Goal: Task Accomplishment & Management: Manage account settings

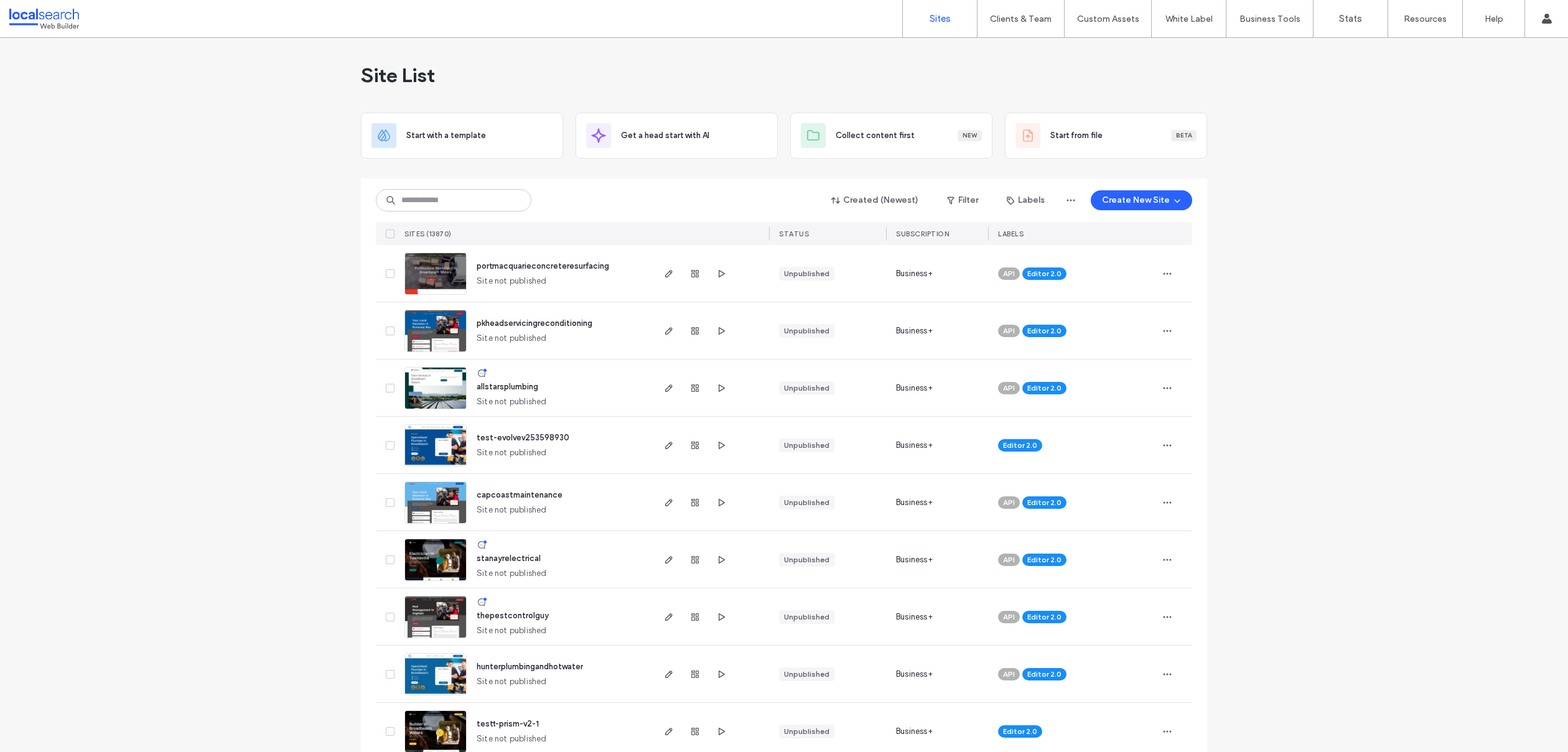
click at [633, 210] on div "Created (Newest) Filter Labels Create New Site" at bounding box center [784, 201] width 816 height 24
click at [465, 194] on input at bounding box center [453, 200] width 156 height 22
paste input "********"
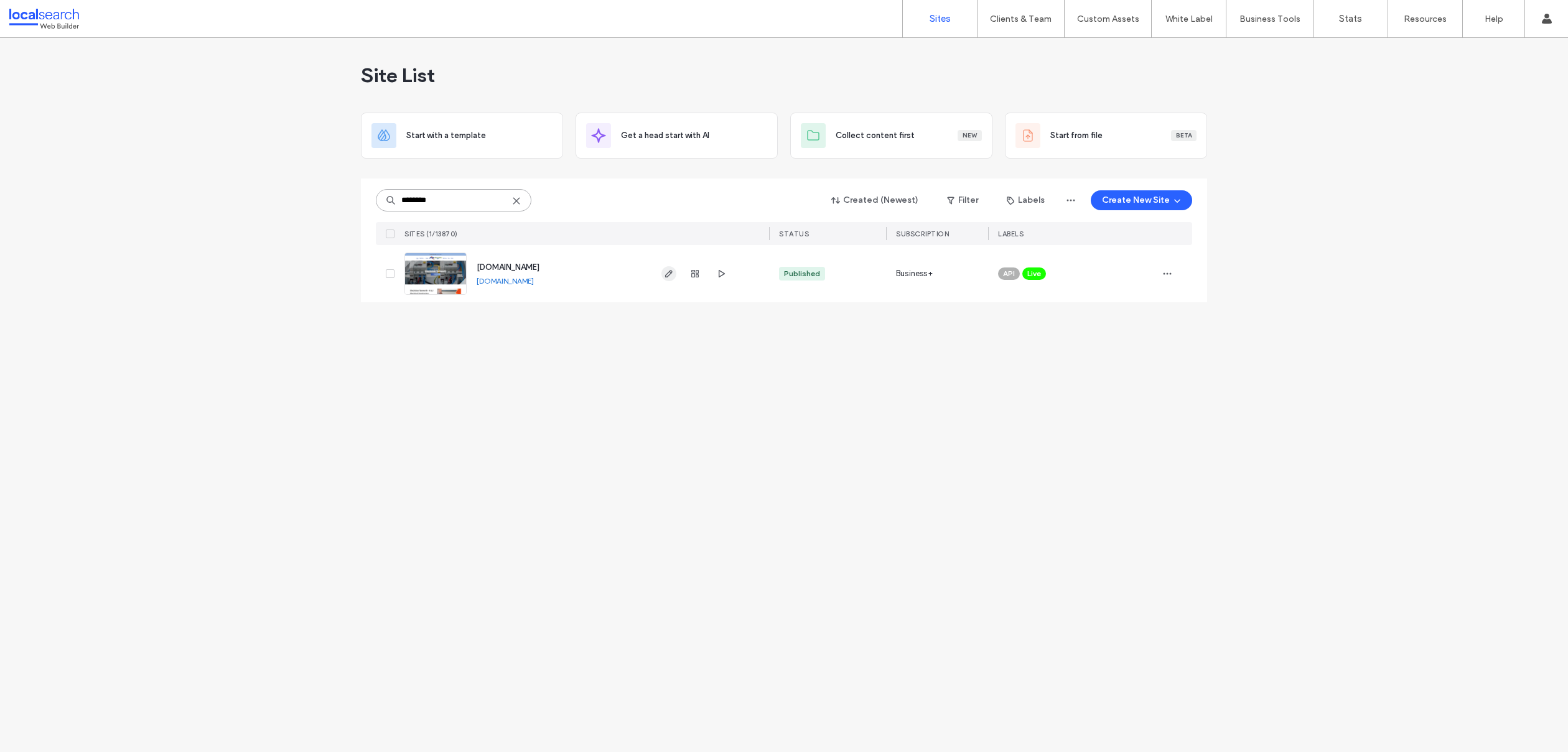
type input "********"
click at [519, 198] on use at bounding box center [516, 201] width 6 height 6
click at [451, 194] on input at bounding box center [453, 200] width 156 height 22
paste input "********"
type input "********"
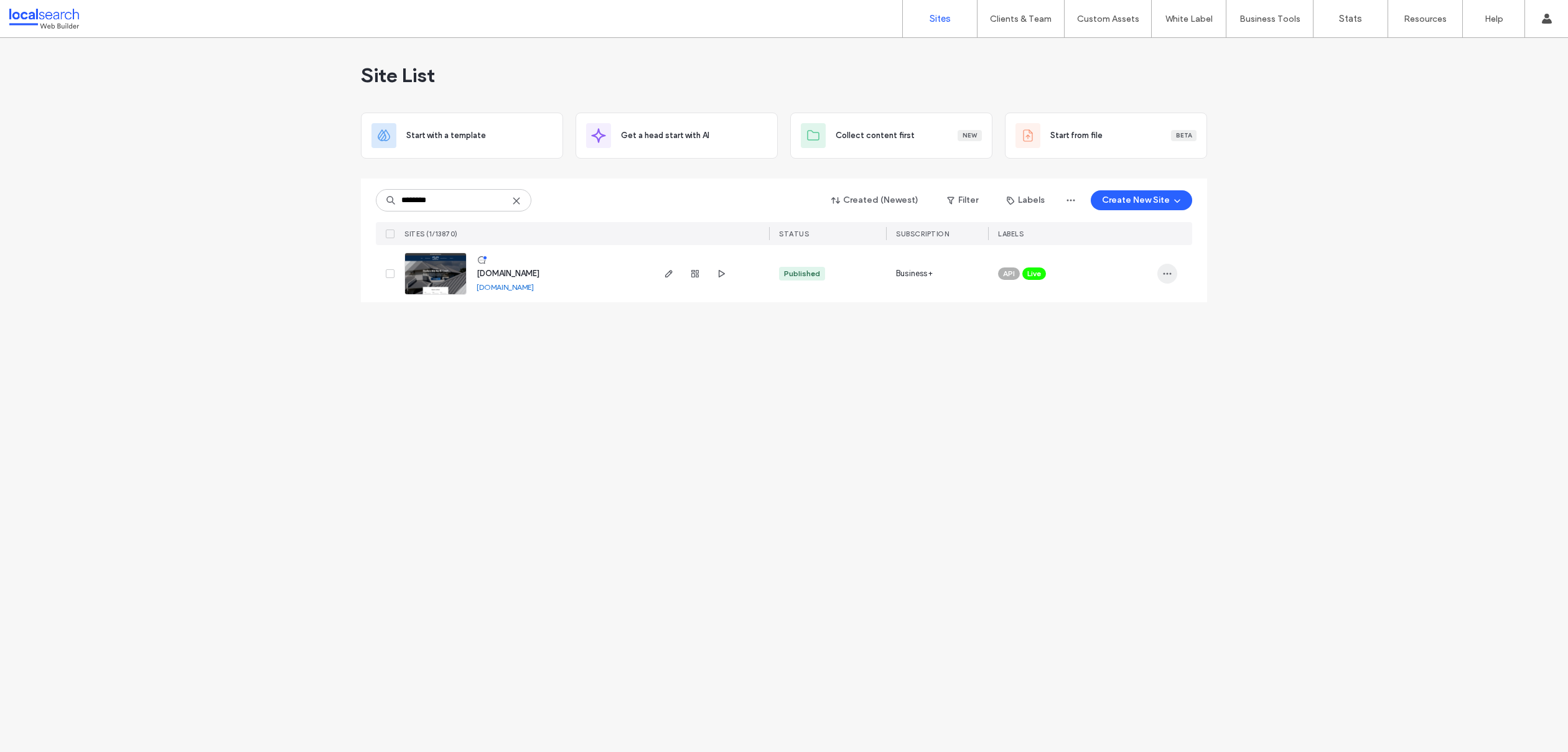
click at [1160, 273] on span "button" at bounding box center [1167, 274] width 20 height 20
click at [1099, 356] on span "Assign Label" at bounding box center [1111, 354] width 45 height 13
click at [1086, 346] on span "Upgrade in Progress" at bounding box center [1058, 343] width 74 height 13
click at [1115, 395] on button "Assign" at bounding box center [1115, 397] width 42 height 15
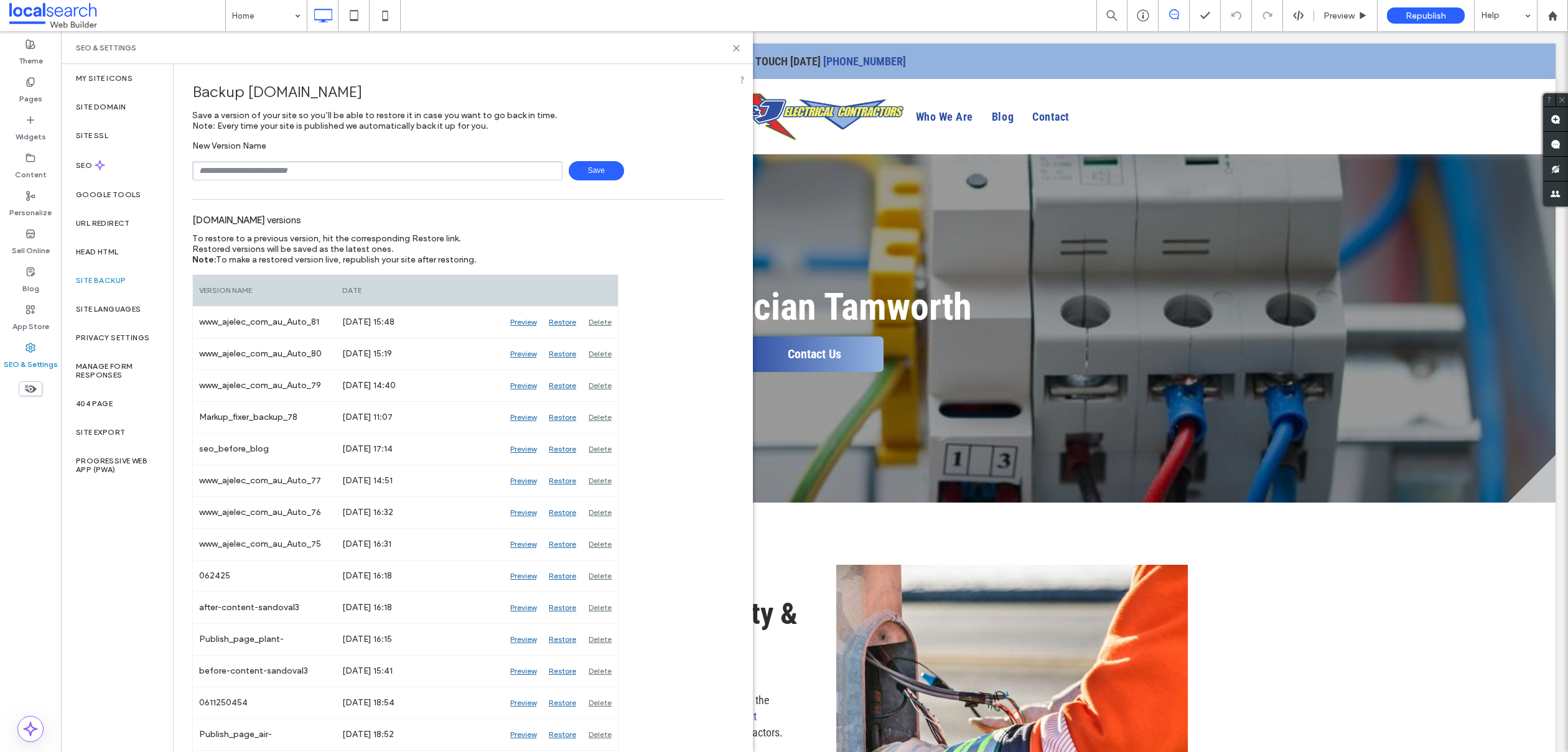
click at [233, 165] on input "text" at bounding box center [378, 170] width 370 height 19
type input "**********"
click at [572, 172] on span "Save" at bounding box center [596, 170] width 55 height 19
click at [737, 45] on icon at bounding box center [736, 48] width 9 height 9
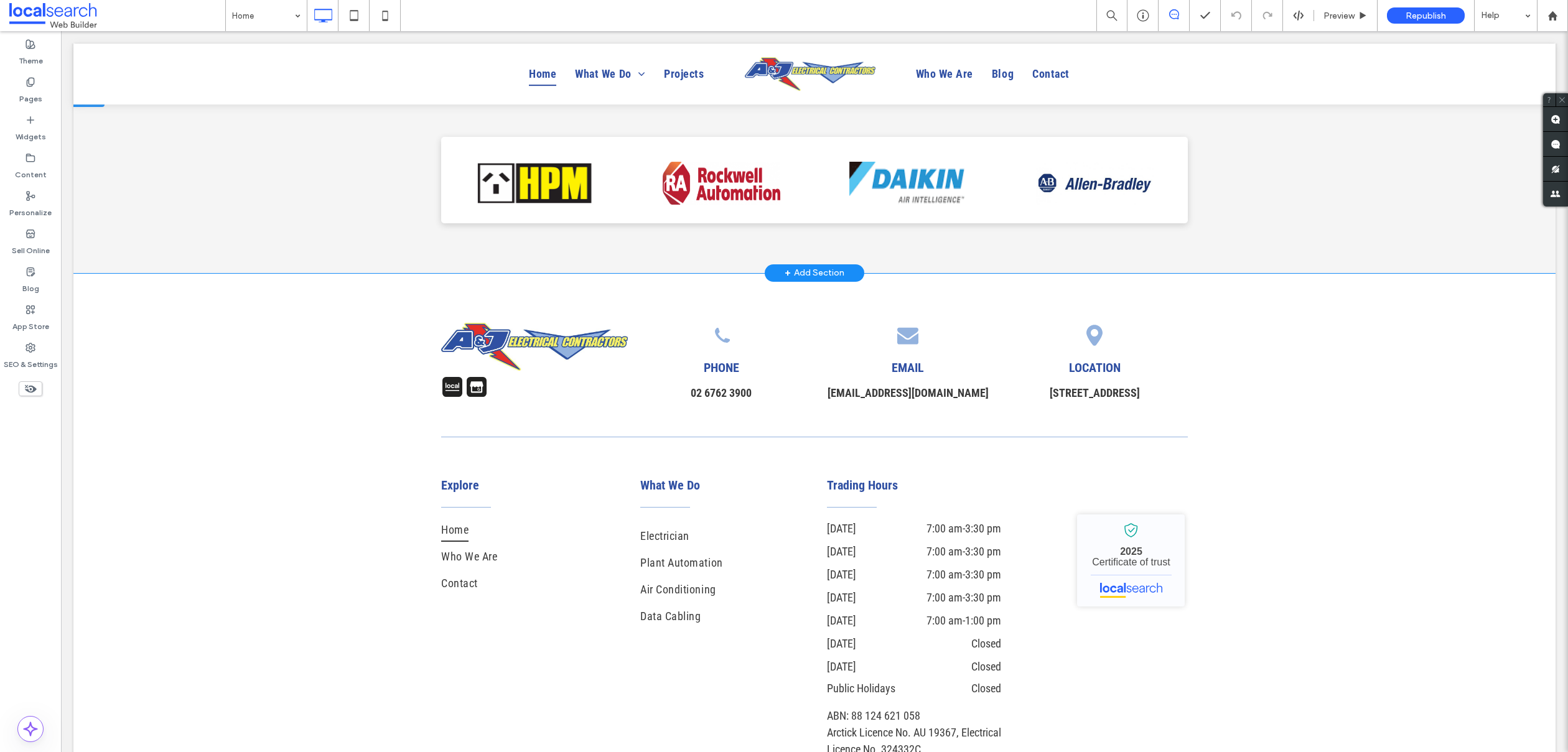
scroll to position [6257, 0]
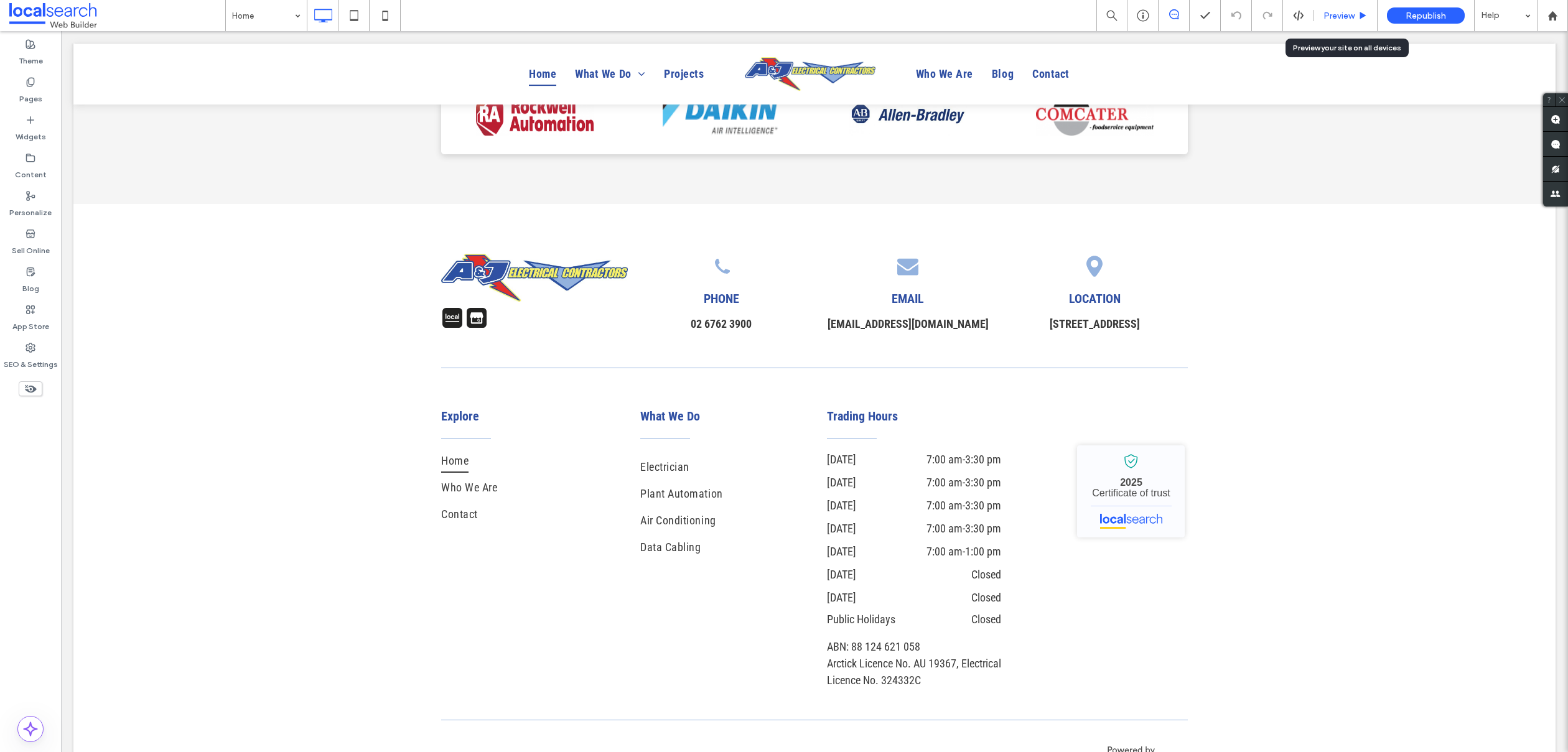
click at [1345, 15] on span "Preview" at bounding box center [1339, 15] width 31 height 10
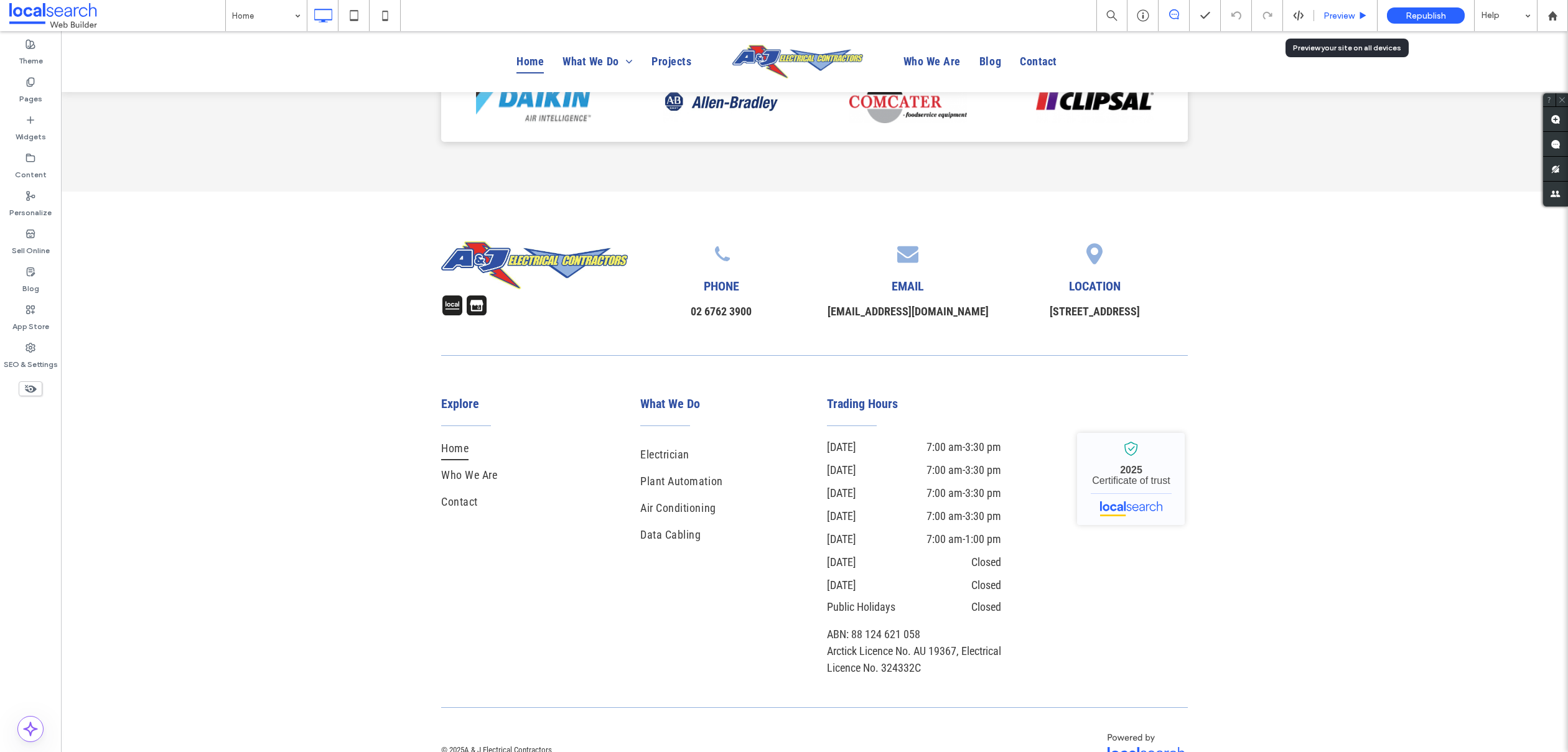
scroll to position [6232, 0]
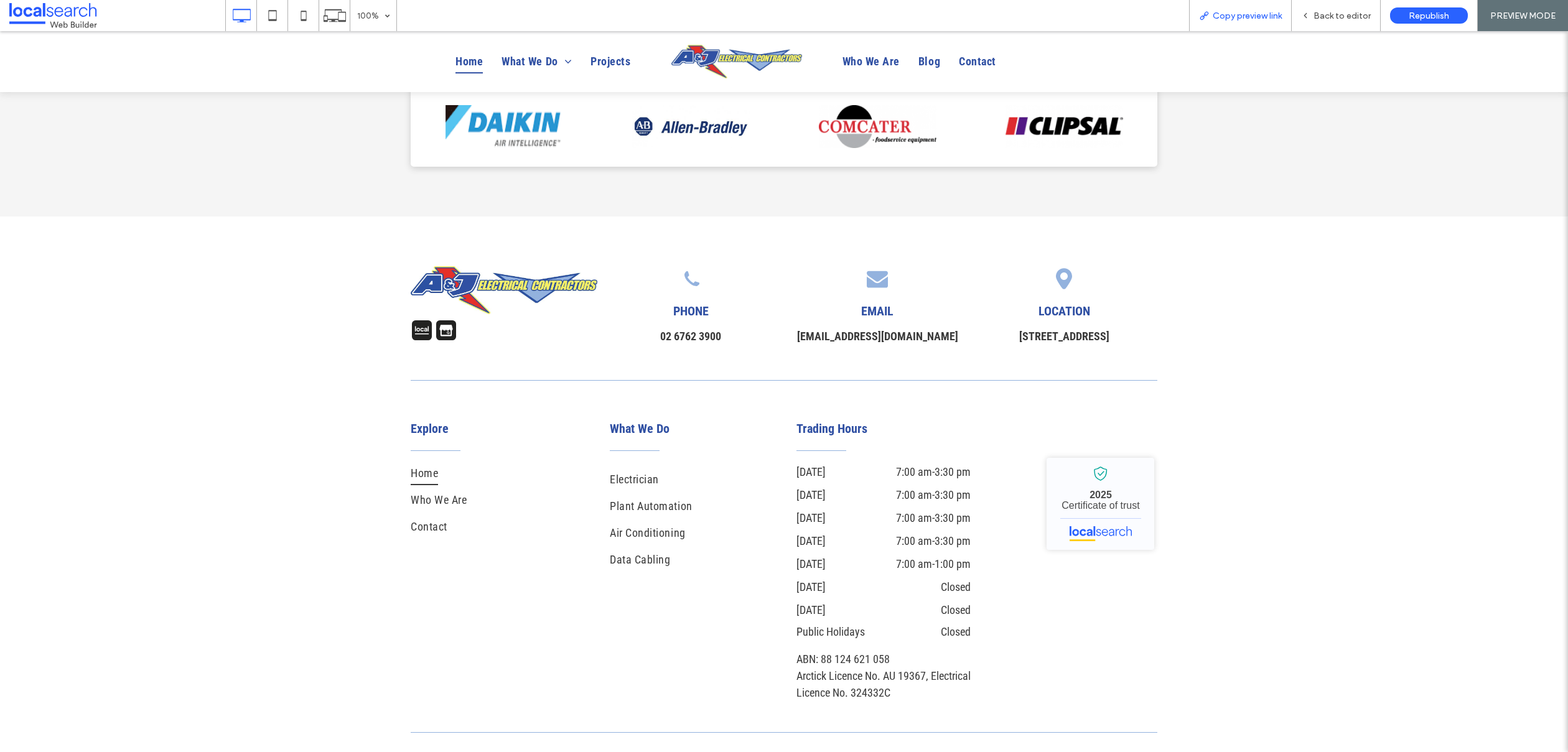
click at [1250, 15] on span "Copy preview link" at bounding box center [1246, 15] width 69 height 10
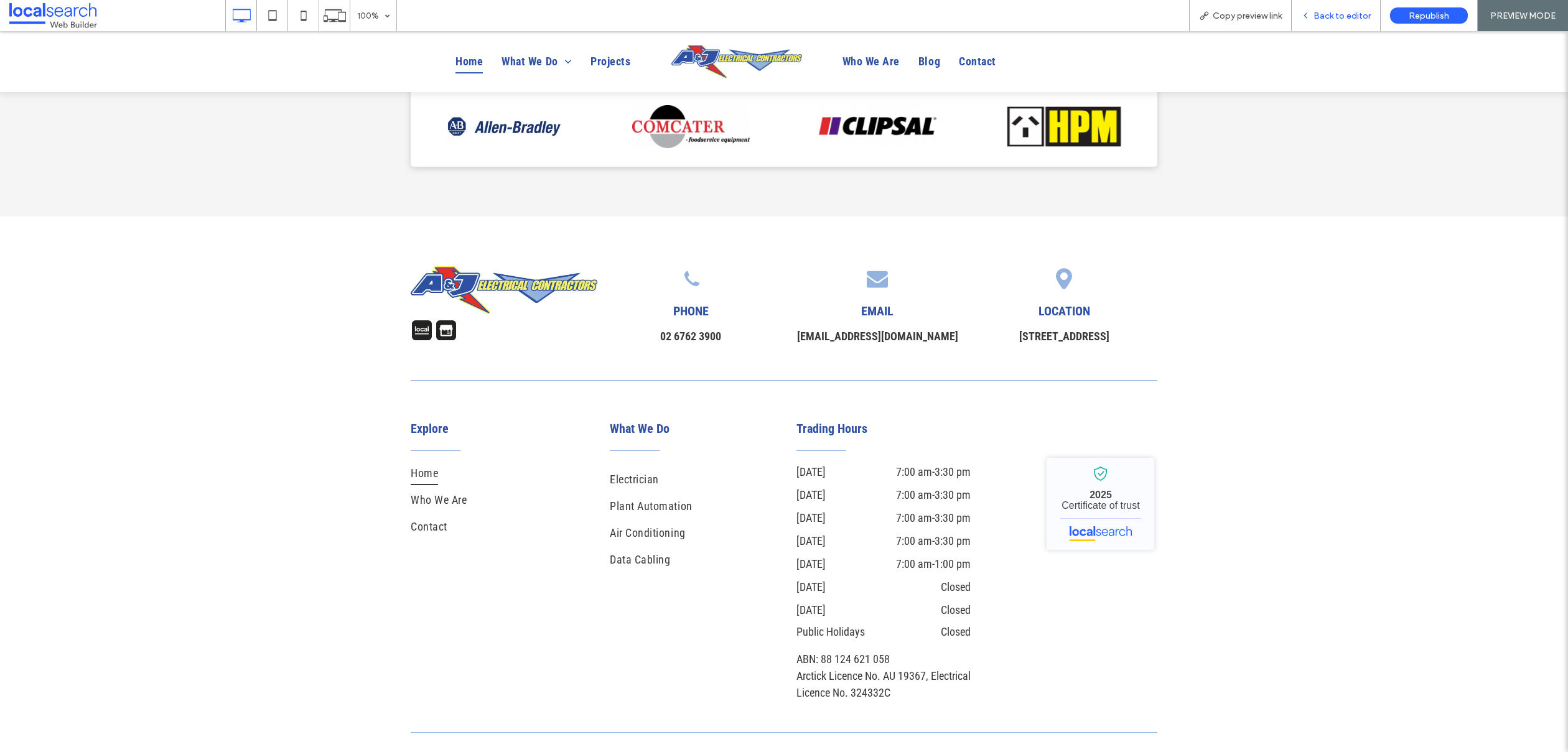
click at [1340, 18] on span "Back to editor" at bounding box center [1342, 15] width 57 height 10
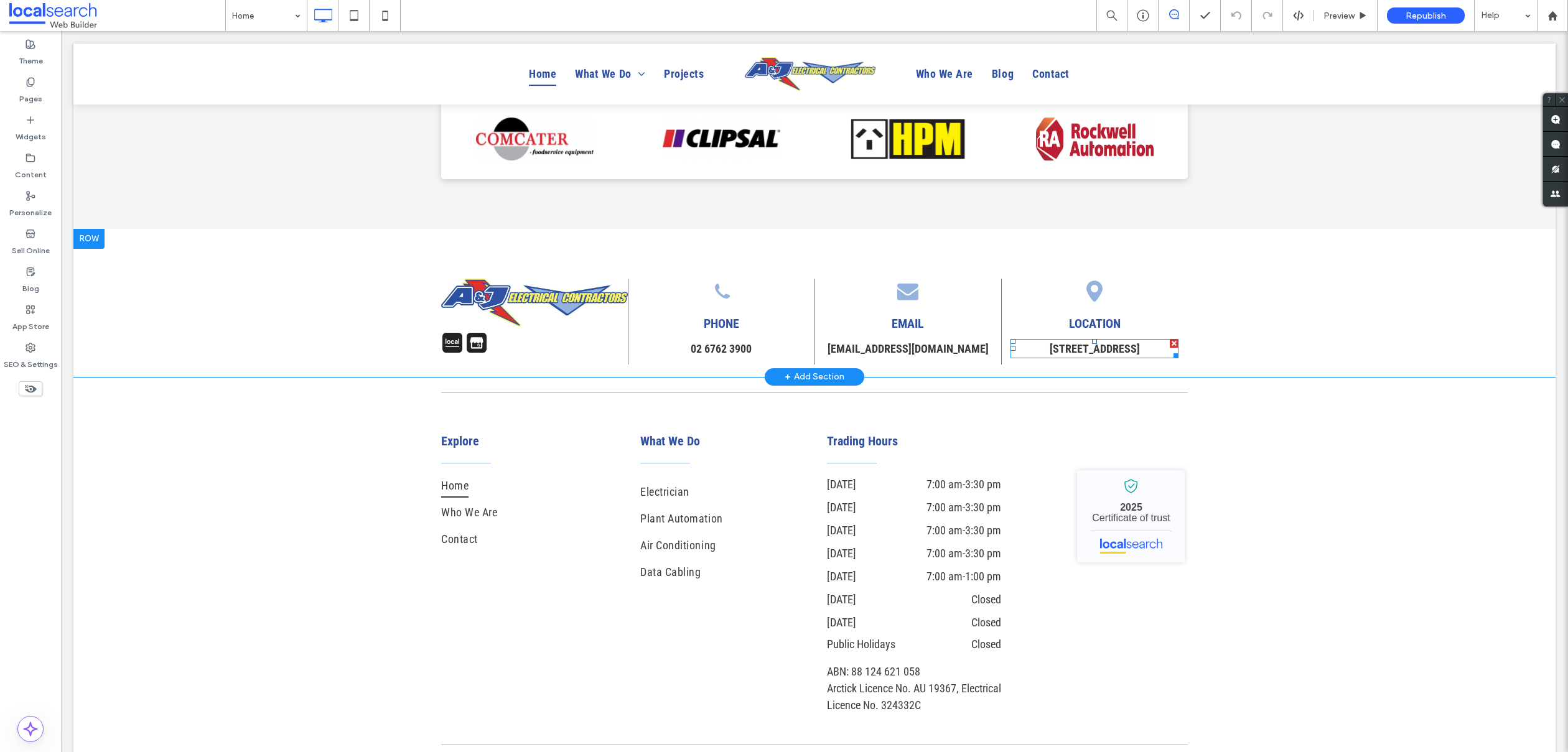
click at [1092, 339] on div at bounding box center [1094, 341] width 5 height 5
click at [1089, 342] on link "17 Hawker Rd, Taminda NSW 2340" at bounding box center [1094, 348] width 90 height 13
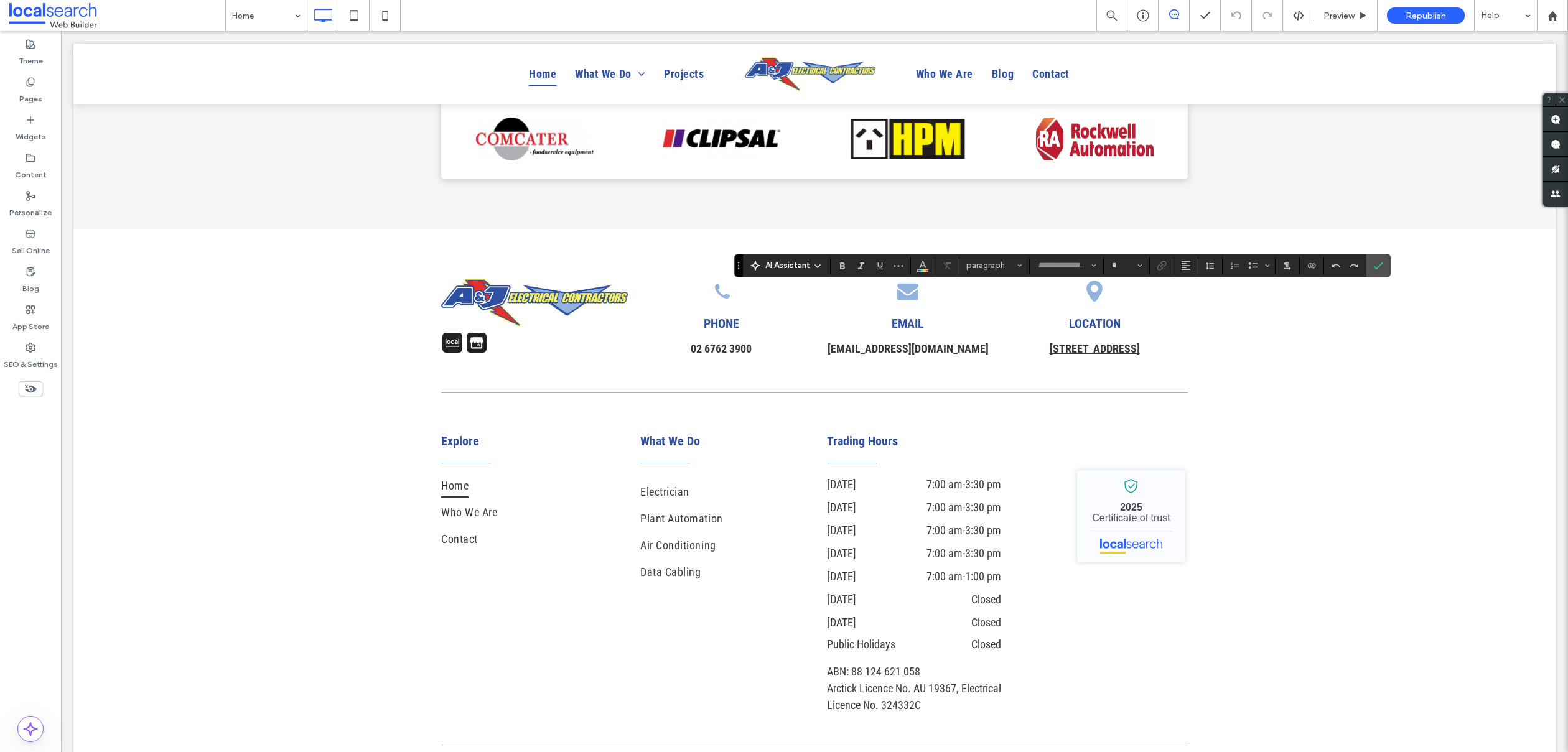
type input "**********"
type input "**"
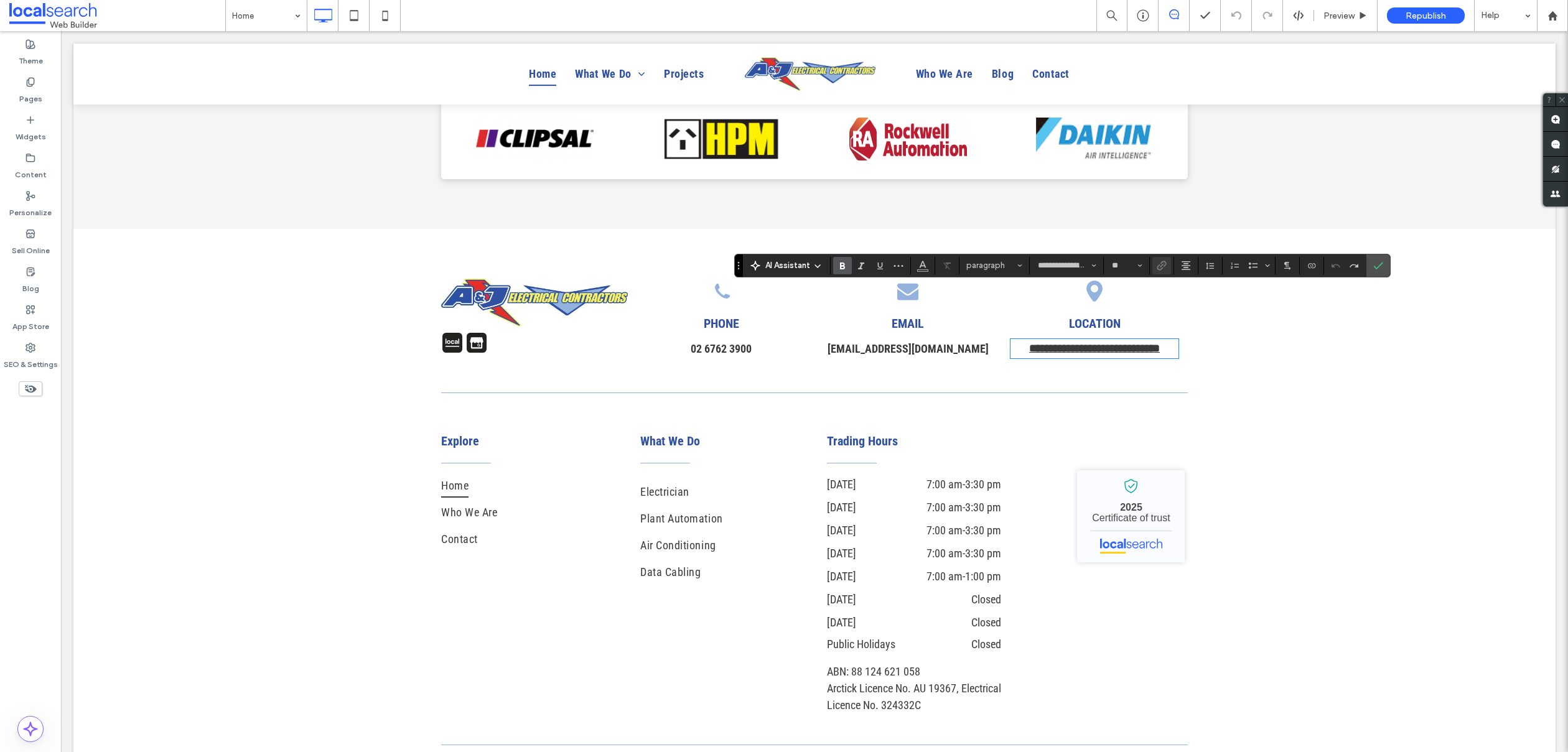
click at [1095, 343] on link "**********" at bounding box center [1094, 348] width 131 height 11
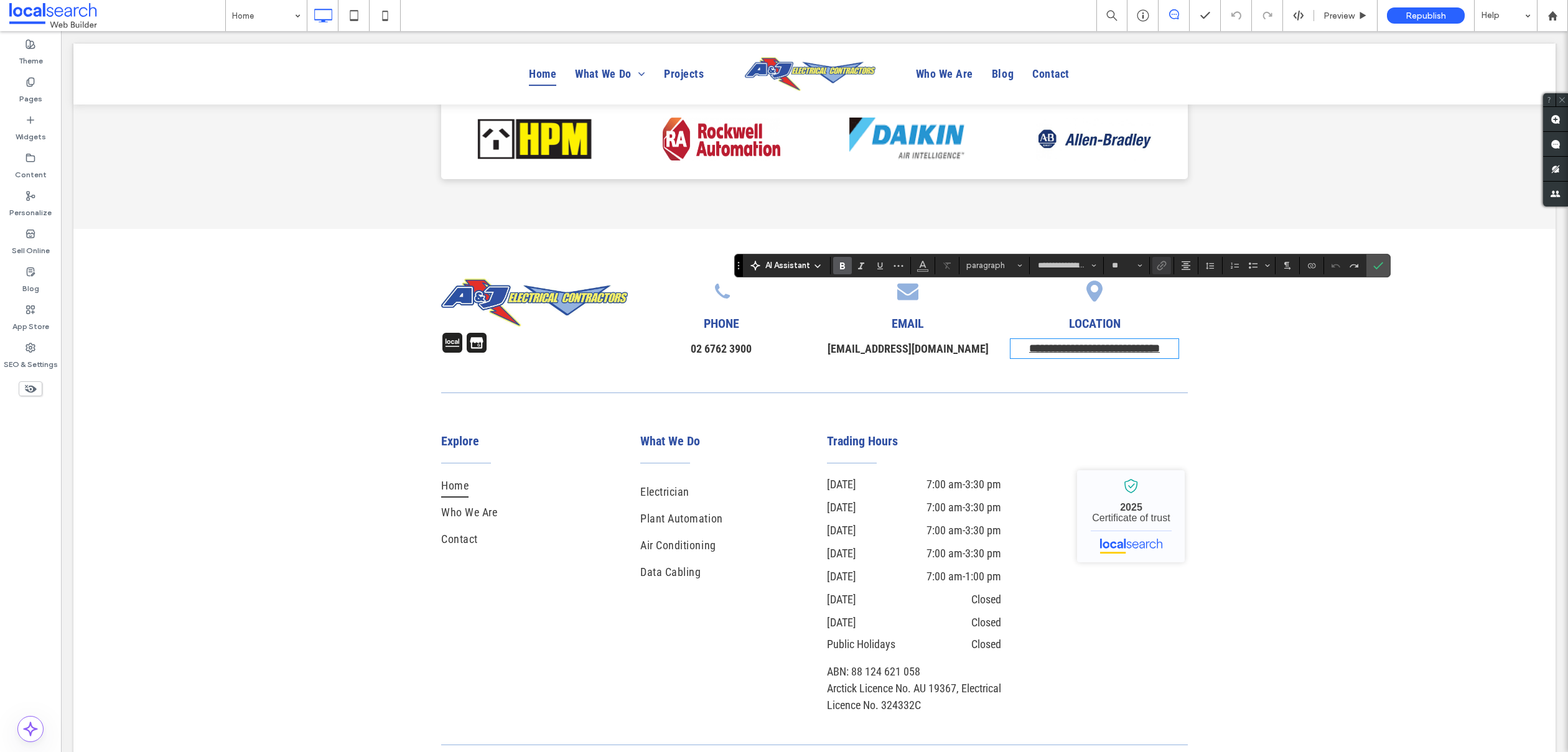
click at [1029, 343] on link "**********" at bounding box center [1094, 348] width 131 height 11
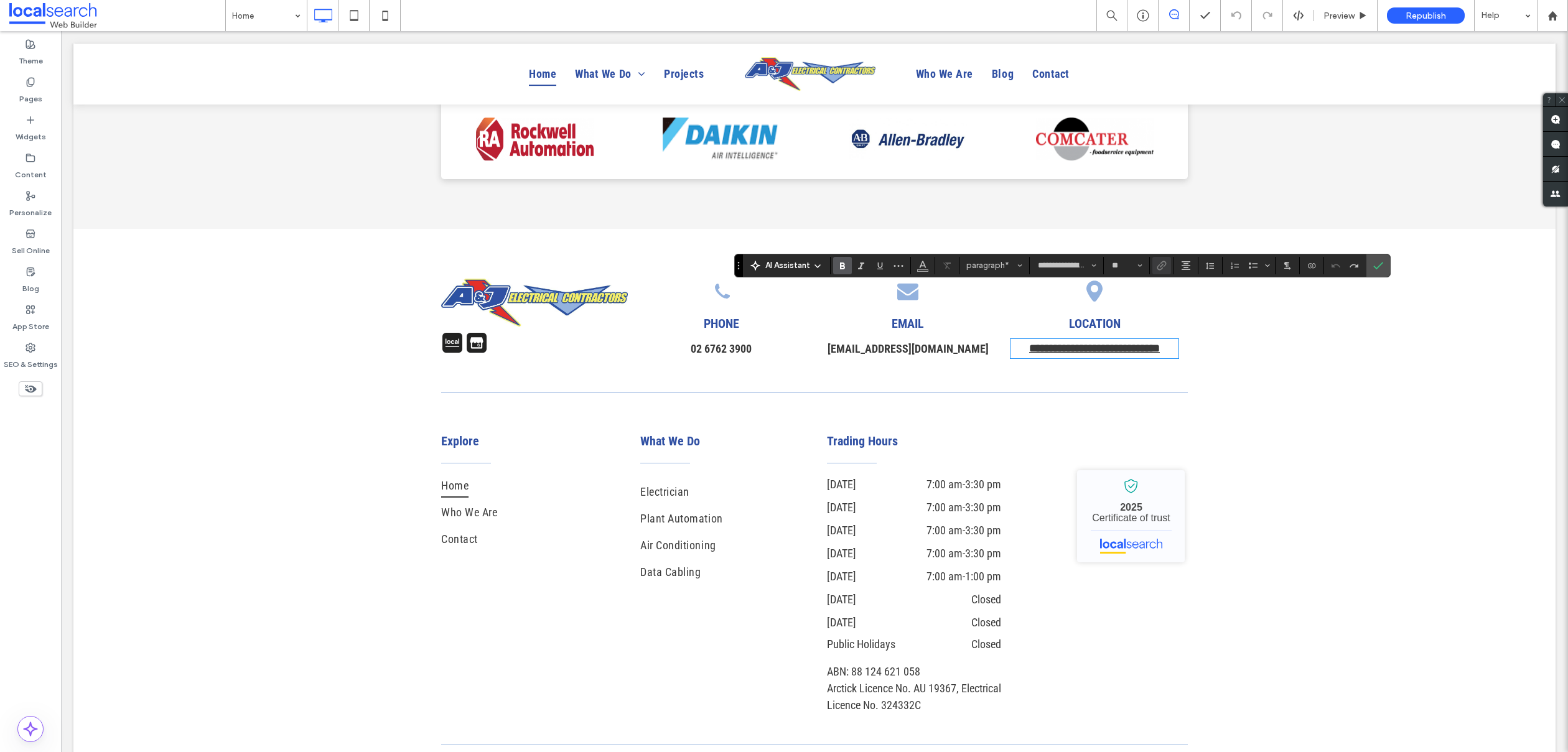
click at [1105, 343] on link "**********" at bounding box center [1094, 348] width 131 height 11
click at [1029, 343] on link "**********" at bounding box center [1094, 348] width 131 height 11
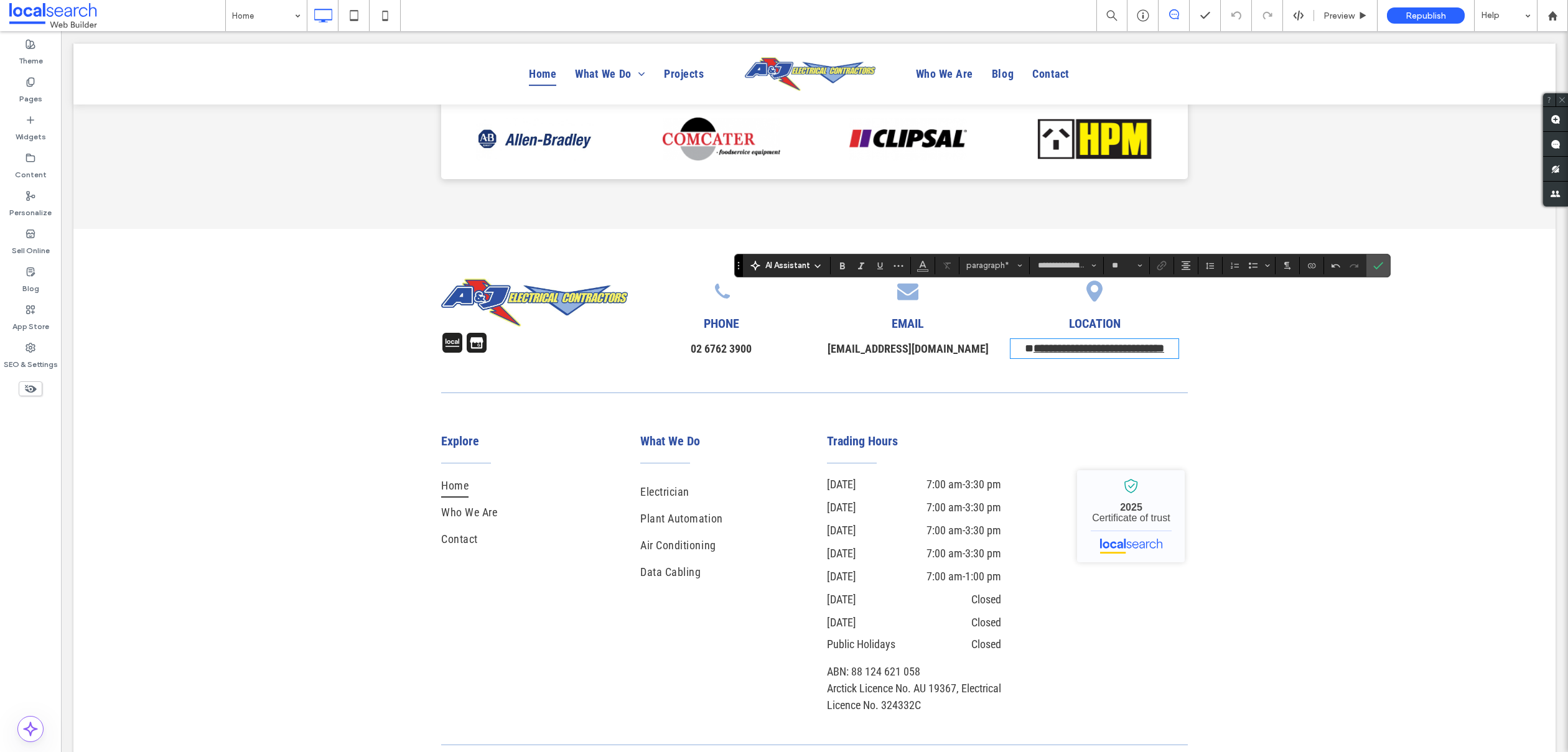
click at [1094, 343] on link "**********" at bounding box center [1099, 348] width 131 height 11
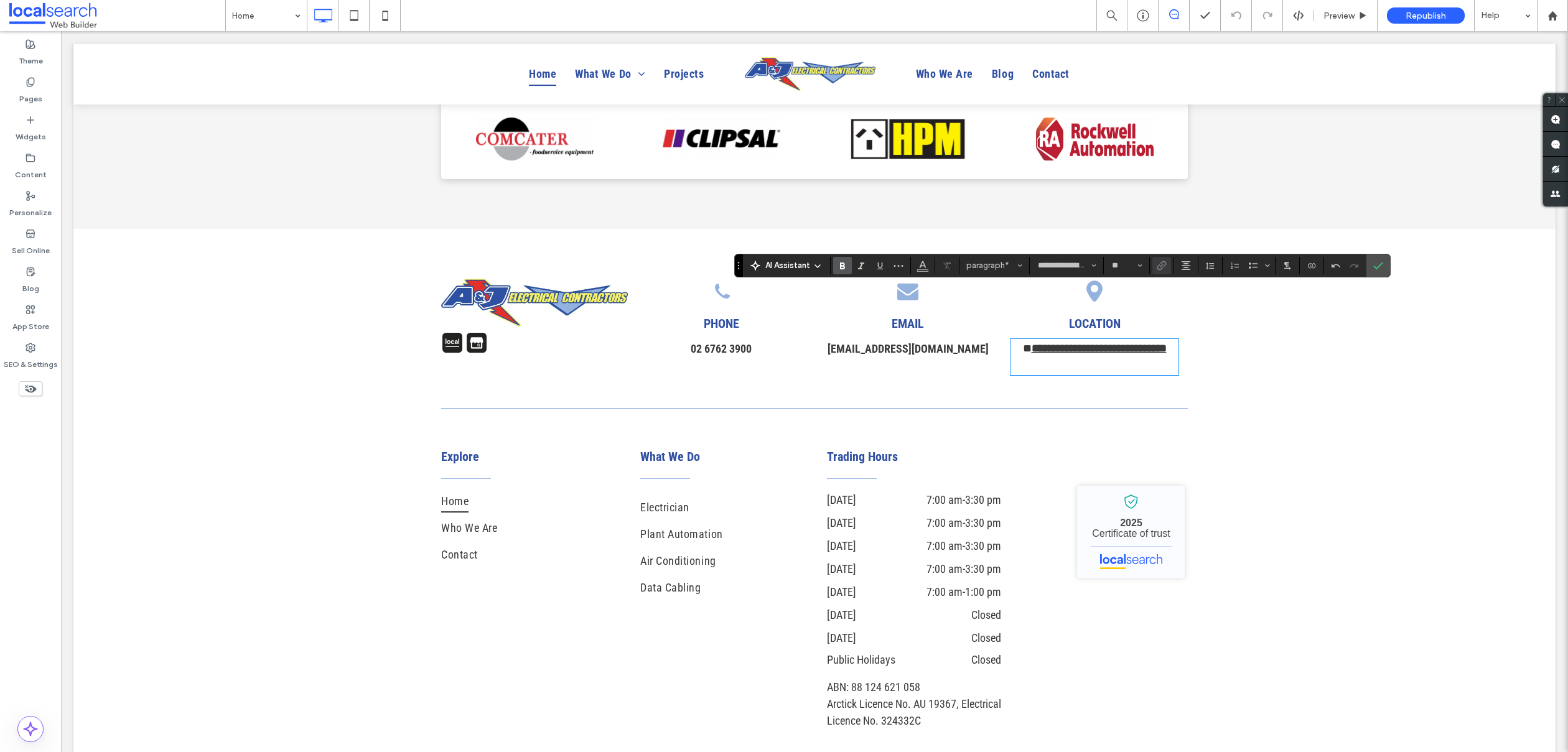
click at [1032, 343] on link "**********" at bounding box center [1099, 348] width 135 height 11
click at [1023, 340] on p "**********" at bounding box center [1094, 357] width 168 height 33
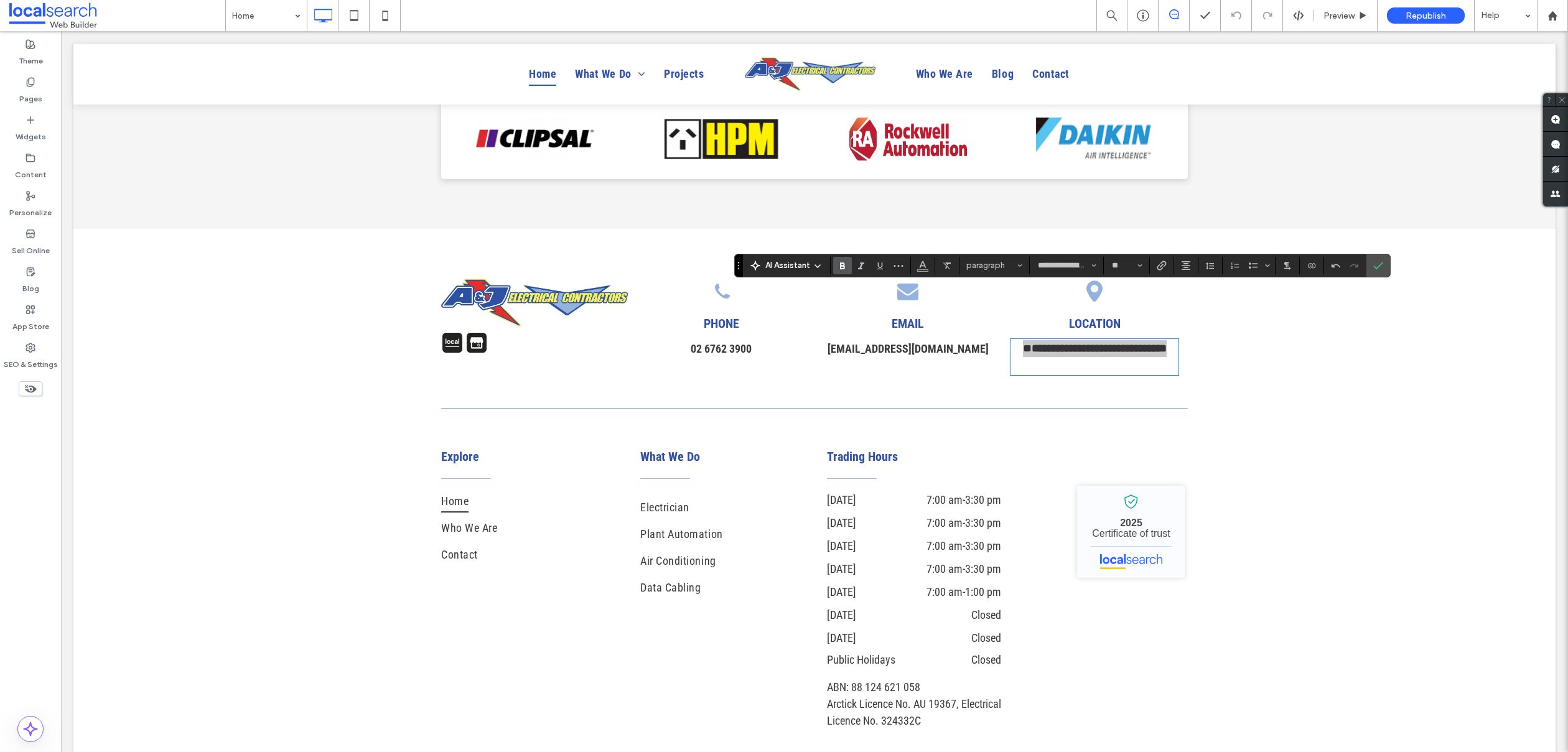
click at [842, 269] on icon "Bold" at bounding box center [842, 265] width 10 height 10
copy p "**********"
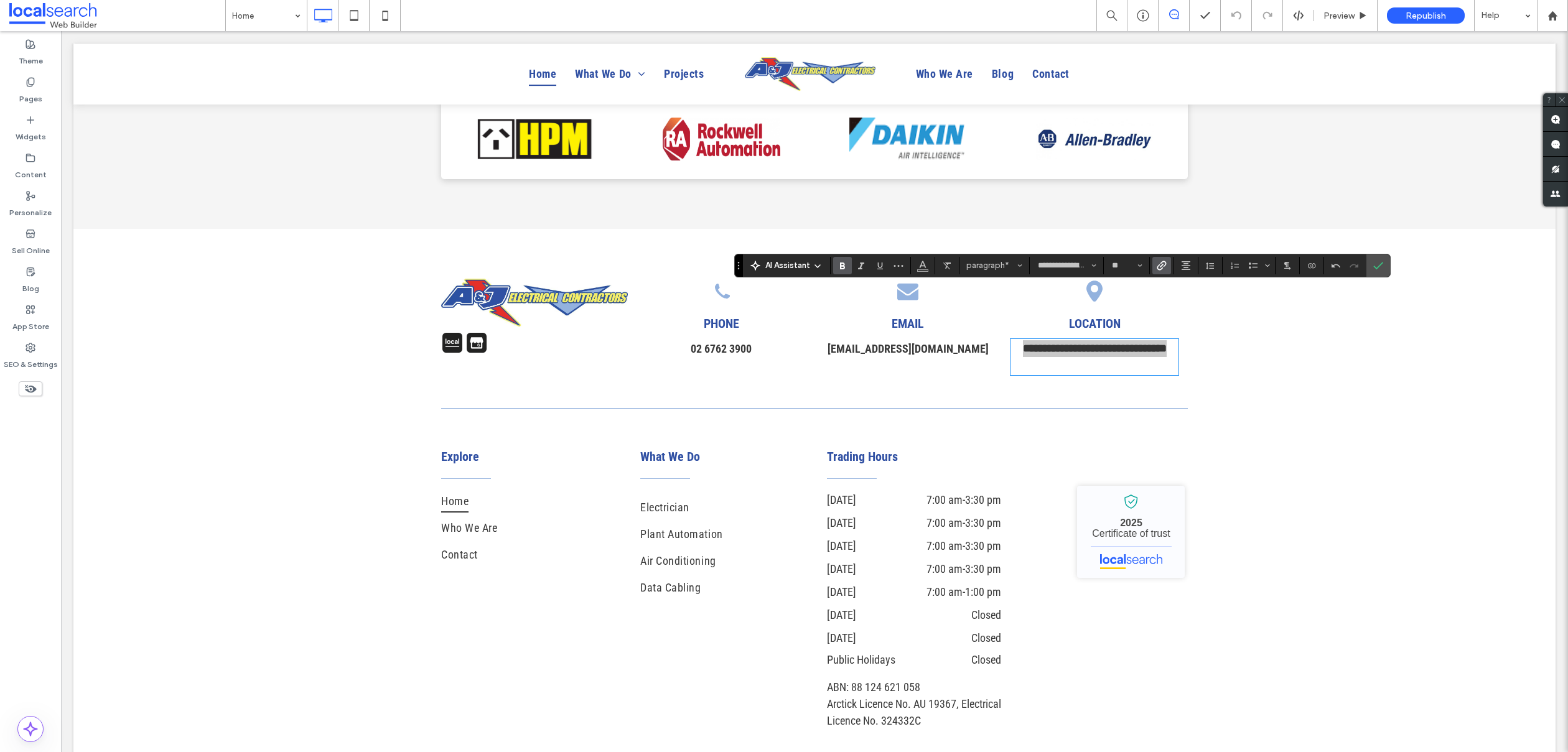
click at [1164, 262] on use "Link" at bounding box center [1162, 265] width 9 height 9
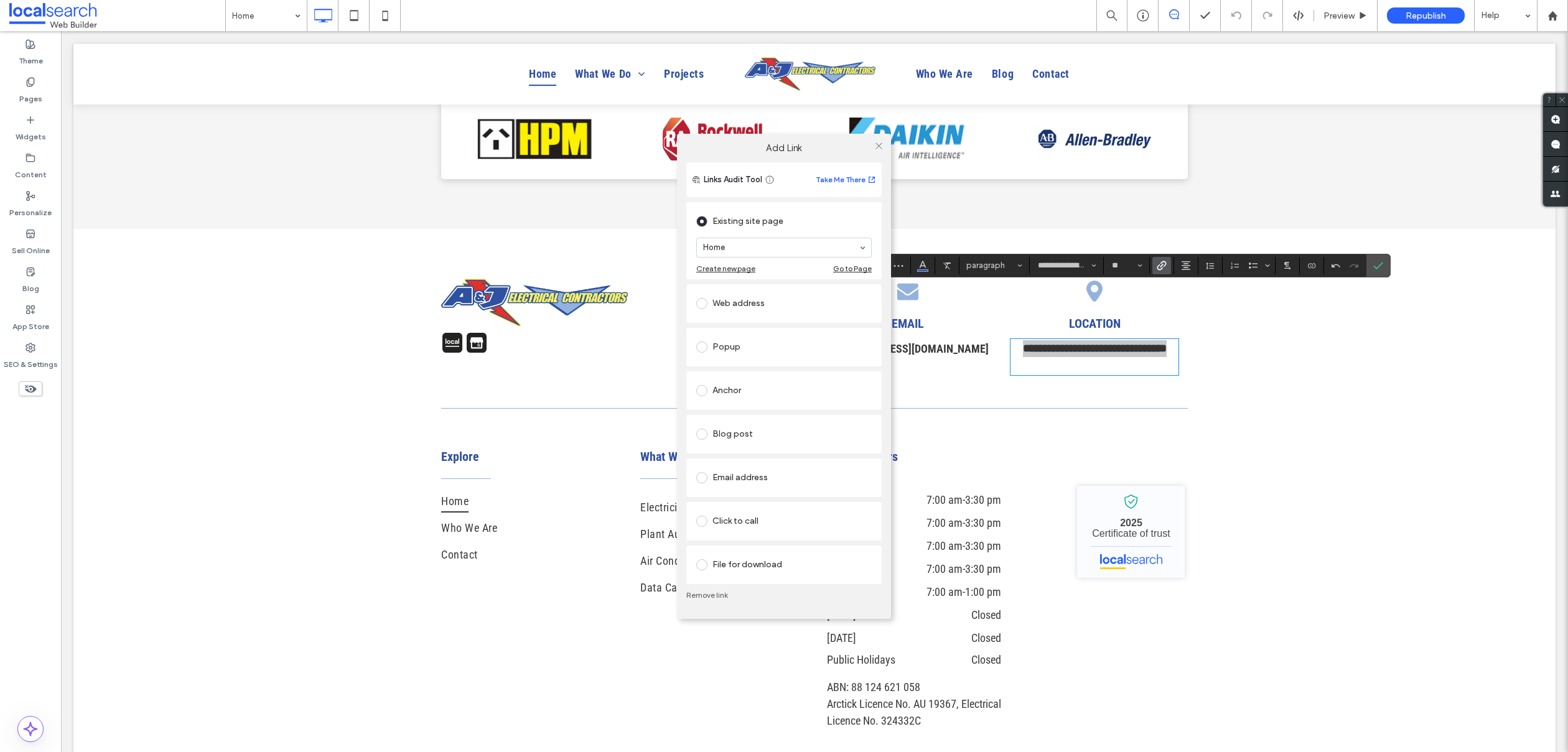
click at [700, 300] on span at bounding box center [702, 303] width 11 height 11
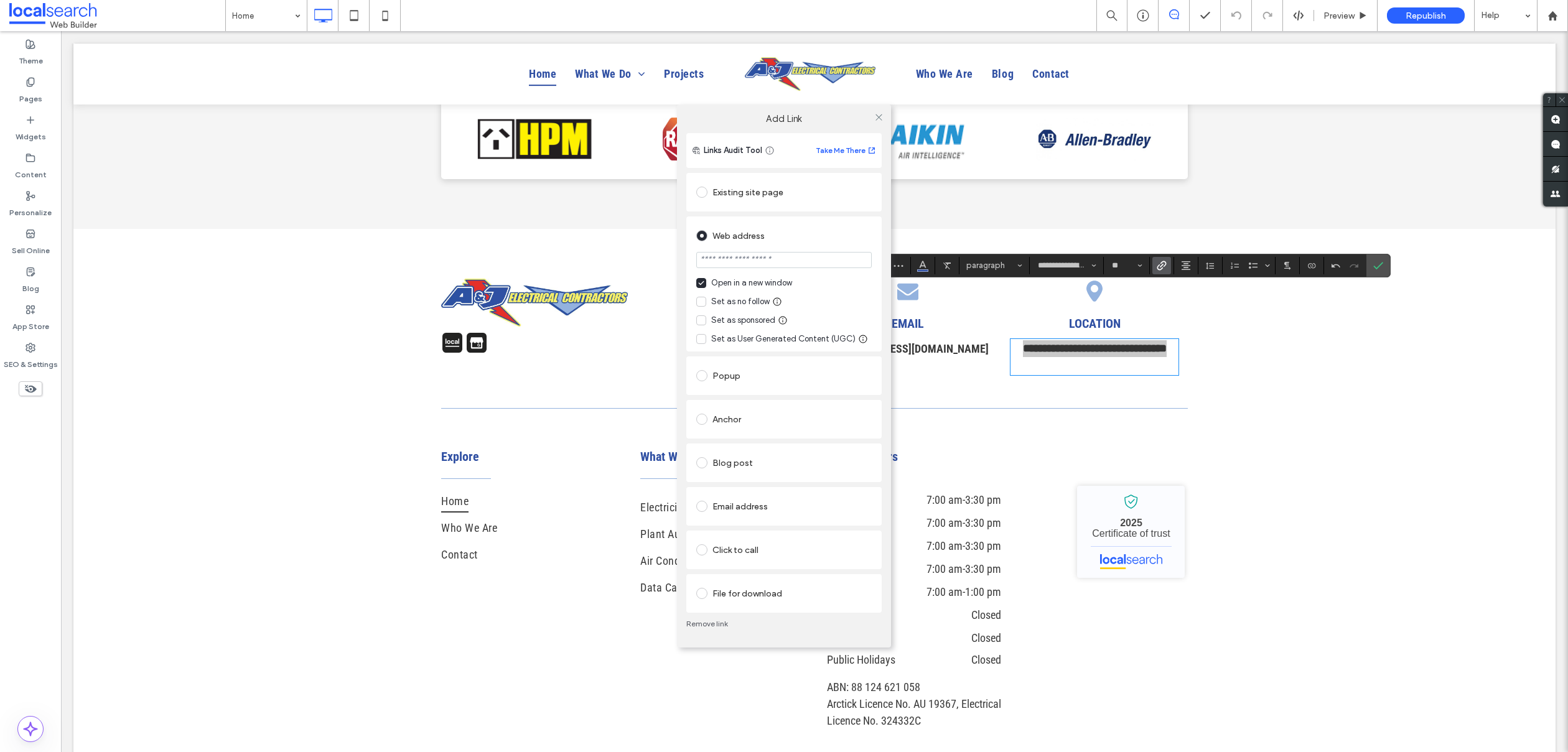
click at [703, 300] on icon at bounding box center [701, 301] width 6 height 5
click at [748, 260] on input "url" at bounding box center [784, 260] width 175 height 17
paste input "**********"
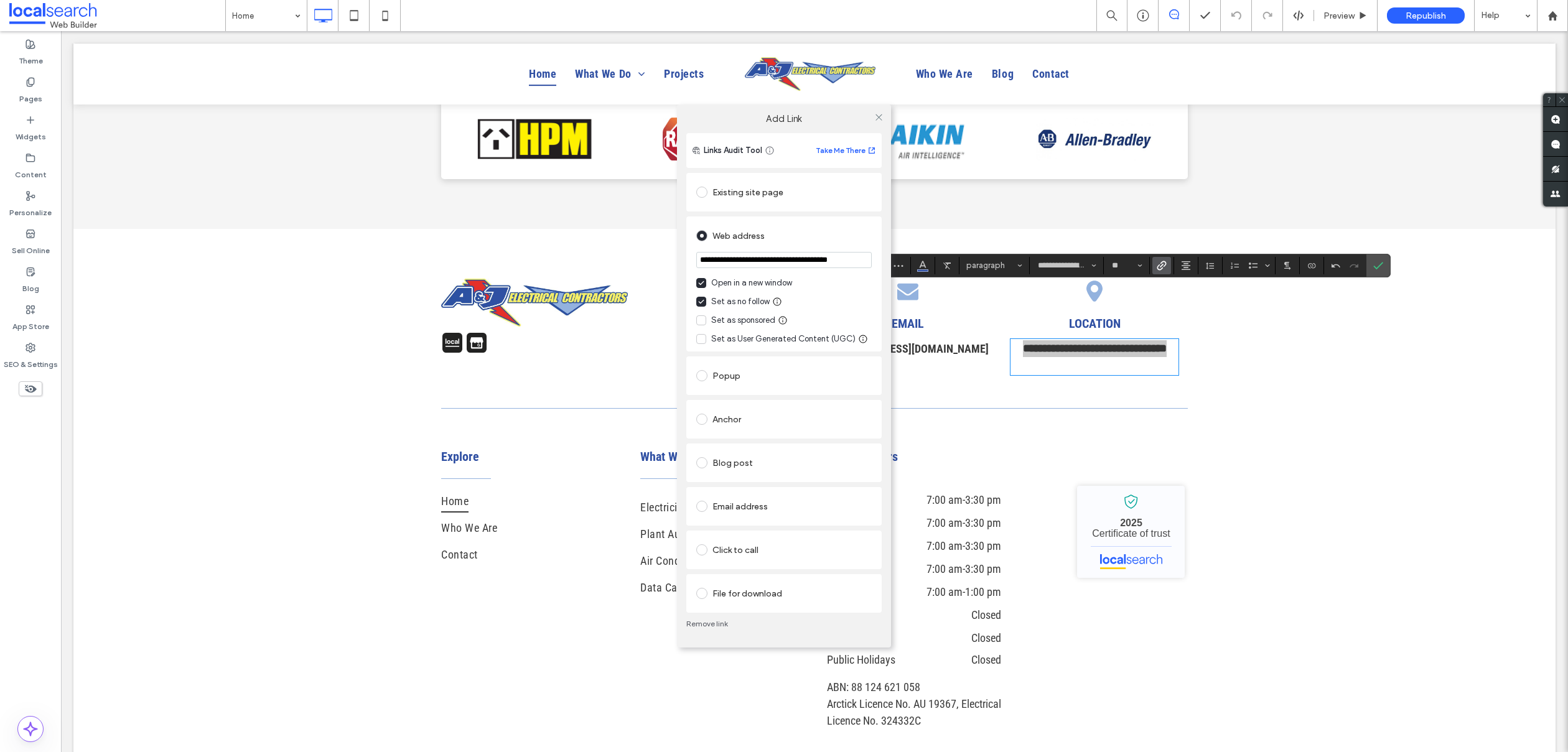
scroll to position [0, 29]
type input "**********"
click at [886, 177] on div "**********" at bounding box center [784, 391] width 214 height 514
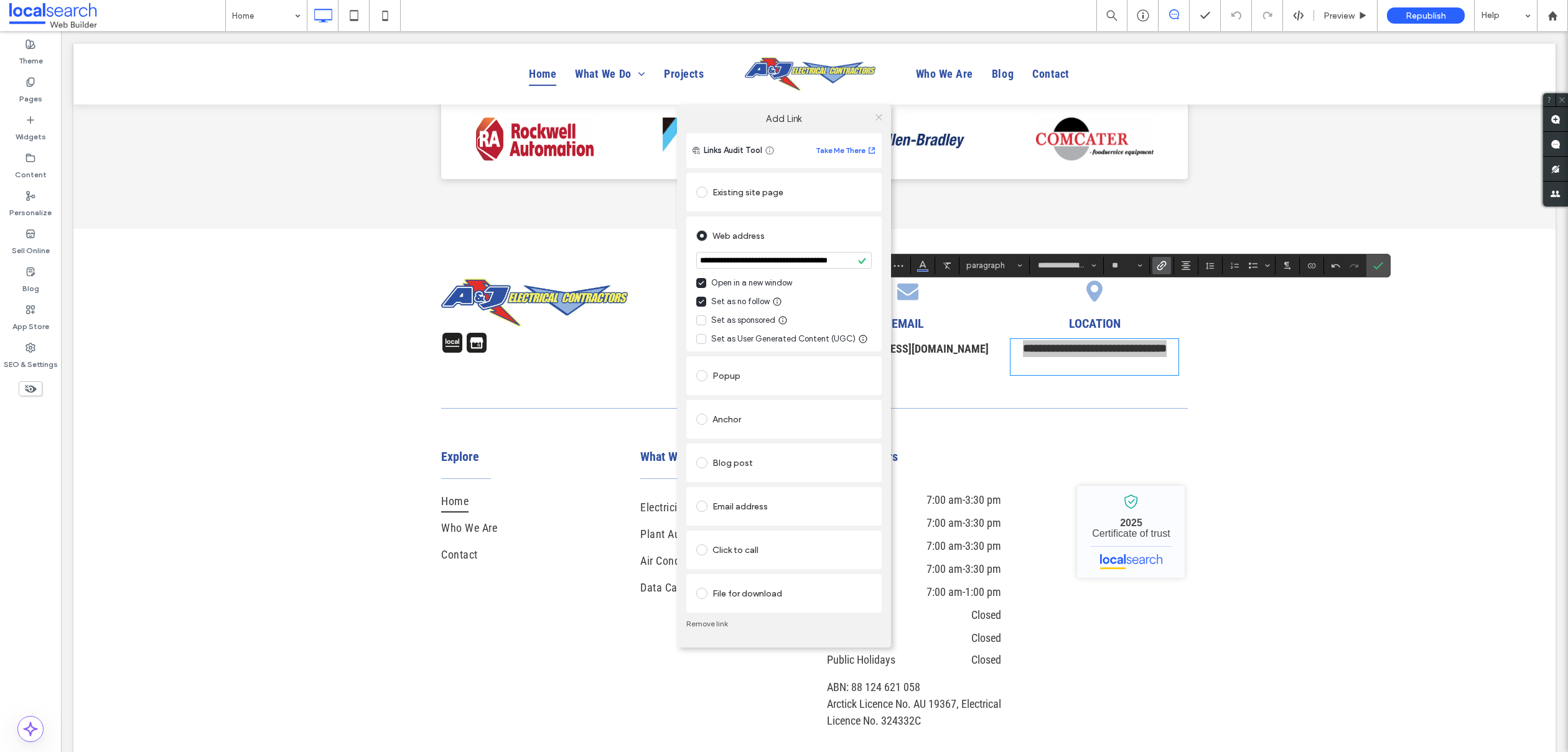
click at [882, 114] on icon at bounding box center [879, 117] width 9 height 9
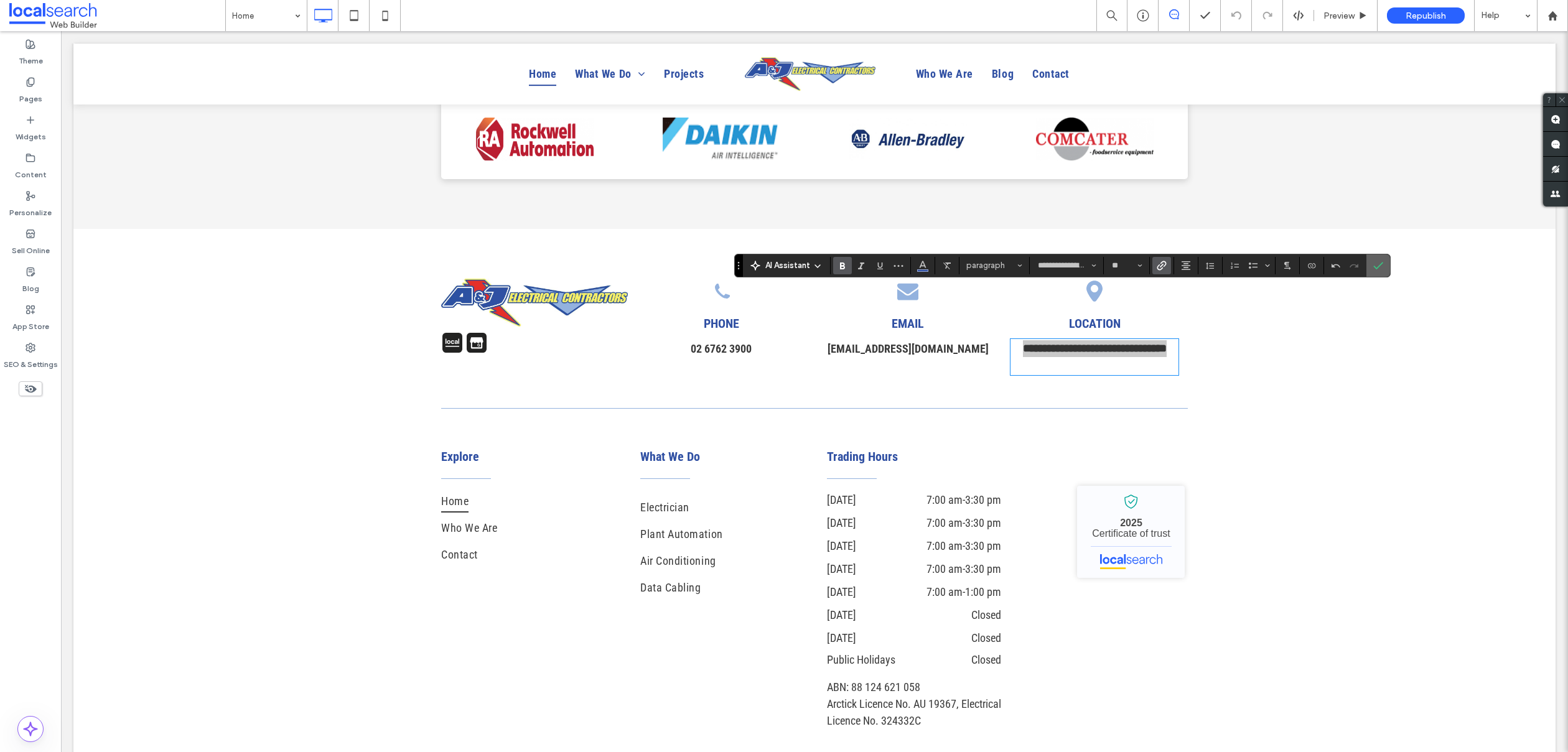
drag, startPoint x: 1378, startPoint y: 267, endPoint x: 1319, endPoint y: 248, distance: 62.0
click at [1378, 267] on icon "Confirm" at bounding box center [1377, 265] width 10 height 10
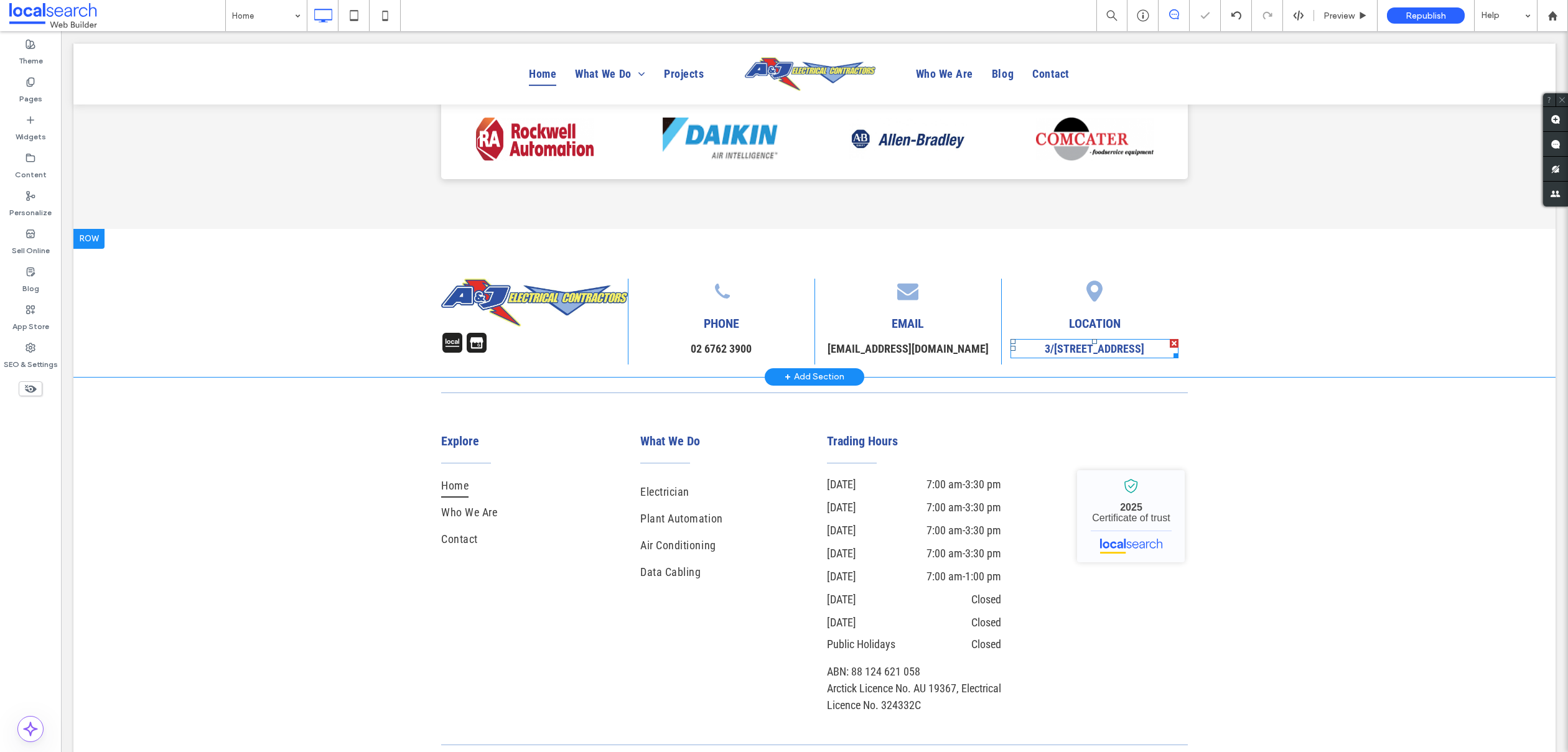
click at [1099, 340] on p "3 ﻿ /17 Hawker Rd, Tamworth NSW 2340" at bounding box center [1094, 348] width 168 height 17
type input "**********"
type input "**"
click at [1099, 340] on p "**********" at bounding box center [1094, 348] width 168 height 17
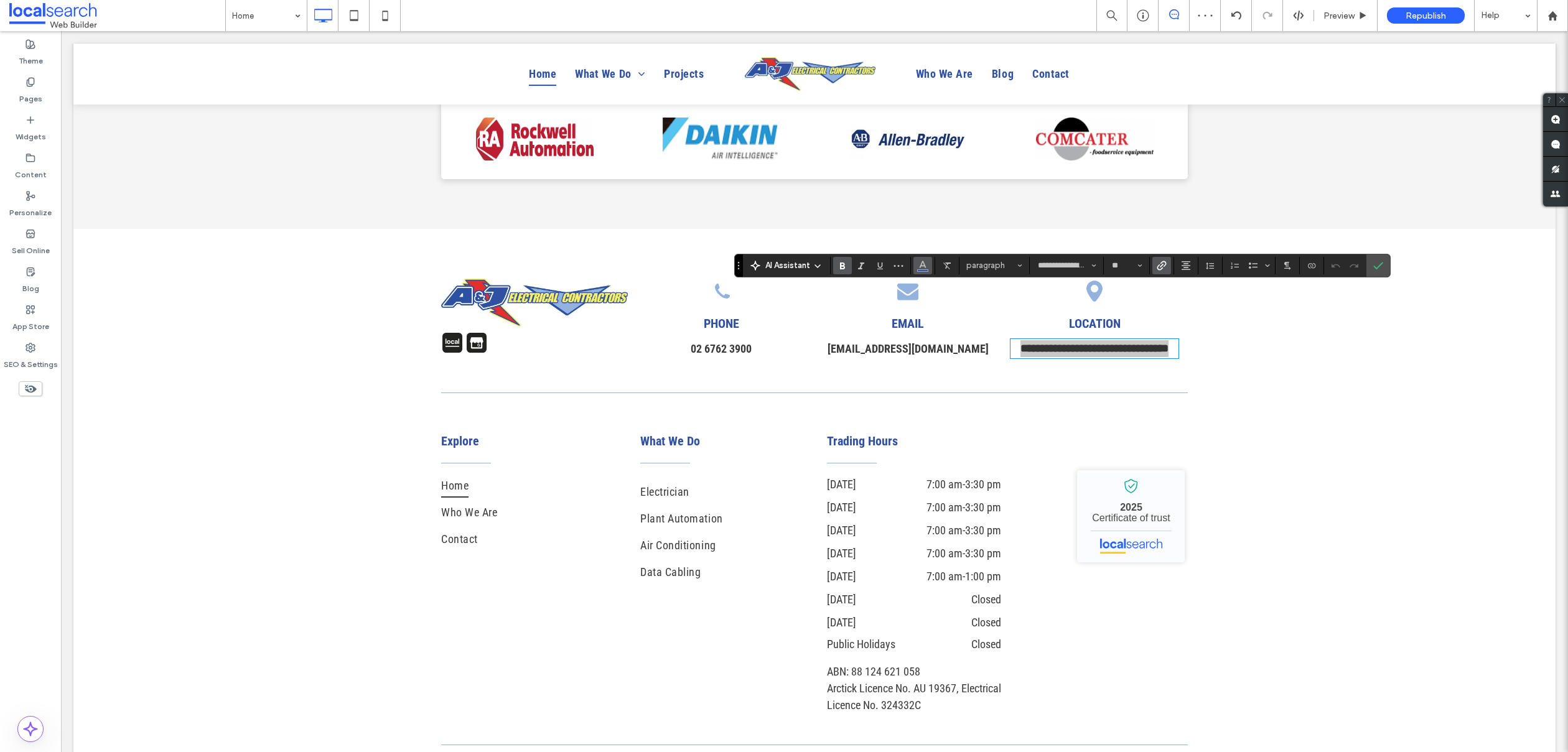
click at [927, 262] on icon "Color" at bounding box center [922, 264] width 10 height 10
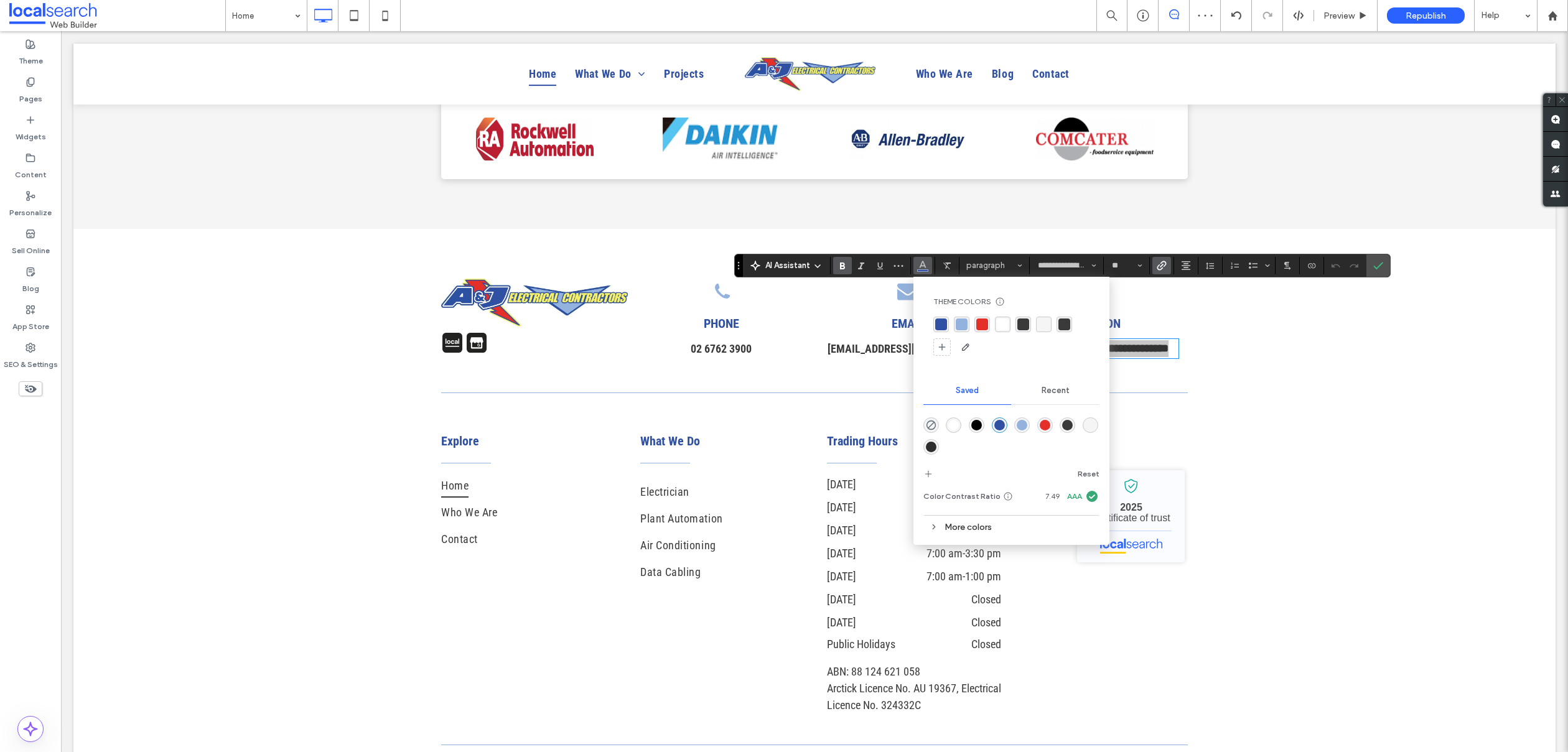
click at [940, 321] on div "rgba(48,80,163,1)" at bounding box center [941, 324] width 12 height 12
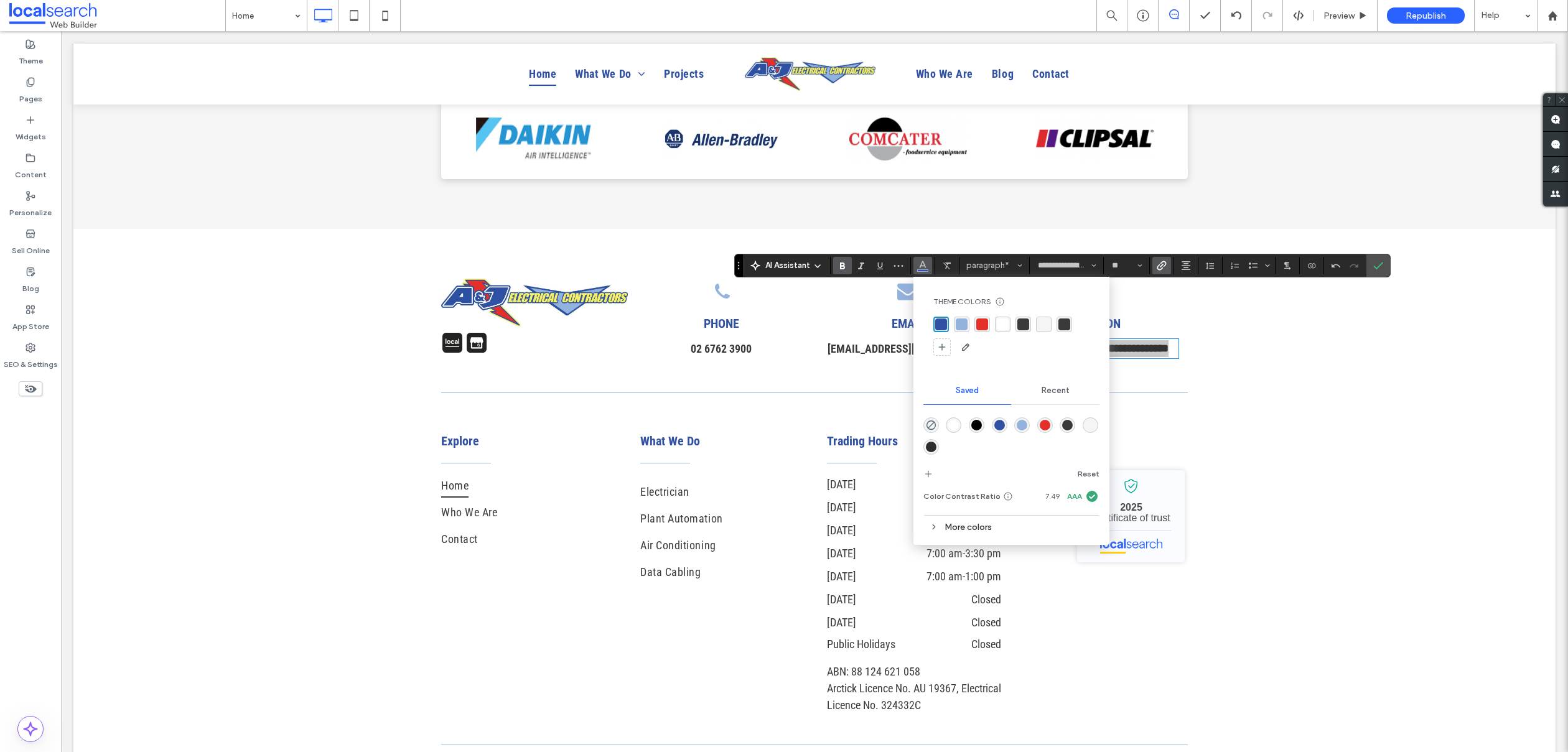
click at [1026, 322] on div "rgba(58, 58, 58, 1)" at bounding box center [1023, 324] width 12 height 12
click at [1375, 265] on icon "Confirm" at bounding box center [1377, 265] width 10 height 10
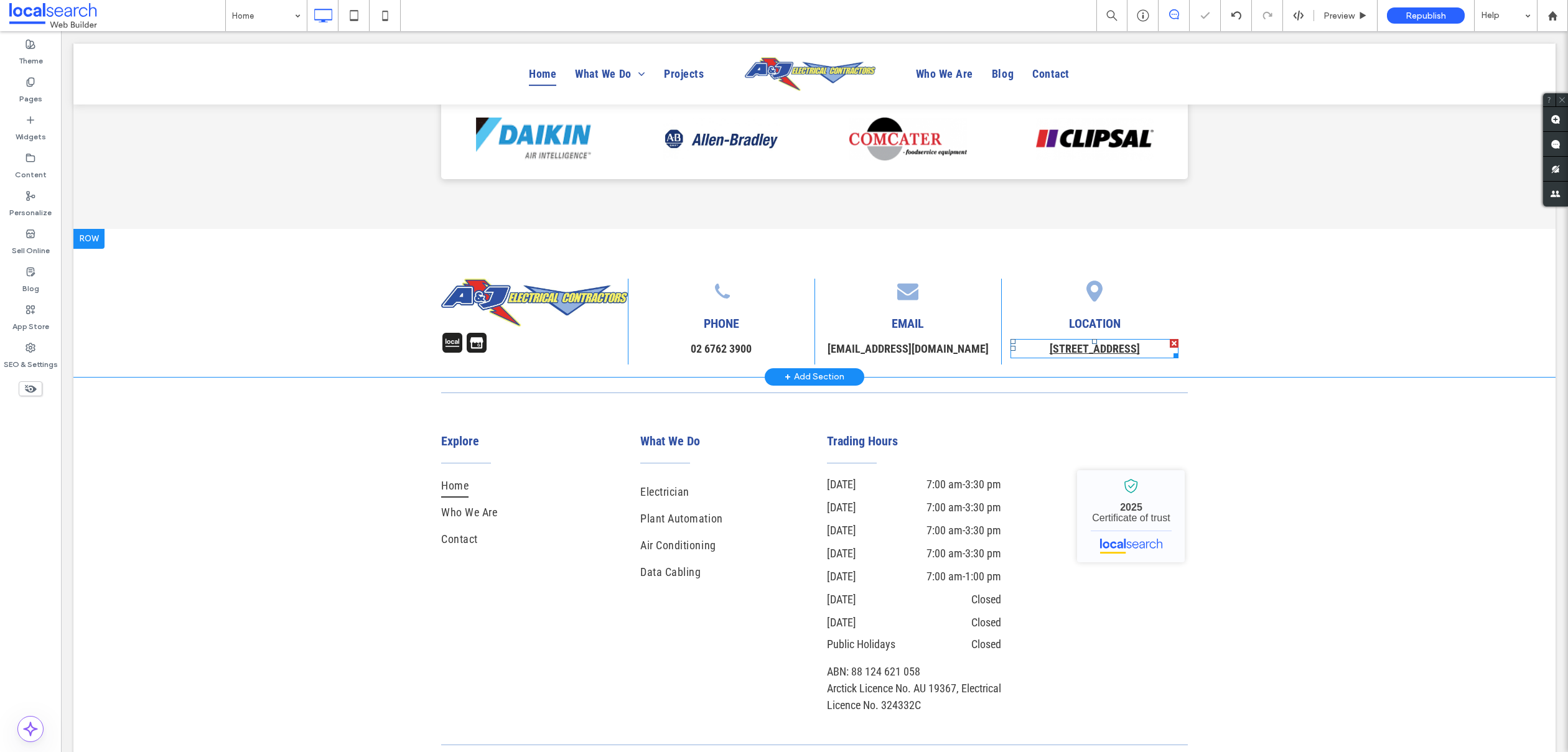
click at [1065, 342] on strong "3﻿/17 Hawker Rd, Tamworth NSW 2340" at bounding box center [1094, 348] width 90 height 13
click at [1065, 343] on strong "**********" at bounding box center [1094, 348] width 148 height 11
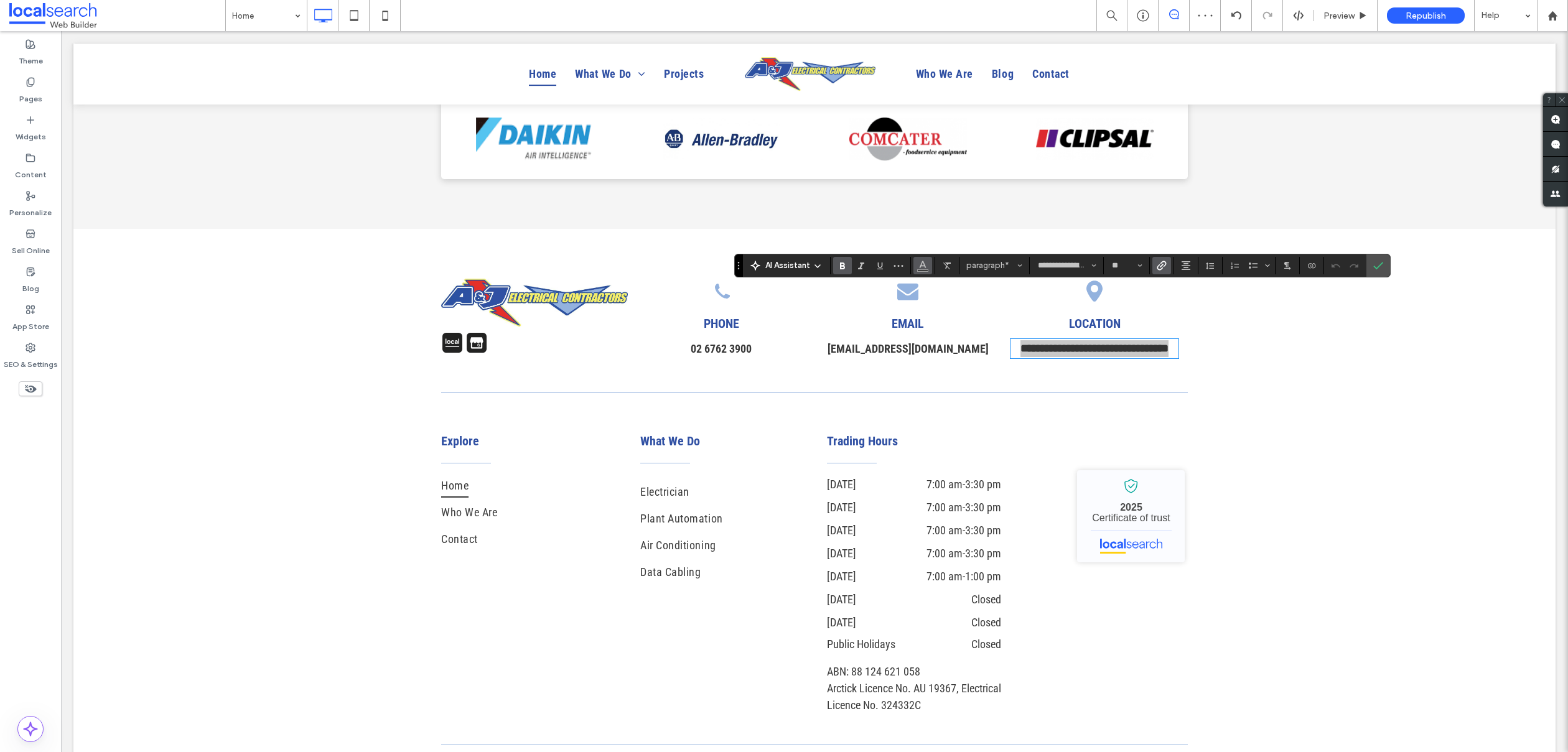
click at [926, 262] on icon "Color" at bounding box center [922, 264] width 10 height 10
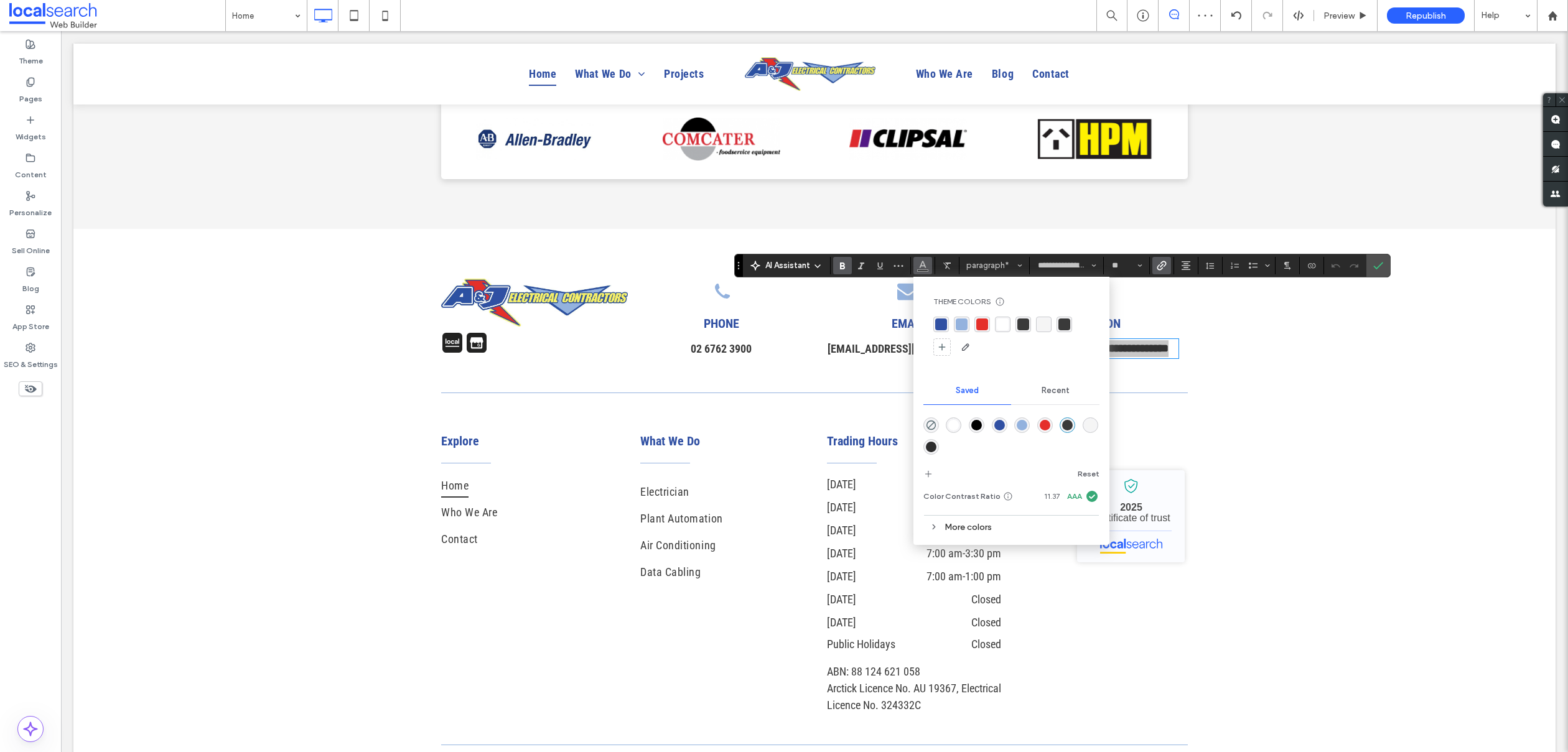
click at [1063, 322] on div "rgba(58,58,58,1)" at bounding box center [1064, 324] width 12 height 12
drag, startPoint x: 1371, startPoint y: 267, endPoint x: 1310, endPoint y: 238, distance: 67.5
click at [1371, 267] on label "Confirm" at bounding box center [1378, 265] width 18 height 22
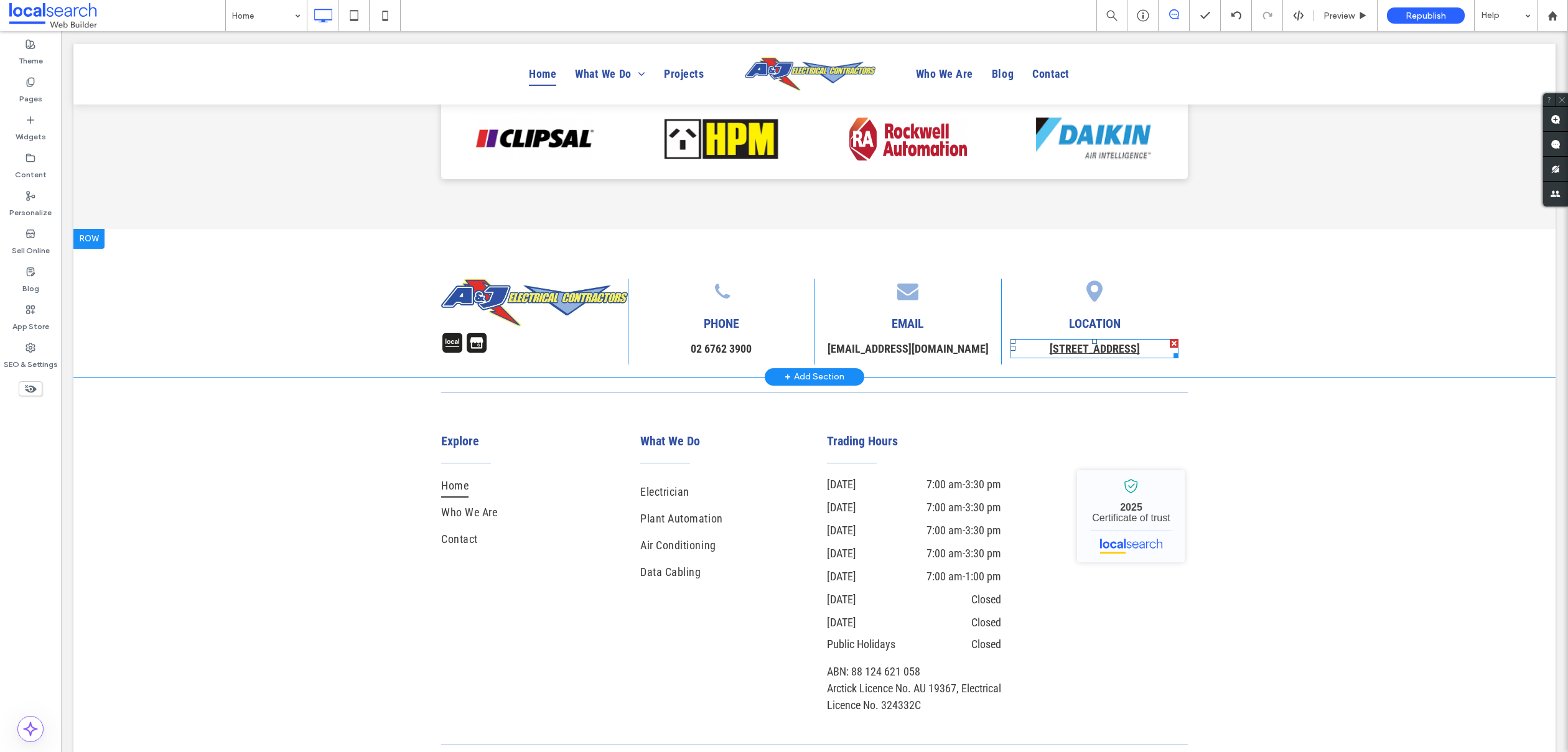
click at [1089, 342] on strong "3﻿/17 Hawker Rd, Tamworth NSW 2340" at bounding box center [1094, 348] width 90 height 13
type input "**********"
type input "**"
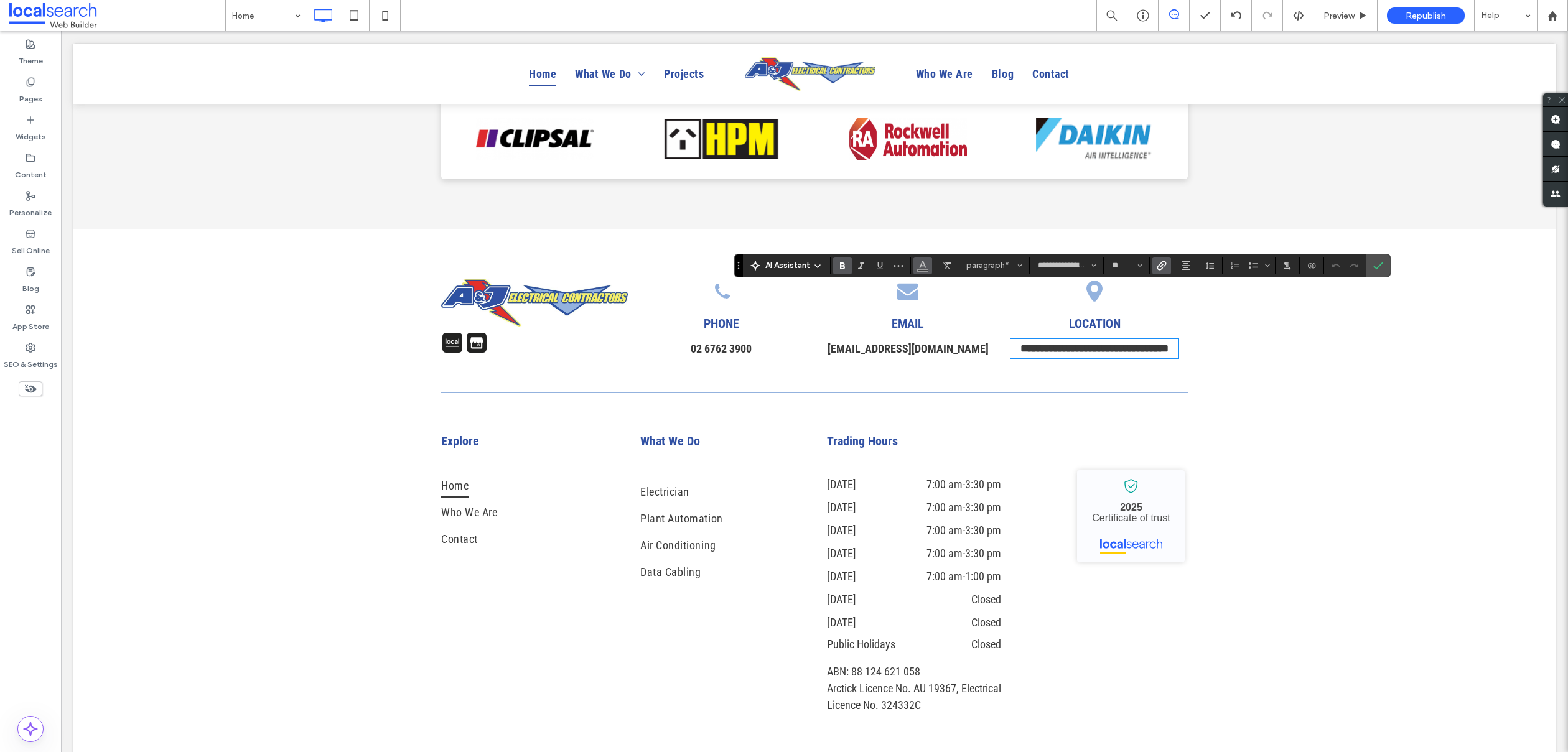
click at [930, 267] on button "Color" at bounding box center [922, 265] width 18 height 18
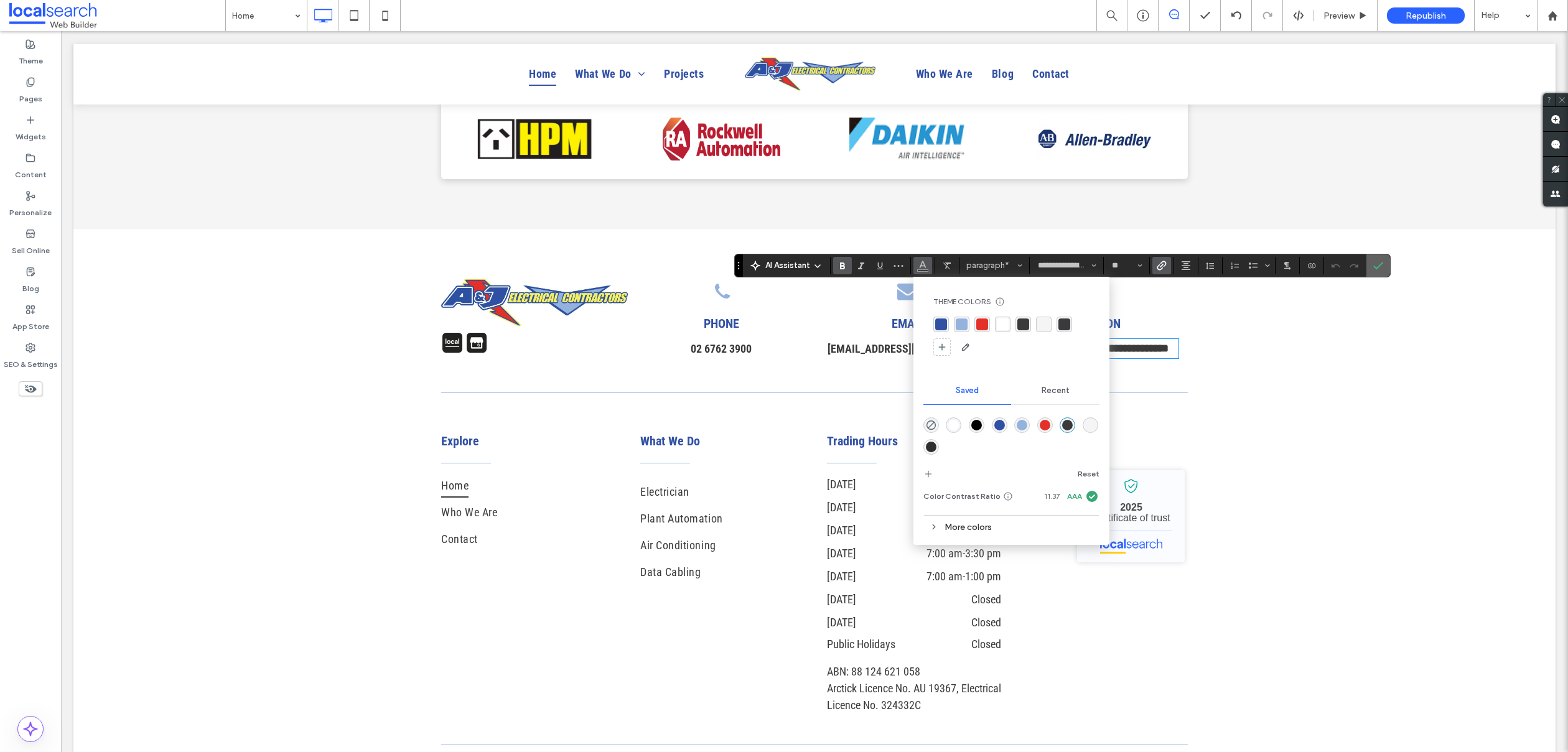
click at [1371, 271] on label "Confirm" at bounding box center [1378, 265] width 18 height 22
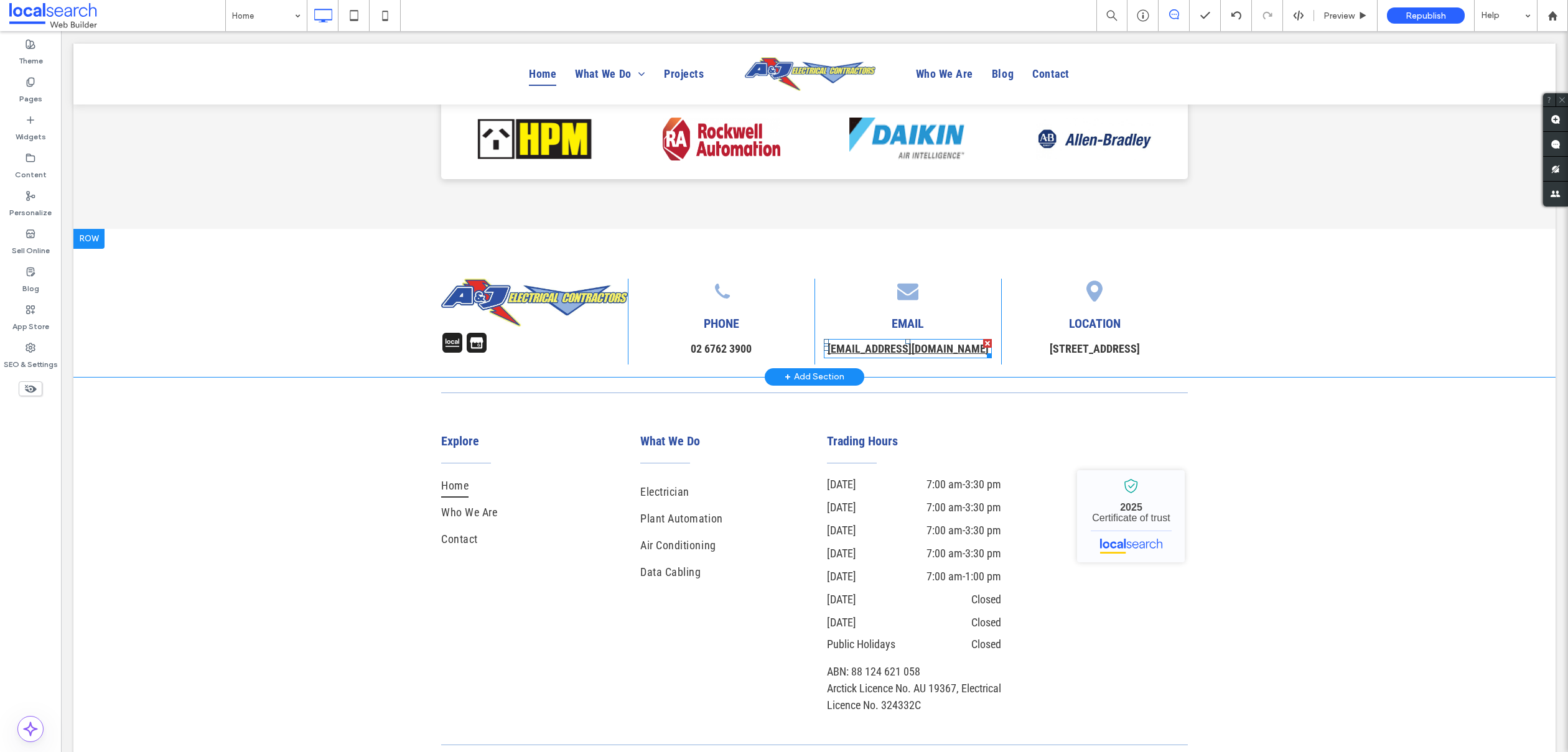
click at [915, 342] on link "office@ajelec.com.au" at bounding box center [907, 348] width 161 height 13
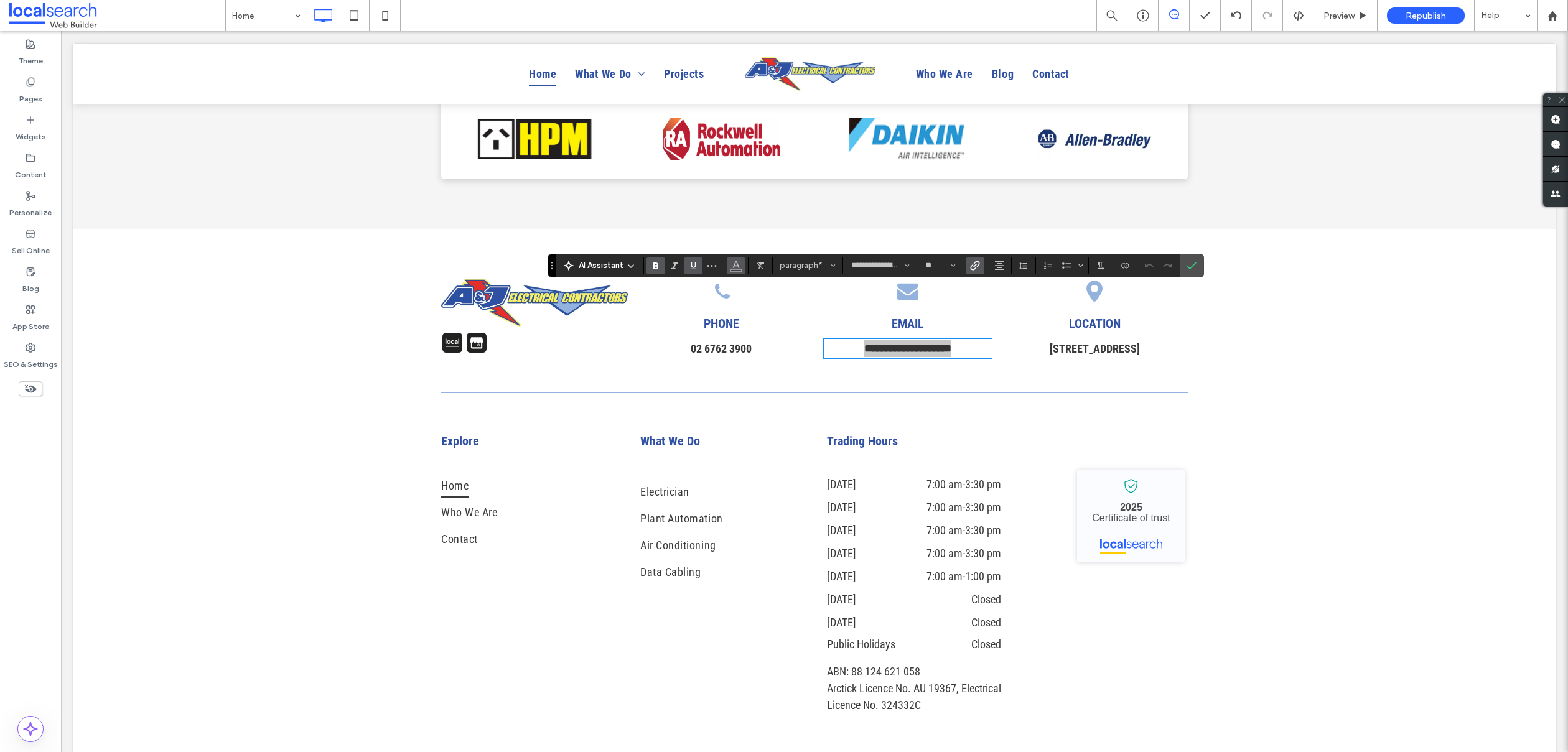
click at [729, 262] on button "Color" at bounding box center [736, 265] width 18 height 18
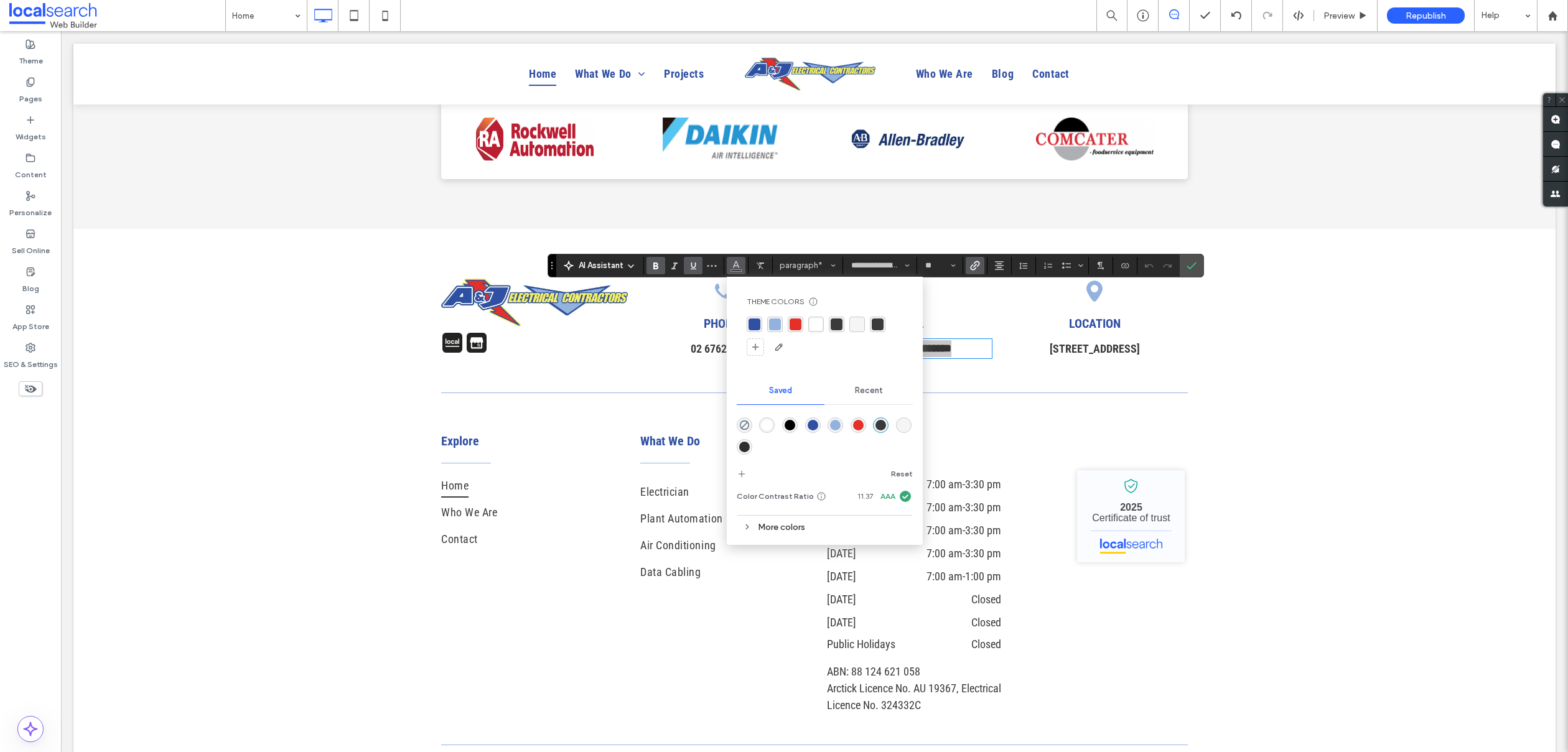
click at [748, 524] on icon at bounding box center [746, 526] width 8 height 8
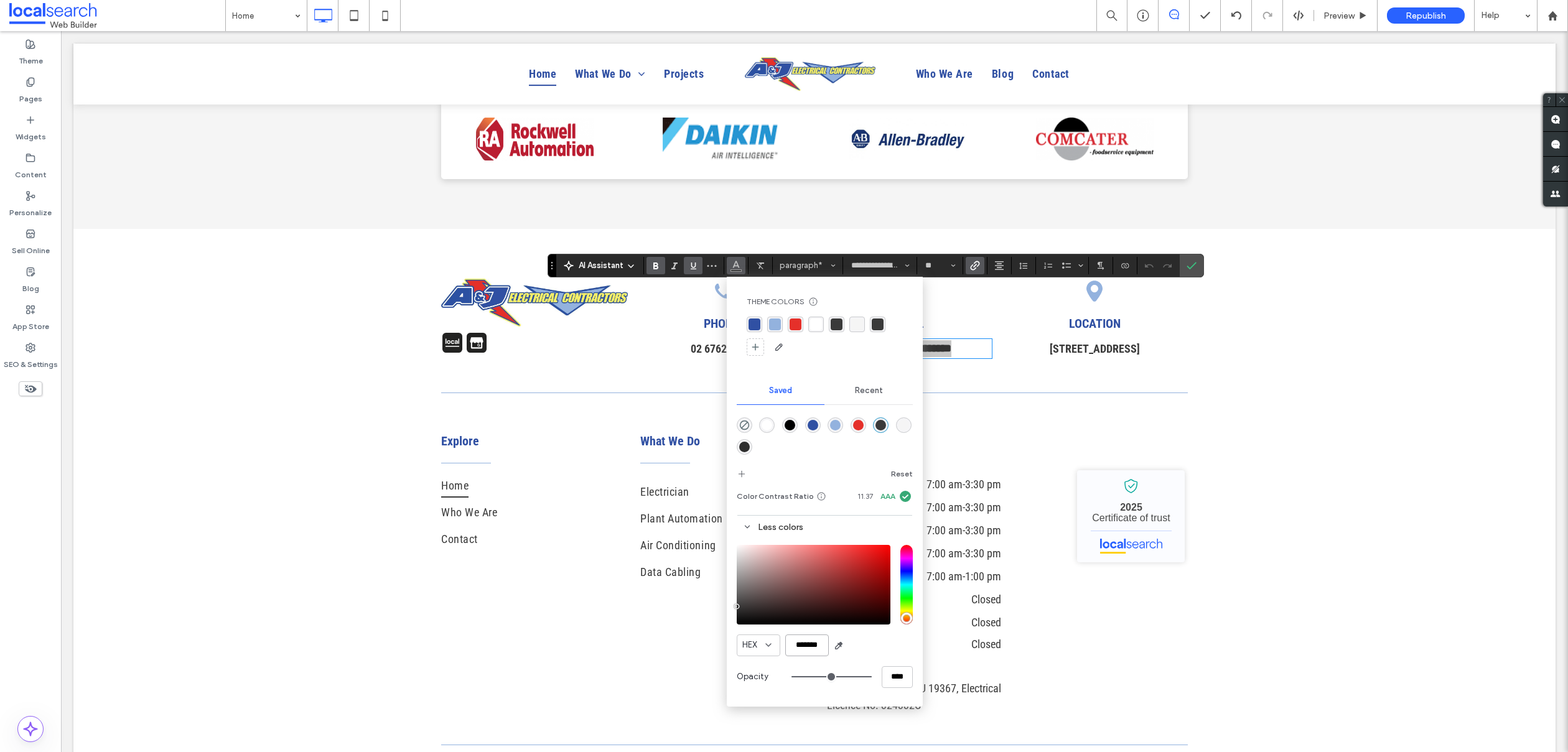
click at [808, 646] on input "*******" at bounding box center [806, 646] width 43 height 22
click at [1216, 329] on div "**********" at bounding box center [814, 303] width 1482 height 148
click at [1197, 270] on label "Confirm" at bounding box center [1191, 265] width 18 height 22
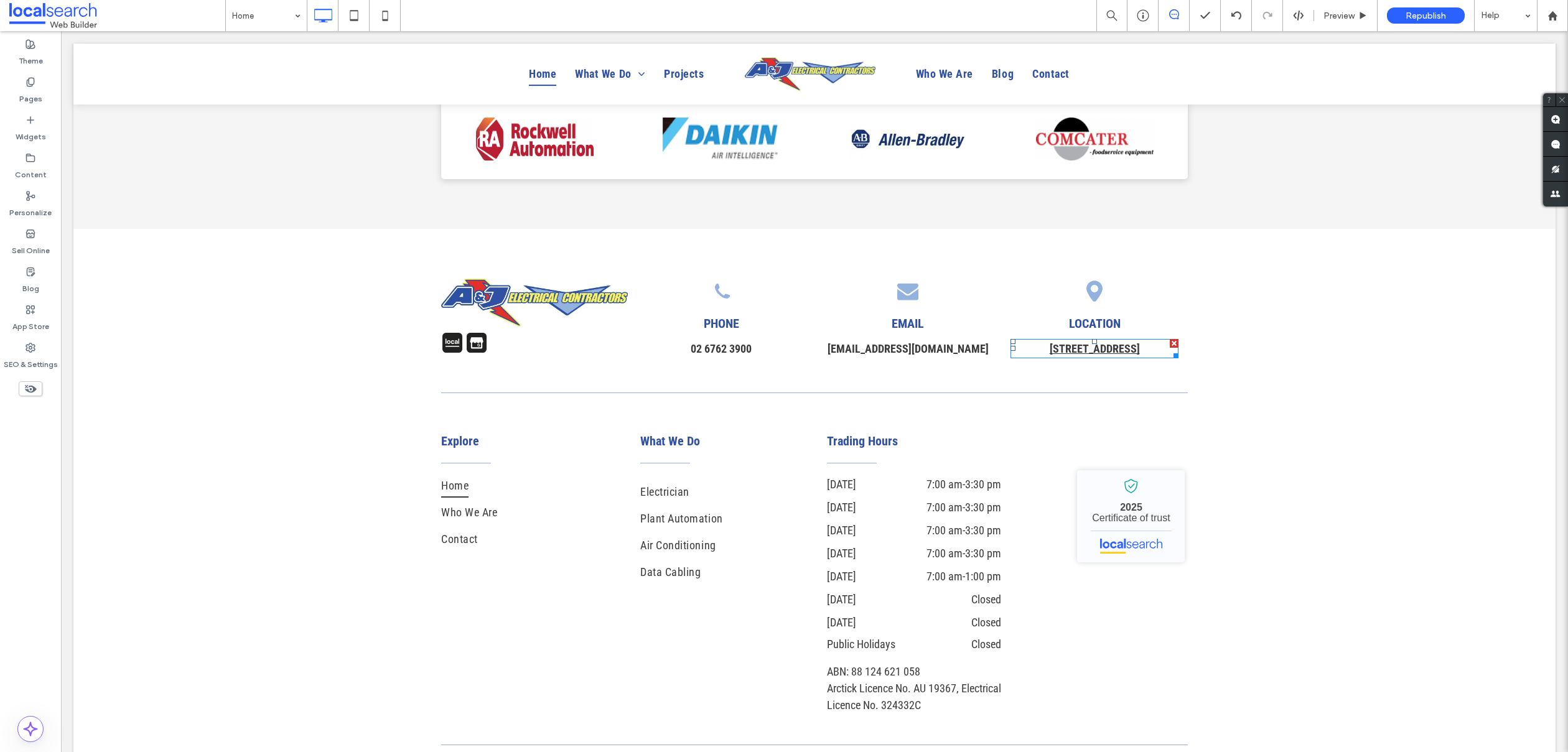
click at [1110, 342] on strong "3﻿/17 Hawker Rd, Tamworth NSW 2340" at bounding box center [1094, 348] width 90 height 13
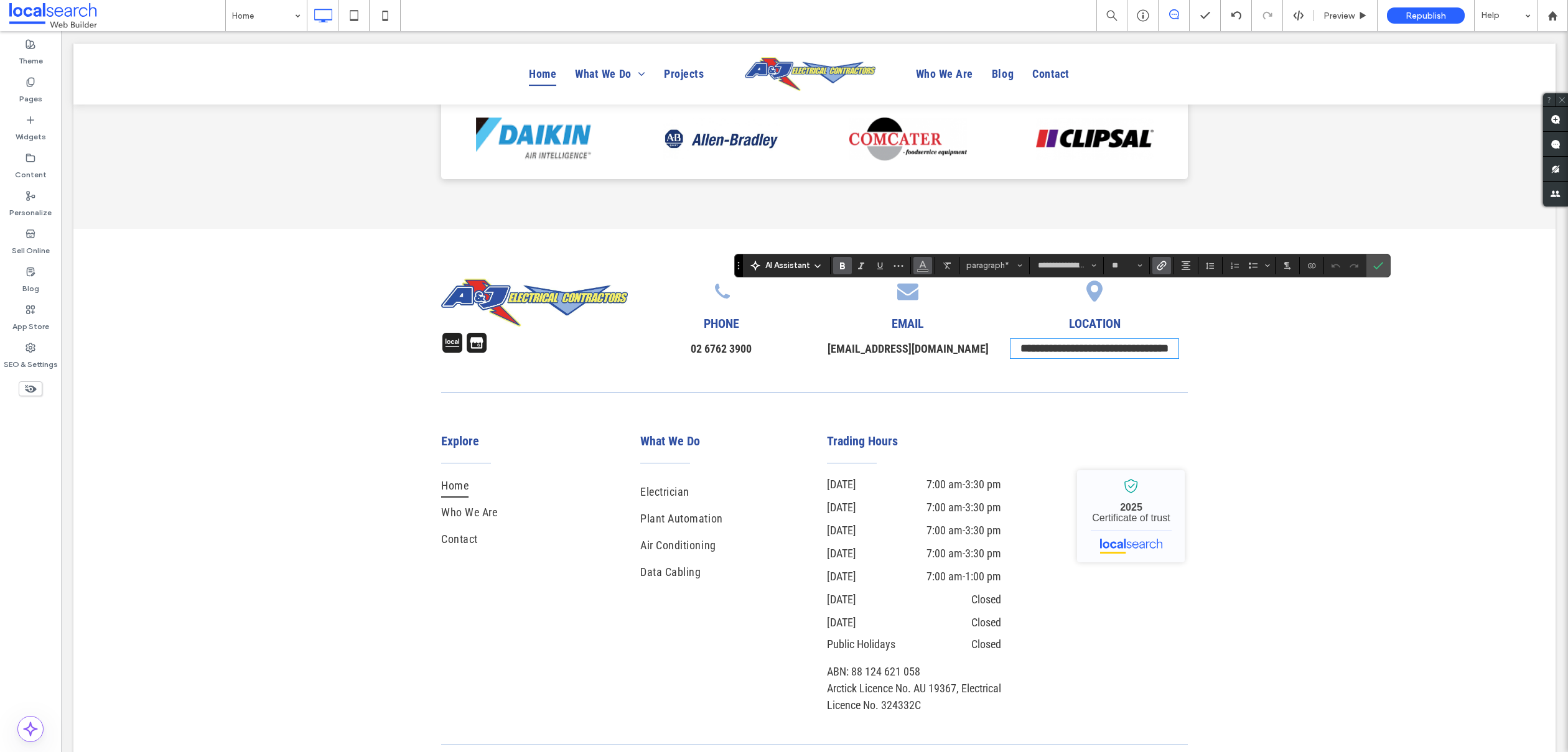
click at [919, 269] on icon "Color" at bounding box center [922, 264] width 10 height 10
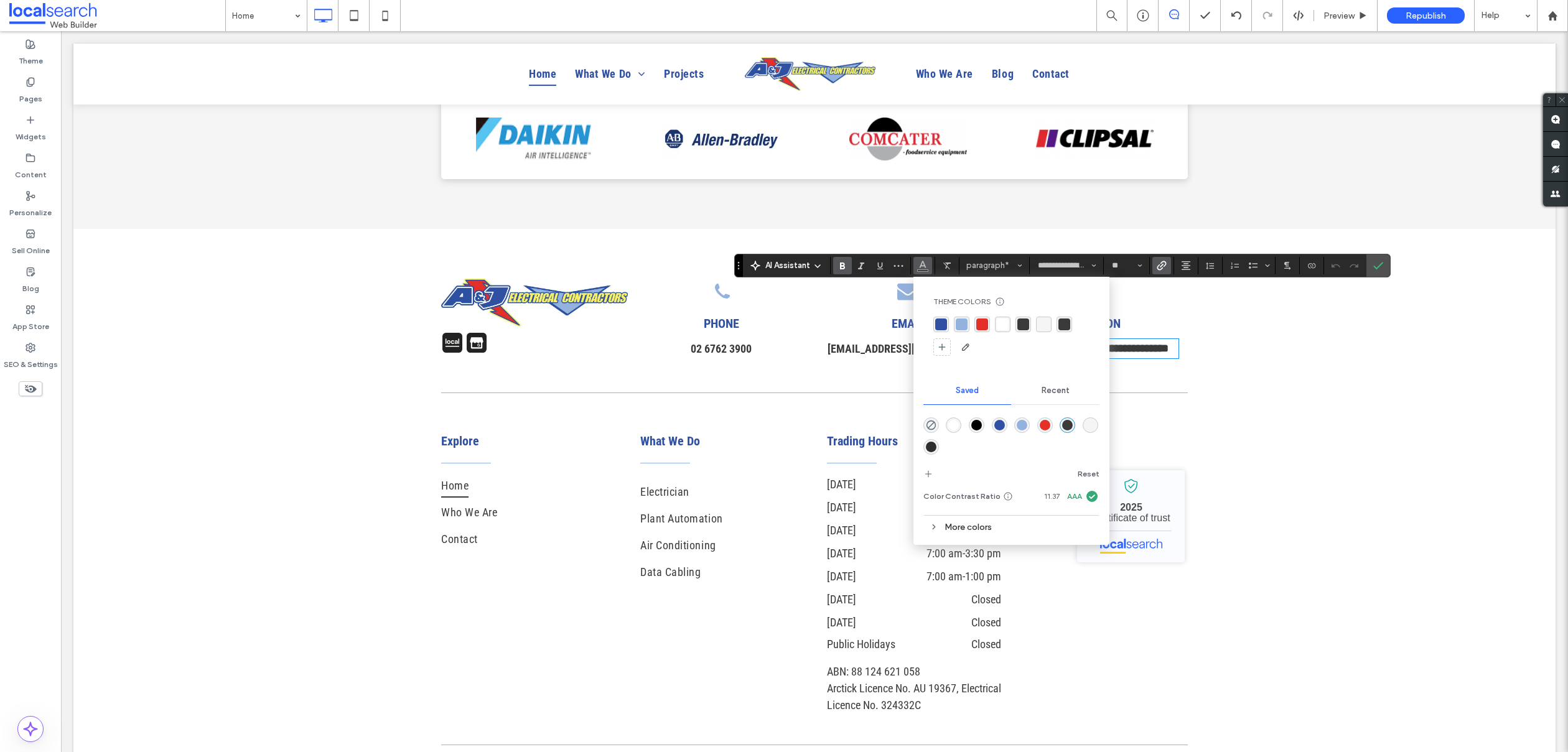
click at [935, 528] on icon at bounding box center [933, 526] width 8 height 8
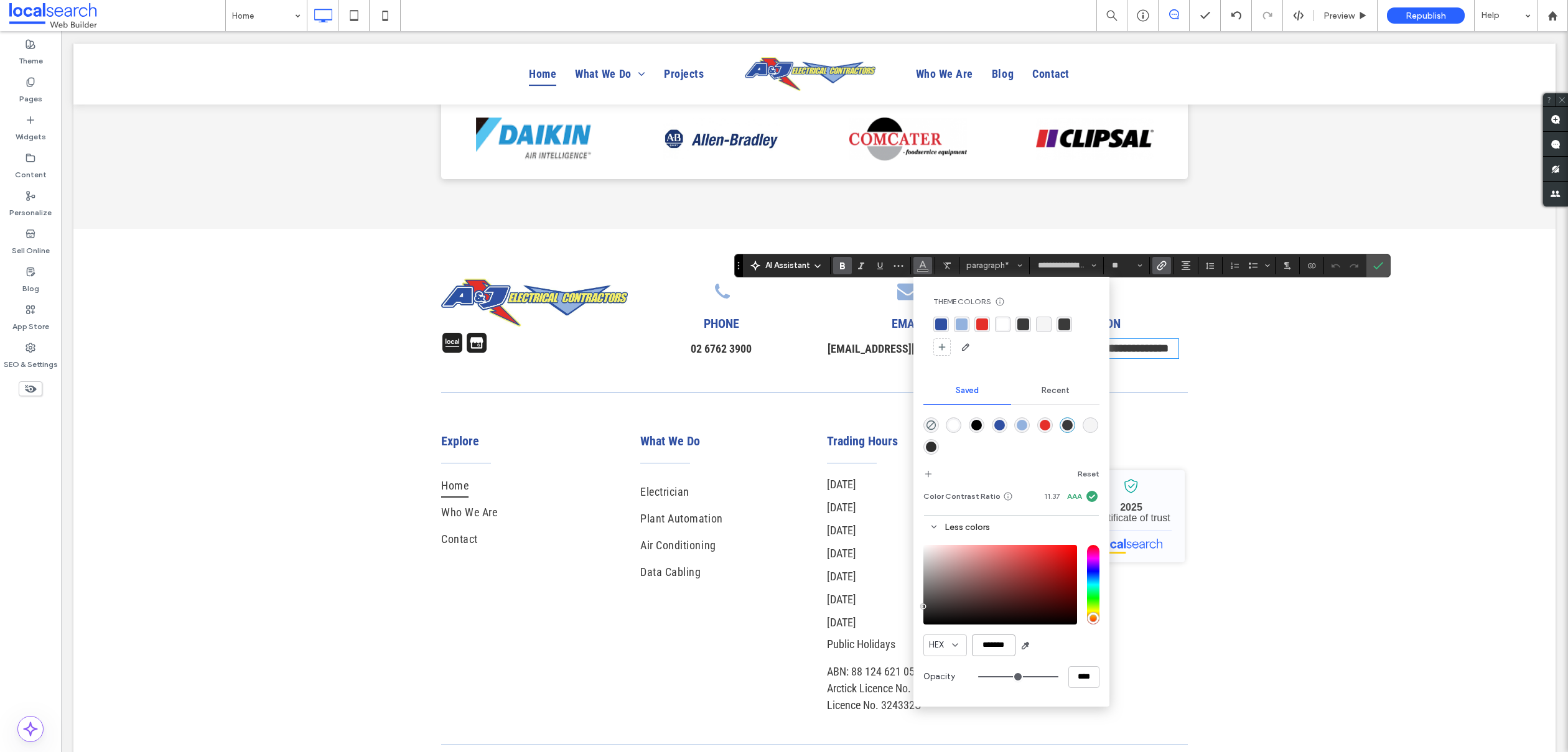
click at [1005, 647] on input "*******" at bounding box center [993, 646] width 43 height 22
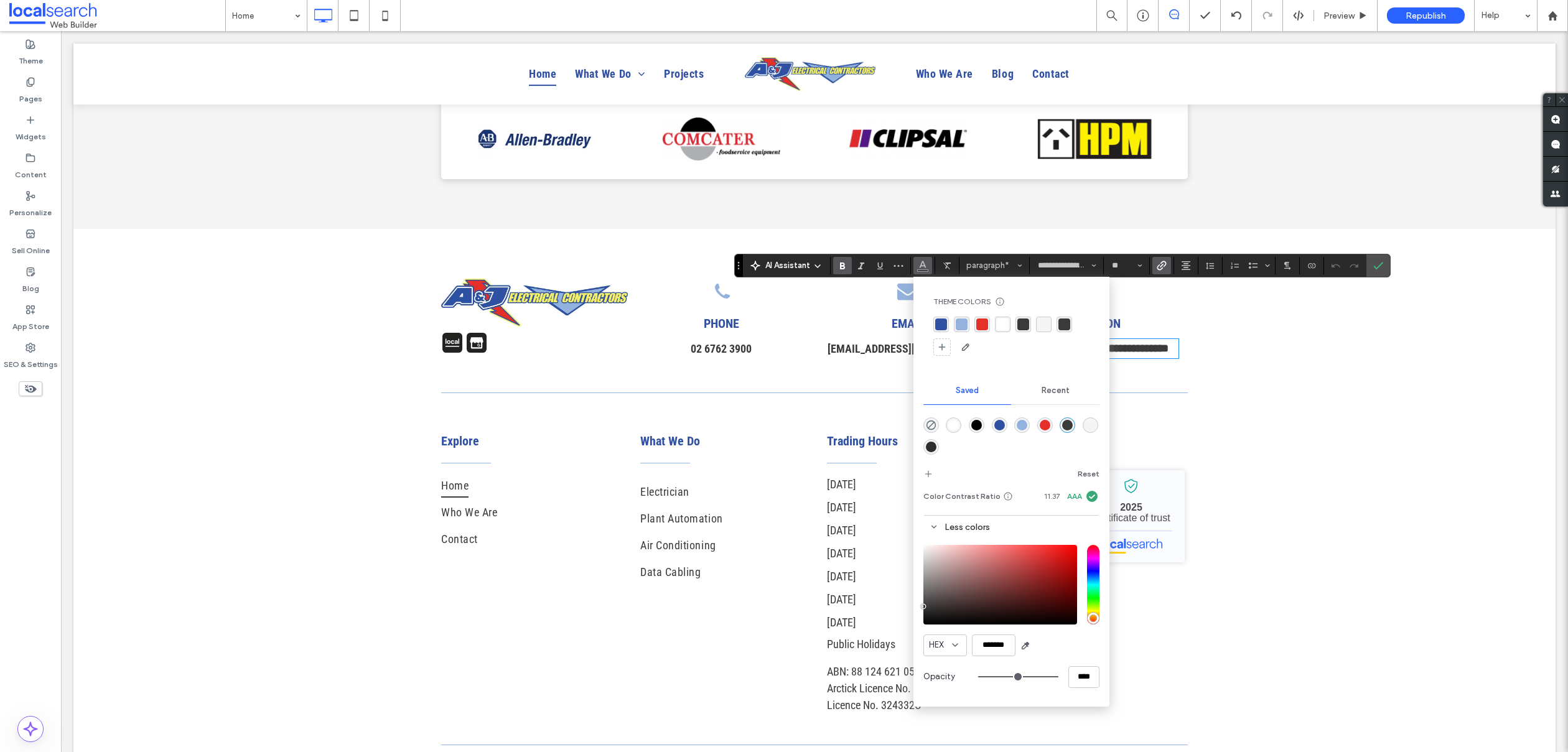
click at [1216, 377] on div "Click To Paste + Add Section" at bounding box center [814, 394] width 1482 height 33
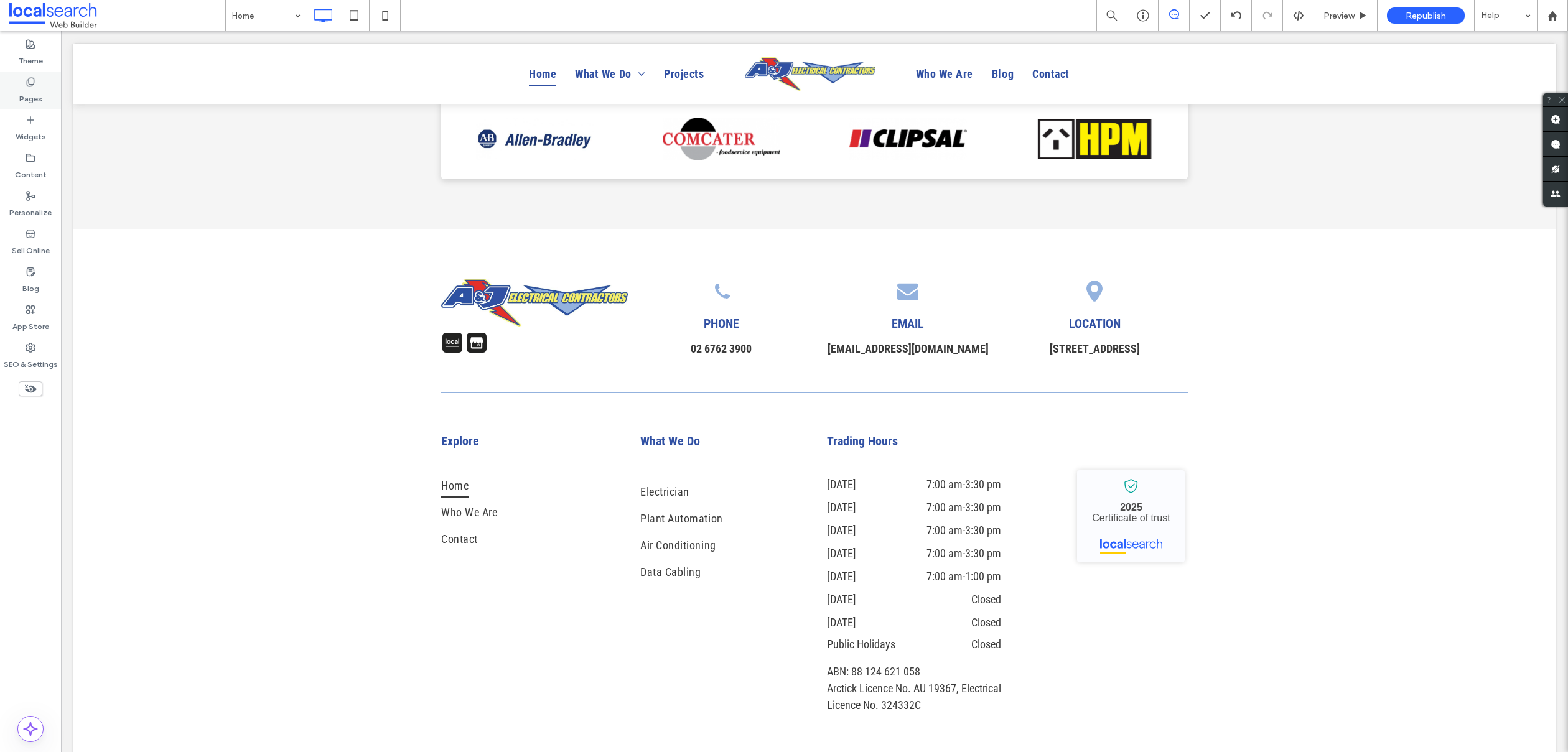
click at [35, 97] on label "Pages" at bounding box center [30, 96] width 23 height 18
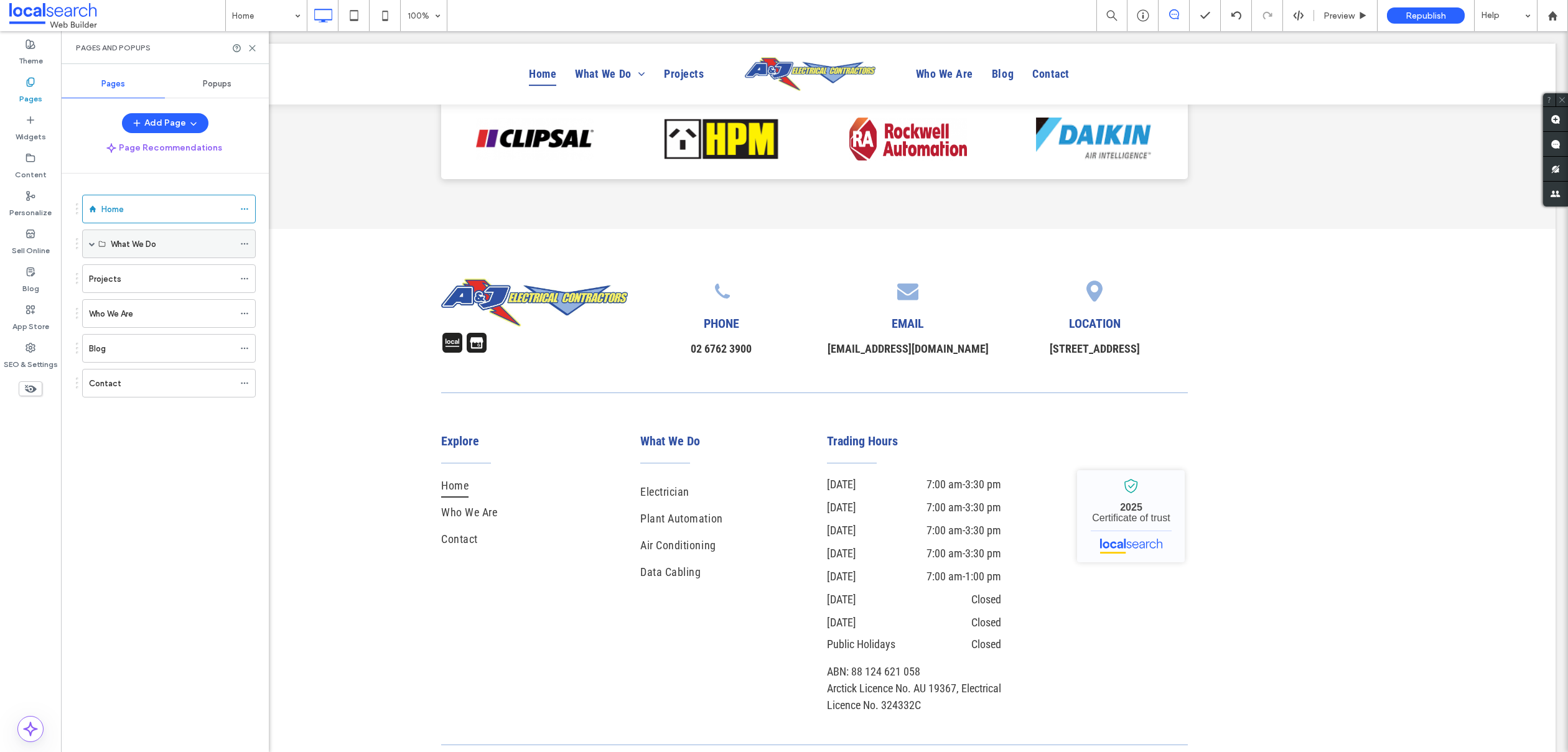
click at [92, 243] on span at bounding box center [92, 243] width 6 height 6
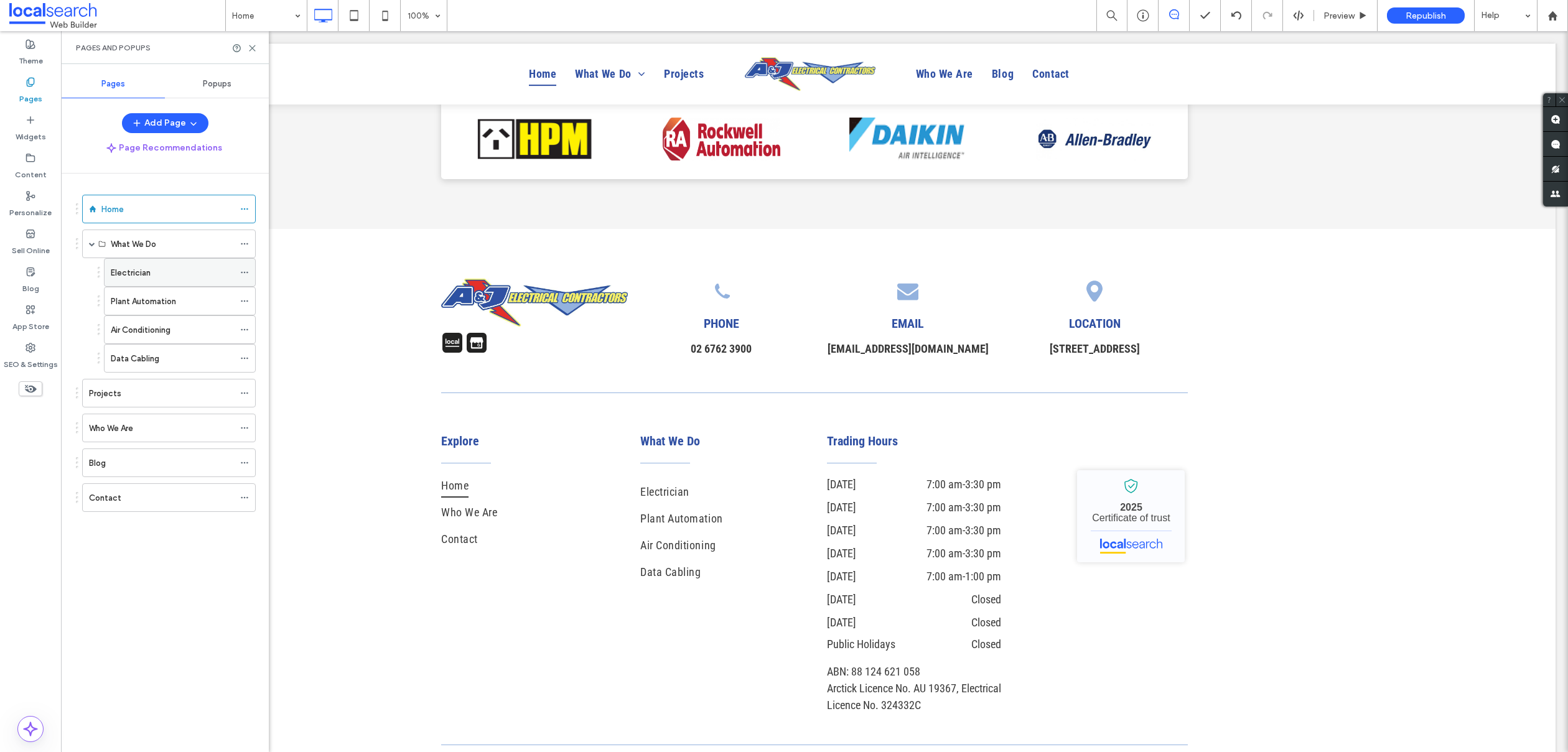
click at [119, 261] on div "Electrician" at bounding box center [172, 273] width 123 height 28
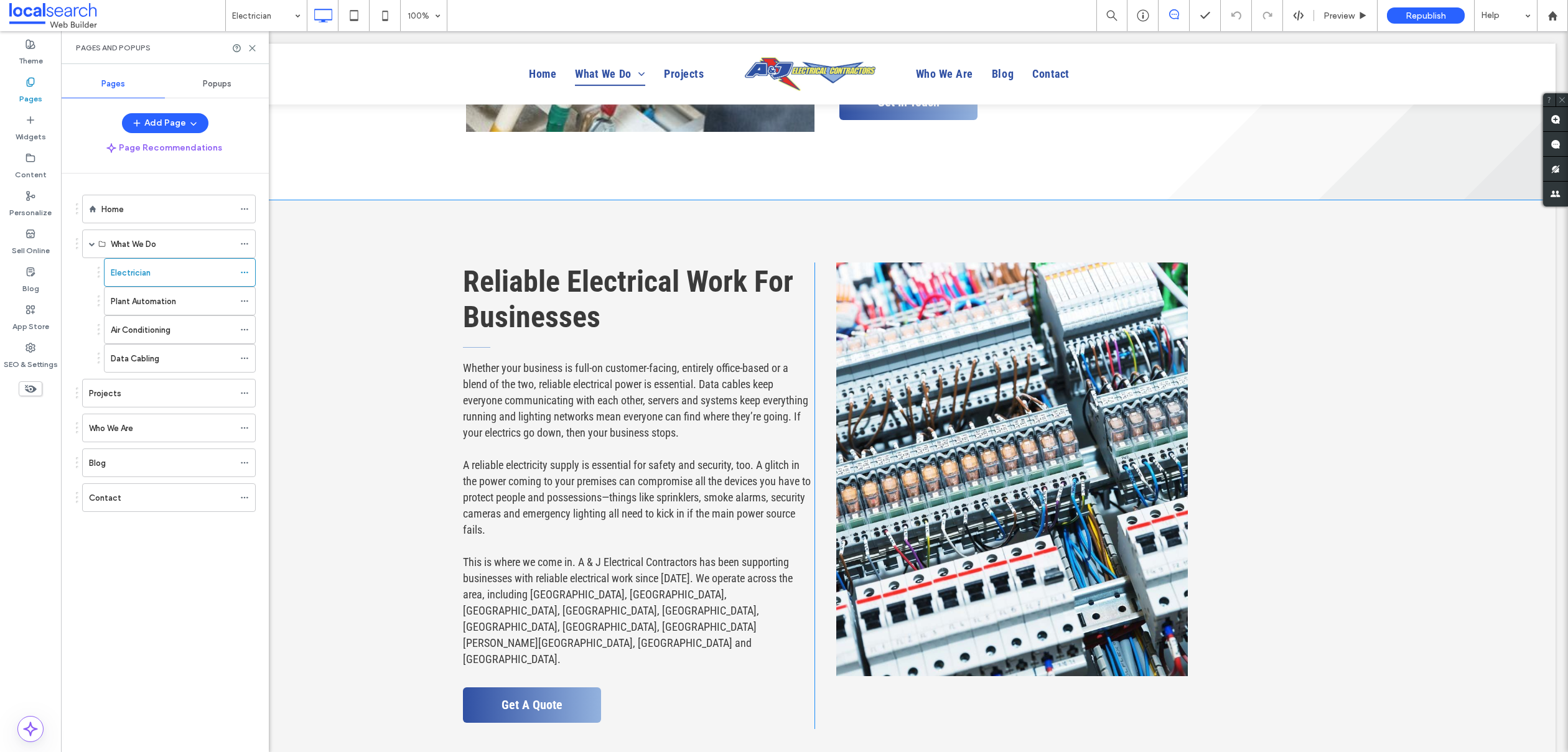
scroll to position [2919, 0]
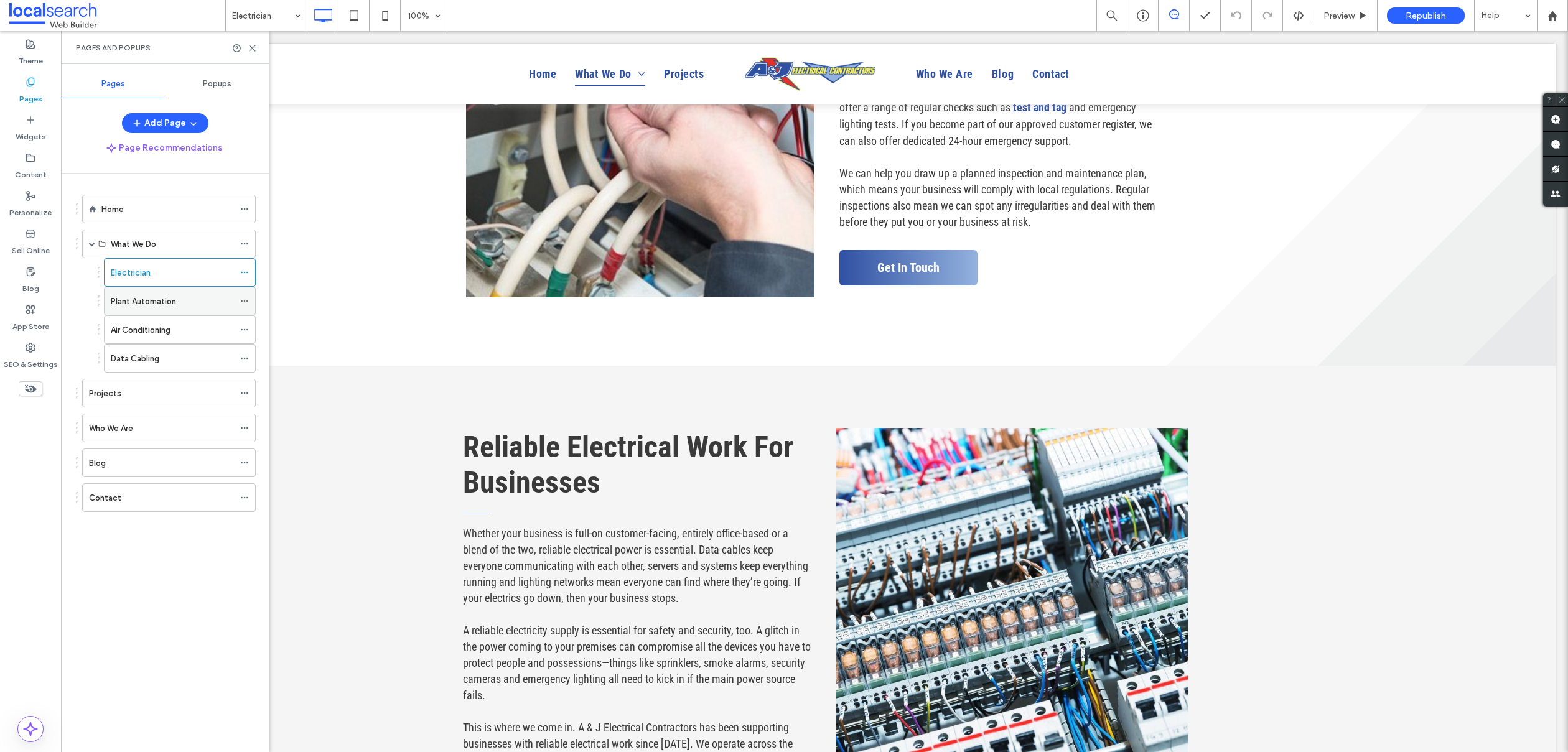
click at [146, 305] on label "Plant Automation" at bounding box center [143, 301] width 65 height 22
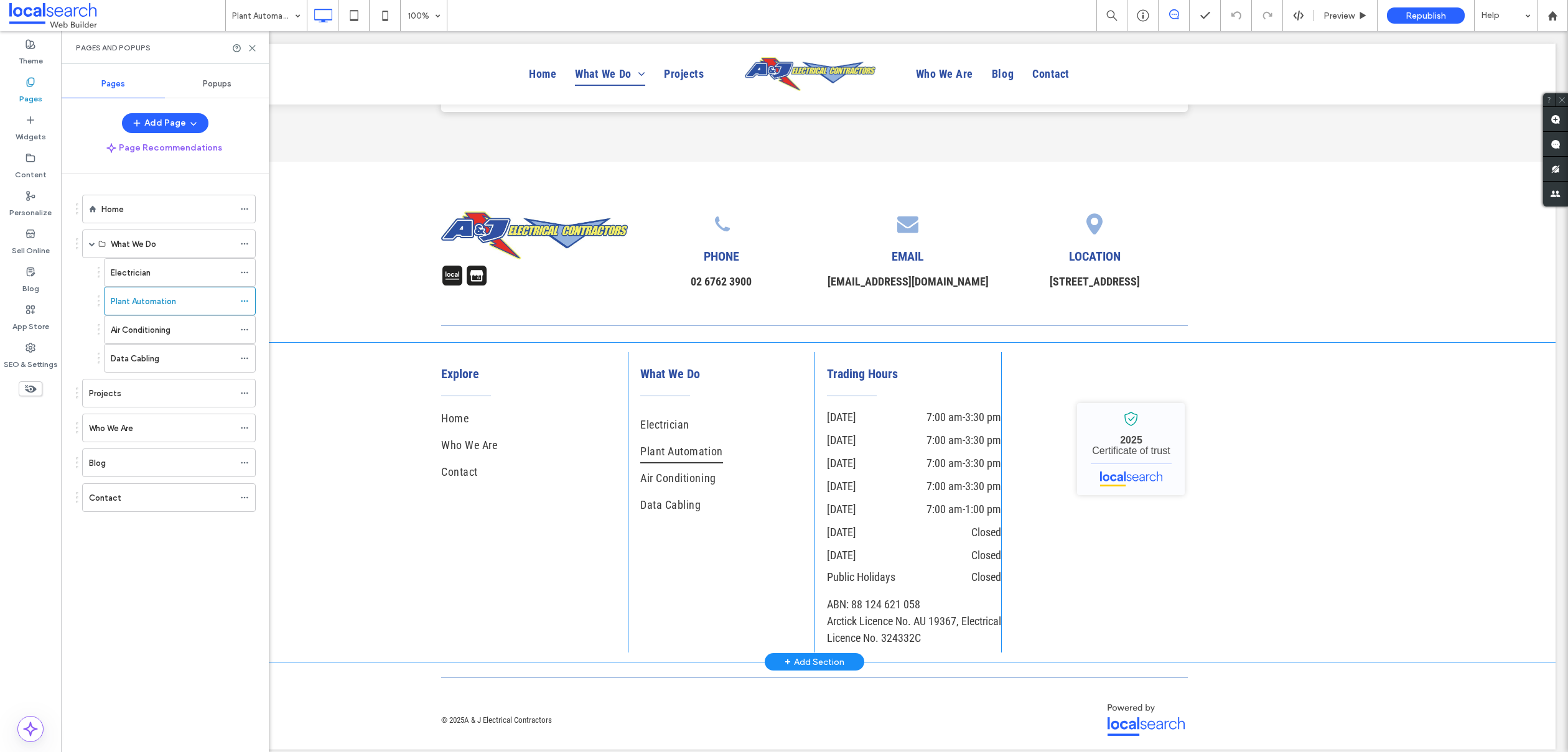
scroll to position [3577, 0]
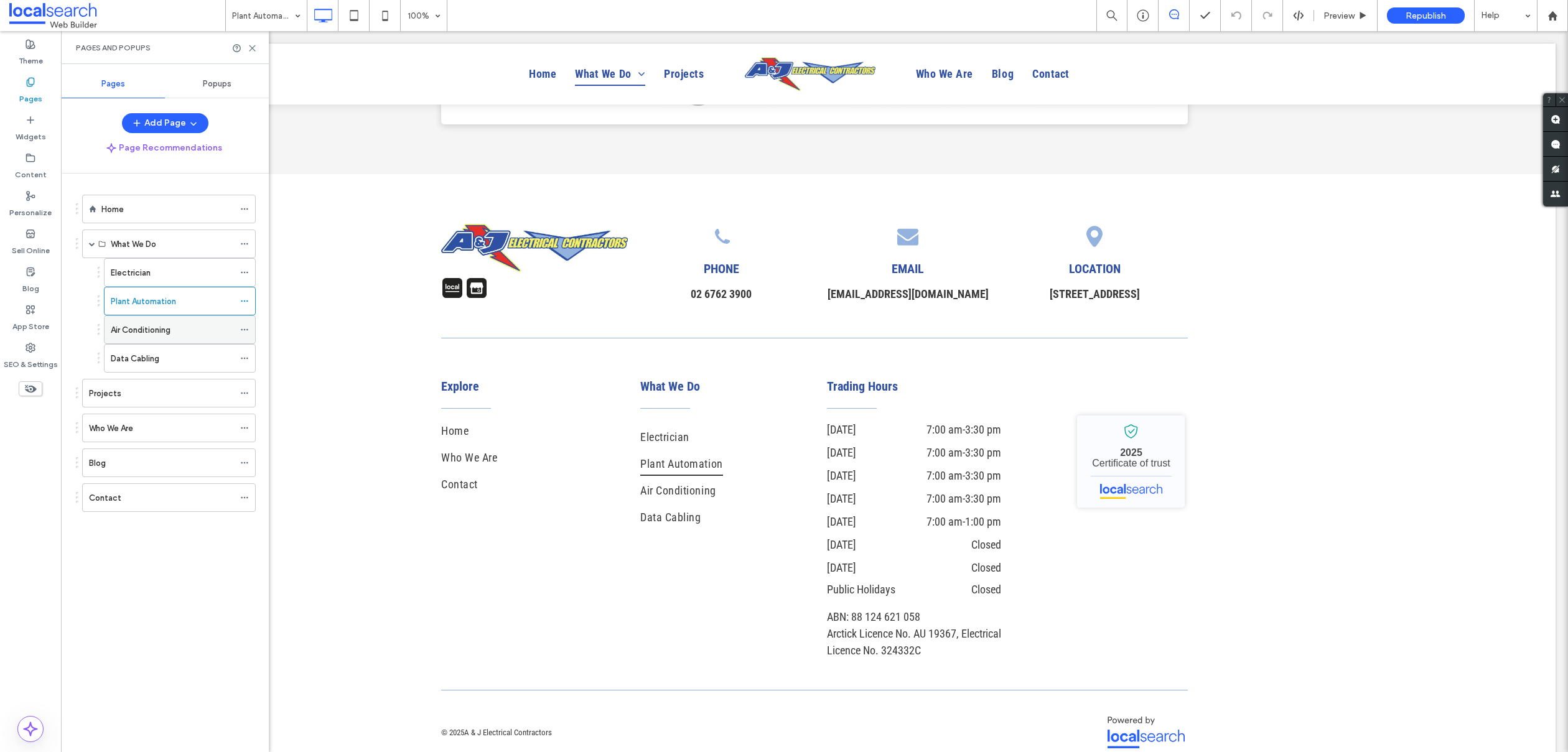
click at [168, 324] on label "Air Conditioning" at bounding box center [140, 330] width 60 height 22
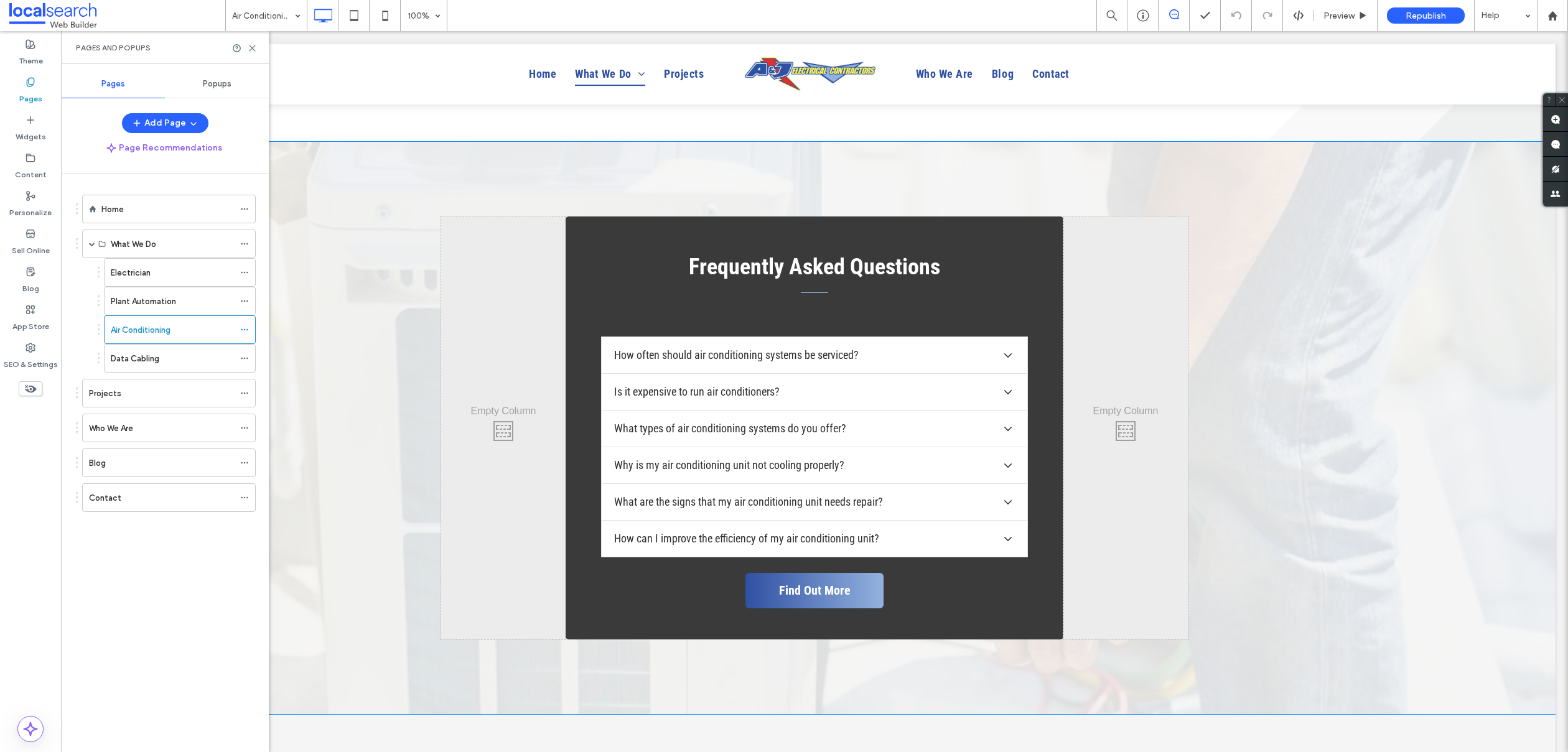
scroll to position [9132, 0]
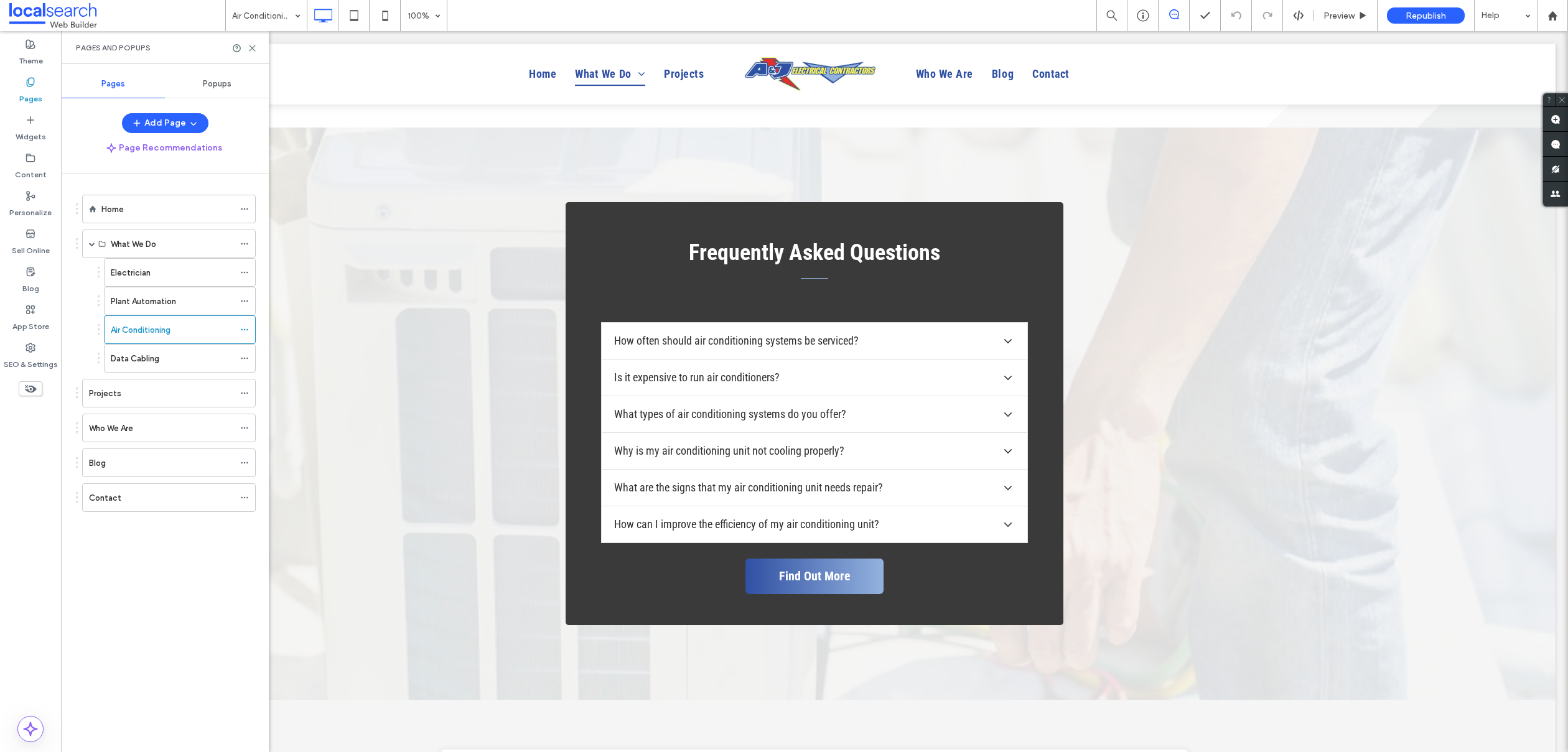
click at [161, 360] on div "Data Cabling" at bounding box center [172, 358] width 123 height 13
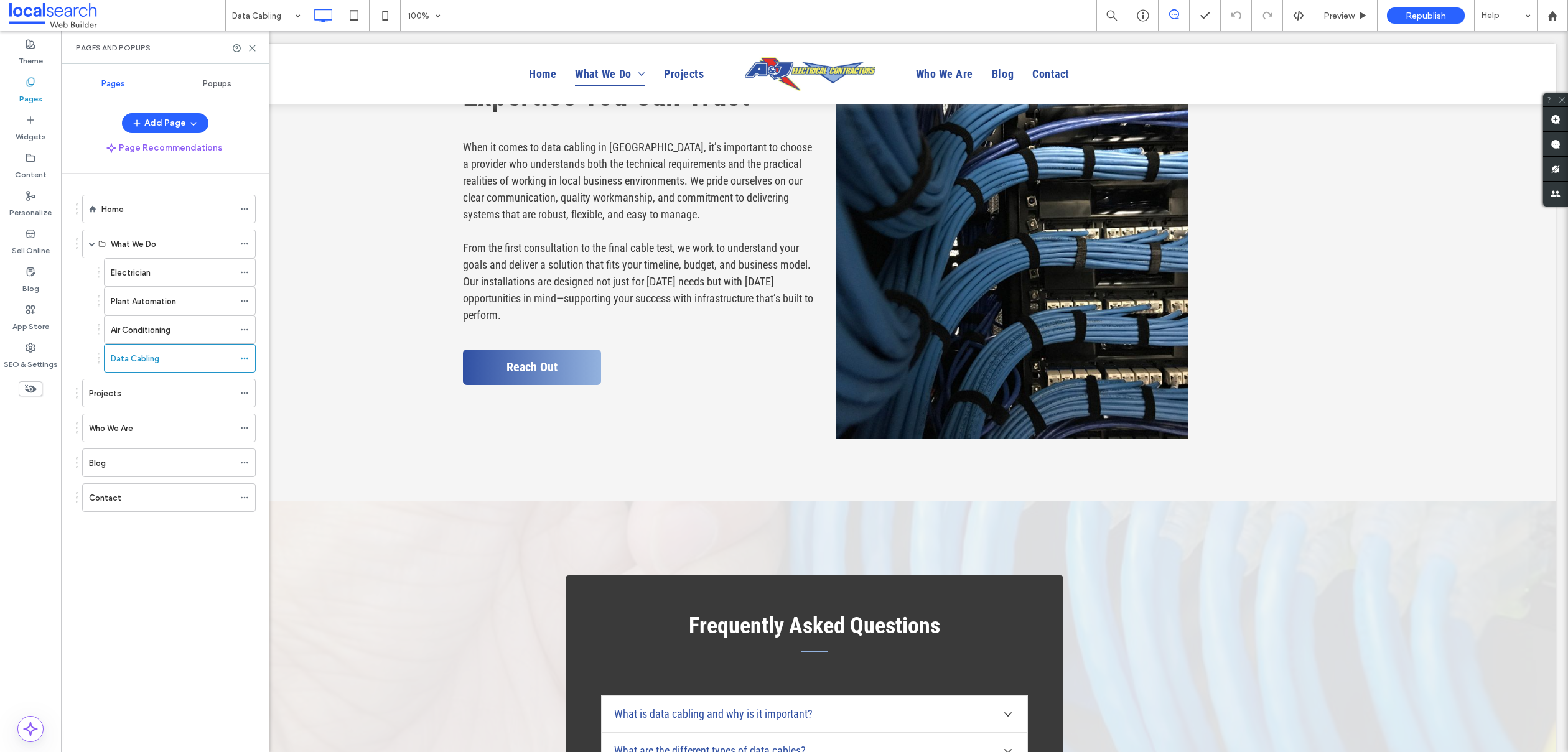
scroll to position [6201, 0]
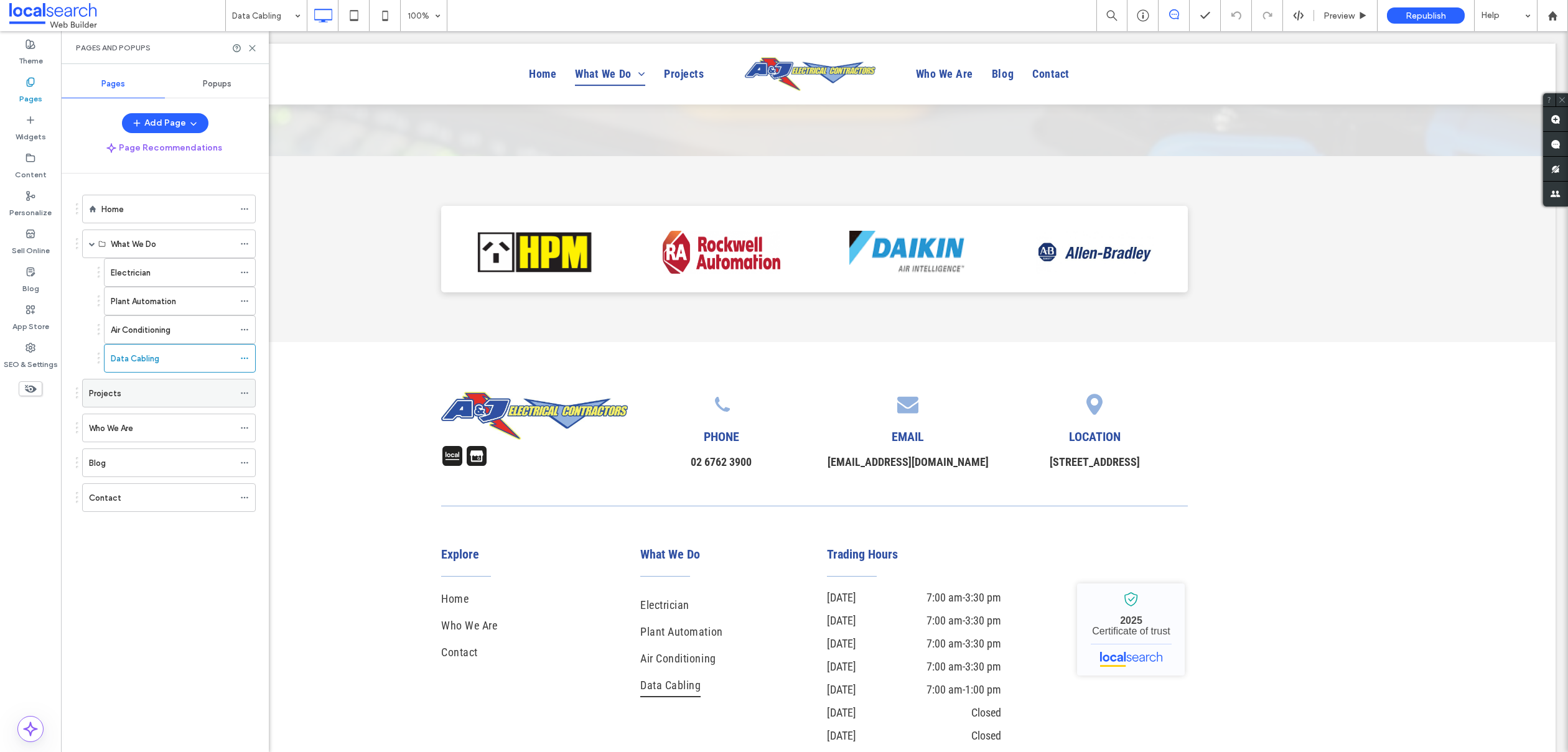
click at [125, 394] on div "Projects" at bounding box center [161, 394] width 145 height 13
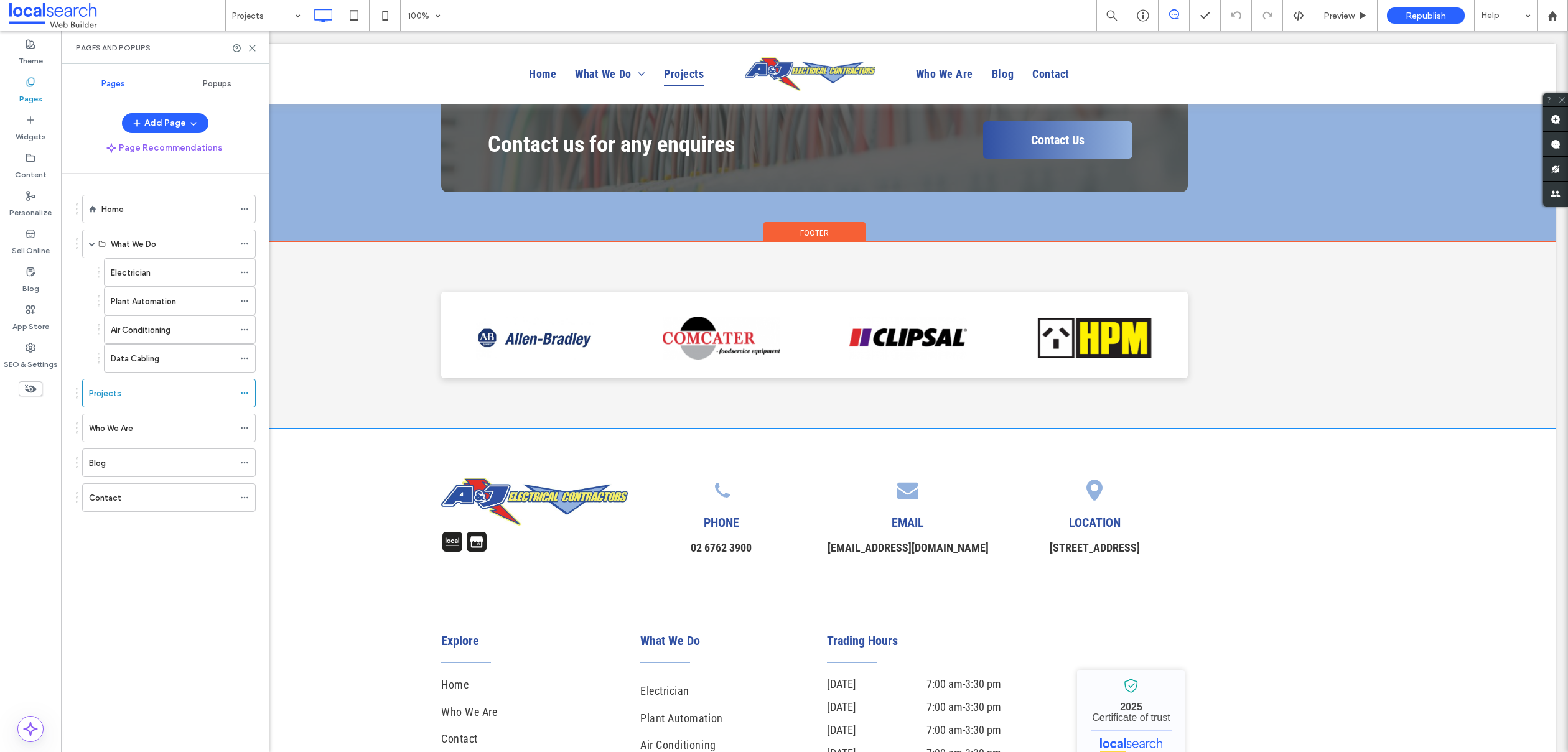
scroll to position [1737, 0]
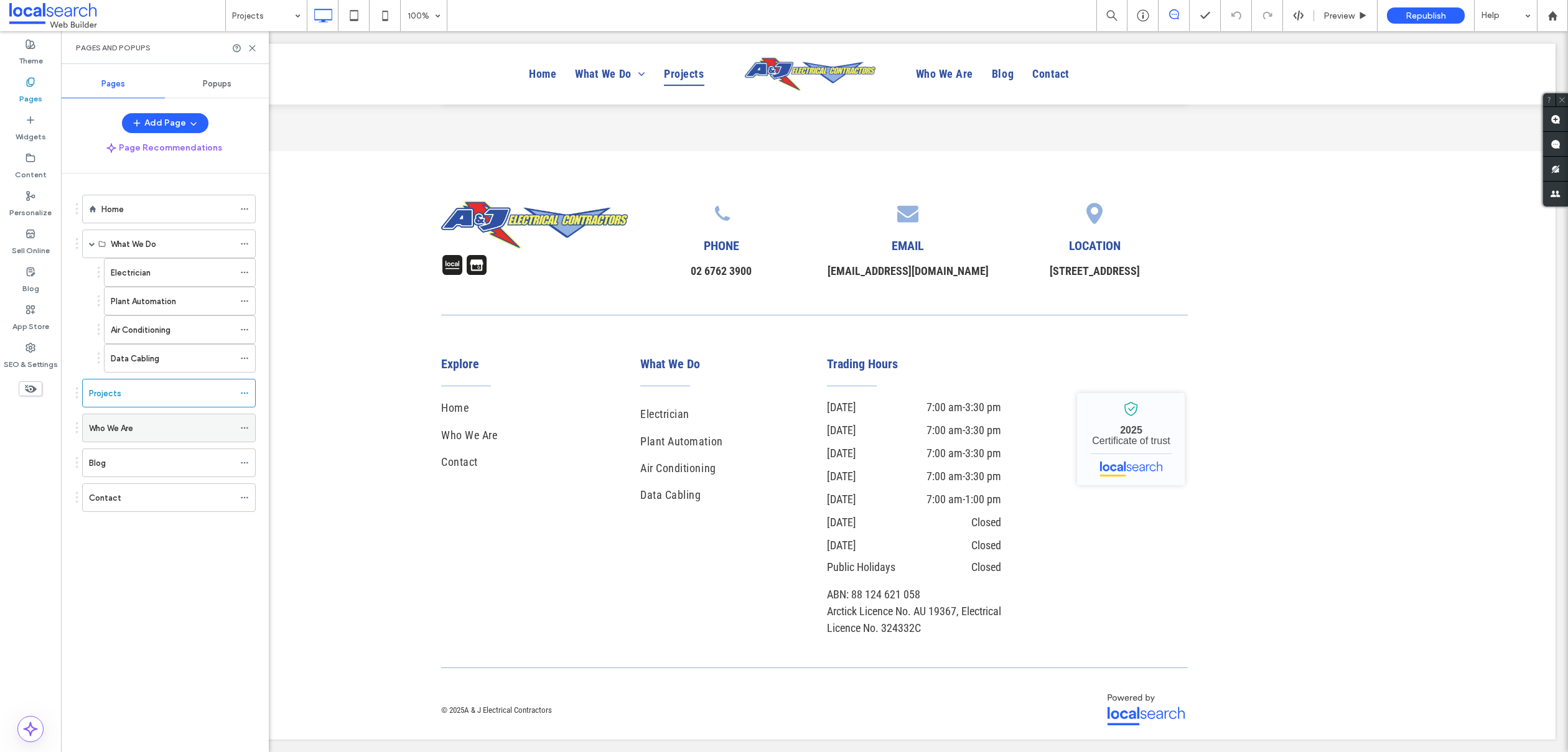
click at [135, 429] on div "Who We Are" at bounding box center [161, 429] width 145 height 13
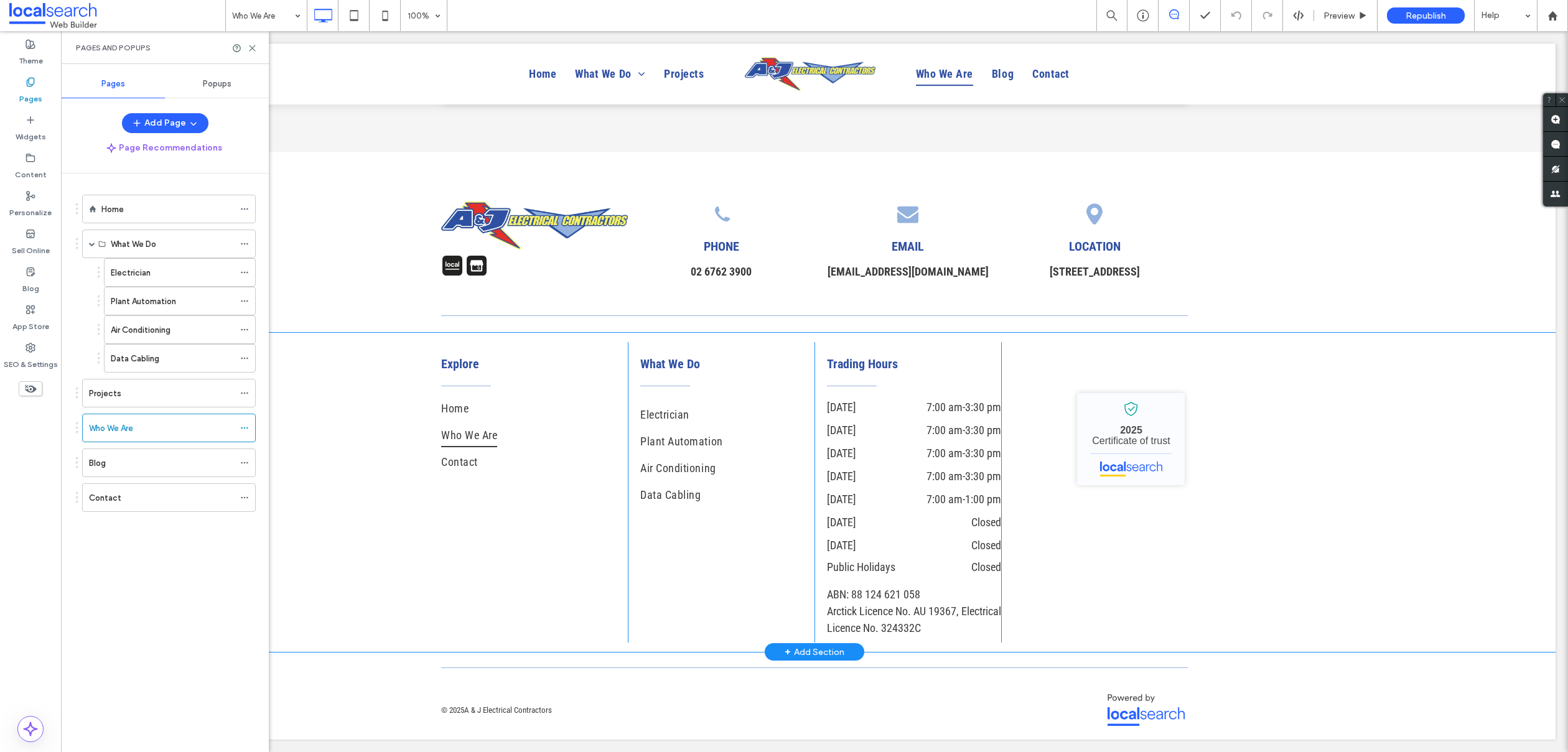
scroll to position [1698, 0]
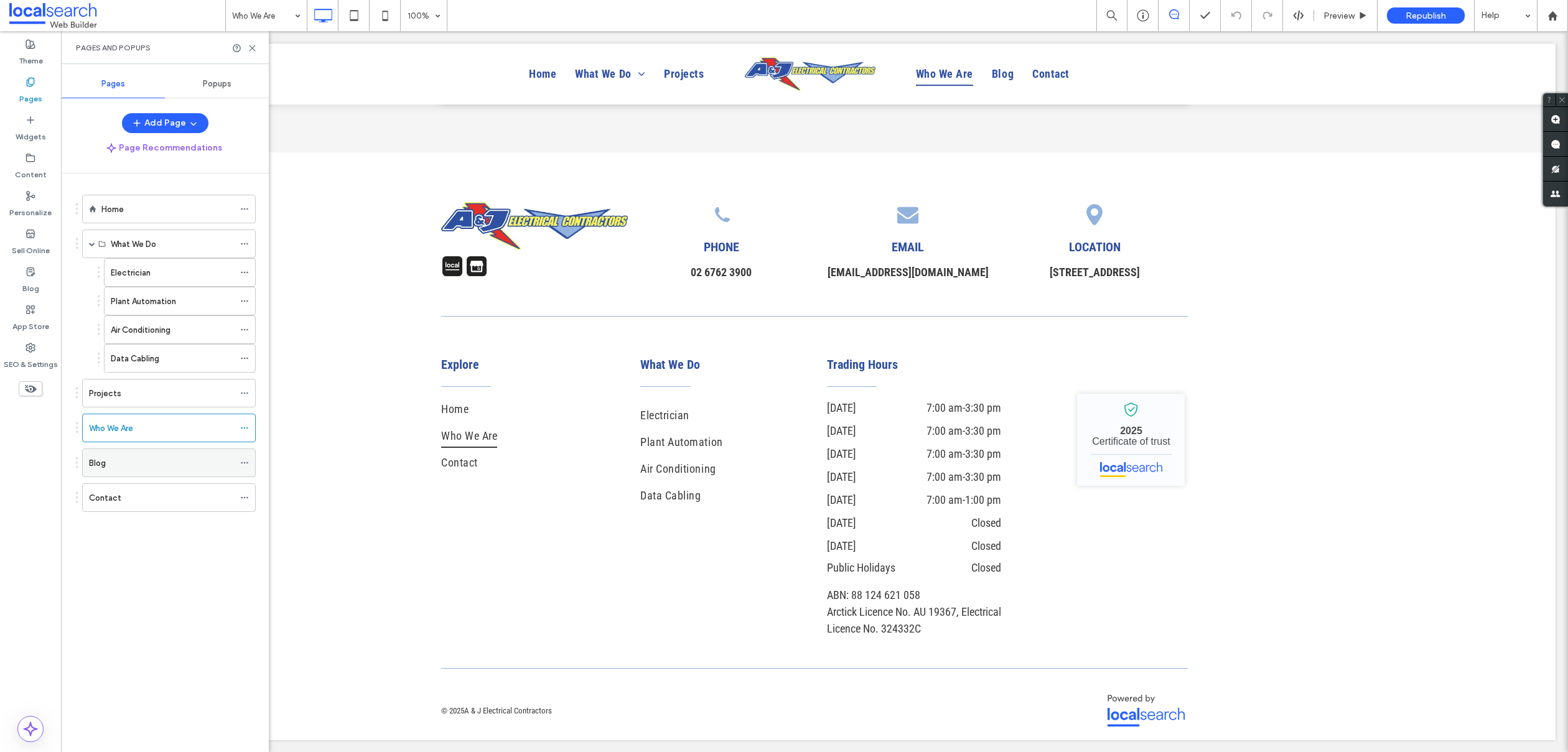
click at [132, 467] on div "Blog" at bounding box center [161, 464] width 145 height 13
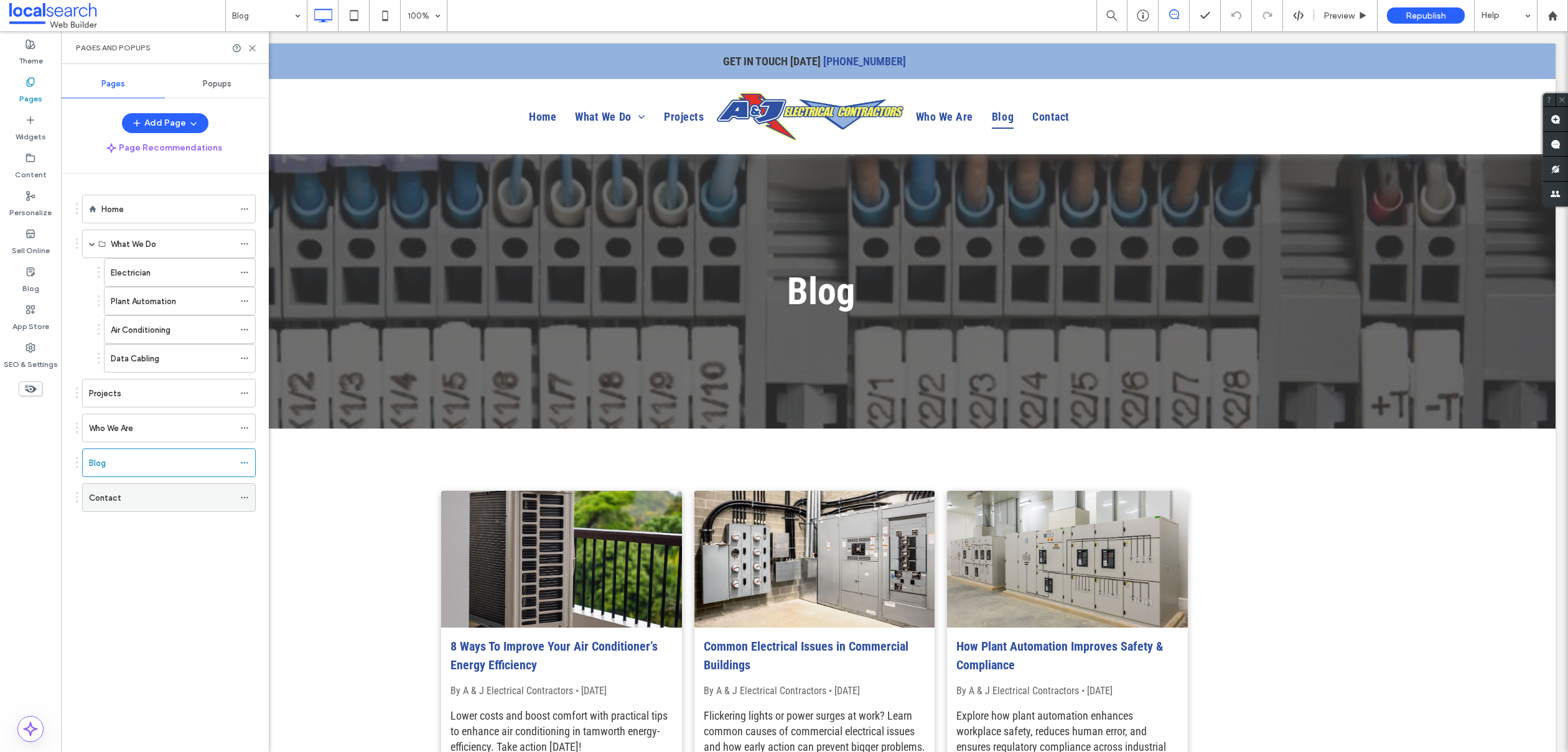
click at [135, 504] on div "Contact" at bounding box center [161, 498] width 145 height 13
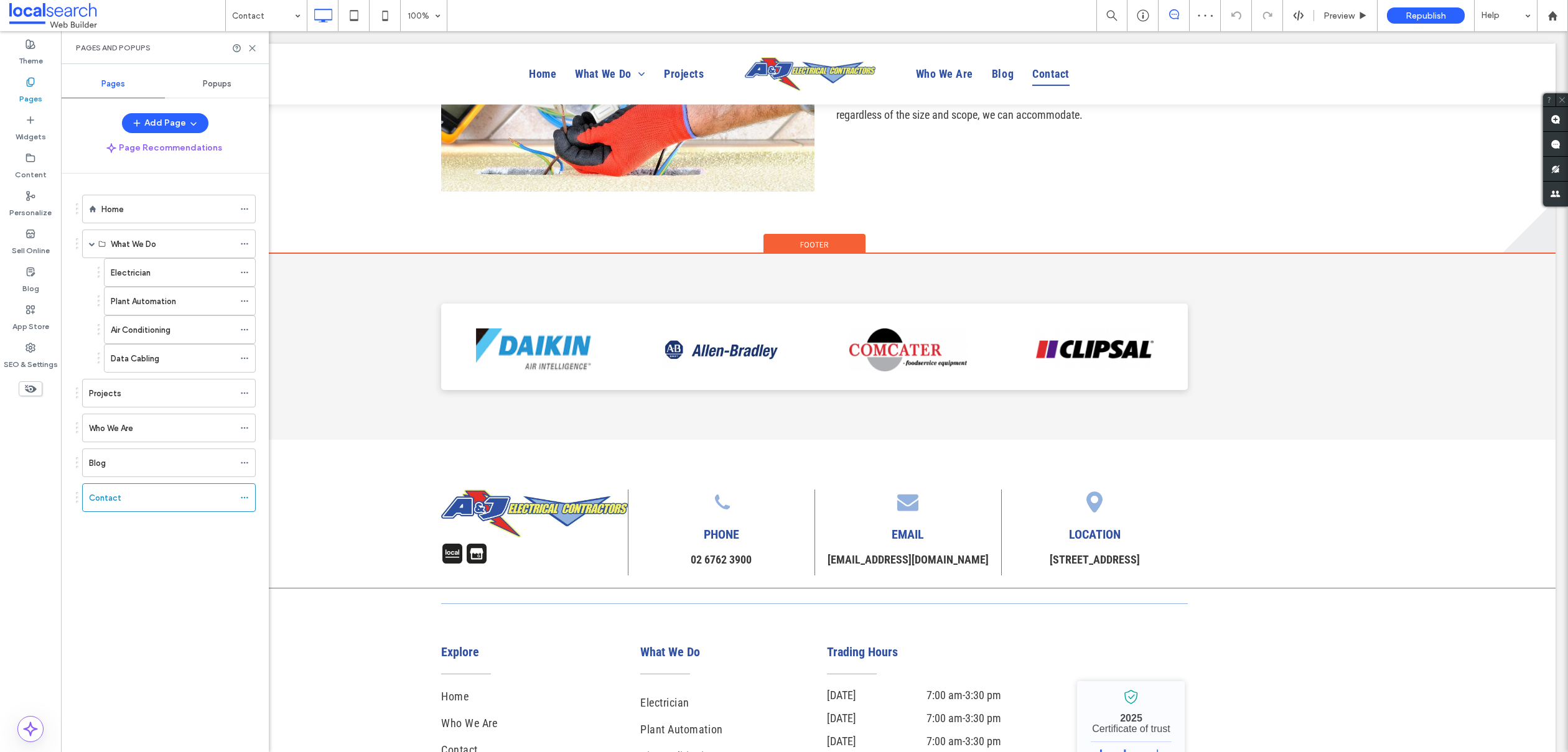
scroll to position [1453, 0]
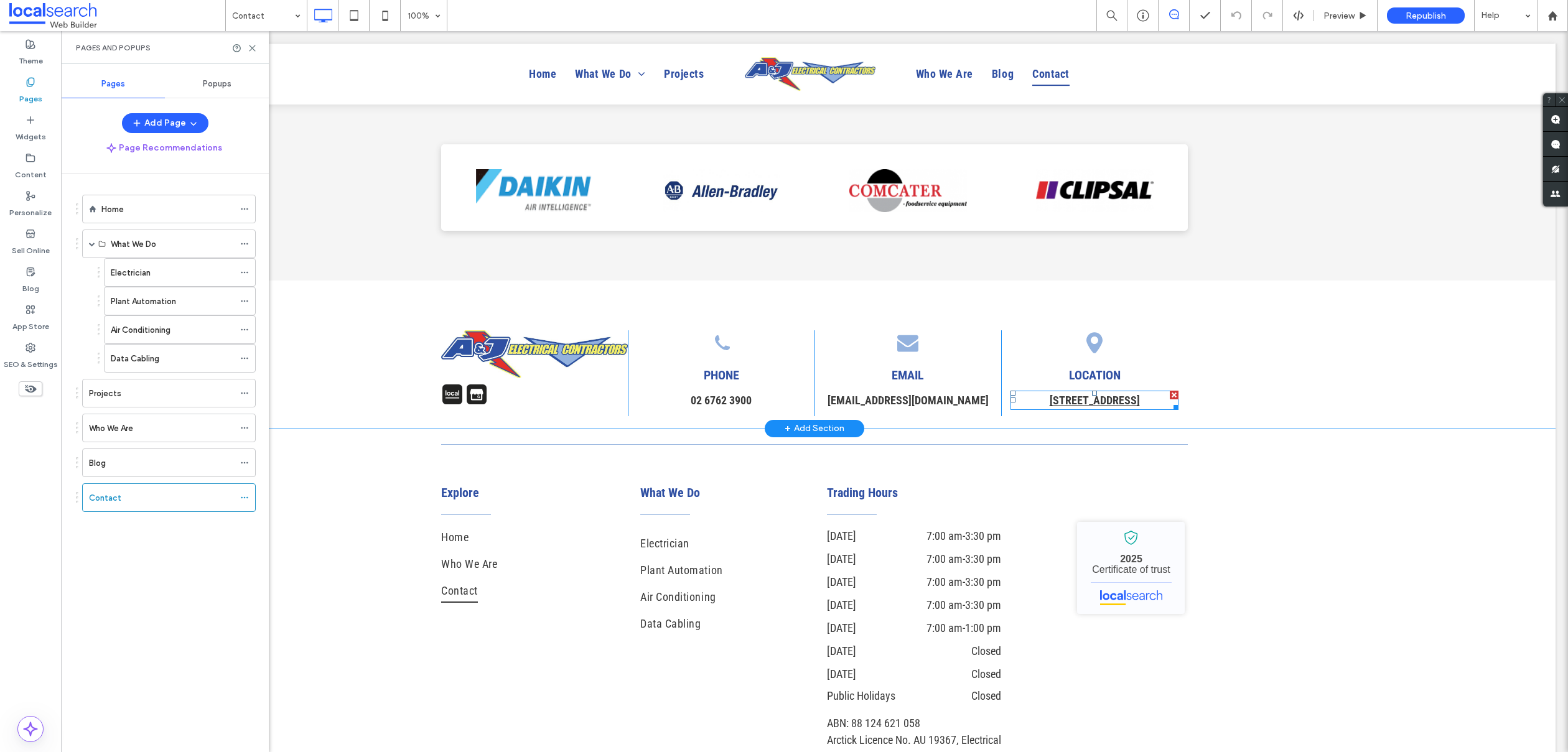
click at [1084, 402] on strong "3﻿/17 Hawker Rd, Tamworth NSW 2340" at bounding box center [1094, 400] width 90 height 13
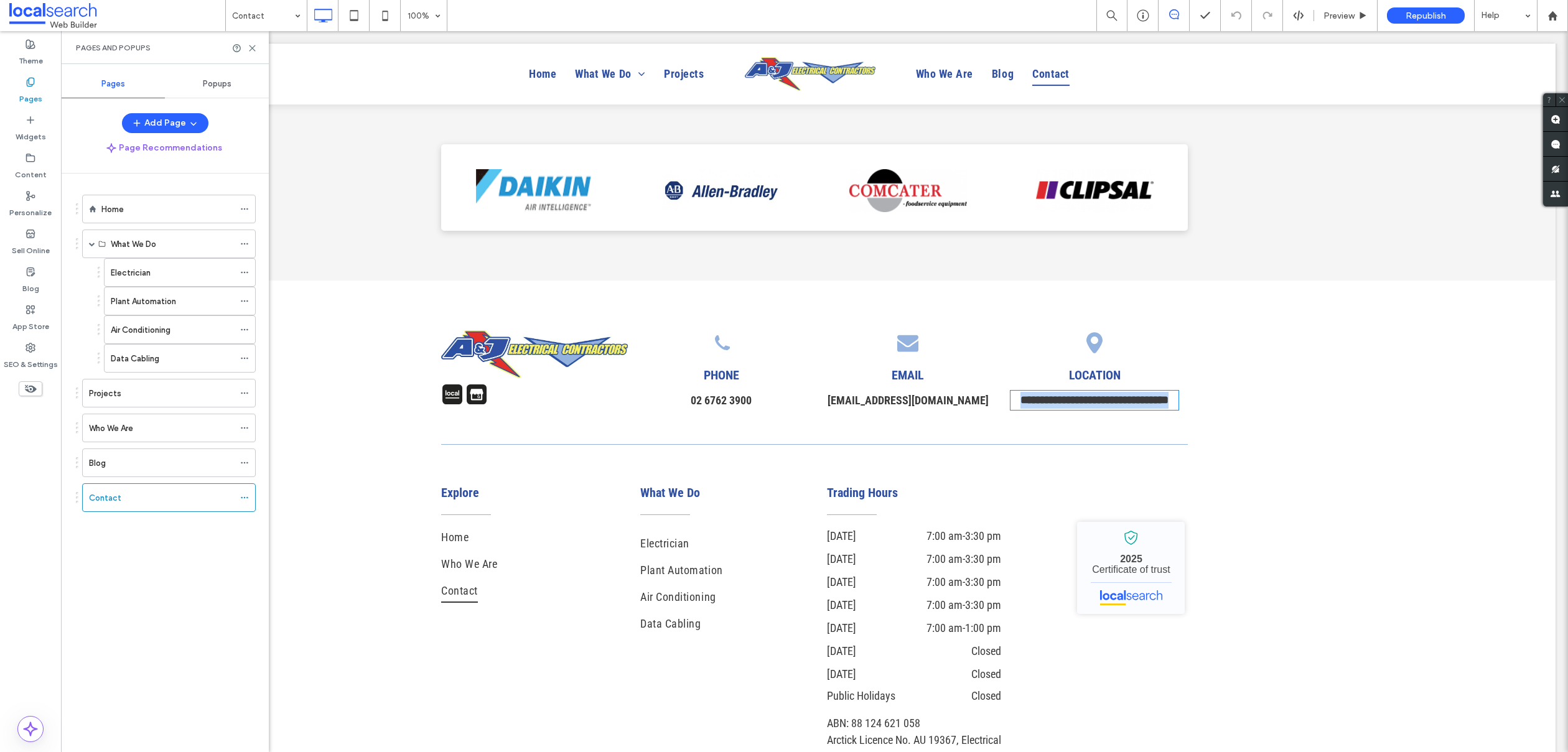
click at [1084, 402] on strong "**********" at bounding box center [1094, 400] width 148 height 11
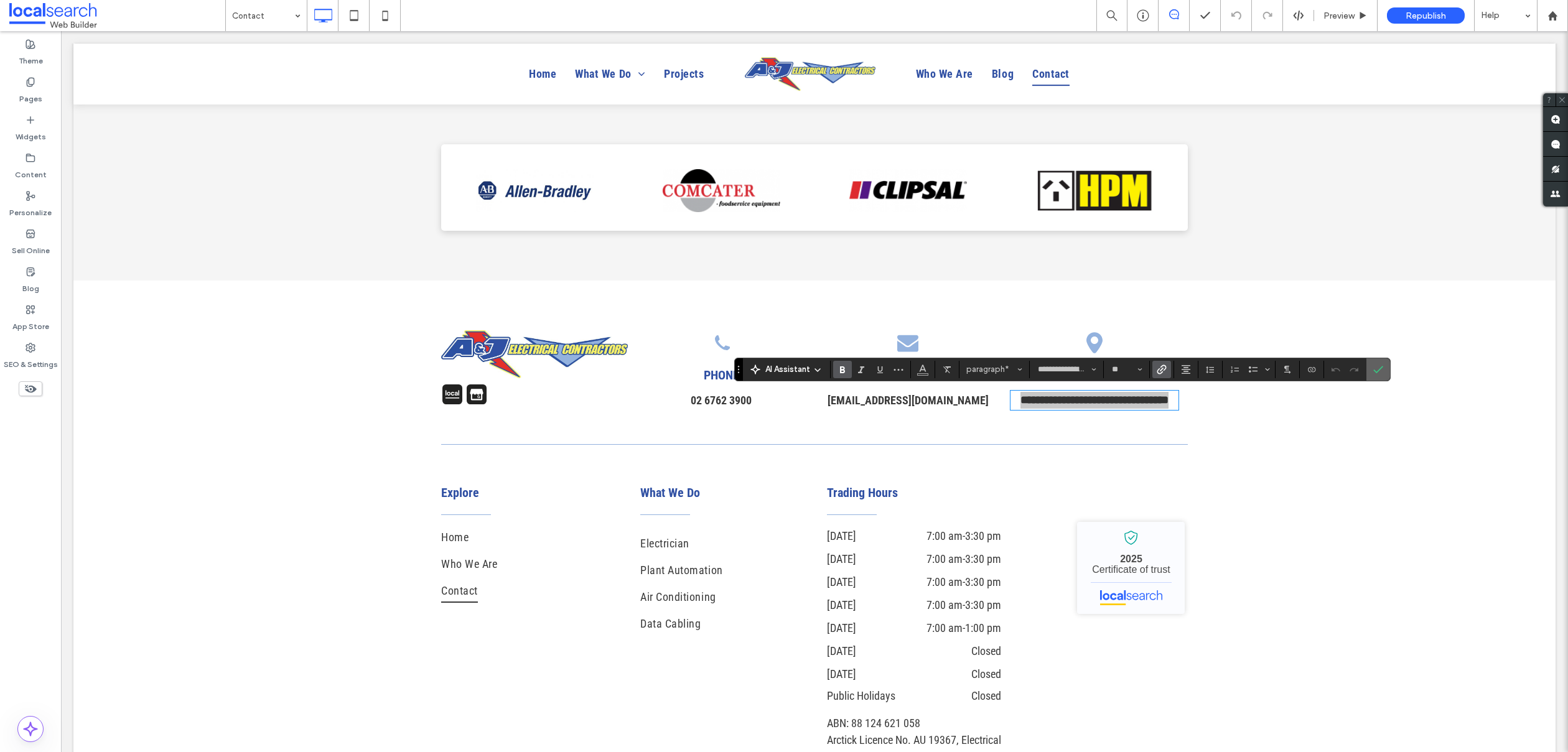
click at [1373, 367] on icon "Confirm" at bounding box center [1377, 370] width 10 height 10
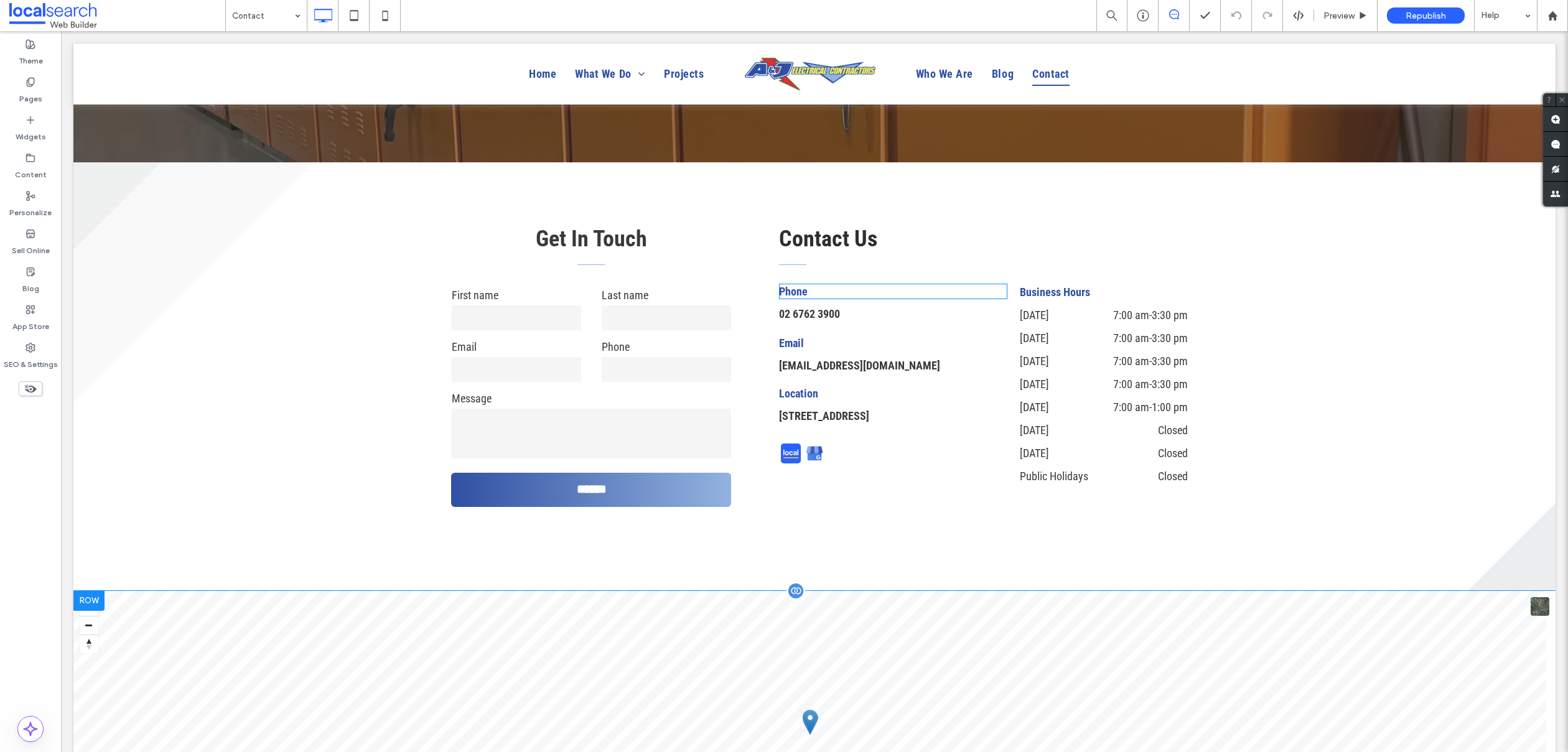
scroll to position [494, 0]
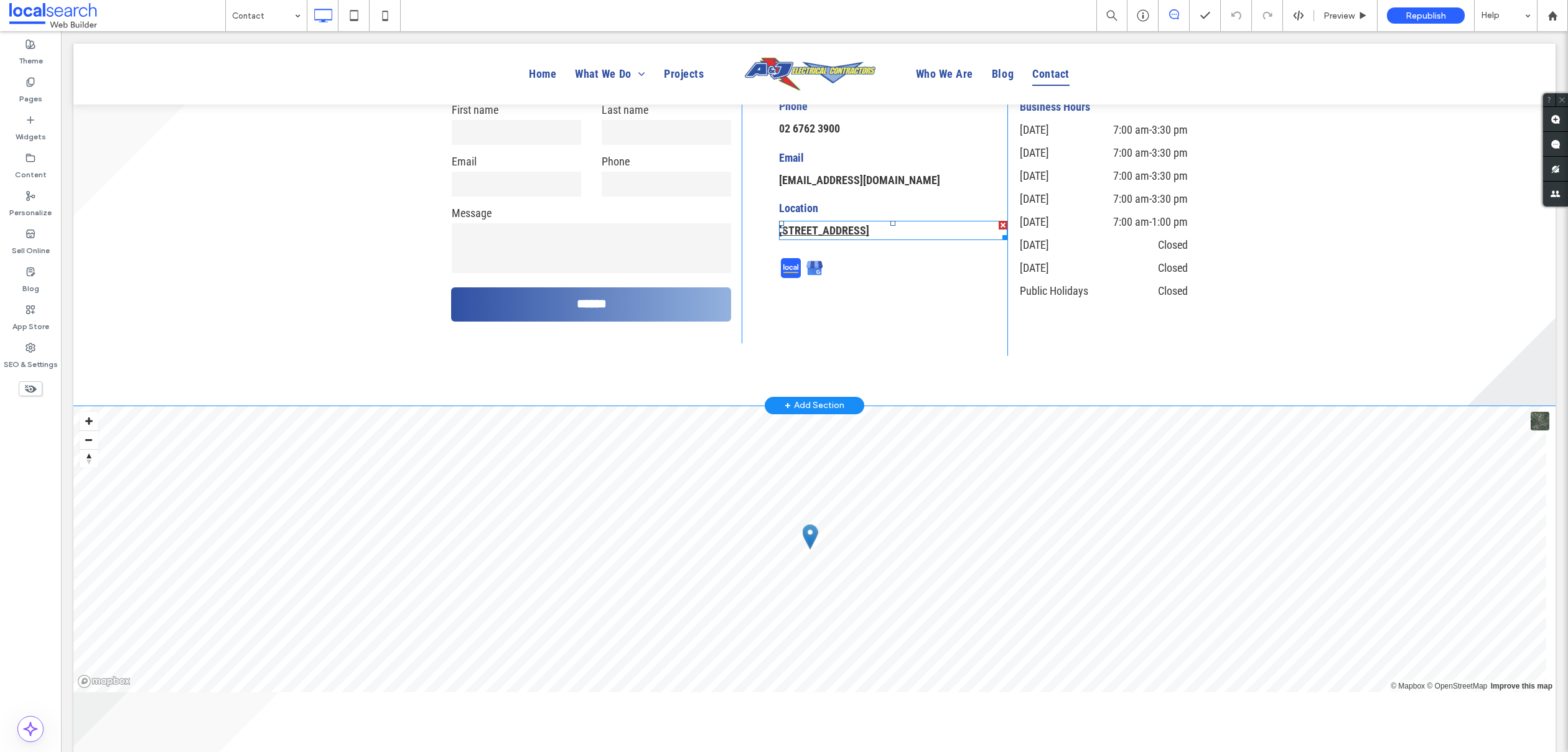
click at [869, 231] on link "17 Hawker Rd, Taminda NSW 2340" at bounding box center [824, 230] width 90 height 13
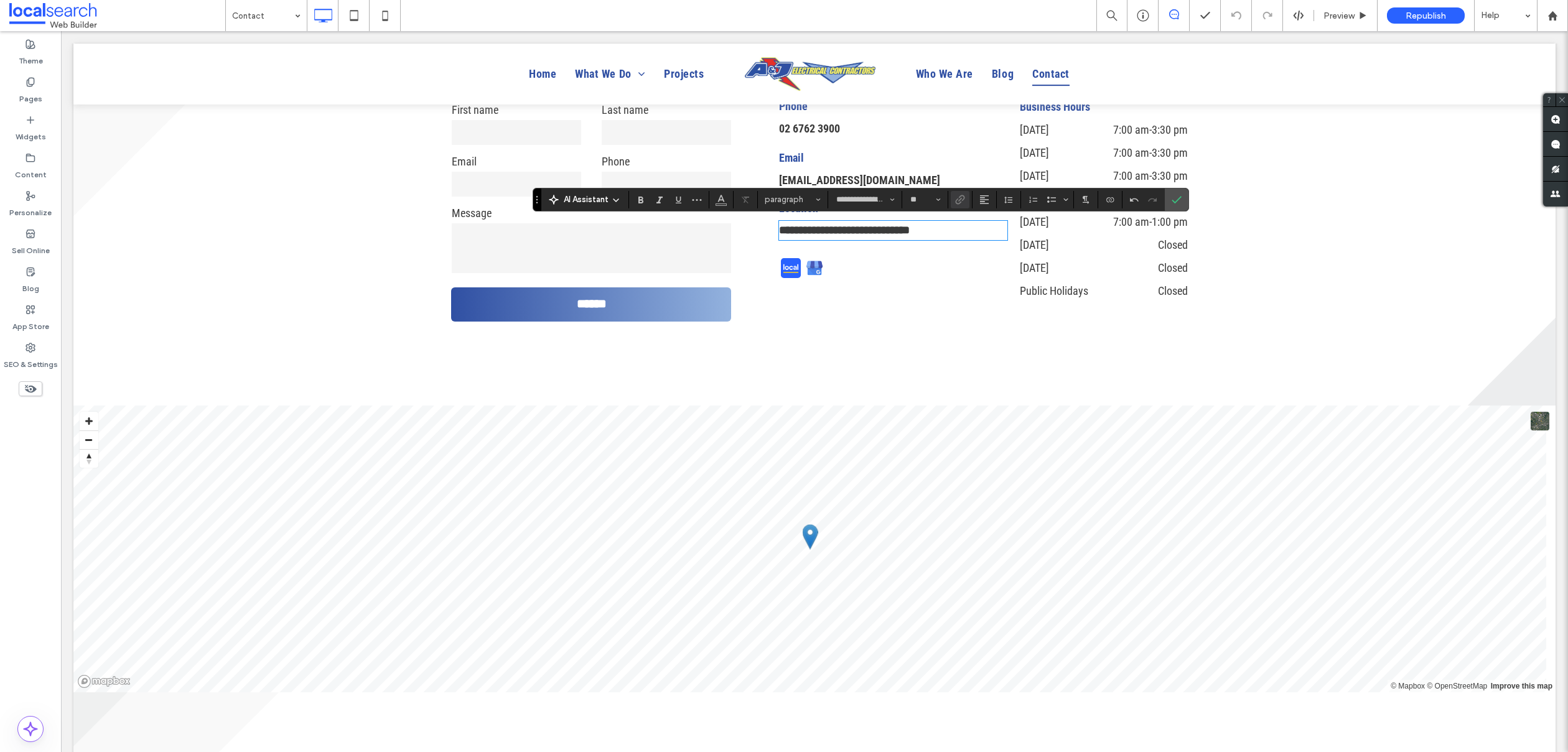
scroll to position [0, 0]
click at [874, 232] on link "**********" at bounding box center [852, 230] width 148 height 11
click at [873, 231] on link "**********" at bounding box center [852, 230] width 148 height 11
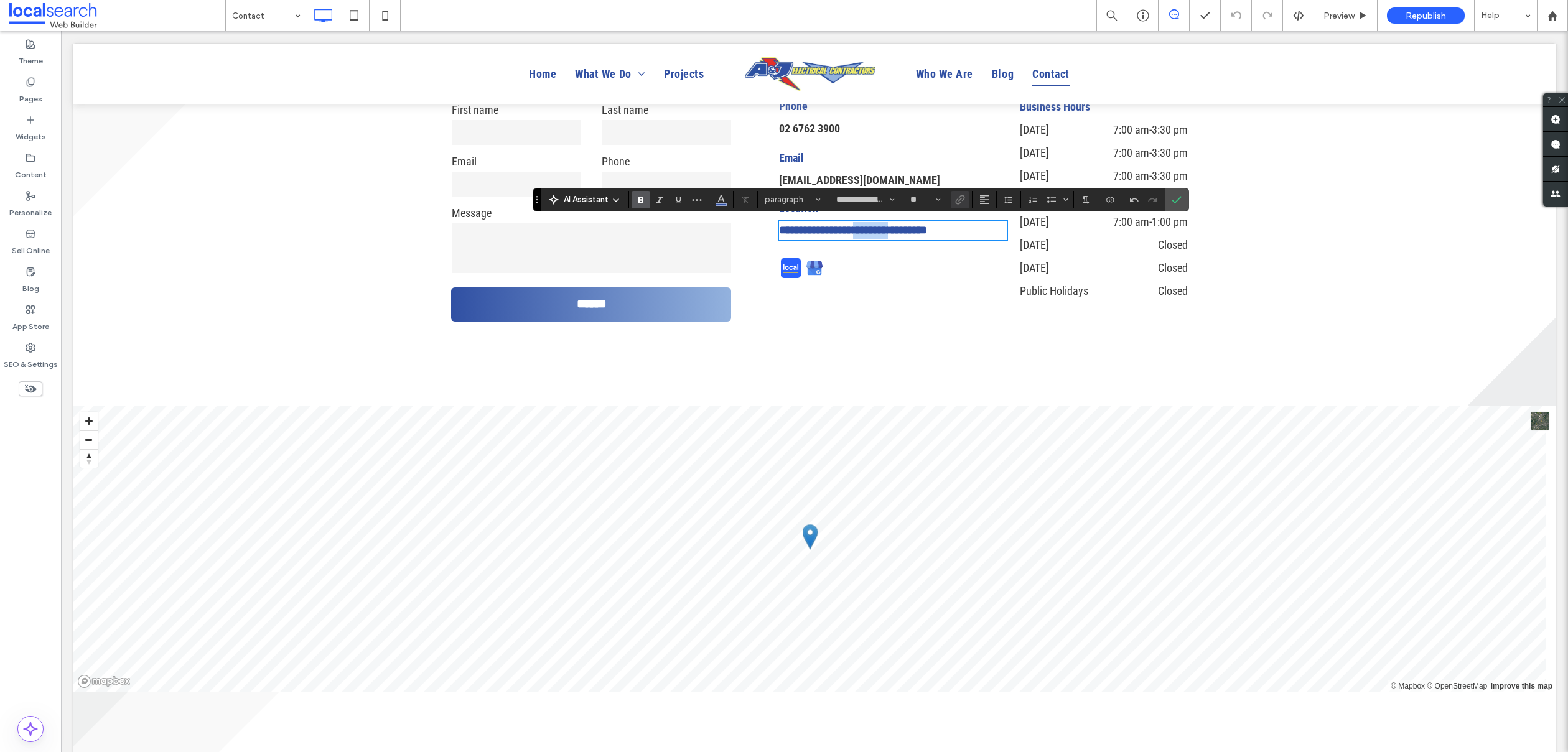
click at [873, 231] on link "**********" at bounding box center [852, 230] width 148 height 11
click at [726, 200] on button "Color" at bounding box center [721, 199] width 18 height 18
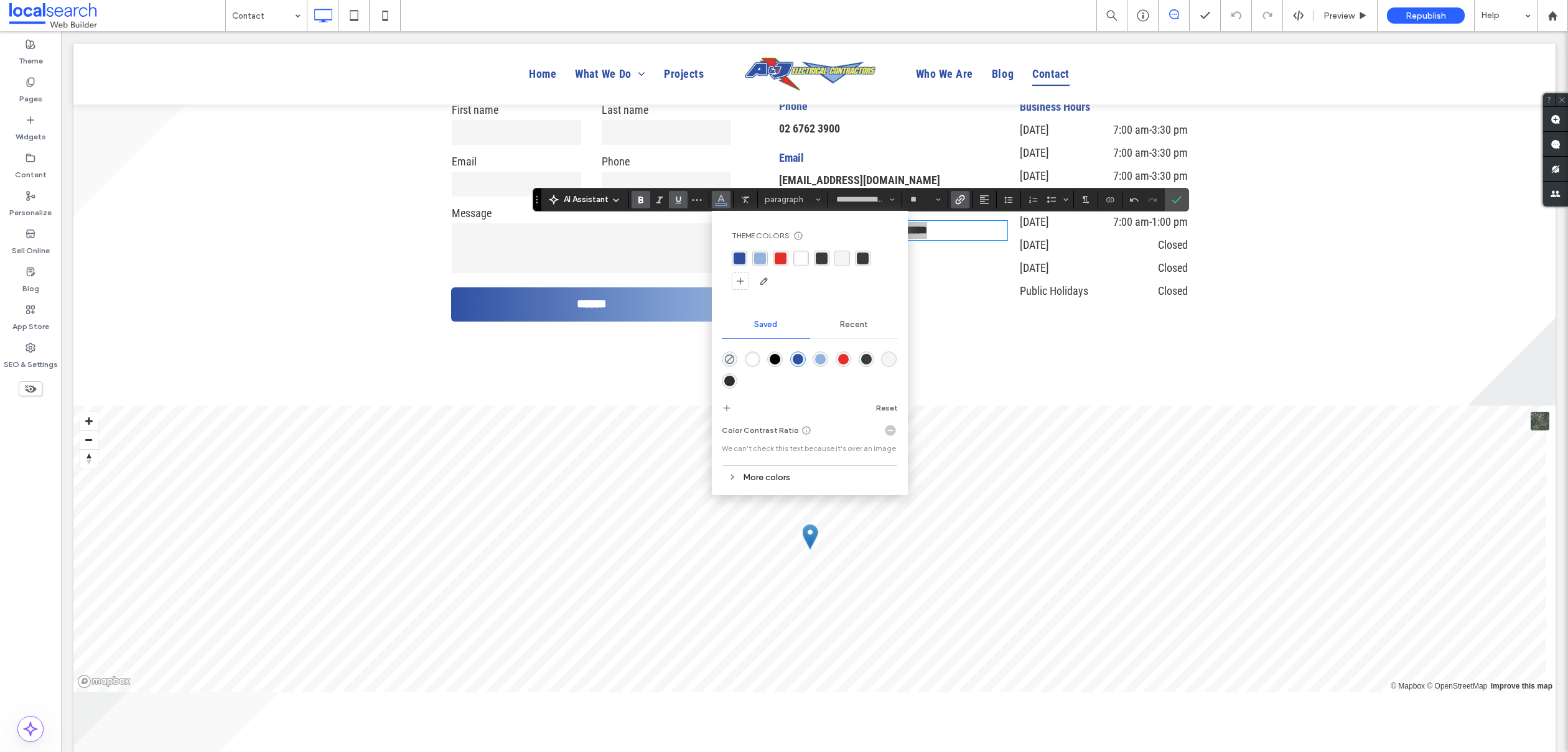
click at [869, 254] on div "rgba(58,58,58,1)" at bounding box center [862, 258] width 16 height 16
click at [1168, 200] on label "Confirm" at bounding box center [1176, 200] width 18 height 22
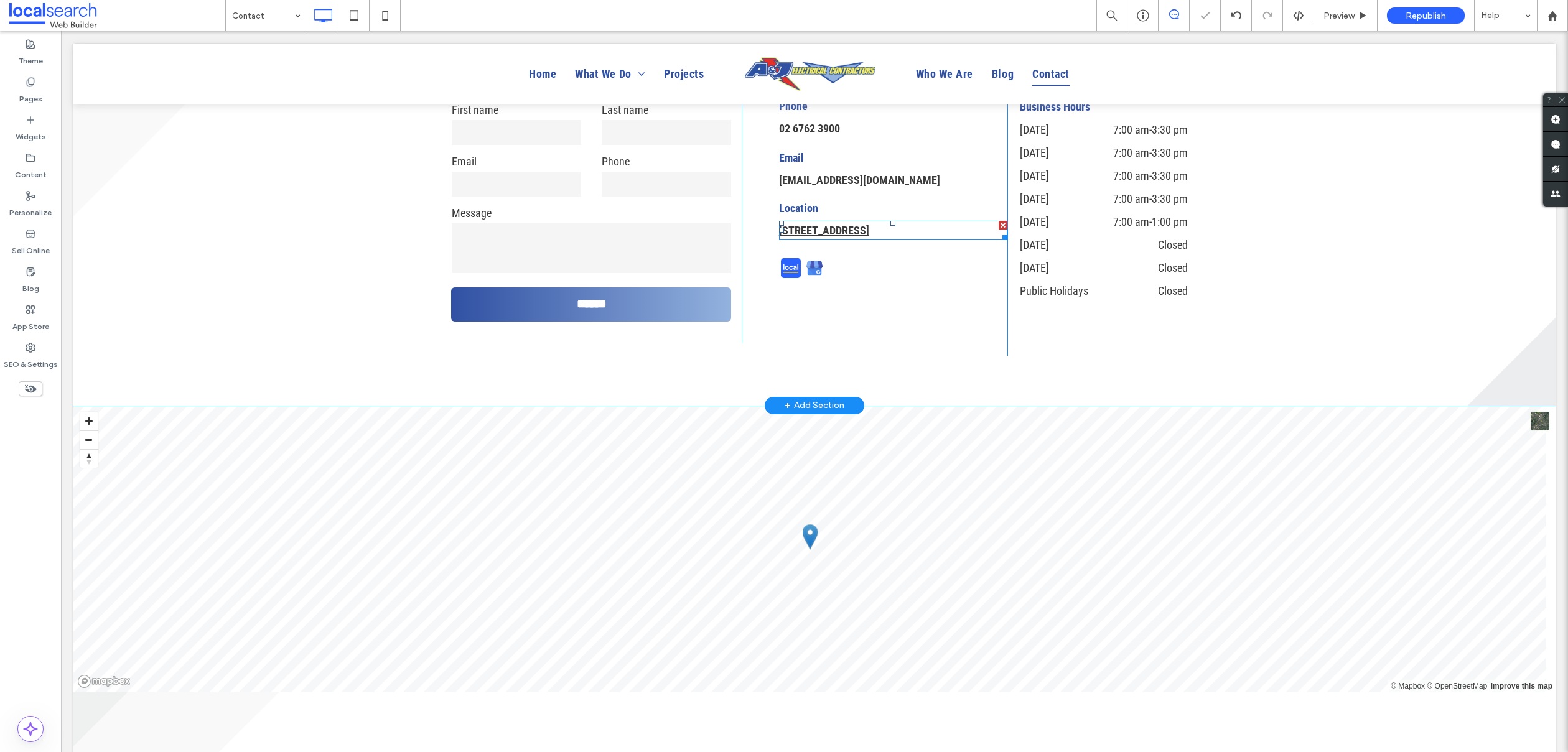
click at [869, 236] on link "3/17 Hawker Rd, Tamworth NSW 2340" at bounding box center [824, 230] width 90 height 13
type input "**********"
type input "**"
click at [888, 236] on link "**********" at bounding box center [850, 230] width 144 height 11
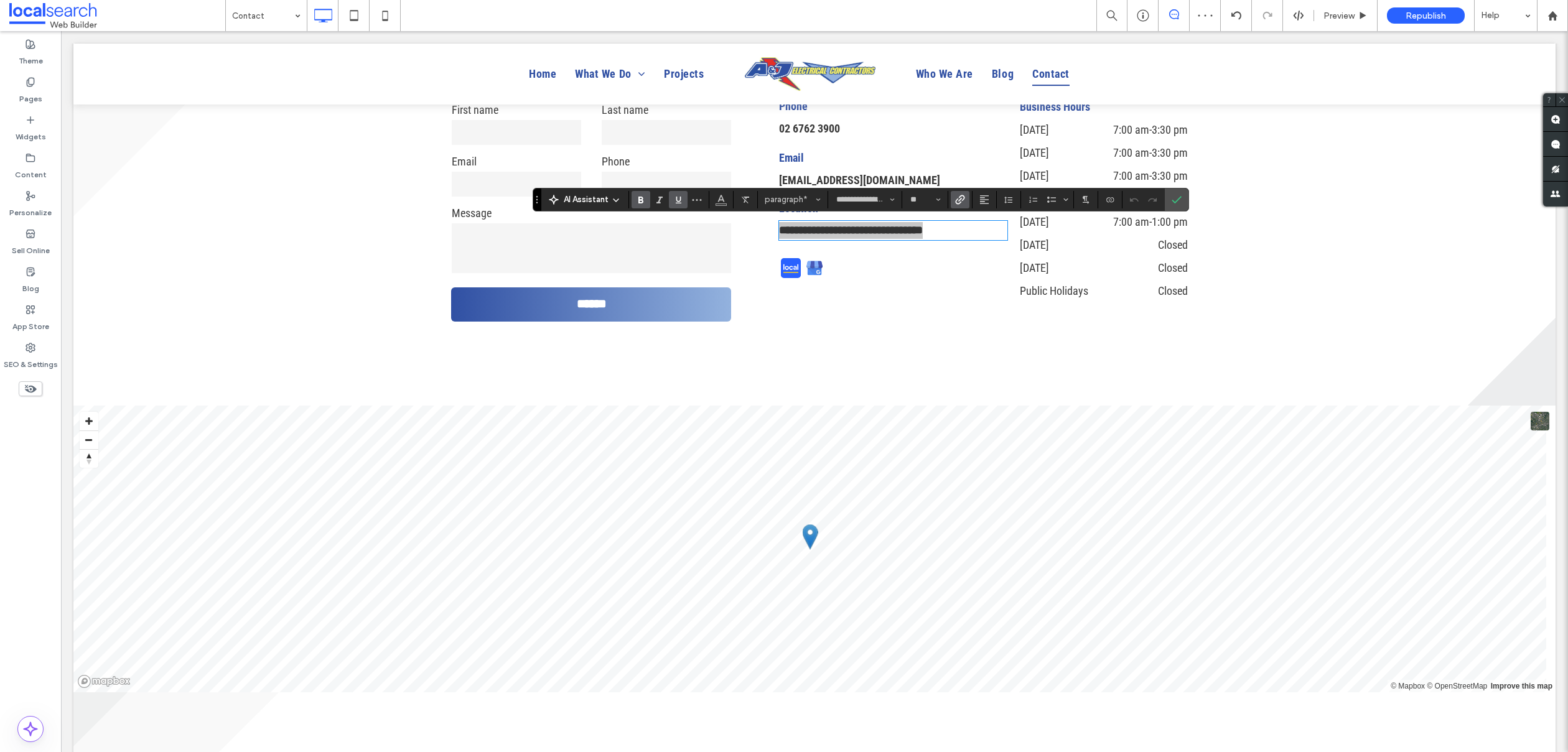
click at [962, 198] on icon "Link" at bounding box center [960, 199] width 10 height 10
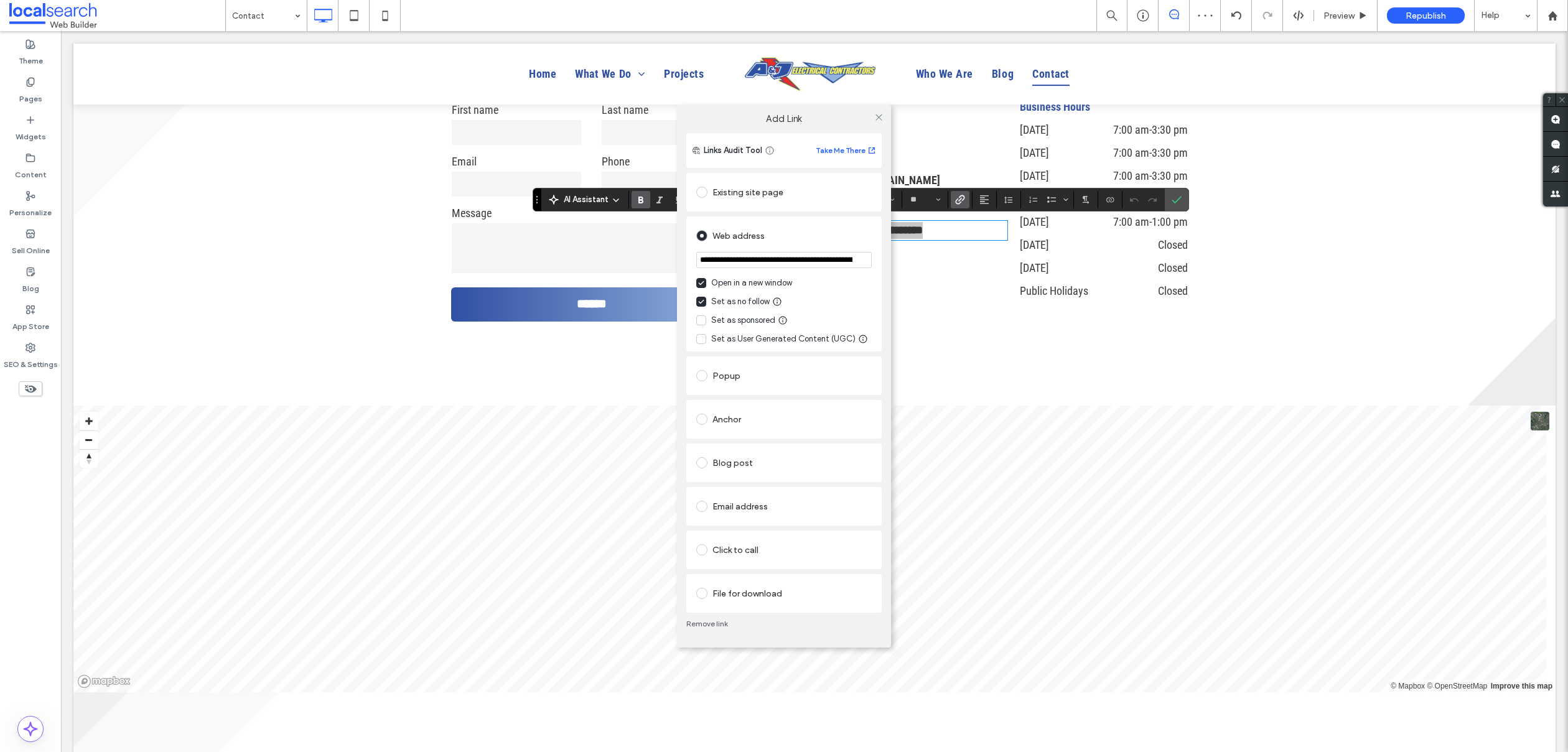
click at [810, 262] on input "**********" at bounding box center [784, 260] width 175 height 17
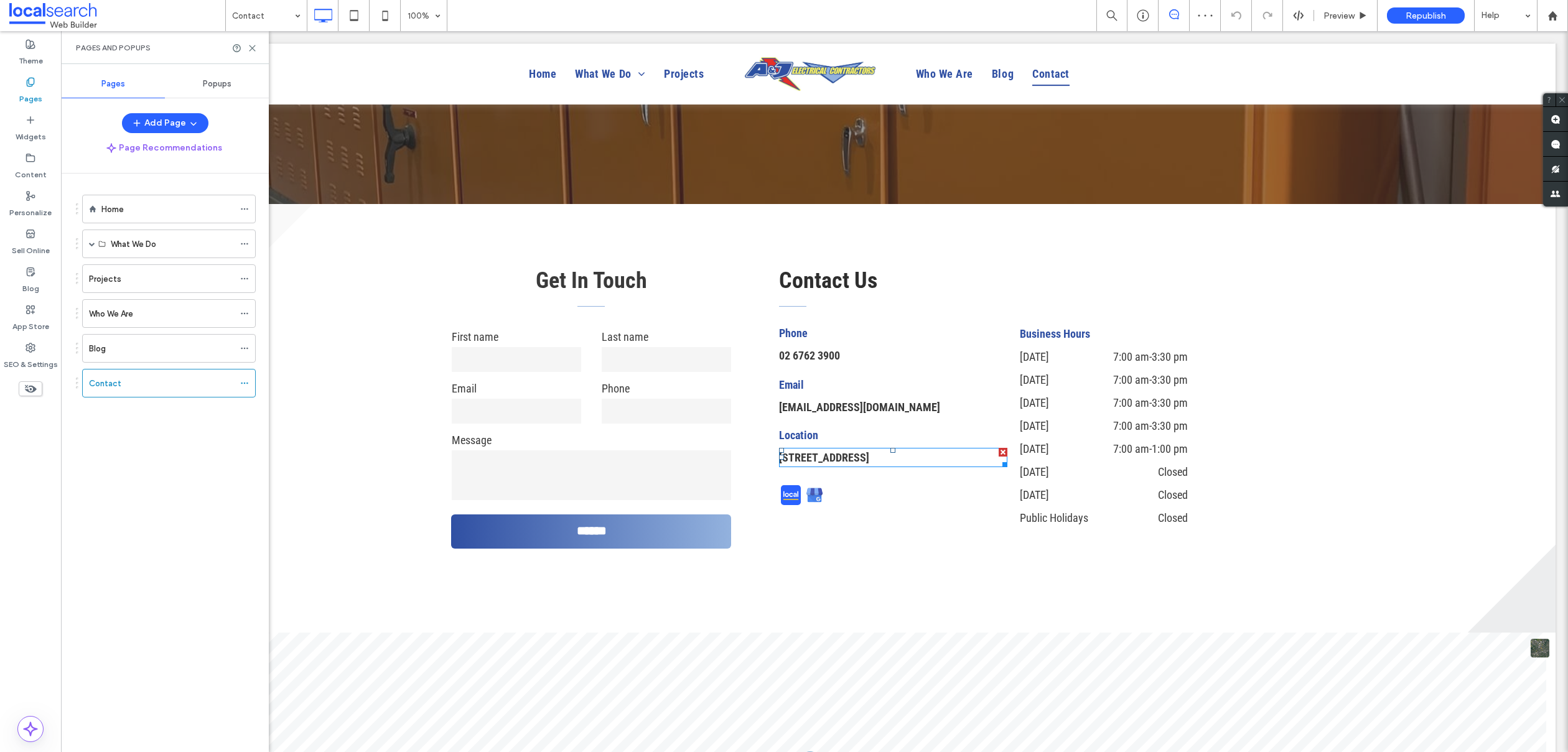
click at [836, 458] on link "3/17 Hawker Rd, Tamworth NSW 2340" at bounding box center [824, 458] width 90 height 13
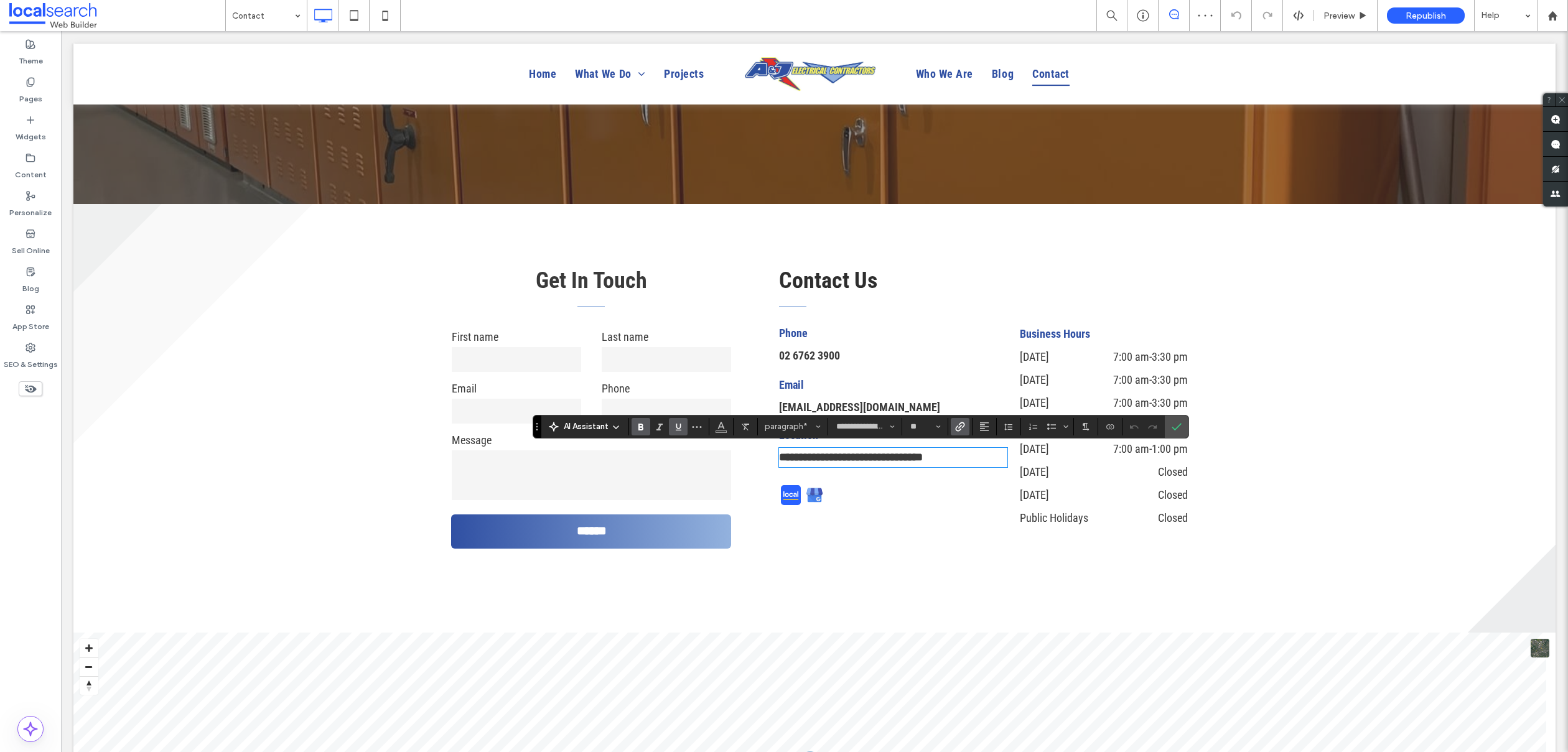
click at [959, 425] on icon "Link" at bounding box center [960, 427] width 10 height 10
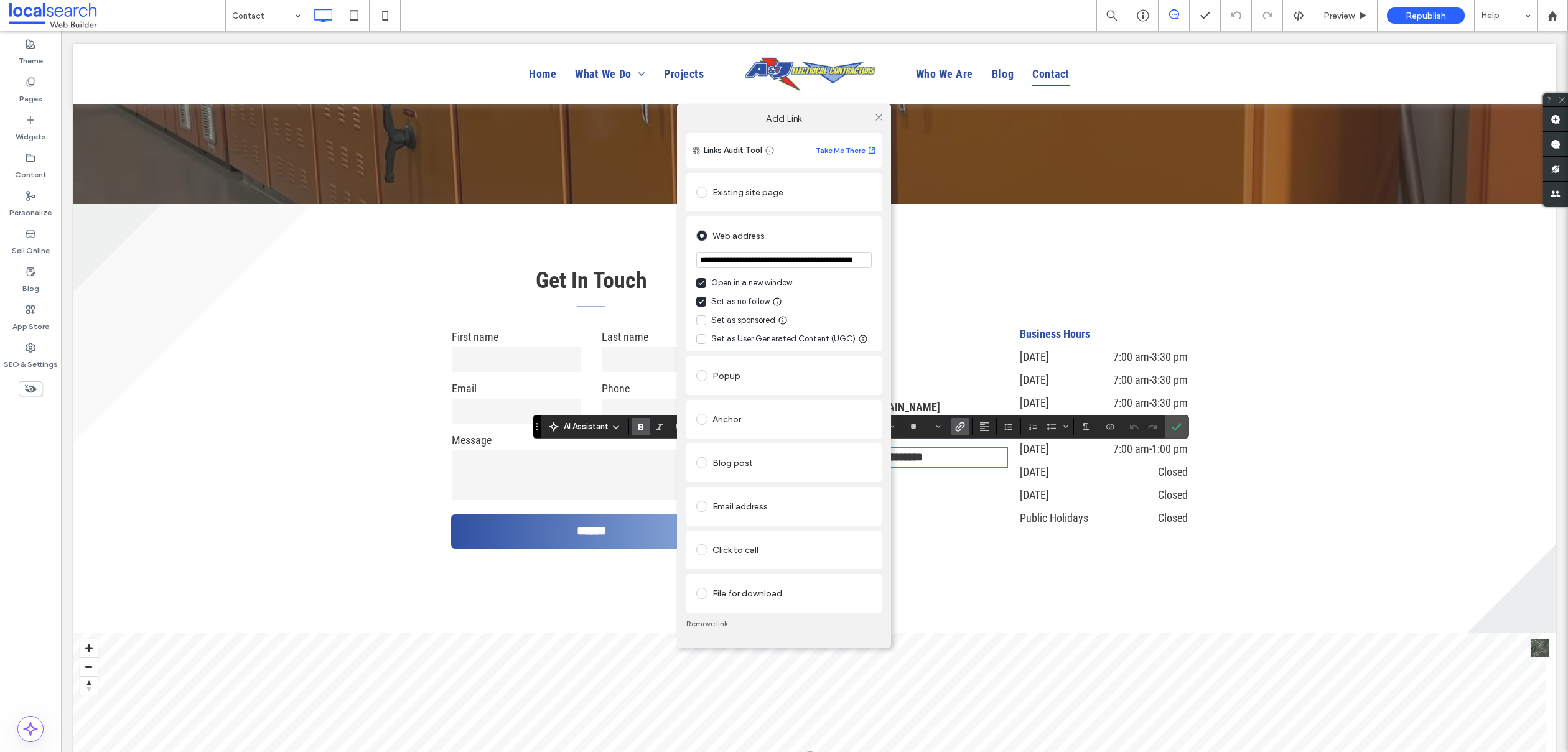
click at [748, 253] on input "**********" at bounding box center [784, 260] width 175 height 17
type input "**********"
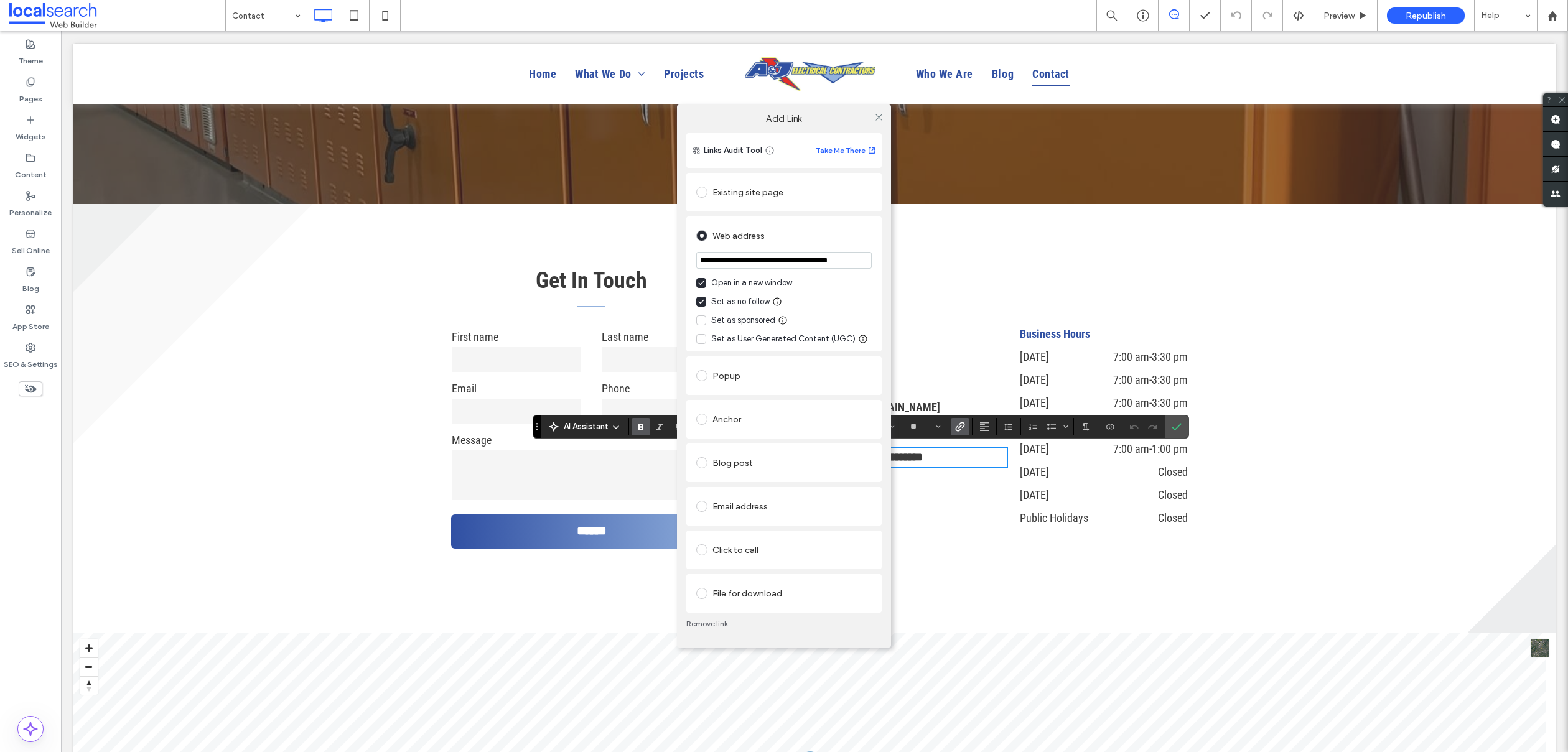
click at [881, 234] on div "**********" at bounding box center [784, 284] width 195 height 135
click at [881, 113] on icon at bounding box center [879, 117] width 9 height 9
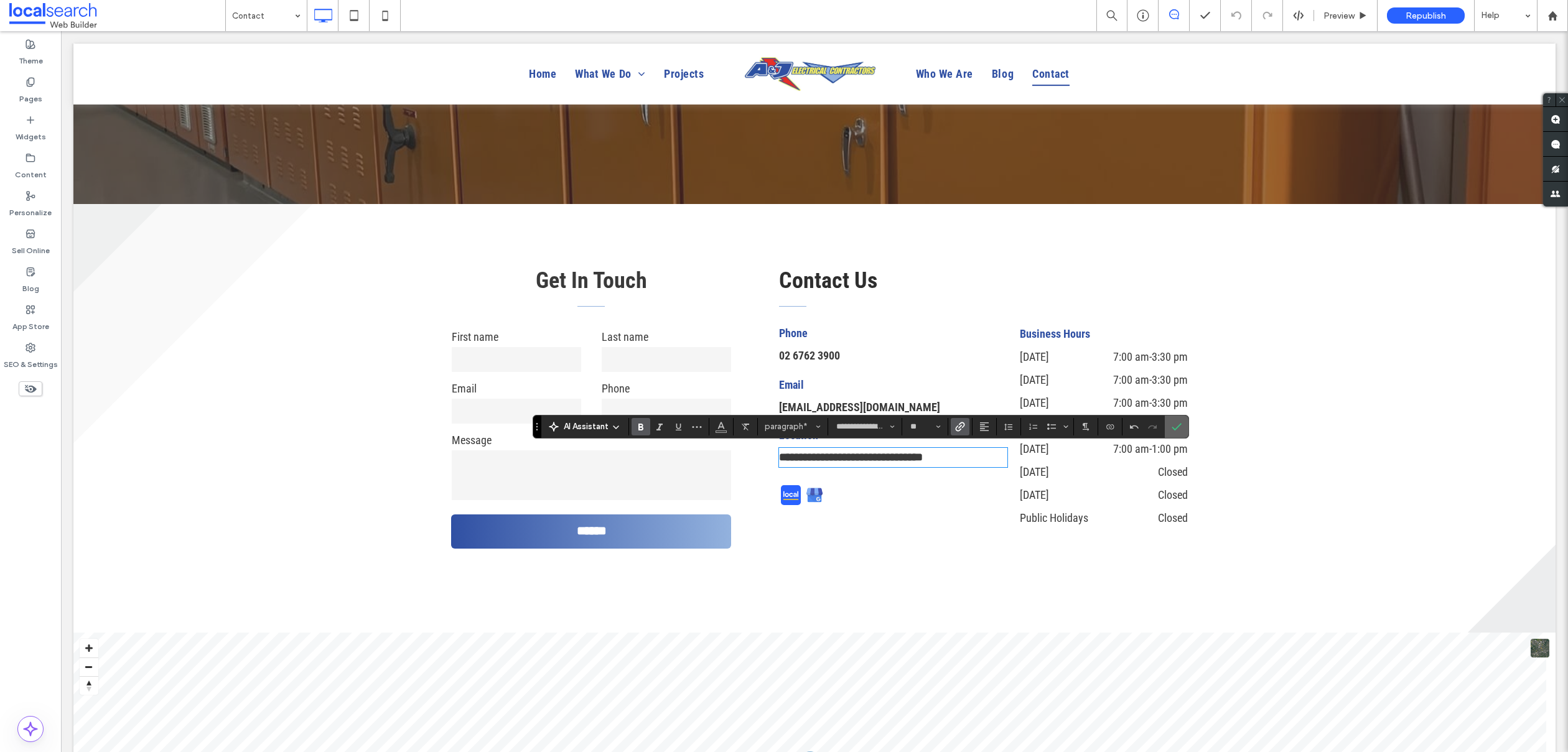
click at [1172, 422] on icon "Confirm" at bounding box center [1176, 427] width 10 height 10
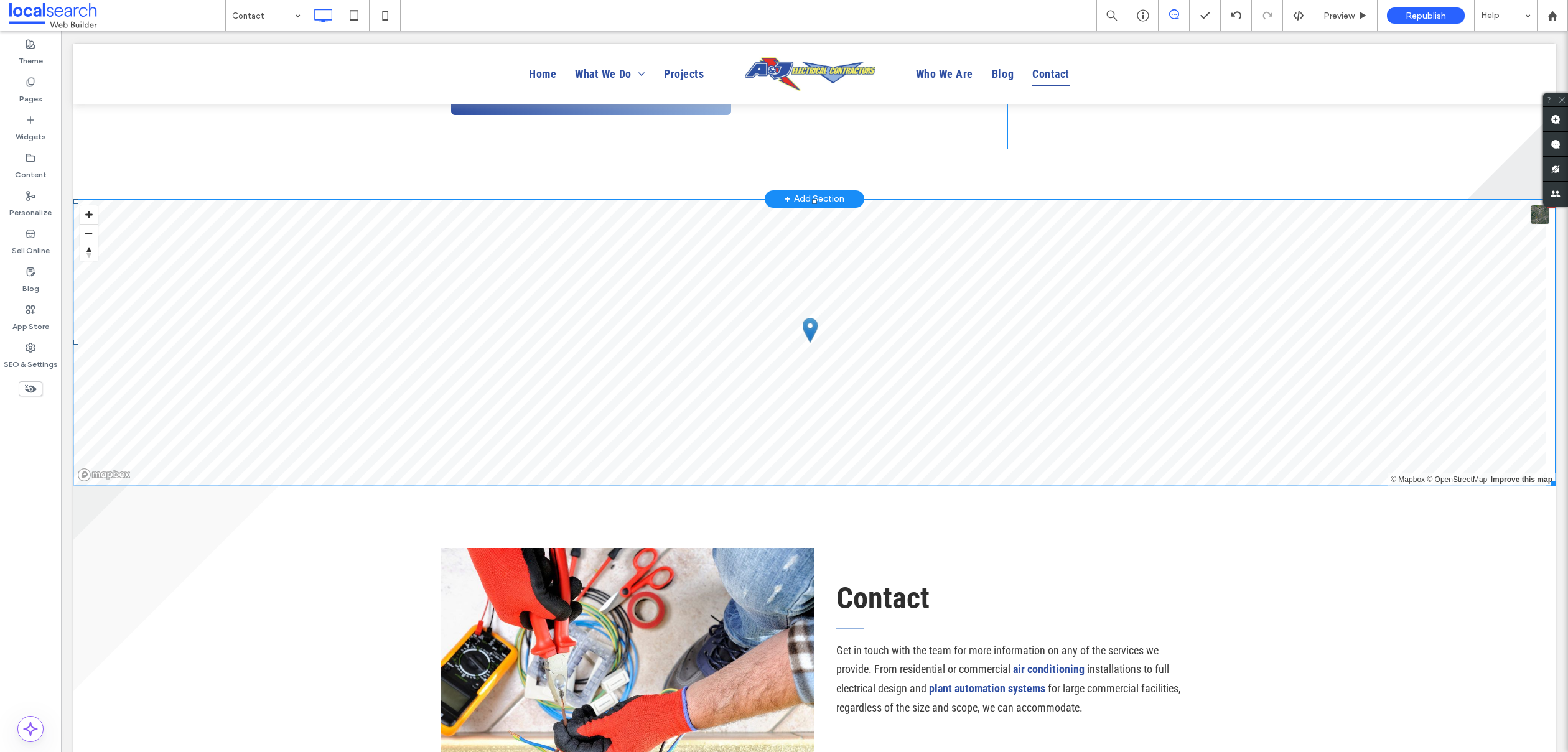
scroll to position [681, 0]
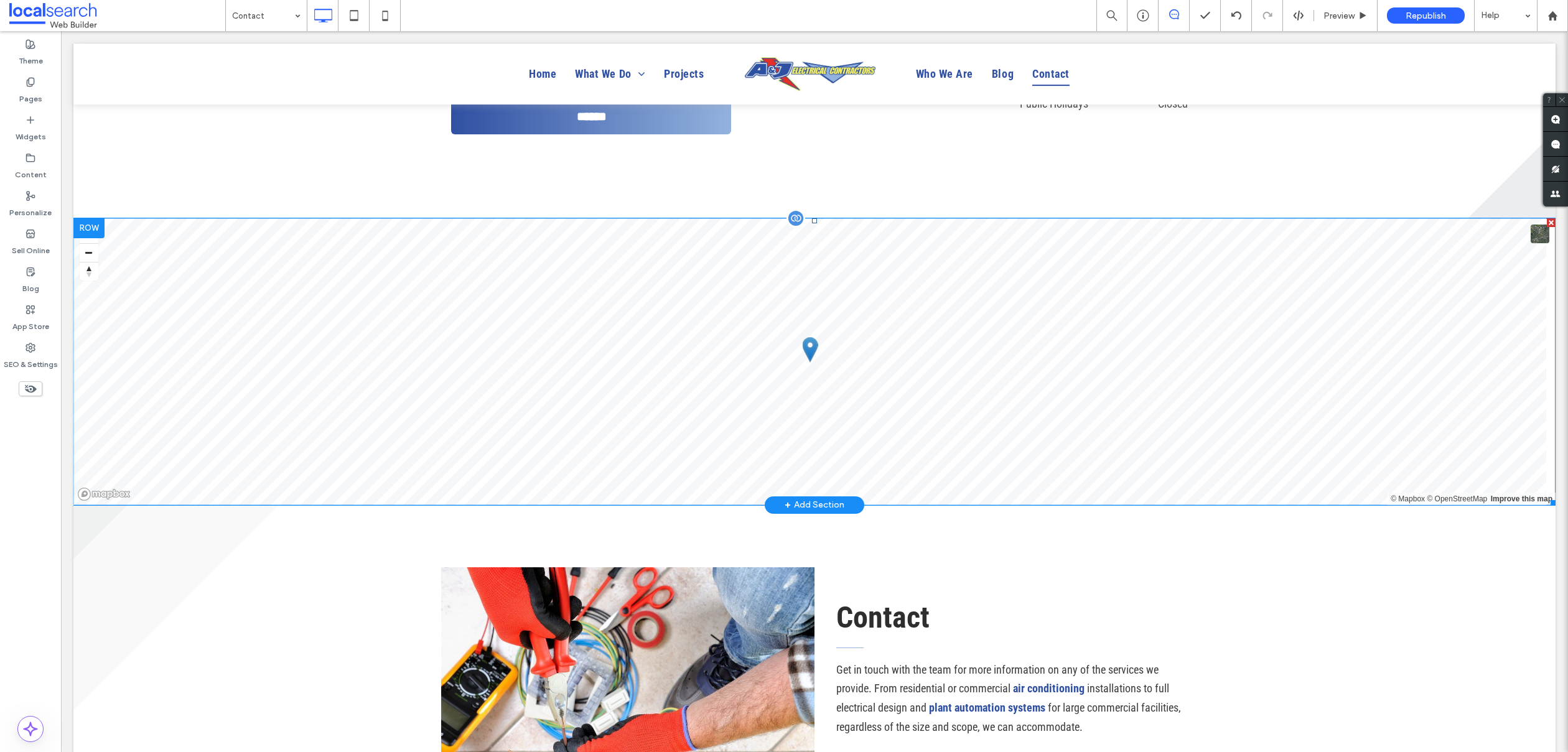
click at [1014, 279] on span at bounding box center [814, 361] width 1482 height 287
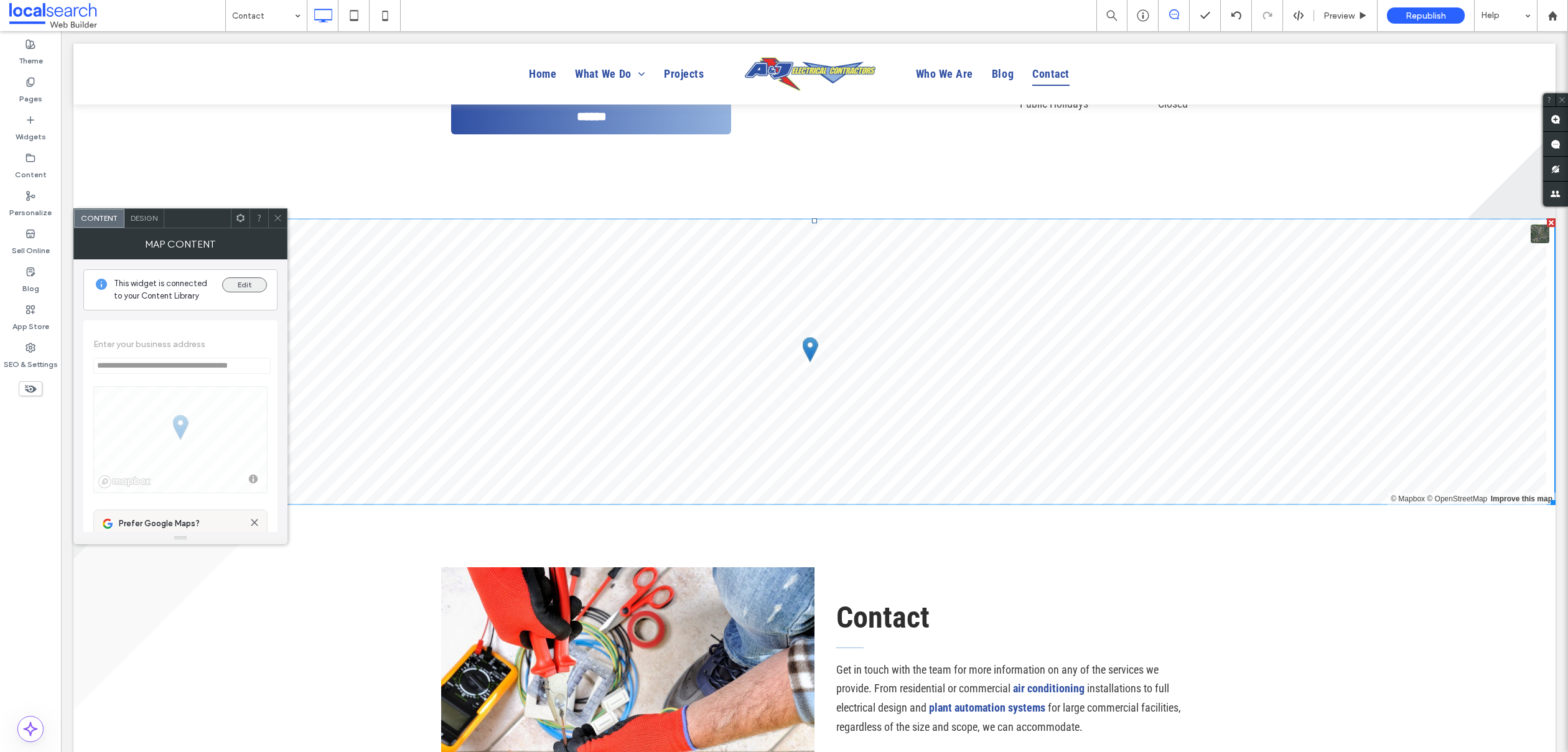
click at [234, 290] on button "Edit" at bounding box center [244, 285] width 45 height 15
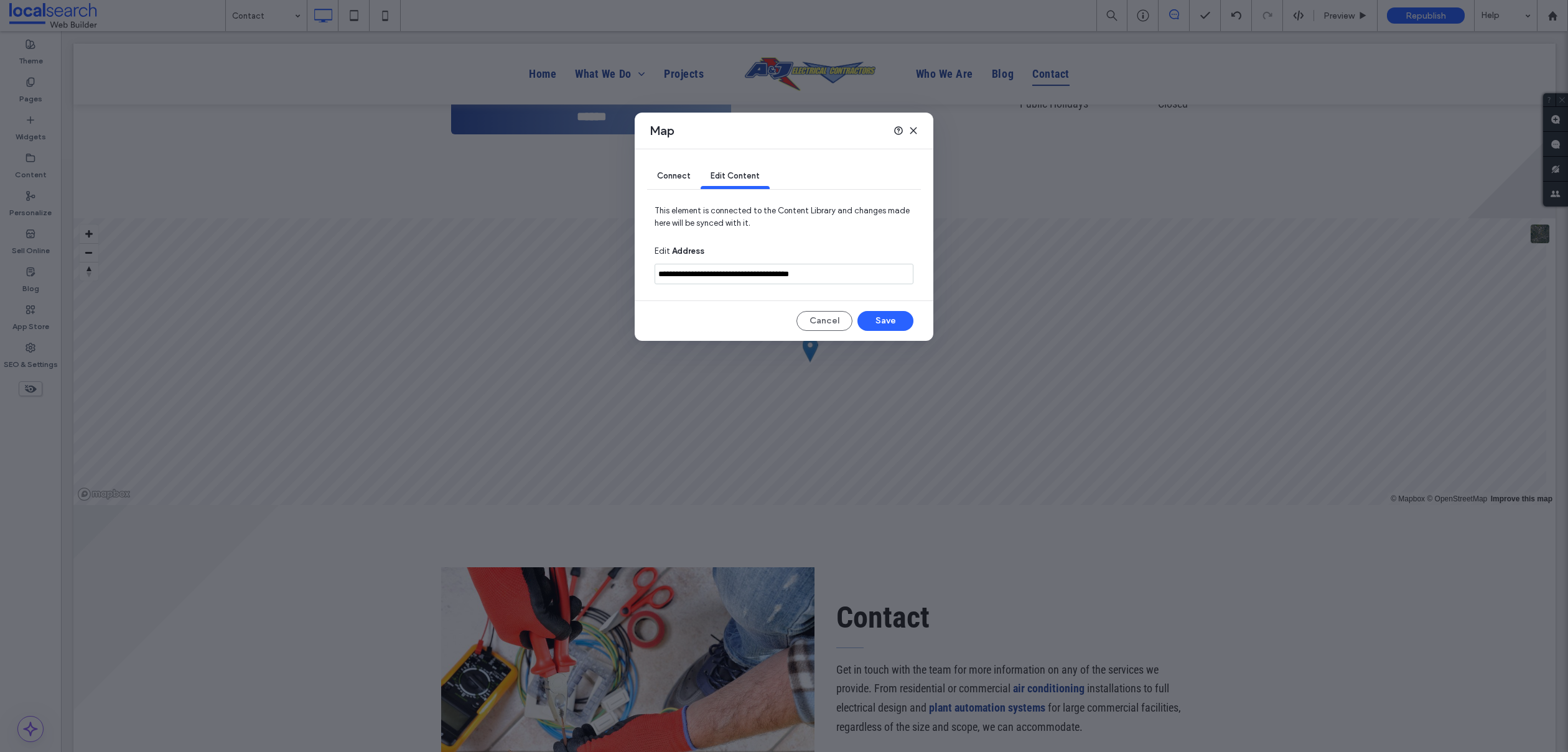
click at [661, 269] on input "**********" at bounding box center [783, 274] width 259 height 20
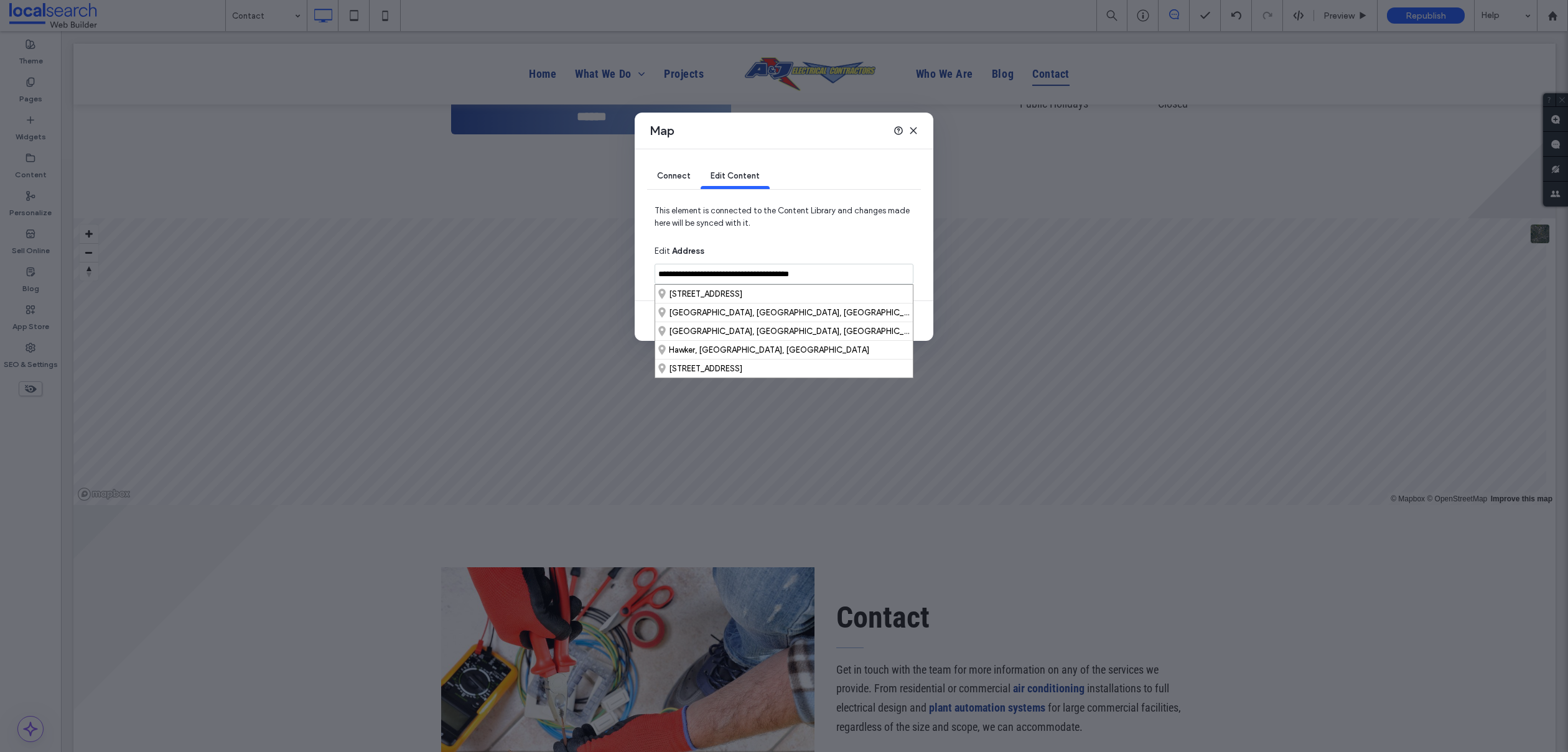
drag, startPoint x: 660, startPoint y: 271, endPoint x: 672, endPoint y: 281, distance: 15.6
click at [658, 271] on input "**********" at bounding box center [783, 274] width 259 height 20
click at [755, 273] on input "**********" at bounding box center [783, 274] width 259 height 20
click at [821, 276] on input "**********" at bounding box center [783, 274] width 259 height 20
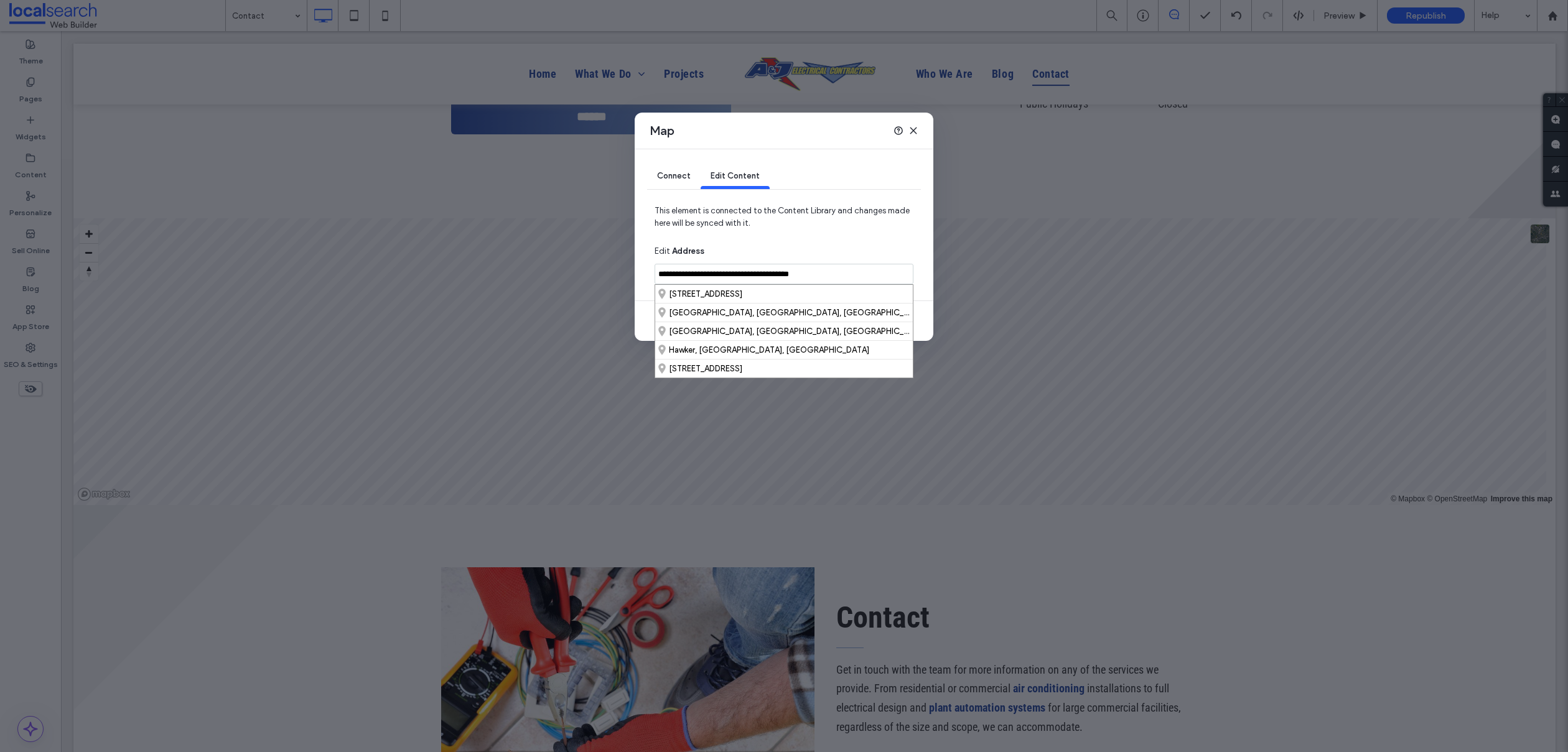
click at [821, 276] on input "**********" at bounding box center [783, 274] width 259 height 20
type input "**********"
click at [912, 131] on icon at bounding box center [913, 130] width 10 height 10
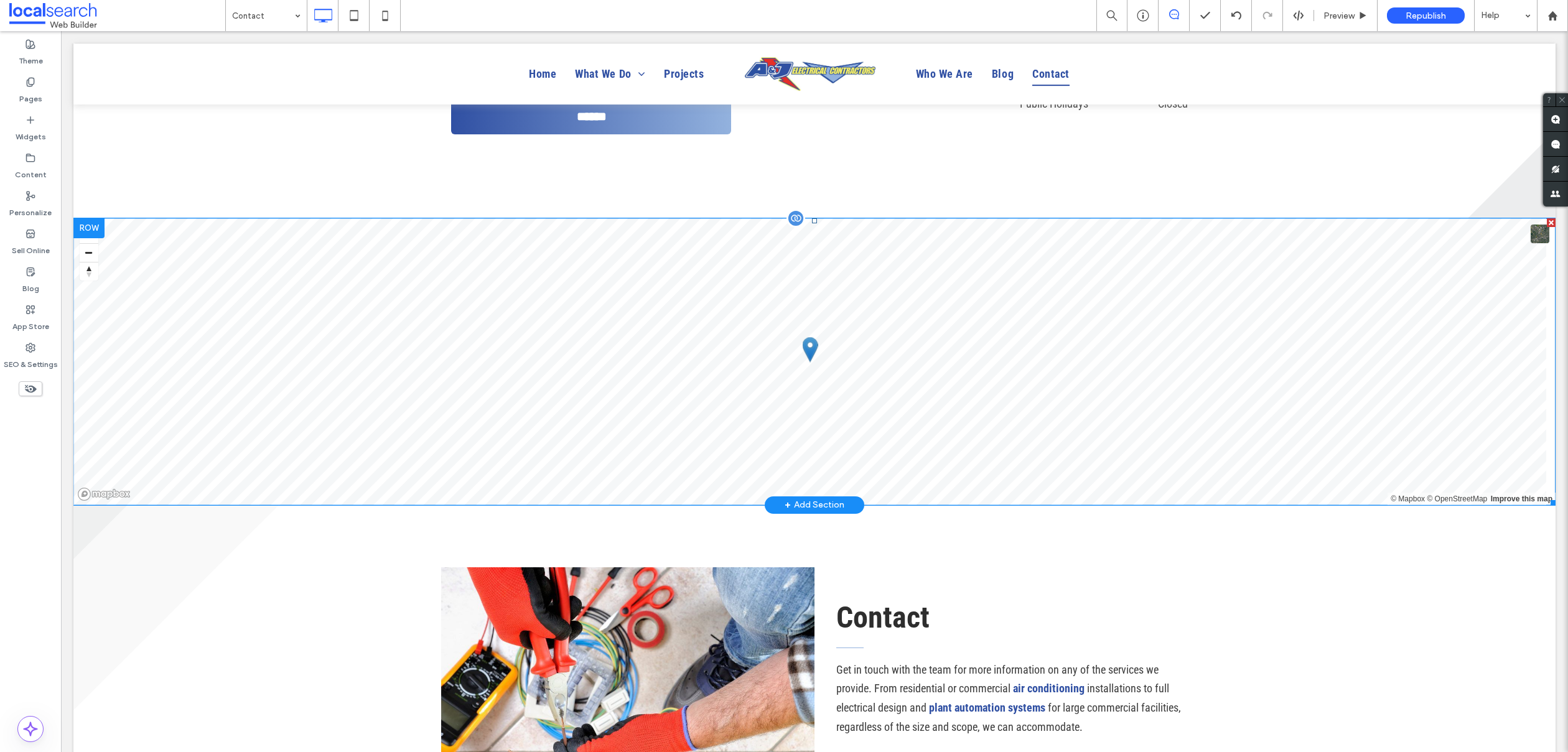
click at [767, 346] on span at bounding box center [814, 361] width 1482 height 287
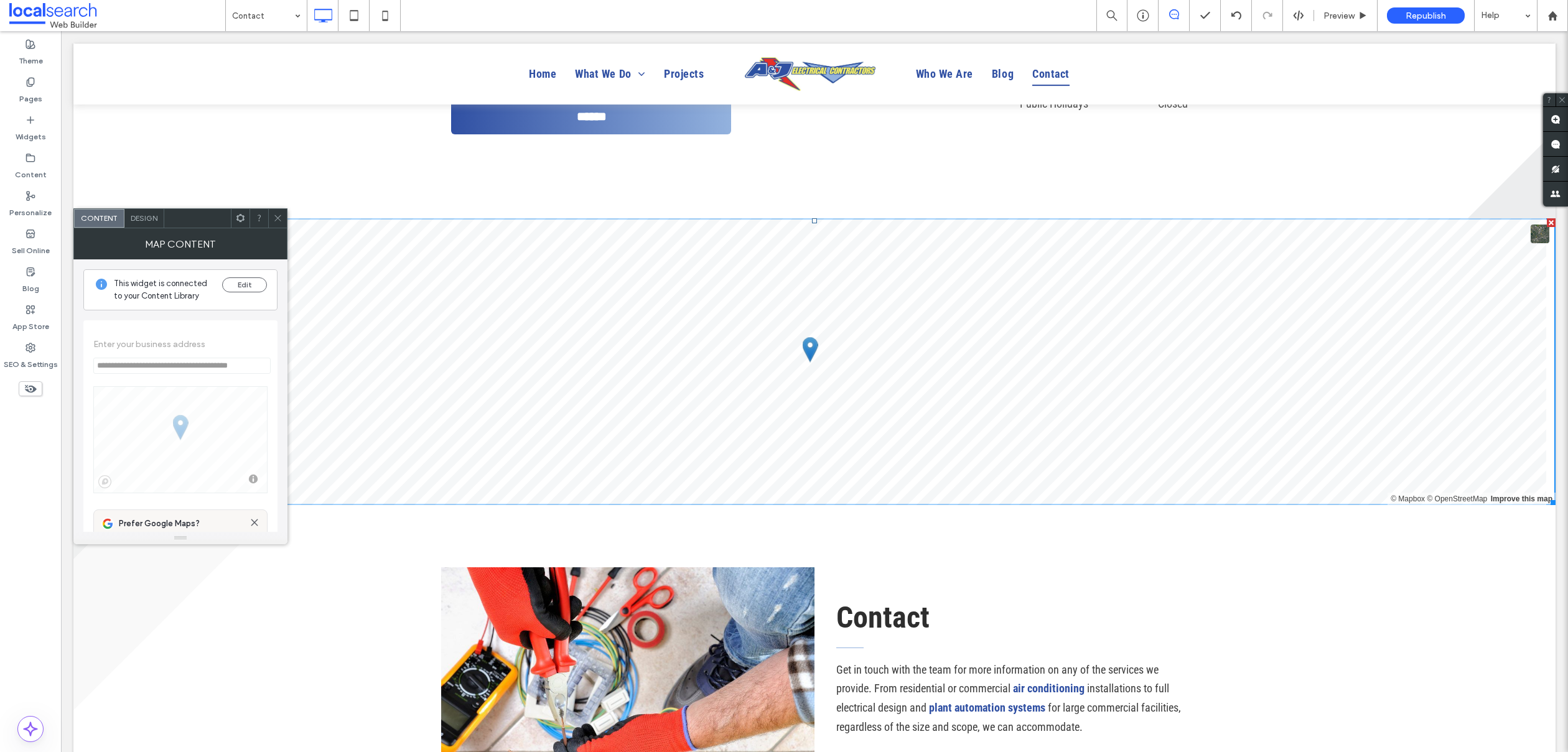
click at [274, 218] on icon at bounding box center [277, 218] width 9 height 9
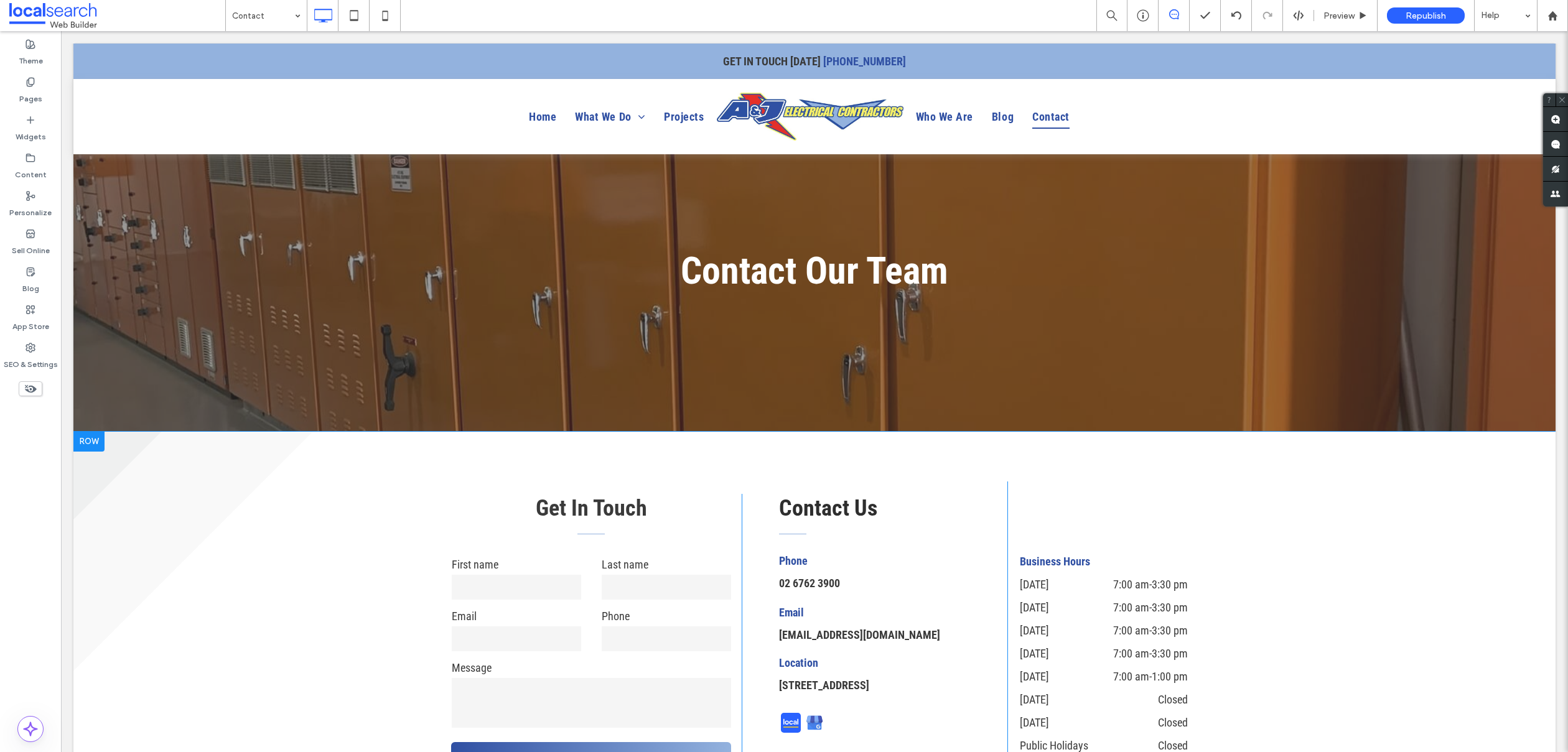
scroll to position [0, 0]
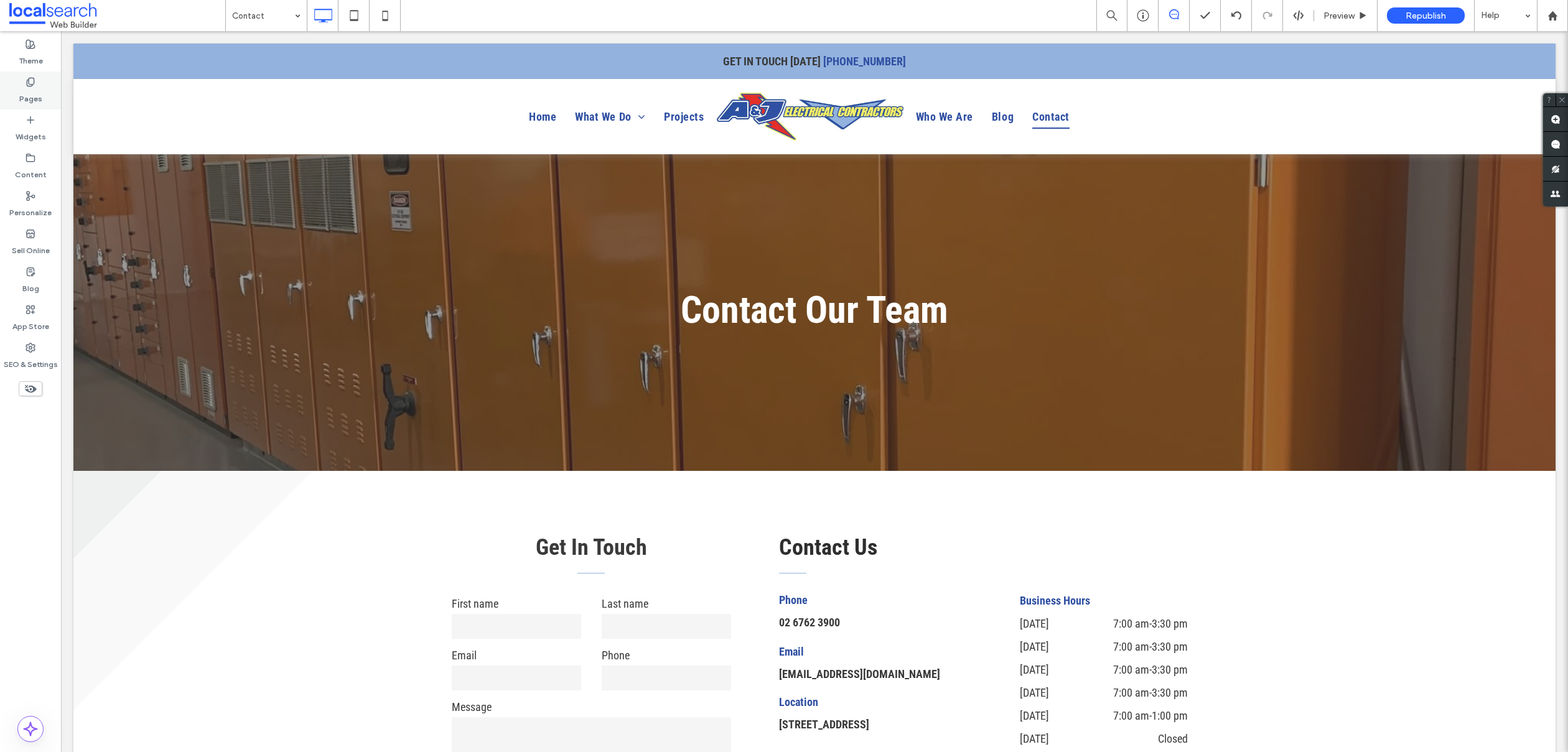
click at [17, 90] on div "Pages" at bounding box center [30, 90] width 61 height 38
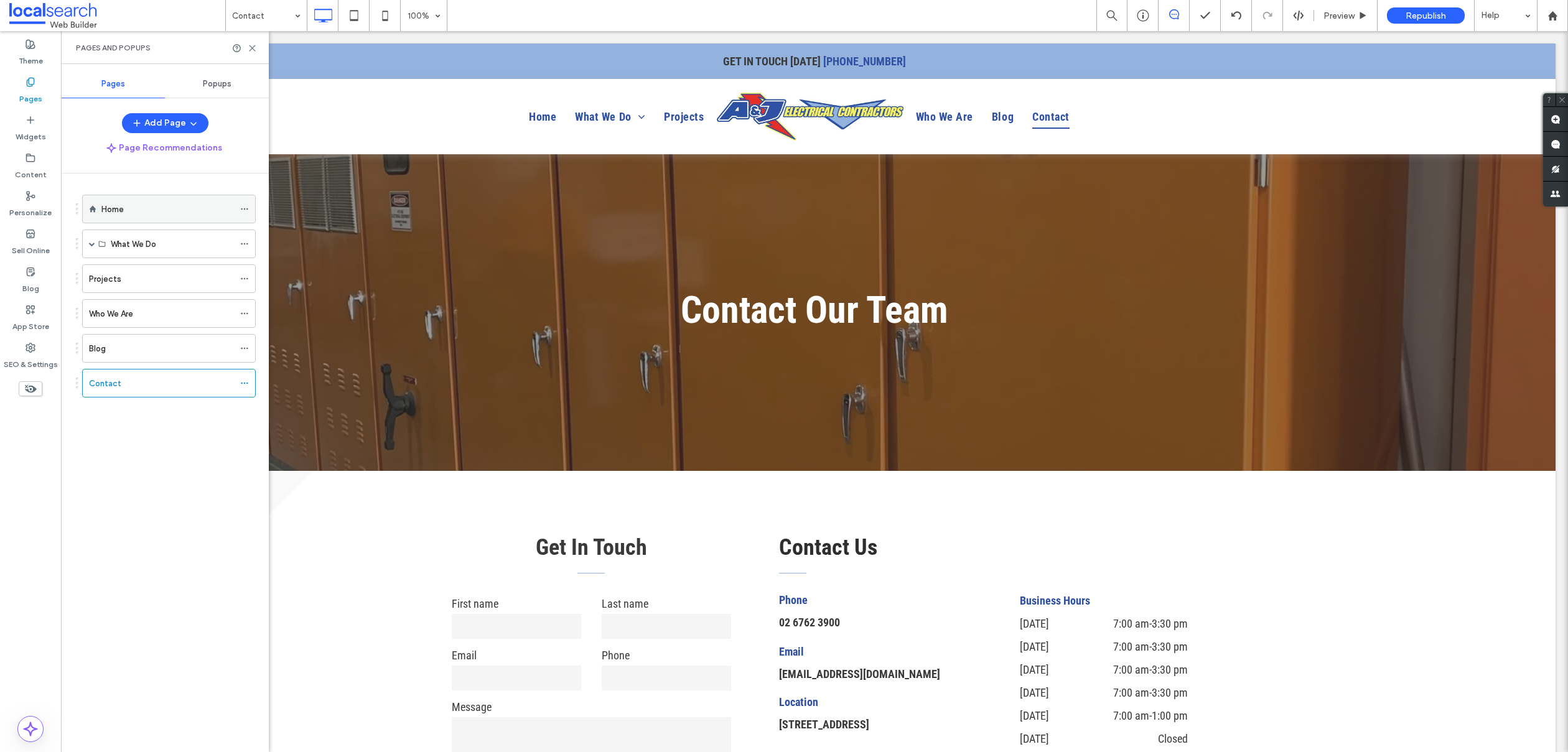
click at [140, 203] on div "Home" at bounding box center [168, 209] width 133 height 13
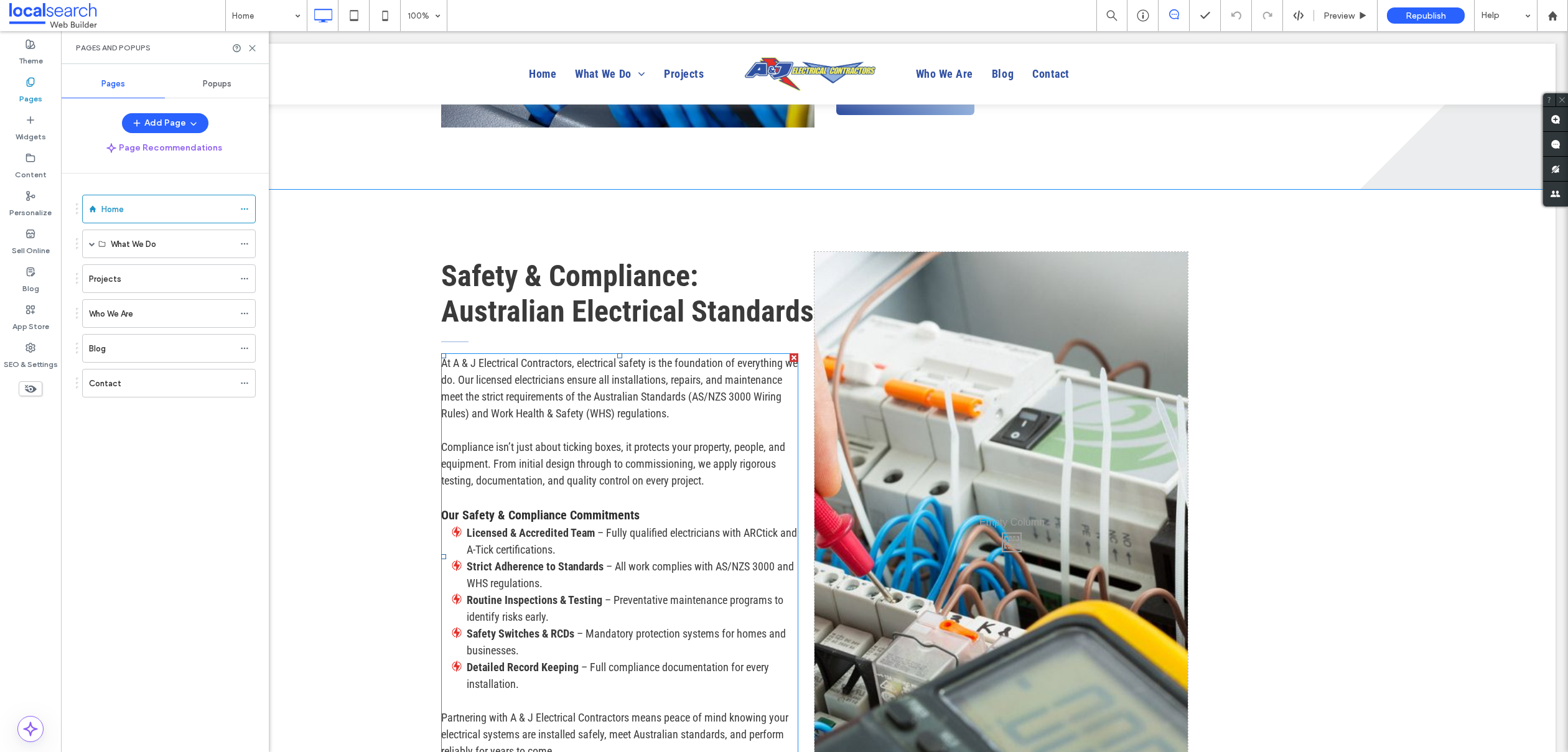
scroll to position [3906, 0]
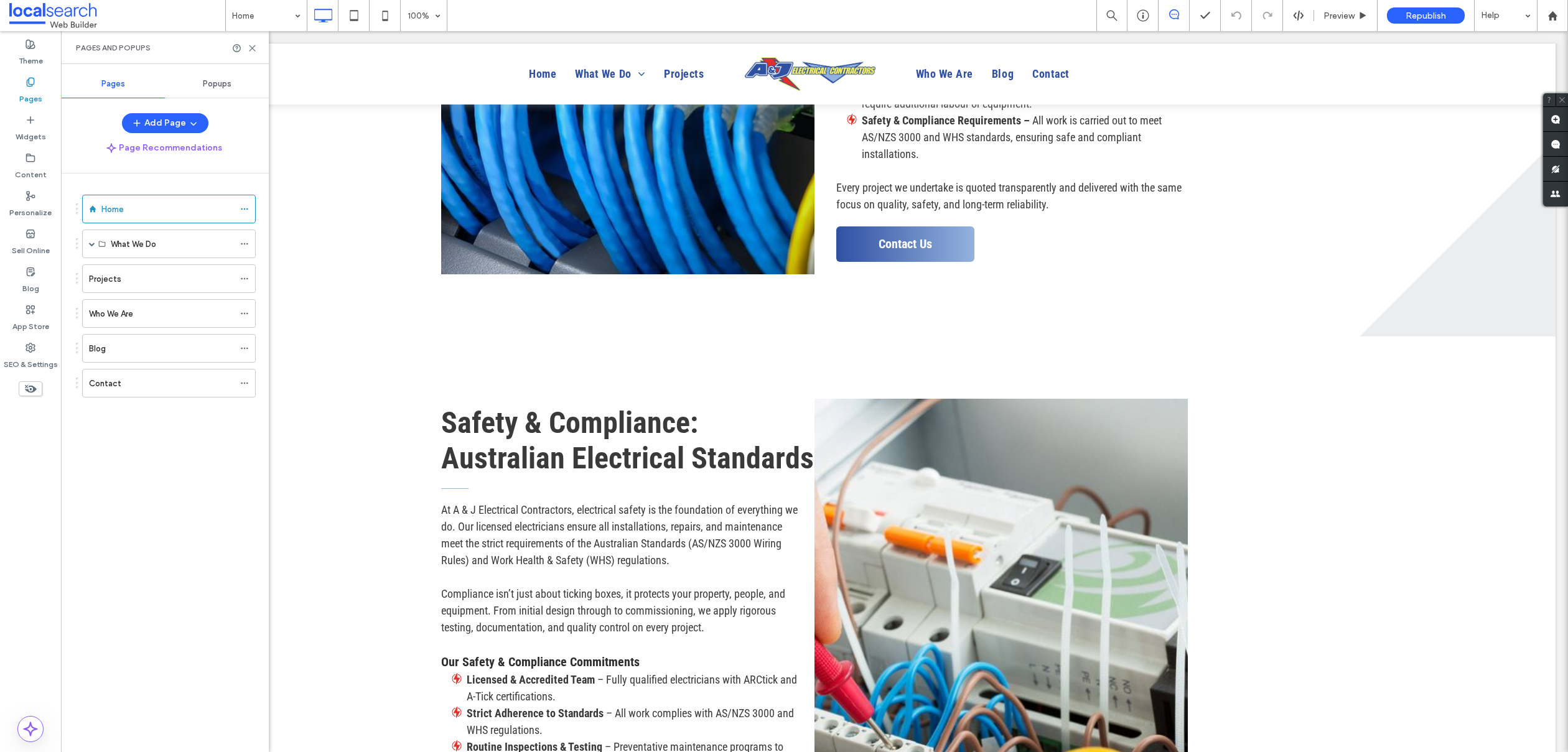
click at [38, 359] on label "SEO & Settings" at bounding box center [30, 361] width 54 height 18
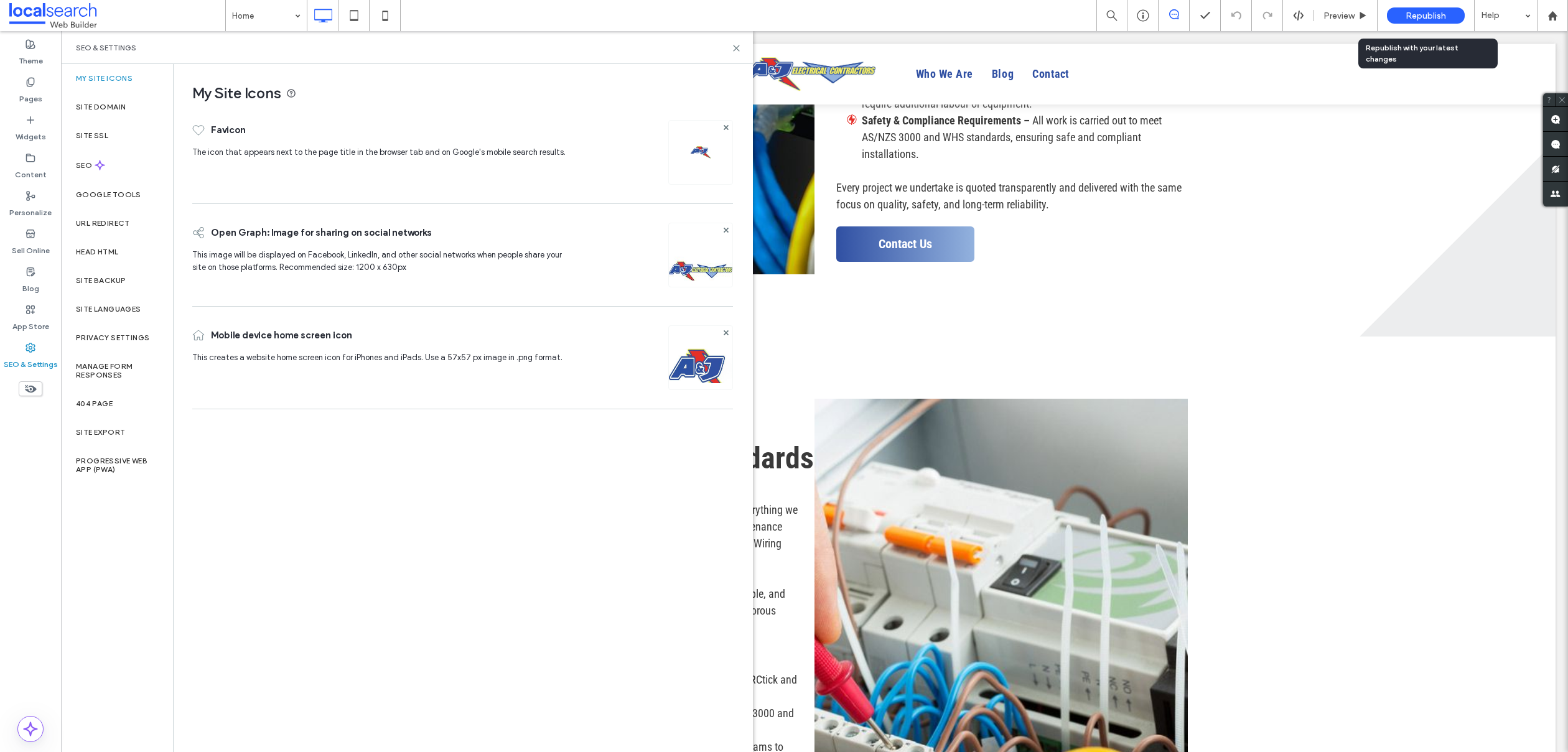
click at [1428, 13] on span "Republish" at bounding box center [1426, 15] width 41 height 10
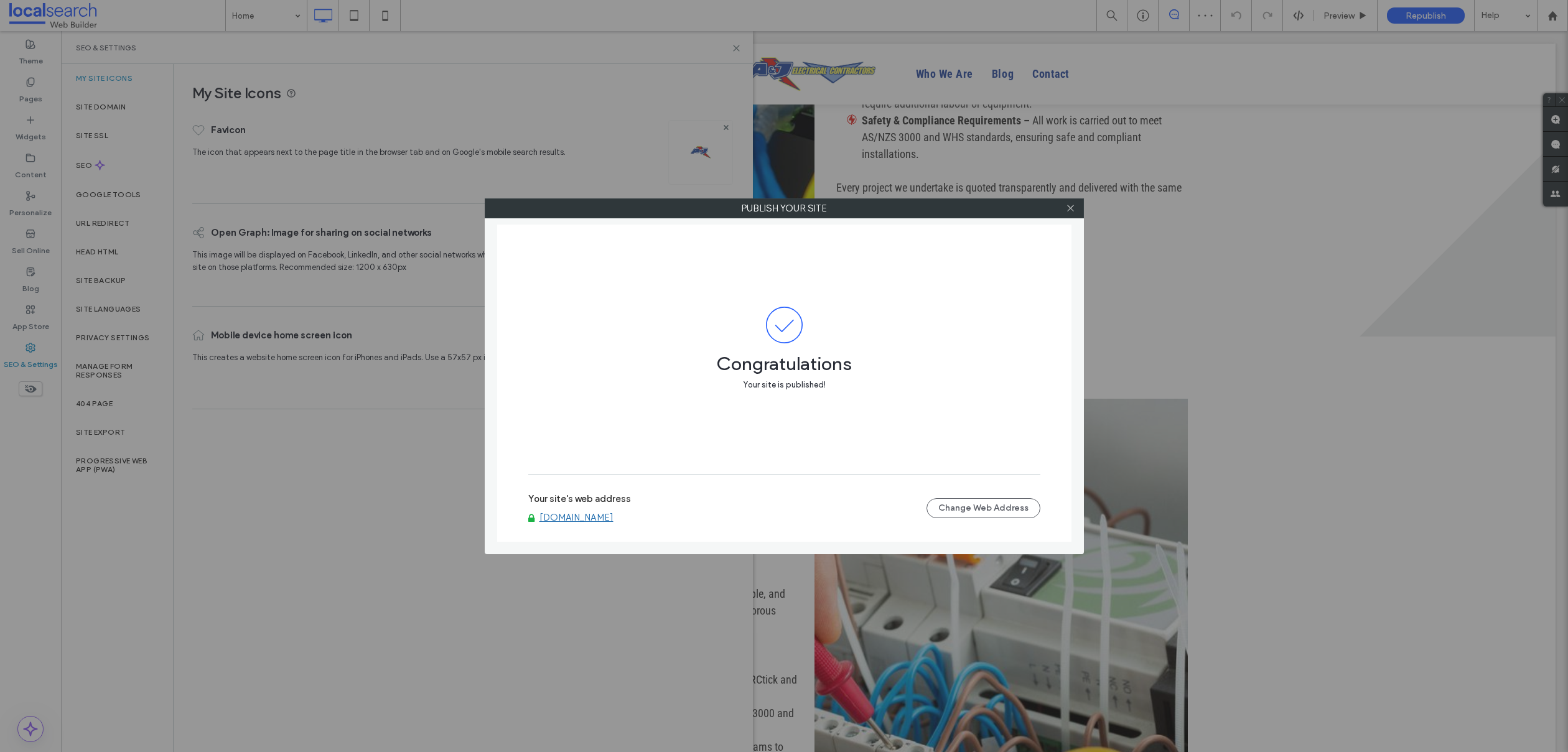
click at [576, 513] on link "www.ajelec.com.au" at bounding box center [576, 518] width 74 height 11
click at [1066, 211] on icon at bounding box center [1071, 208] width 9 height 9
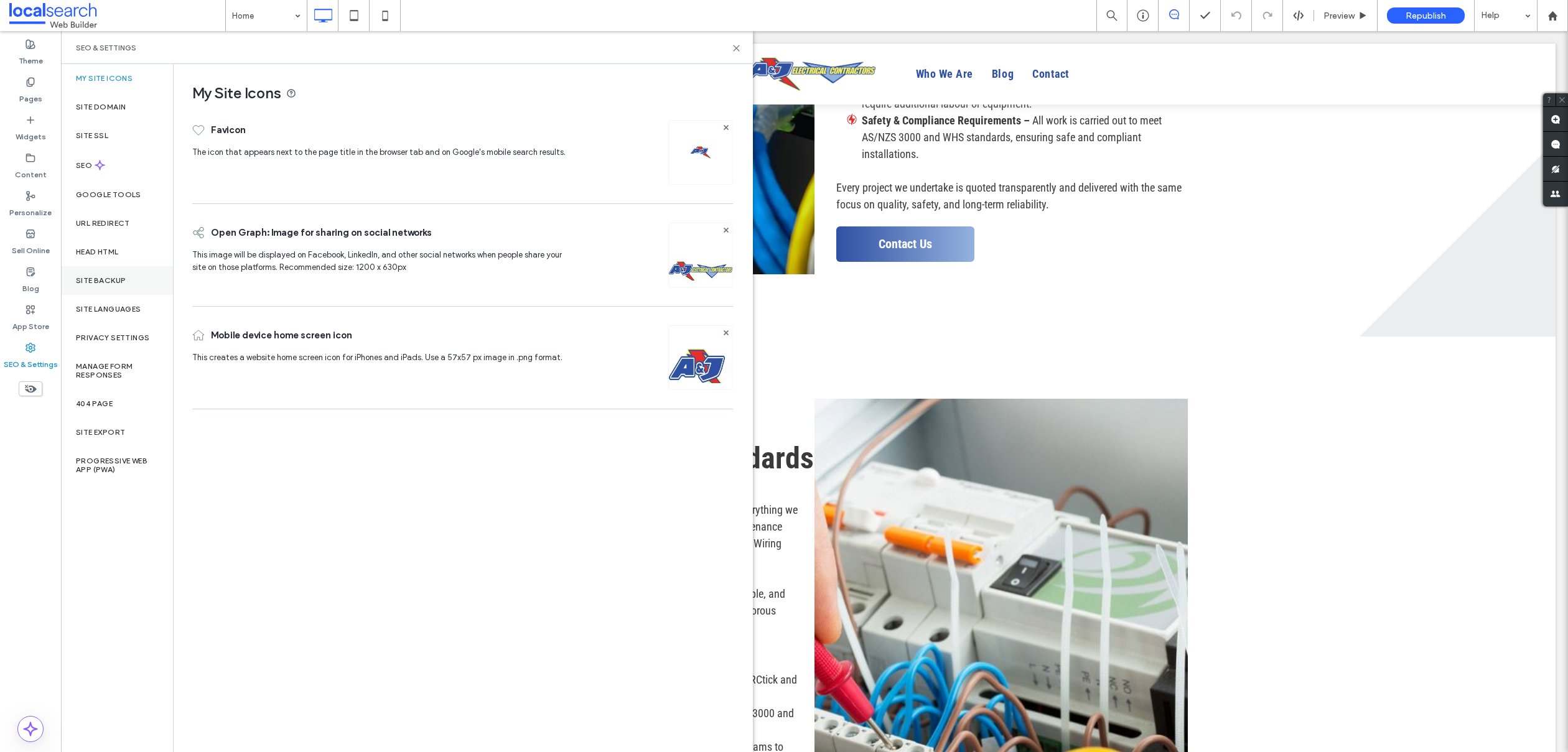
click at [131, 283] on div "Site Backup" at bounding box center [117, 280] width 112 height 29
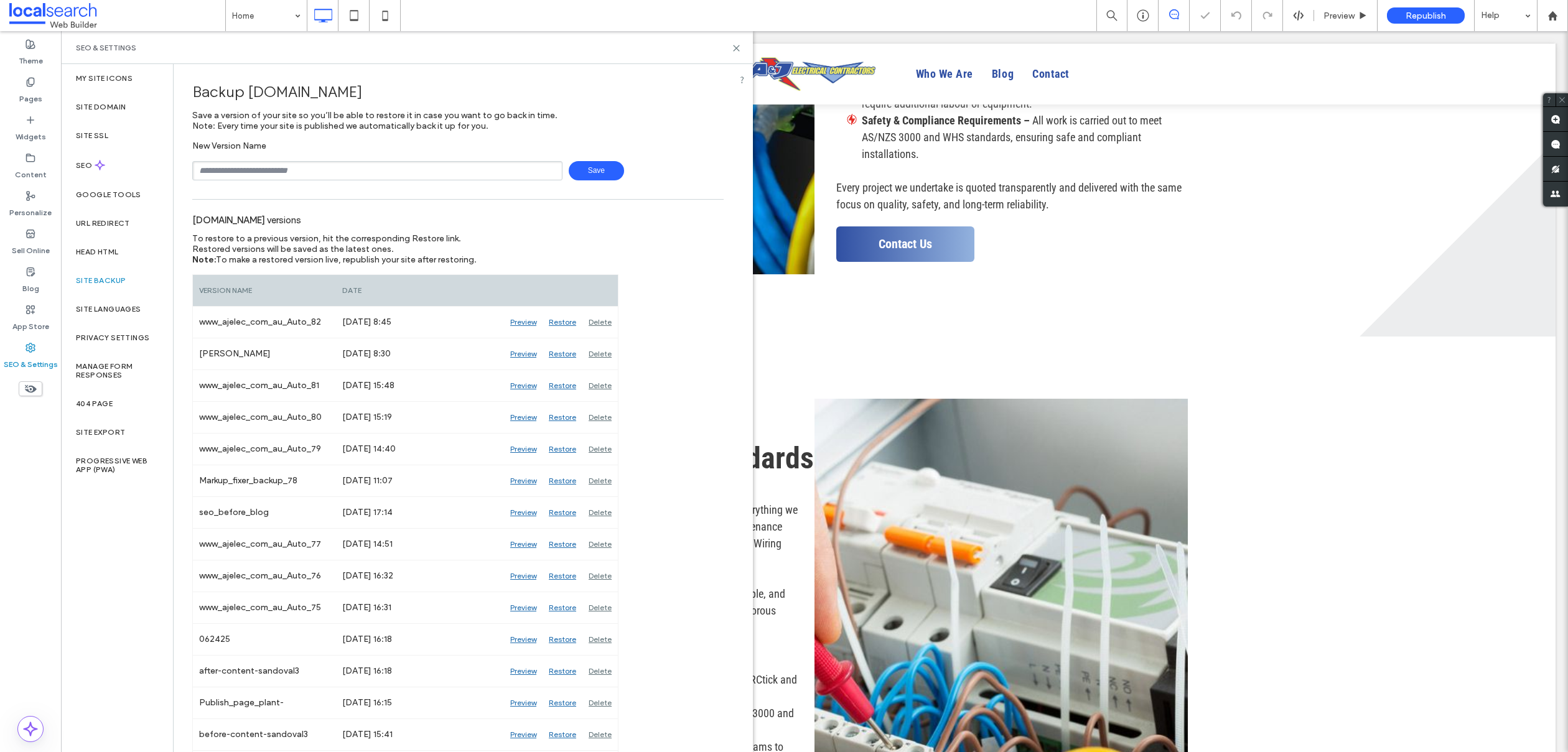
click at [250, 166] on input "text" at bounding box center [378, 170] width 370 height 19
type input "**********"
click at [593, 171] on span "Save" at bounding box center [596, 170] width 55 height 19
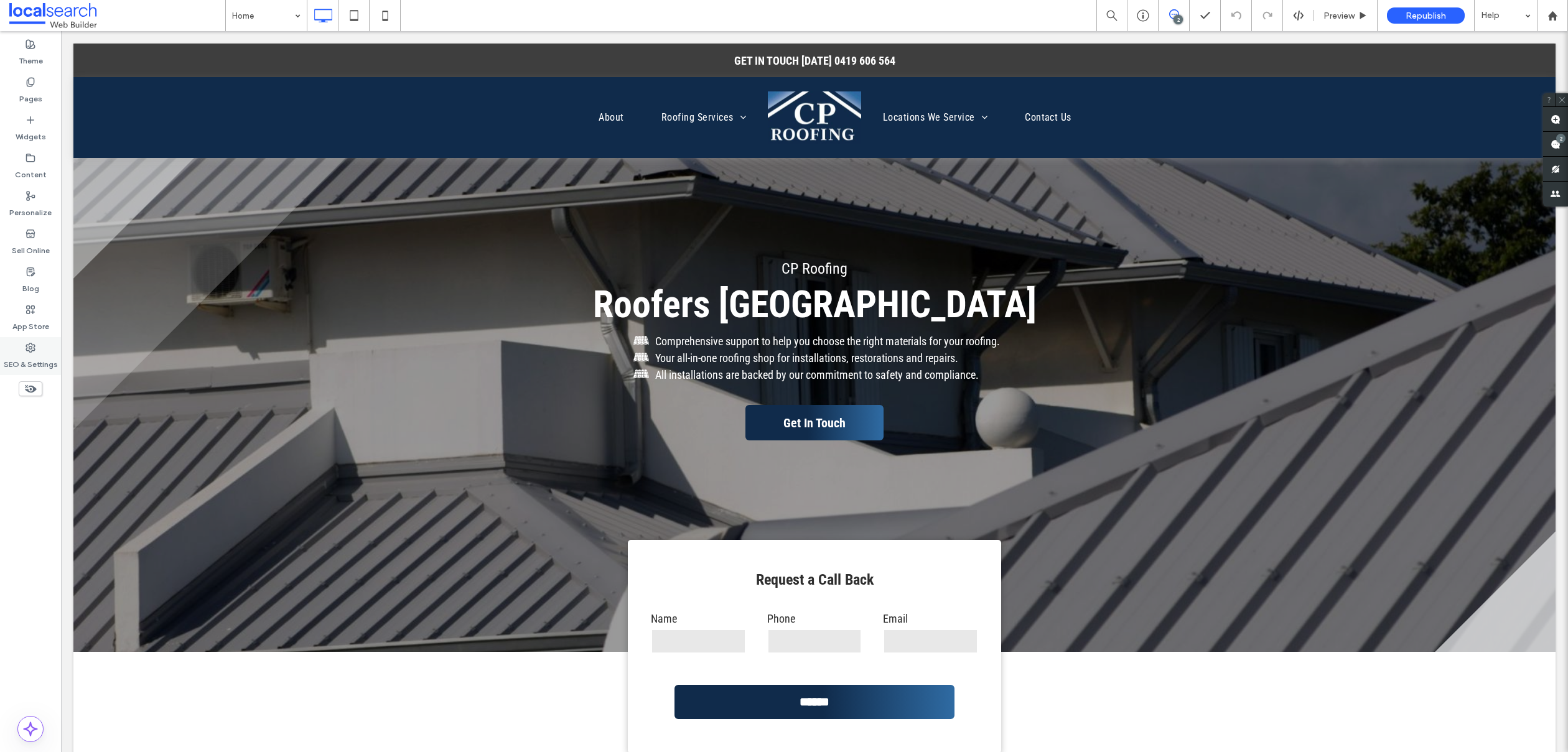
click at [35, 365] on label "SEO & Settings" at bounding box center [30, 361] width 54 height 18
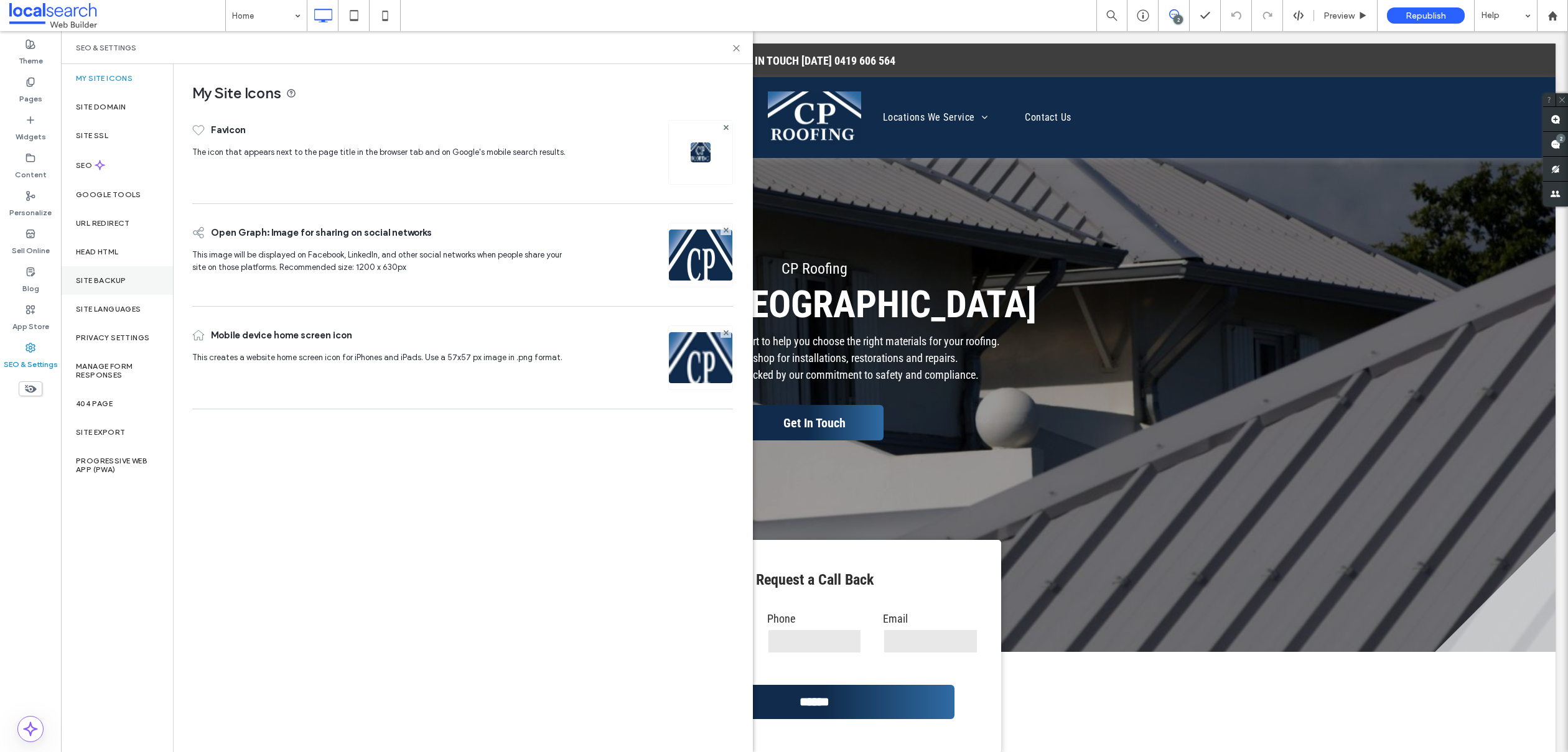
click at [81, 285] on div "Site Backup" at bounding box center [117, 280] width 112 height 29
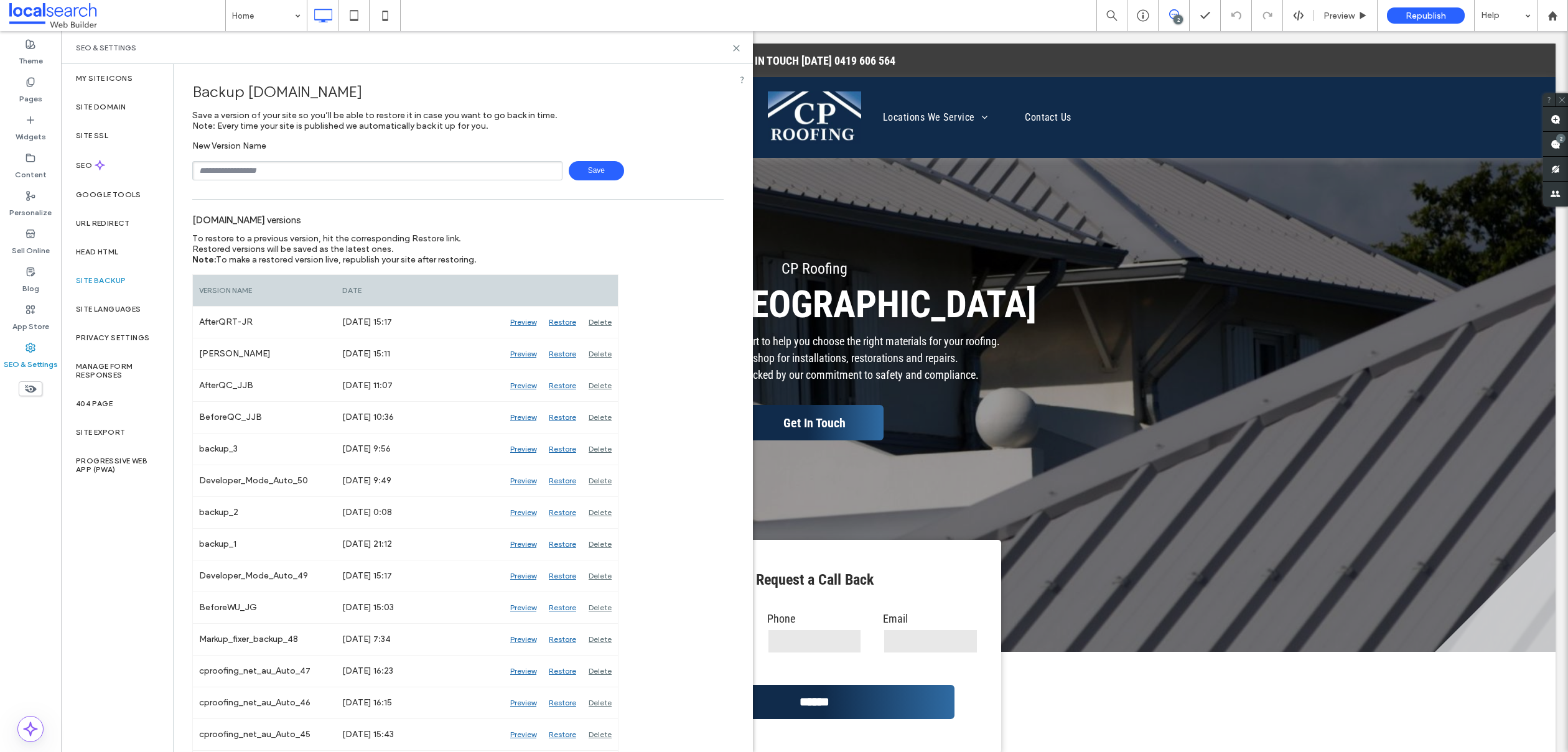
click at [300, 174] on input "text" at bounding box center [378, 170] width 370 height 19
type input "**********"
click at [579, 173] on span "Save" at bounding box center [596, 170] width 55 height 19
click at [24, 172] on label "Content" at bounding box center [30, 171] width 31 height 18
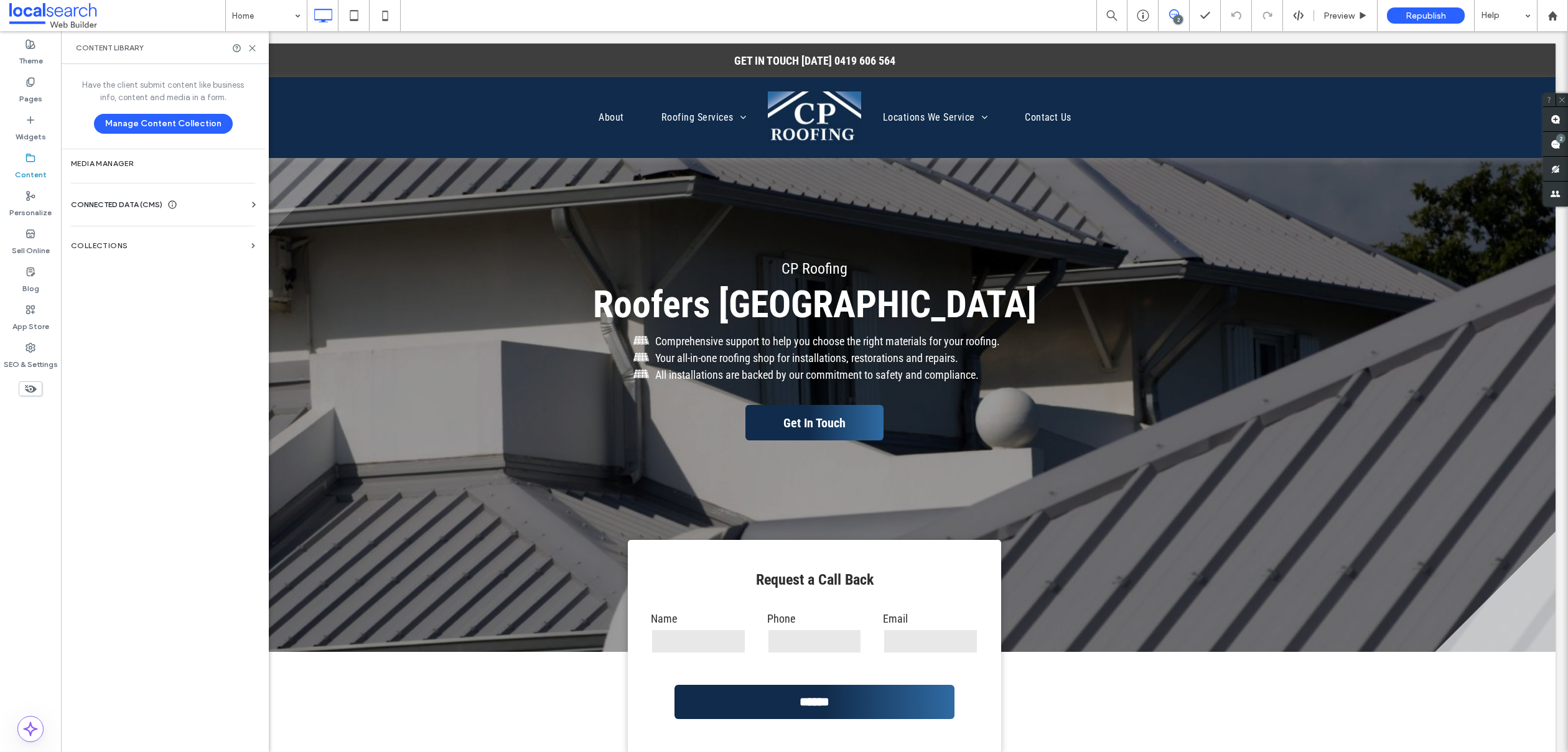
click at [106, 203] on span "CONNECTED DATA (CMS)" at bounding box center [116, 205] width 91 height 13
click at [95, 235] on label "Business Info" at bounding box center [166, 235] width 170 height 8
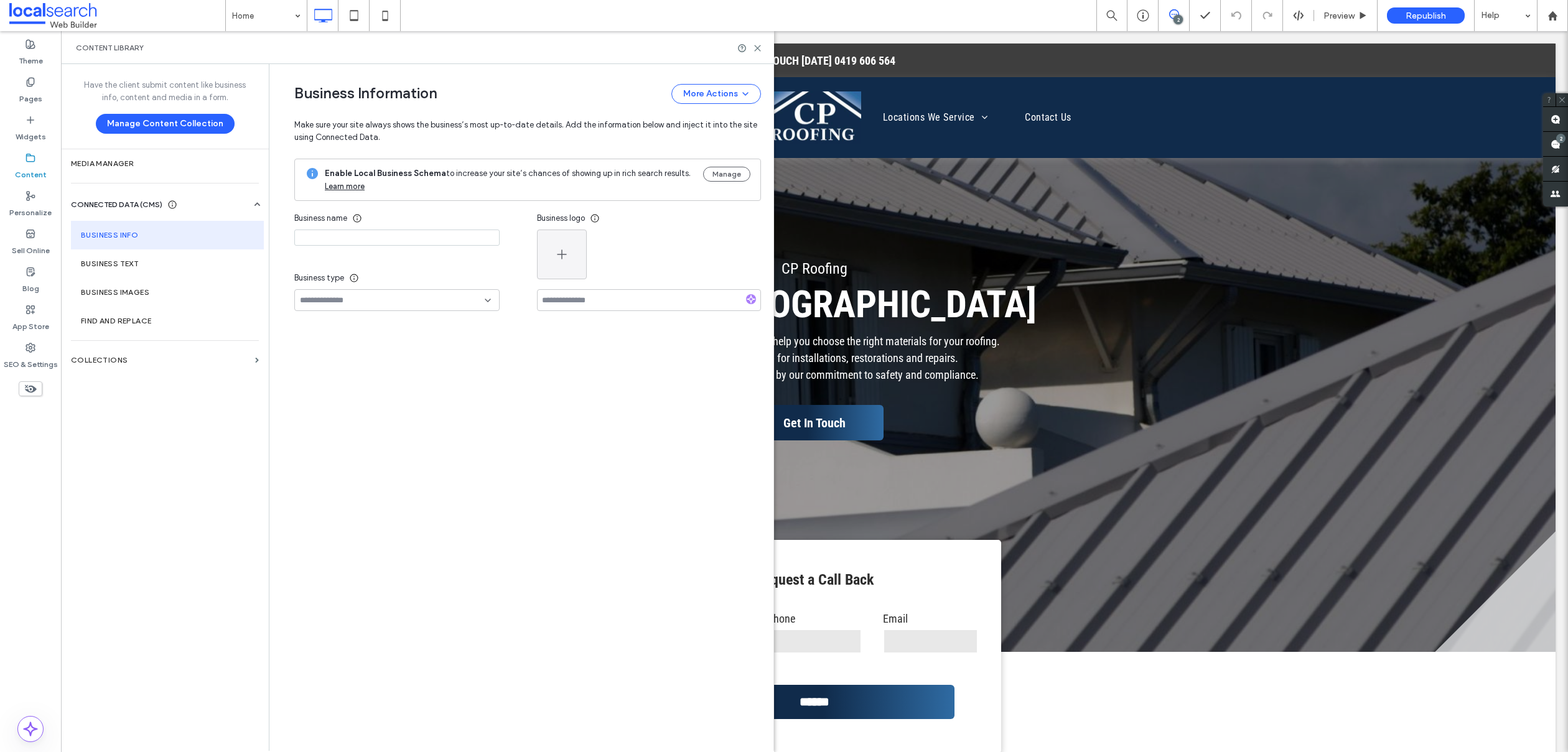
type input "**********"
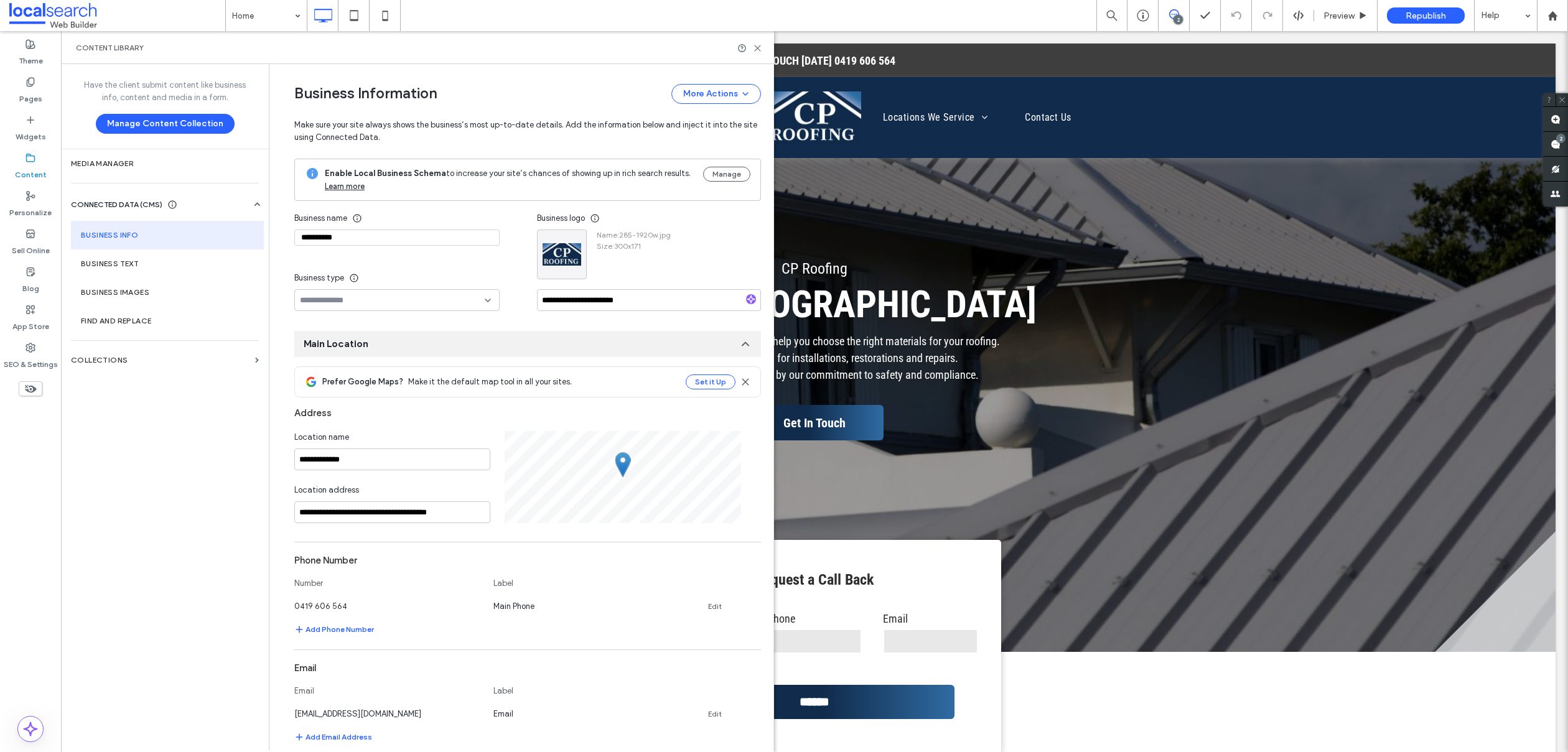
scroll to position [38, 0]
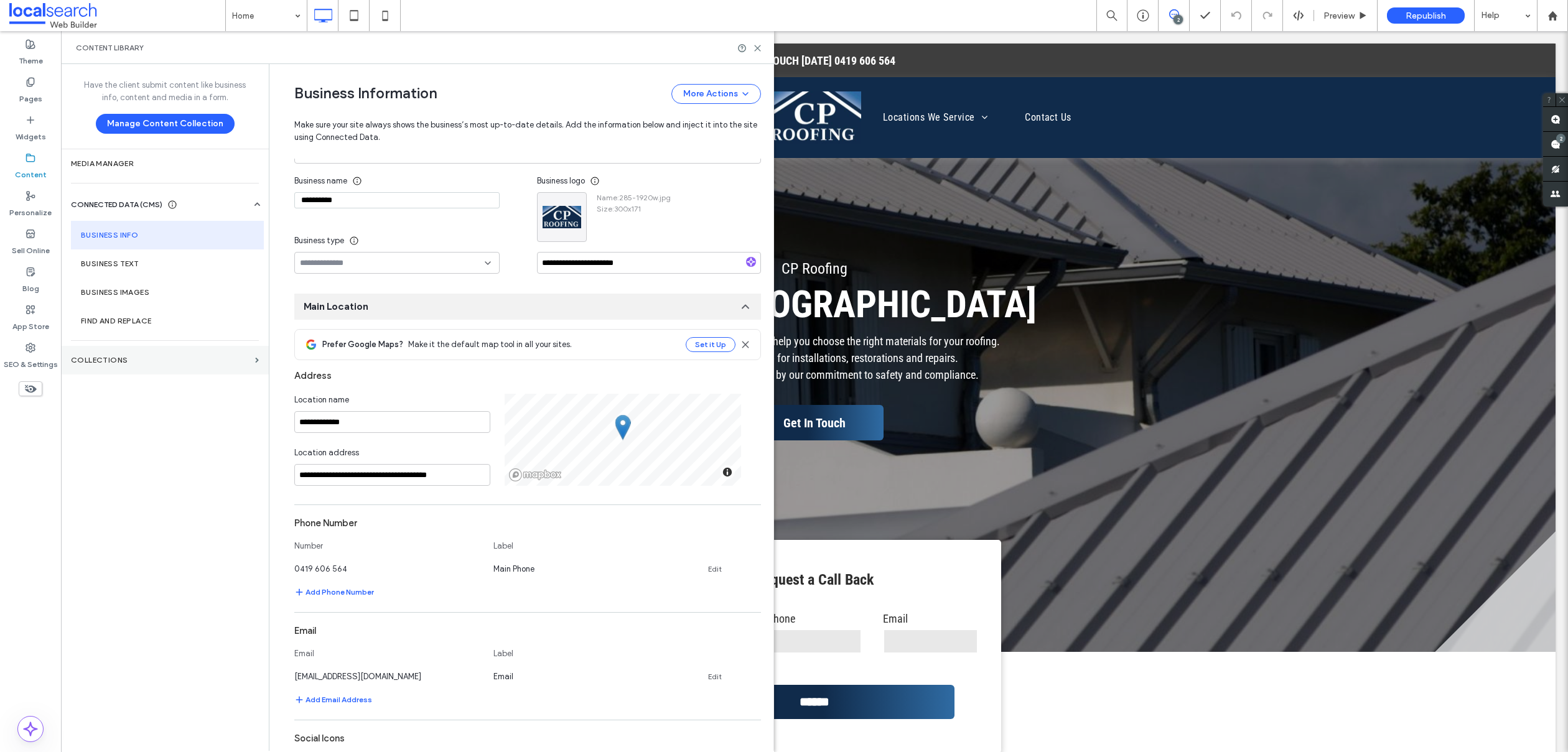
click at [26, 352] on icon at bounding box center [30, 347] width 10 height 10
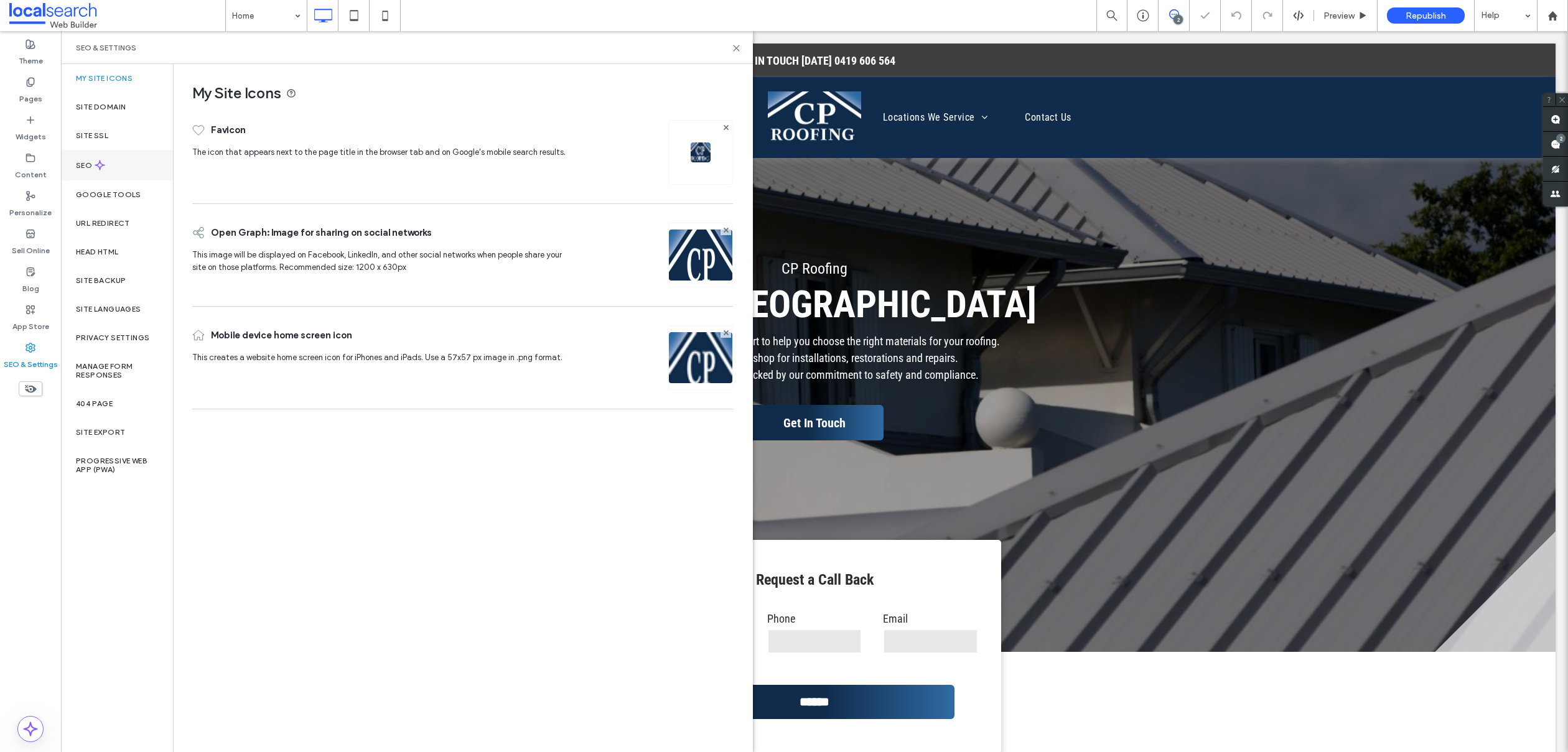
click at [102, 154] on div "SEO" at bounding box center [117, 165] width 112 height 30
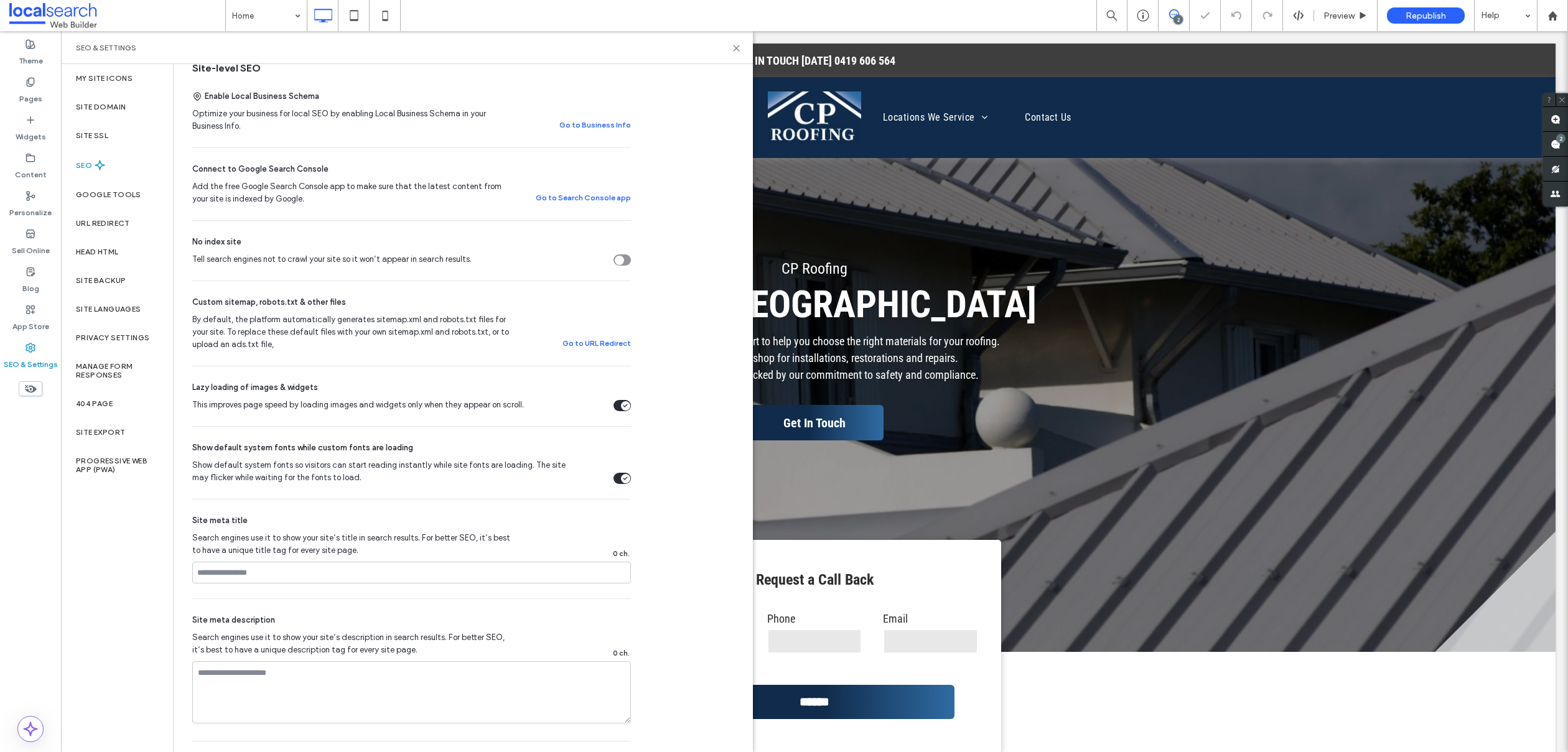
scroll to position [0, 0]
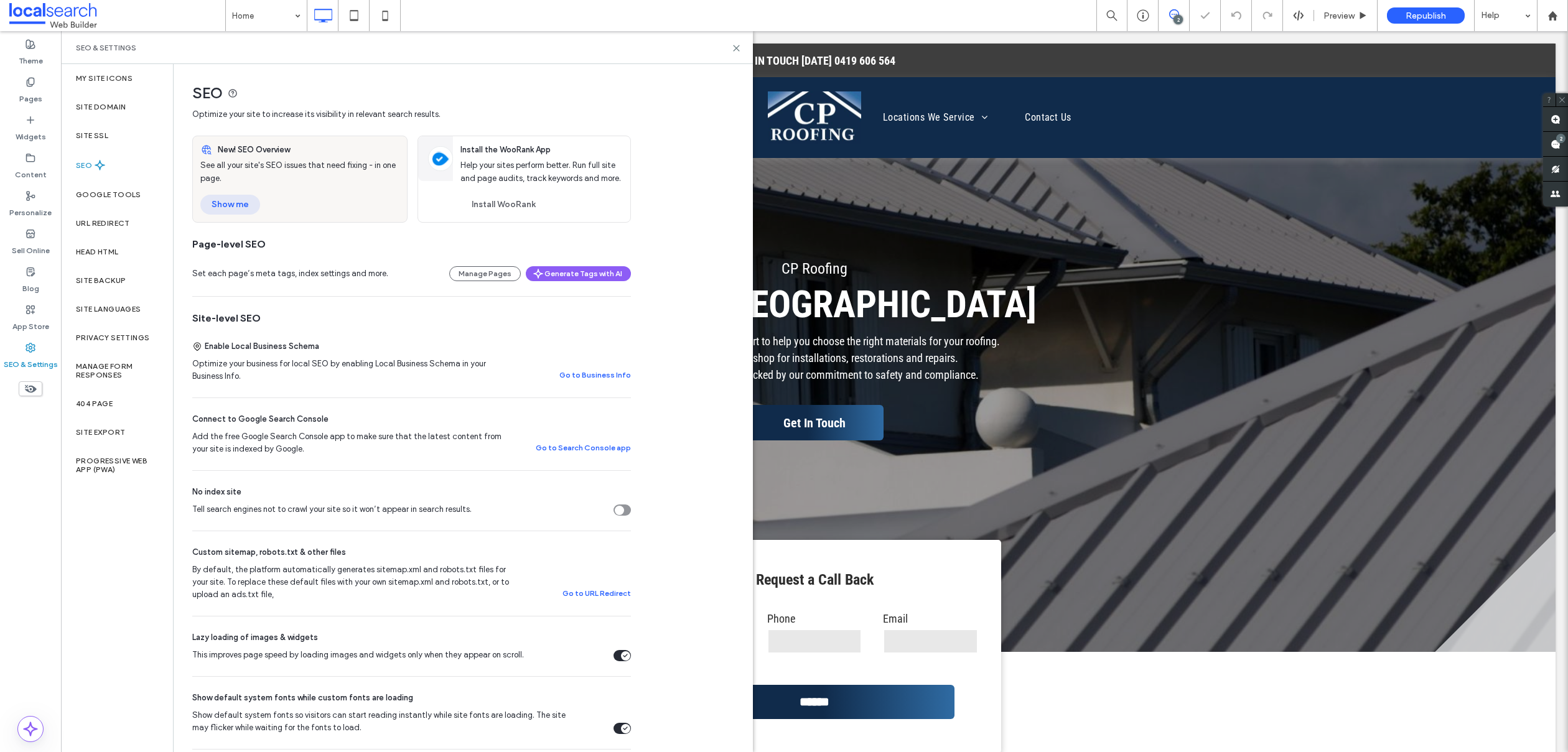
click at [239, 205] on button "Show me" at bounding box center [229, 205] width 60 height 20
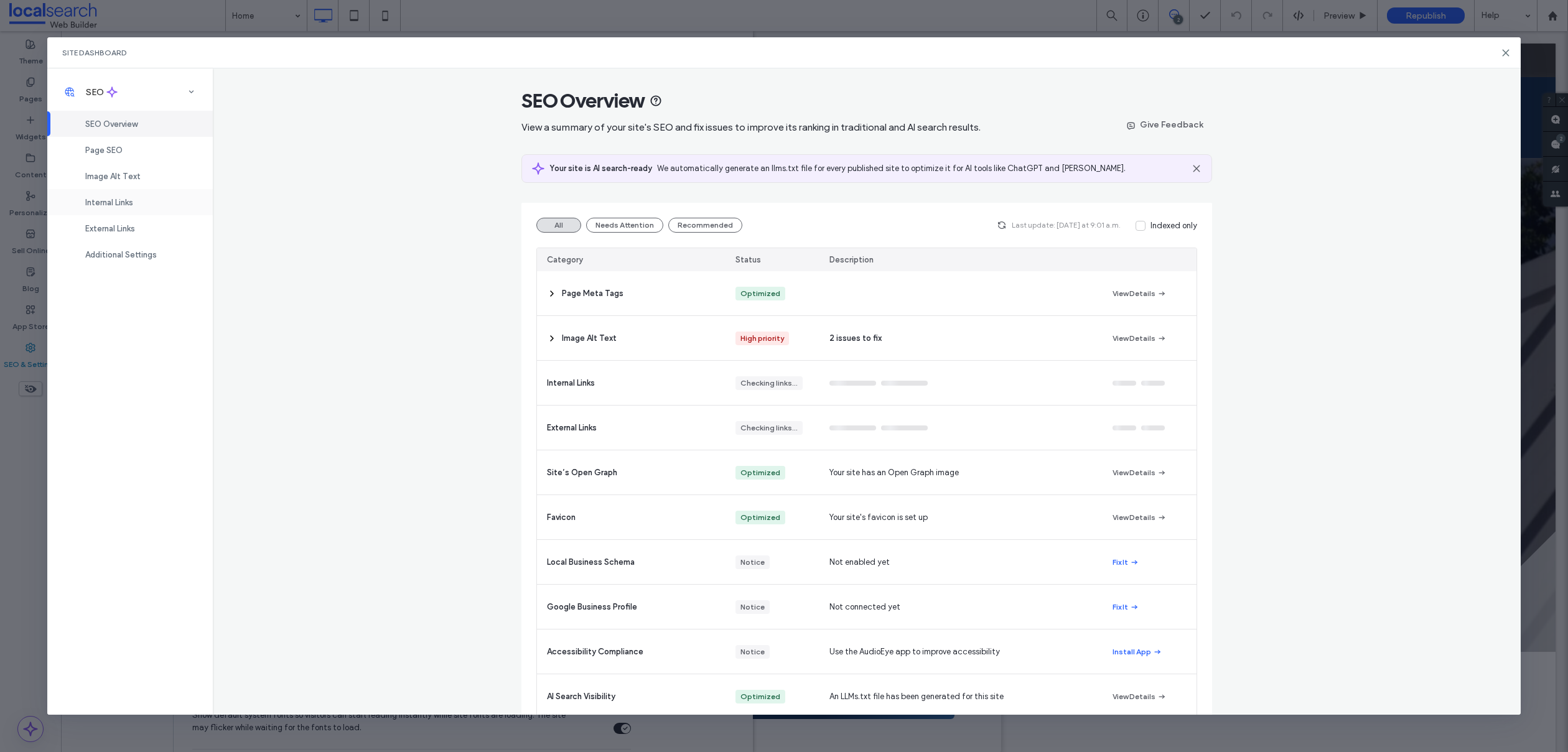
click at [103, 194] on div "Internal Links" at bounding box center [130, 202] width 166 height 26
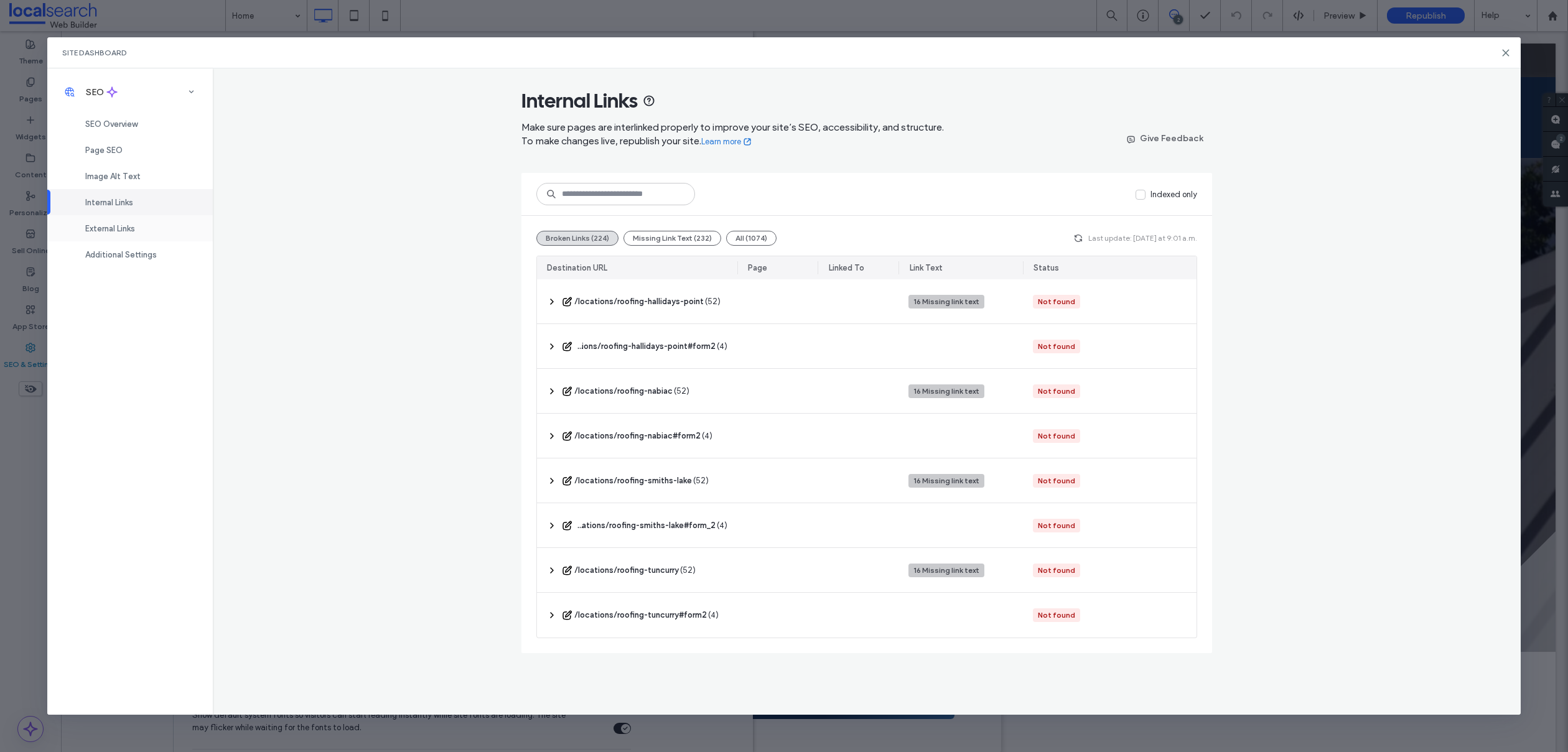
click at [131, 231] on span "External Links" at bounding box center [111, 229] width 50 height 9
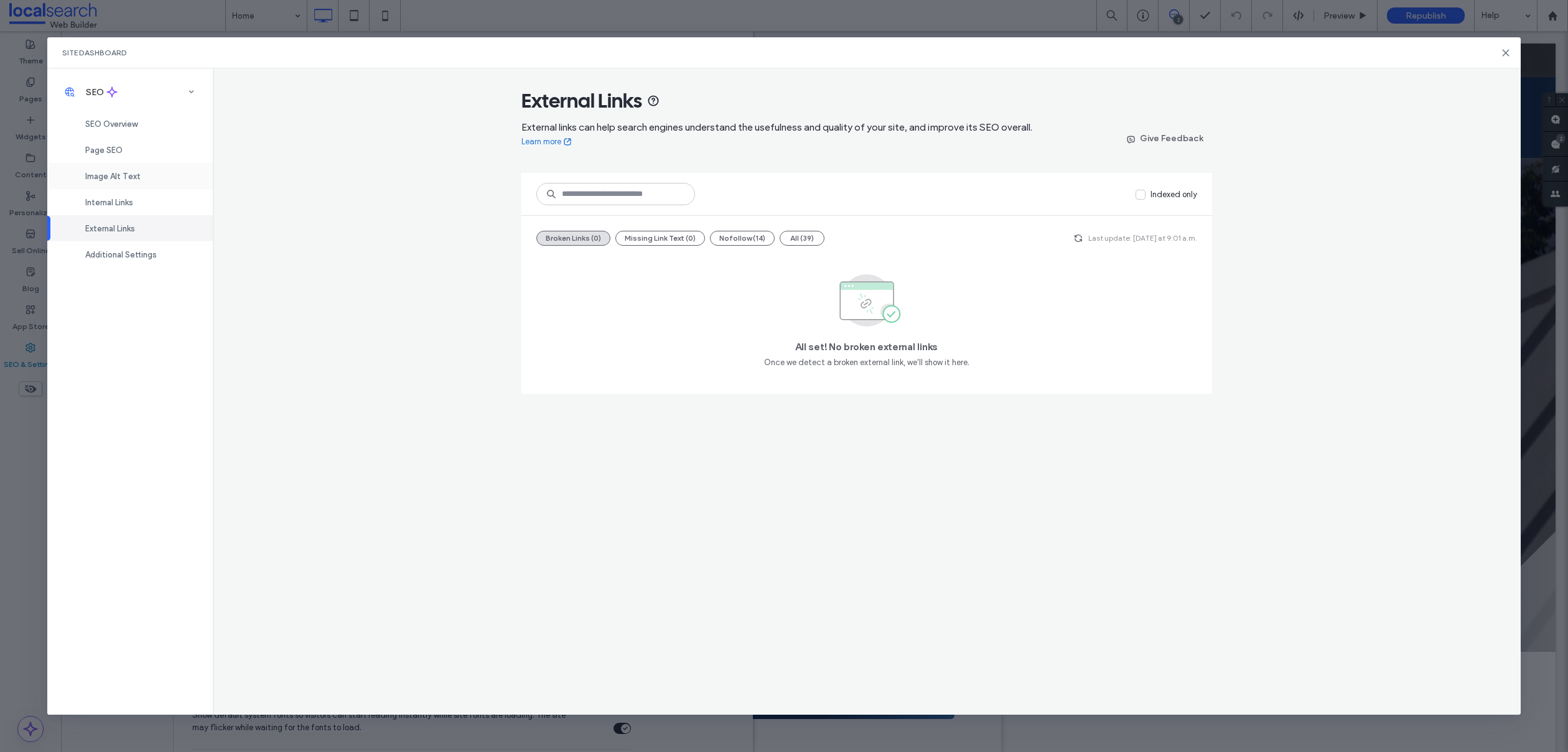
click at [92, 178] on span "Image Alt Text" at bounding box center [113, 176] width 55 height 9
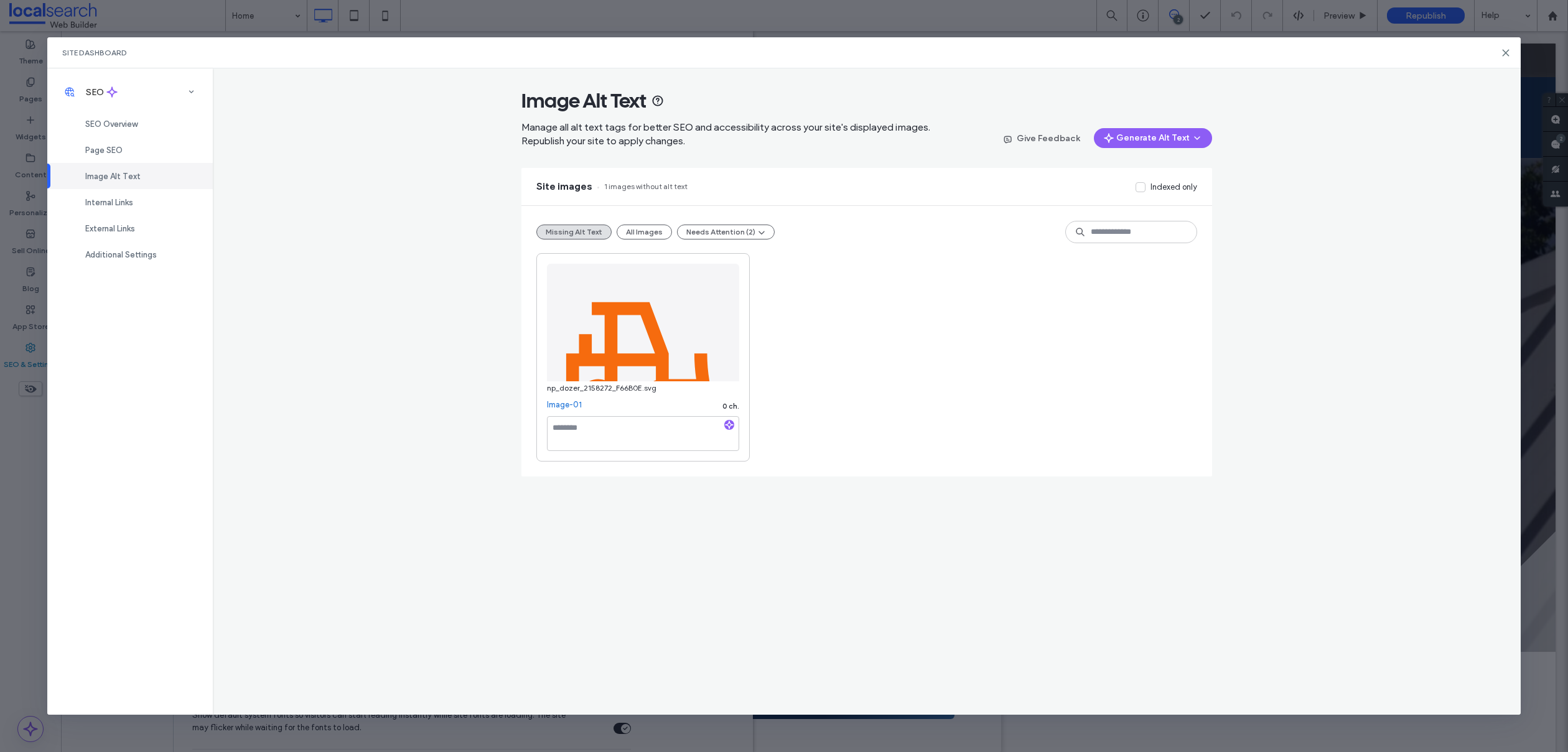
drag, startPoint x: 125, startPoint y: 150, endPoint x: 309, endPoint y: 201, distance: 190.9
click at [125, 150] on div "Page SEO" at bounding box center [130, 150] width 166 height 26
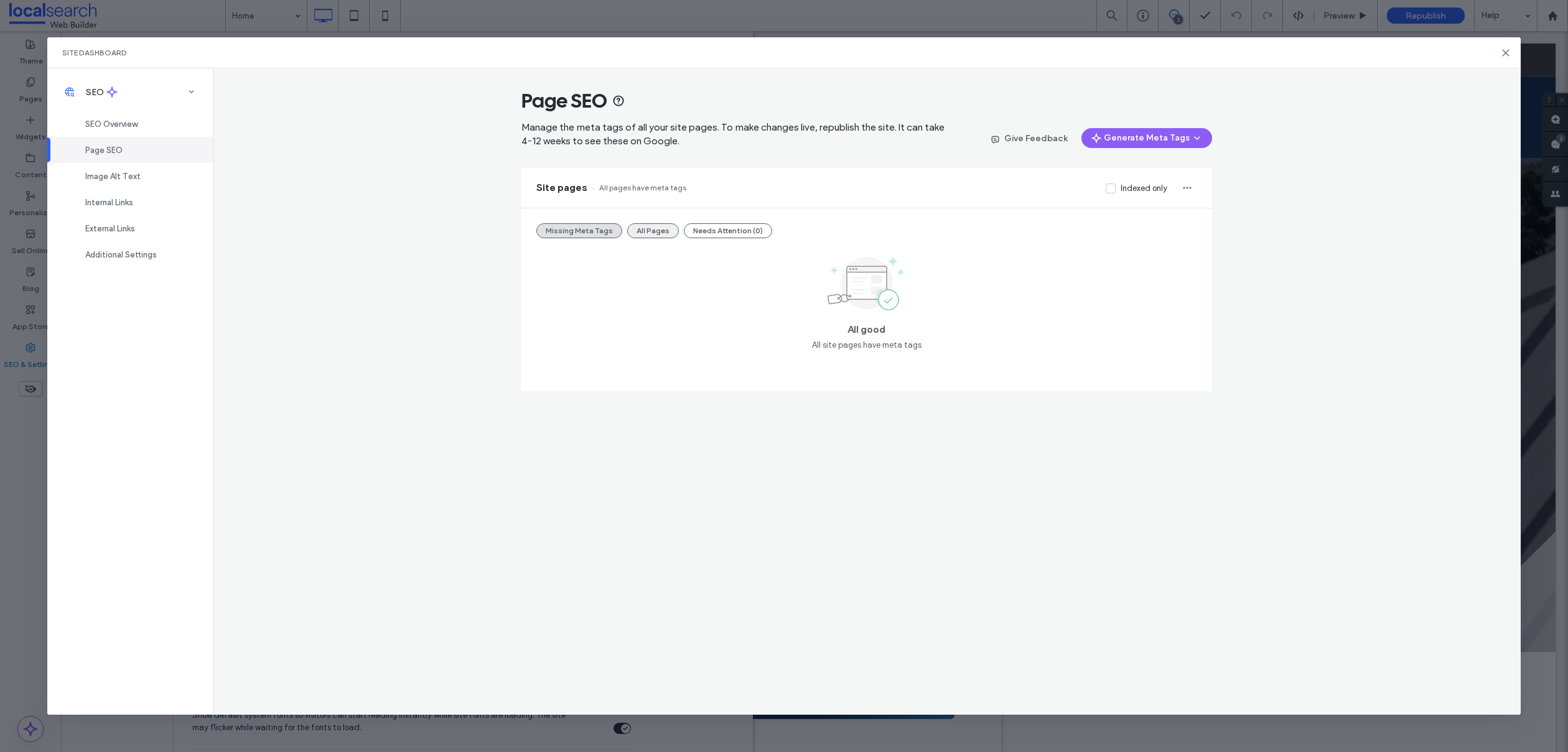
click at [661, 234] on button "All Pages" at bounding box center [653, 230] width 52 height 15
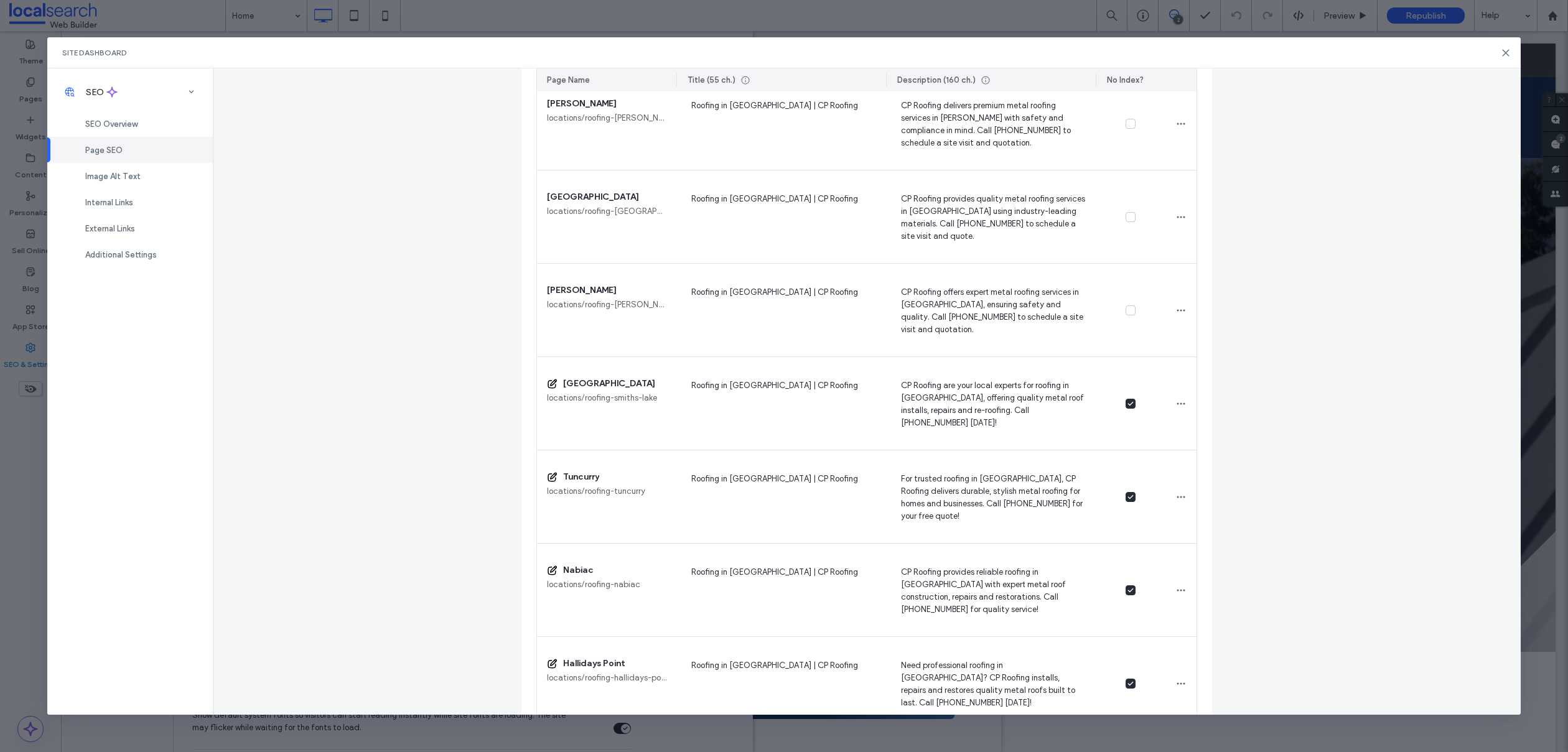
scroll to position [1444, 0]
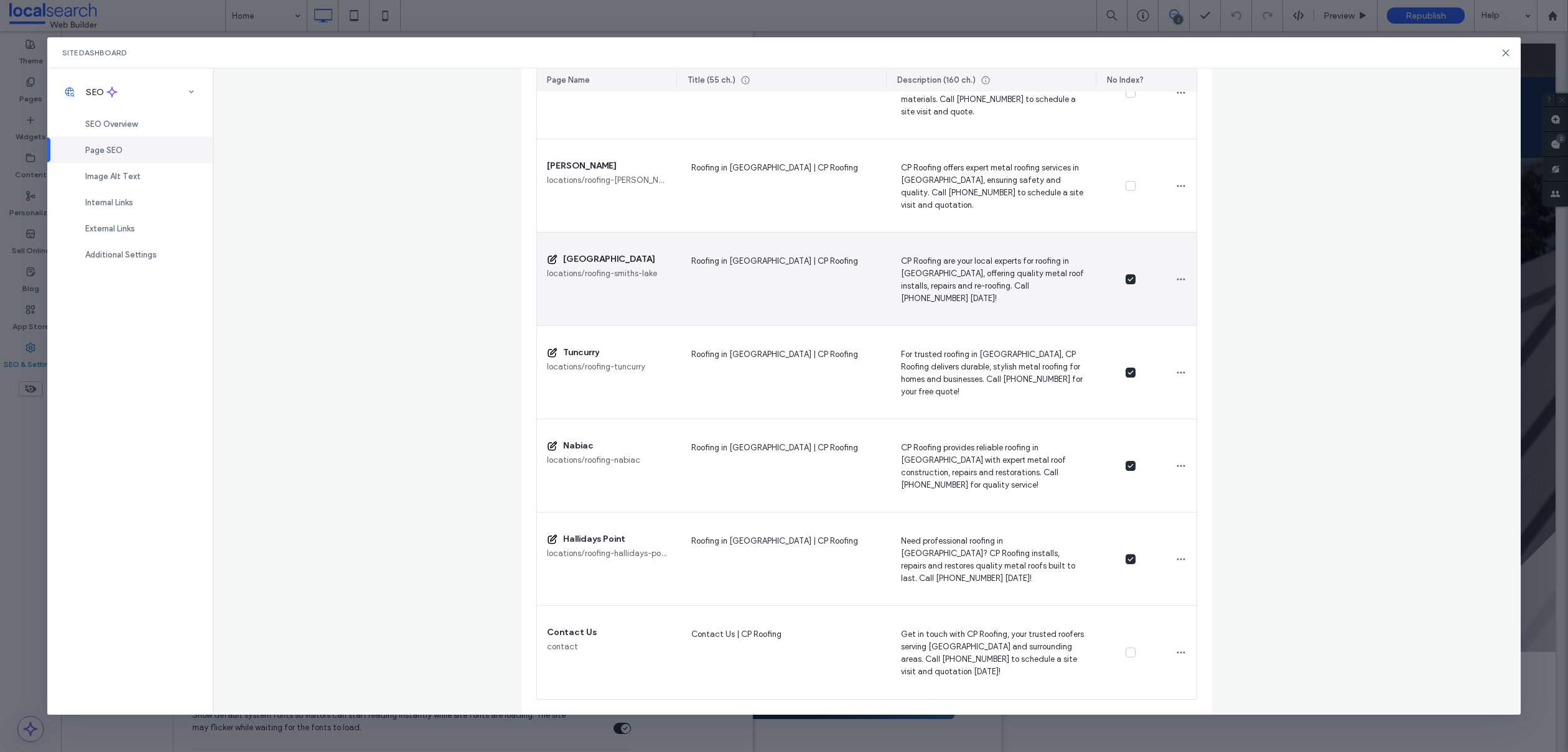
click at [1128, 277] on icon at bounding box center [1130, 279] width 6 height 5
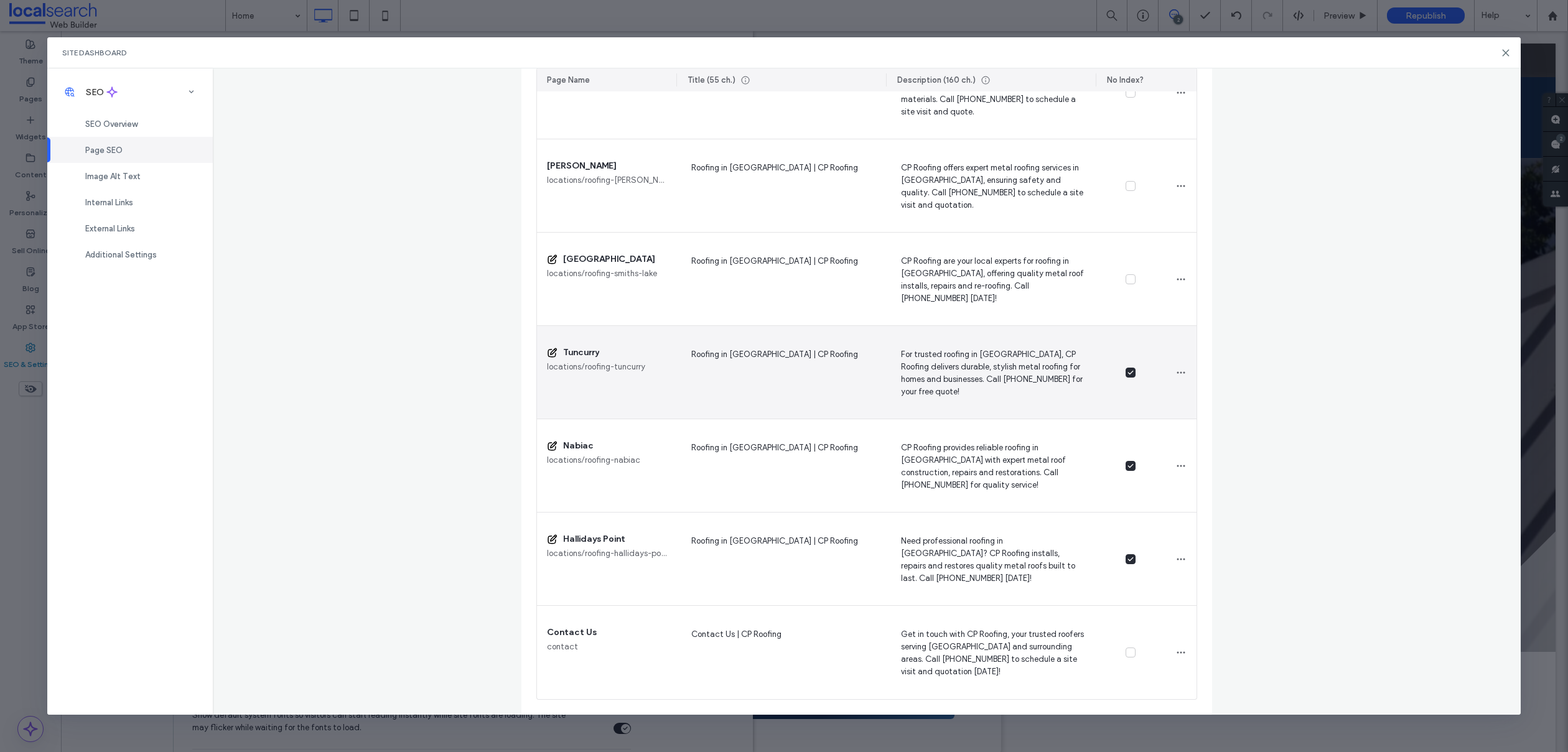
click at [1128, 373] on icon at bounding box center [1130, 372] width 6 height 5
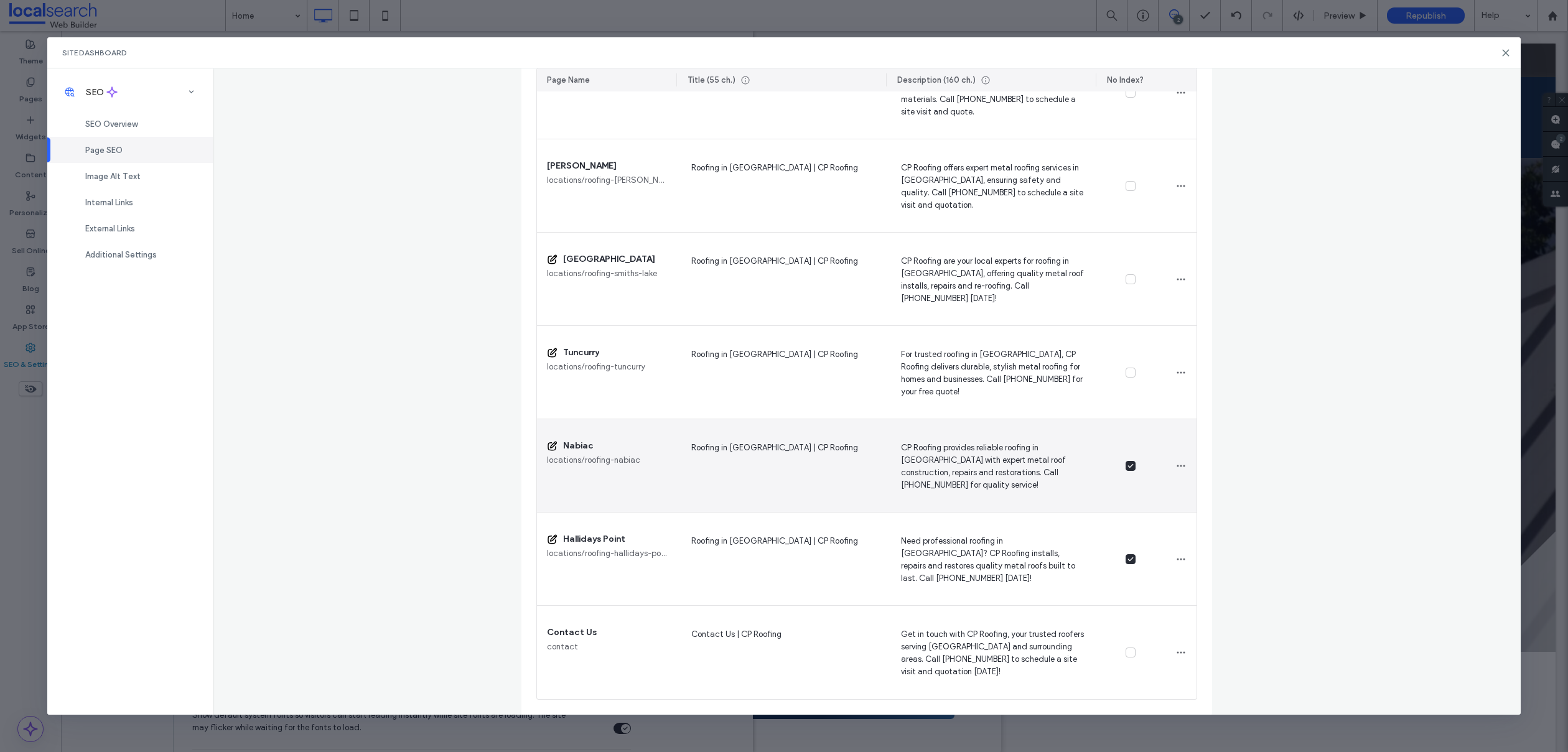
click at [1128, 465] on icon at bounding box center [1130, 465] width 6 height 5
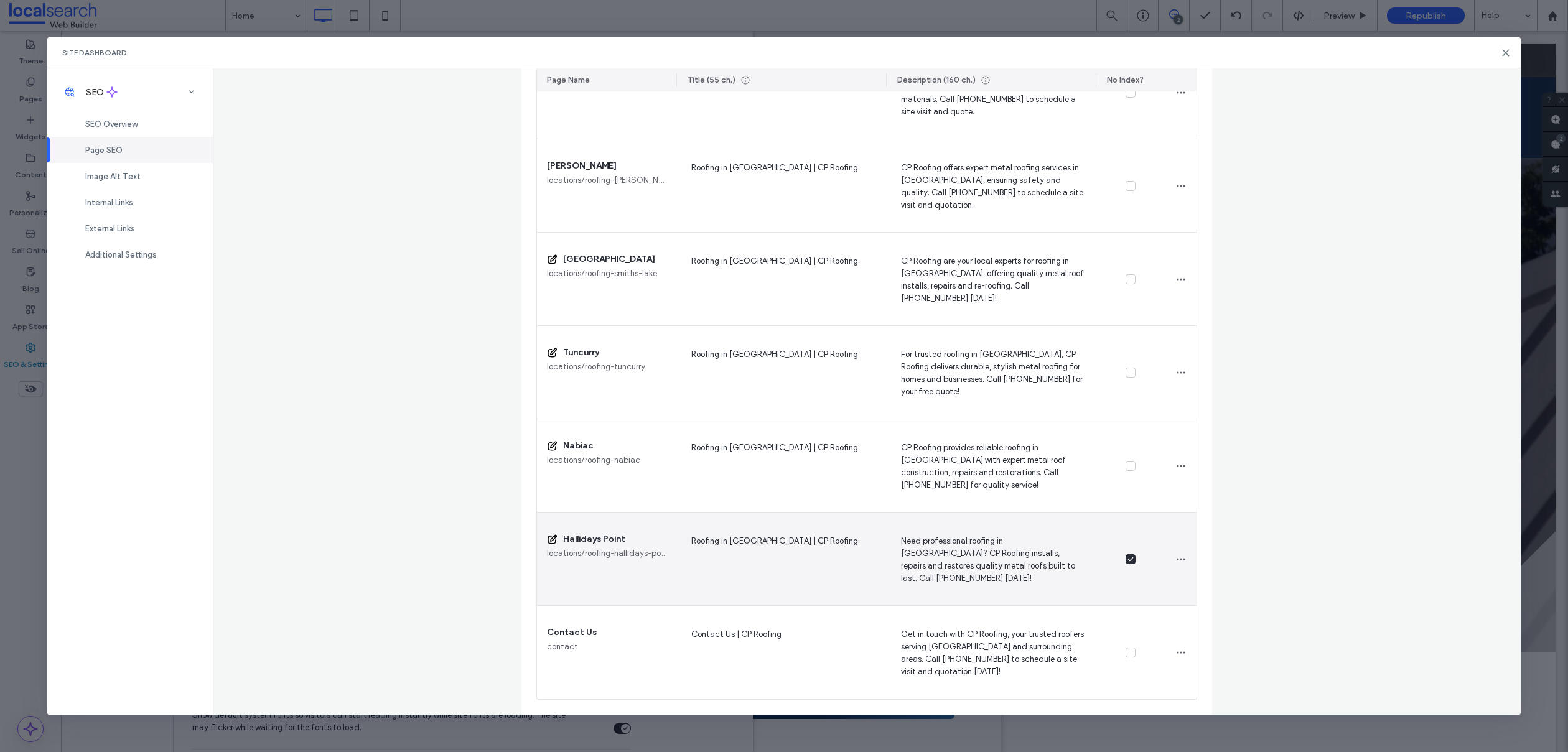
click at [1129, 558] on icon at bounding box center [1130, 558] width 6 height 5
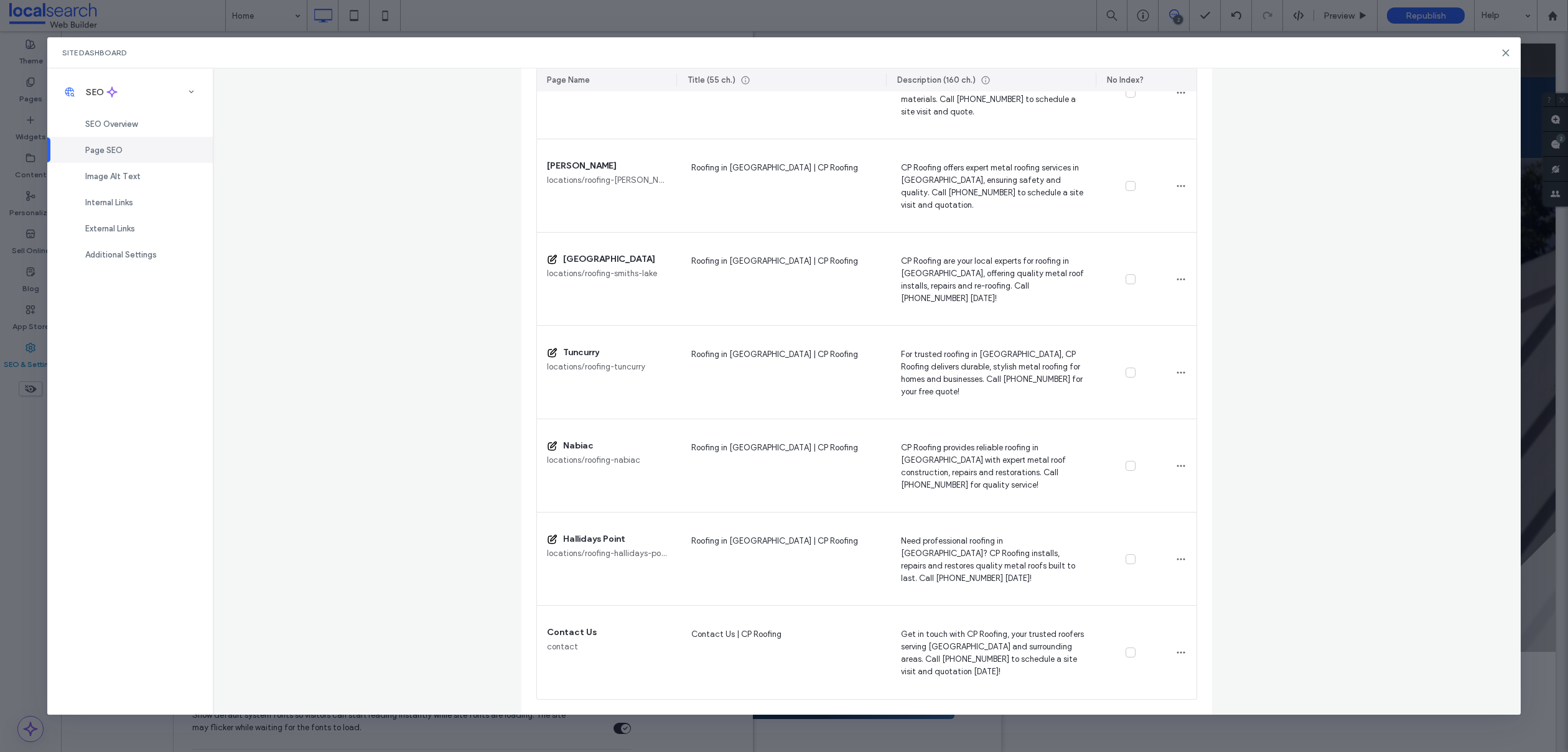
click at [1505, 63] on div "Site Dashboard" at bounding box center [784, 53] width 1474 height 31
click at [1505, 54] on icon at bounding box center [1505, 53] width 10 height 10
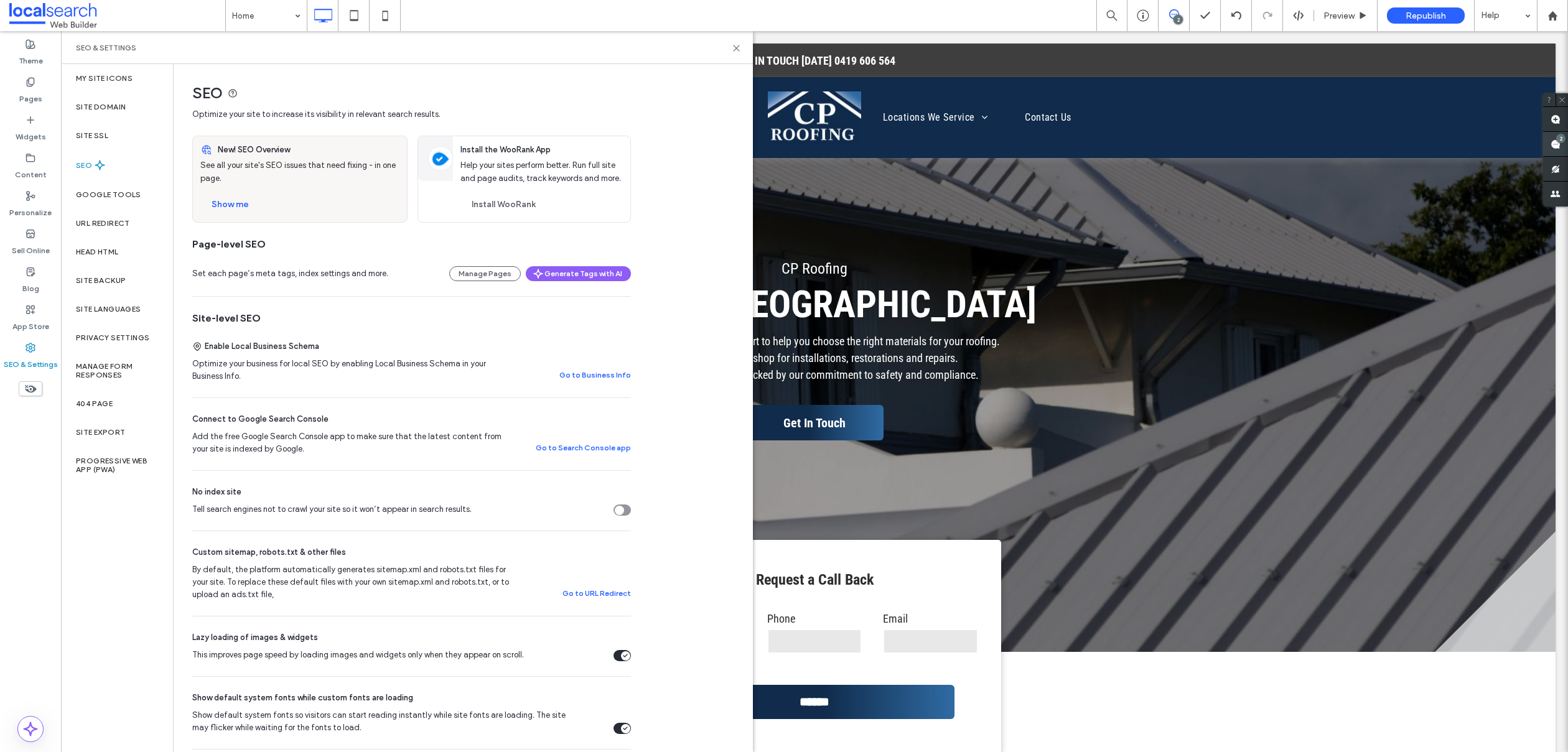
click at [1557, 135] on div "2" at bounding box center [1561, 138] width 9 height 9
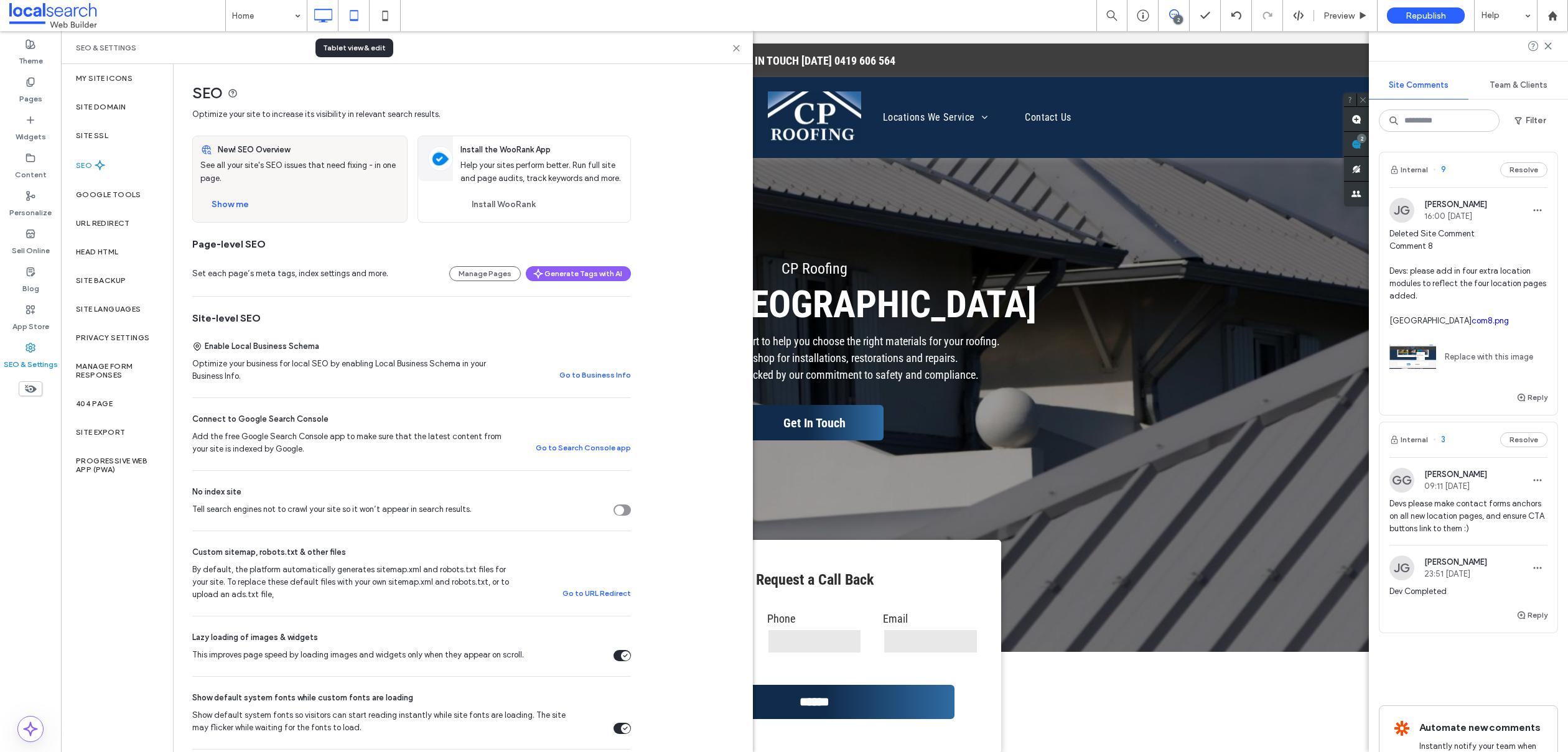
click at [352, 18] on icon at bounding box center [354, 15] width 25 height 25
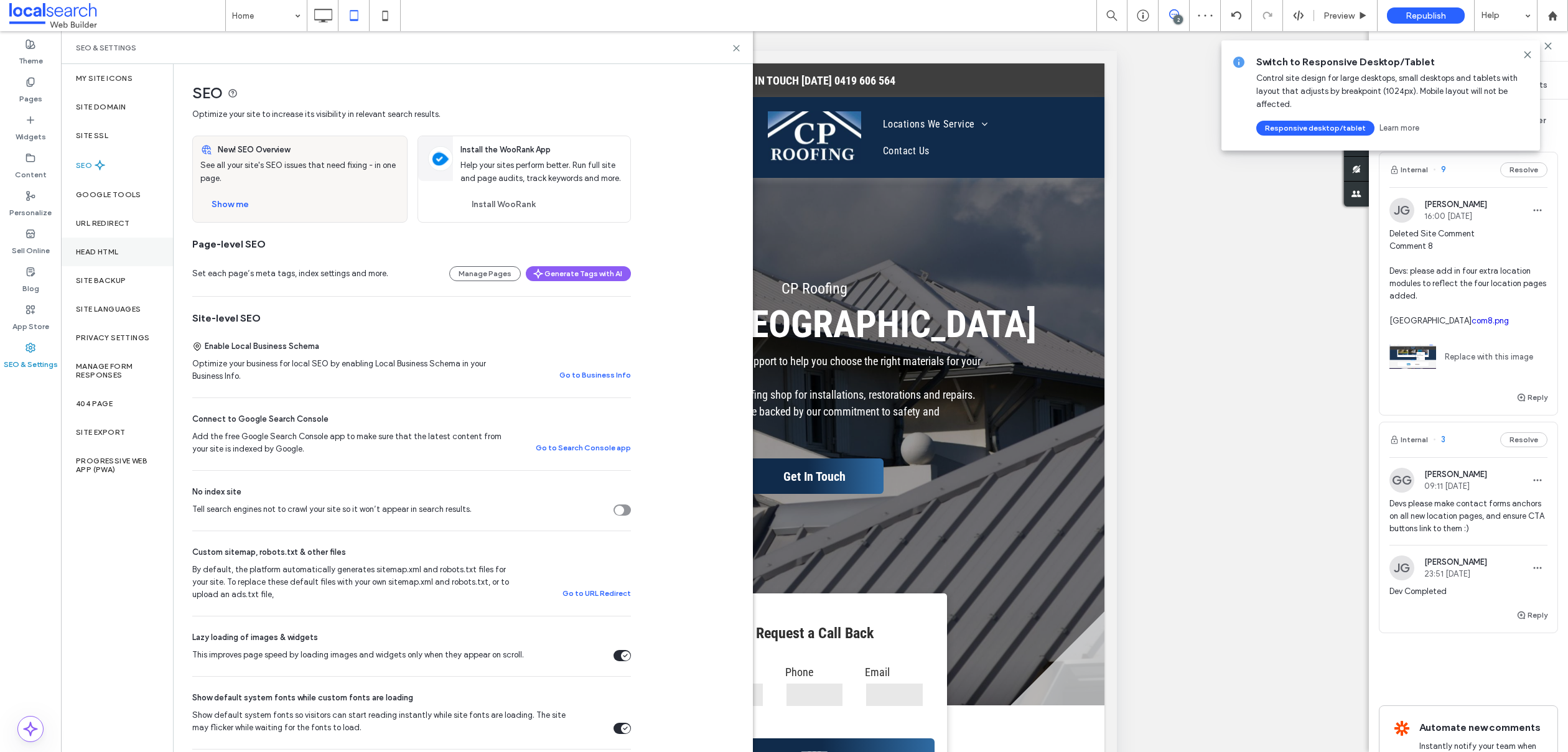
click at [122, 260] on div "Head HTML" at bounding box center [117, 252] width 112 height 29
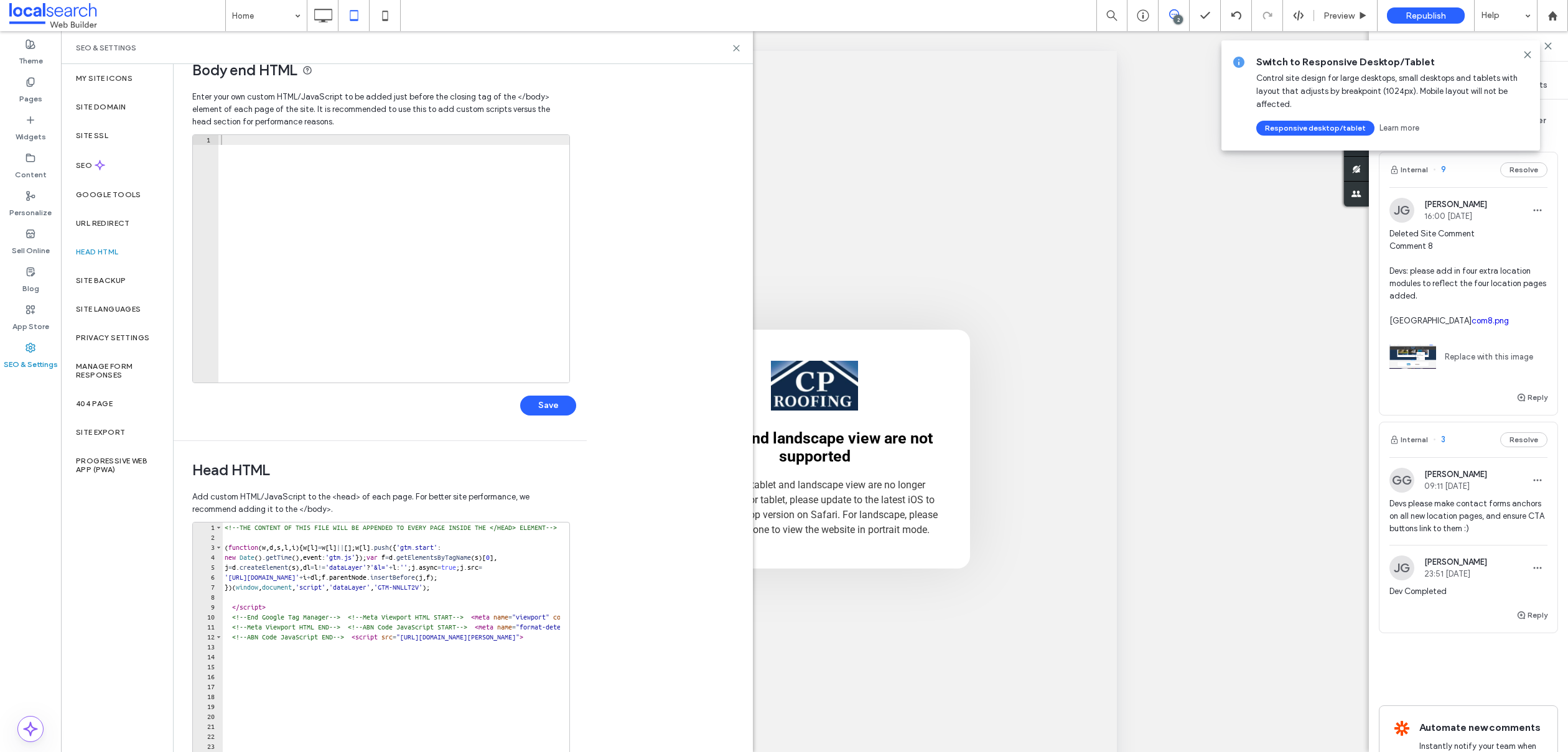
scroll to position [0, 0]
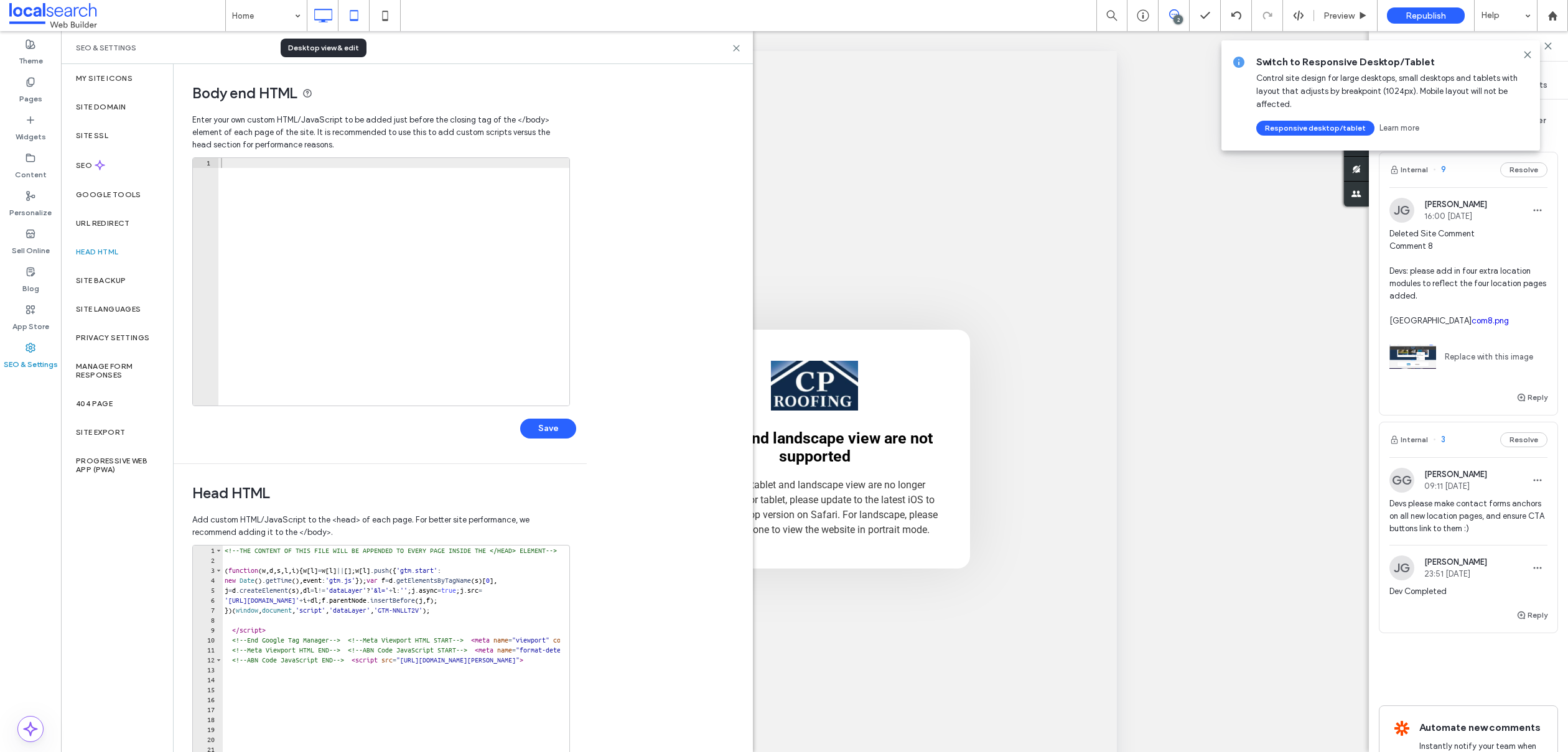
click at [317, 15] on icon at bounding box center [322, 15] width 25 height 25
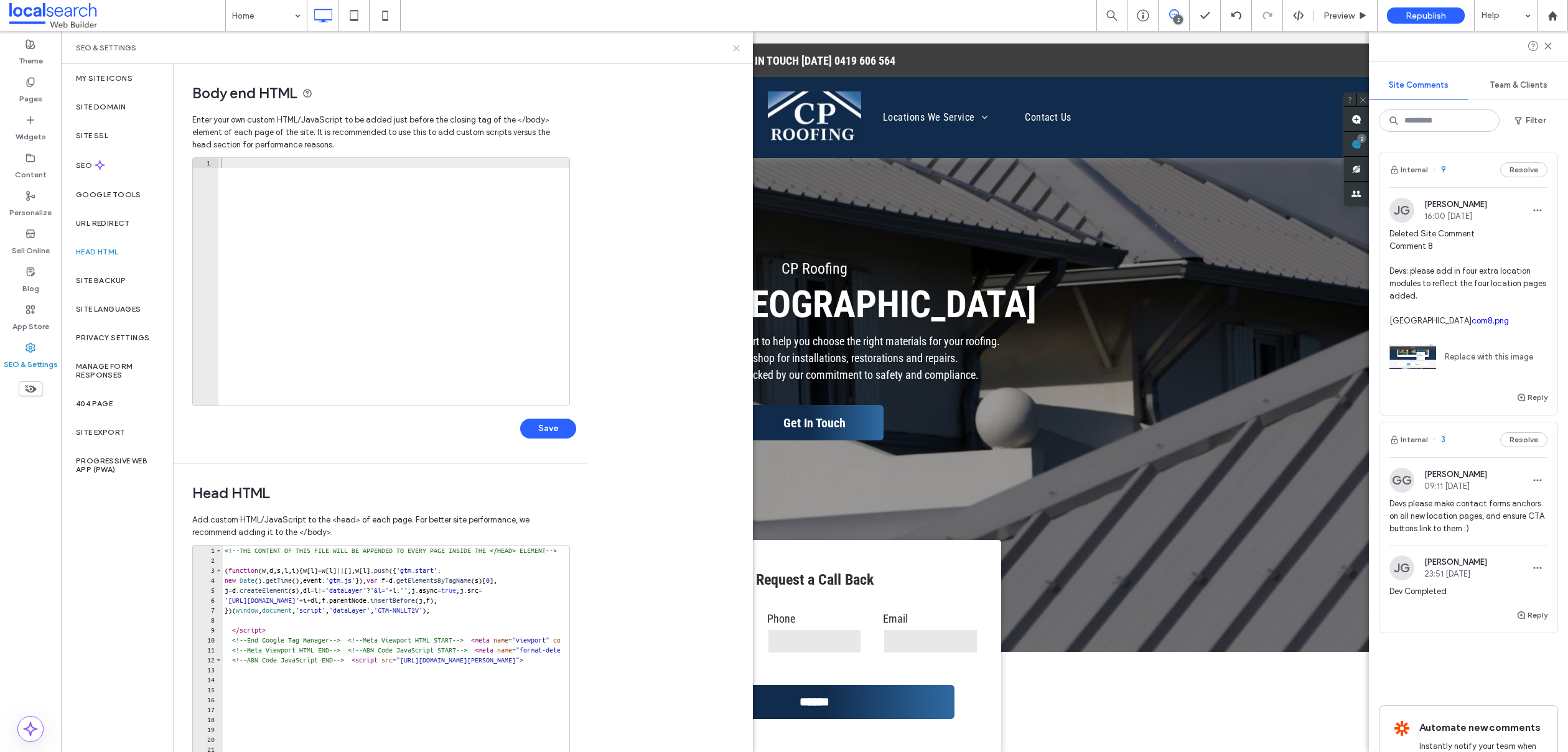
click at [734, 47] on icon at bounding box center [736, 48] width 9 height 9
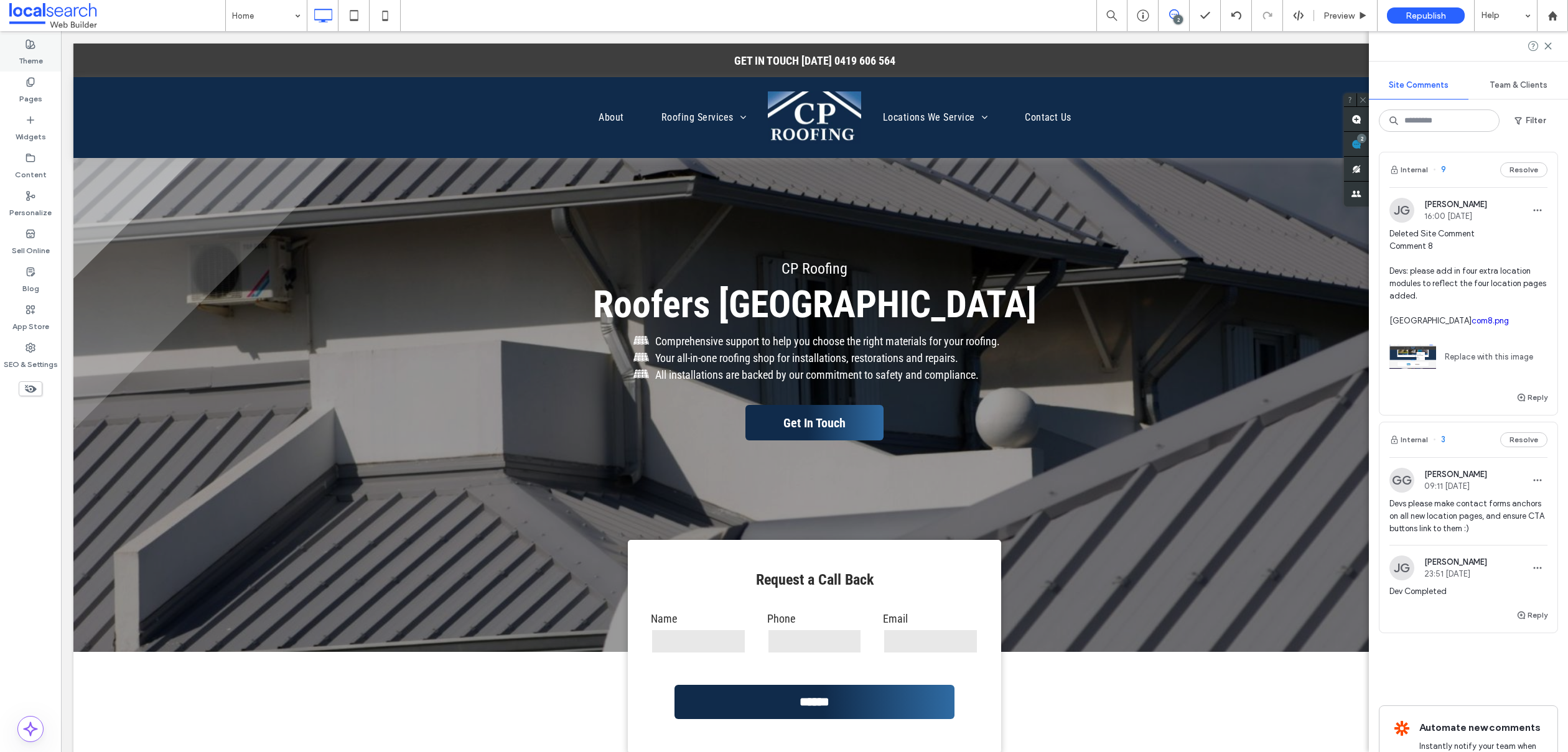
click at [31, 47] on icon at bounding box center [30, 44] width 10 height 10
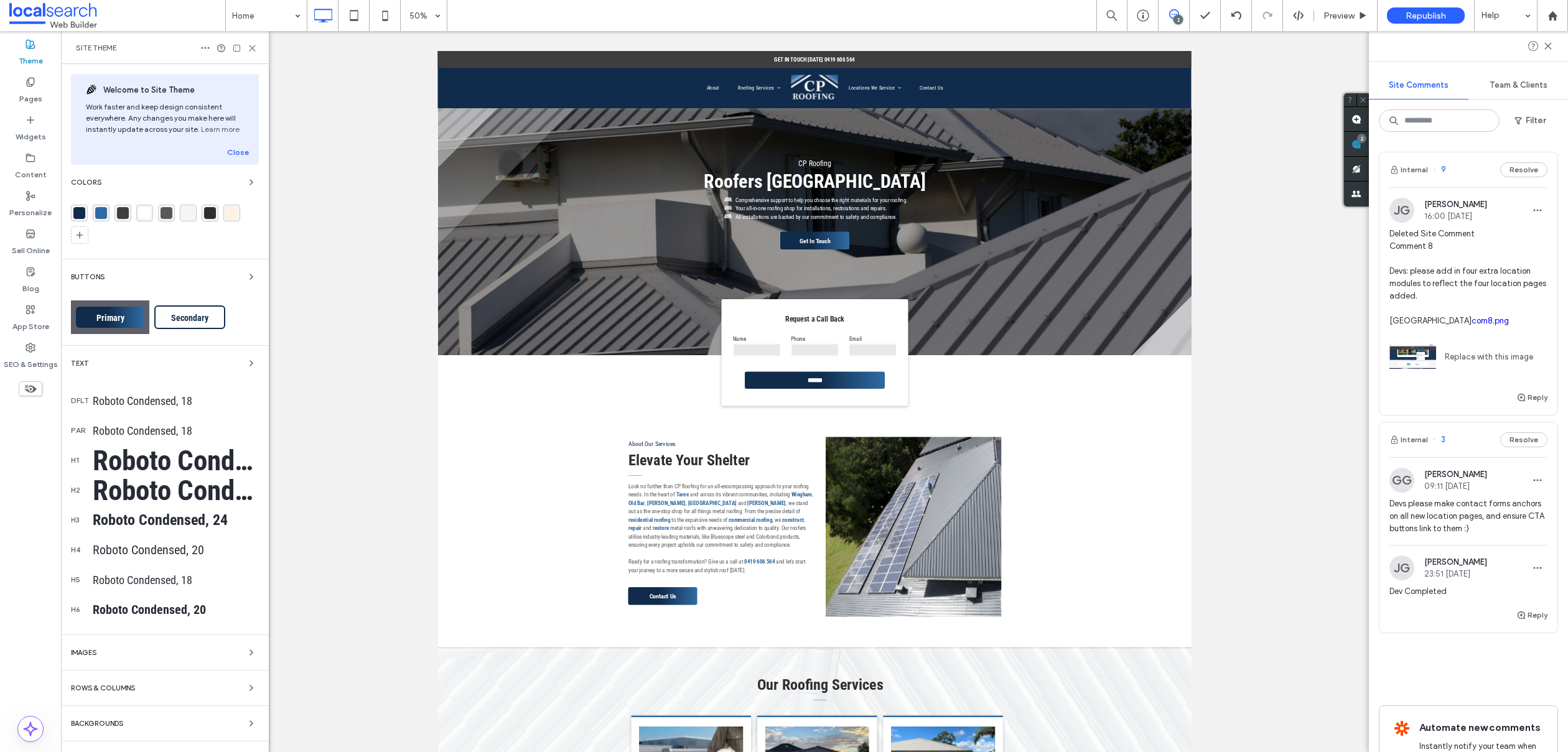
click at [76, 217] on div "rgba(16,43,75,1)" at bounding box center [79, 213] width 12 height 12
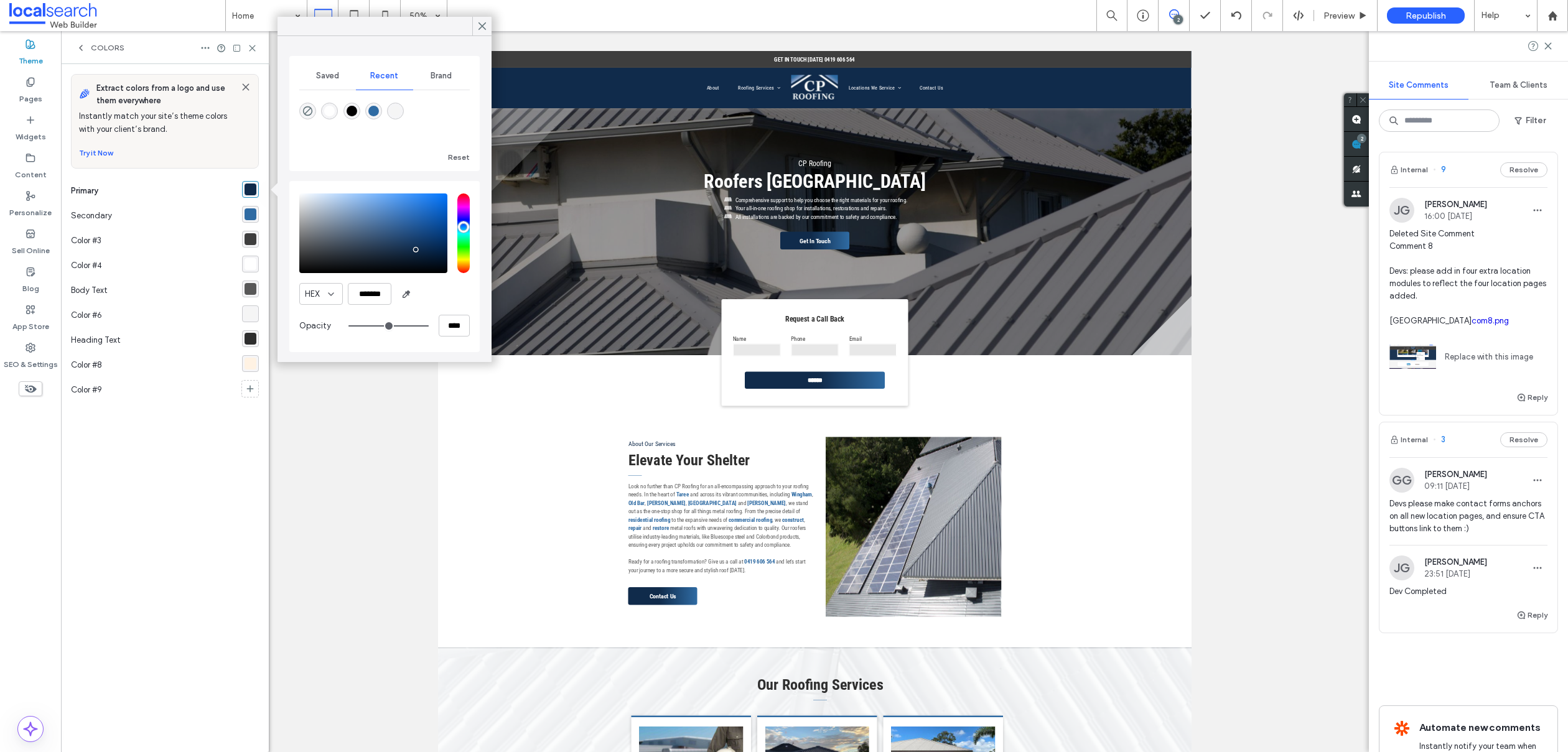
click at [249, 210] on div "rgba(47,107,163,1)" at bounding box center [250, 214] width 12 height 12
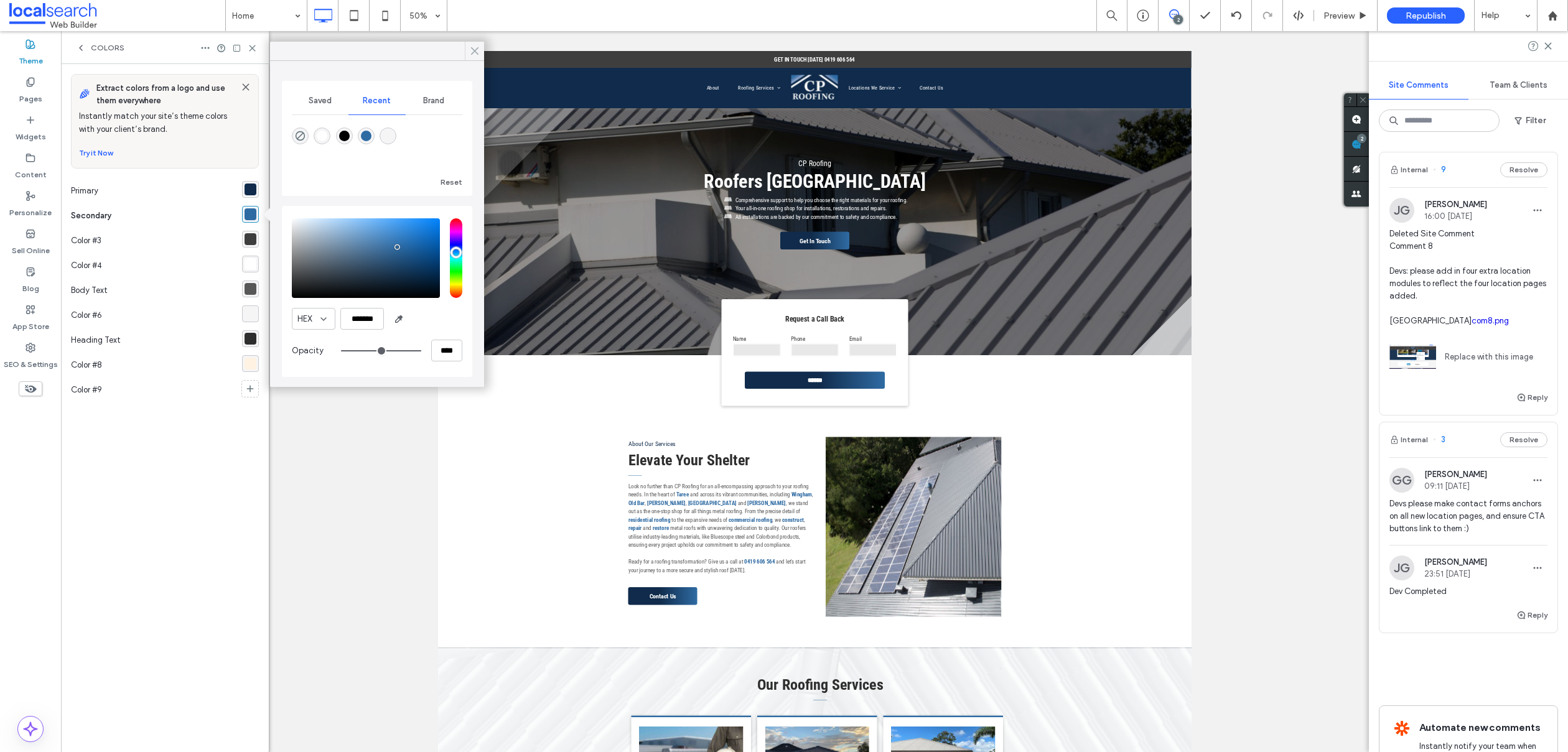
click at [479, 54] on icon at bounding box center [474, 51] width 11 height 11
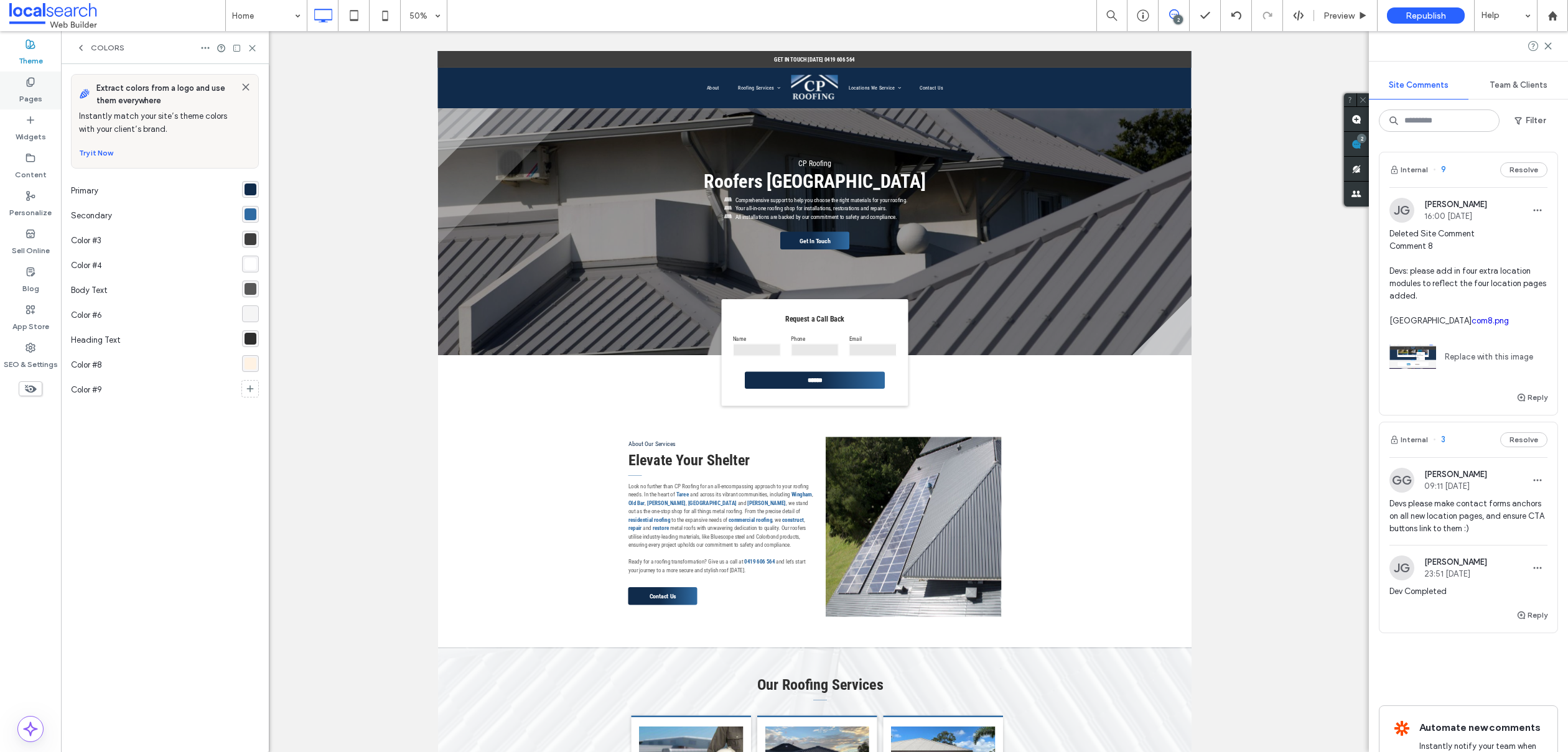
click at [35, 83] on div "Pages" at bounding box center [30, 90] width 61 height 38
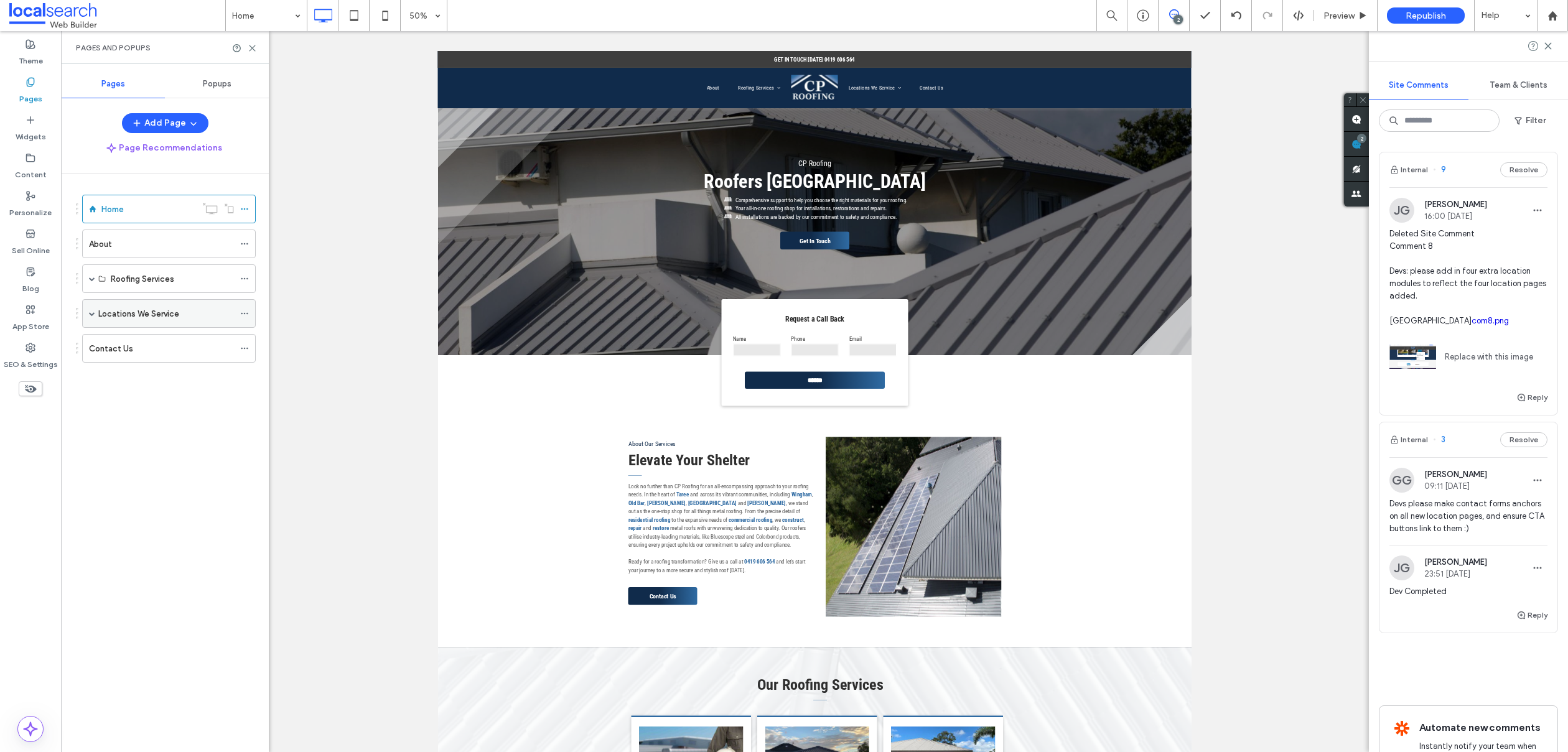
click at [93, 312] on span at bounding box center [92, 313] width 6 height 6
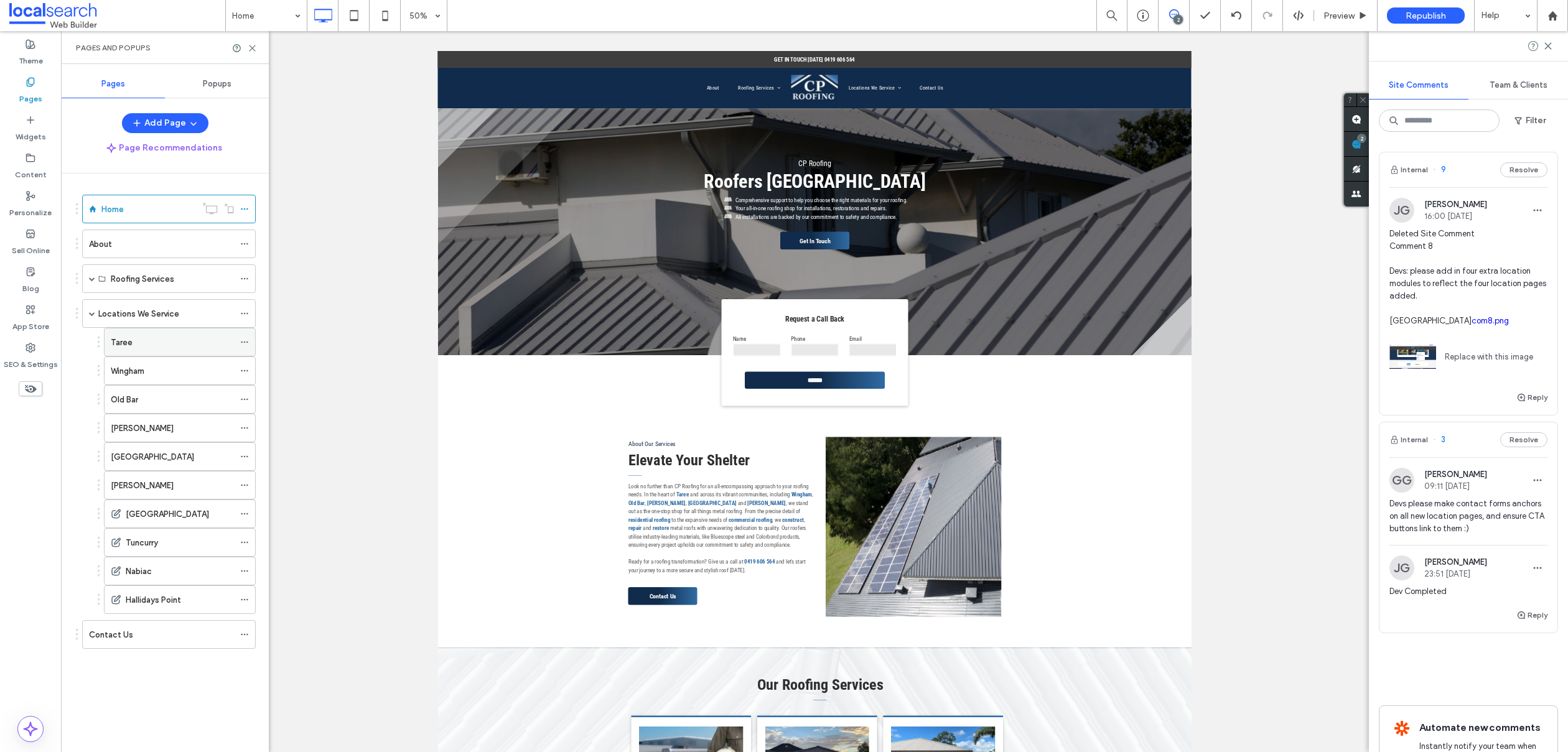
click at [146, 347] on div "Taree" at bounding box center [172, 343] width 123 height 13
click at [154, 369] on div "Wingham" at bounding box center [172, 371] width 123 height 13
click at [153, 395] on div "Old Bar" at bounding box center [172, 400] width 123 height 13
click at [159, 431] on div "Forster" at bounding box center [172, 429] width 123 height 13
click at [166, 459] on div "[GEOGRAPHIC_DATA]" at bounding box center [172, 457] width 123 height 13
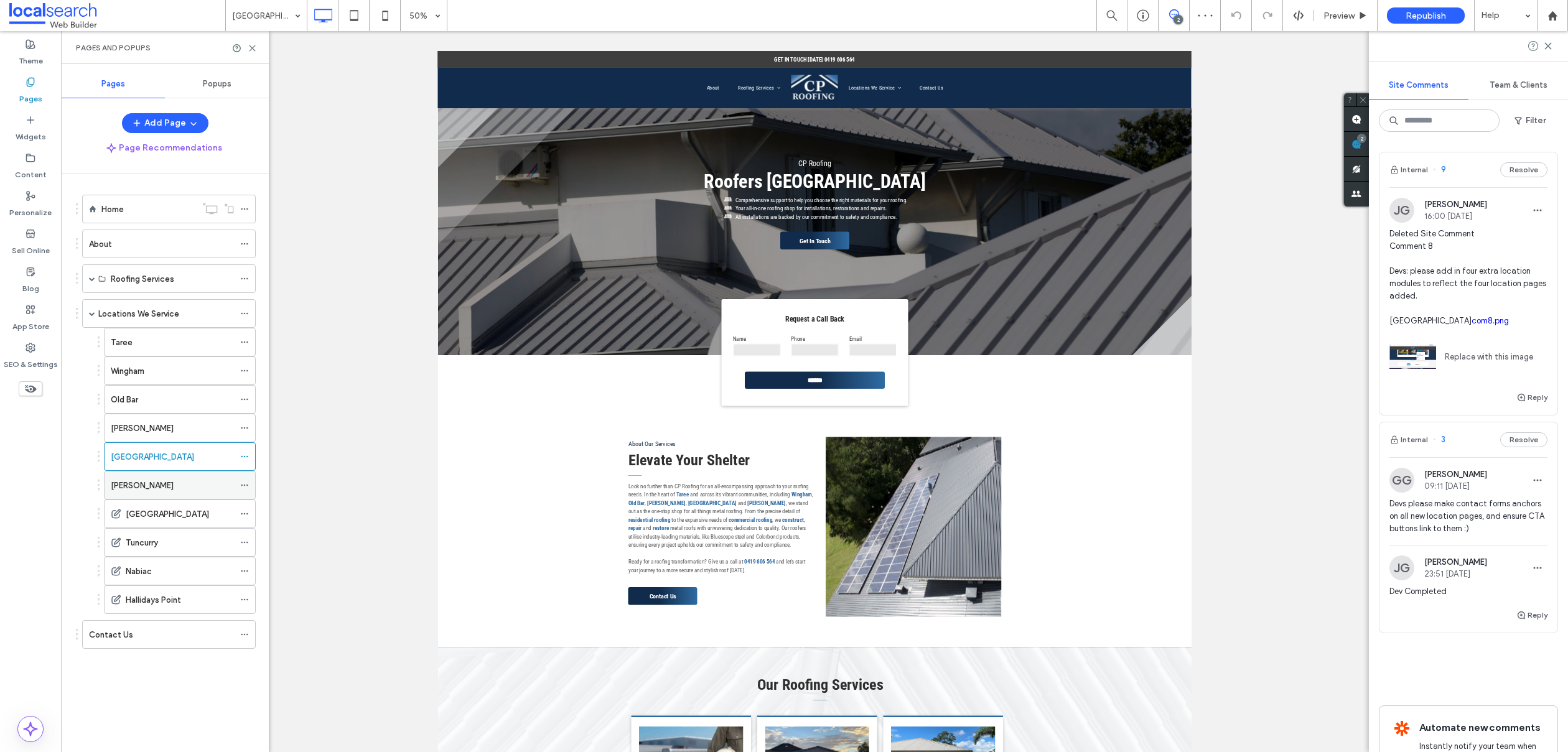
click at [170, 487] on div "[PERSON_NAME]" at bounding box center [172, 486] width 123 height 13
click at [165, 519] on label "[GEOGRAPHIC_DATA]" at bounding box center [167, 514] width 83 height 22
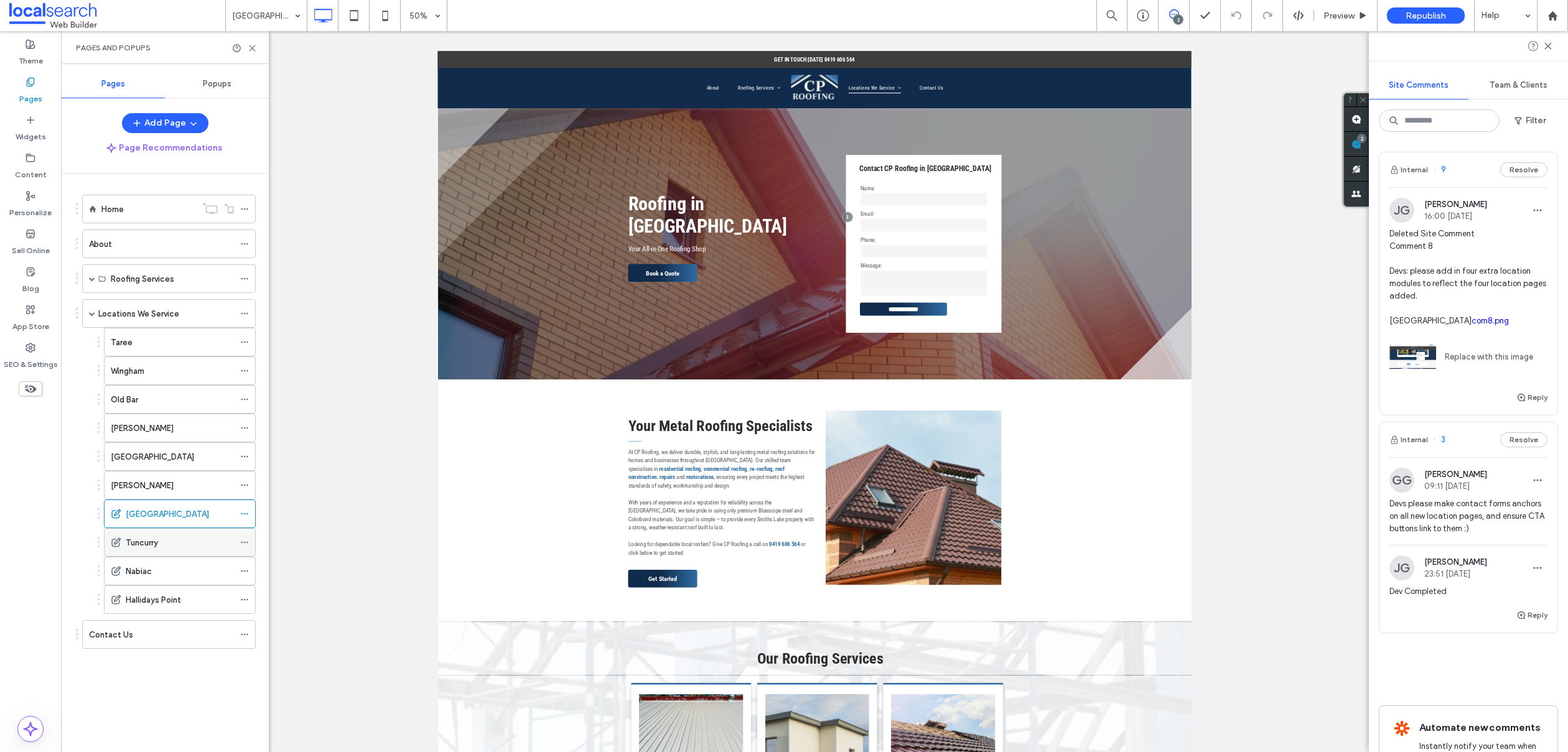
click at [164, 547] on div "Tuncurry" at bounding box center [180, 543] width 109 height 13
click at [154, 575] on div "Nabiac" at bounding box center [180, 571] width 109 height 13
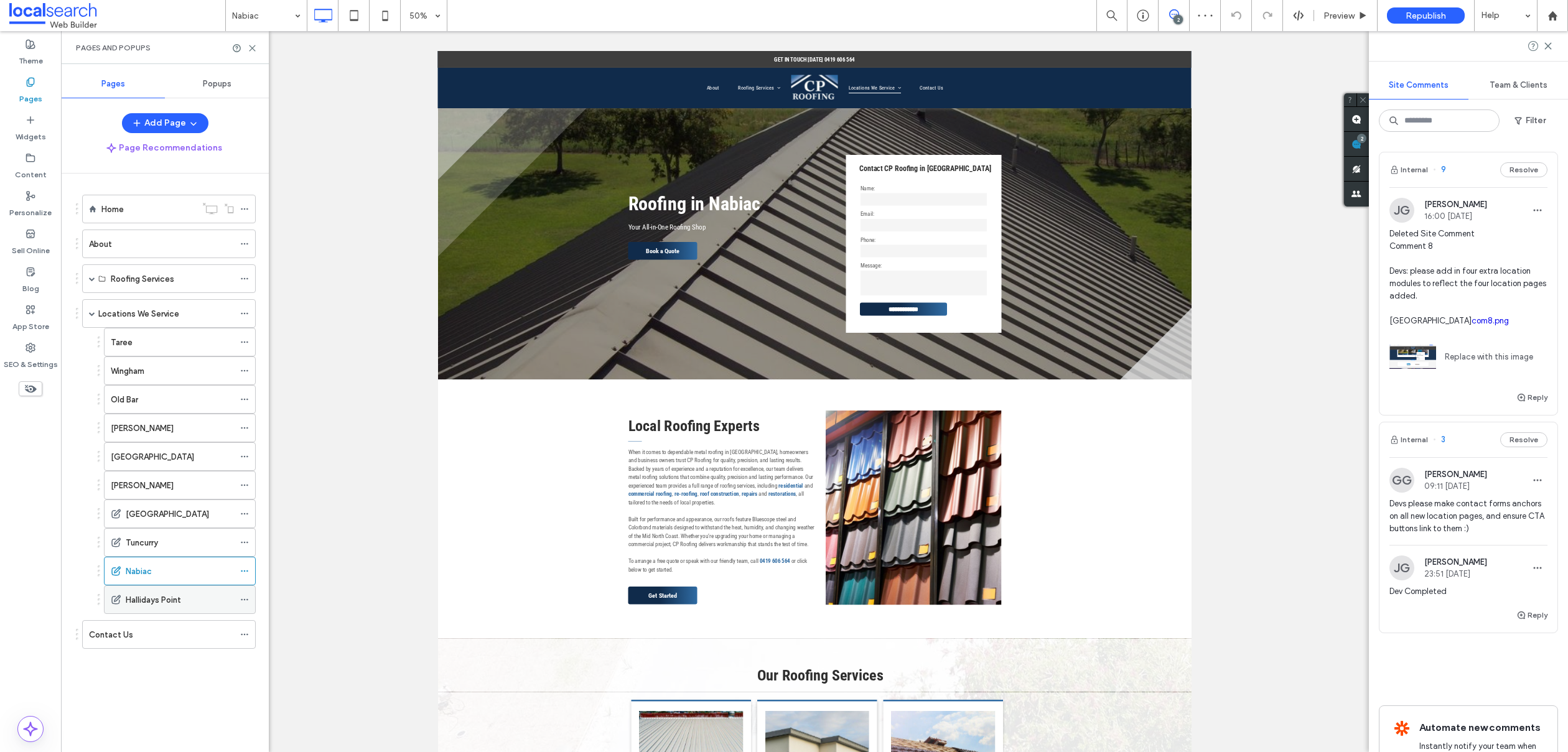
click at [156, 601] on label "Hallidays Point" at bounding box center [153, 601] width 55 height 22
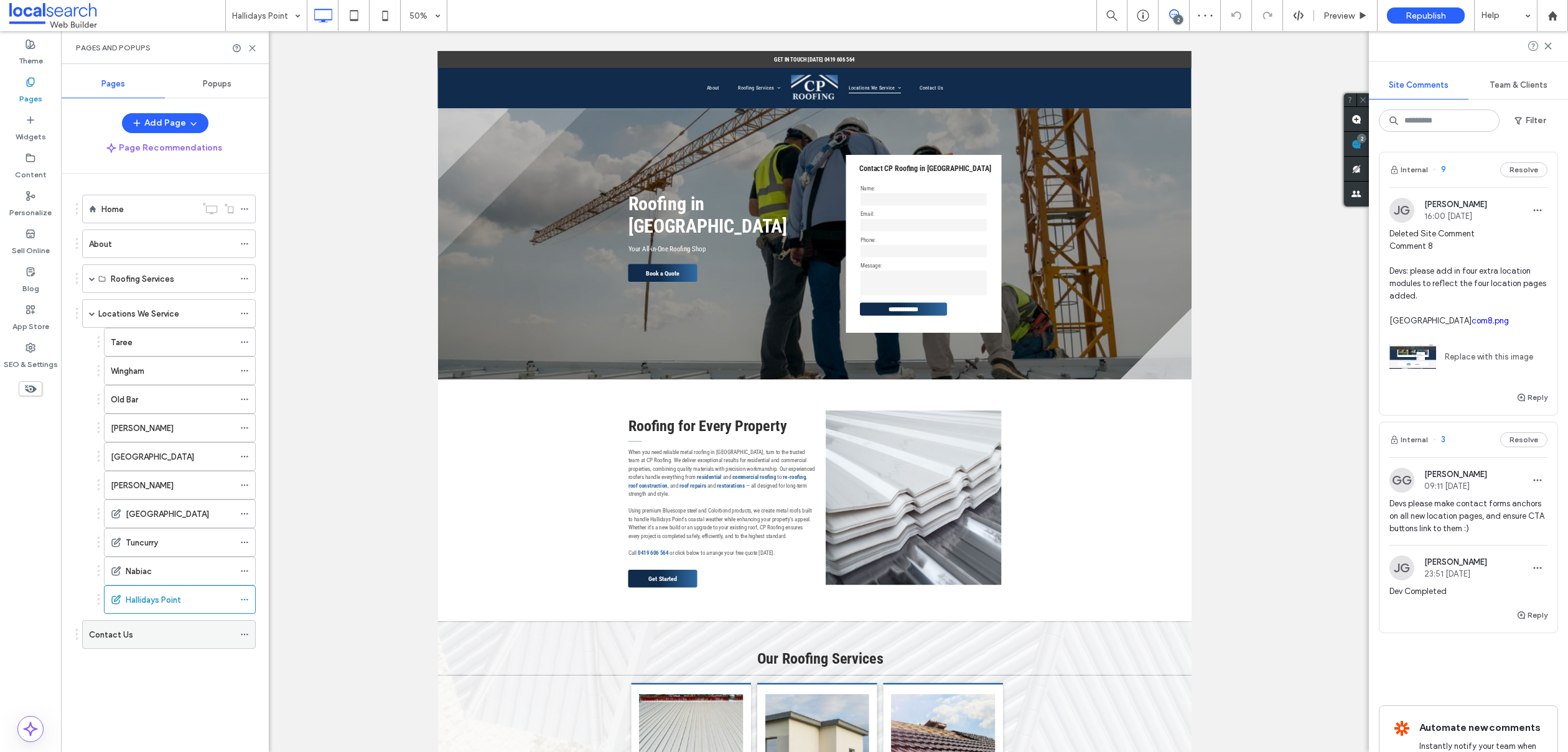
click at [131, 633] on div "Contact Us" at bounding box center [161, 635] width 145 height 13
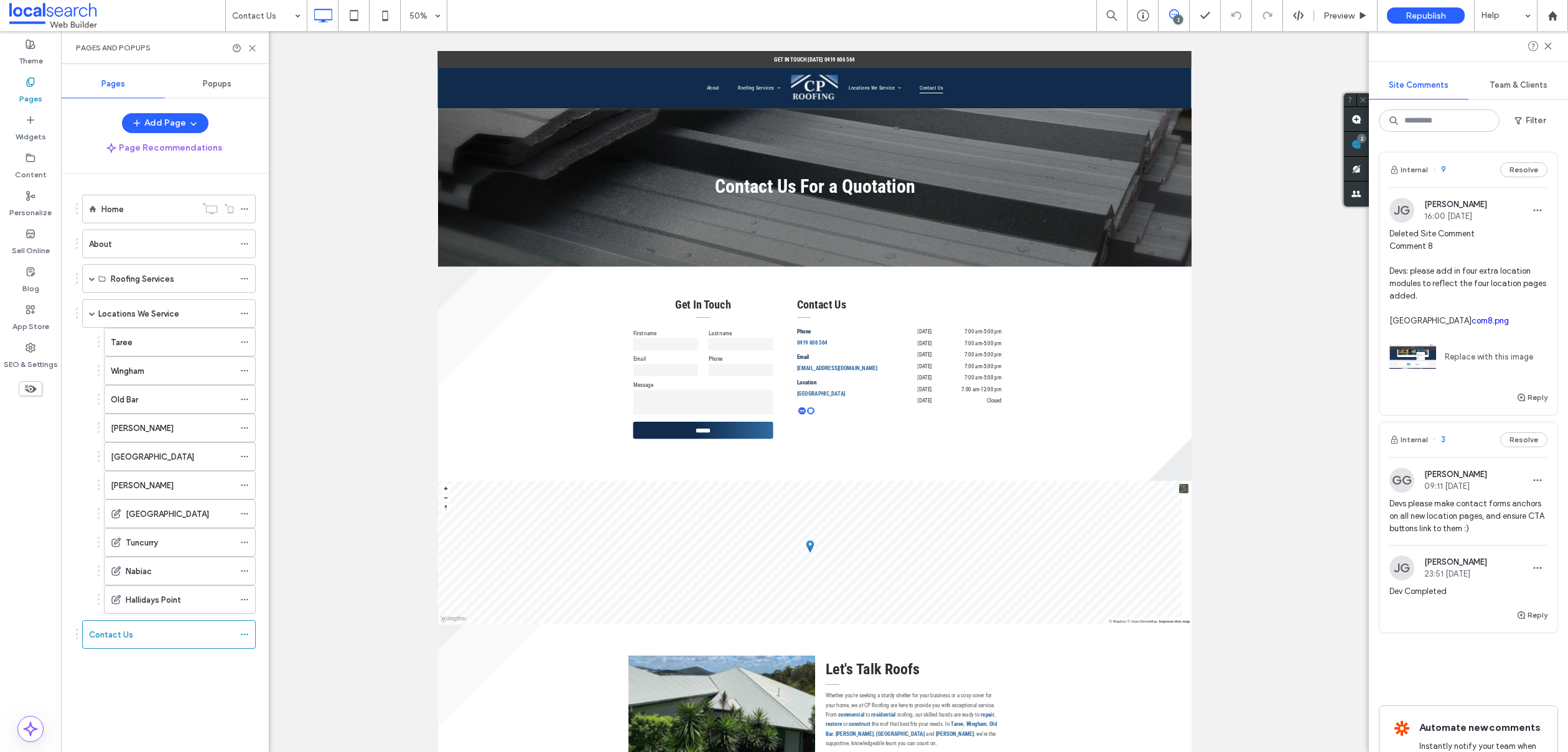
click at [1473, 325] on link "com8.png" at bounding box center [1490, 321] width 38 height 9
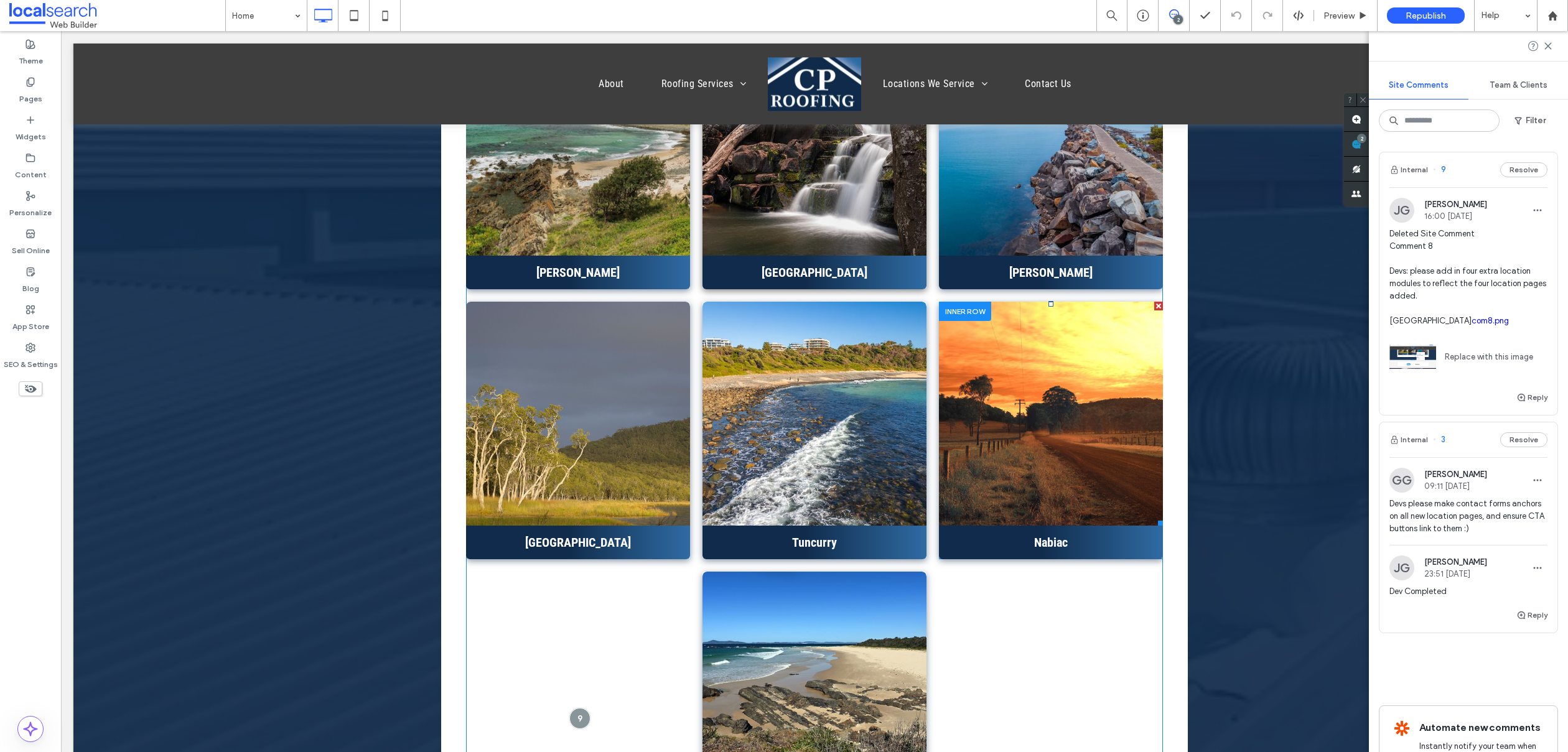
scroll to position [3648, 0]
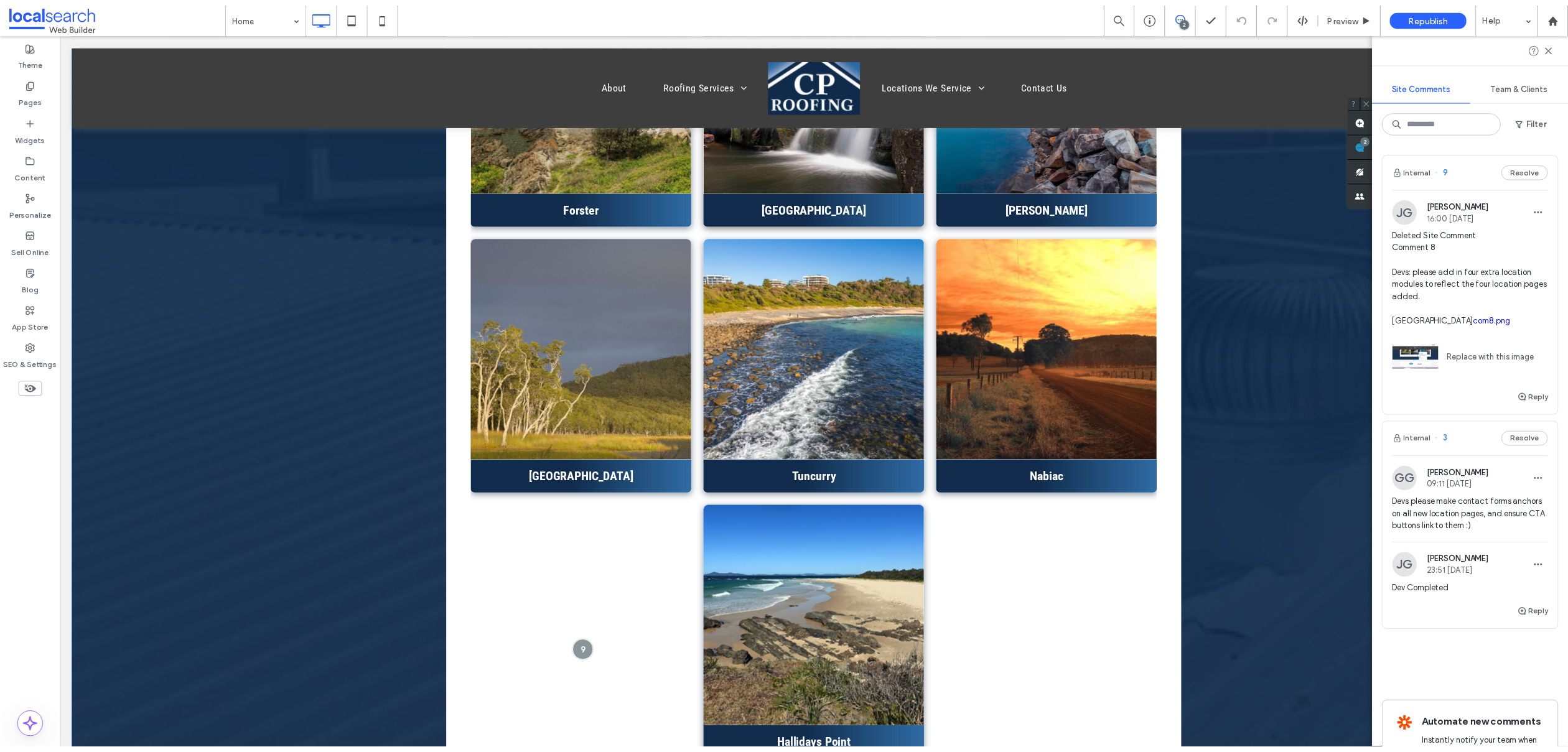
scroll to position [3648, 0]
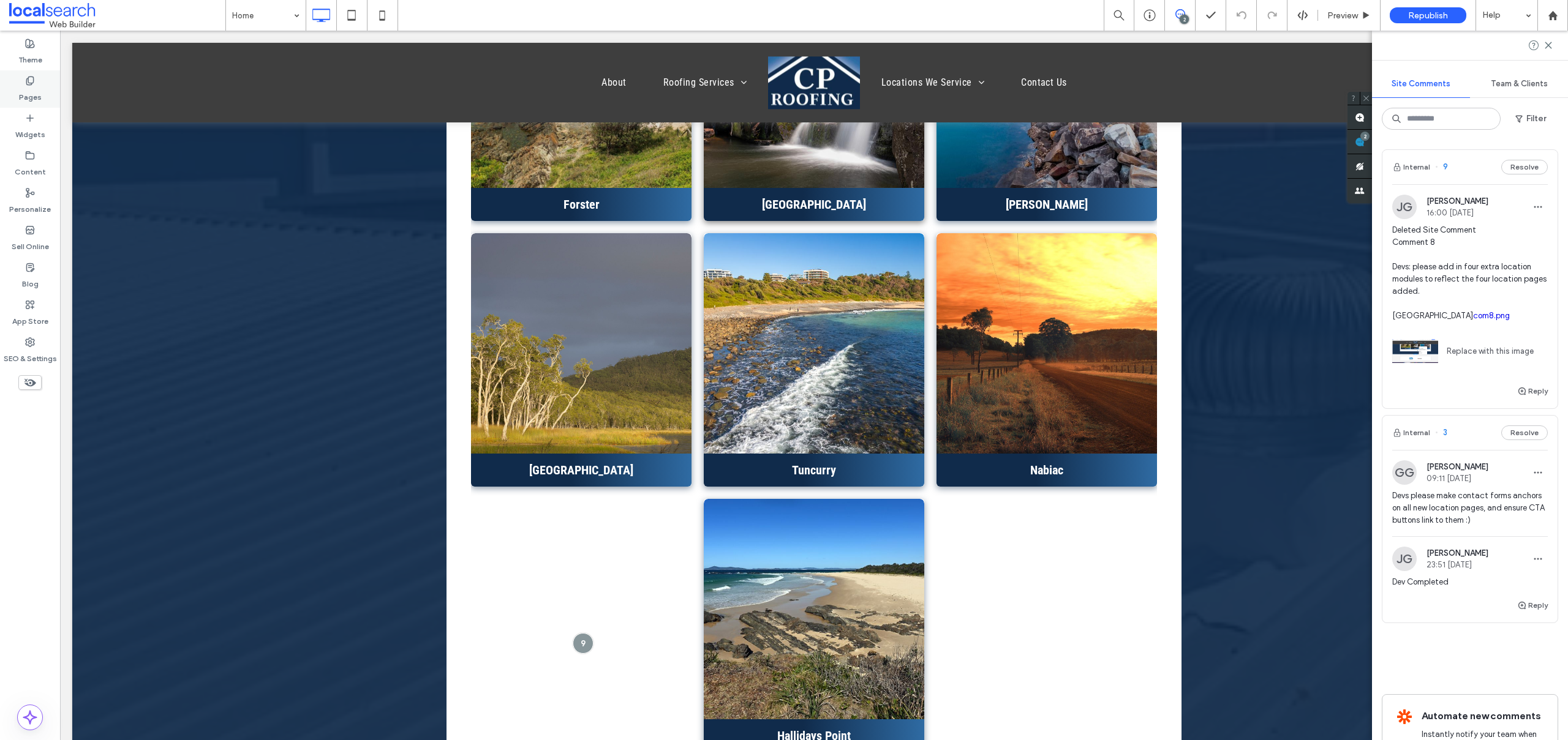
click at [31, 90] on label "Pages" at bounding box center [30, 94] width 23 height 17
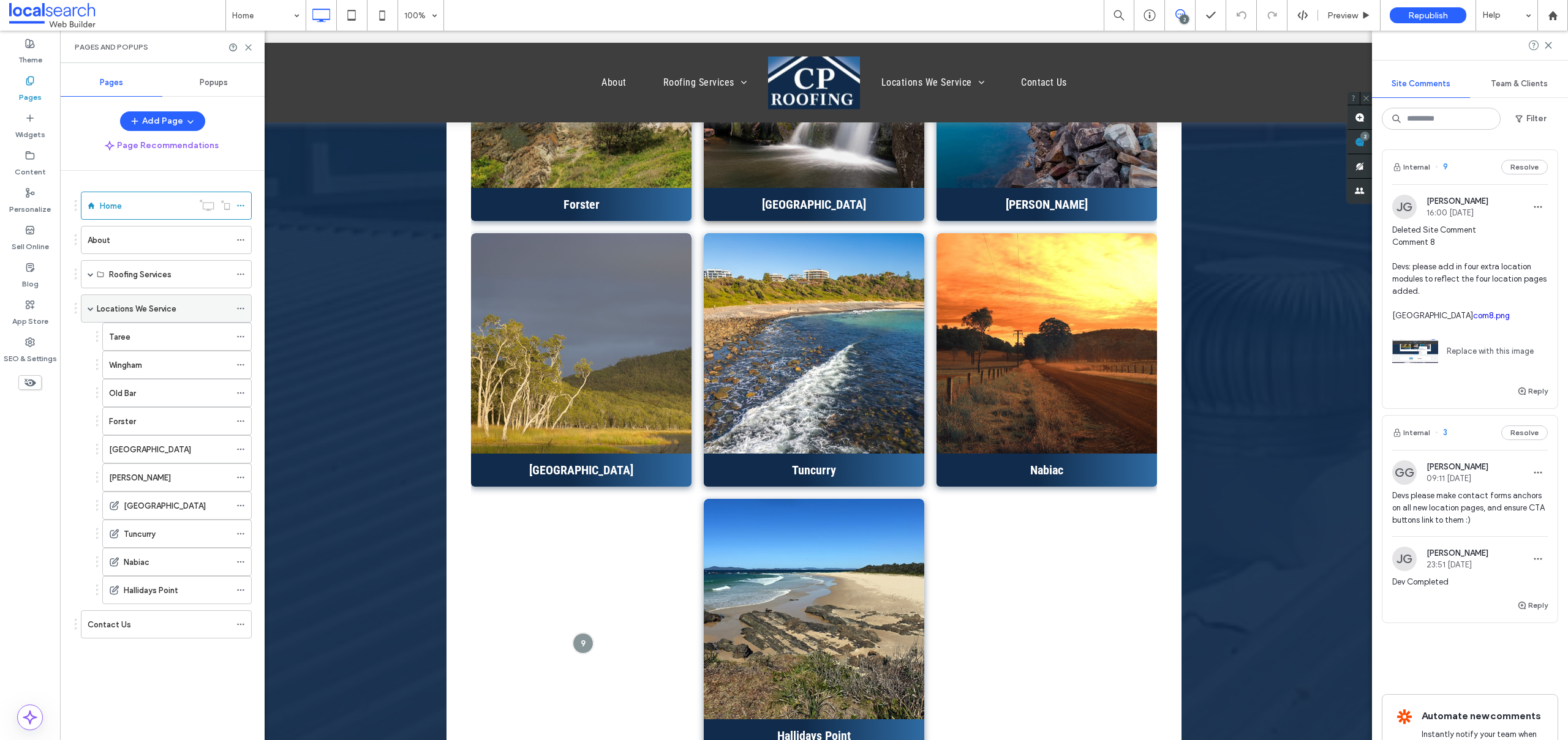
click at [128, 299] on div "Locations We Service" at bounding box center [163, 308] width 133 height 27
click at [380, 13] on use at bounding box center [383, 15] width 5 height 10
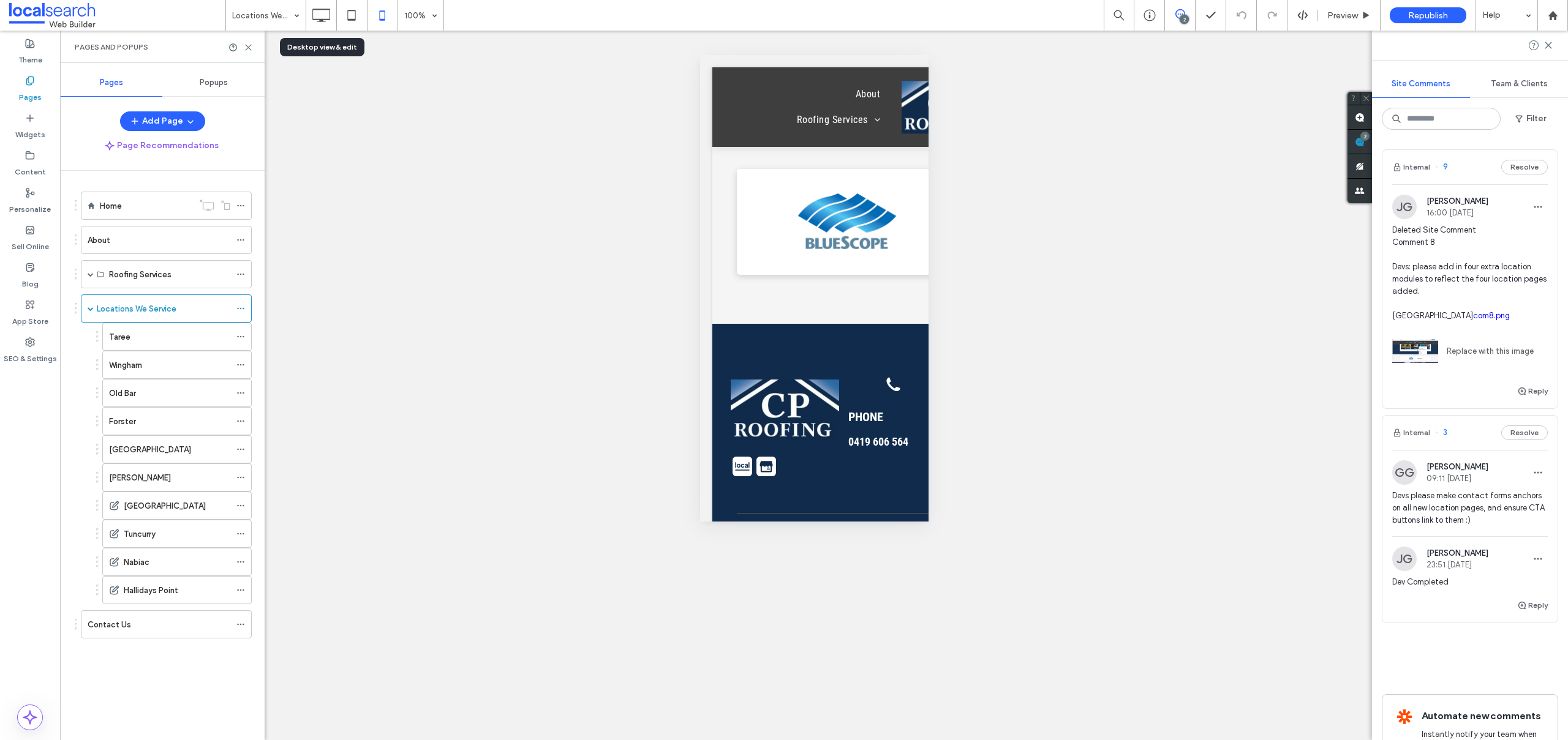
drag, startPoint x: 317, startPoint y: 20, endPoint x: 355, endPoint y: 101, distance: 89.5
click at [317, 19] on use at bounding box center [322, 15] width 18 height 14
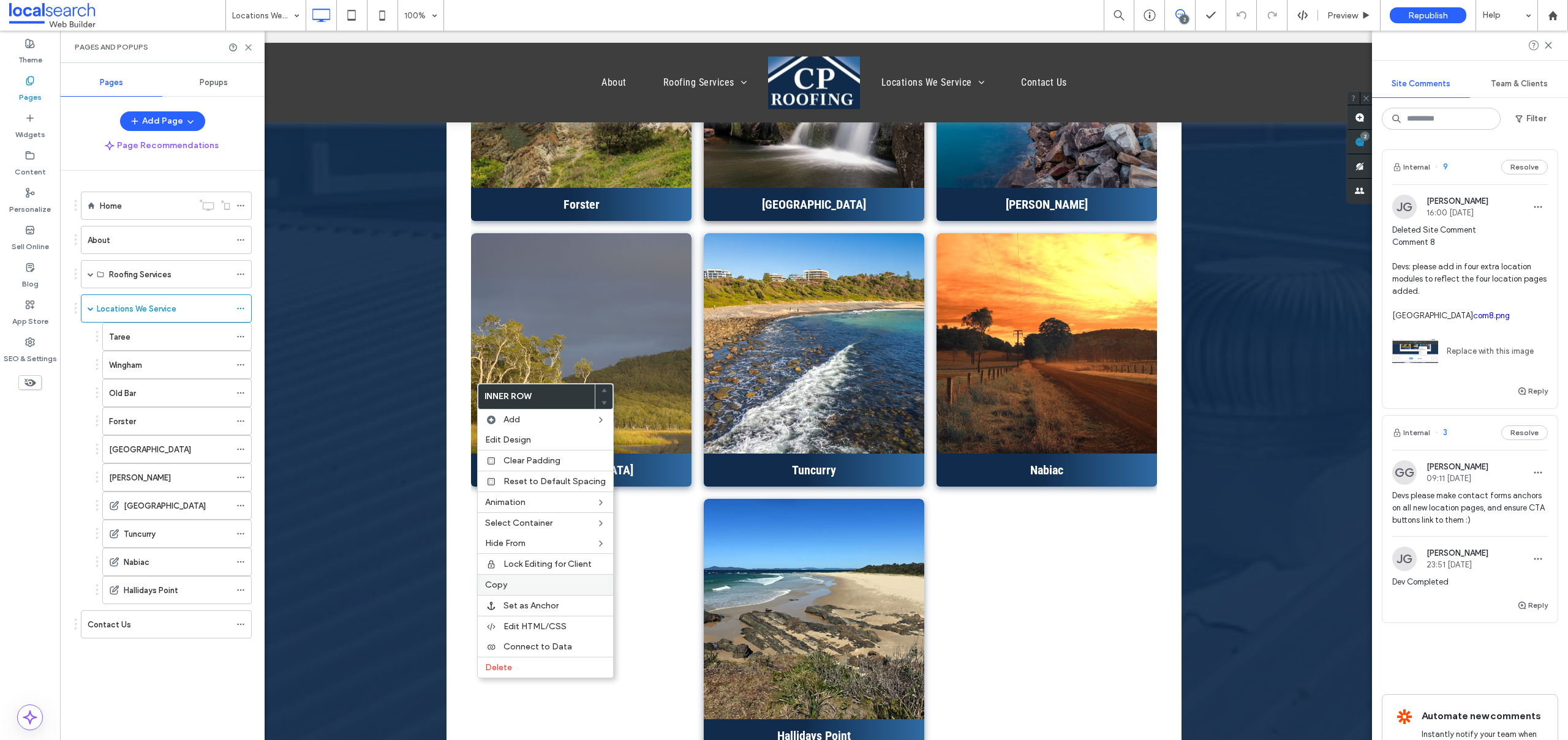
click at [546, 580] on label "Copy" at bounding box center [545, 585] width 121 height 10
click at [518, 608] on label "Paste" at bounding box center [549, 606] width 121 height 10
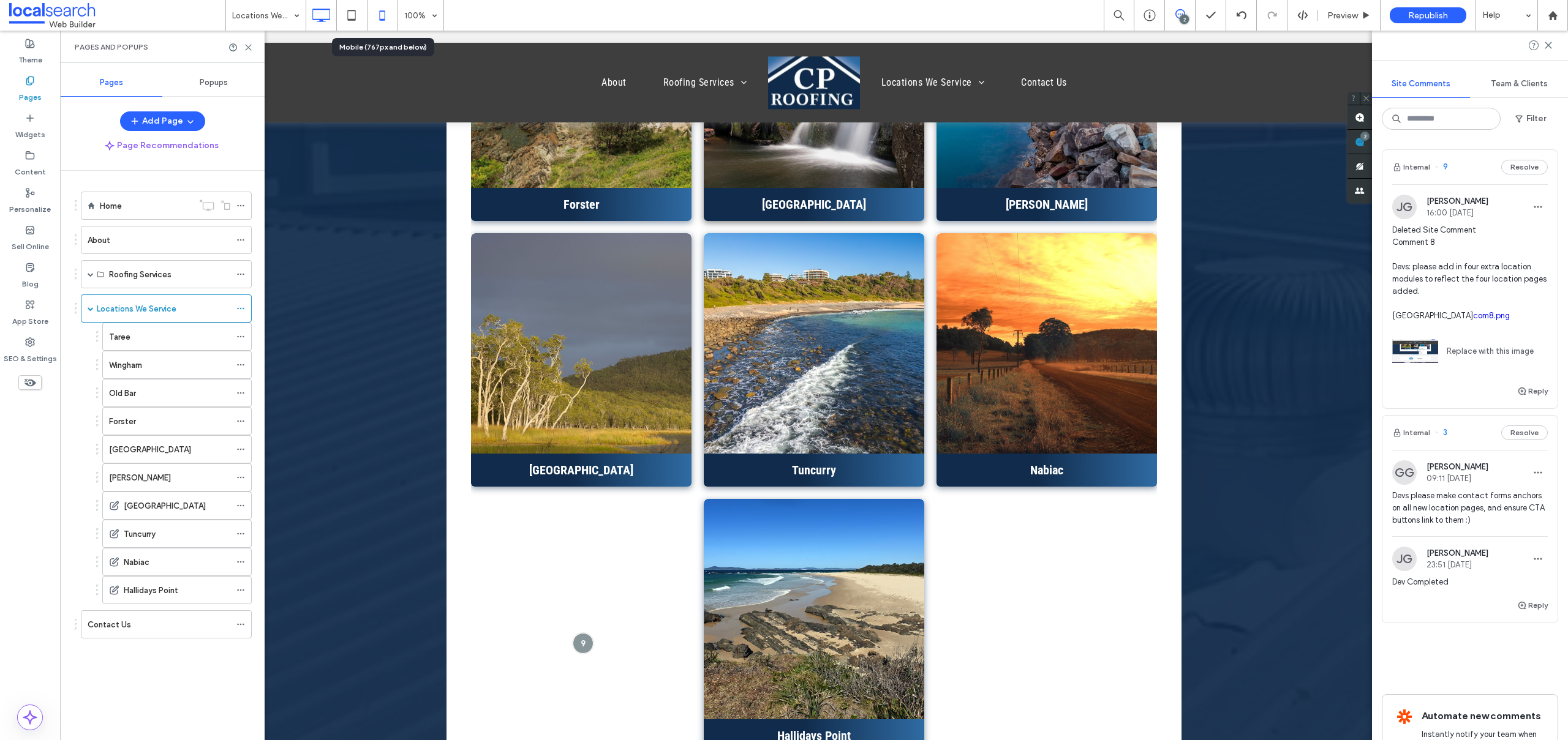
click at [383, 15] on icon at bounding box center [382, 15] width 24 height 24
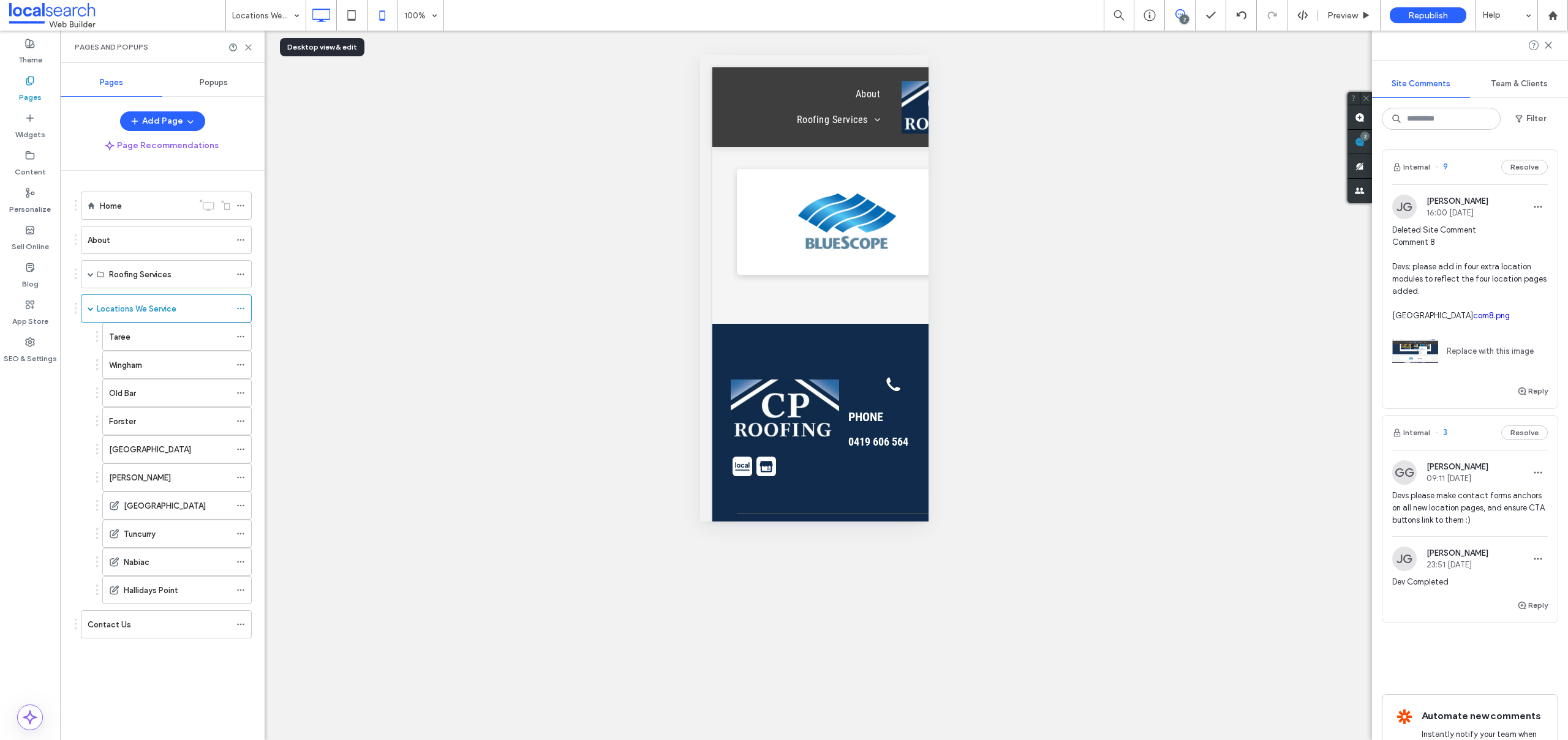
click at [313, 12] on use at bounding box center [322, 15] width 18 height 14
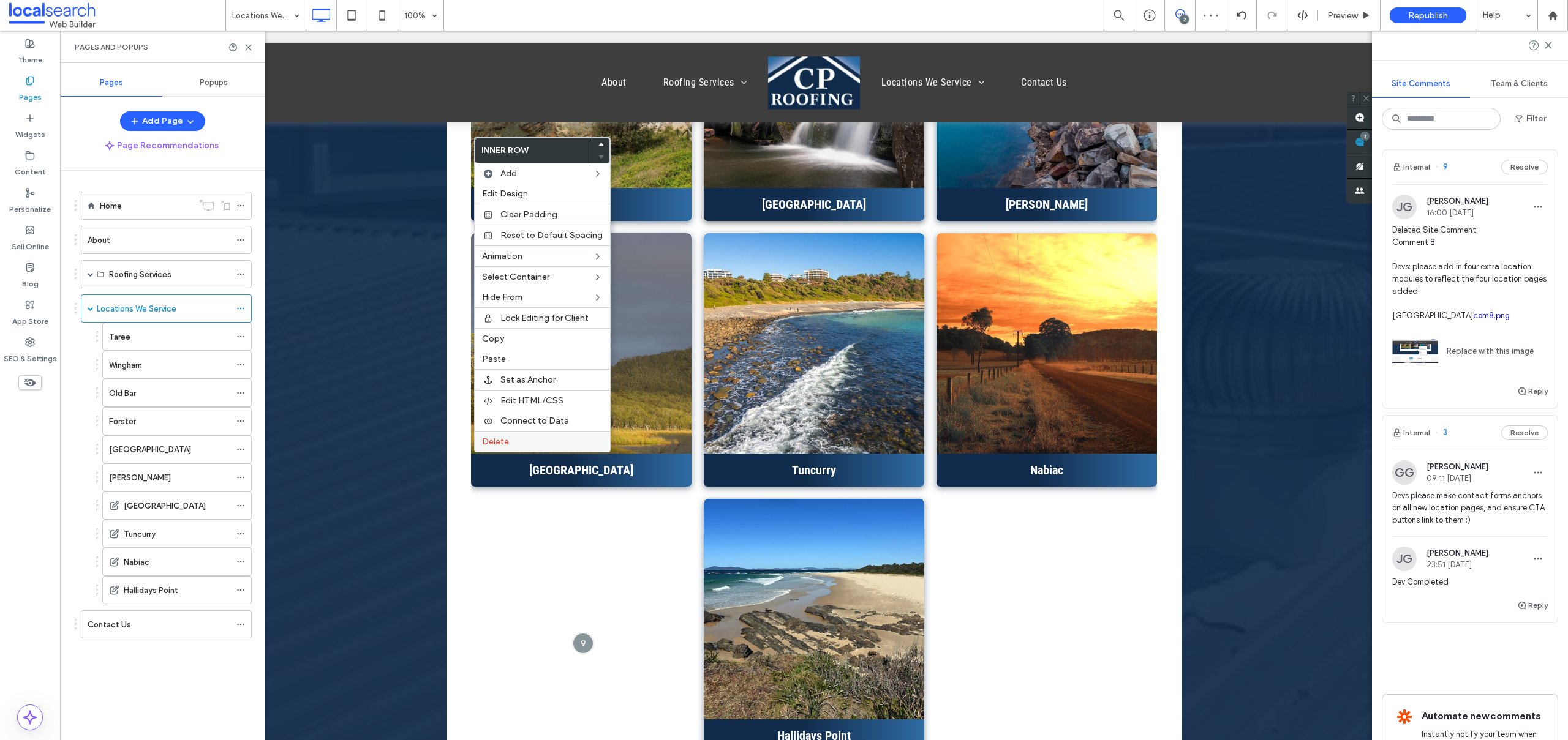
click at [482, 444] on span "Delete" at bounding box center [495, 441] width 27 height 10
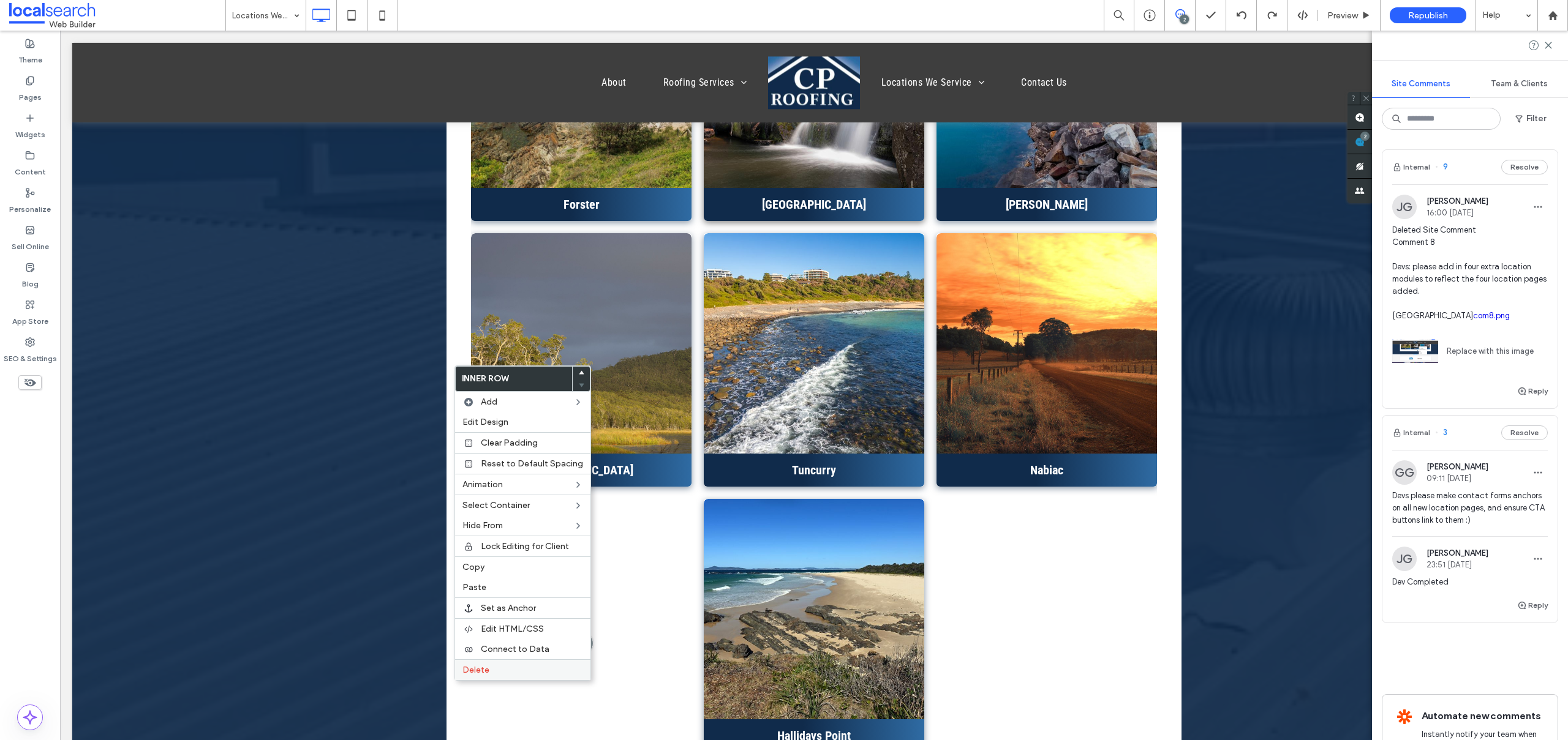
click at [491, 663] on div "Delete" at bounding box center [522, 669] width 135 height 21
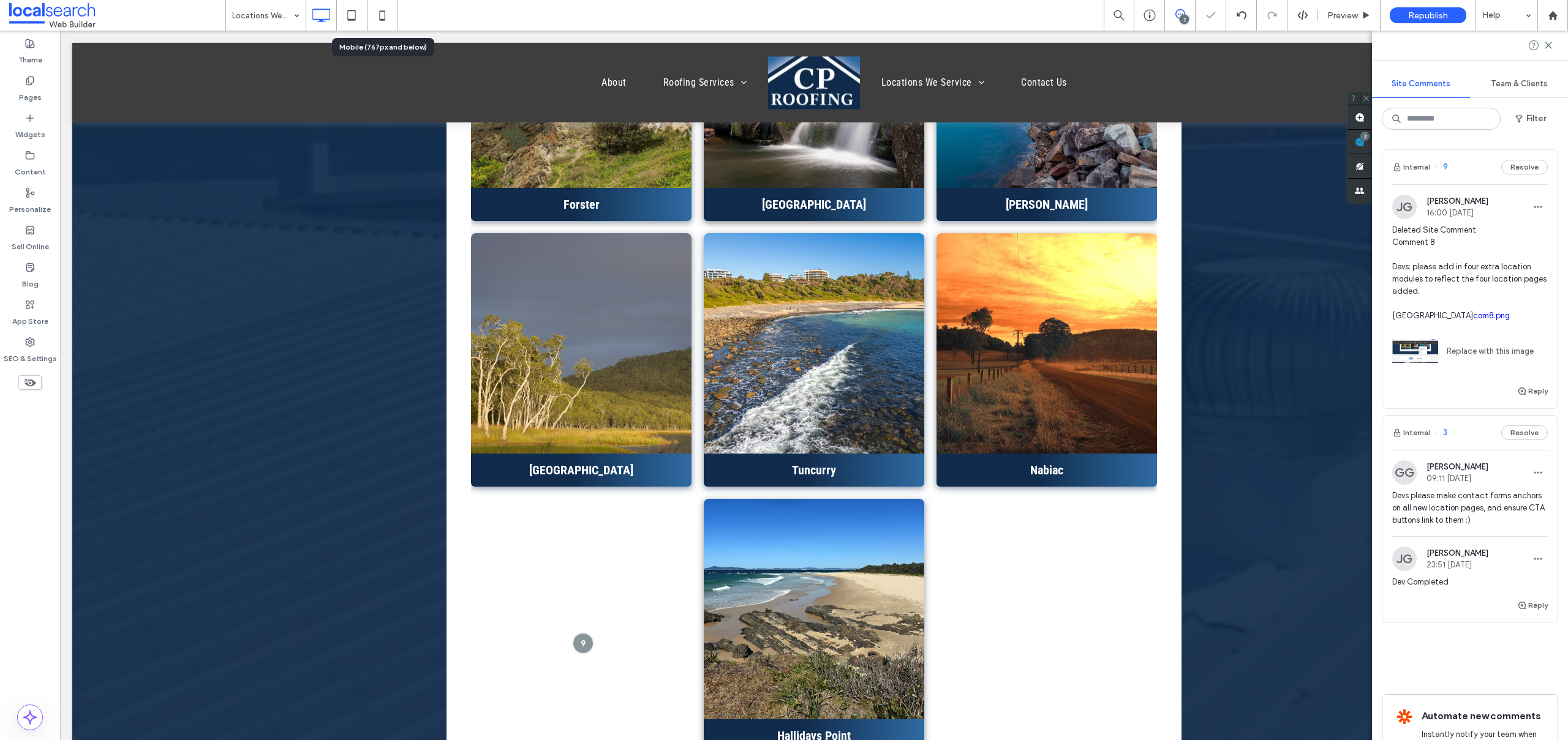
click at [385, 8] on icon at bounding box center [382, 15] width 24 height 24
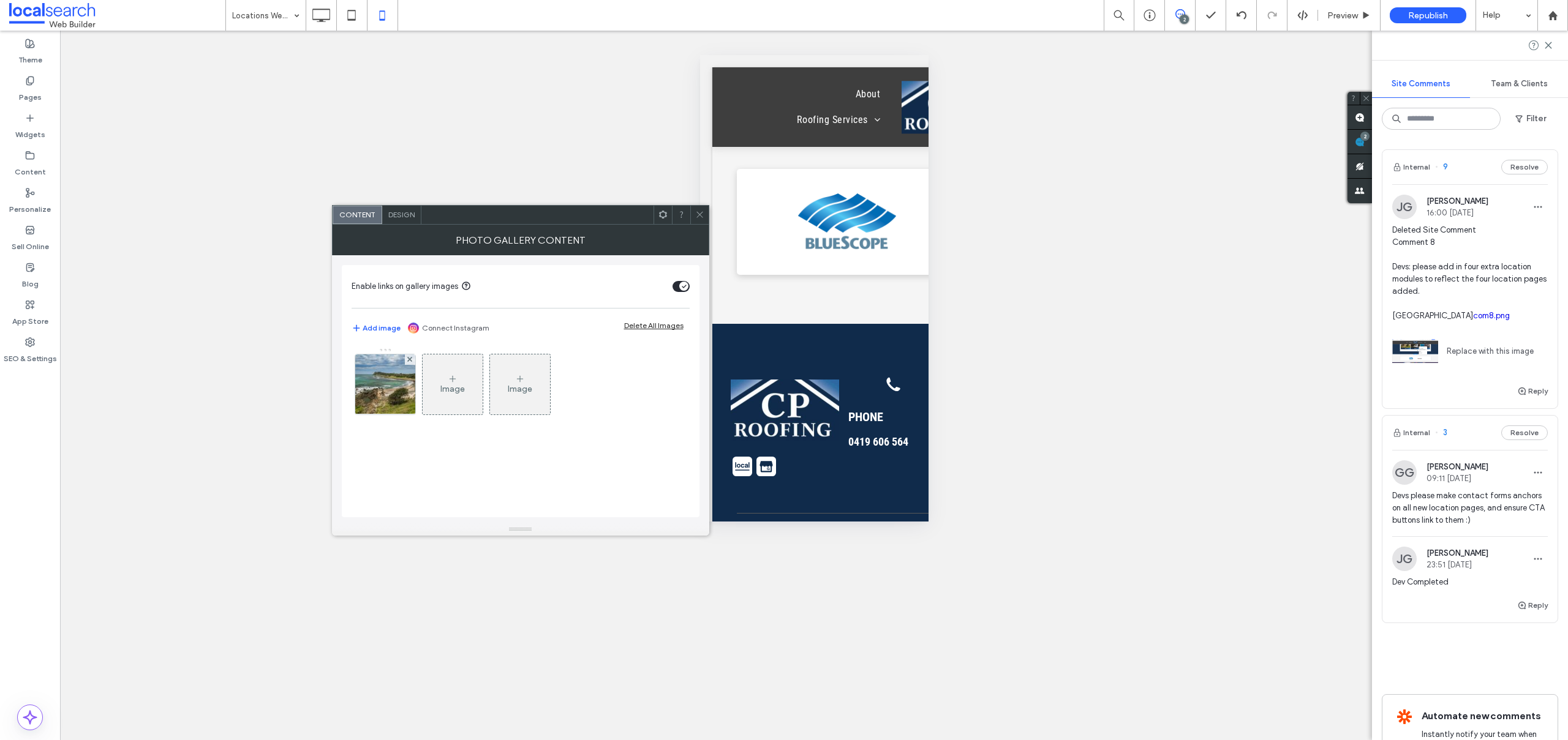
click at [696, 211] on icon at bounding box center [699, 215] width 9 height 9
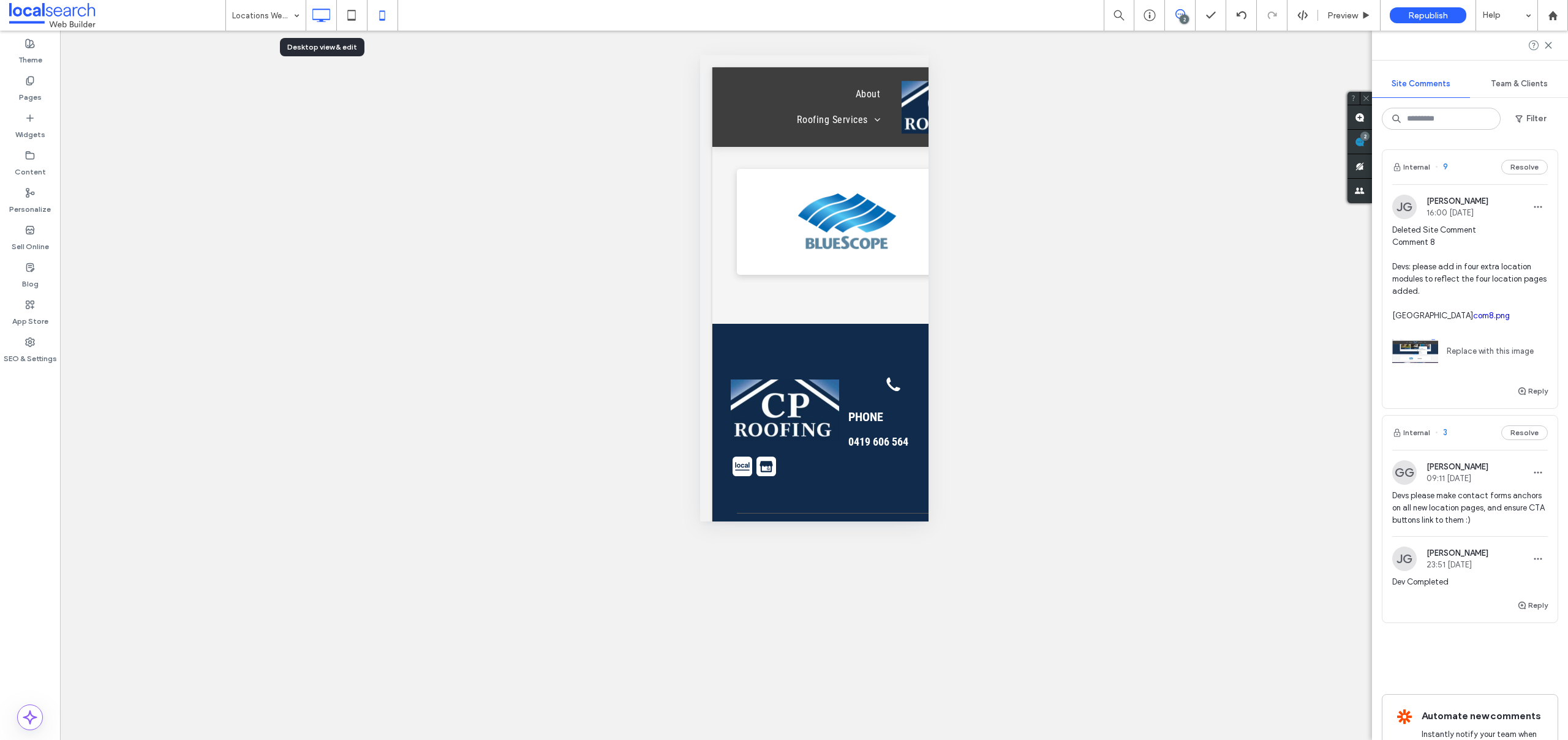
click at [328, 13] on icon at bounding box center [320, 15] width 24 height 24
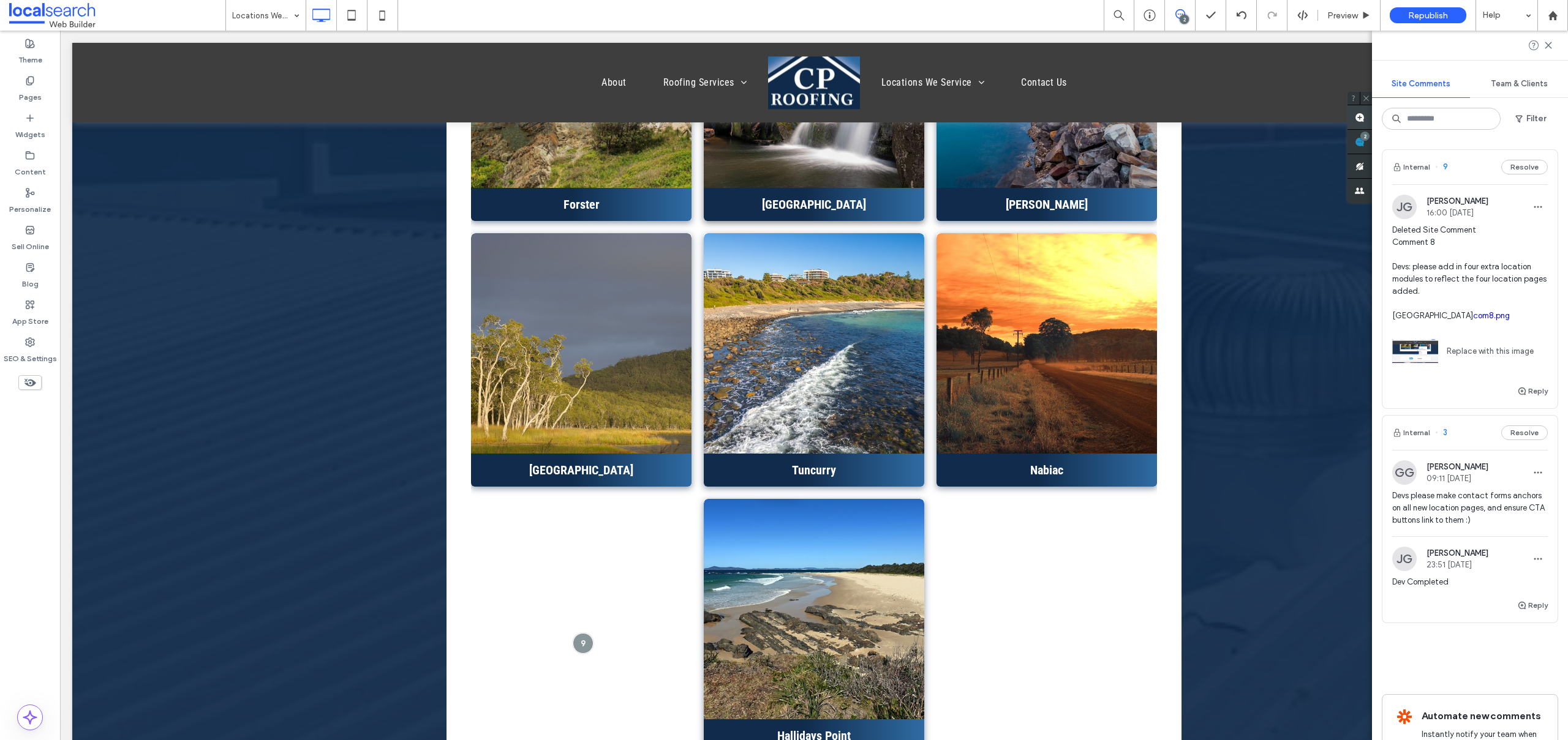
click at [1364, 119] on use at bounding box center [1359, 117] width 10 height 10
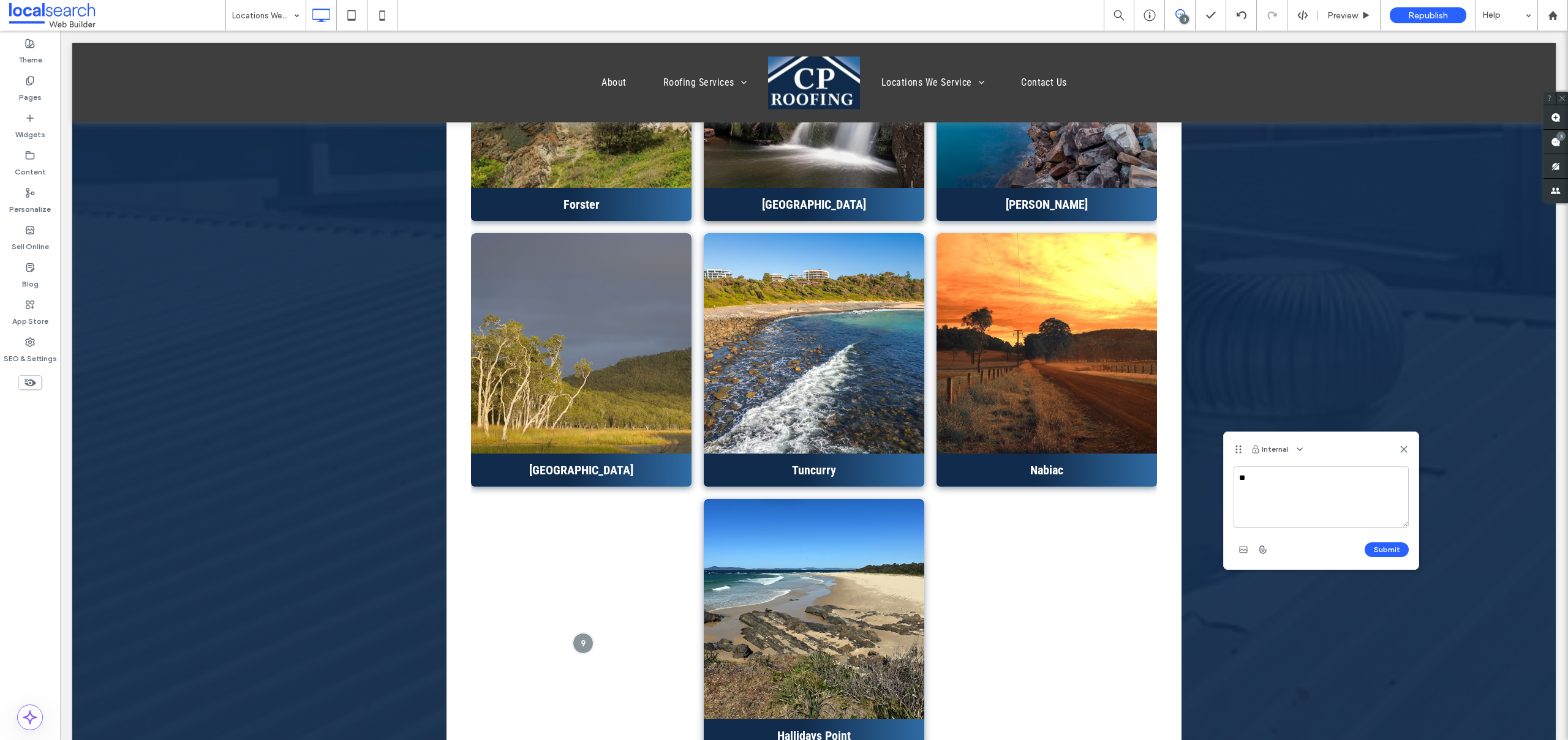
type textarea "*"
type textarea "**********"
click at [1376, 552] on button "Submit" at bounding box center [1387, 550] width 44 height 15
click at [1543, 138] on div "3" at bounding box center [1561, 136] width 9 height 9
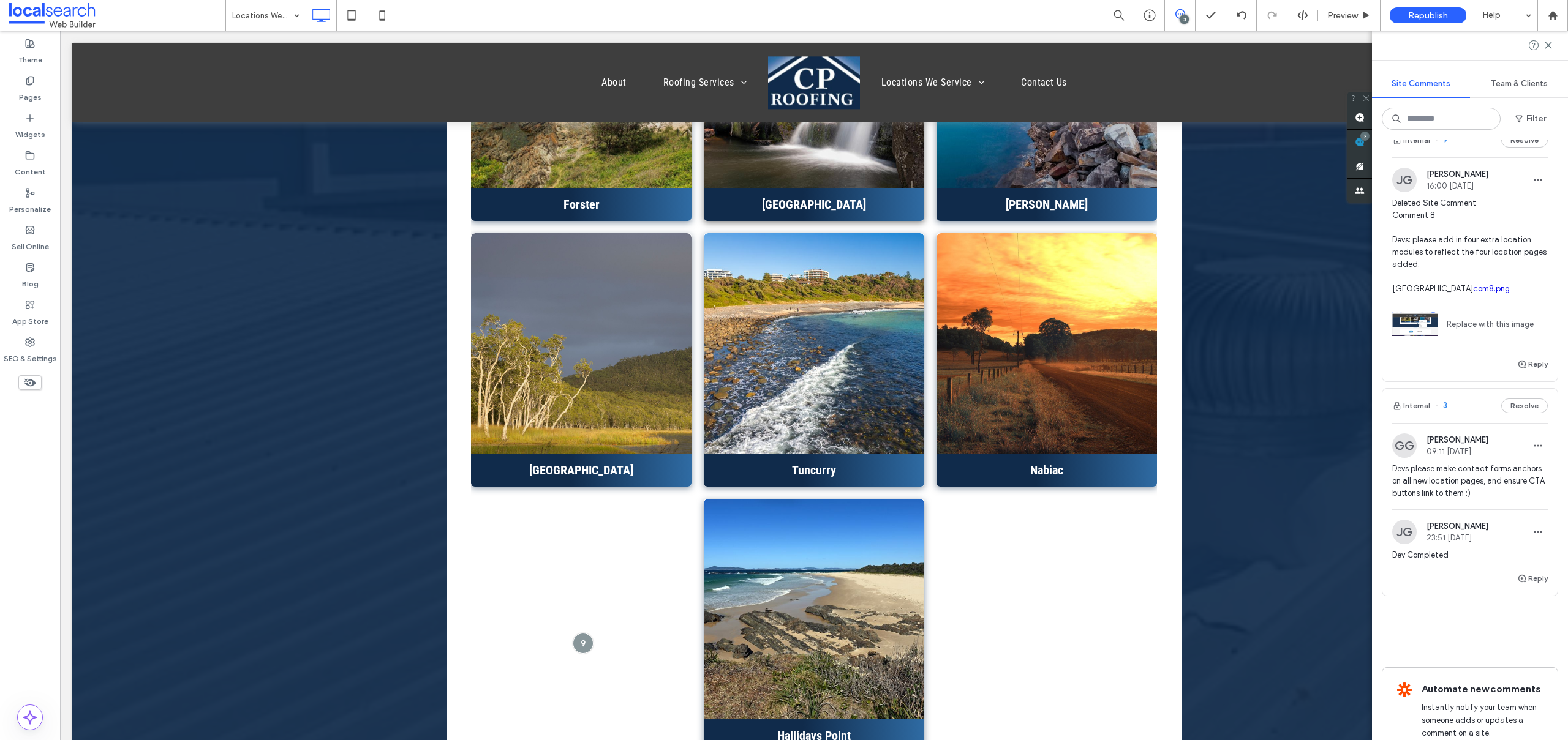
scroll to position [118, 0]
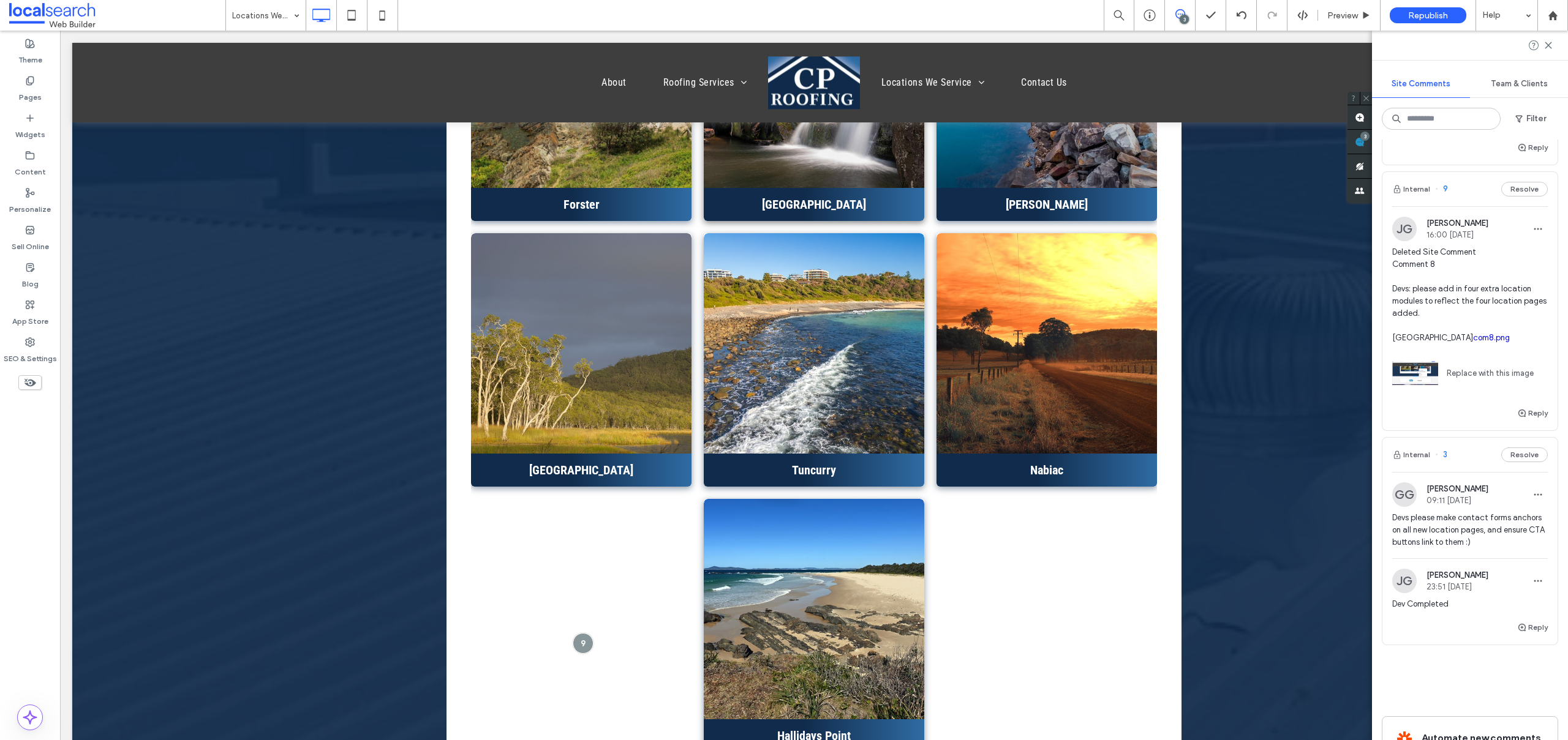
drag, startPoint x: 1393, startPoint y: 336, endPoint x: 1457, endPoint y: 372, distance: 73.4
click at [1457, 345] on span "Deleted Site Comment Comment 8 Devs: please add in four extra location modules …" at bounding box center [1470, 295] width 156 height 98
copy span "SMITHS LAKE TUNCURRY NABIAC HALLIDAYS POINT"
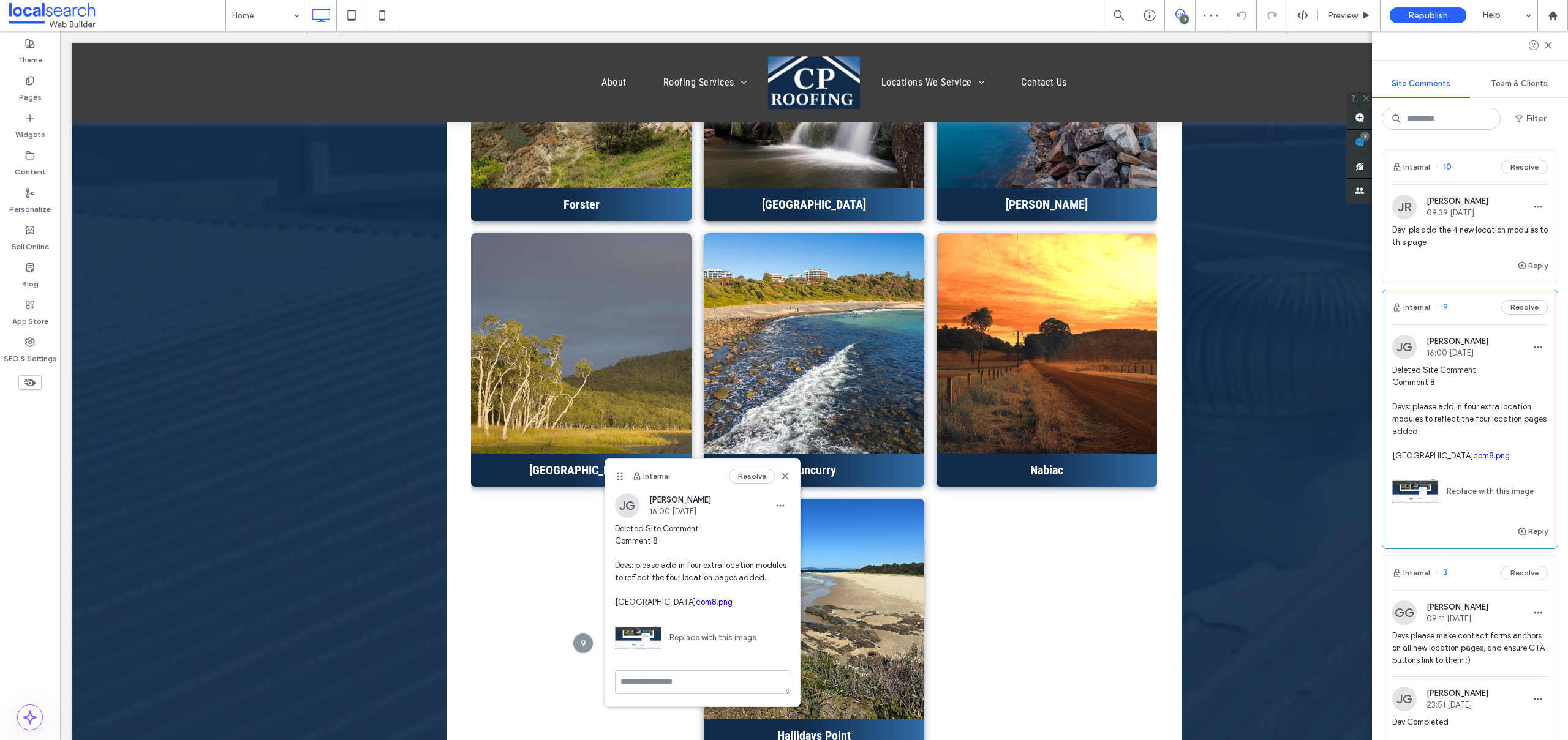
click at [1470, 235] on span "Dev: pls add the 4 new location modules to this page" at bounding box center [1470, 236] width 156 height 24
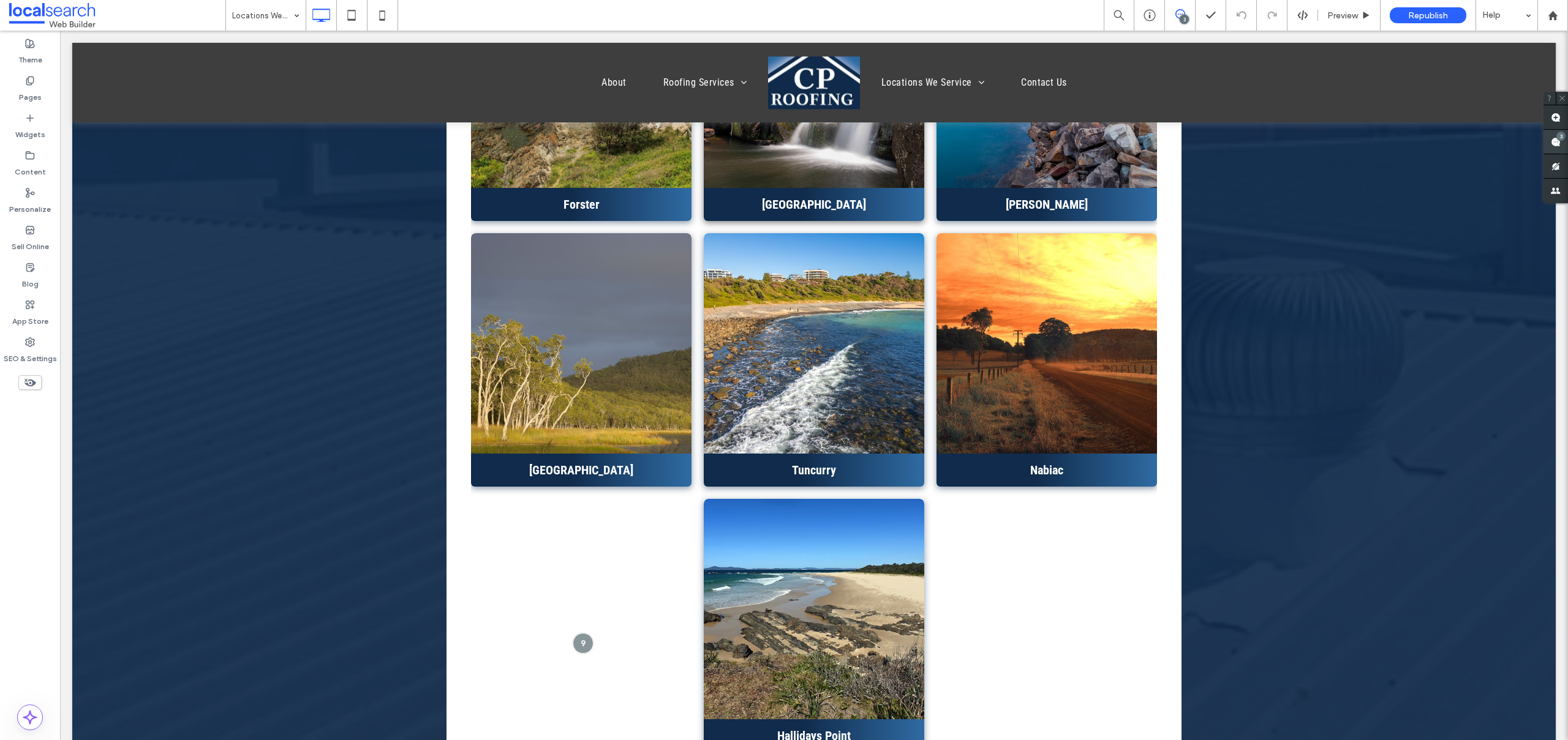
click at [1543, 138] on use at bounding box center [1555, 141] width 10 height 10
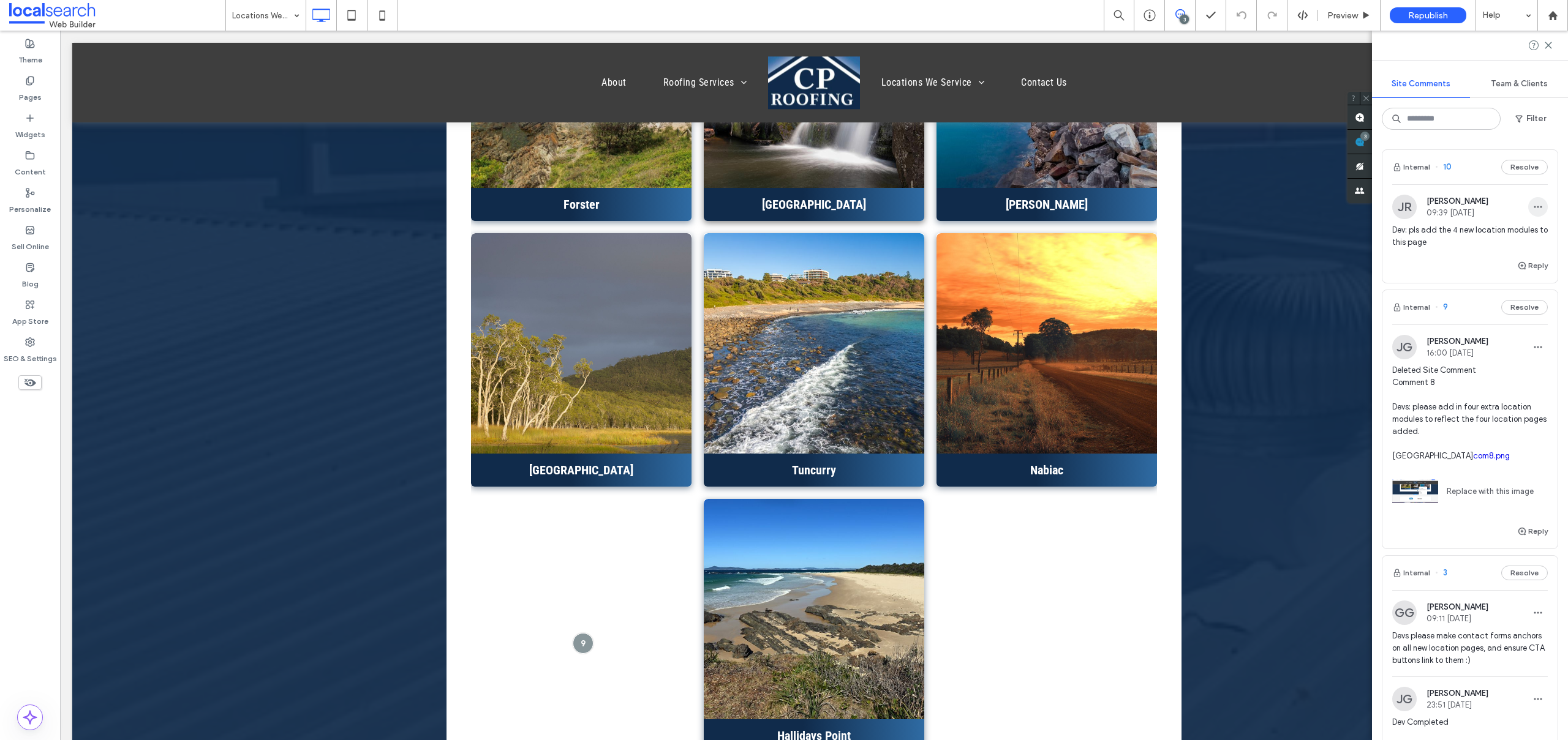
click at [1533, 203] on icon "button" at bounding box center [1537, 207] width 10 height 10
click at [1491, 237] on div "Edit" at bounding box center [1483, 239] width 109 height 24
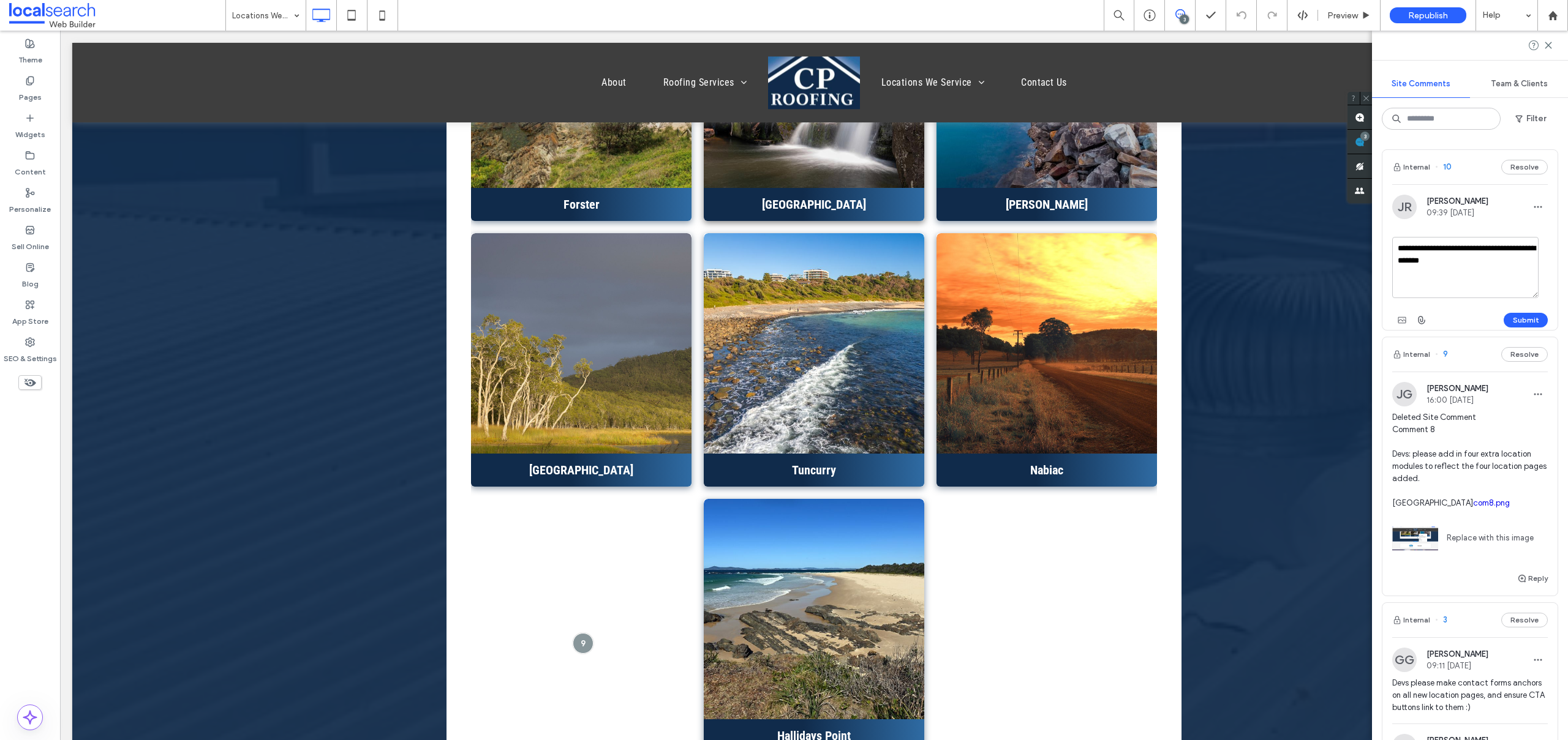
click at [1478, 261] on textarea "**********" at bounding box center [1465, 268] width 146 height 62
type textarea "**********"
click at [1514, 324] on button "Submit" at bounding box center [1525, 320] width 44 height 15
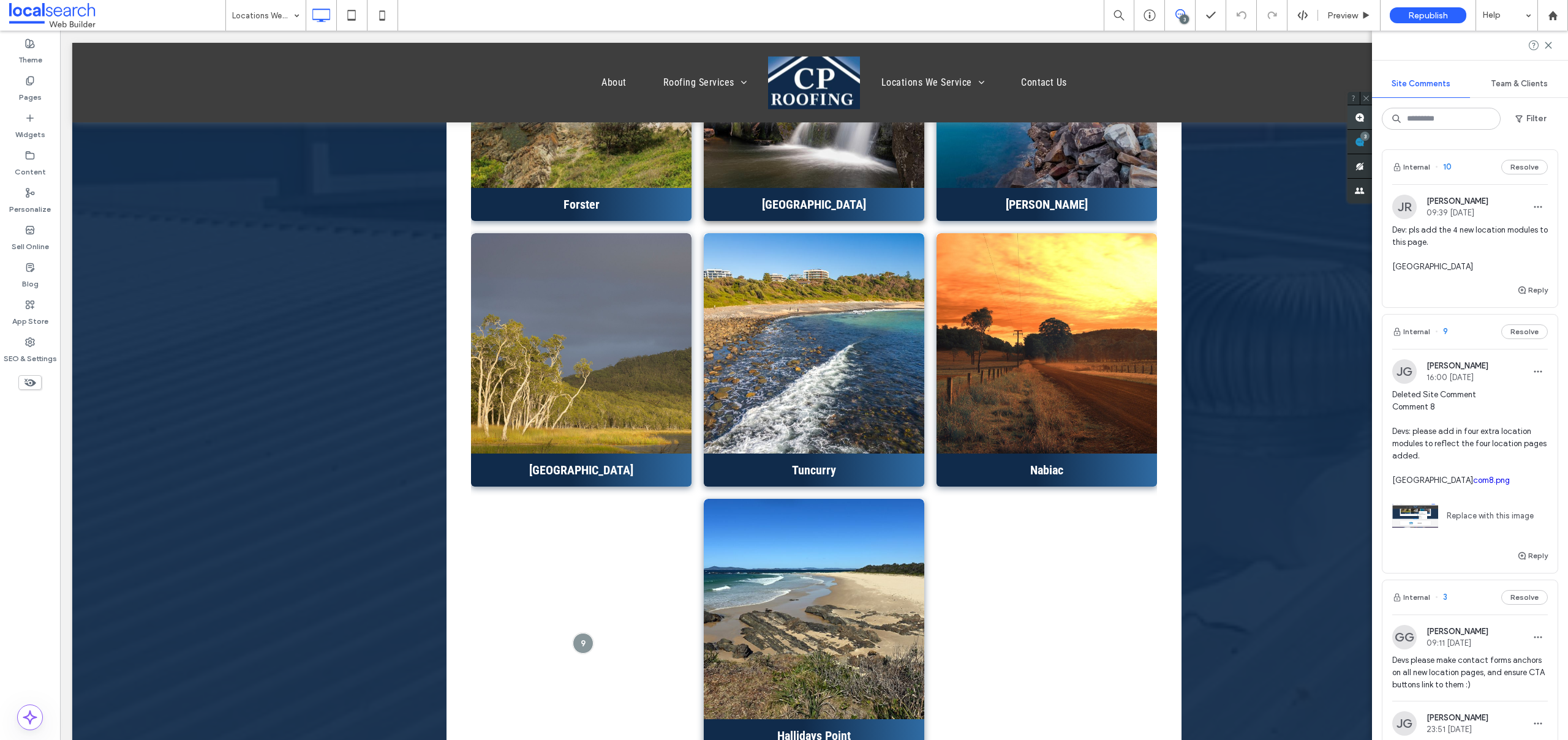
click at [1362, 118] on use at bounding box center [1359, 117] width 10 height 10
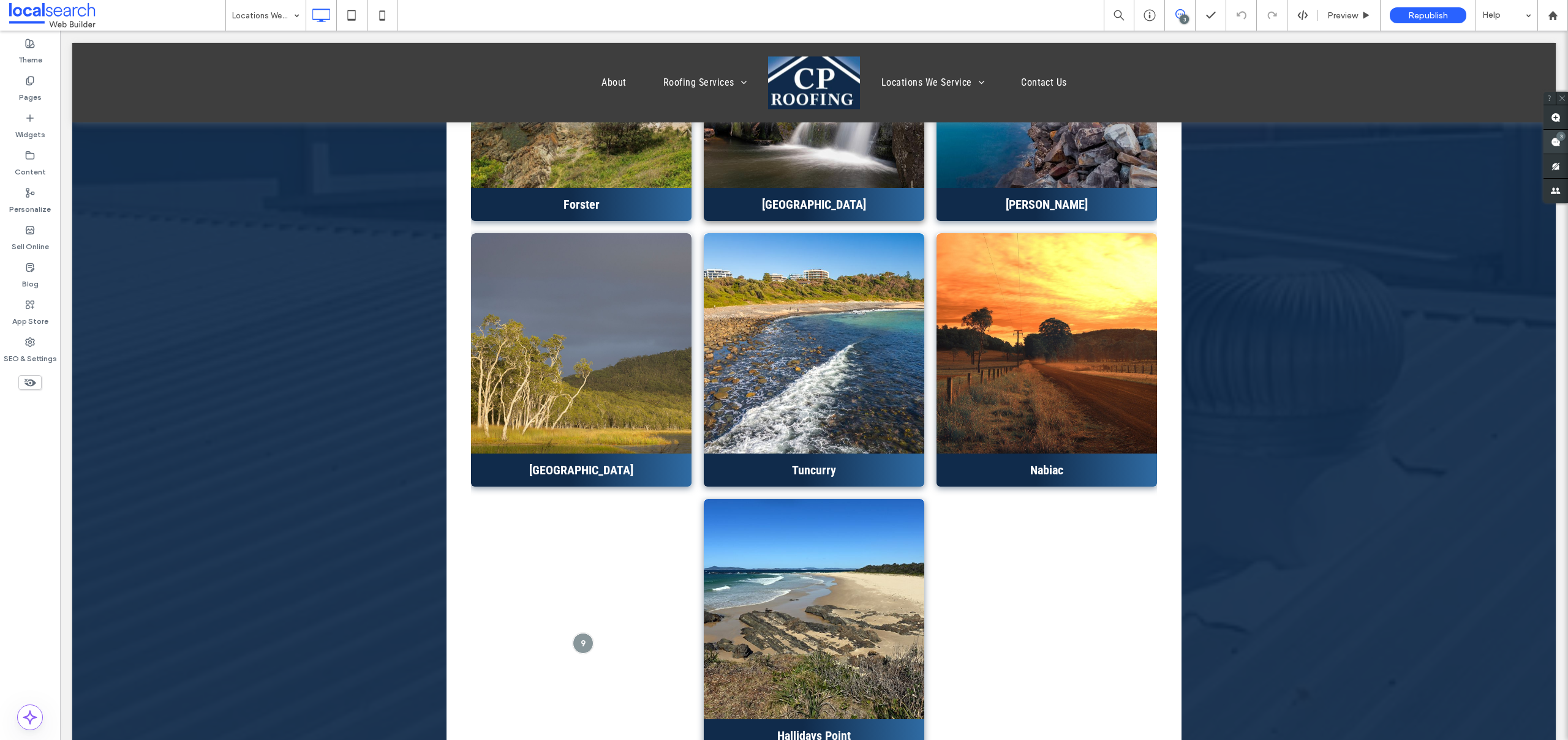
click at [1543, 137] on div "3" at bounding box center [1561, 136] width 9 height 9
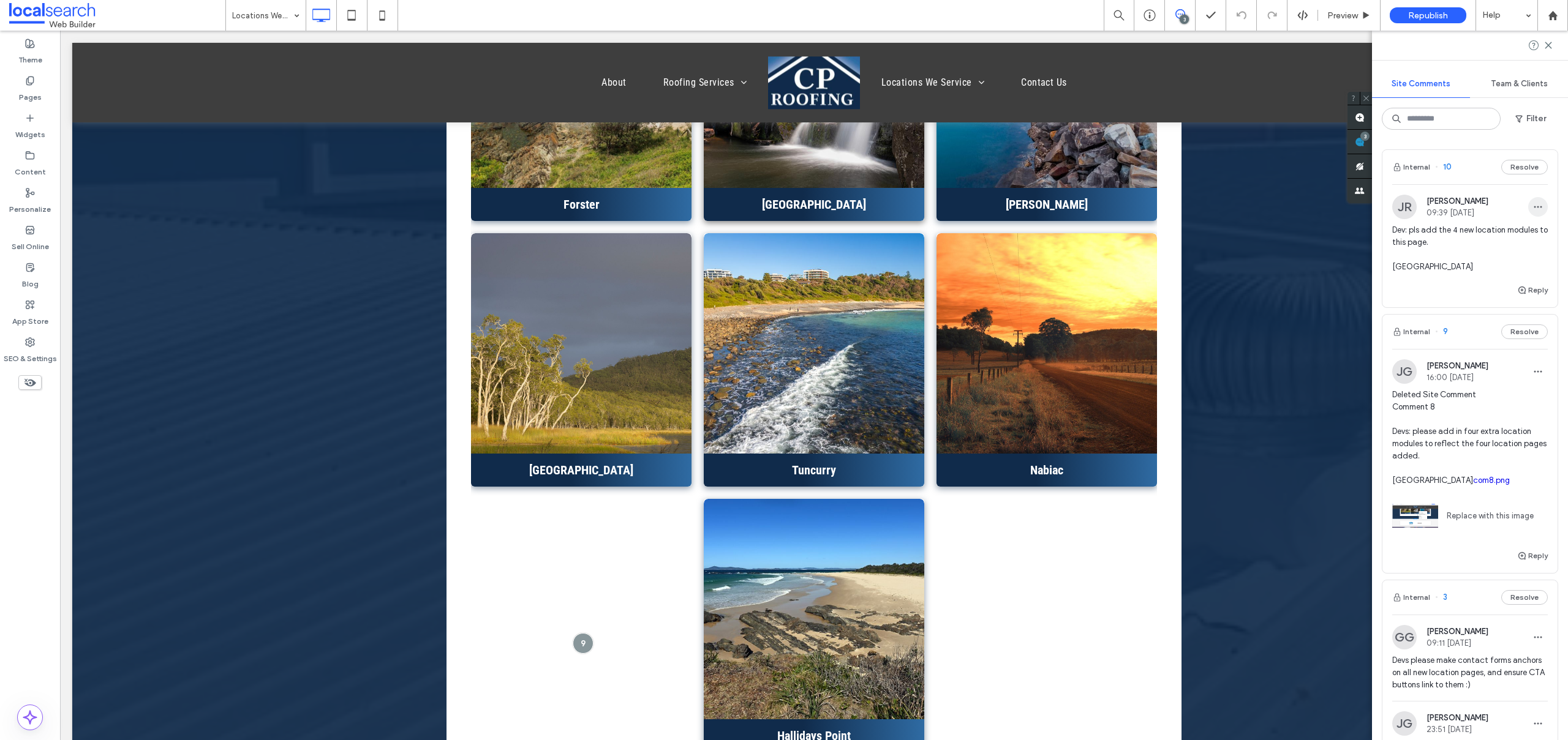
click at [1529, 214] on span "button" at bounding box center [1538, 207] width 20 height 20
click at [1486, 228] on div "Edit" at bounding box center [1483, 239] width 109 height 24
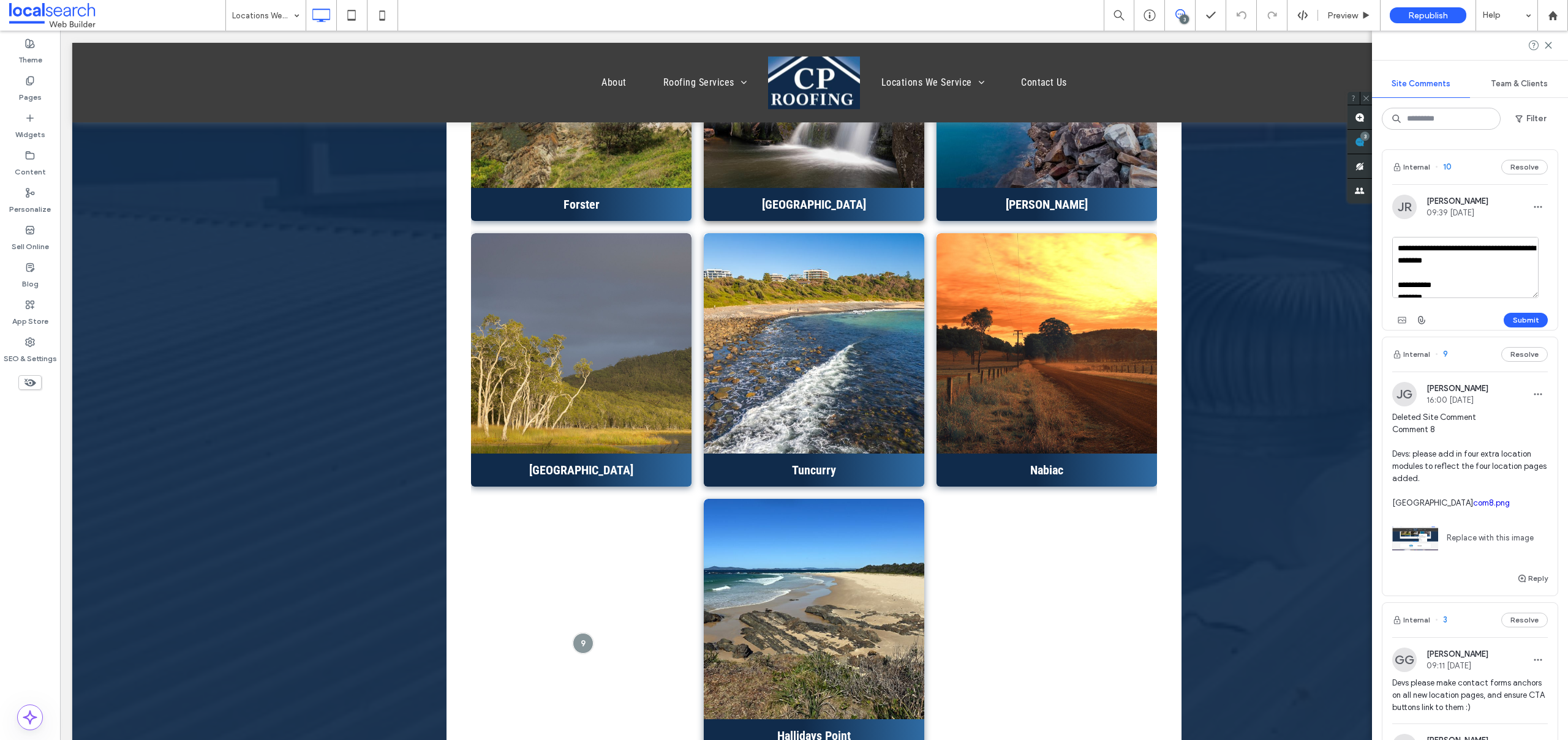
click at [1410, 248] on textarea "**********" at bounding box center [1465, 268] width 146 height 62
click at [1450, 247] on textarea "**********" at bounding box center [1465, 268] width 146 height 62
click at [1484, 263] on textarea "**********" at bounding box center [1465, 268] width 146 height 62
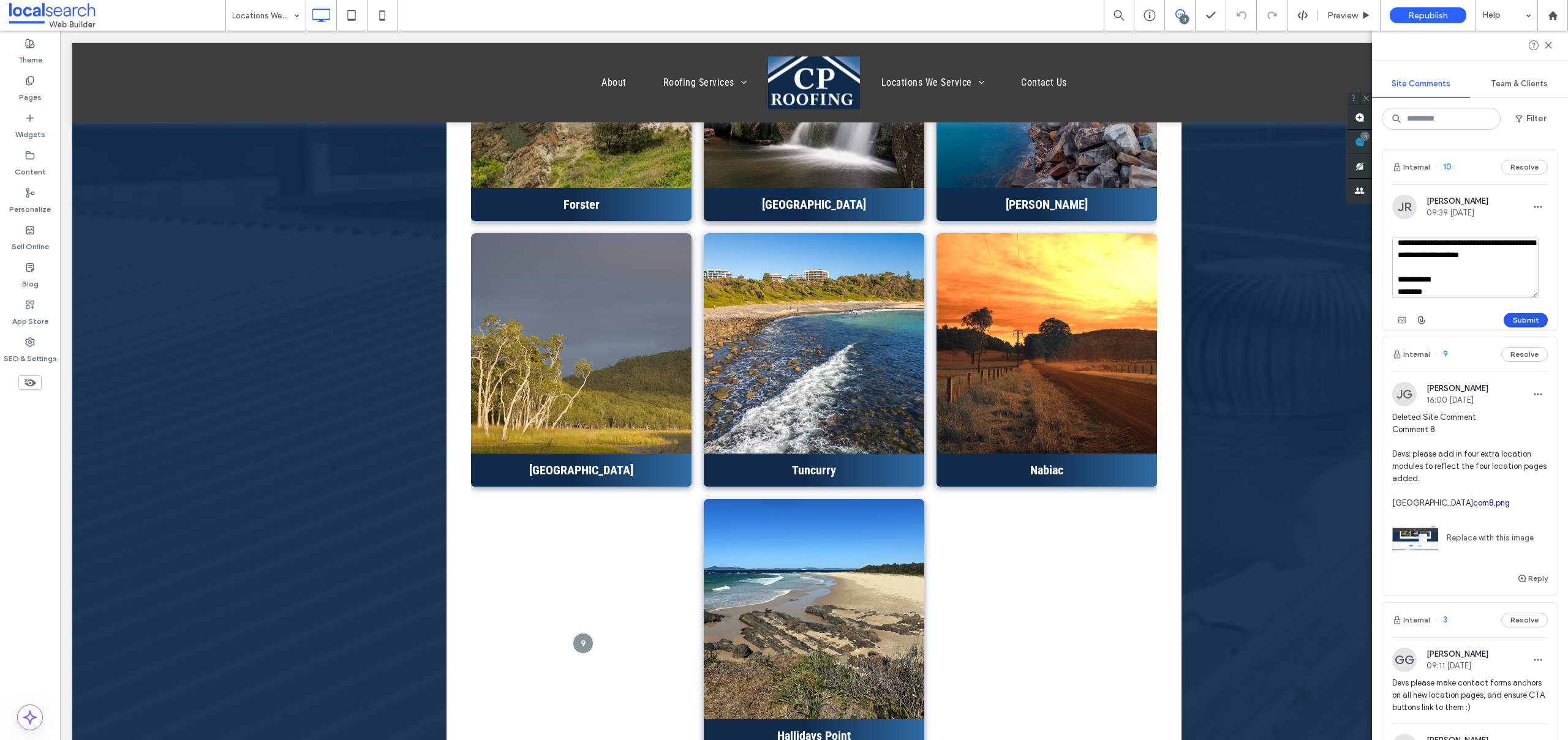
type textarea "**********"
click at [1518, 320] on button "Submit" at bounding box center [1525, 320] width 44 height 15
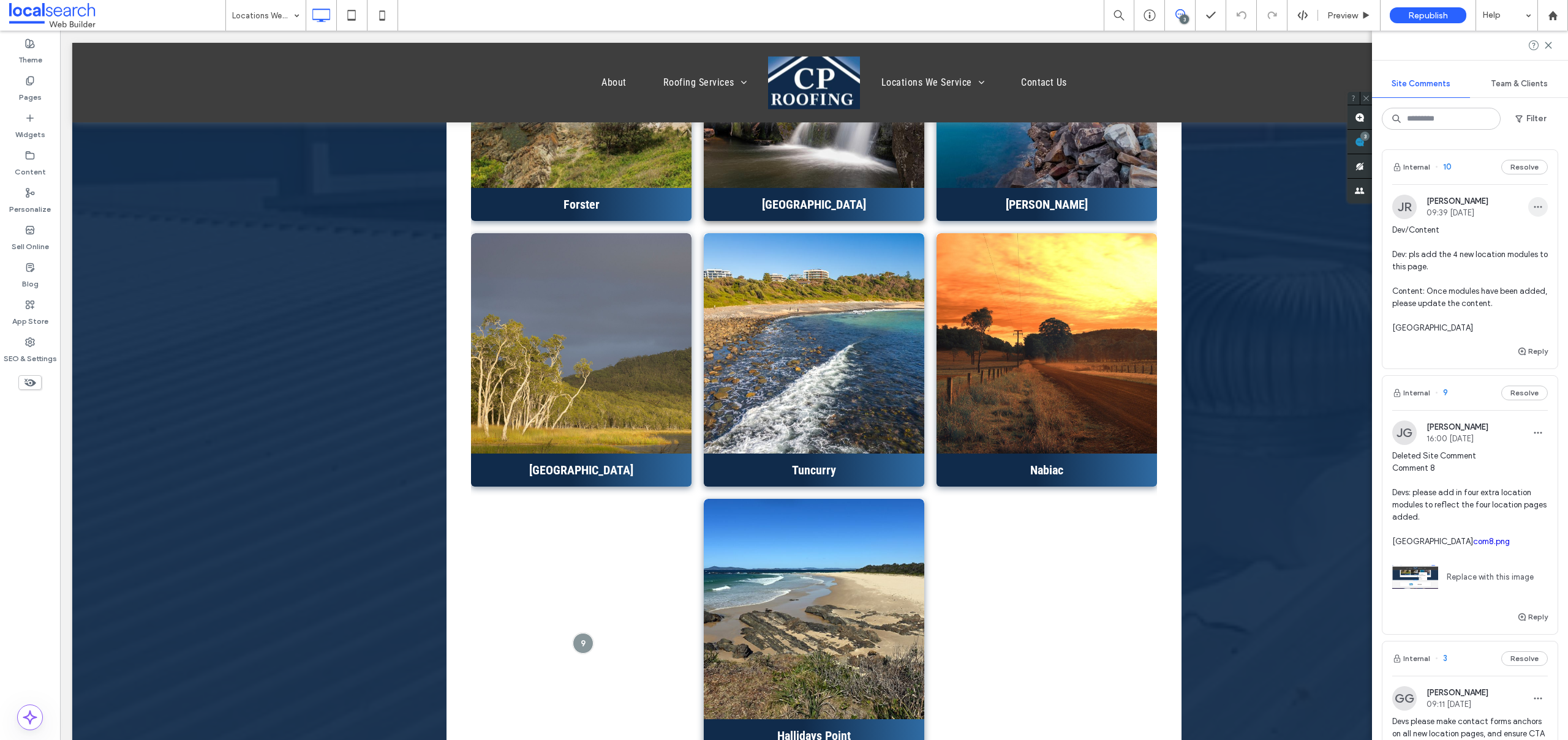
click at [1533, 204] on icon "button" at bounding box center [1537, 207] width 10 height 10
click at [1479, 242] on div "Edit" at bounding box center [1483, 239] width 109 height 24
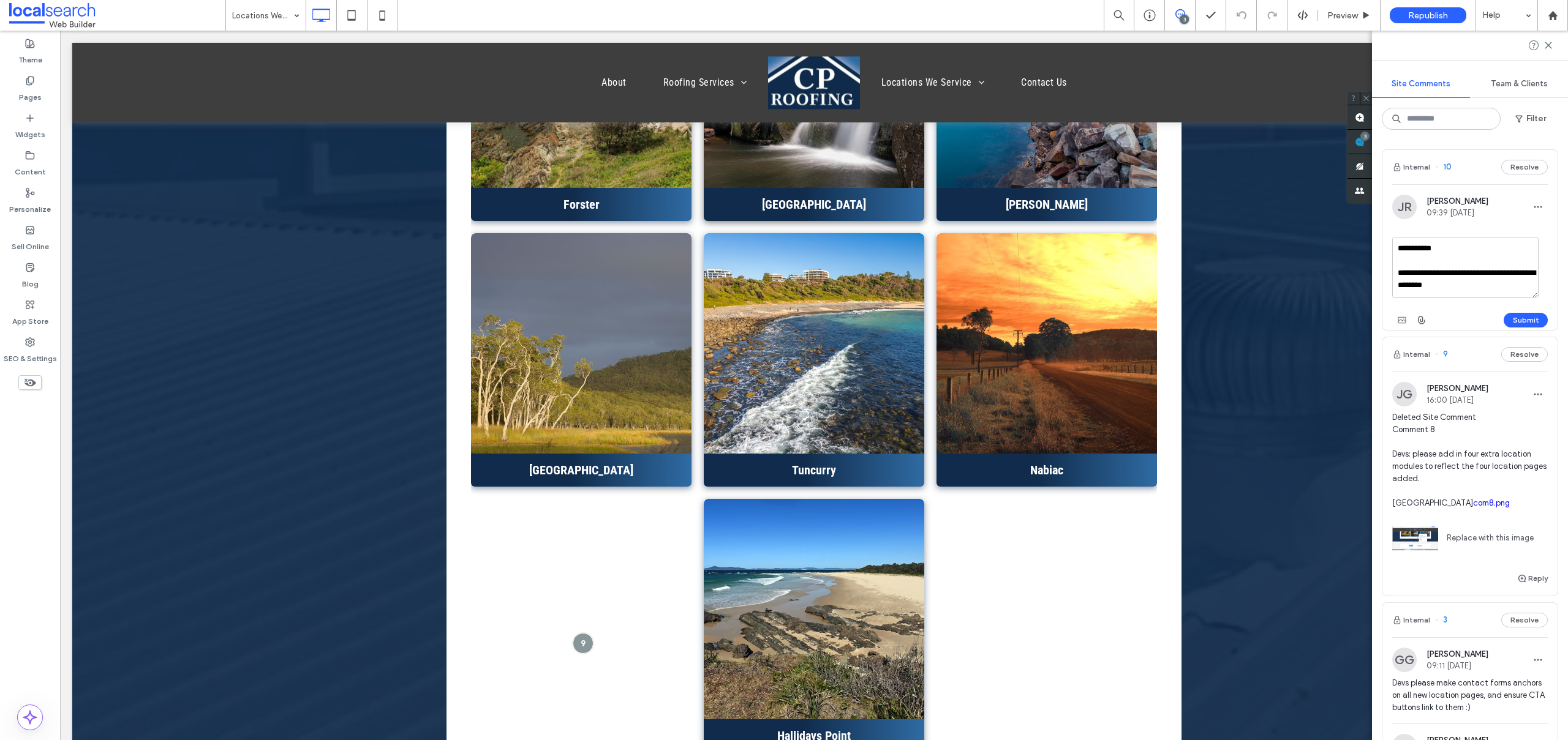
click at [1445, 248] on textarea "**********" at bounding box center [1465, 268] width 146 height 62
click at [1413, 275] on textarea "**********" at bounding box center [1465, 268] width 146 height 62
type textarea "**********"
click at [1514, 322] on button "Submit" at bounding box center [1525, 320] width 44 height 15
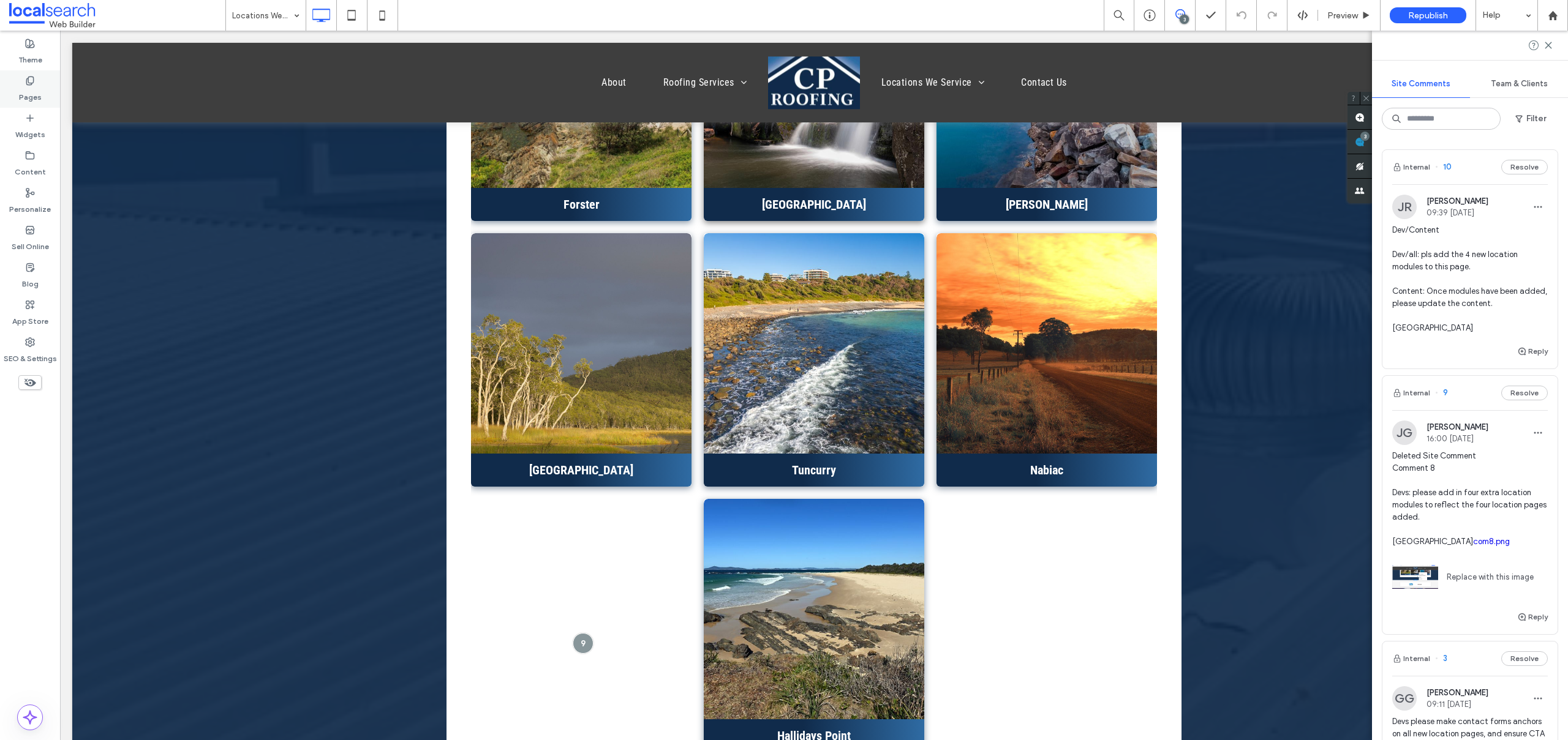
click at [31, 76] on icon at bounding box center [30, 81] width 10 height 10
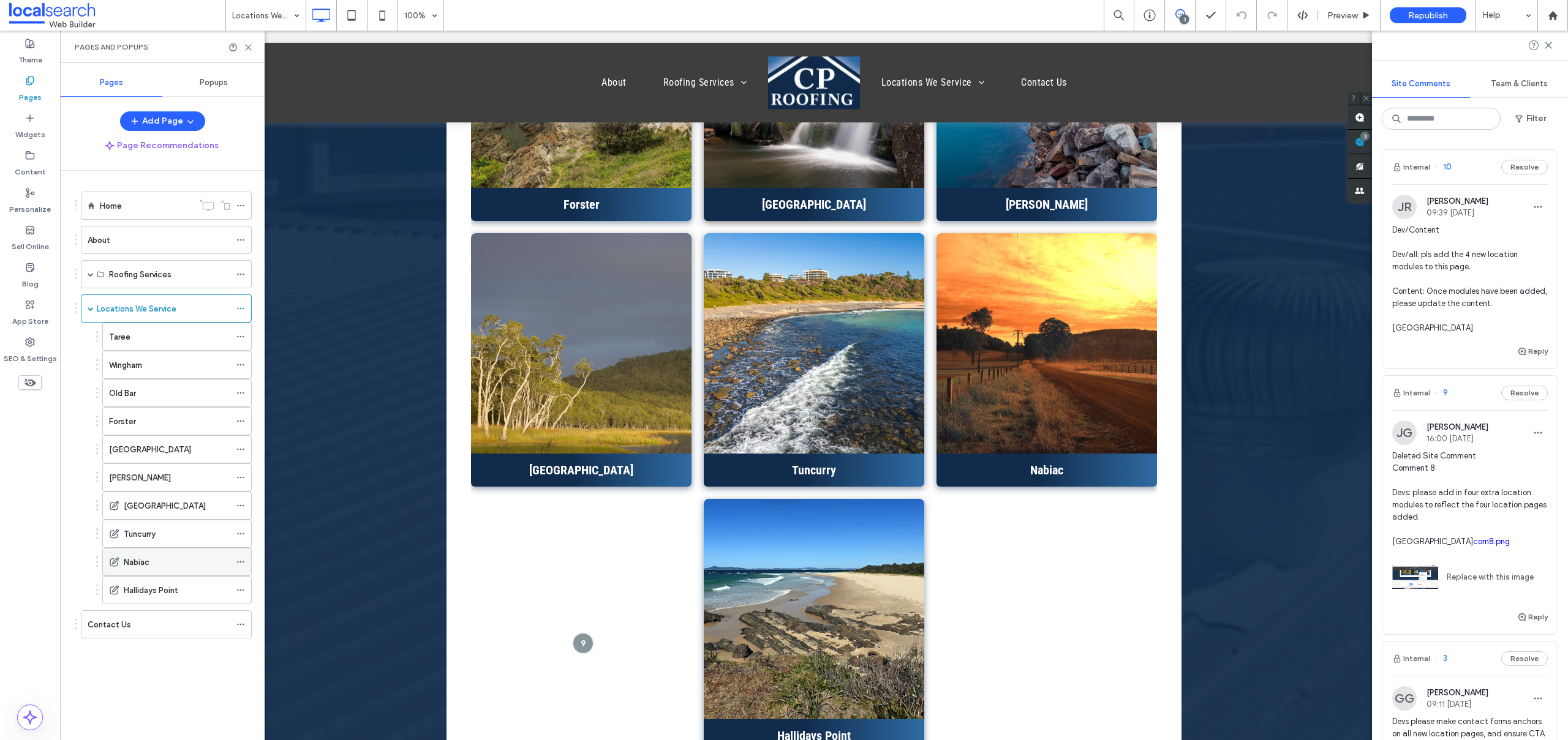
click at [136, 556] on label "Nabiac" at bounding box center [136, 562] width 25 height 22
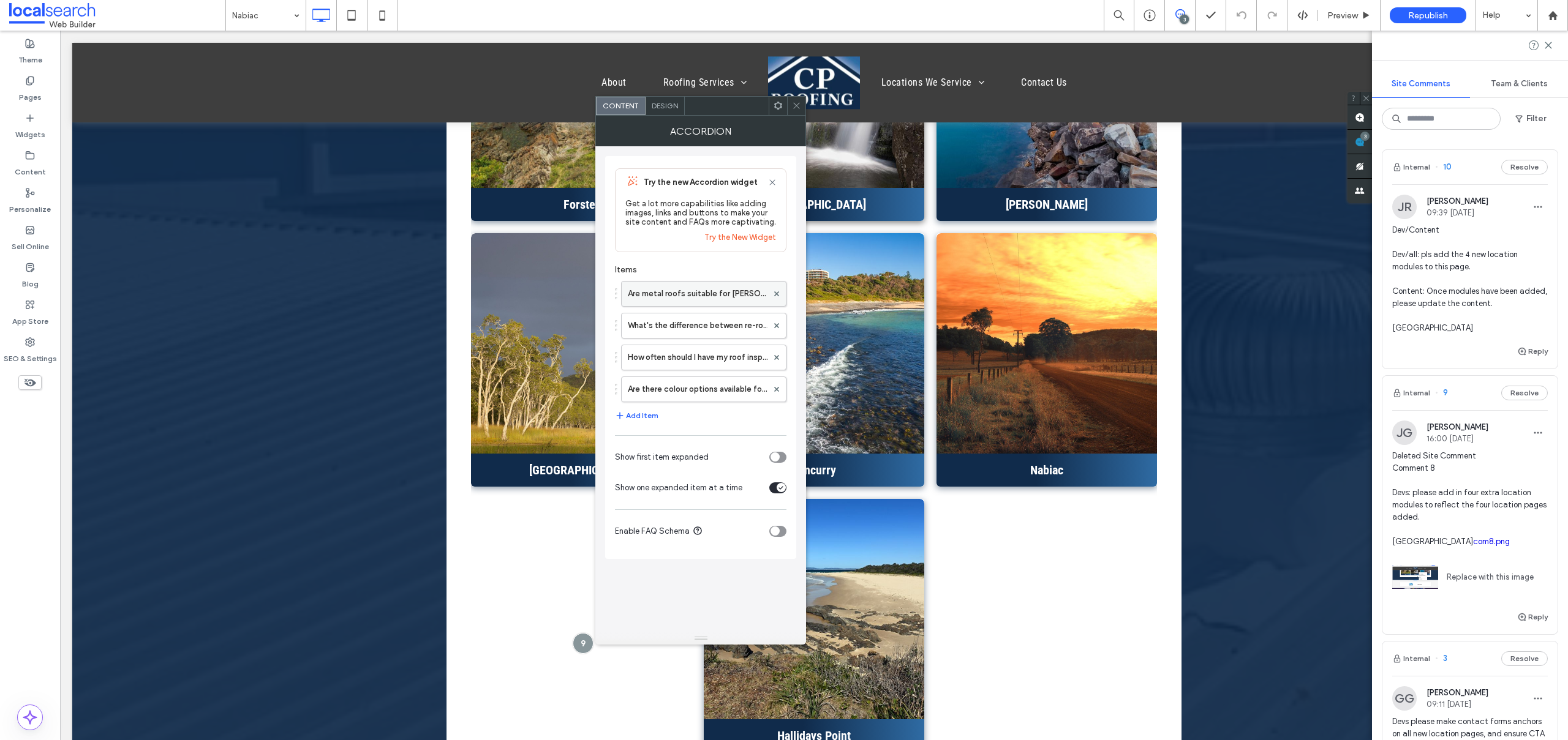
click at [672, 297] on label "Are metal roofs suitable for Nabiac's rural properties?" at bounding box center [697, 294] width 140 height 24
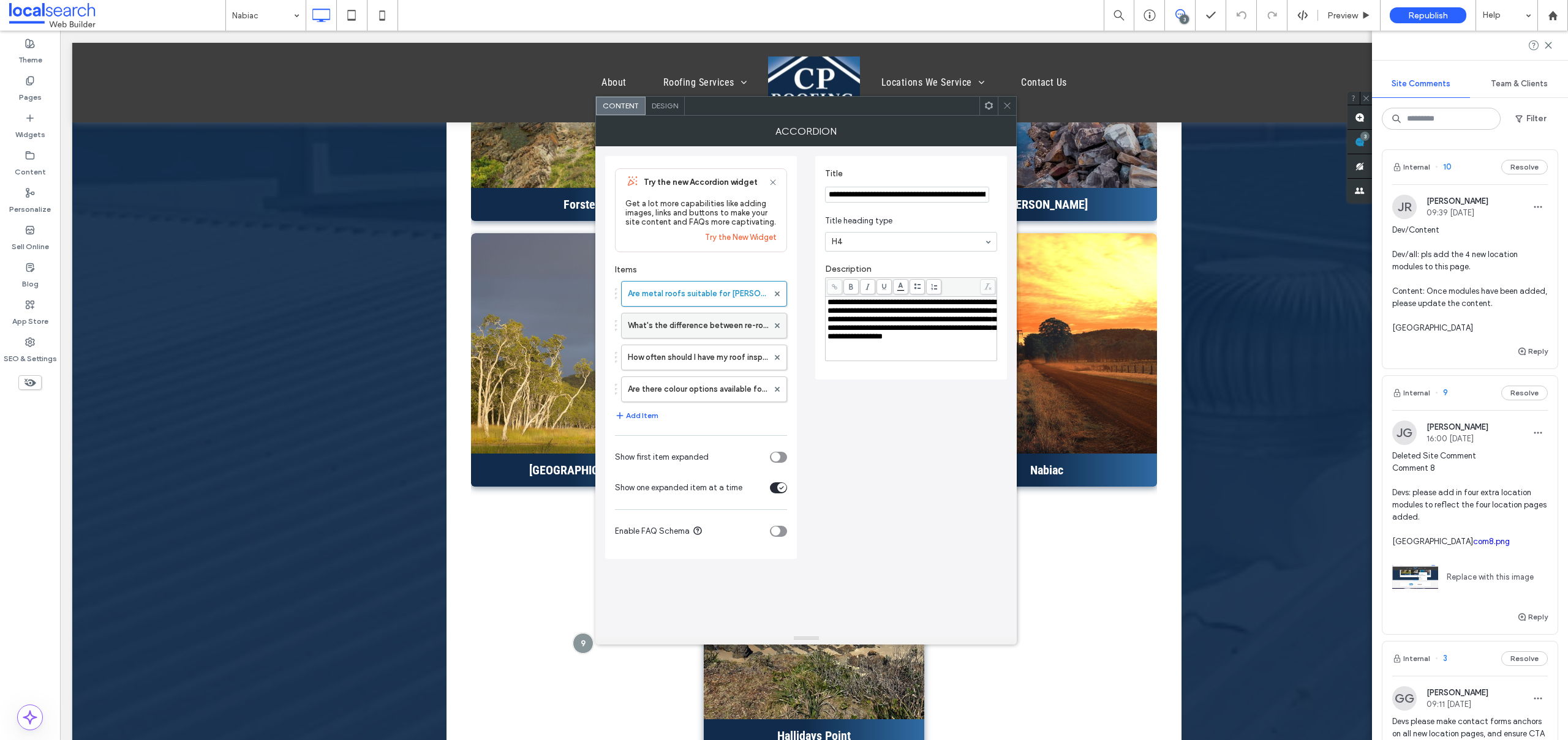
click at [703, 316] on label "What's the difference between re-roofing and roof restoration?" at bounding box center [697, 326] width 141 height 24
click at [1004, 102] on icon at bounding box center [1007, 105] width 9 height 9
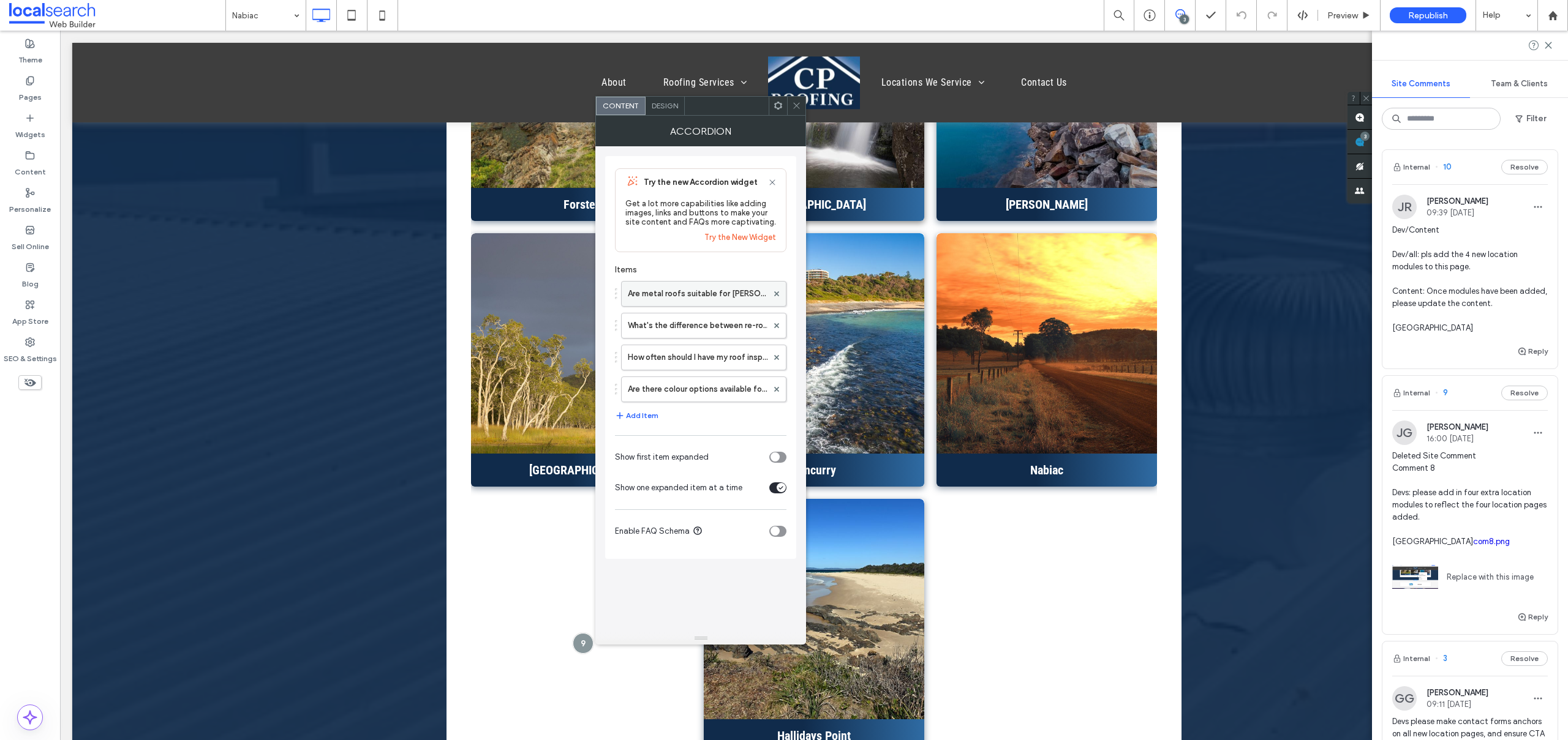
click at [706, 289] on label "Are metal roofs suitable for Nabiac's rural properties?" at bounding box center [697, 294] width 140 height 24
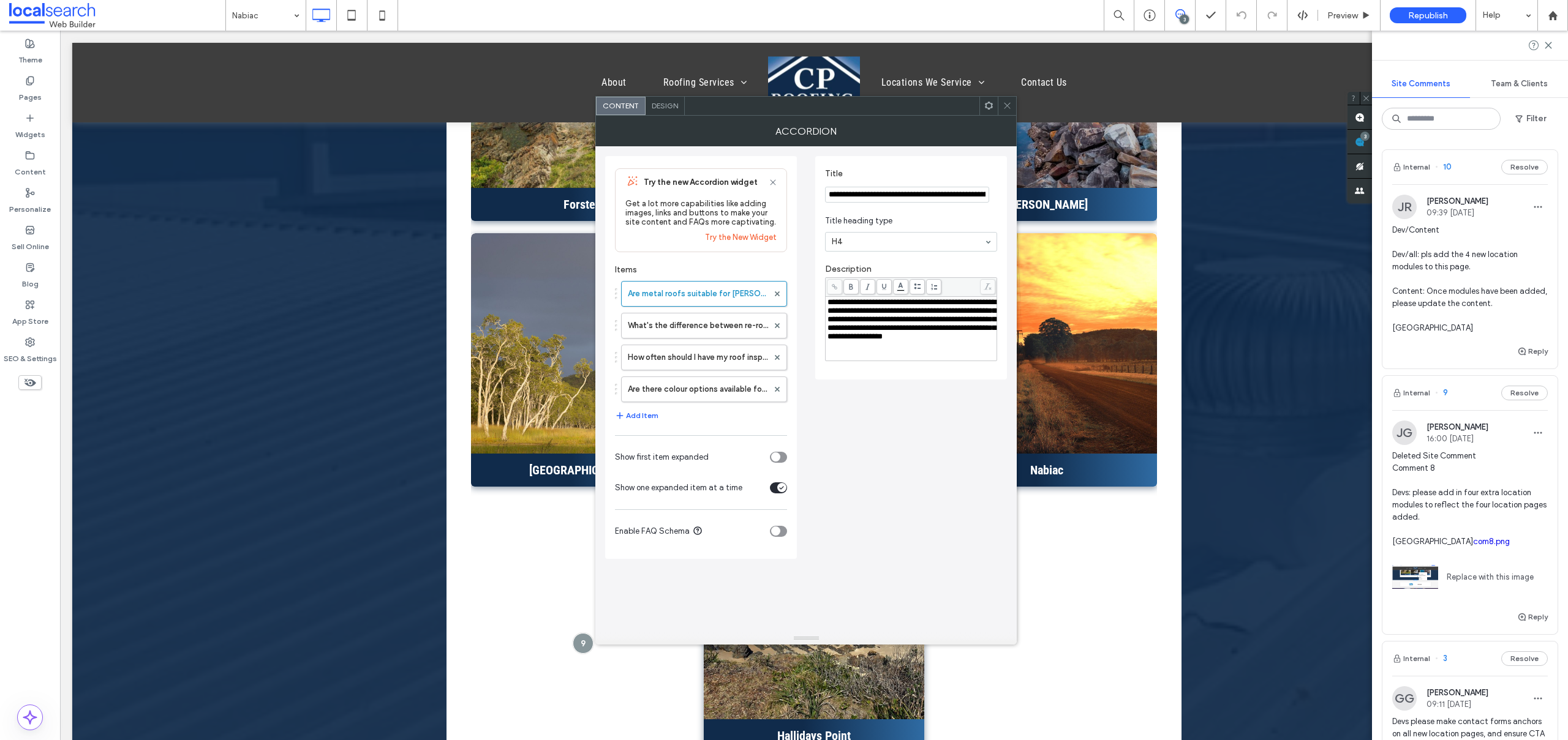
click at [1002, 104] on icon at bounding box center [1007, 105] width 9 height 9
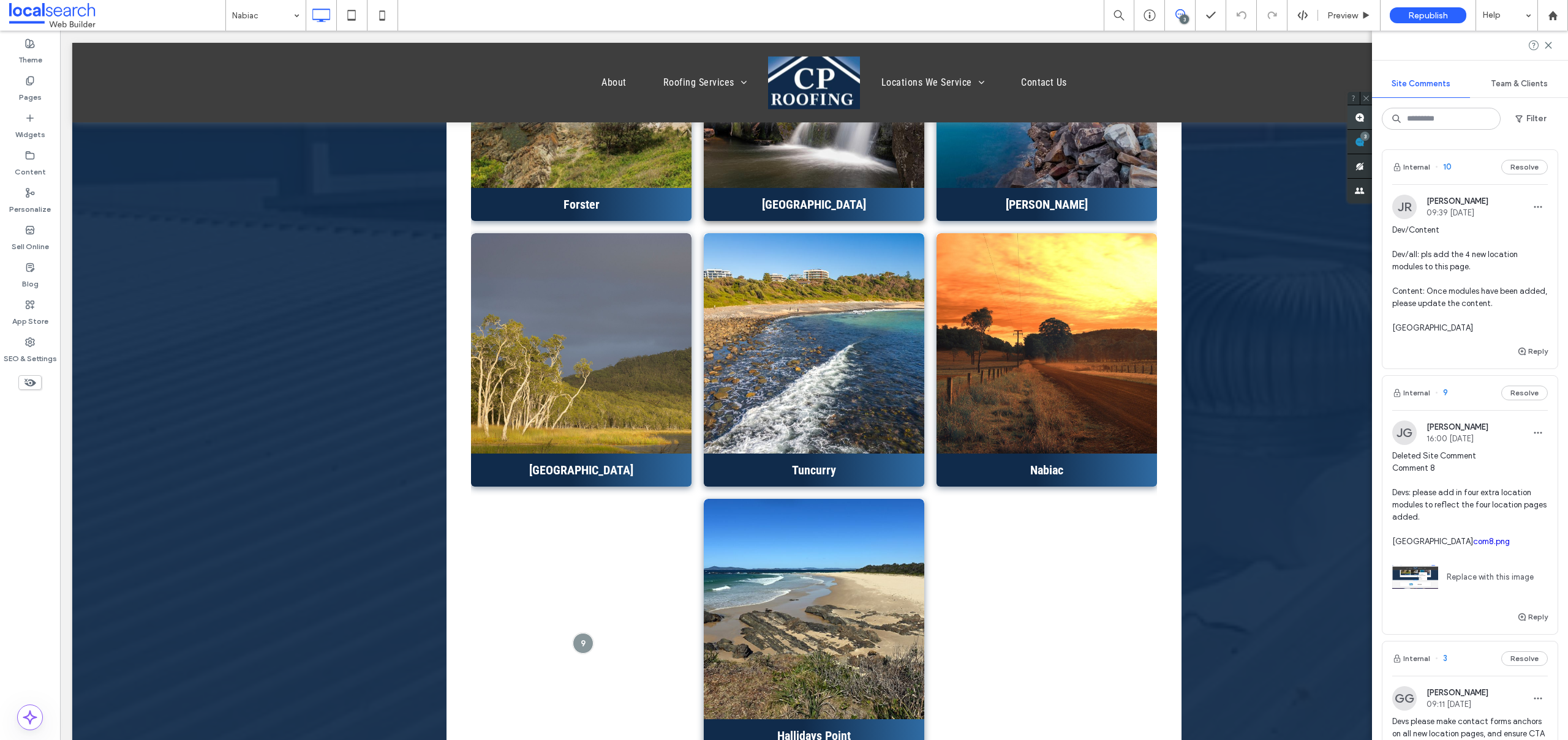
click at [1365, 116] on span at bounding box center [1359, 117] width 24 height 24
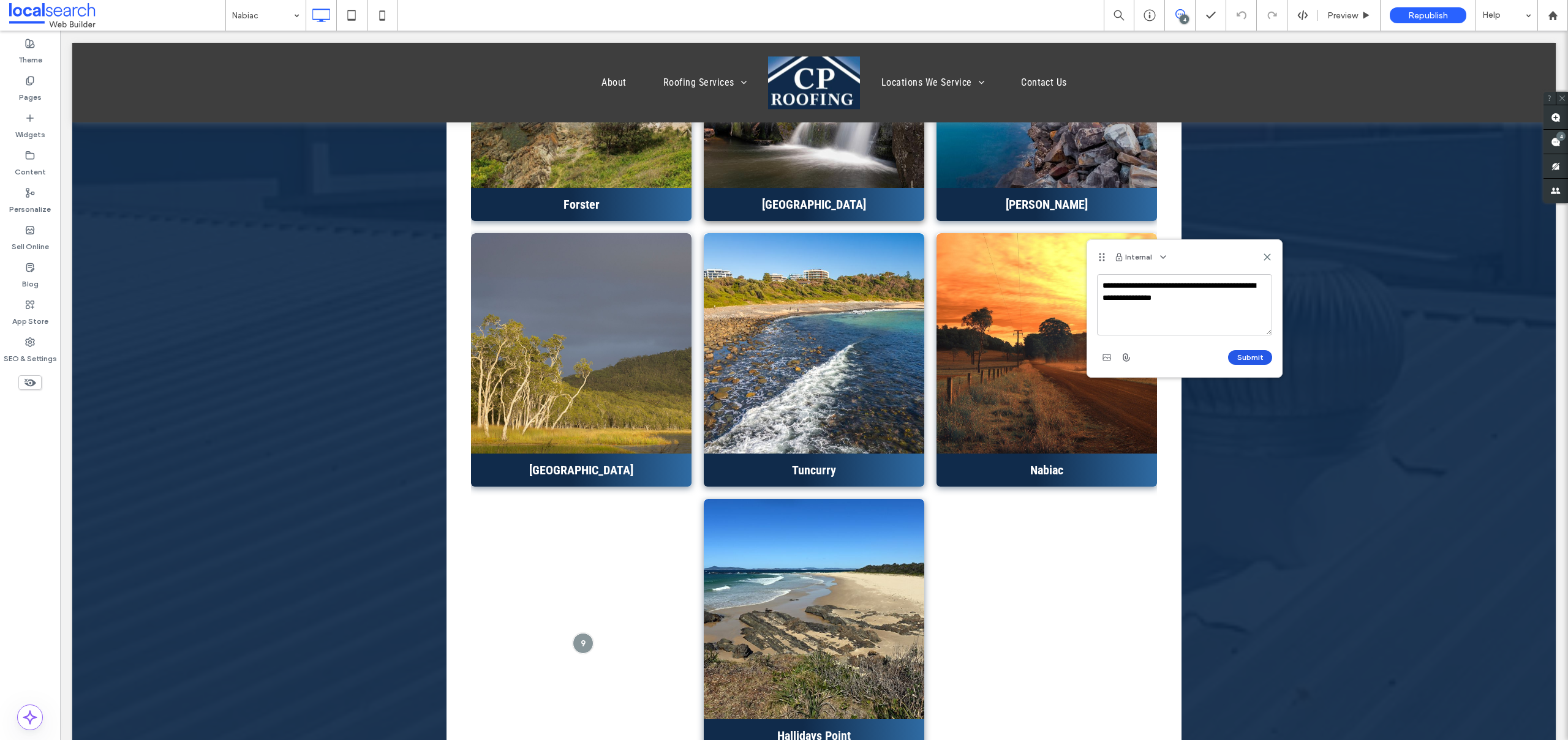
type textarea "**********"
click at [1238, 362] on button "Submit" at bounding box center [1250, 357] width 44 height 15
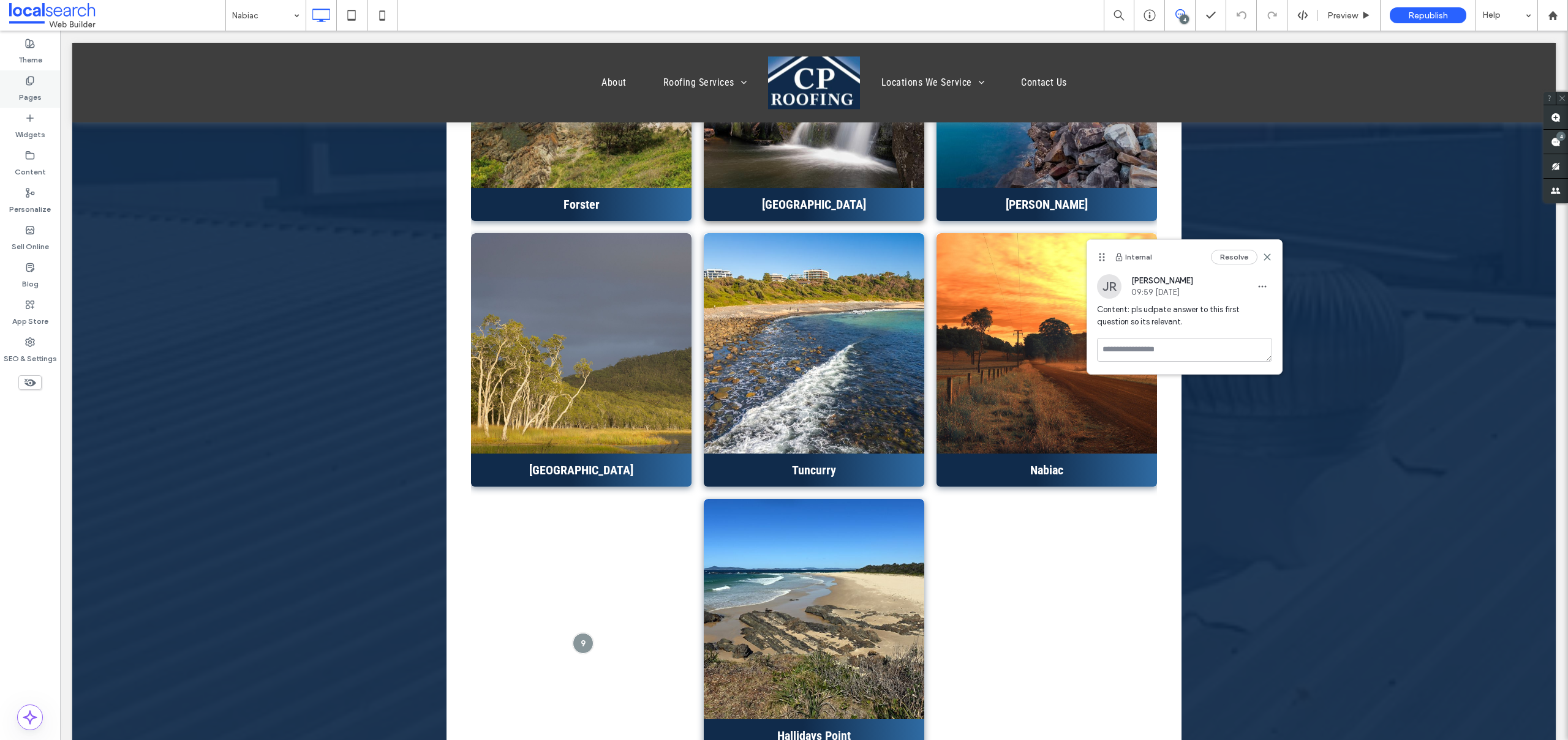
click at [33, 95] on label "Pages" at bounding box center [30, 94] width 23 height 17
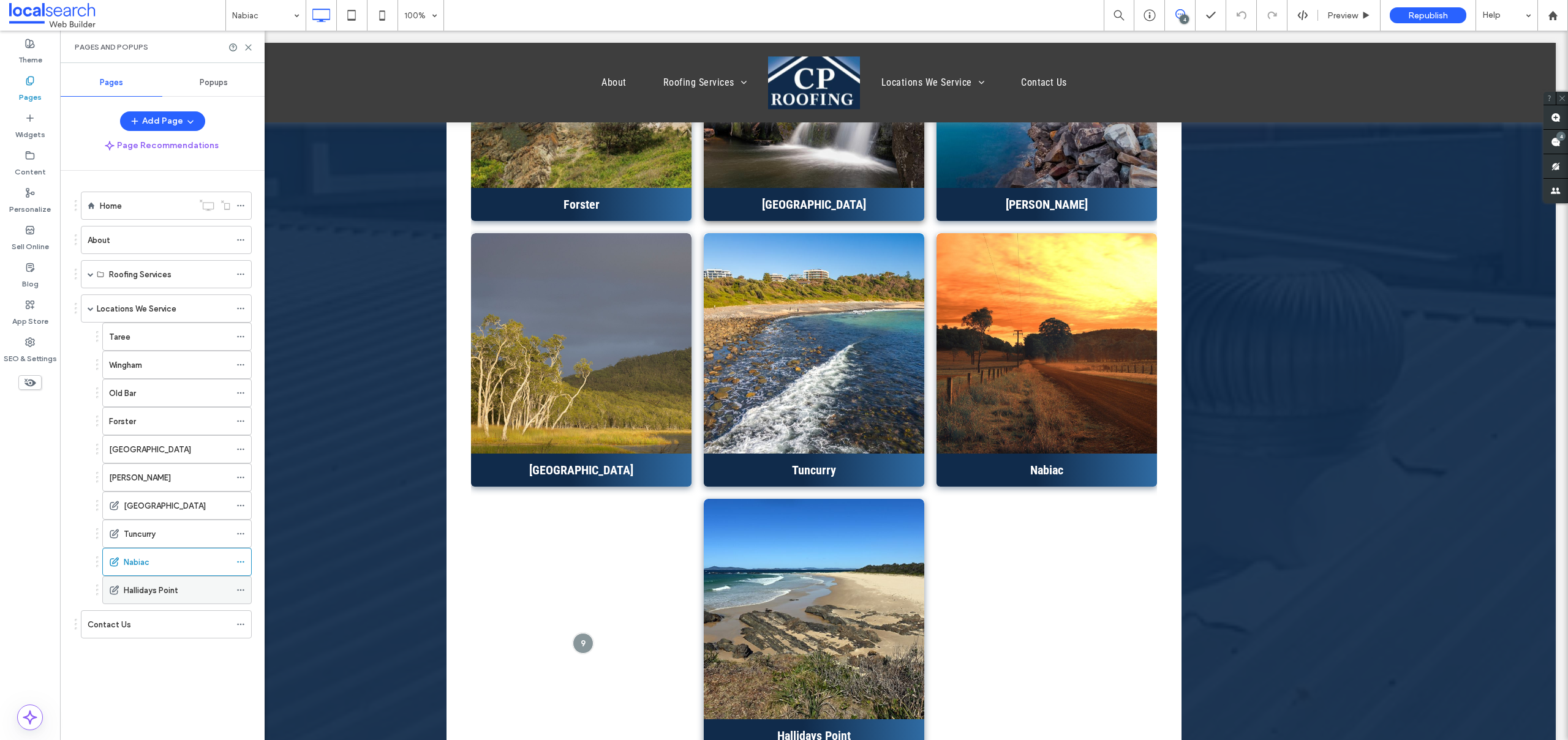
click at [157, 579] on div "Hallidays Point" at bounding box center [177, 590] width 107 height 27
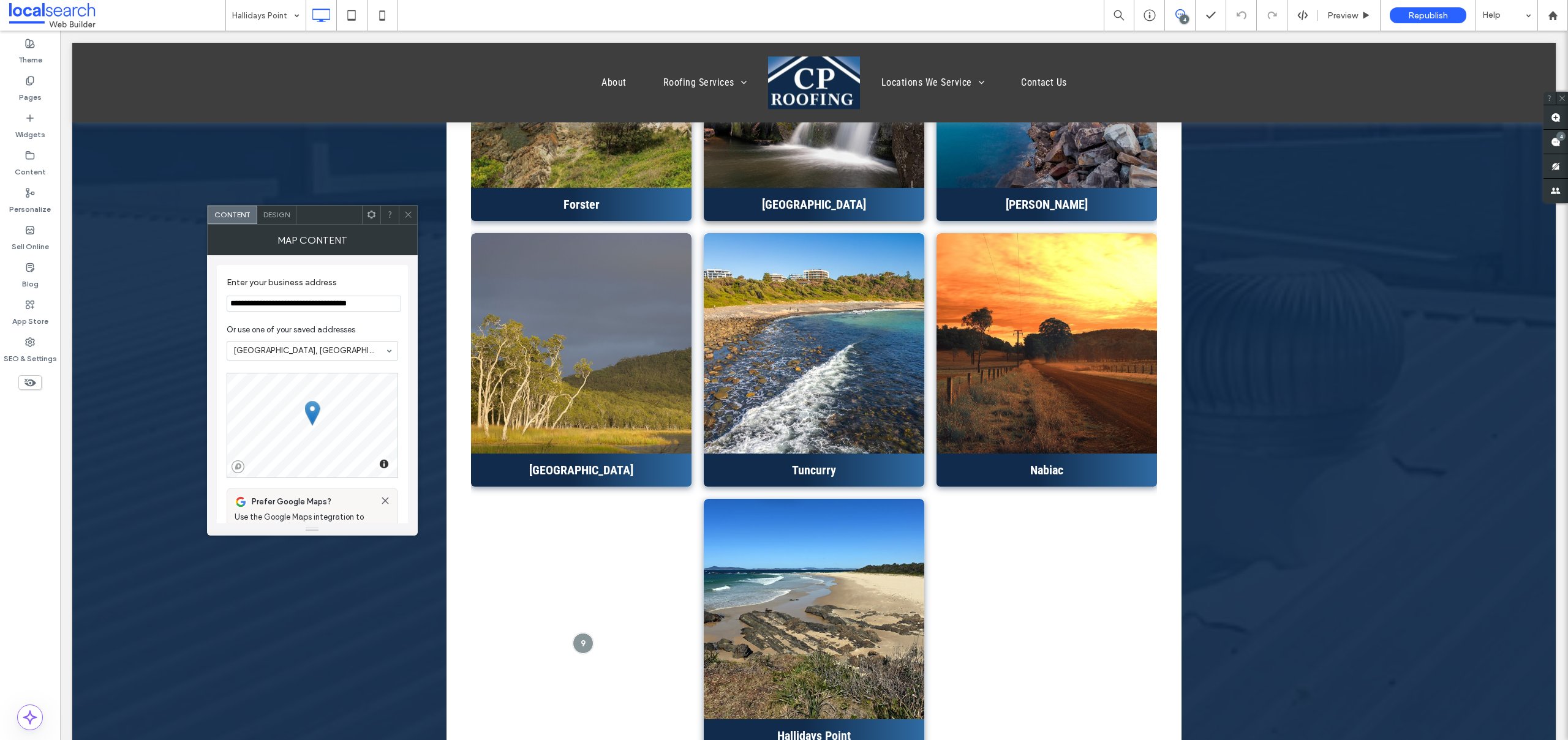
click at [250, 308] on input "**********" at bounding box center [314, 304] width 174 height 16
click at [278, 317] on div "Hallidays Point, New South Wales, Australia" at bounding box center [314, 322] width 173 height 18
type input "**********"
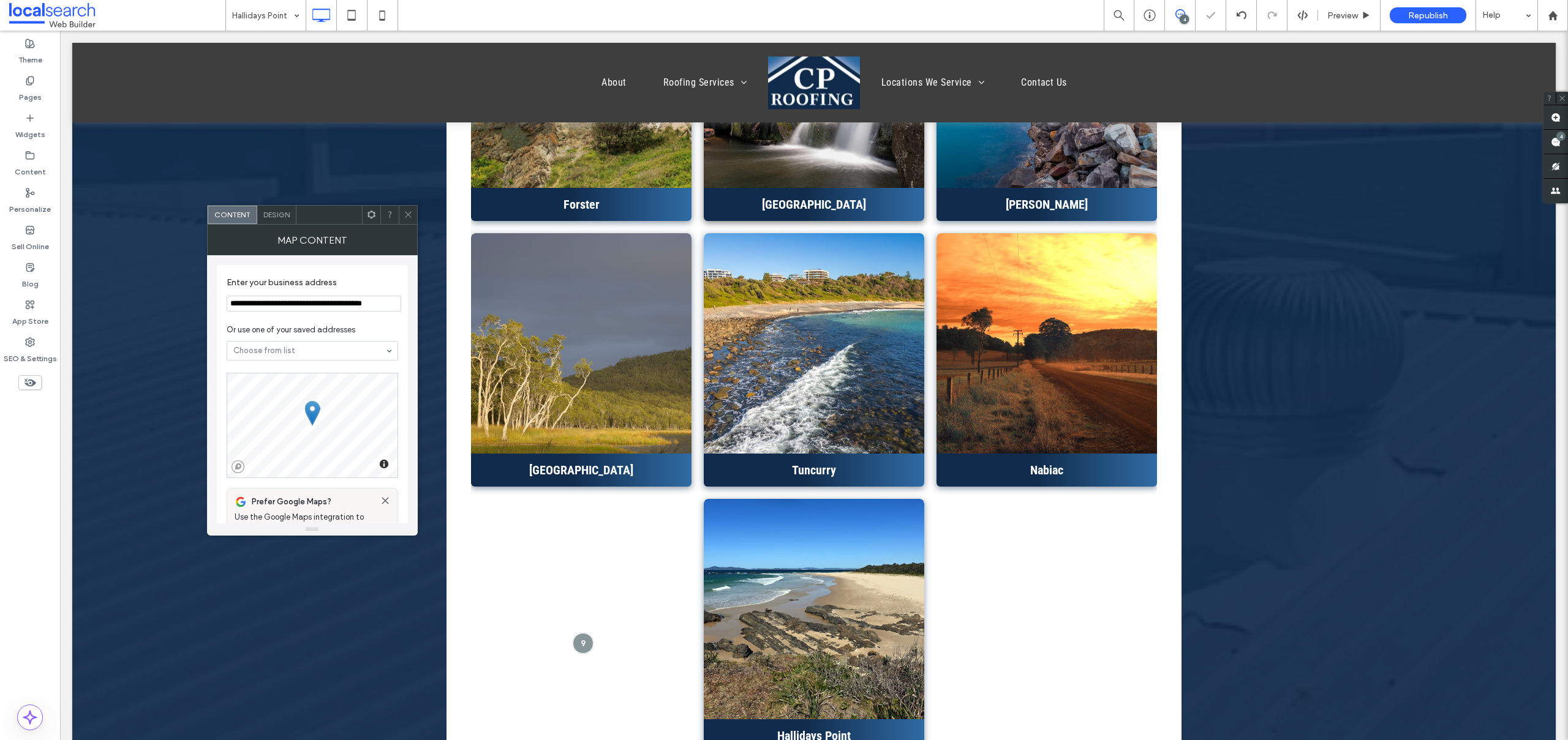
click at [404, 217] on icon at bounding box center [408, 215] width 9 height 9
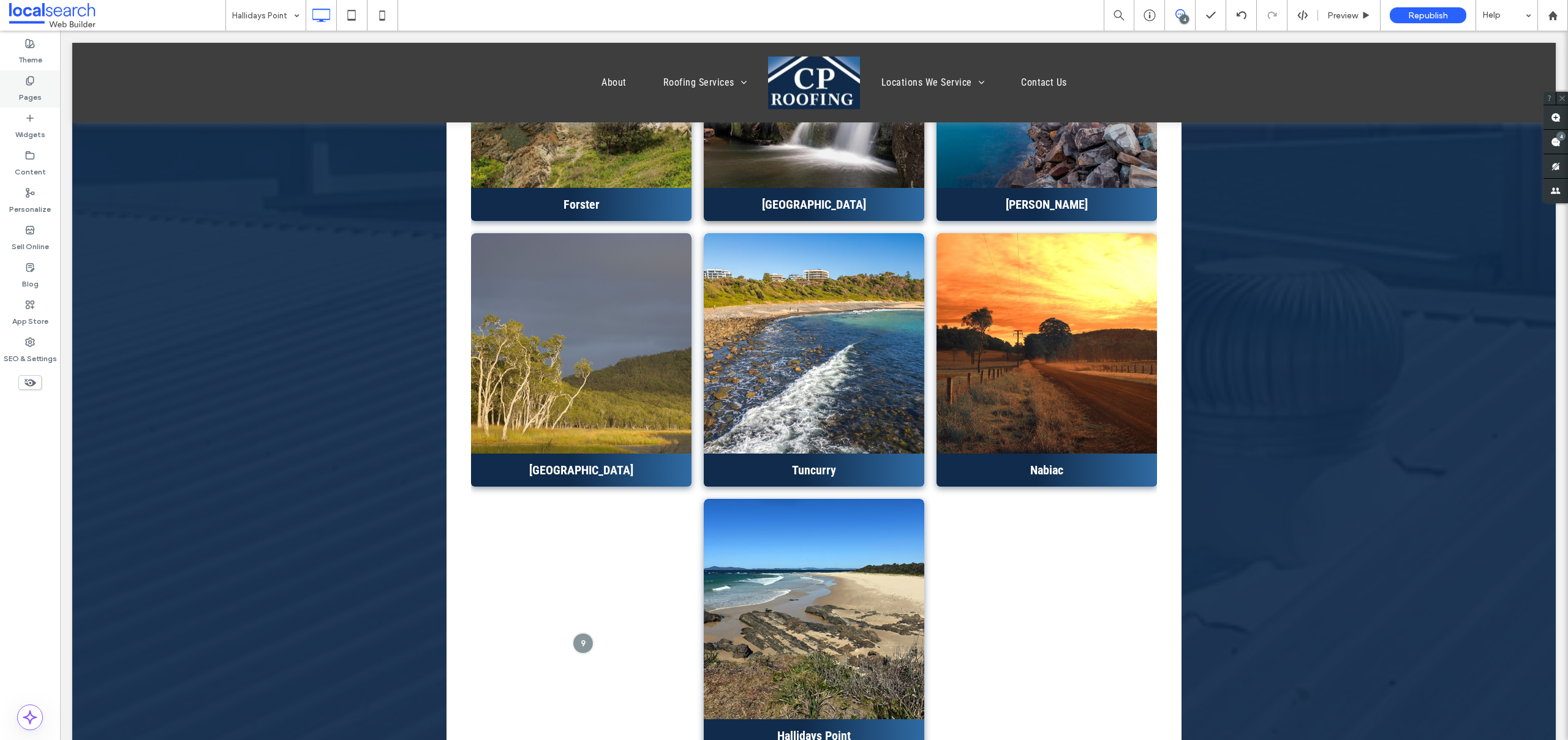
click at [42, 102] on div "Pages" at bounding box center [30, 89] width 60 height 37
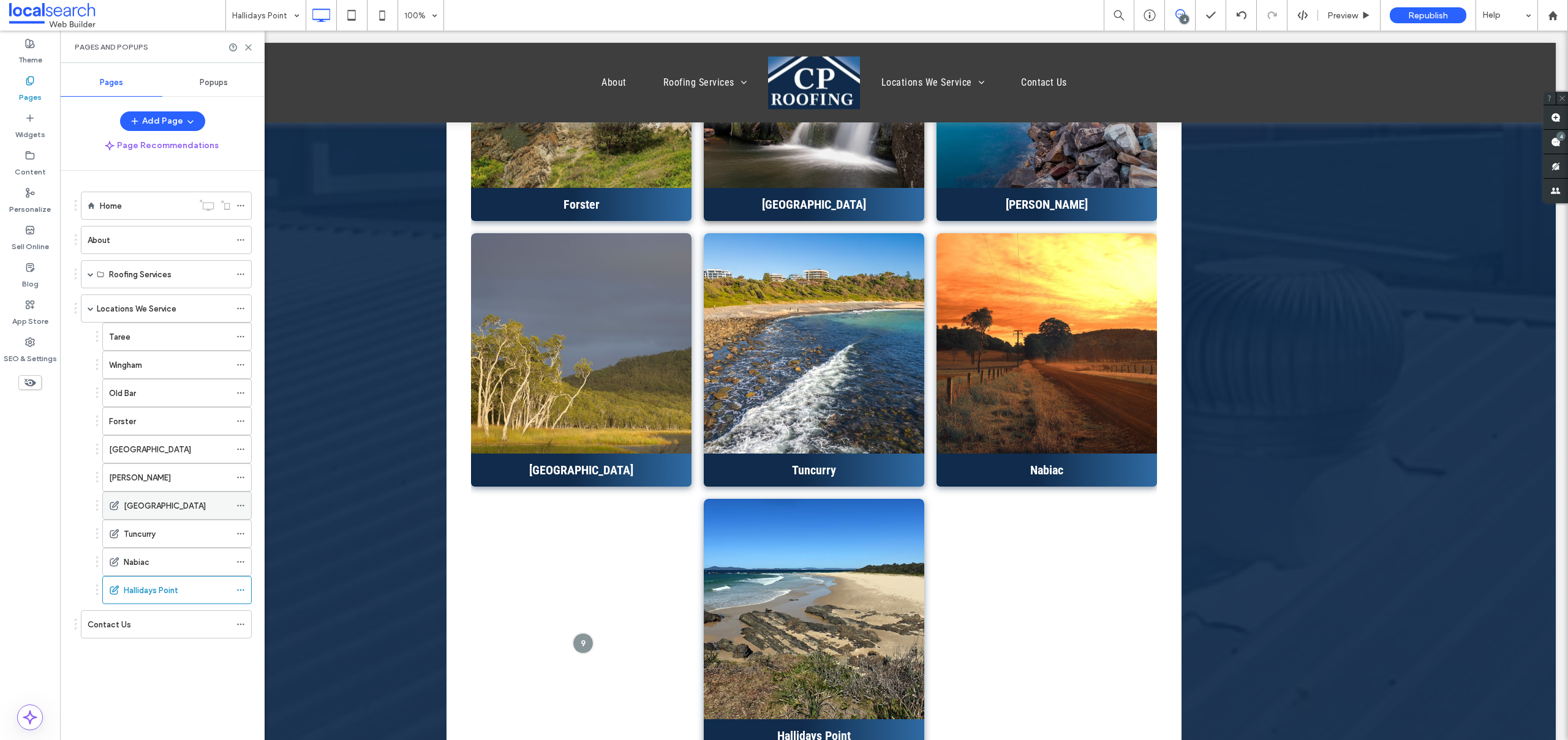
click at [161, 493] on div "[GEOGRAPHIC_DATA]" at bounding box center [177, 506] width 107 height 27
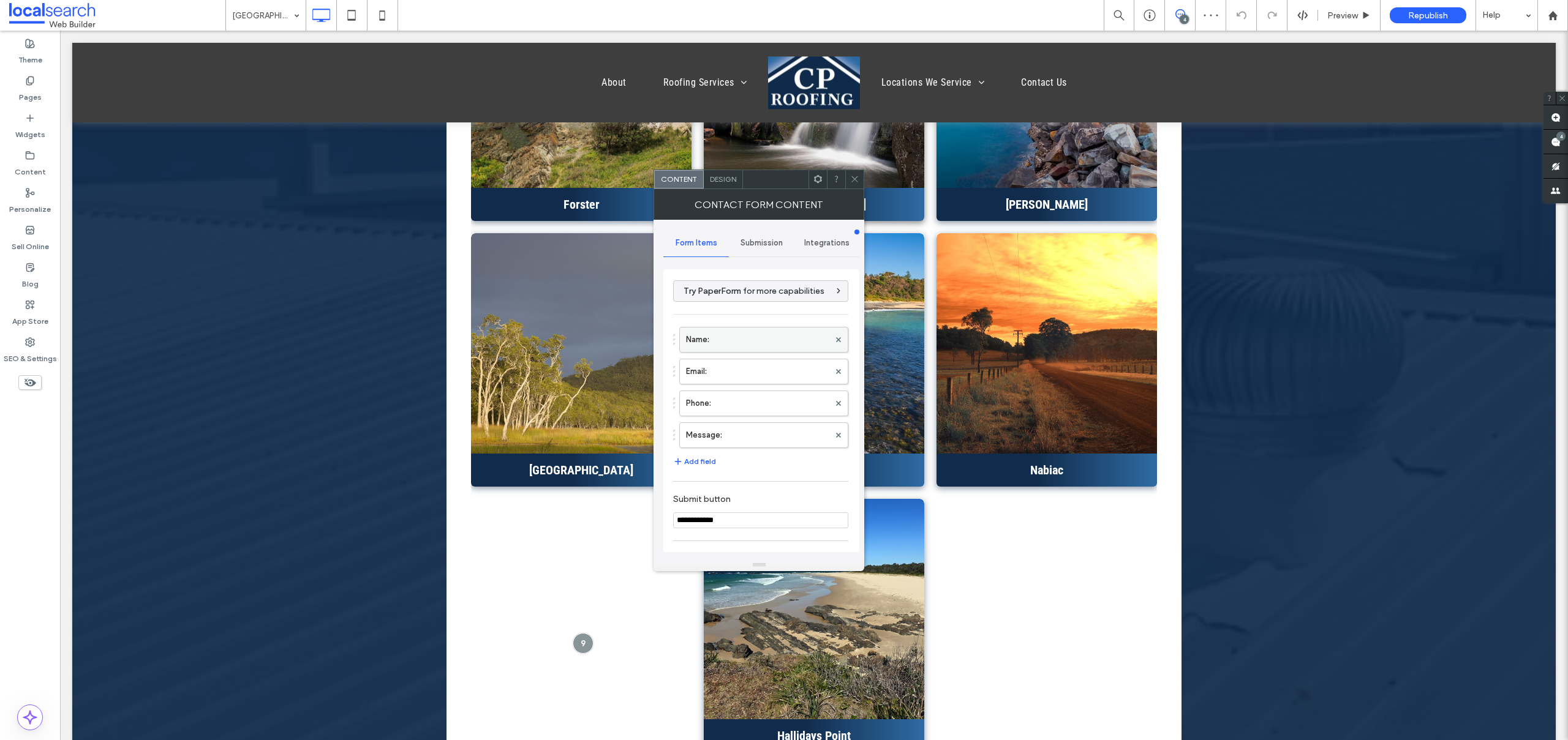
click at [696, 340] on label "Name:" at bounding box center [757, 339] width 143 height 24
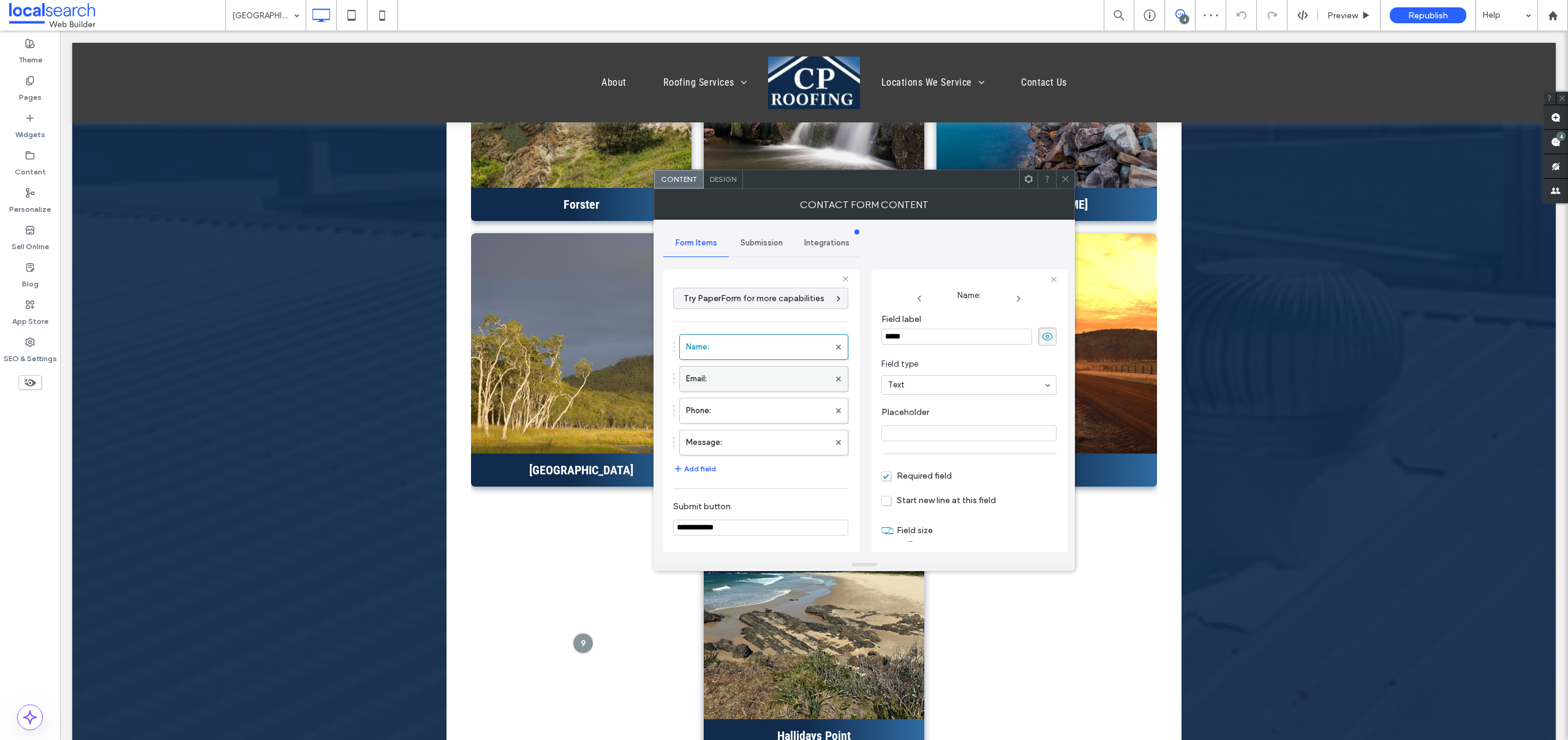
click at [703, 376] on label "Email:" at bounding box center [757, 379] width 143 height 24
click at [710, 411] on label "Phone:" at bounding box center [757, 411] width 143 height 24
click at [733, 443] on label "Message:" at bounding box center [757, 443] width 143 height 24
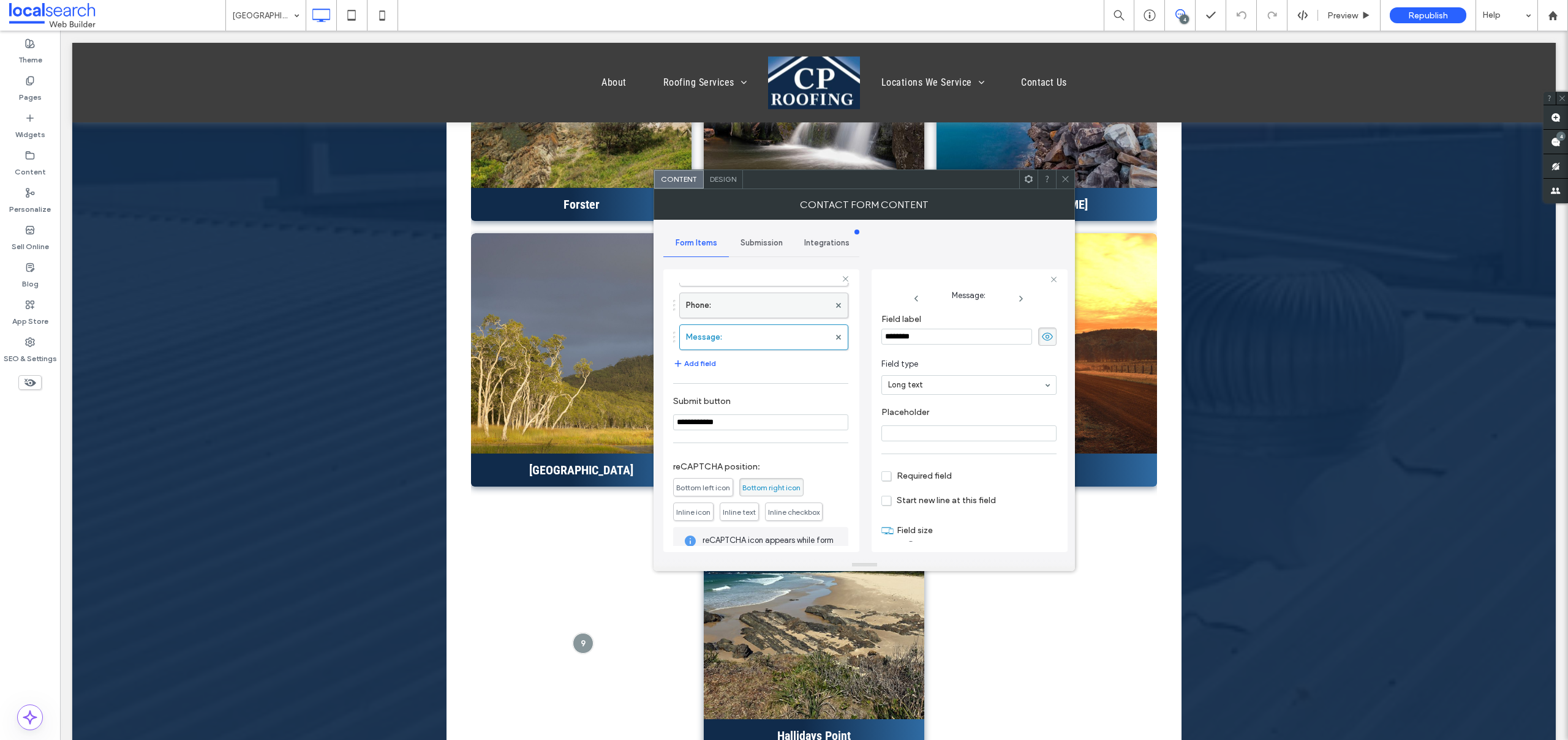
scroll to position [184, 0]
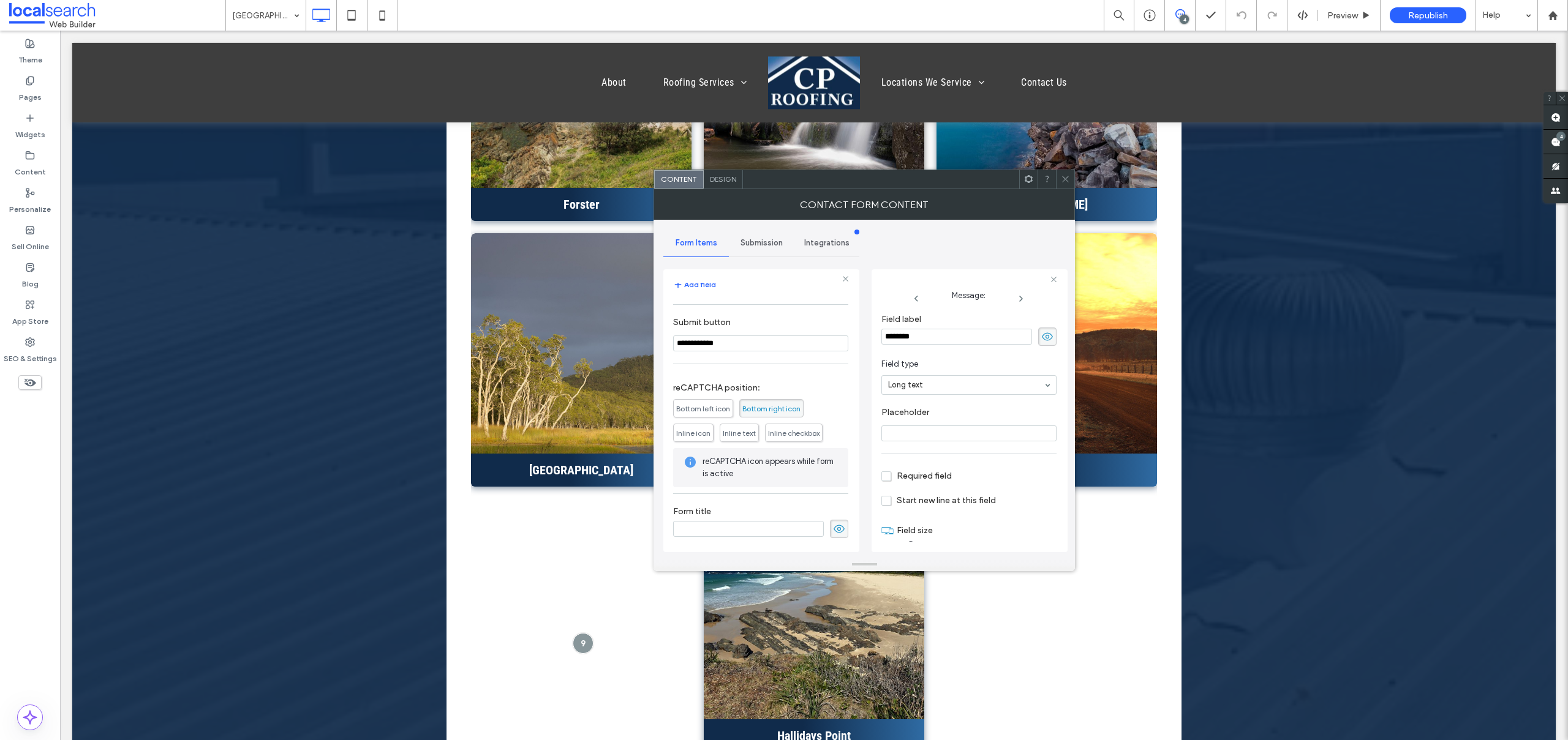
click at [766, 242] on span "Submission" at bounding box center [761, 243] width 43 height 10
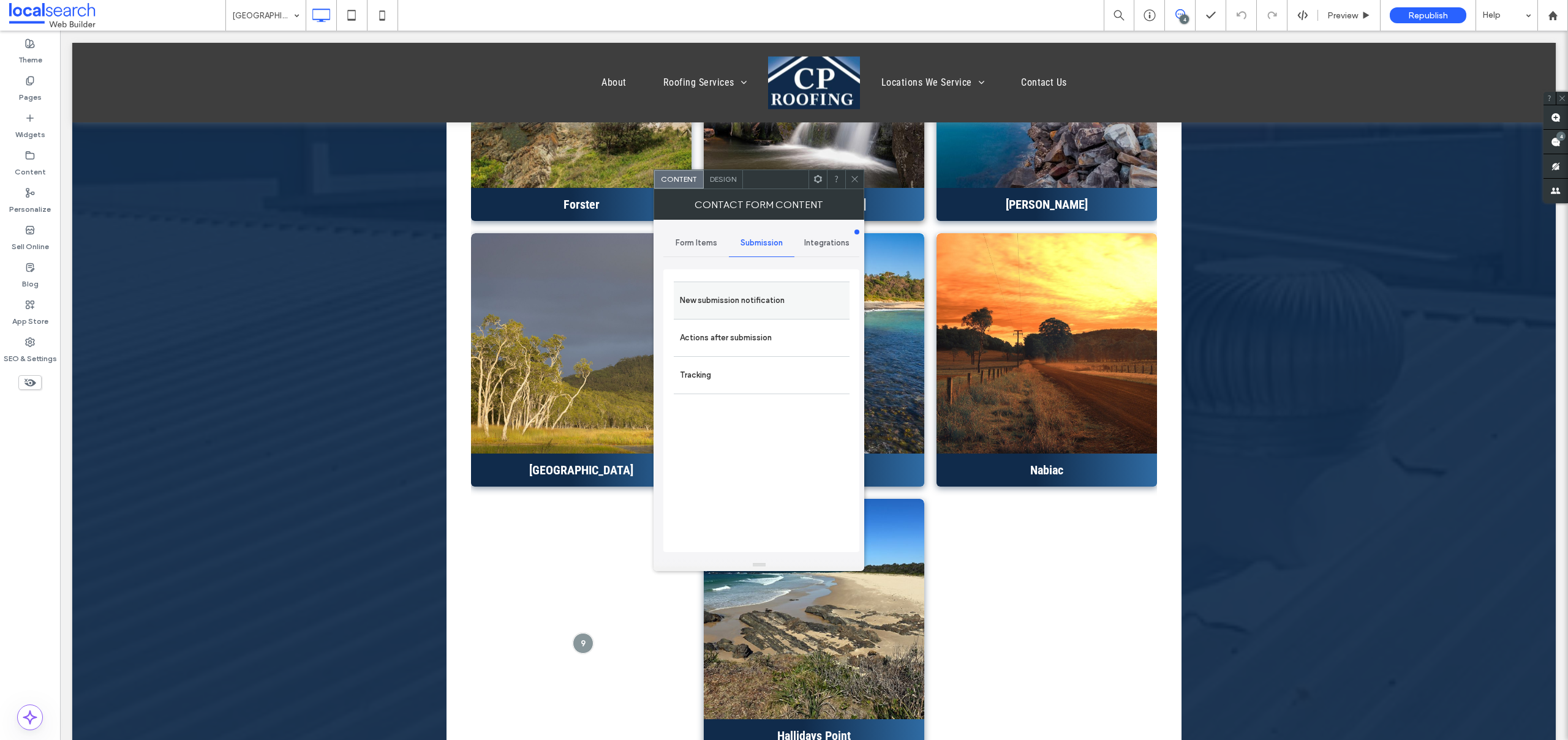
click at [745, 296] on label "New submission notification" at bounding box center [762, 300] width 163 height 24
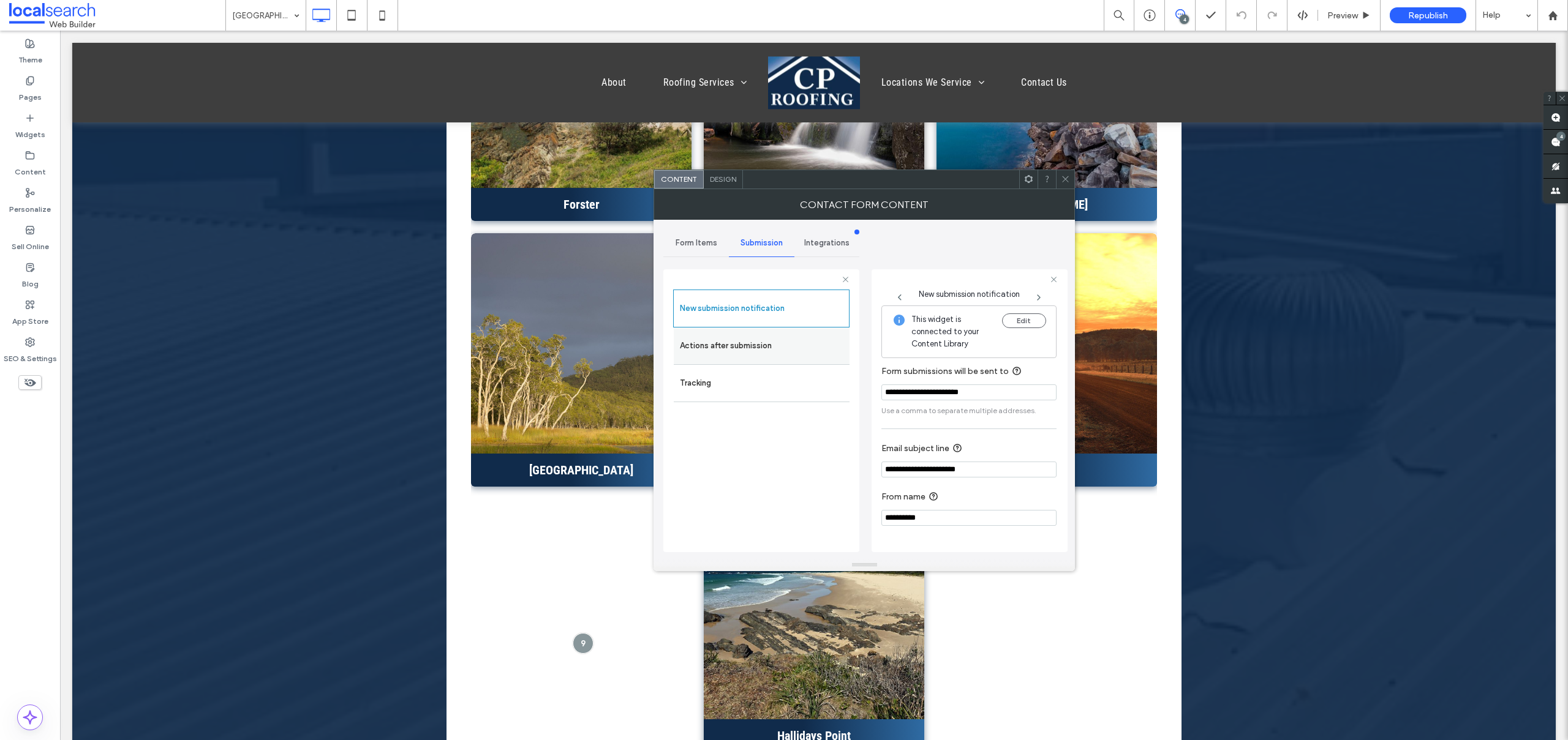
click at [748, 357] on label "Actions after submission" at bounding box center [762, 346] width 163 height 24
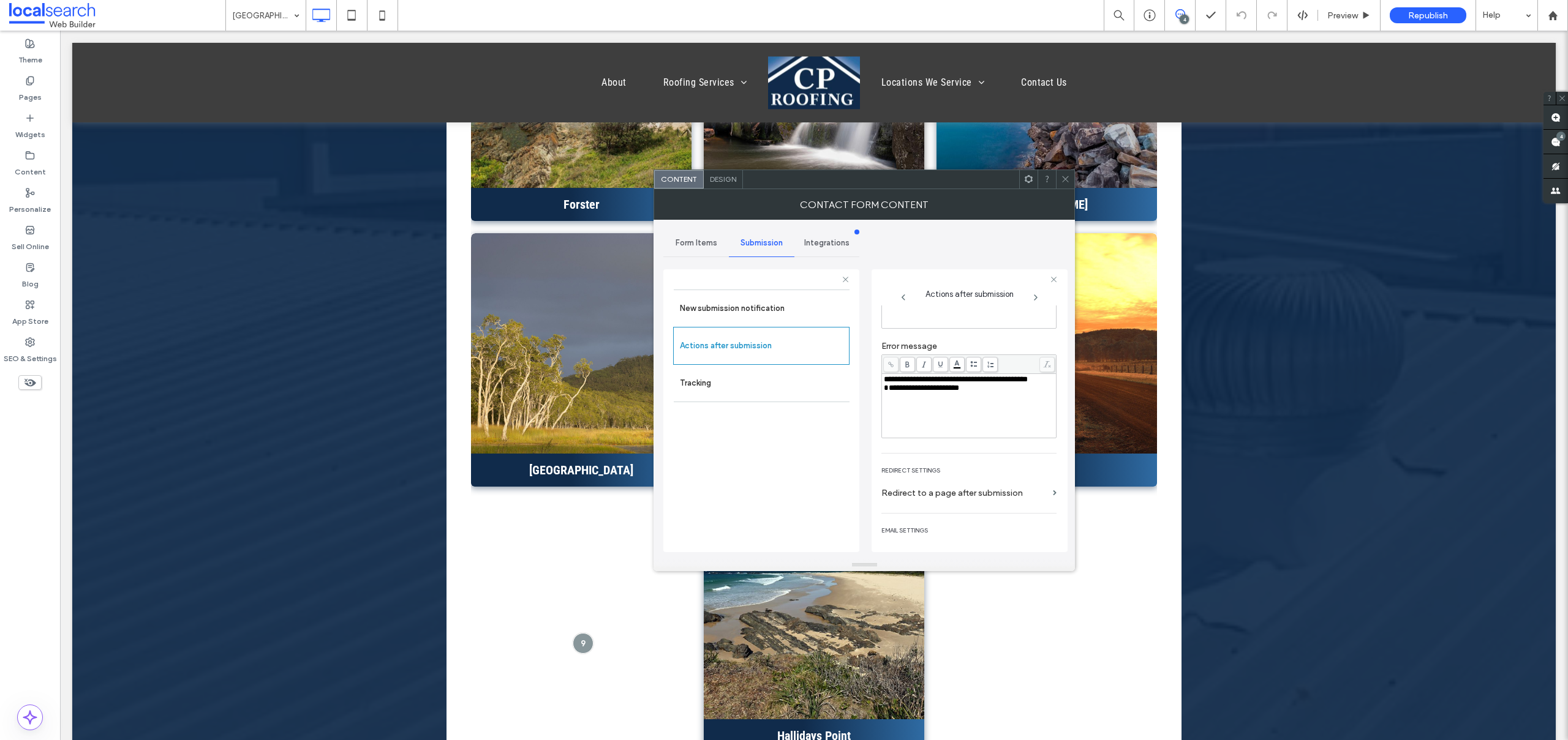
scroll to position [116, 0]
click at [883, 384] on span "**********" at bounding box center [920, 380] width 75 height 8
click at [727, 182] on div "Design" at bounding box center [723, 180] width 39 height 18
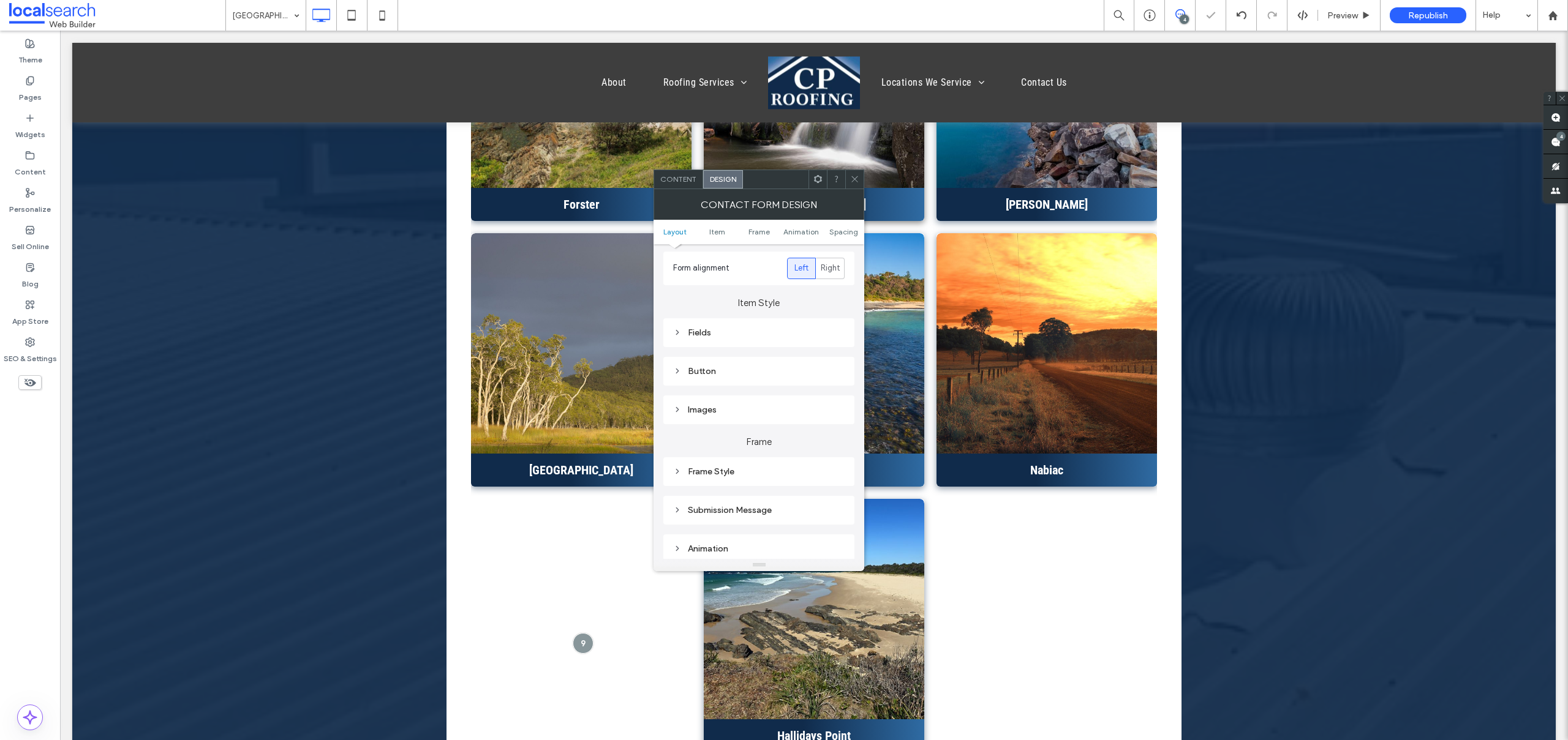
click at [729, 506] on div "Submission Message" at bounding box center [758, 510] width 171 height 10
click at [852, 177] on use at bounding box center [854, 179] width 6 height 6
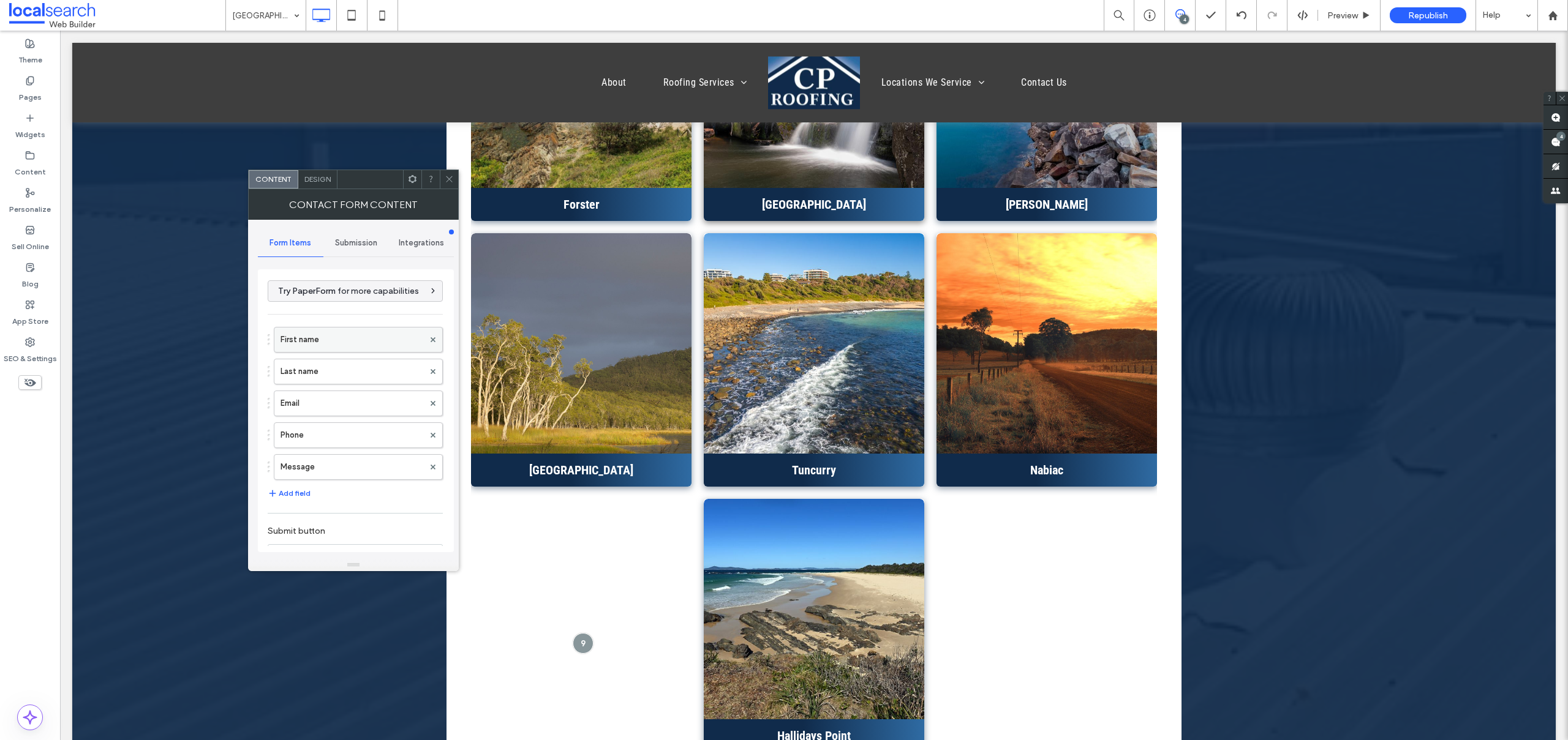
click at [334, 338] on label "First name" at bounding box center [352, 339] width 143 height 24
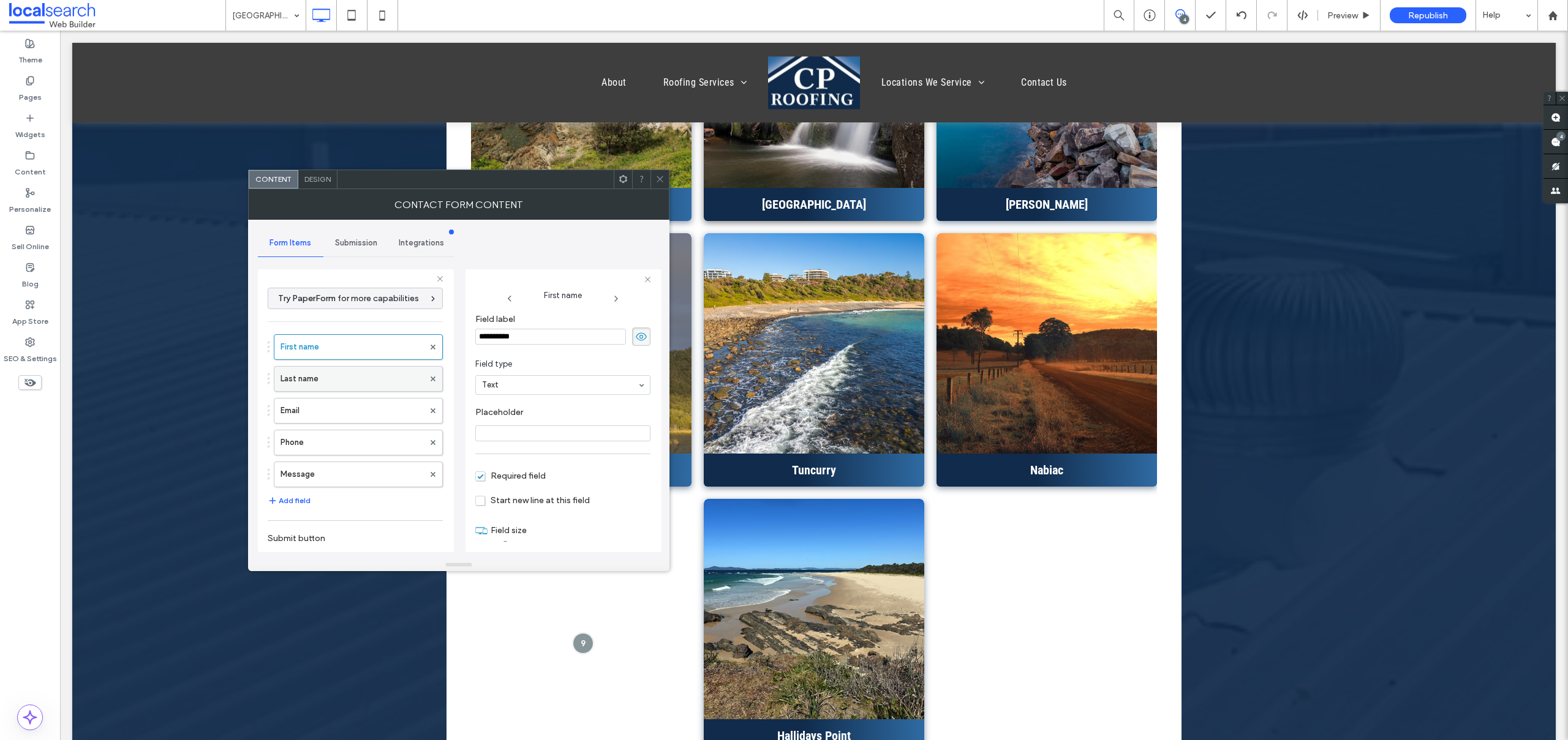
click at [311, 375] on label "Last name" at bounding box center [352, 379] width 143 height 24
click at [322, 399] on label "Email" at bounding box center [352, 411] width 143 height 24
click at [314, 449] on label "Phone" at bounding box center [352, 443] width 143 height 24
click at [323, 468] on label "Message" at bounding box center [352, 474] width 143 height 24
type input "**"
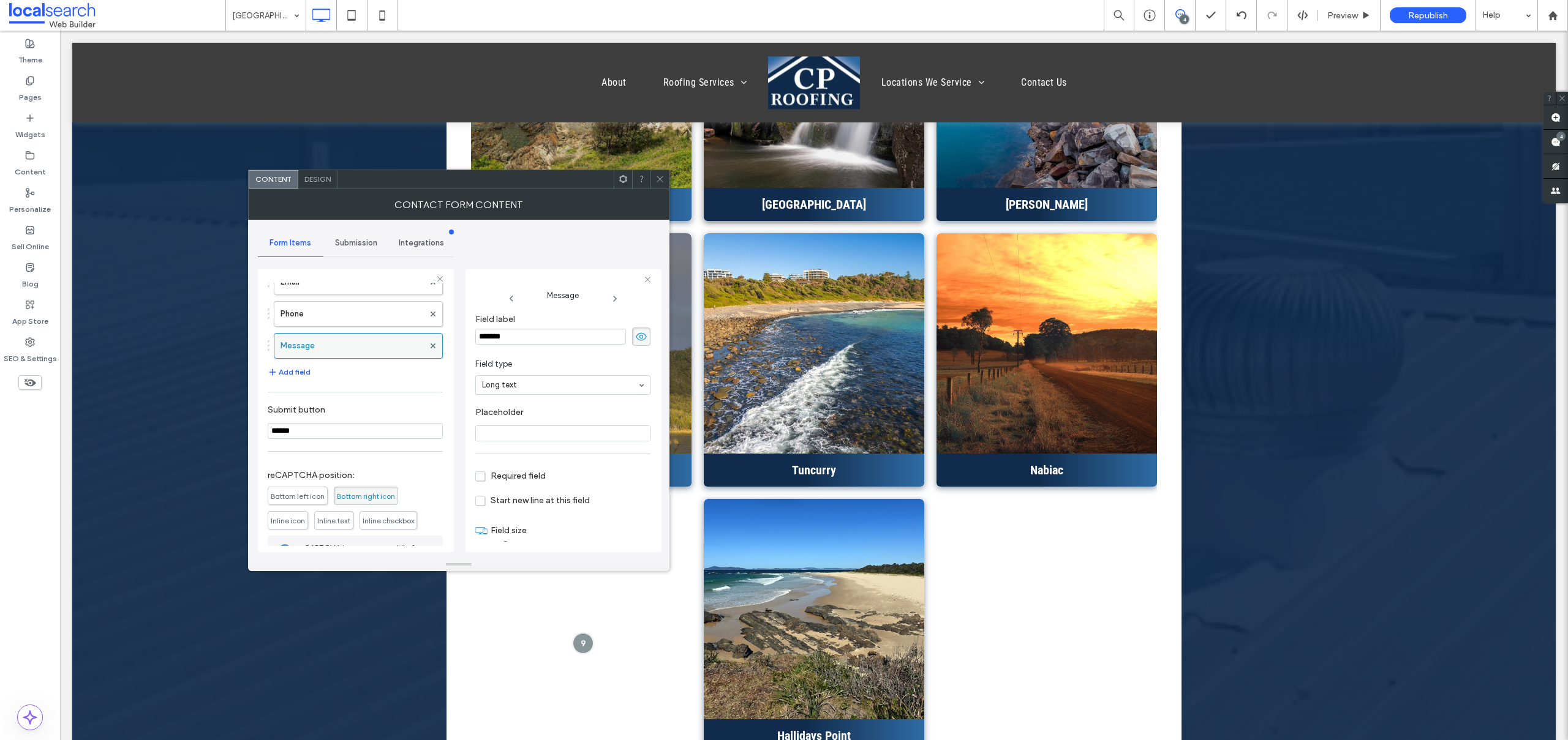
scroll to position [216, 0]
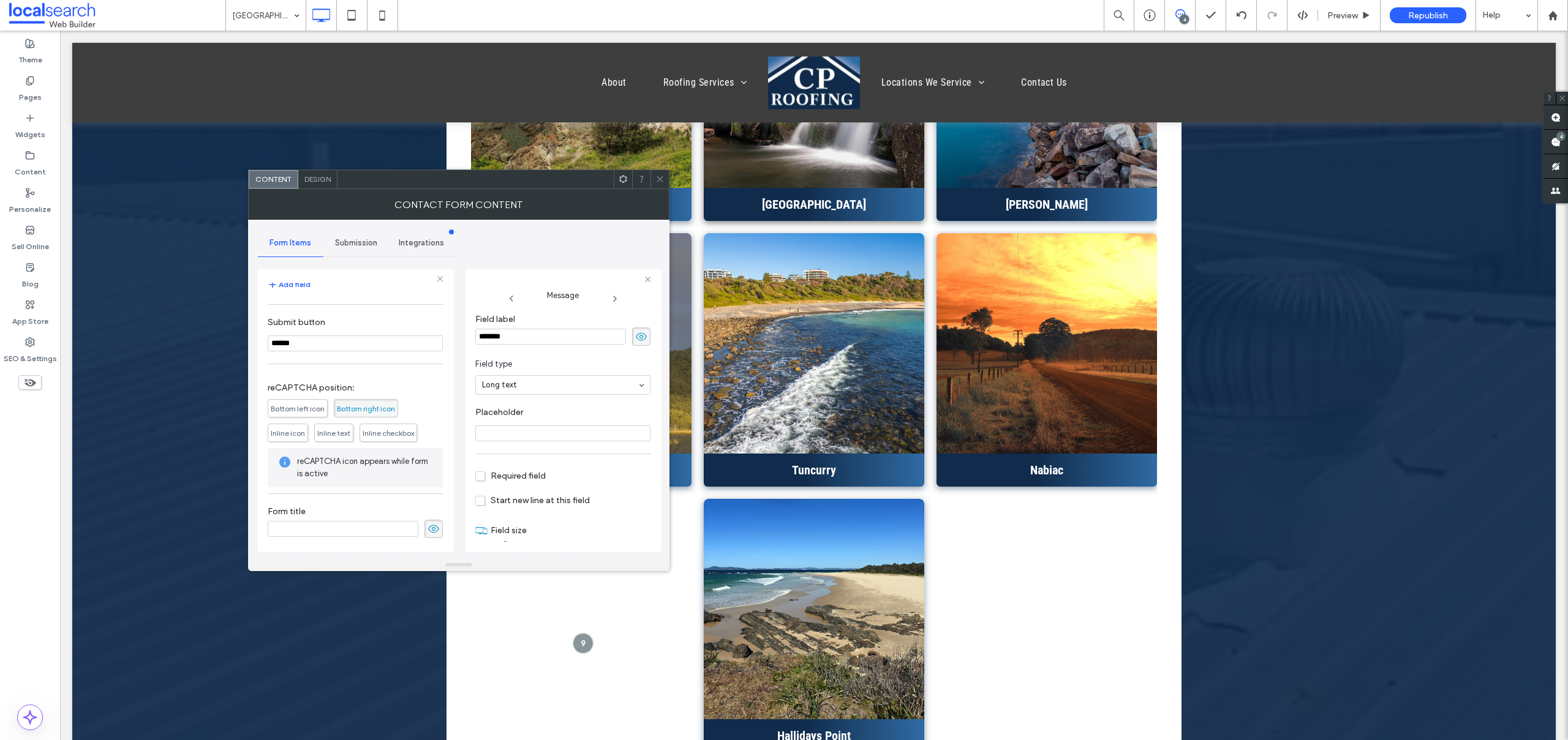
click at [354, 233] on div "Submission" at bounding box center [356, 243] width 65 height 27
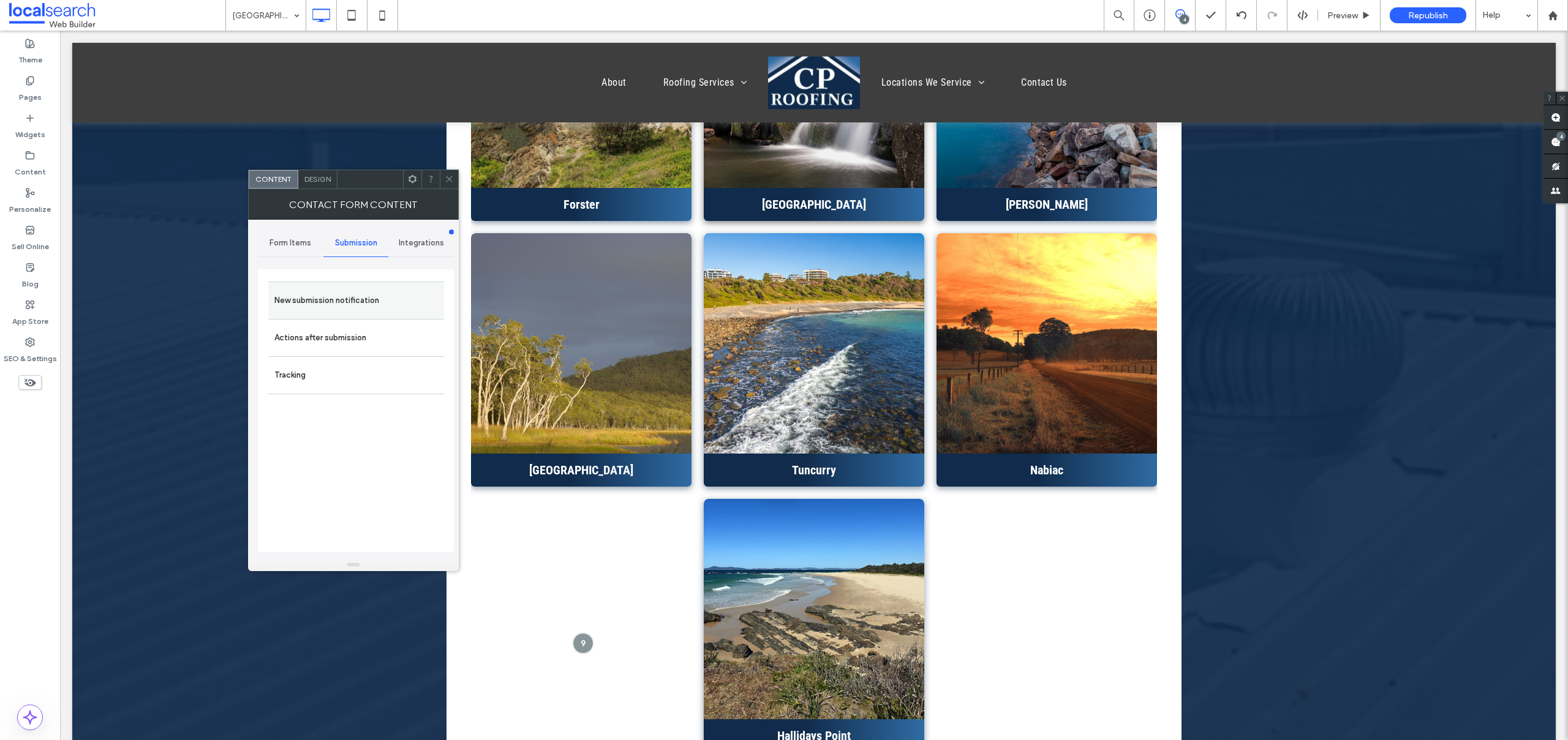
click at [326, 295] on label "New submission notification" at bounding box center [356, 300] width 163 height 24
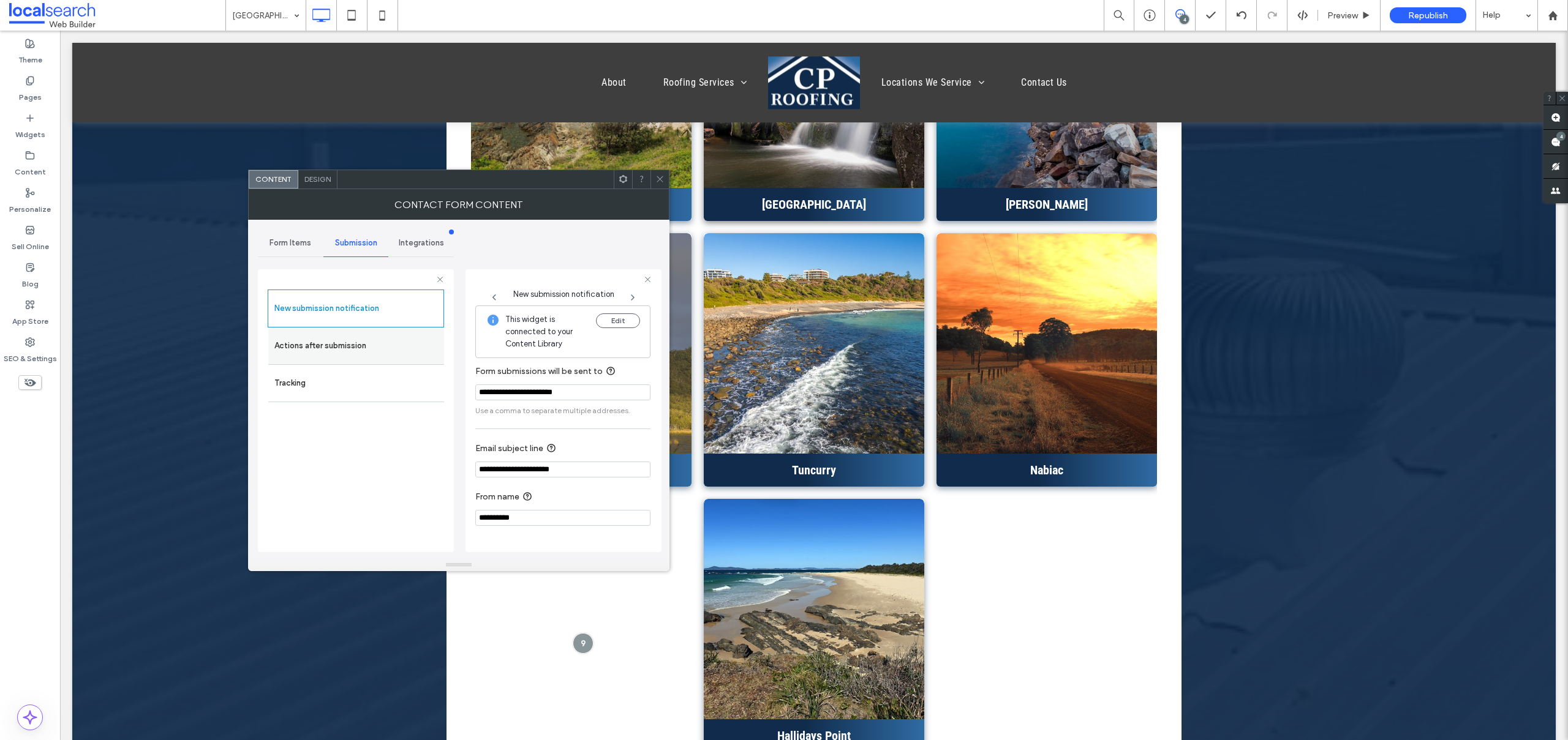
click at [333, 348] on label "Actions after submission" at bounding box center [356, 346] width 163 height 24
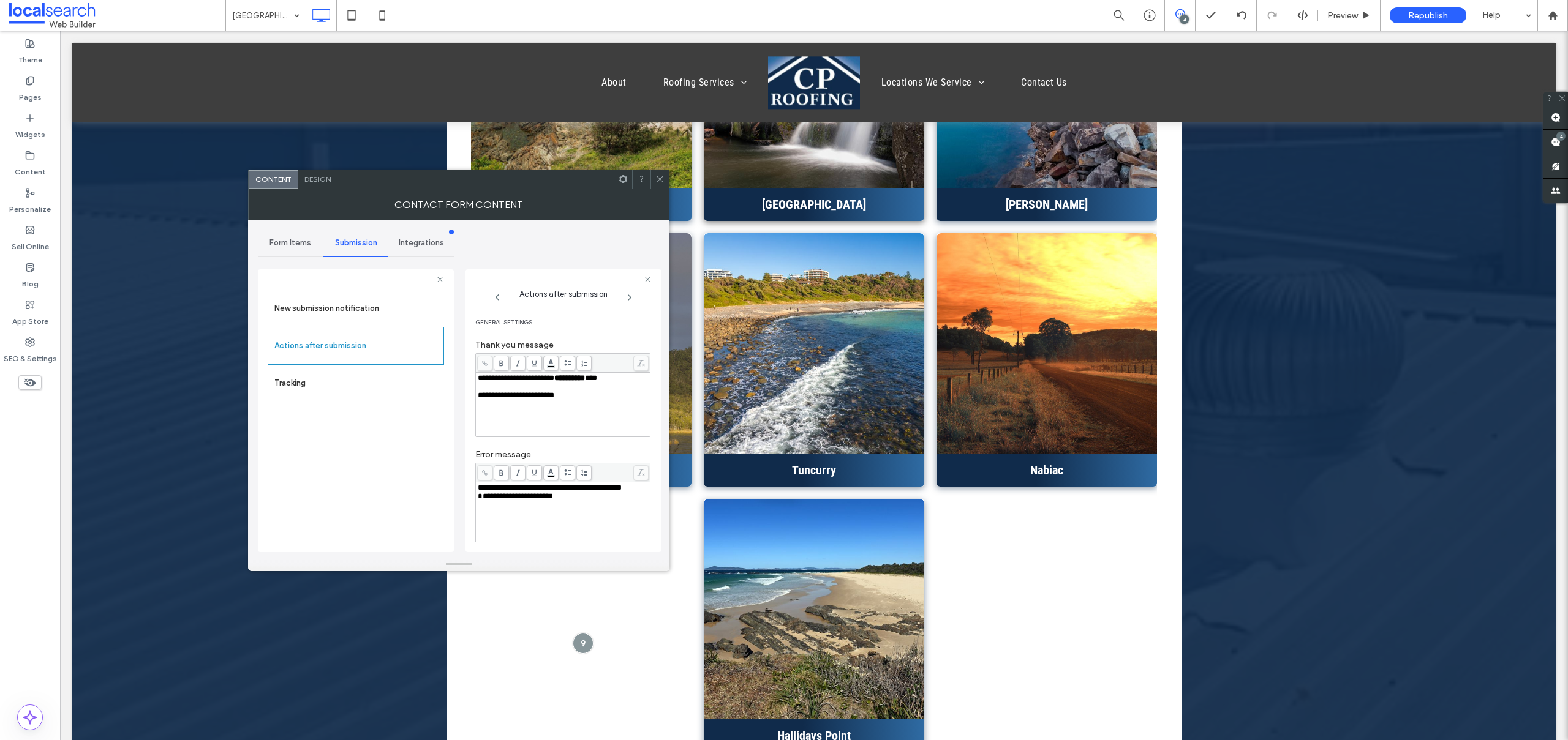
click at [660, 172] on span at bounding box center [660, 180] width 9 height 18
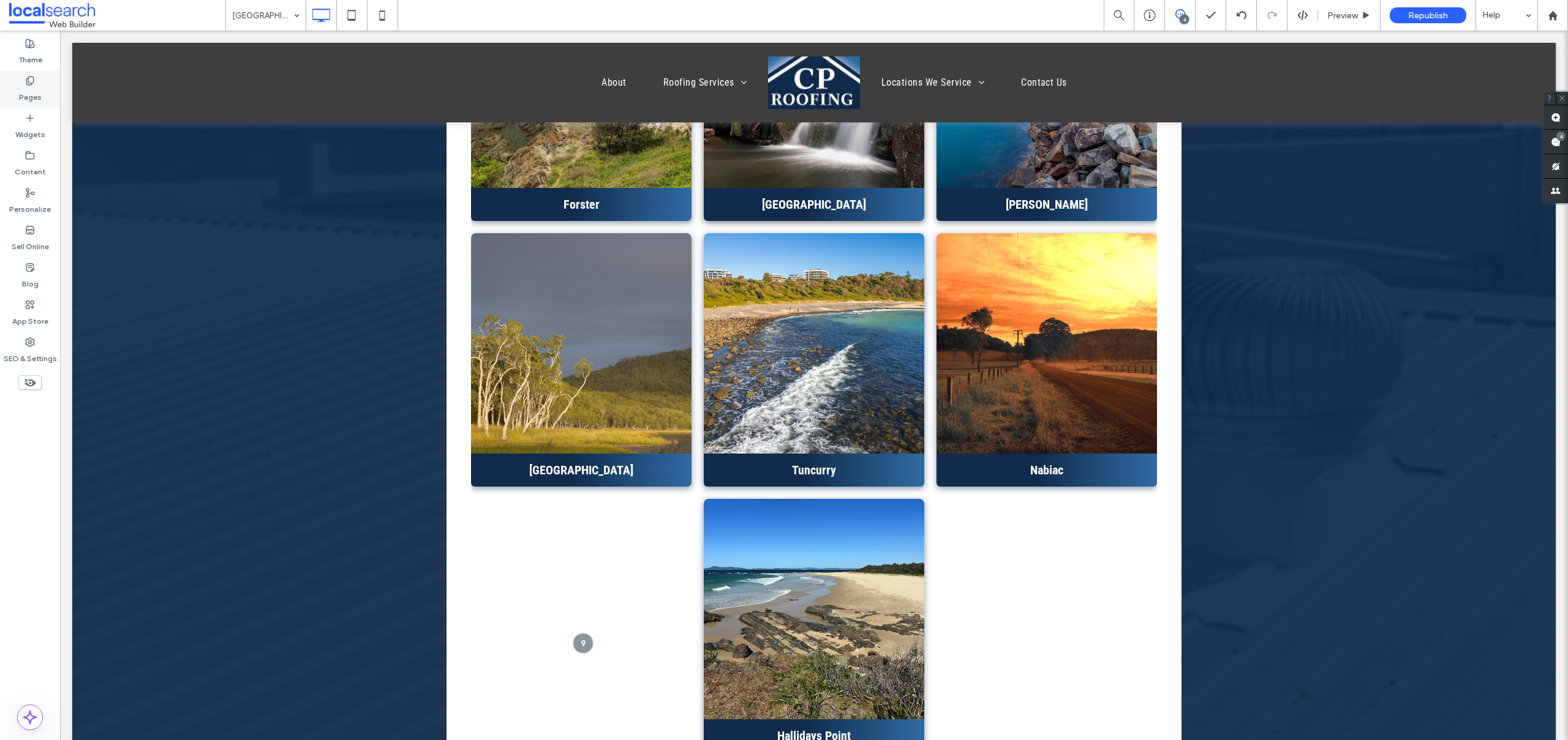
click at [27, 88] on label "Pages" at bounding box center [30, 94] width 23 height 17
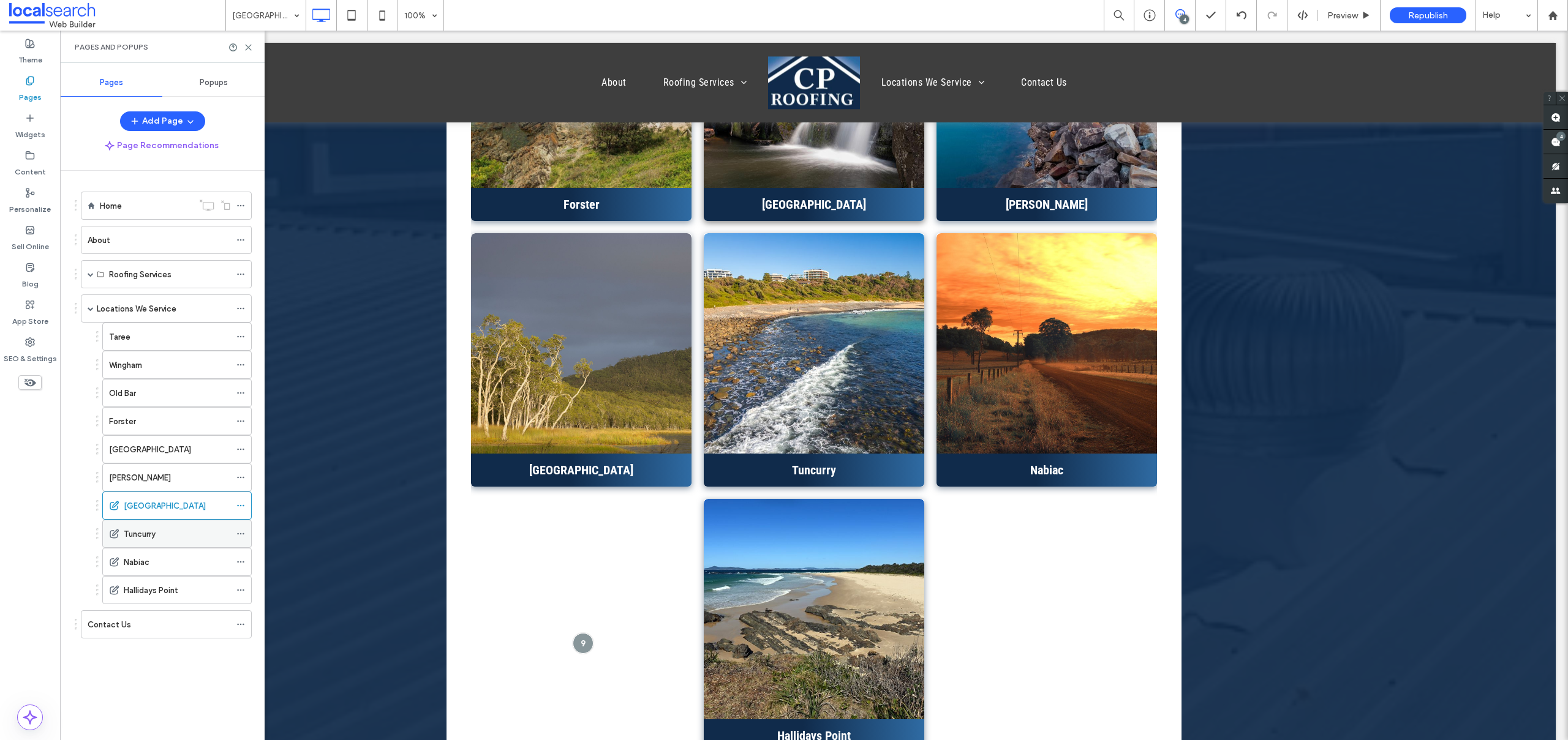
click at [151, 538] on label "Tuncurry" at bounding box center [139, 534] width 32 height 22
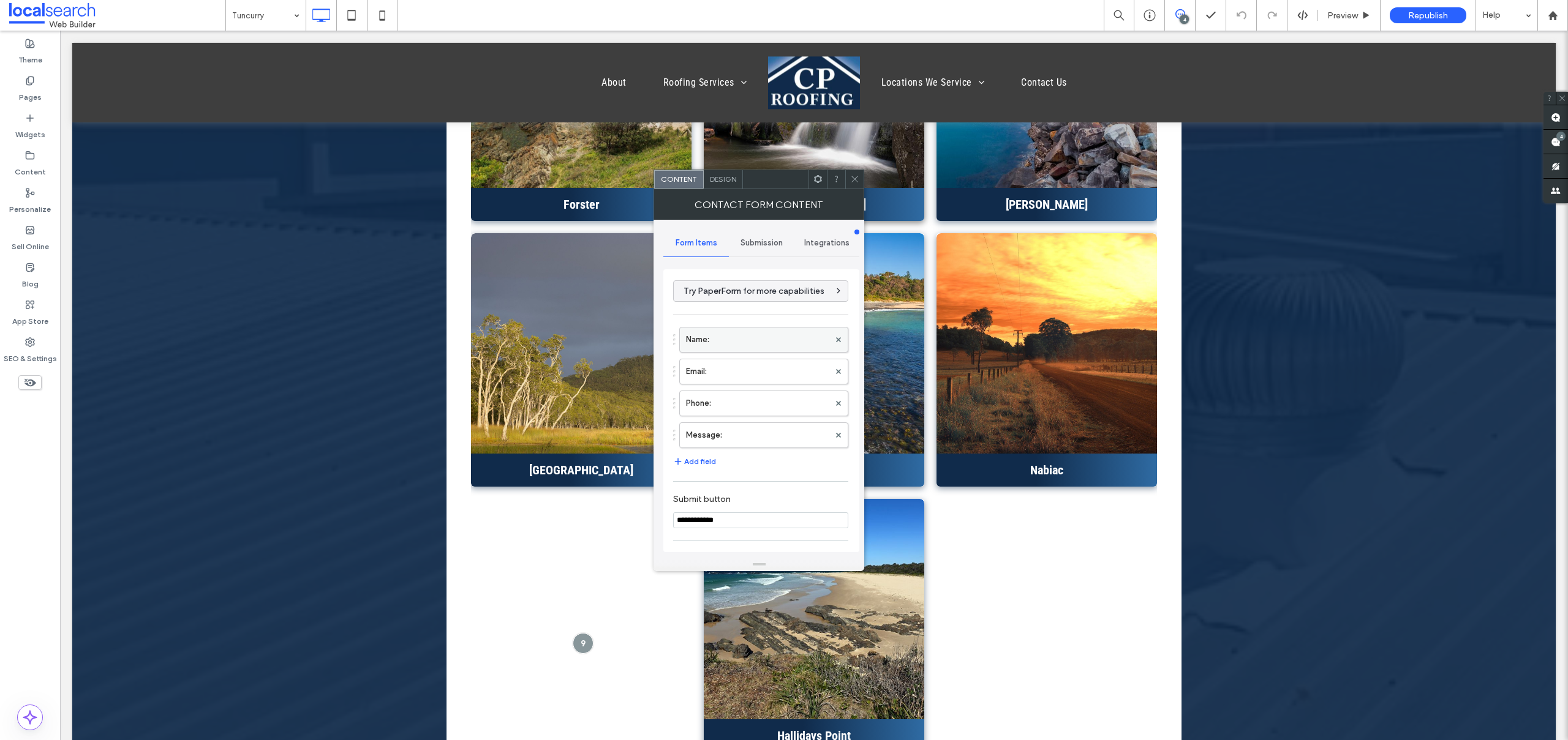
click at [694, 342] on label "Name:" at bounding box center [757, 339] width 143 height 24
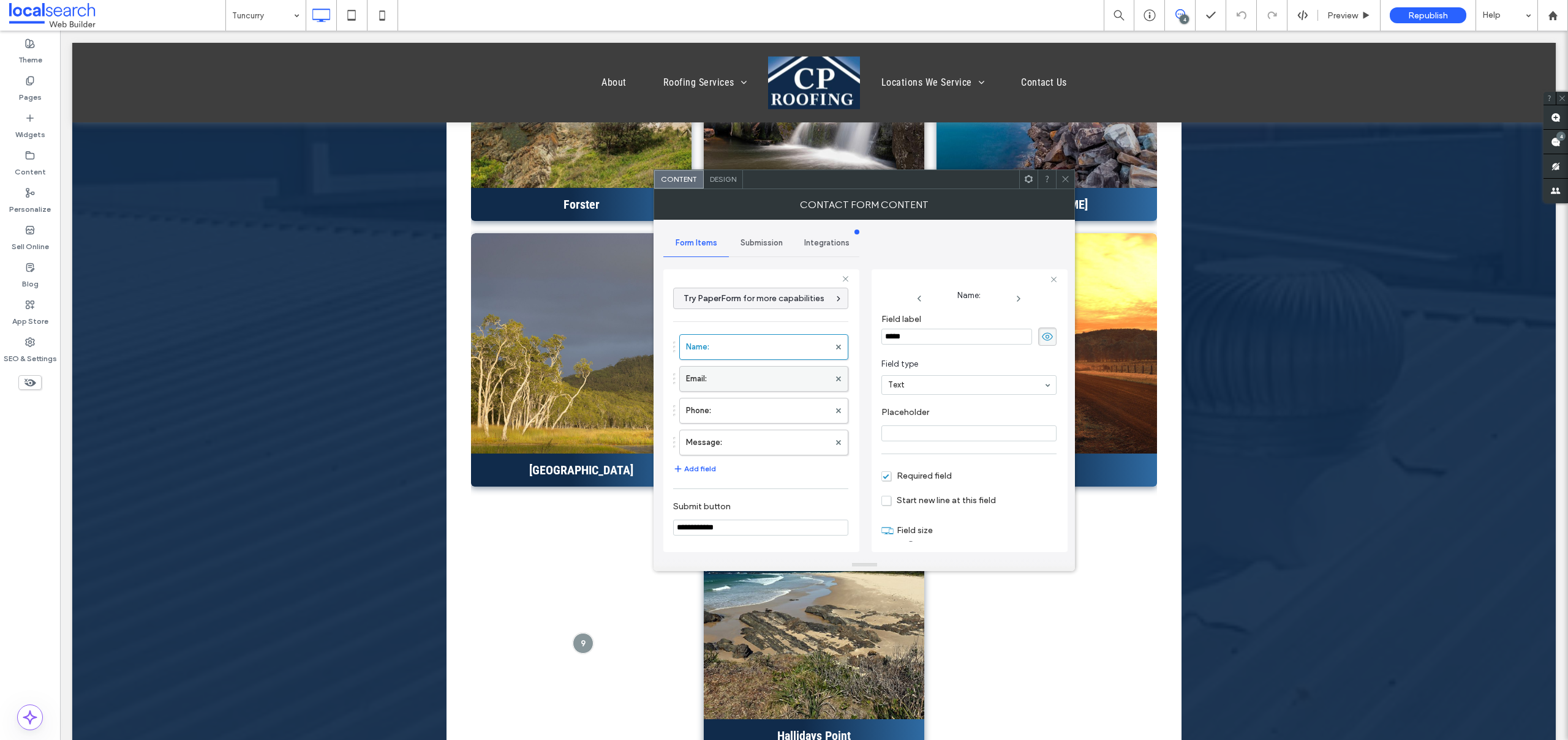
click at [775, 384] on label "Email:" at bounding box center [757, 379] width 143 height 24
click at [763, 420] on label "Phone:" at bounding box center [757, 411] width 143 height 24
click at [773, 433] on label "Message:" at bounding box center [757, 443] width 143 height 24
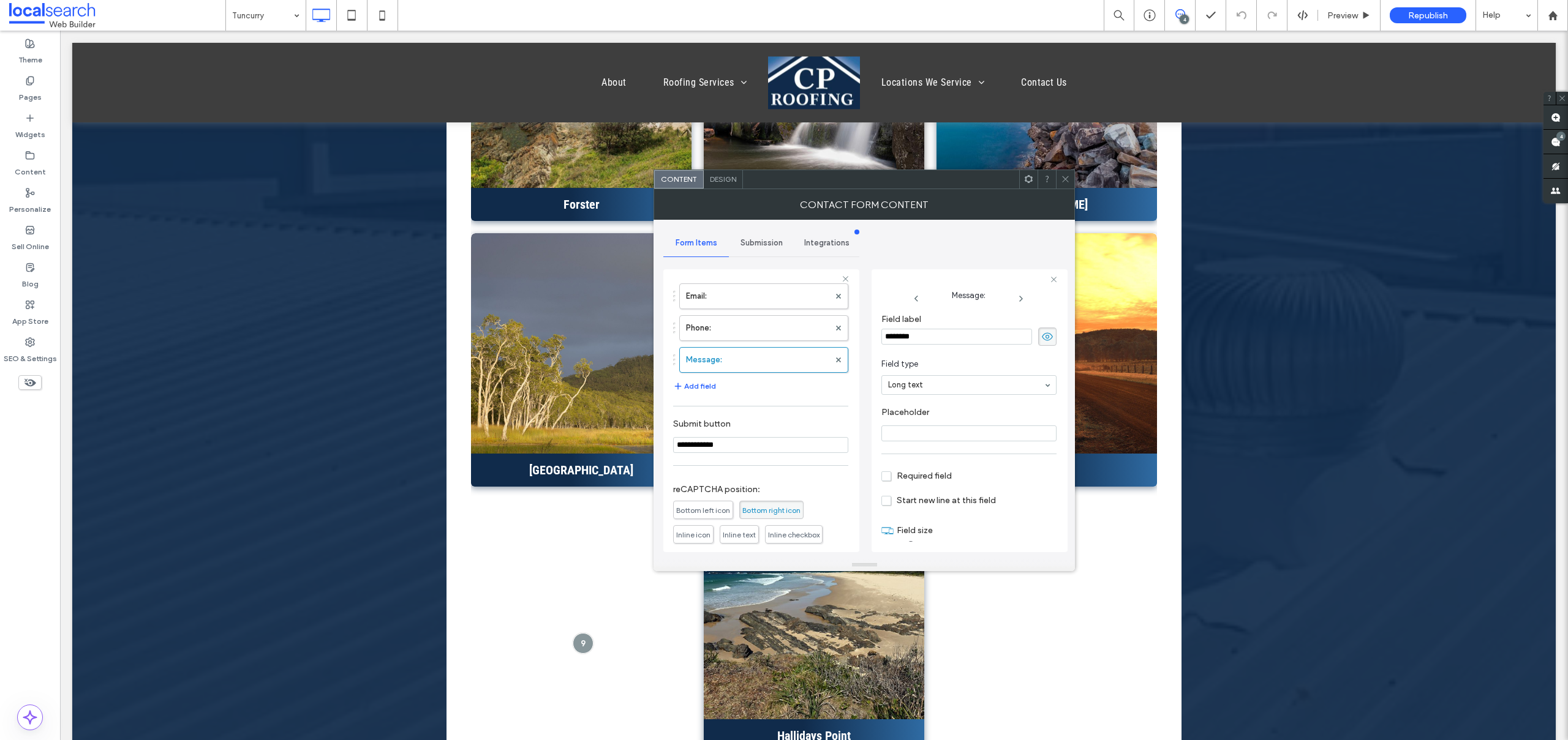
scroll to position [184, 0]
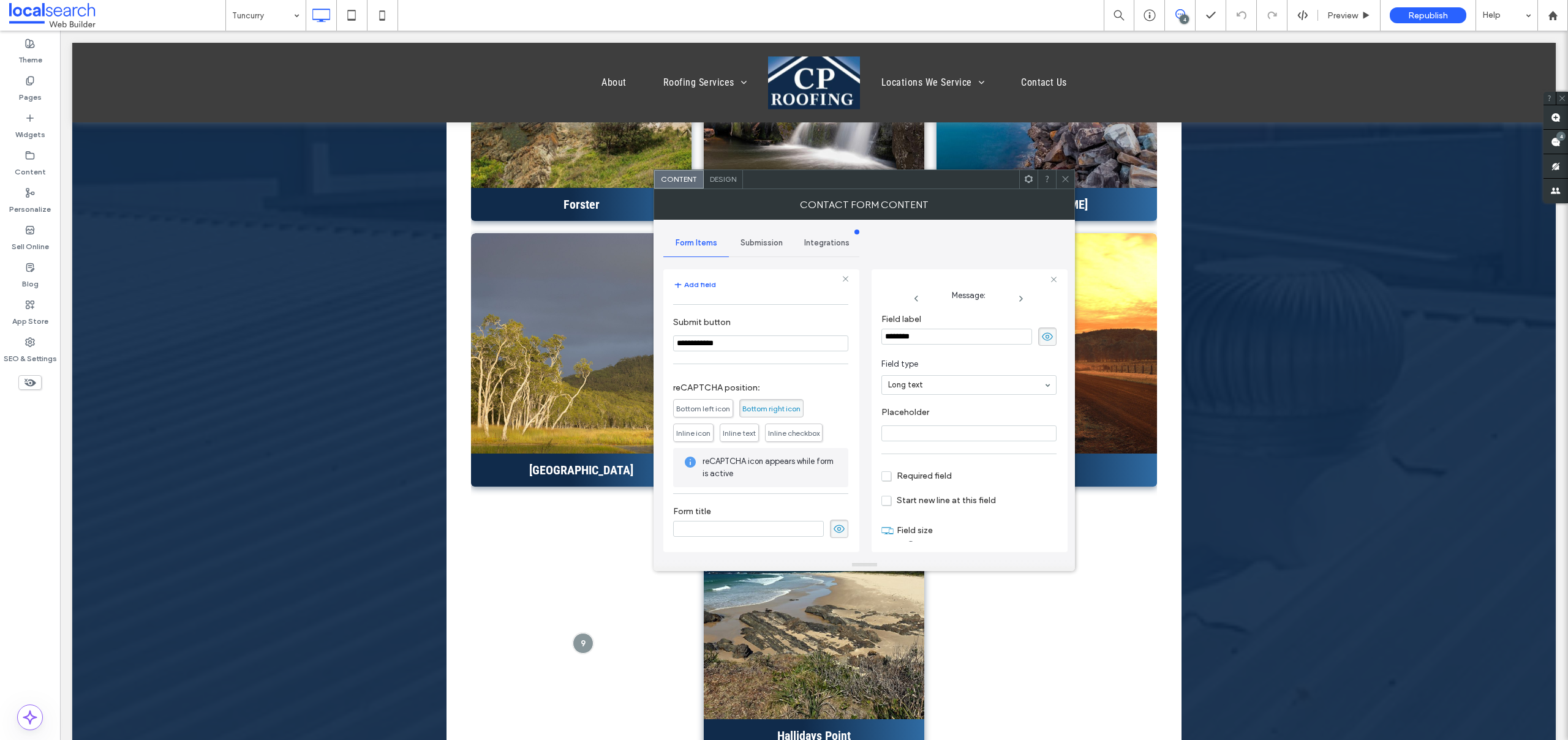
click at [763, 239] on span "Submission" at bounding box center [761, 243] width 43 height 10
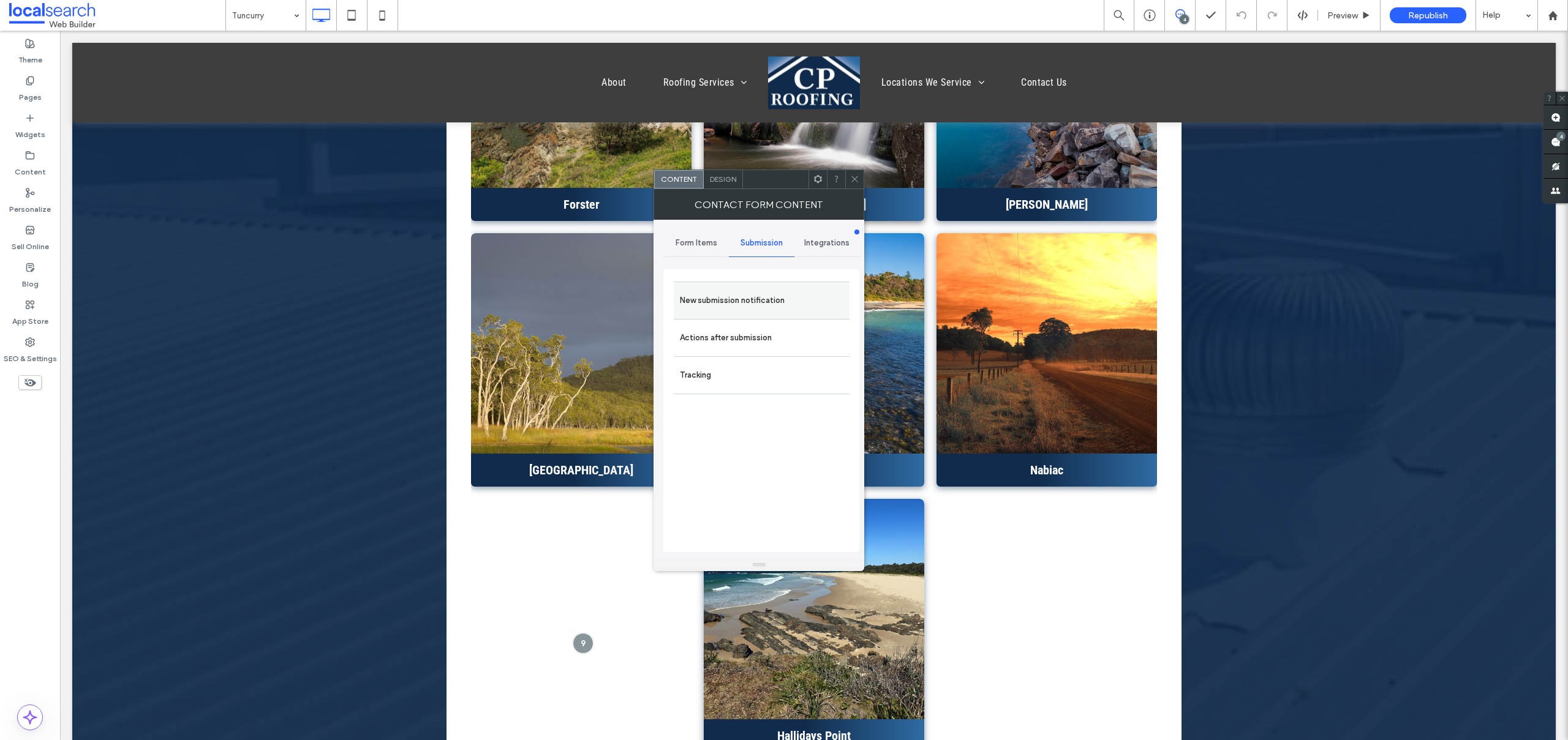
click at [749, 299] on label "New submission notification" at bounding box center [762, 300] width 163 height 24
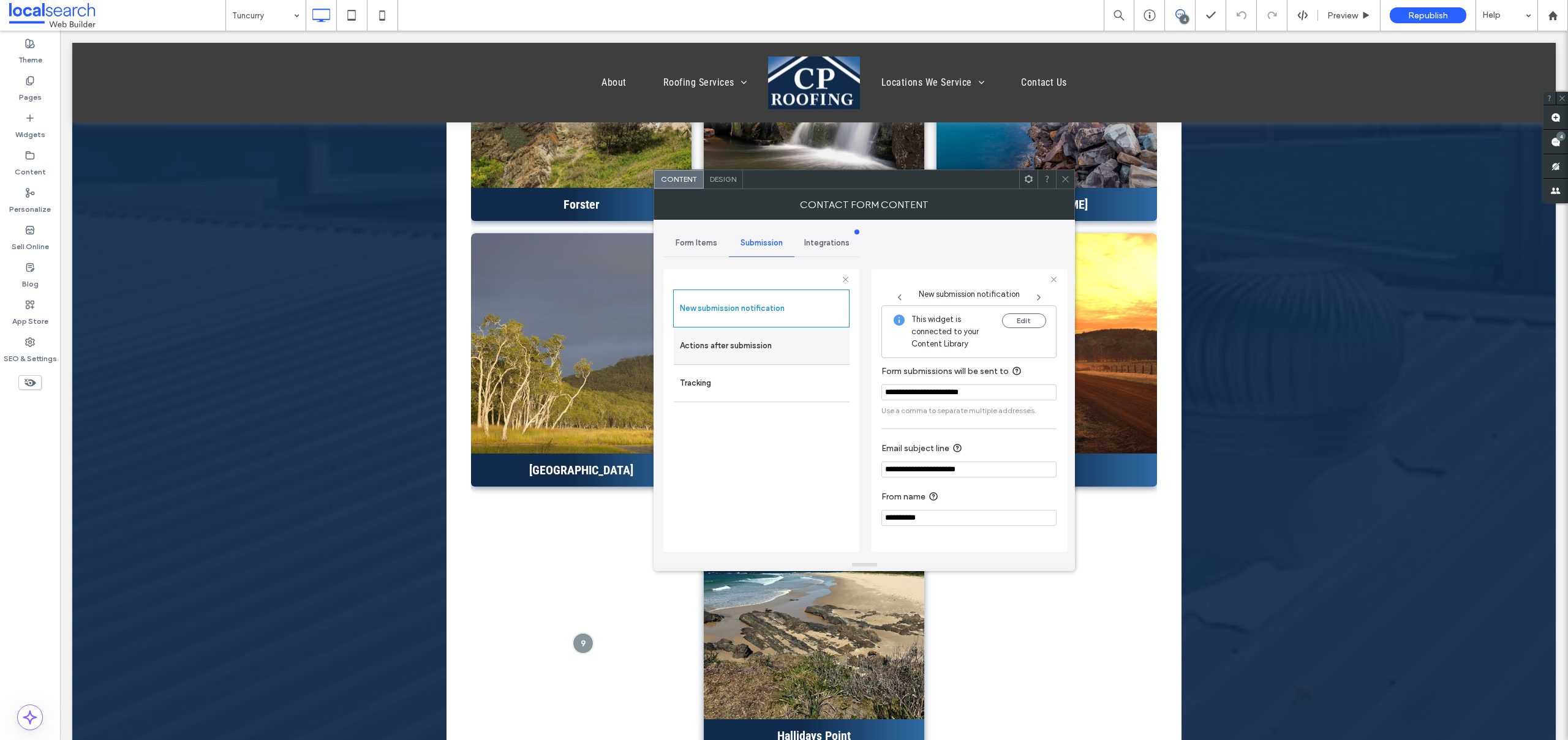
click at [710, 355] on label "Actions after submission" at bounding box center [762, 346] width 163 height 24
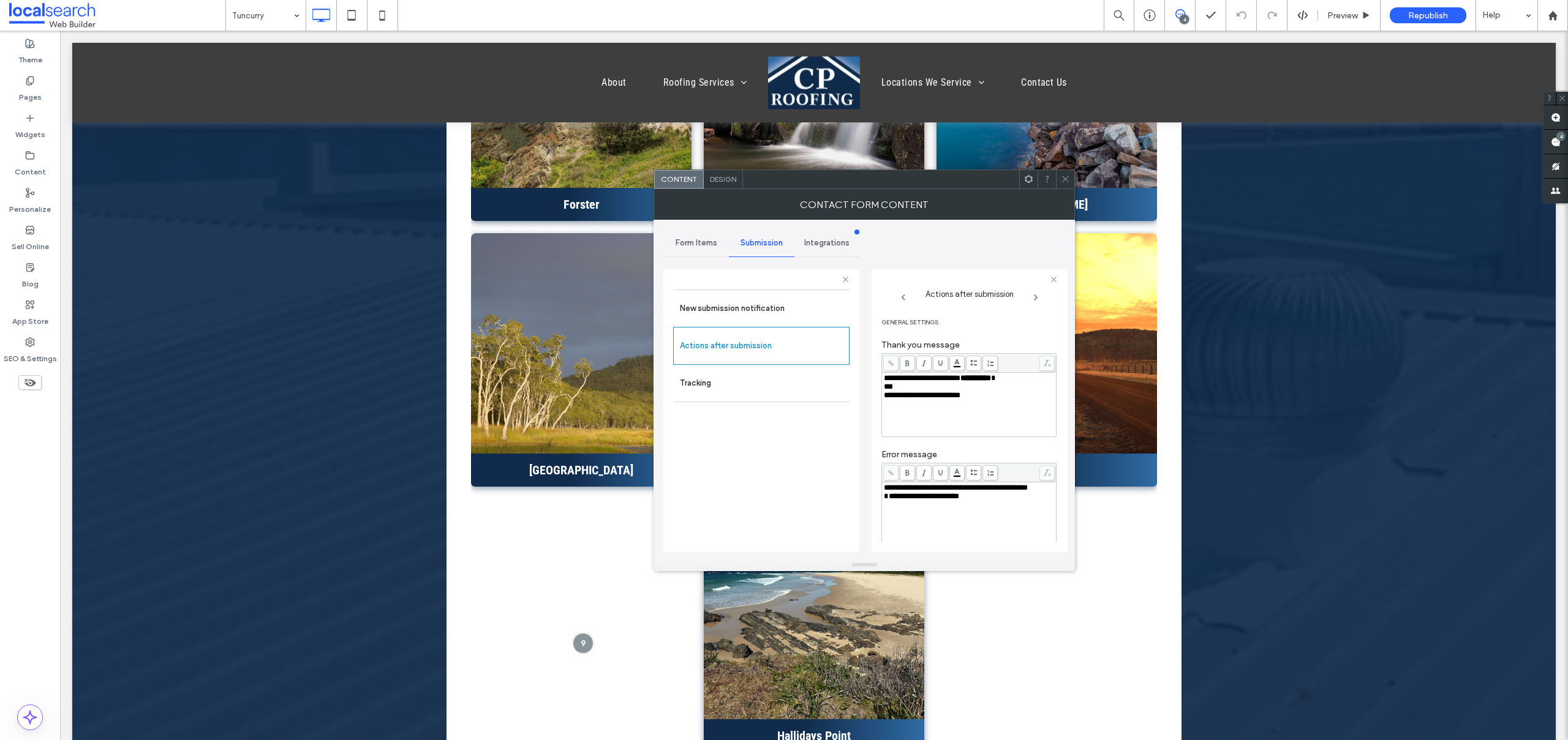
click at [884, 501] on span "**********" at bounding box center [920, 496] width 75 height 8
click at [723, 183] on span "Design" at bounding box center [723, 179] width 26 height 9
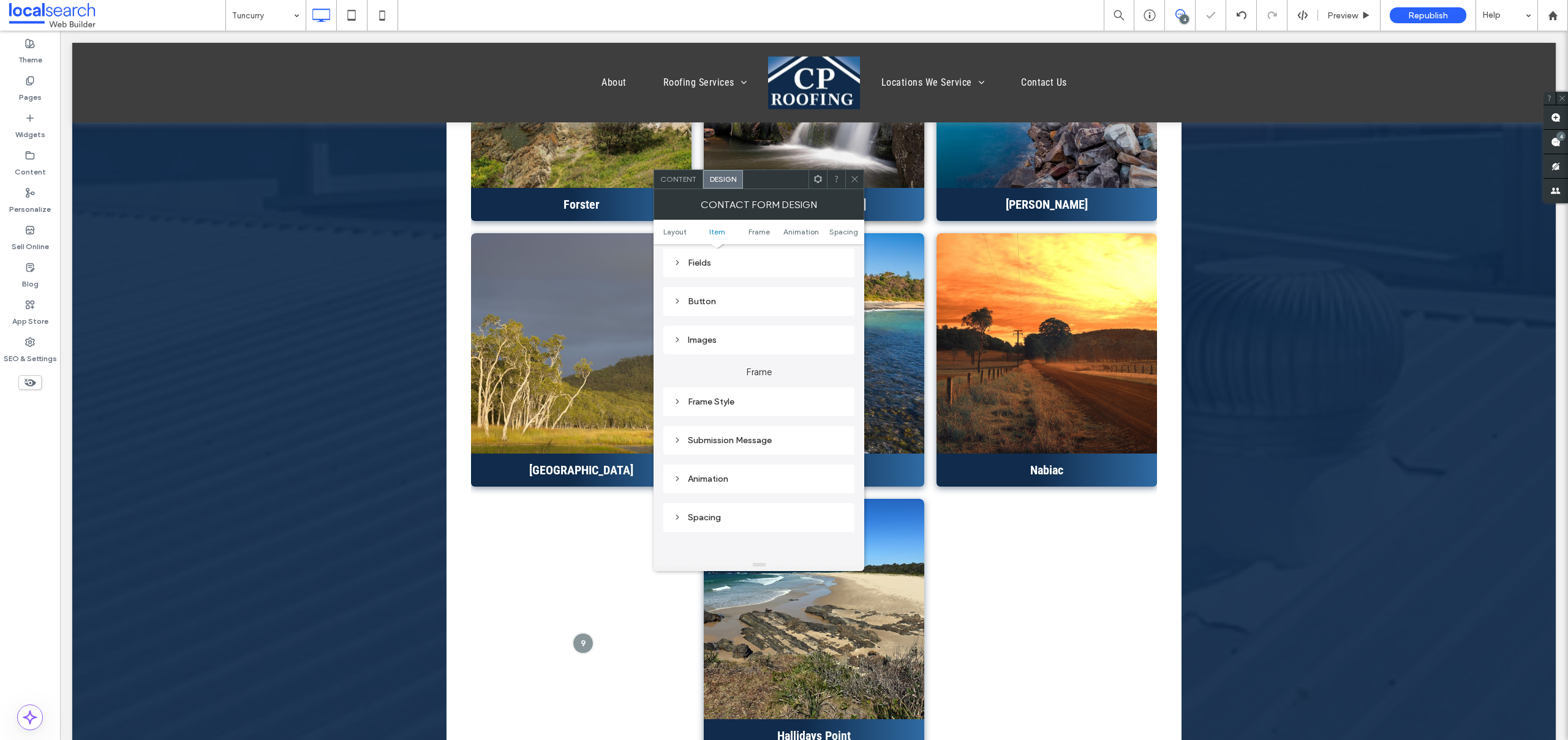
scroll to position [224, 0]
click at [717, 437] on div "Submission Message" at bounding box center [758, 439] width 171 height 10
click at [852, 178] on icon at bounding box center [854, 179] width 9 height 9
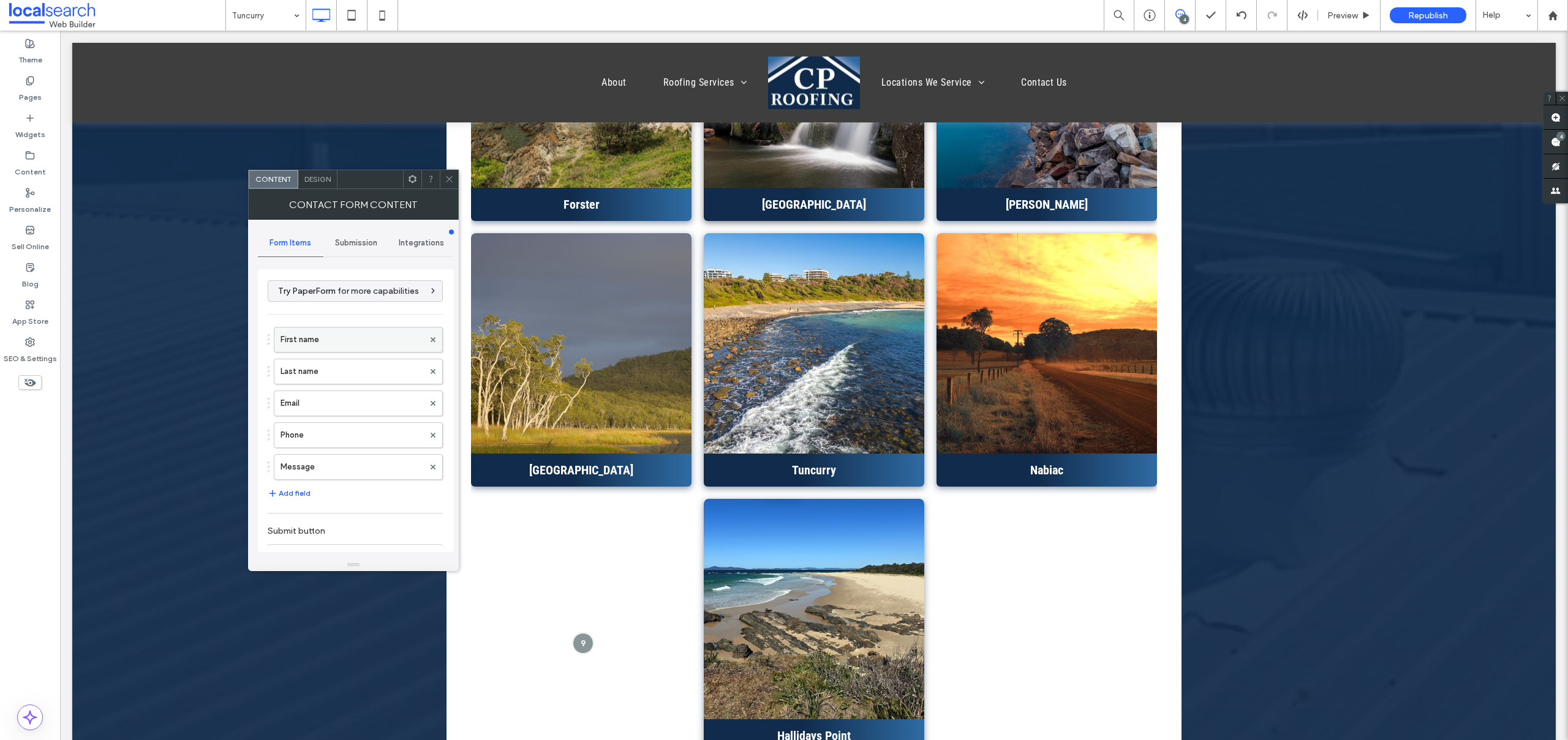
click at [350, 338] on label "First name" at bounding box center [352, 339] width 143 height 24
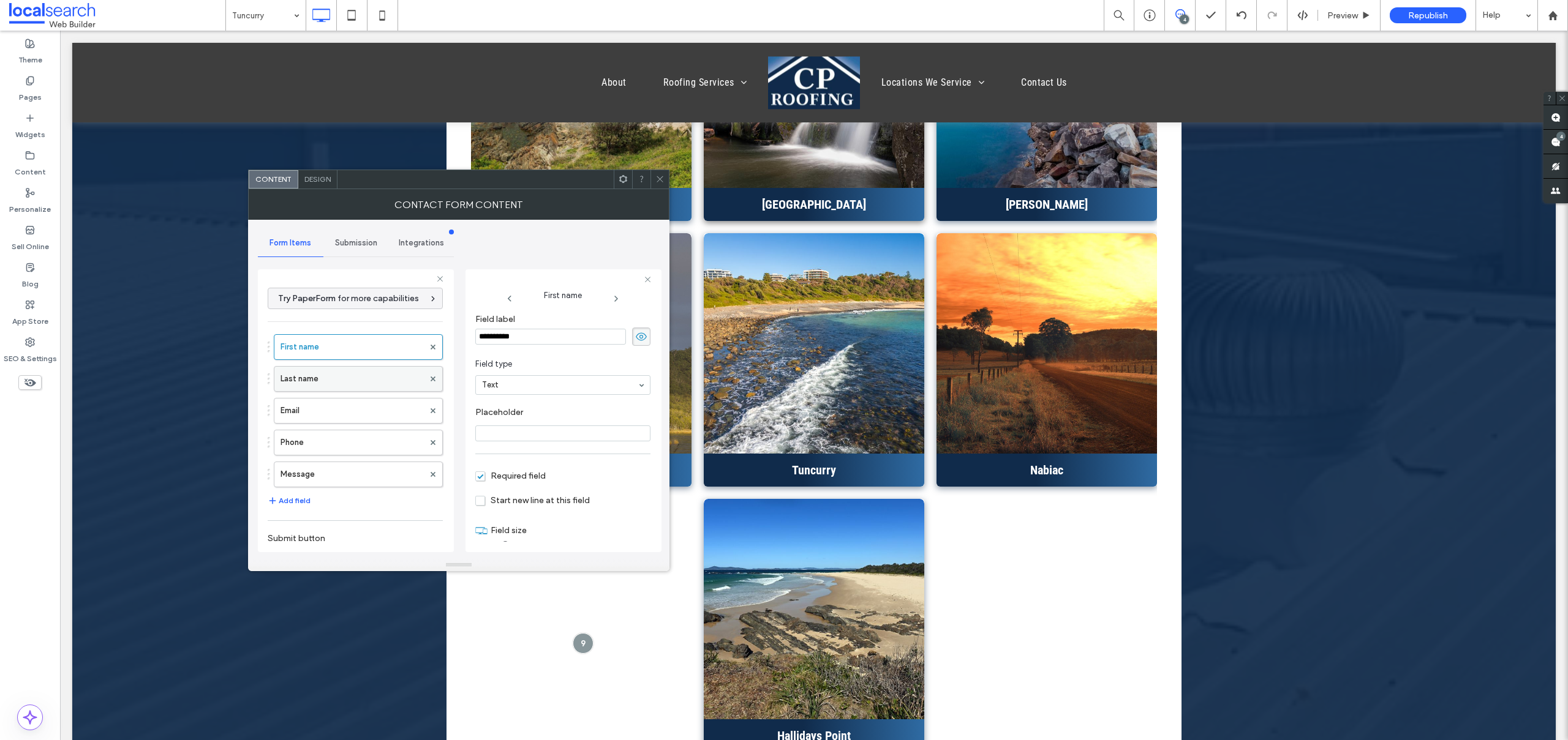
click at [328, 370] on label "Last name" at bounding box center [352, 379] width 143 height 24
click at [322, 406] on label "Email" at bounding box center [352, 411] width 143 height 24
click at [321, 443] on label "Phone" at bounding box center [352, 443] width 143 height 24
click at [315, 475] on label "Message" at bounding box center [352, 474] width 143 height 24
type input "**"
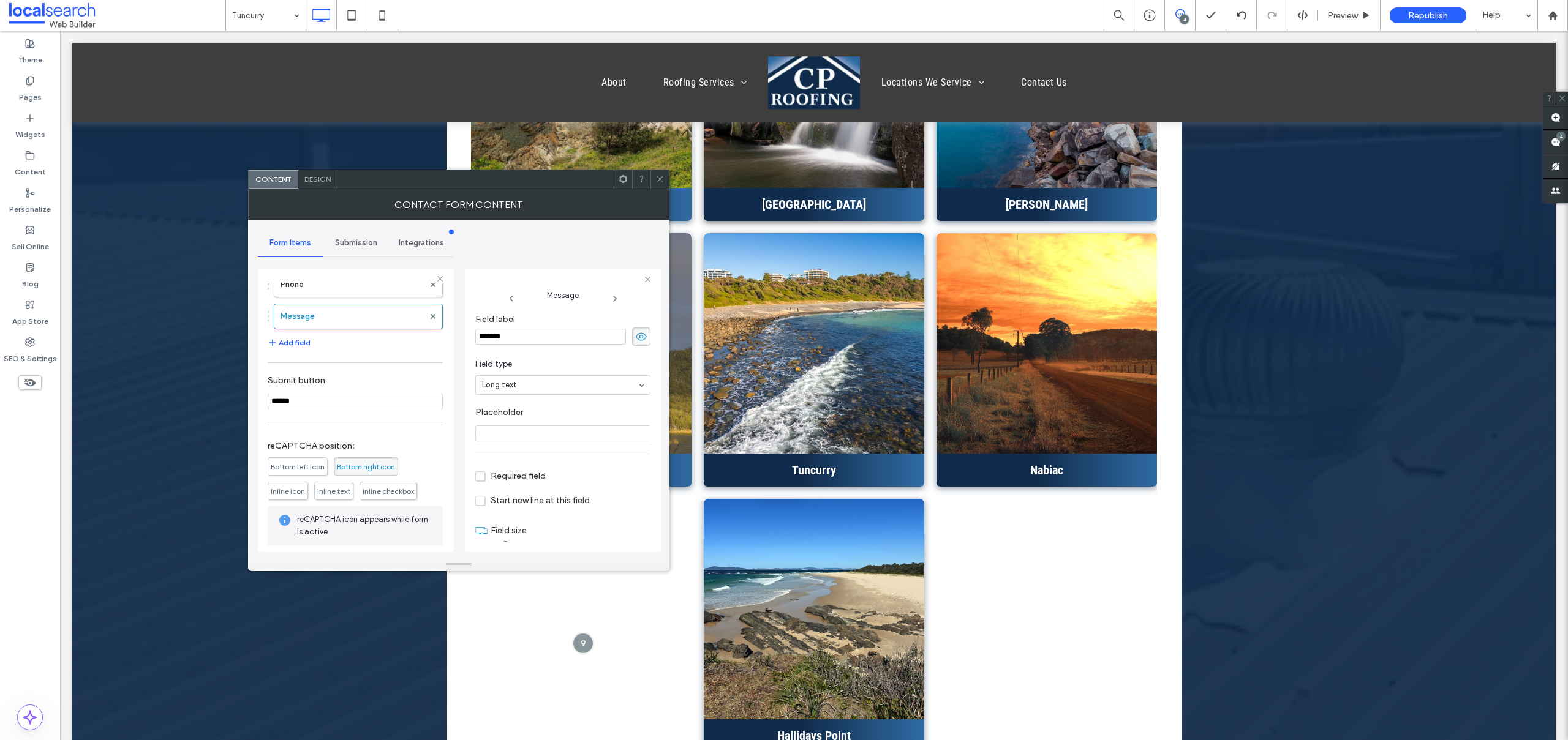
scroll to position [216, 0]
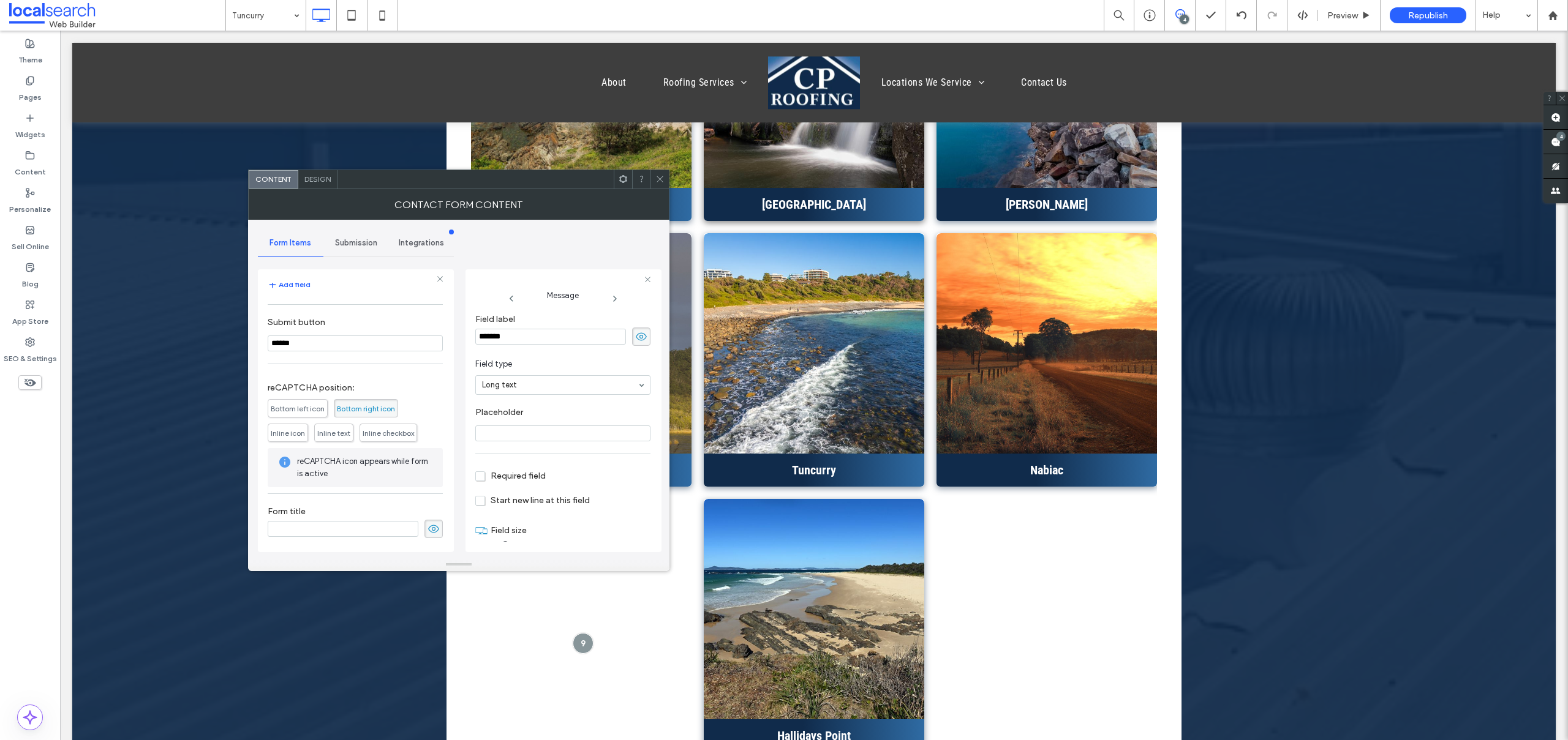
click at [363, 240] on span "Submission" at bounding box center [355, 243] width 43 height 10
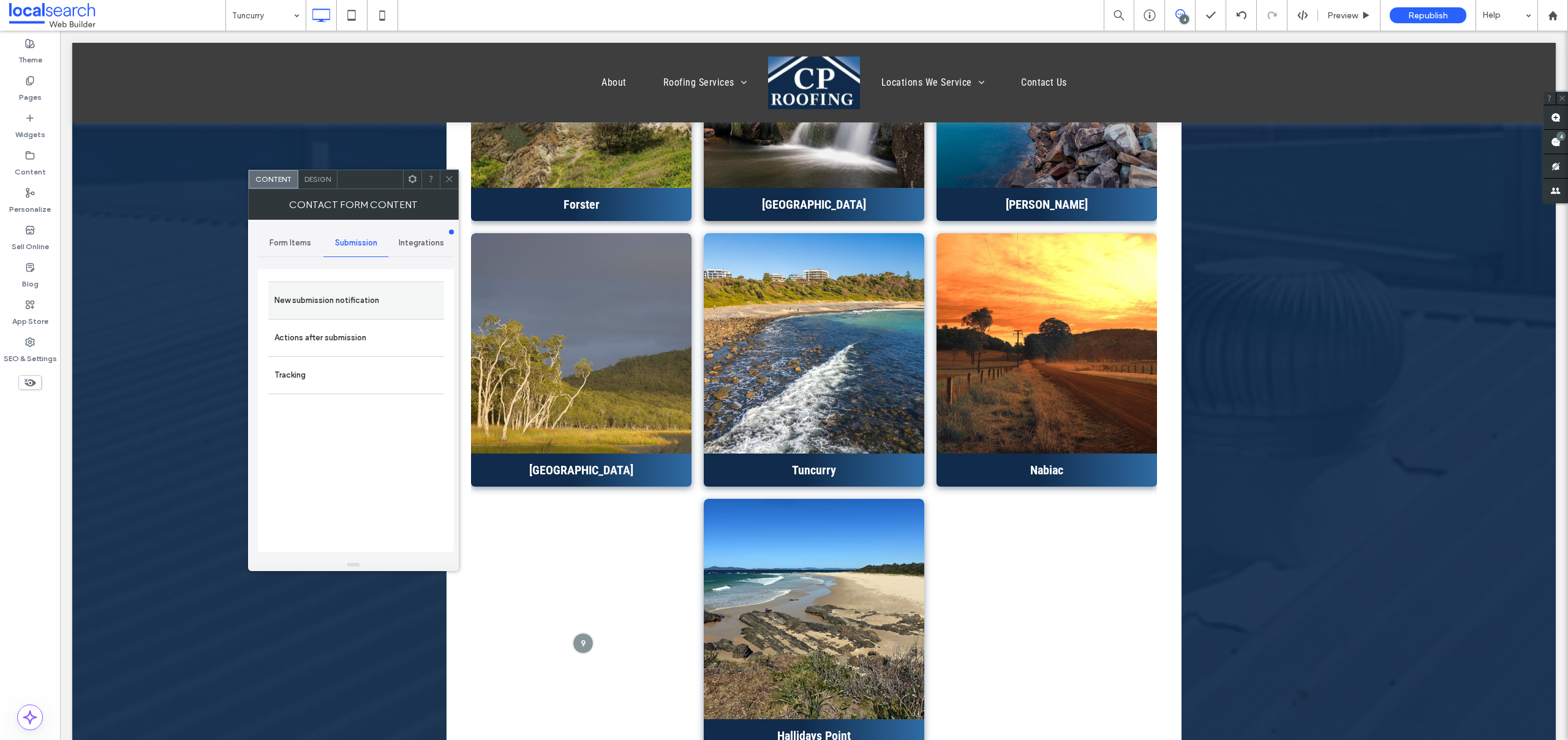
click at [345, 306] on label "New submission notification" at bounding box center [356, 300] width 163 height 24
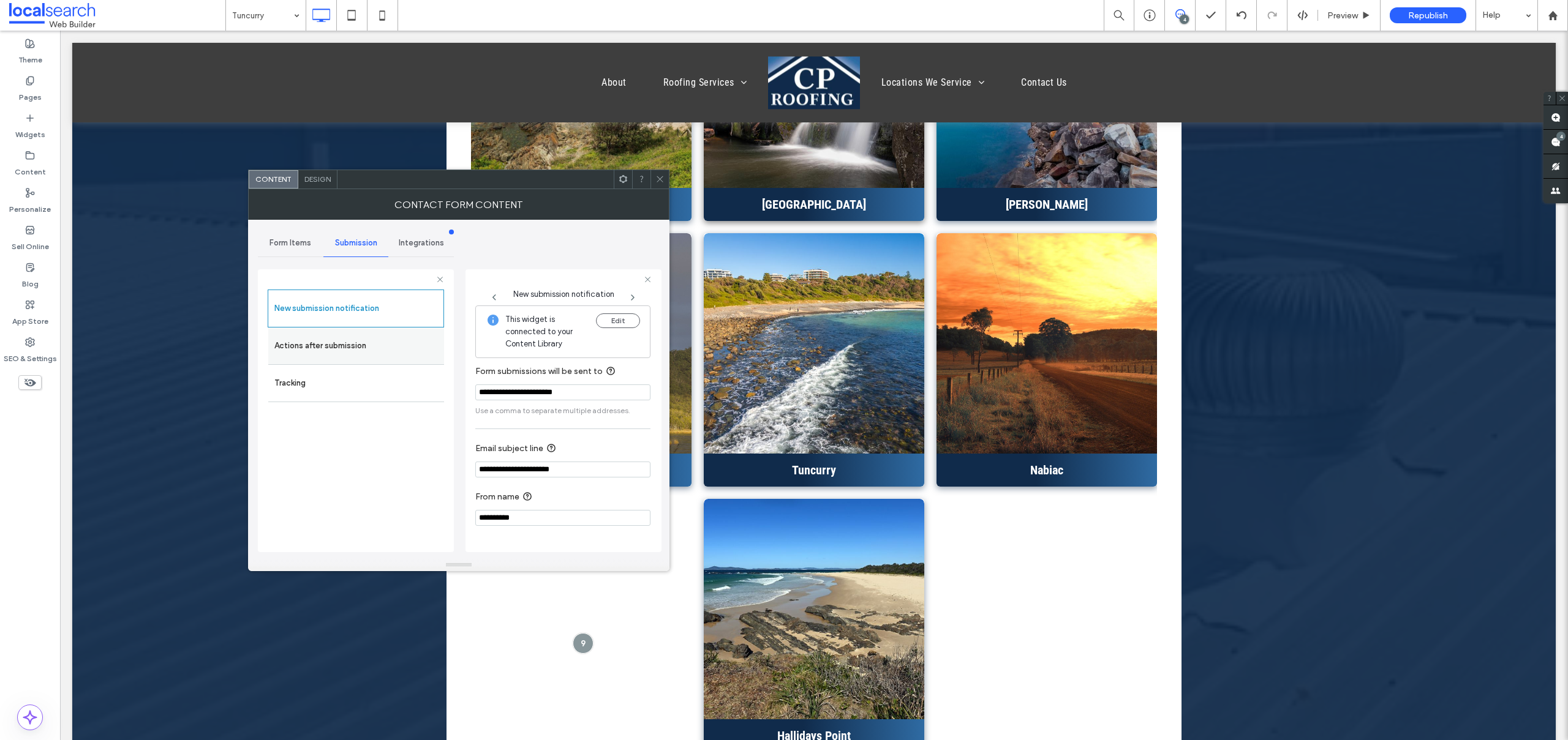
click at [336, 338] on label "Actions after submission" at bounding box center [356, 346] width 163 height 24
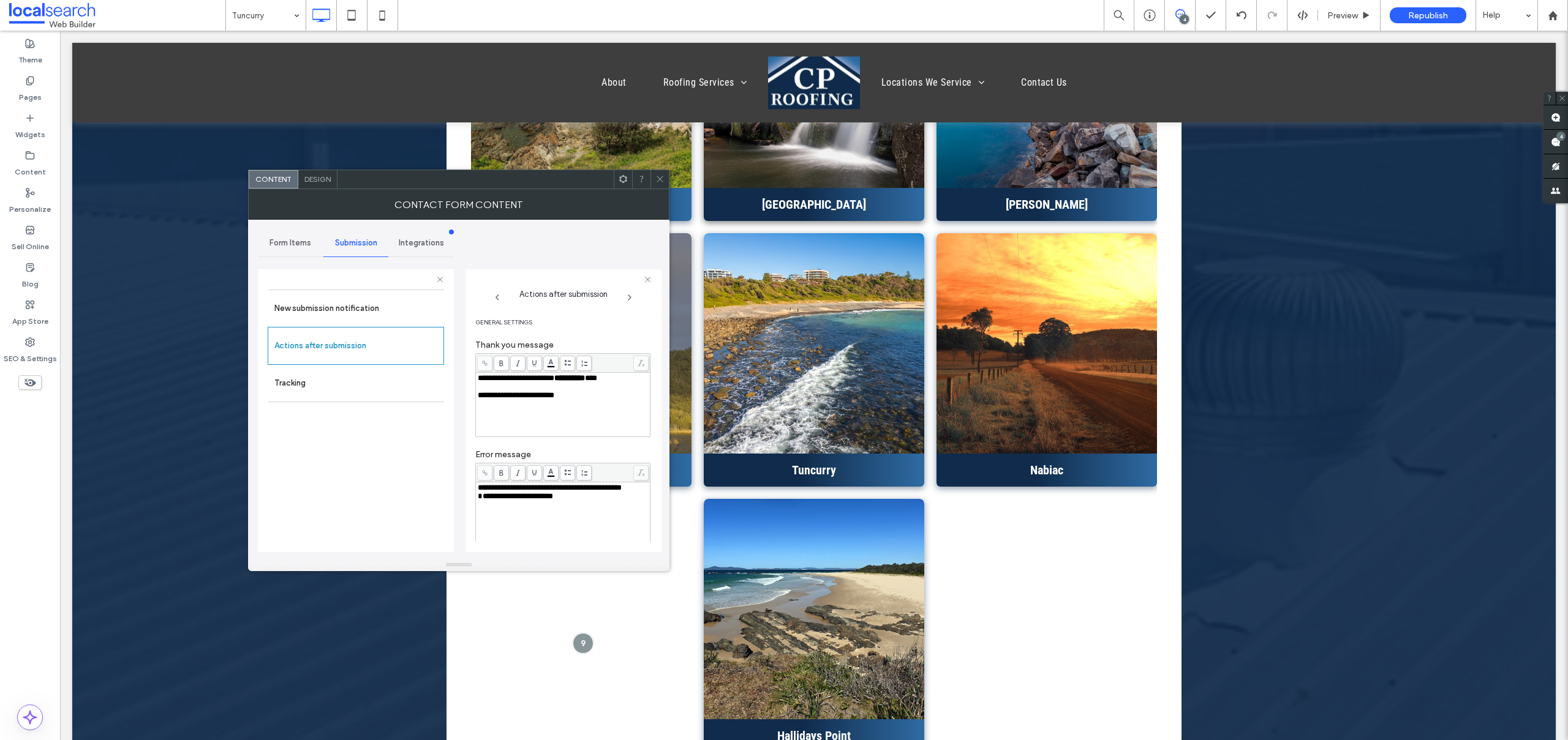
click at [480, 501] on span "**********" at bounding box center [515, 496] width 75 height 8
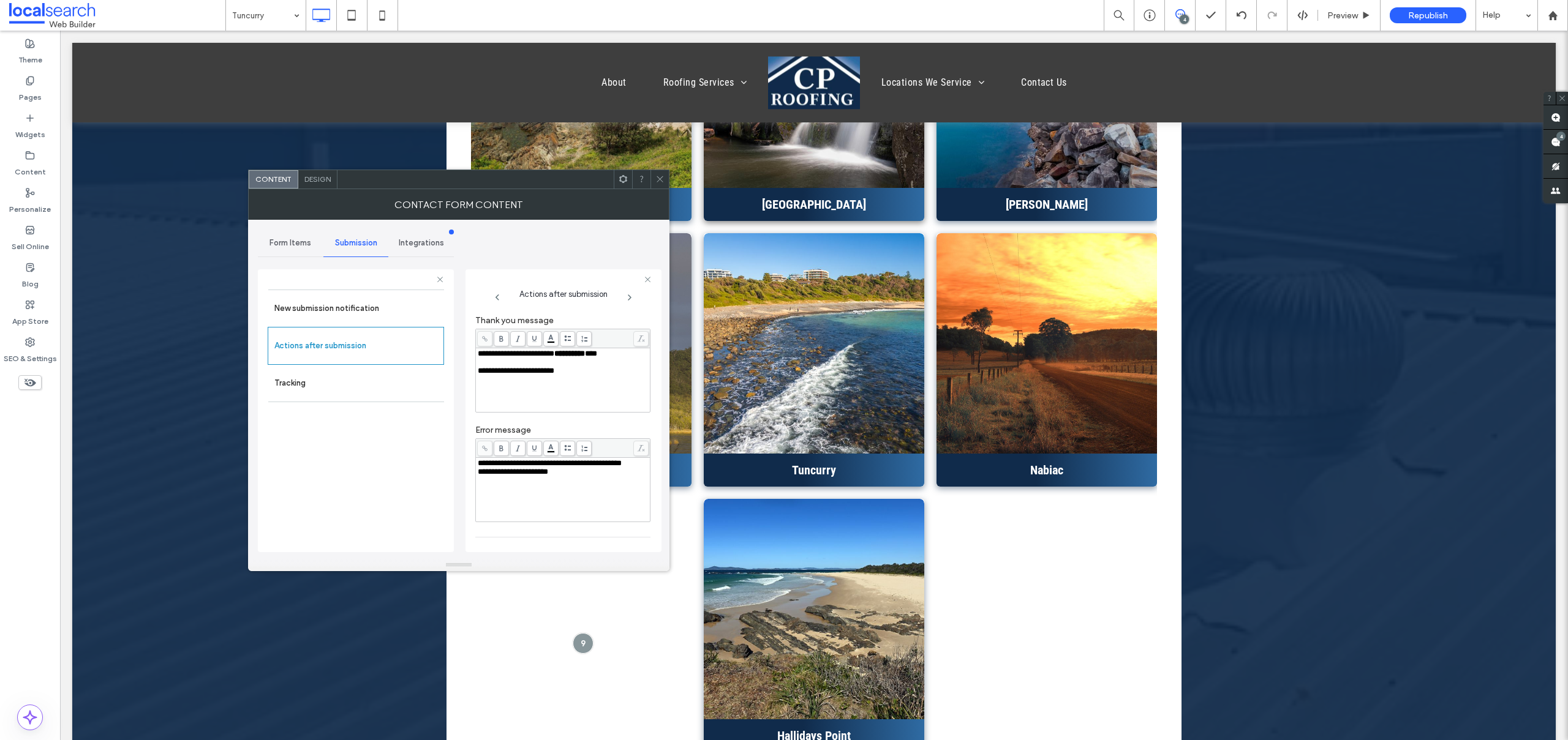
scroll to position [0, 0]
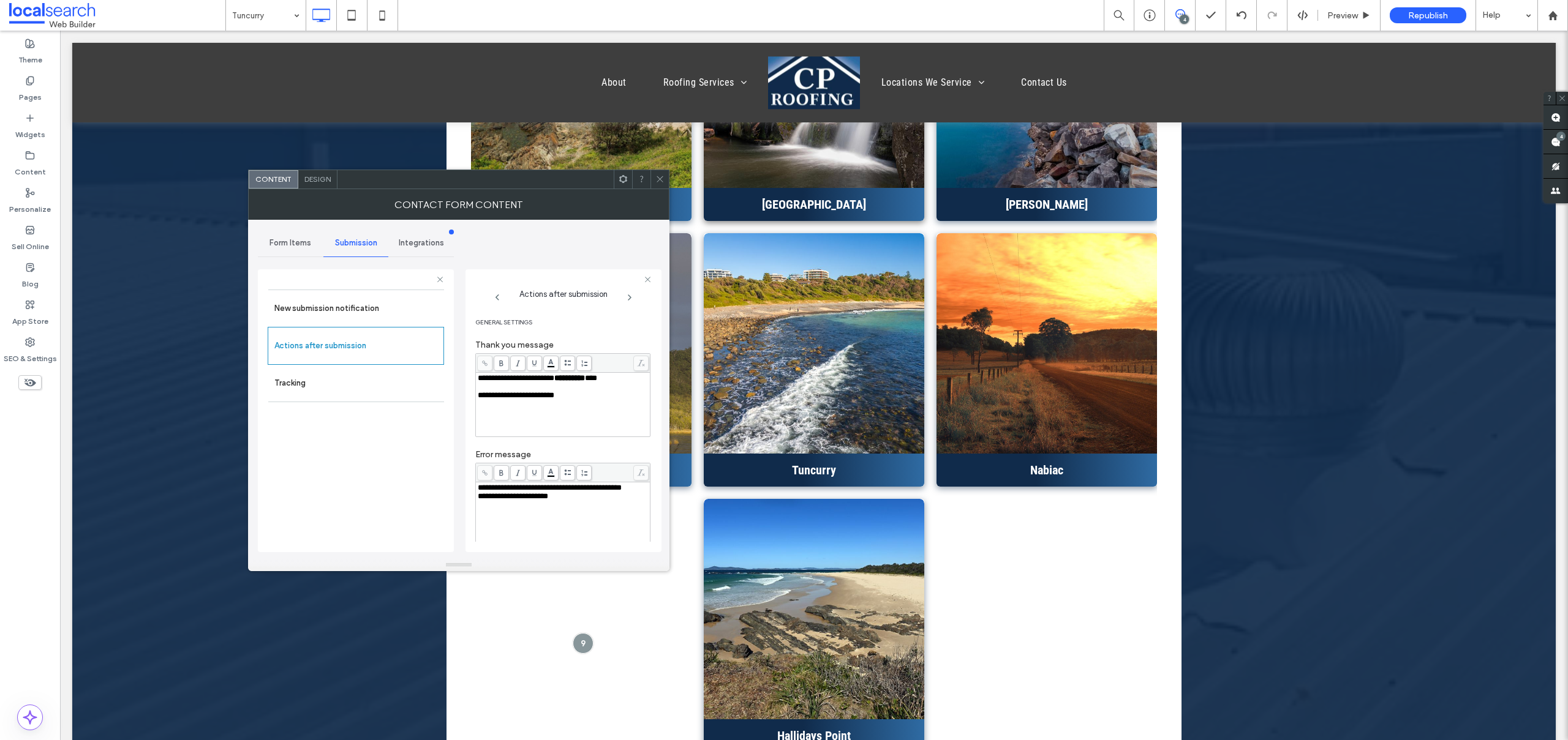
click at [317, 180] on span "Design" at bounding box center [317, 179] width 26 height 9
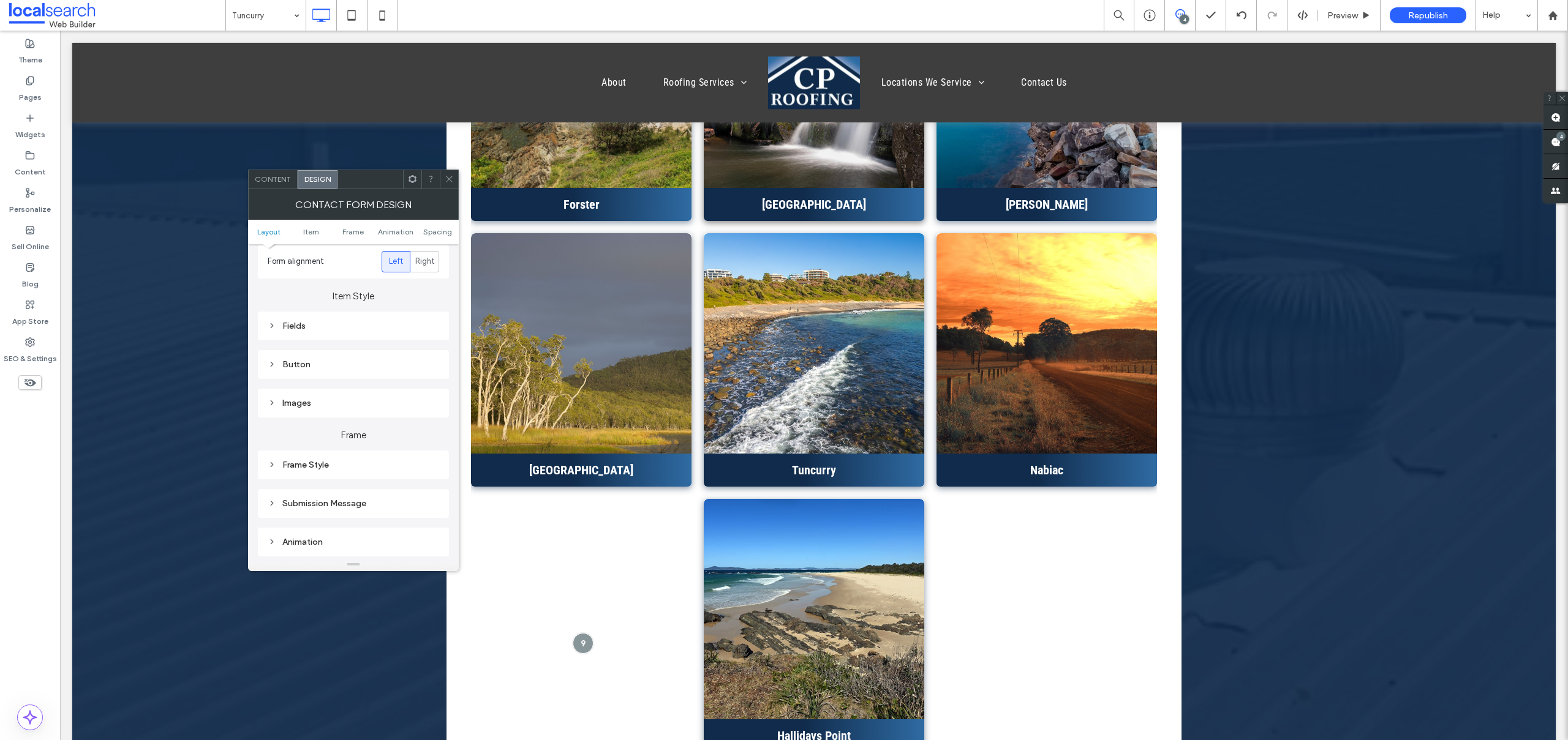
scroll to position [344, 0]
click at [331, 321] on div "Submission Message" at bounding box center [353, 320] width 171 height 10
click at [448, 180] on icon at bounding box center [449, 179] width 9 height 9
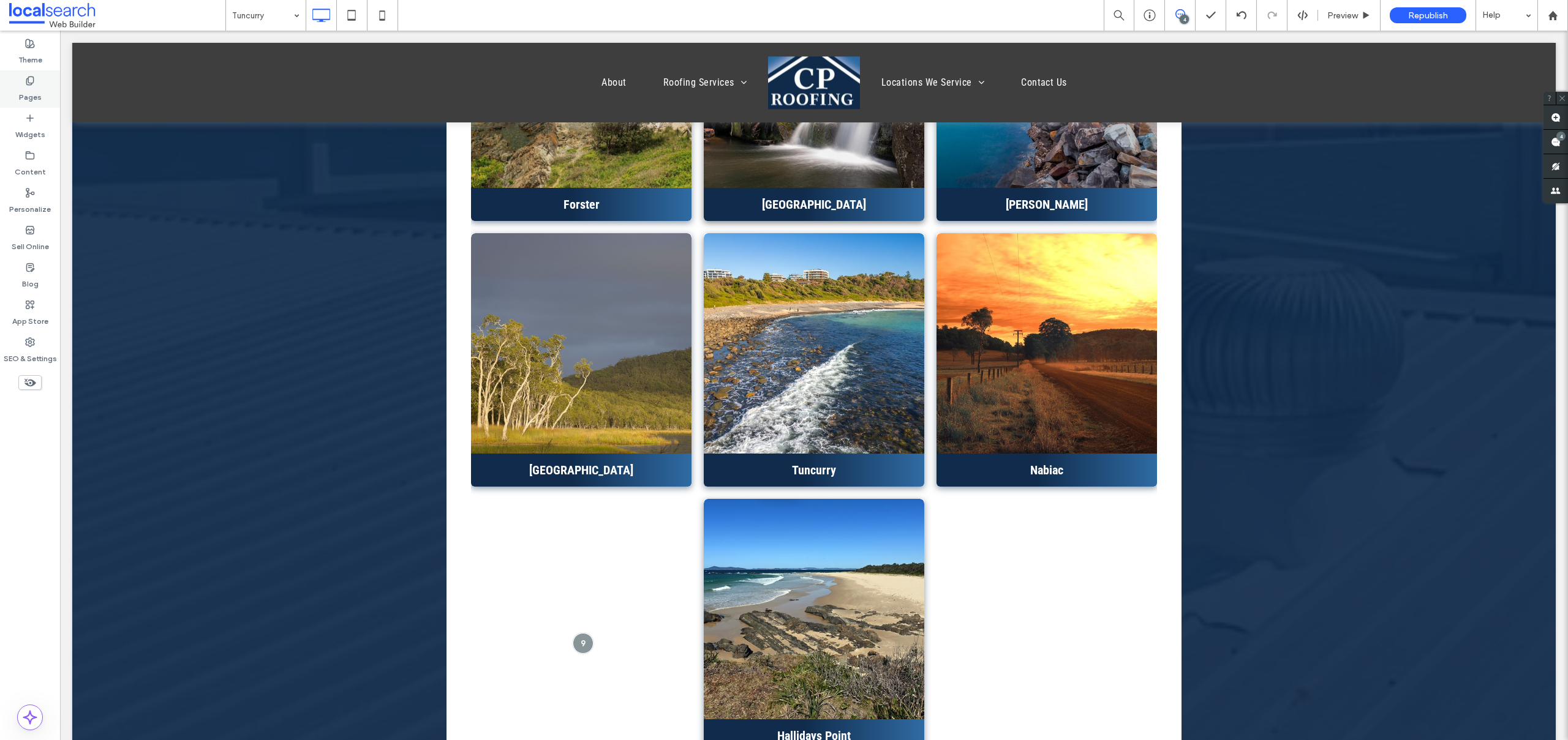
click at [34, 94] on label "Pages" at bounding box center [30, 94] width 23 height 17
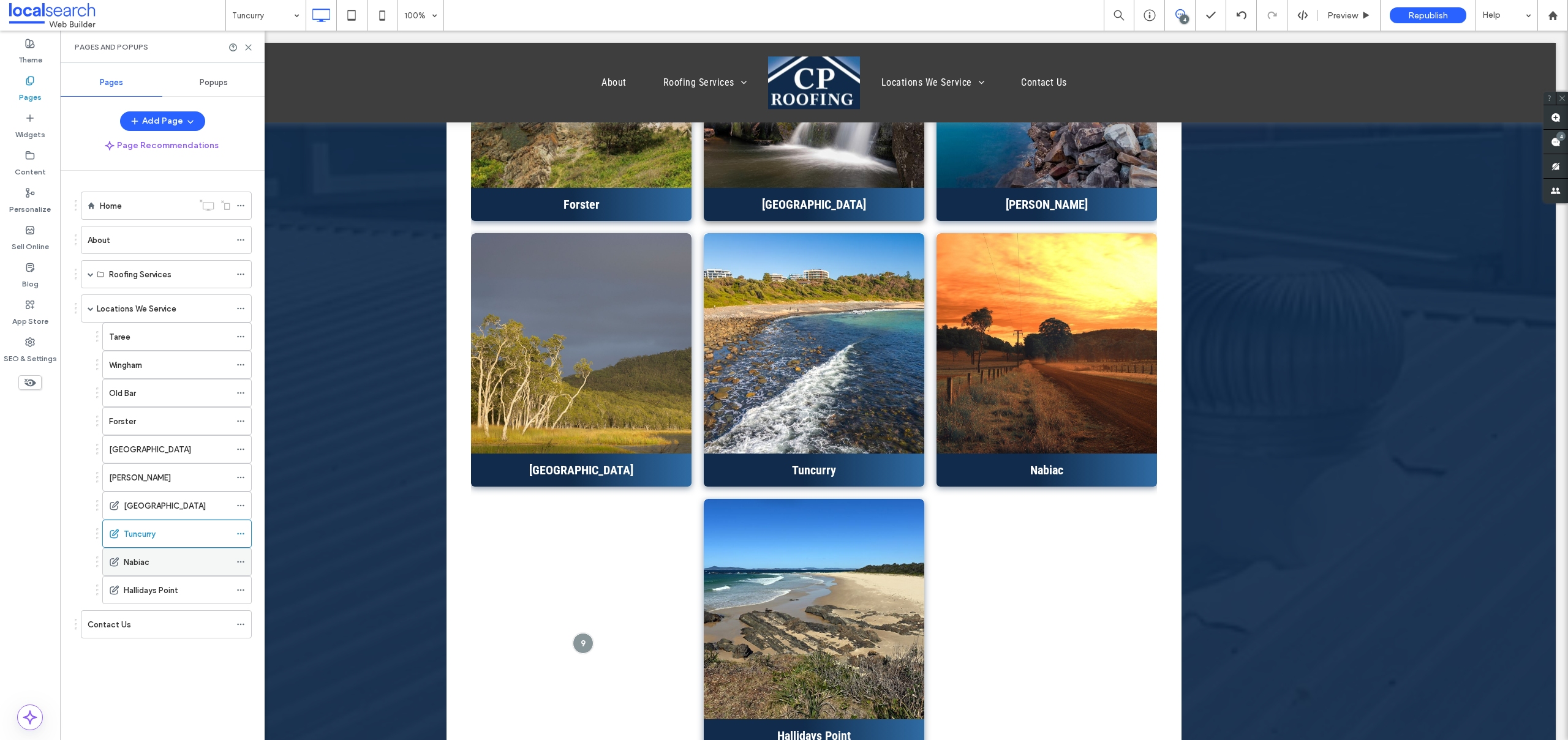
click at [165, 570] on div "Nabiac" at bounding box center [177, 562] width 107 height 27
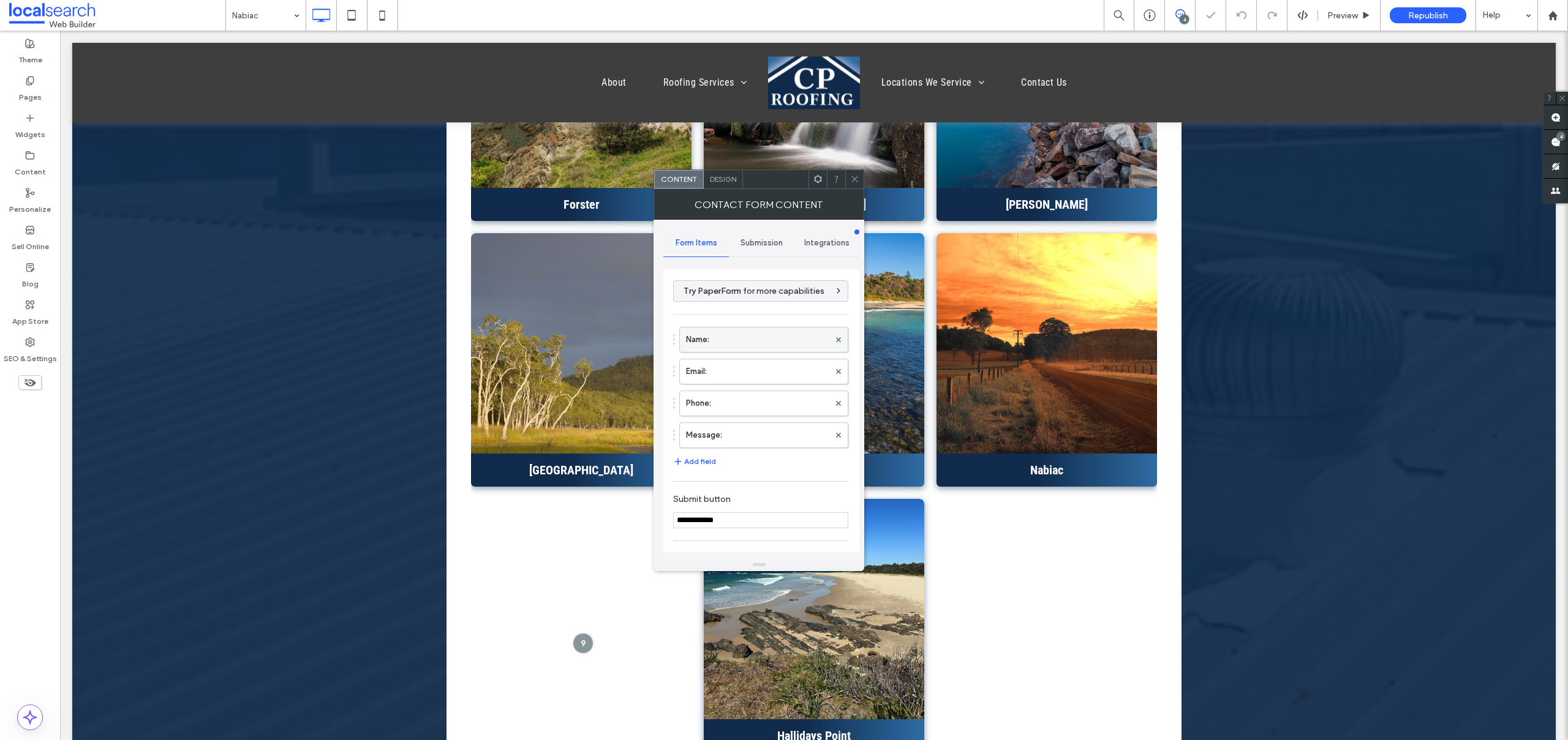
click at [747, 329] on label "Name:" at bounding box center [757, 339] width 143 height 24
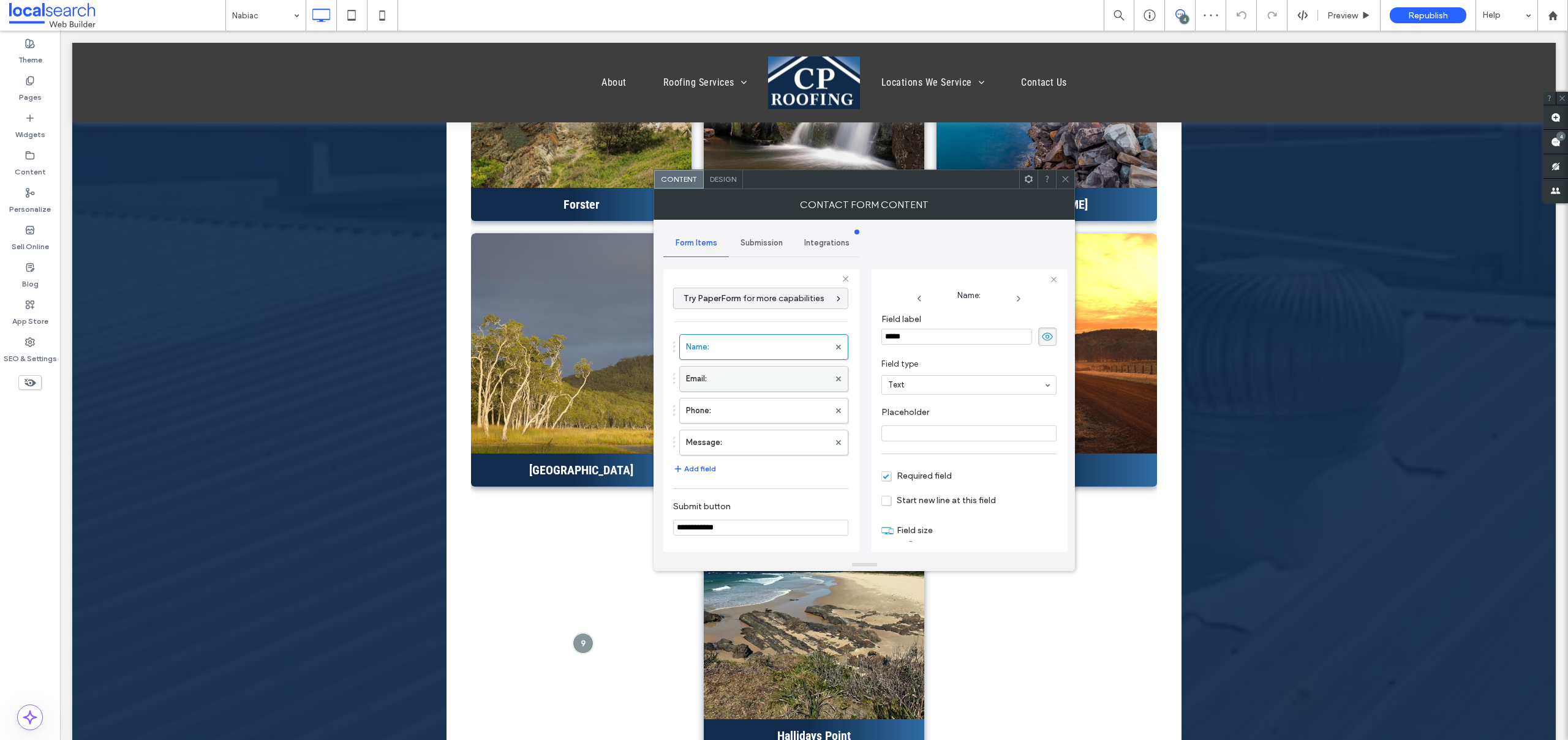
click at [740, 375] on label "Email:" at bounding box center [757, 379] width 143 height 24
click at [744, 402] on label "Phone:" at bounding box center [757, 411] width 143 height 24
click at [760, 453] on label "Message:" at bounding box center [757, 443] width 143 height 24
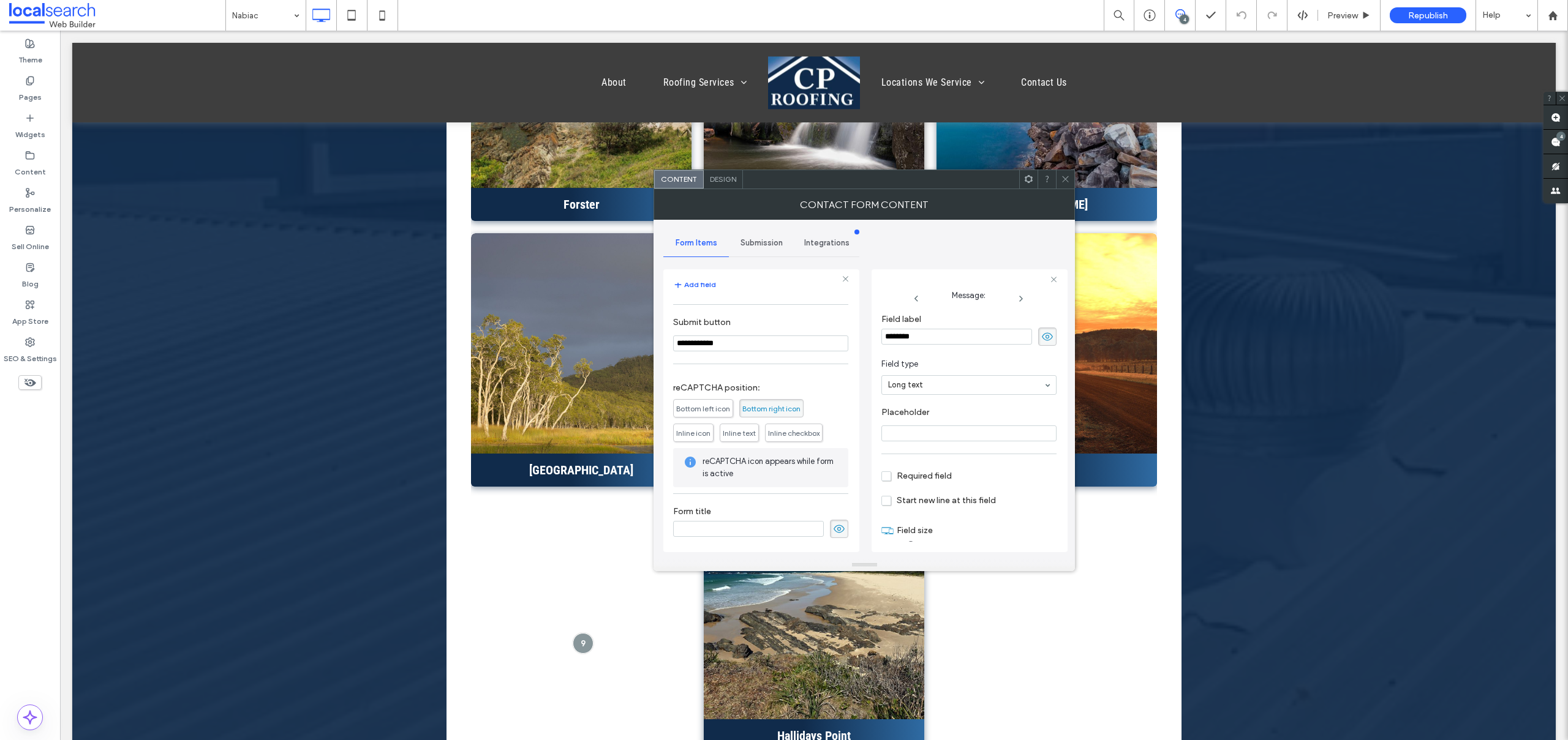
click at [751, 240] on span "Submission" at bounding box center [761, 243] width 43 height 10
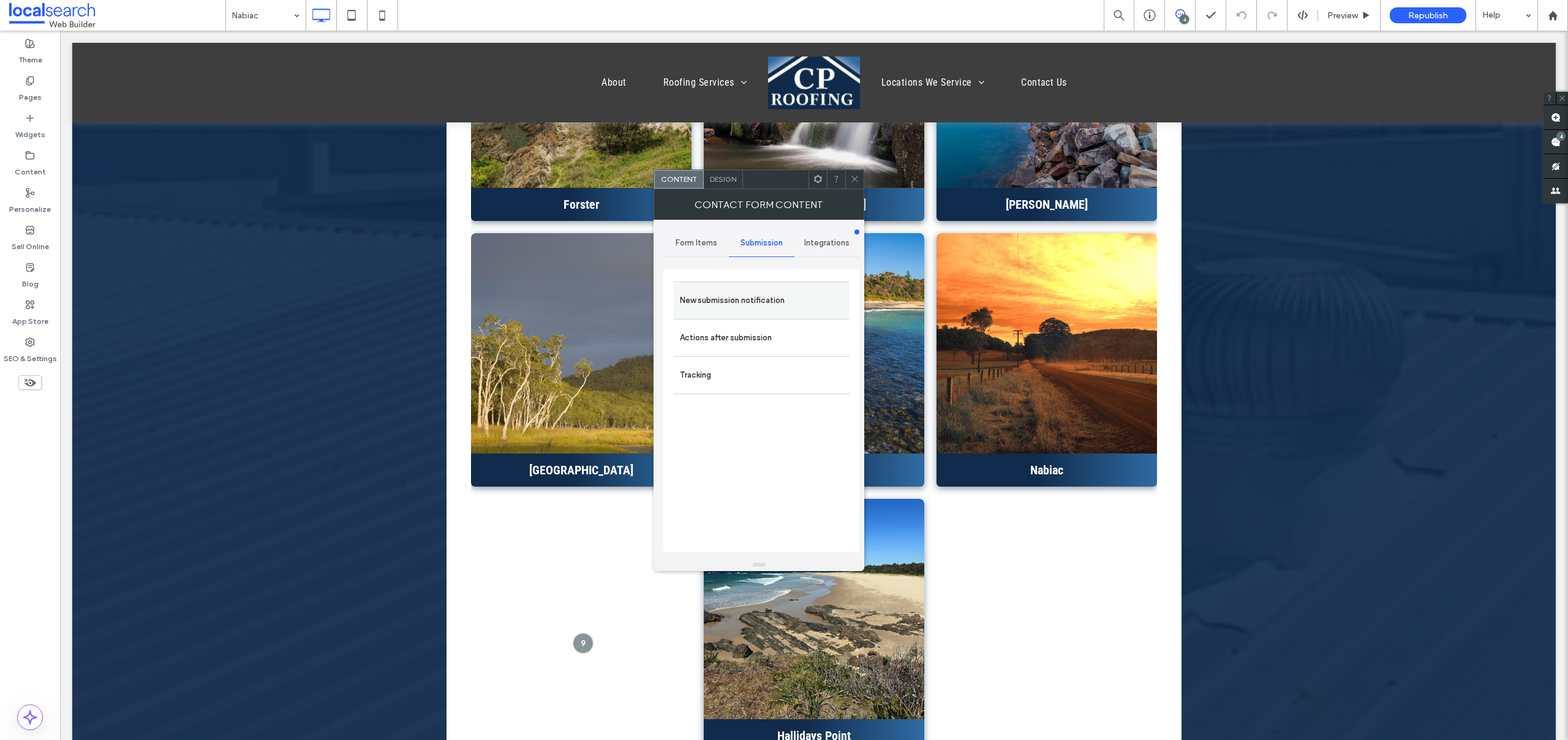
click at [744, 308] on label "New submission notification" at bounding box center [762, 300] width 163 height 24
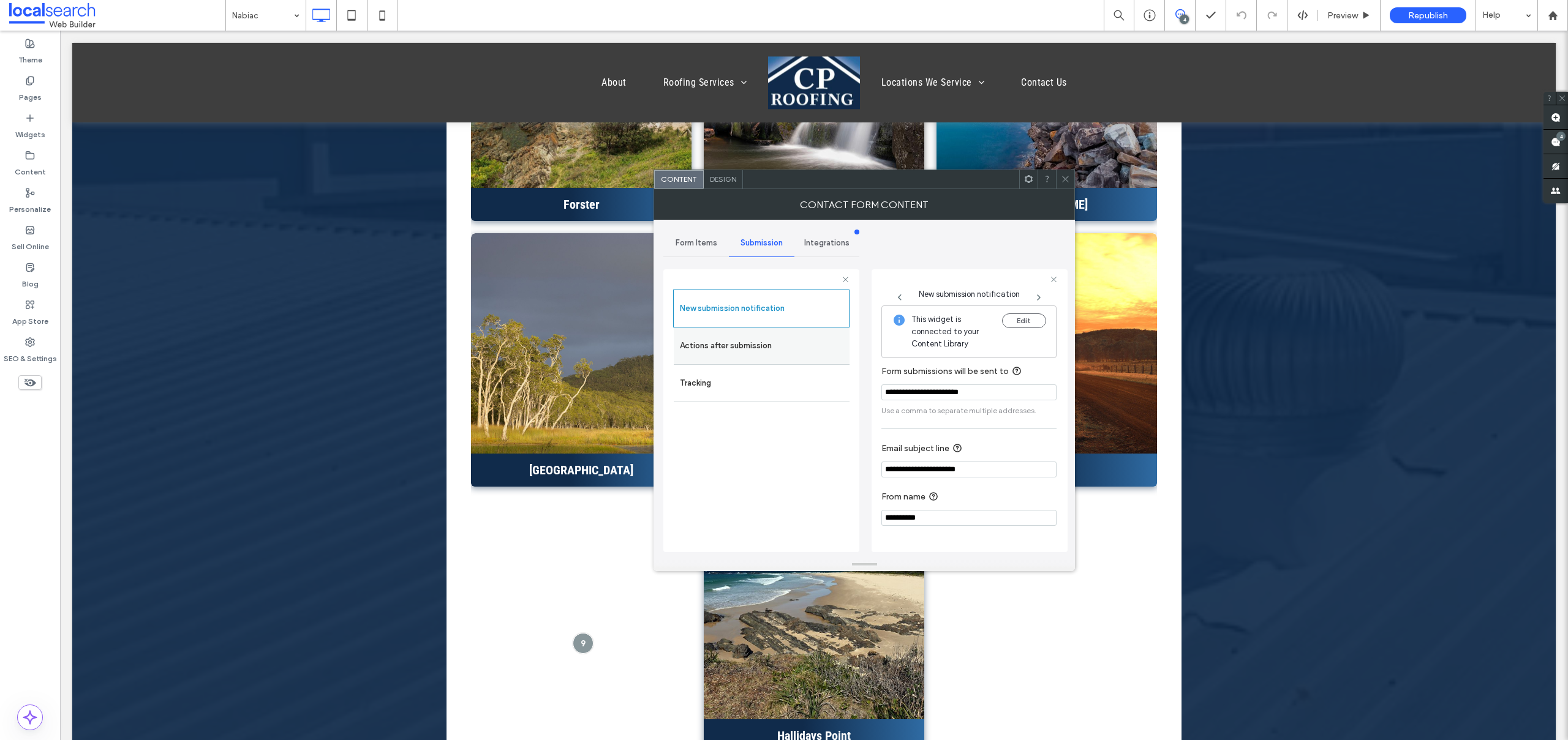
click at [728, 339] on label "Actions after submission" at bounding box center [762, 346] width 163 height 24
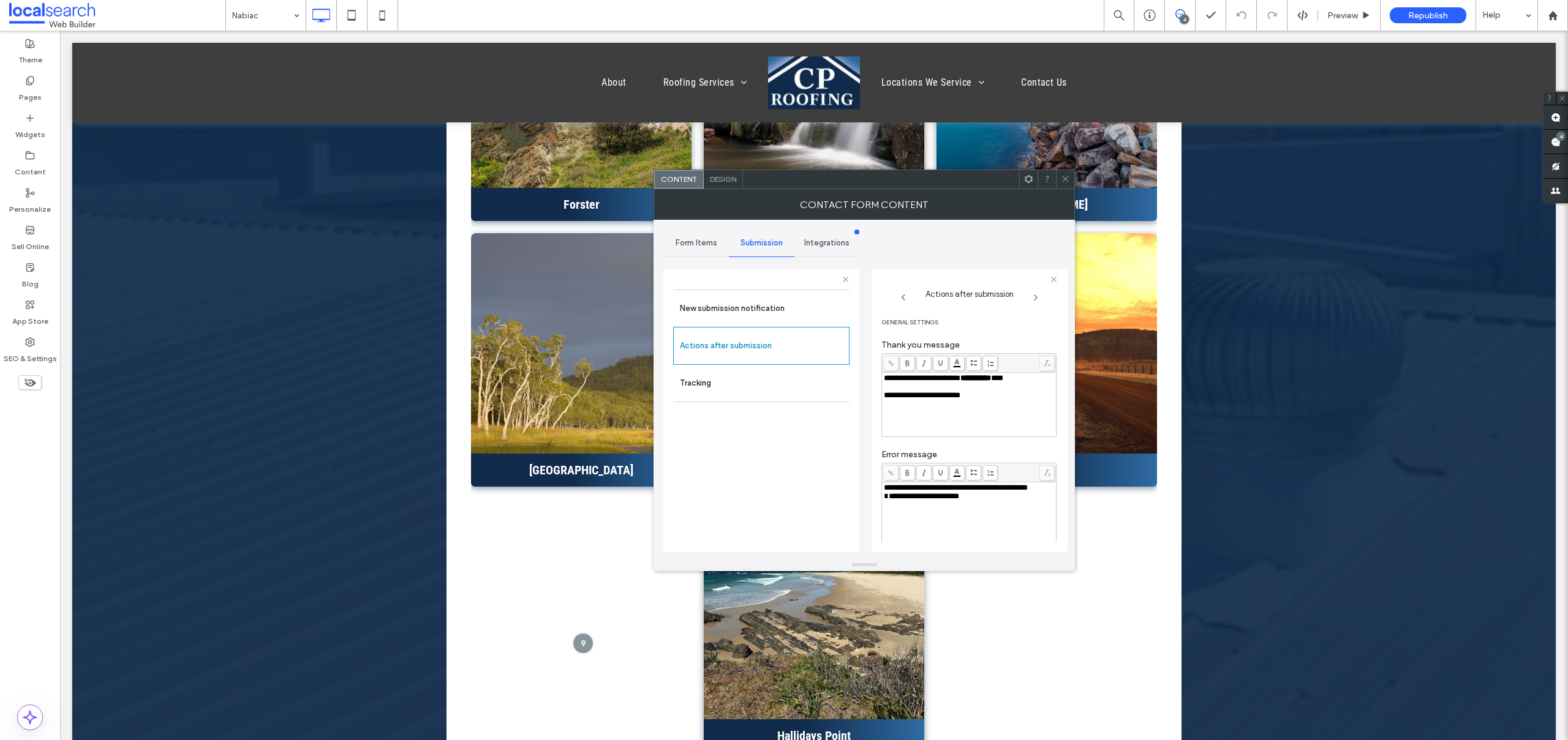
click at [887, 501] on span "**********" at bounding box center [920, 496] width 75 height 8
click at [715, 184] on div "Design" at bounding box center [723, 180] width 39 height 18
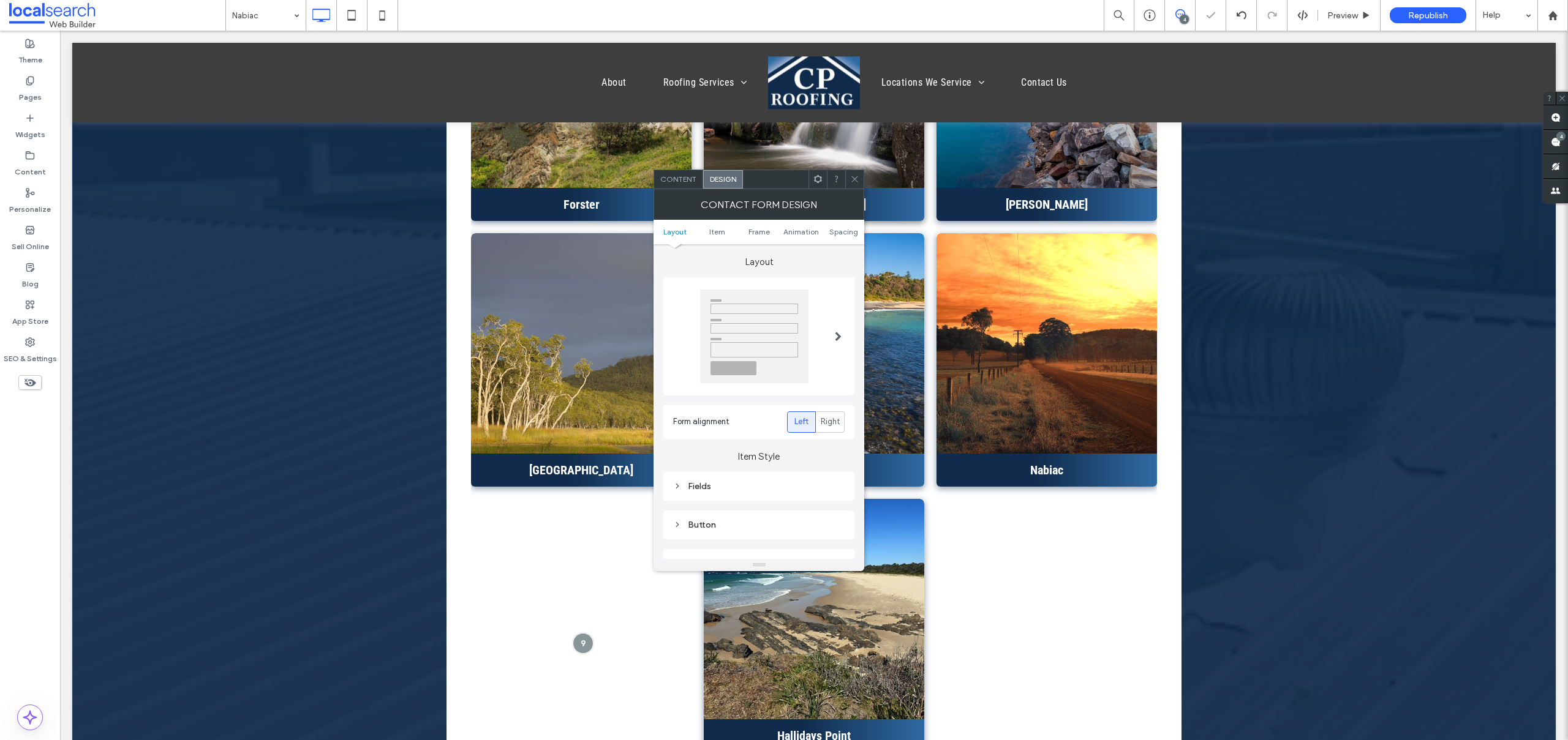
scroll to position [256, 0]
click at [766, 401] on div "Submission Message" at bounding box center [758, 409] width 171 height 16
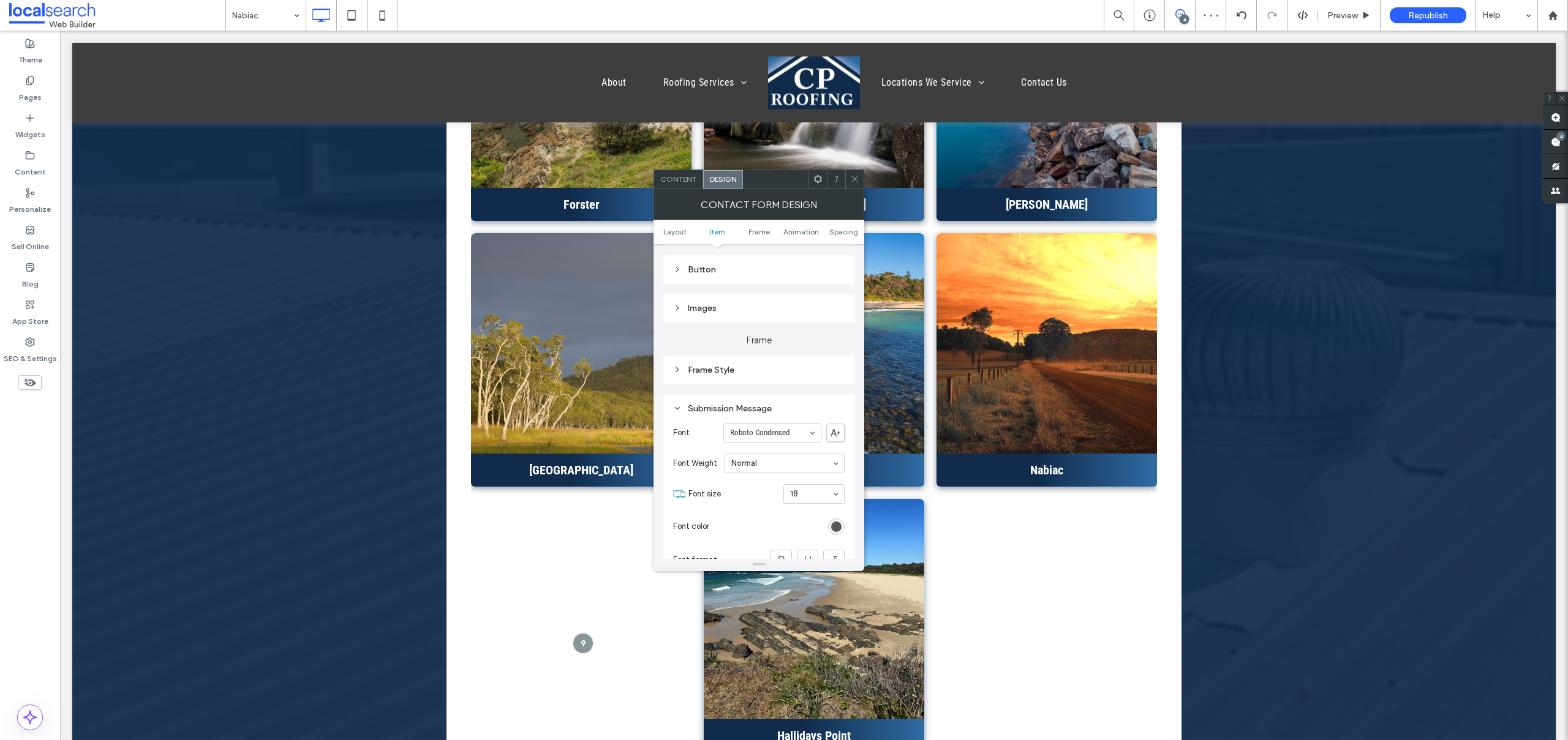
click at [852, 179] on icon at bounding box center [854, 179] width 9 height 9
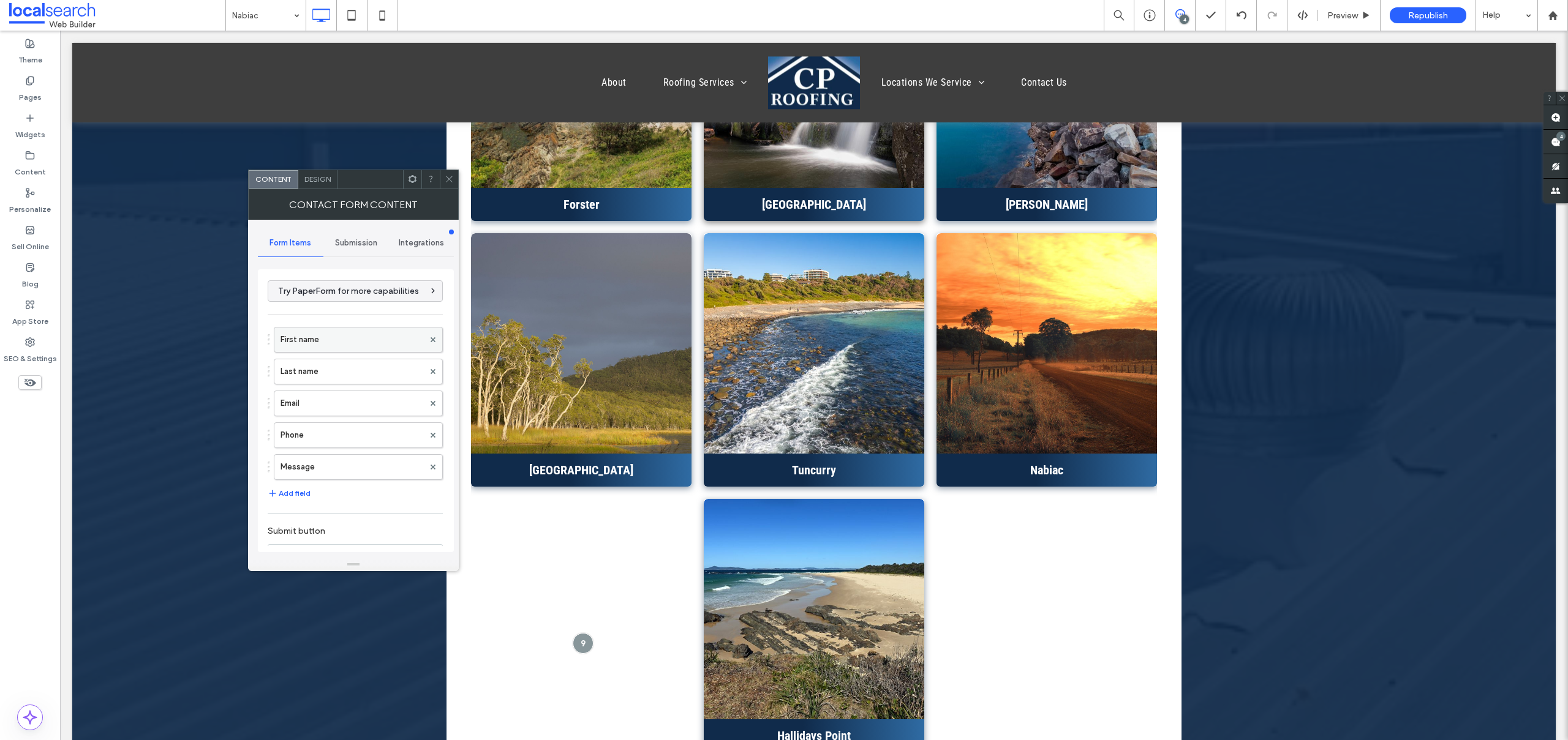
click at [343, 333] on label "First name" at bounding box center [352, 339] width 143 height 24
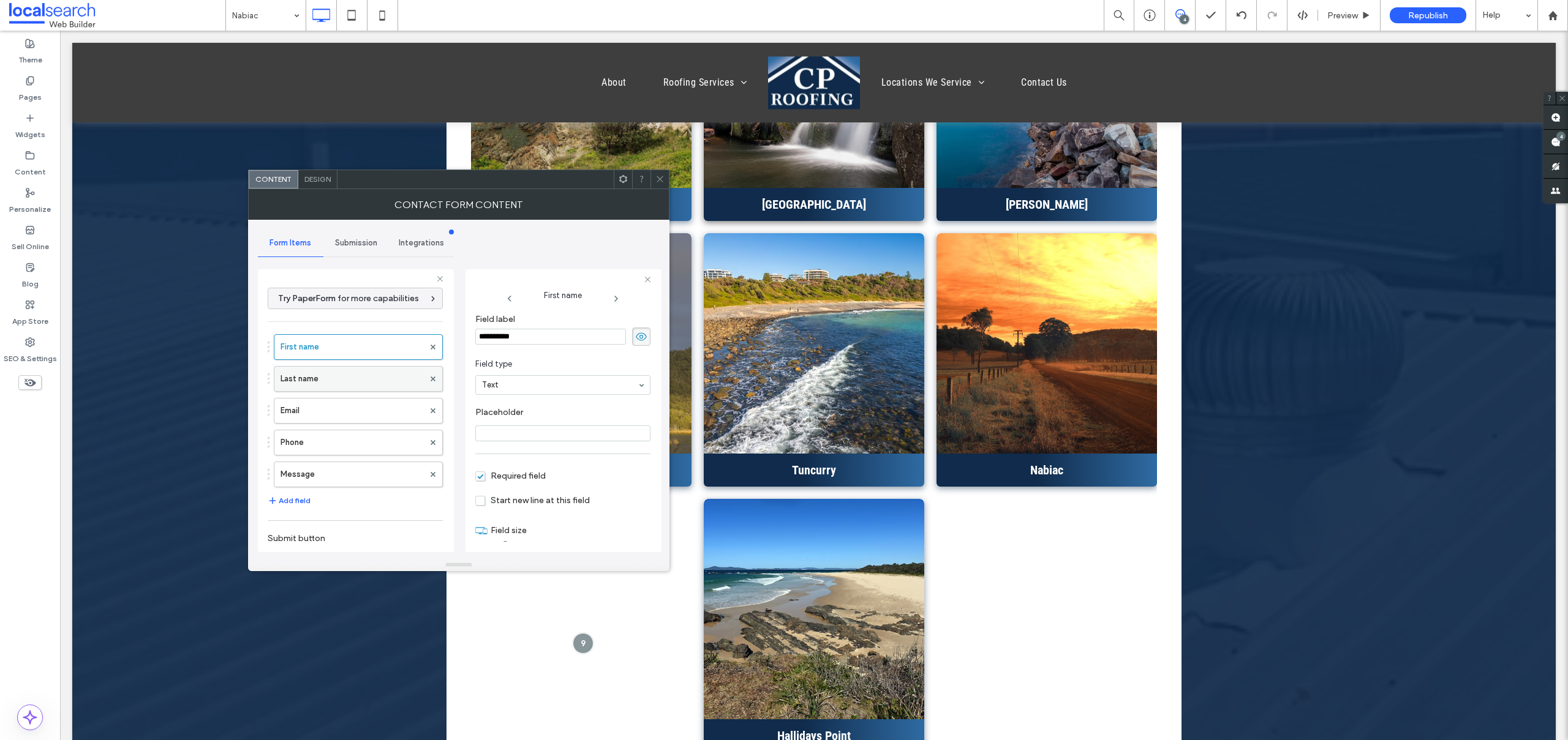
click at [329, 380] on label "Last name" at bounding box center [352, 379] width 143 height 24
click at [328, 410] on label "Email" at bounding box center [352, 411] width 143 height 24
click at [320, 443] on label "Phone" at bounding box center [352, 443] width 143 height 24
click at [329, 475] on label "Message" at bounding box center [352, 474] width 143 height 24
type input "**"
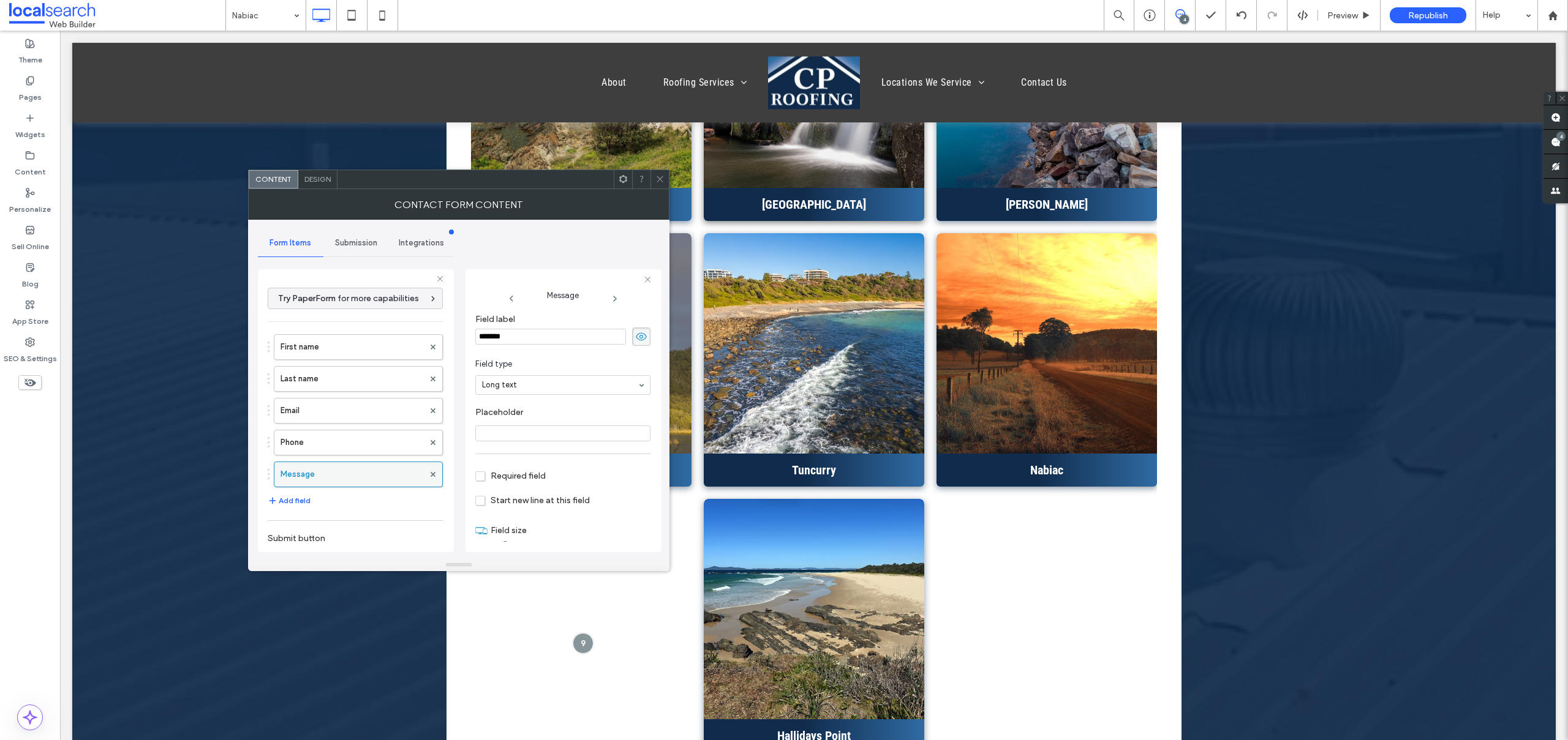
scroll to position [216, 0]
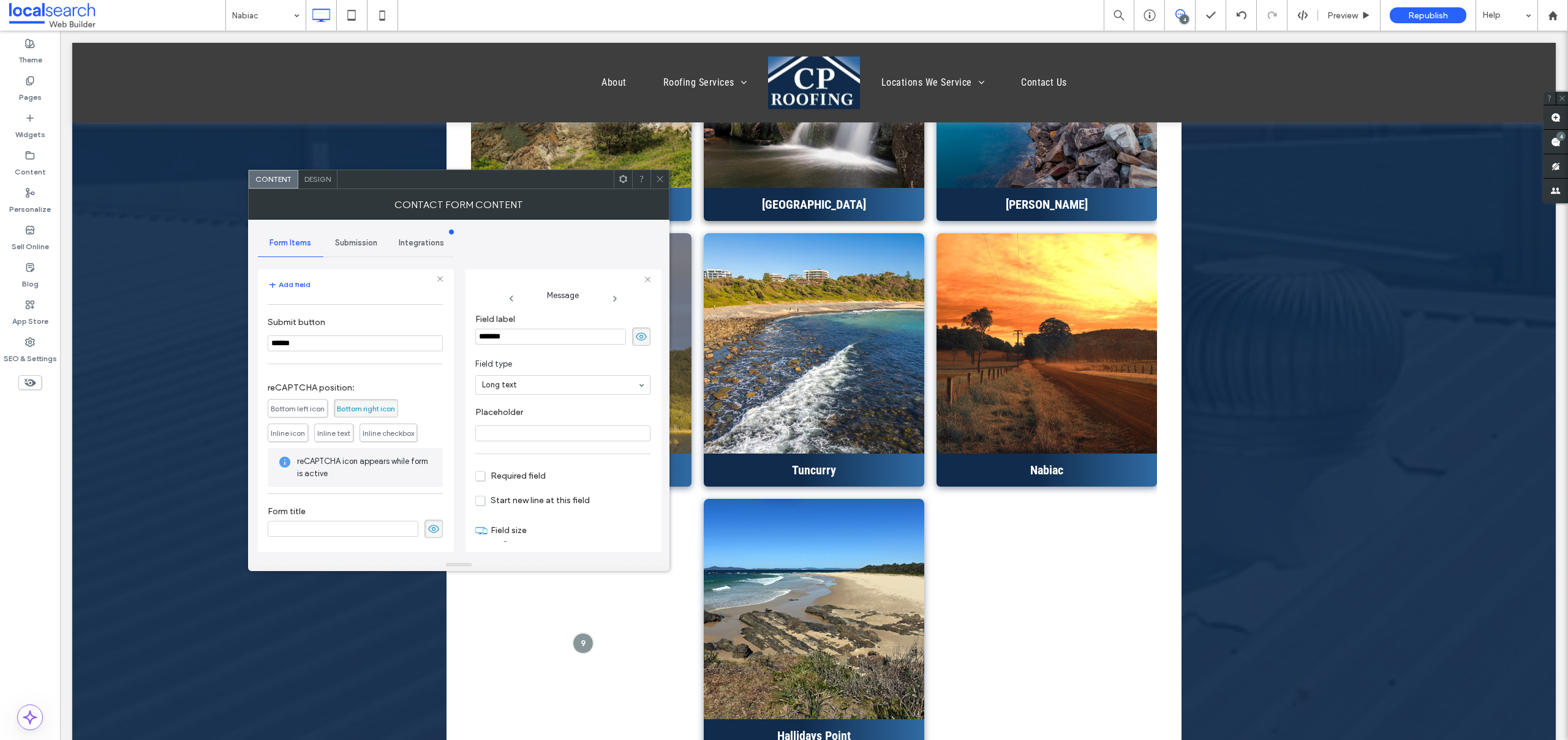
click at [350, 242] on span "Submission" at bounding box center [355, 243] width 43 height 10
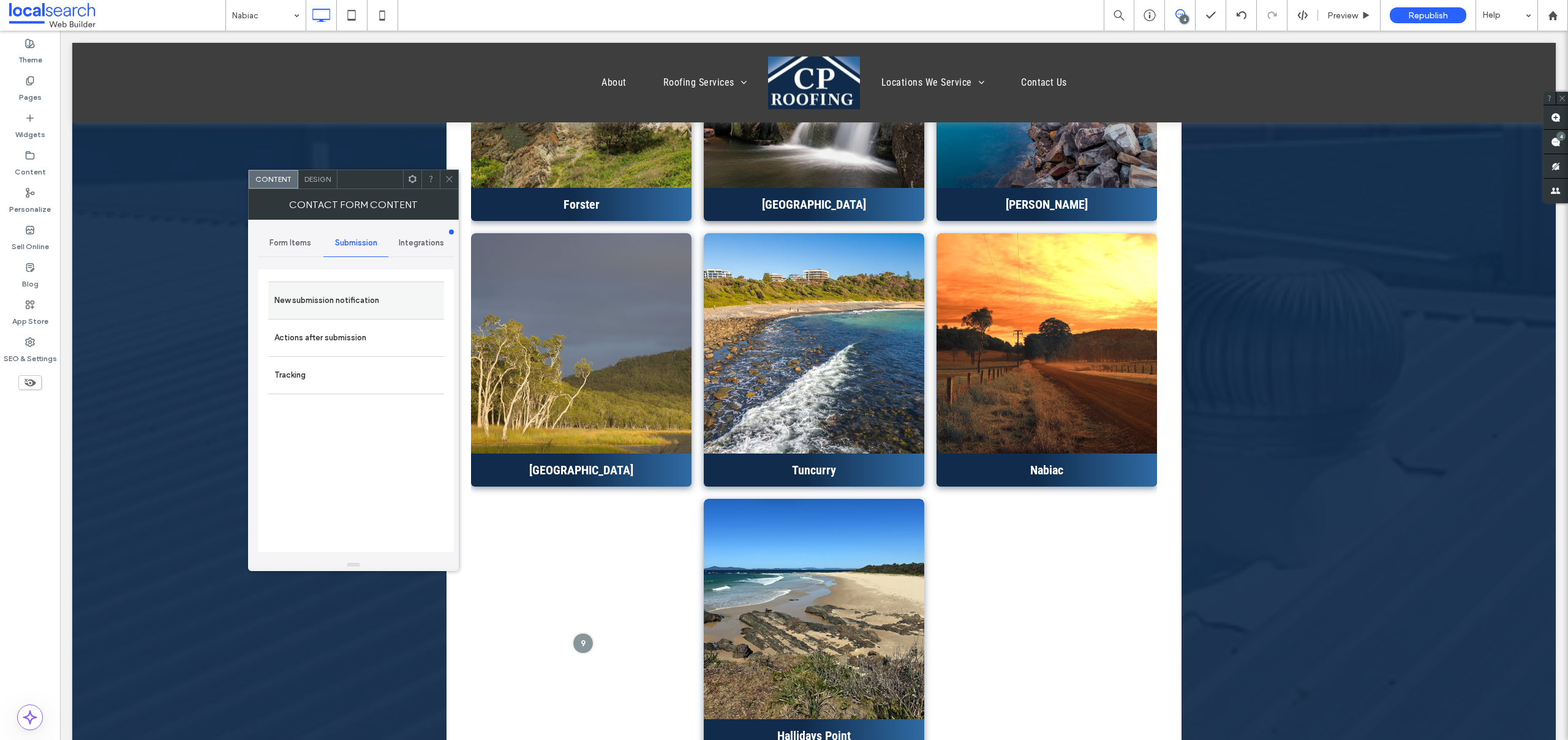
click at [351, 299] on label "New submission notification" at bounding box center [356, 300] width 163 height 24
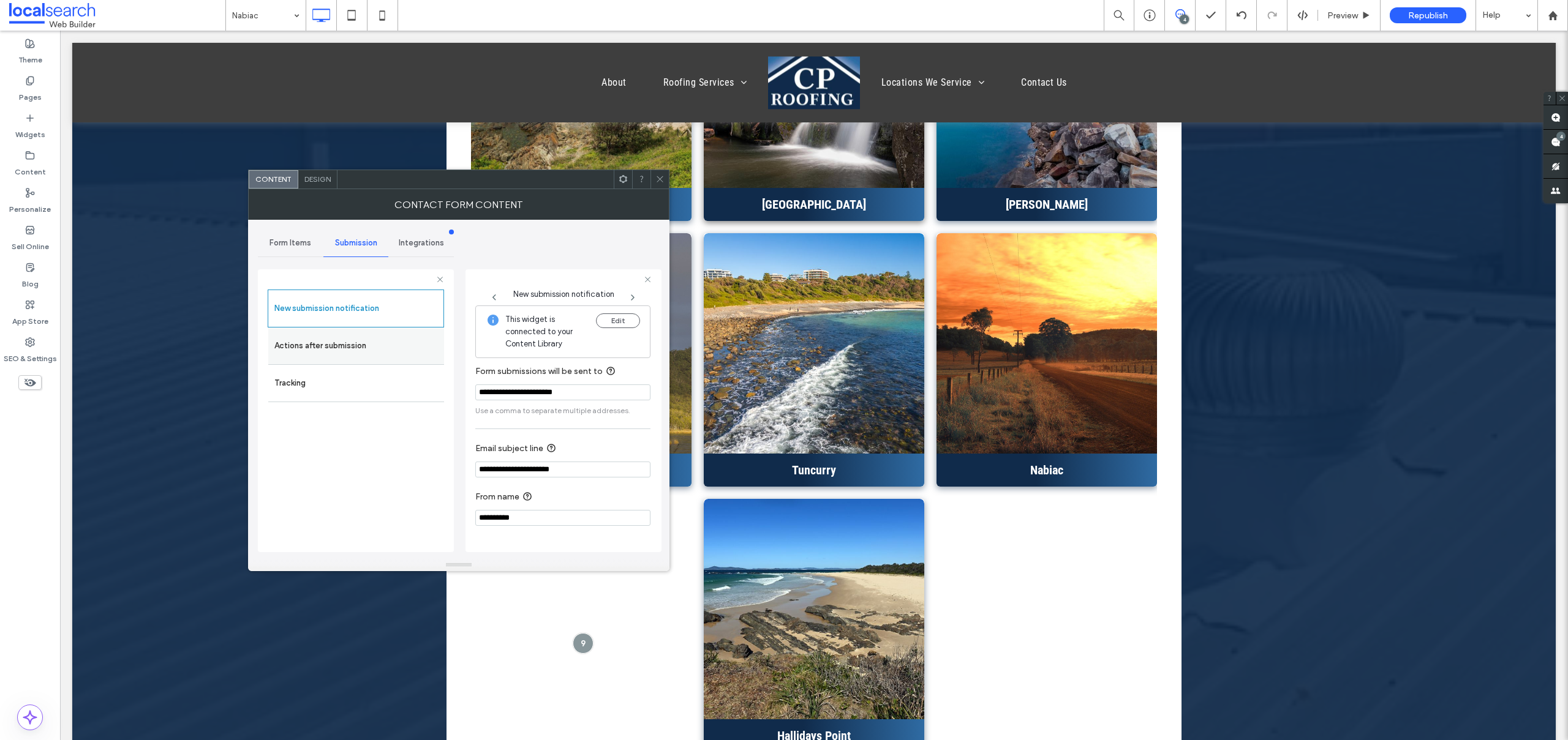
click at [339, 350] on label "Actions after submission" at bounding box center [356, 346] width 163 height 24
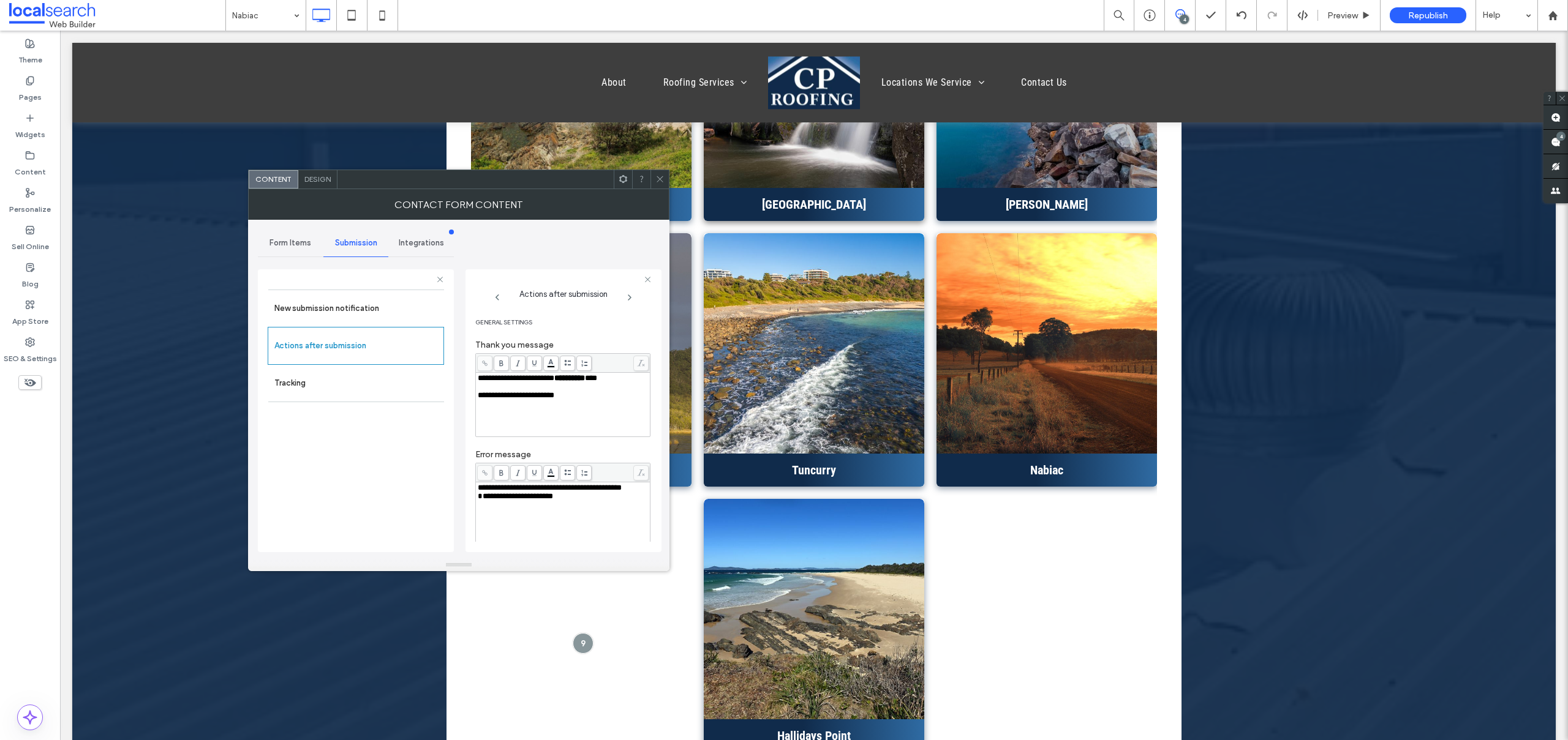
click at [482, 501] on span "**********" at bounding box center [515, 496] width 75 height 8
click at [322, 183] on span "Design" at bounding box center [317, 179] width 26 height 9
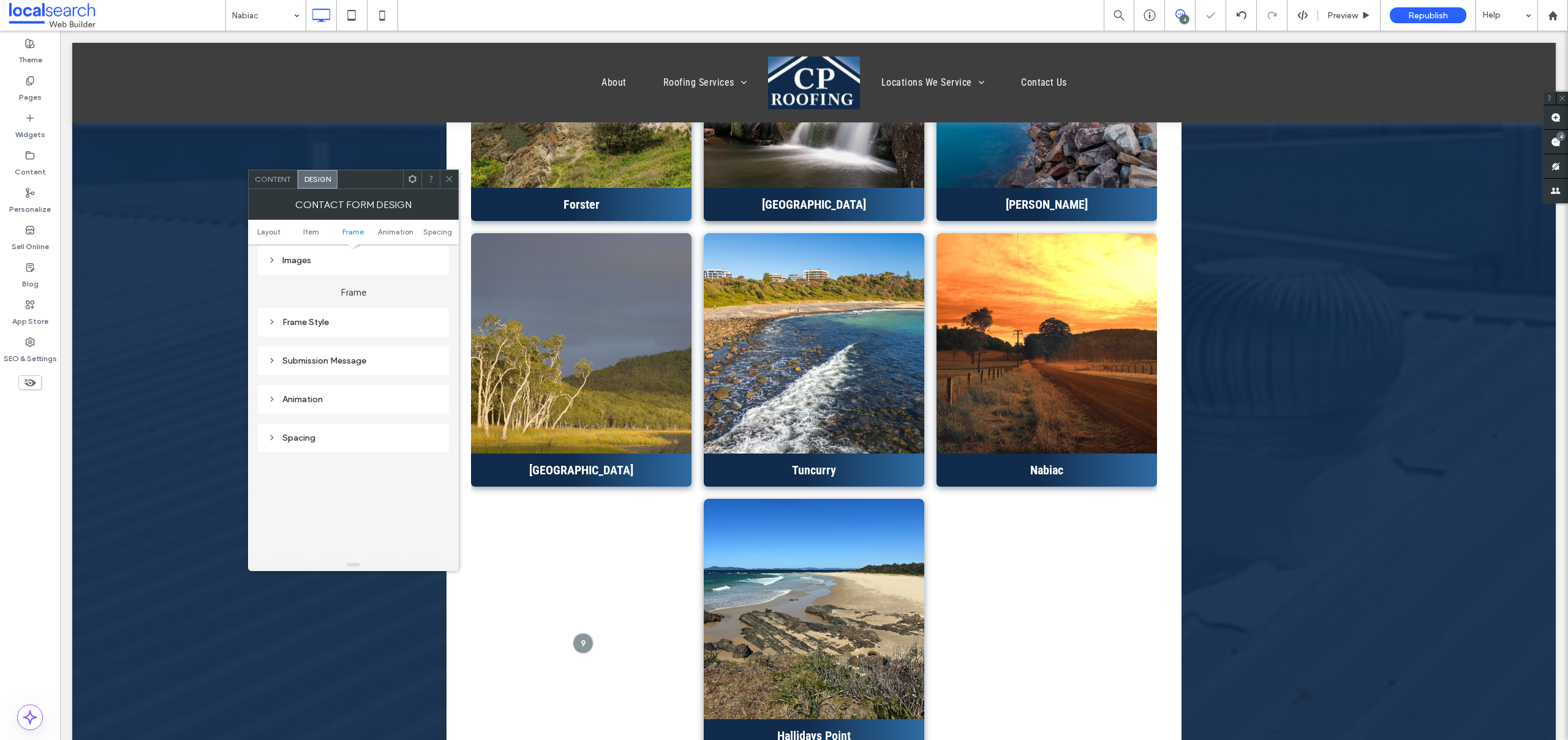
scroll to position [290, 0]
click at [345, 381] on div "Submission Message" at bounding box center [353, 374] width 171 height 16
click at [447, 174] on icon at bounding box center [449, 179] width 9 height 9
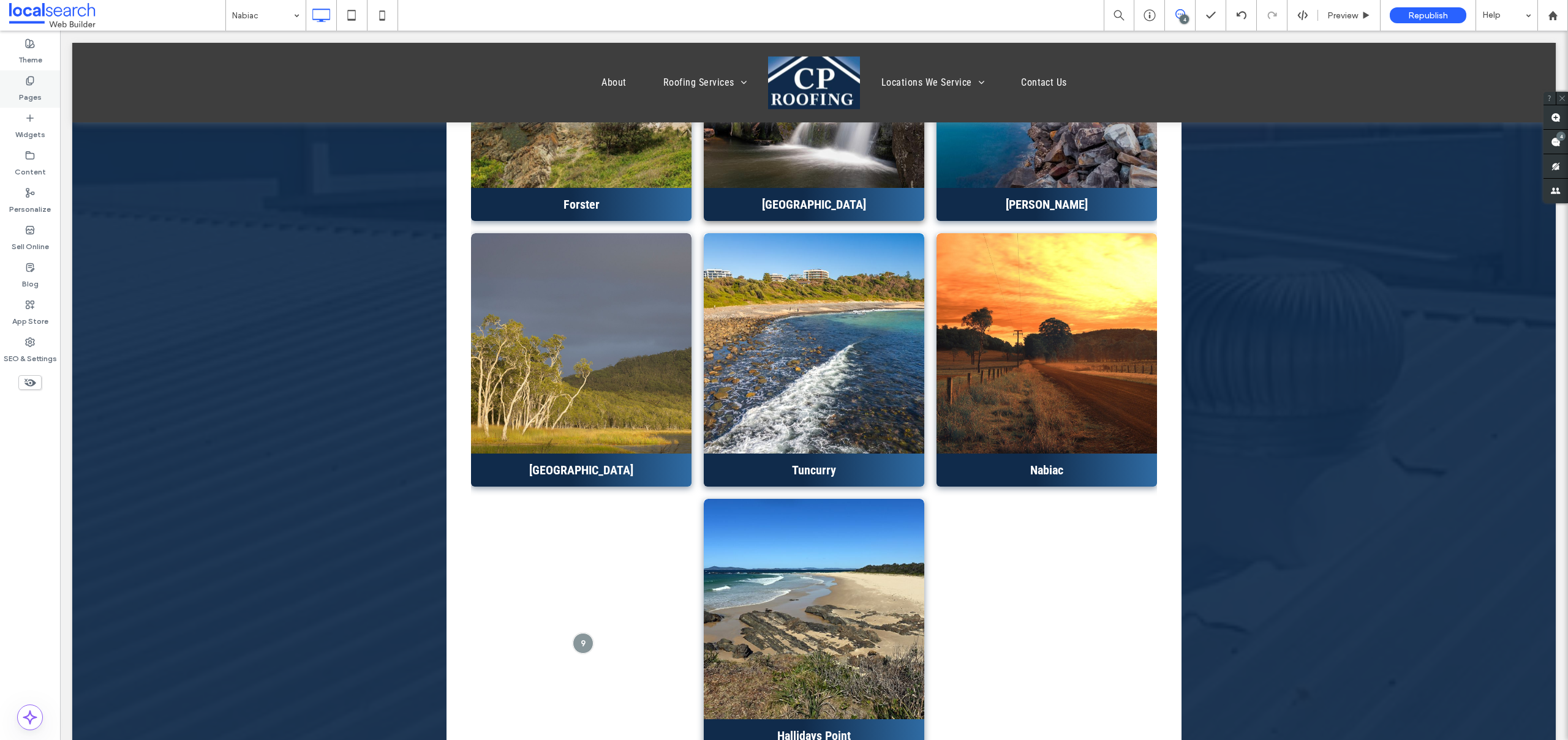
click at [29, 83] on icon at bounding box center [30, 81] width 10 height 10
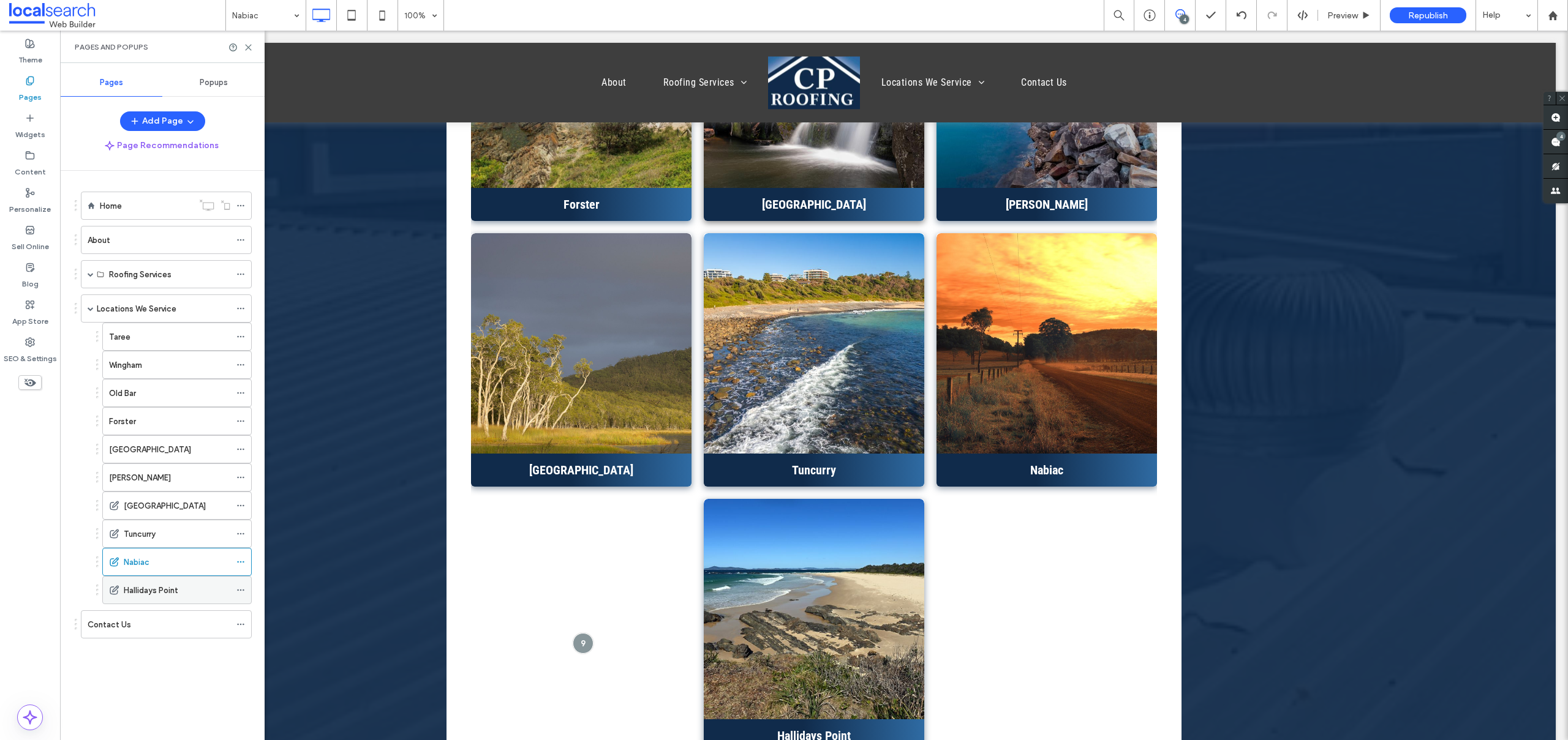
click at [180, 585] on div "Hallidays Point" at bounding box center [177, 590] width 107 height 13
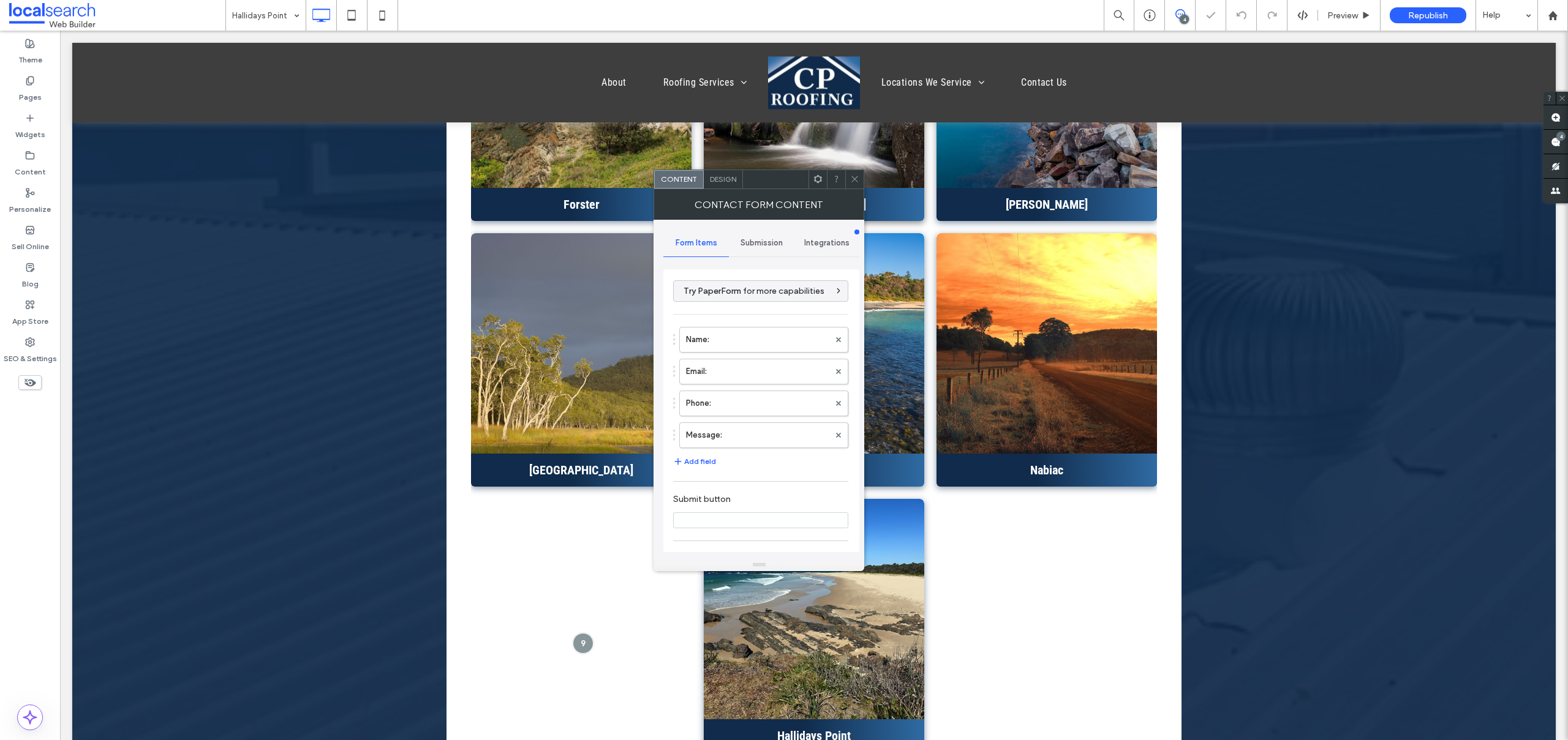
type input "**********"
click at [731, 336] on label "Name:" at bounding box center [757, 339] width 143 height 24
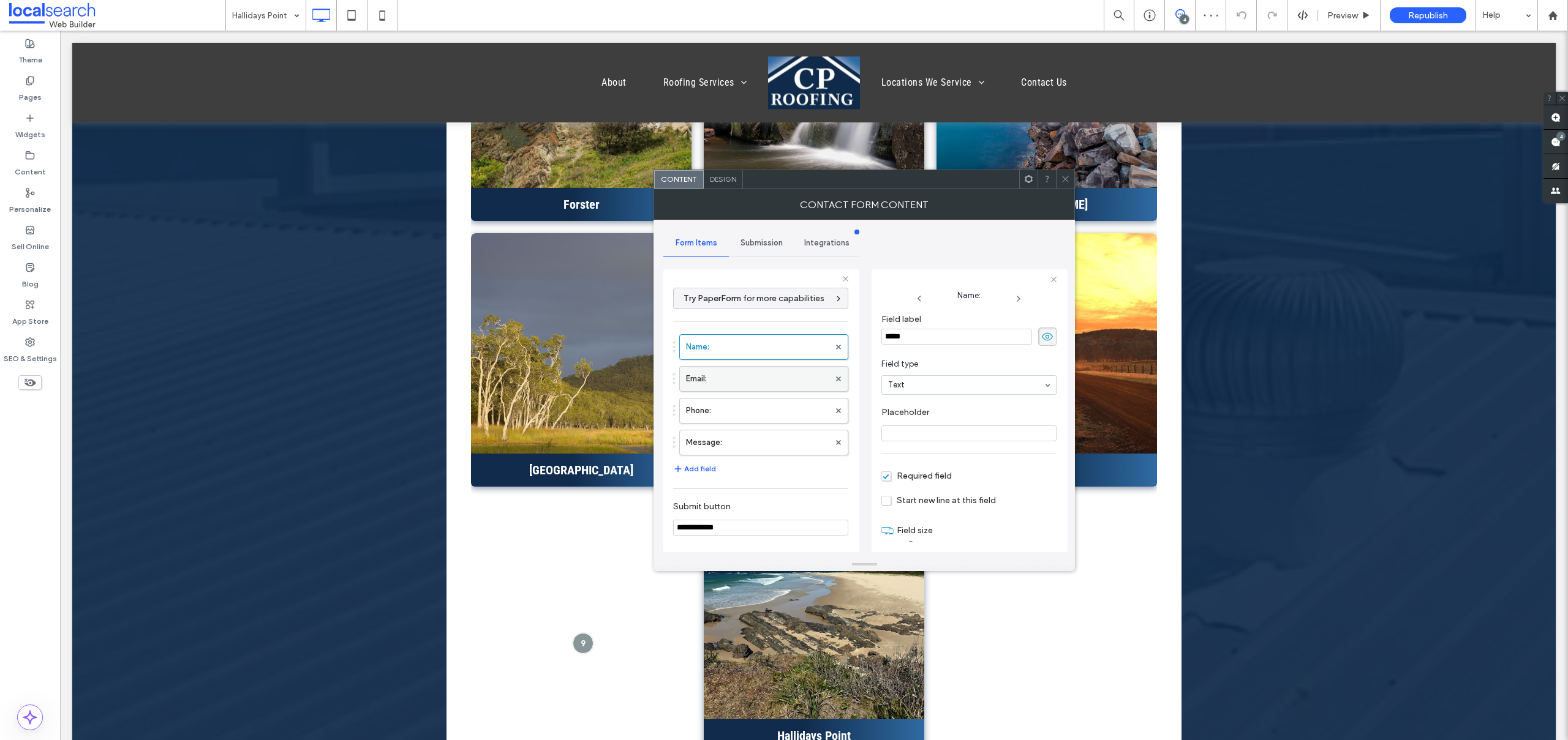
click at [761, 369] on label "Email:" at bounding box center [757, 379] width 143 height 24
click at [748, 413] on label "Phone:" at bounding box center [757, 411] width 143 height 24
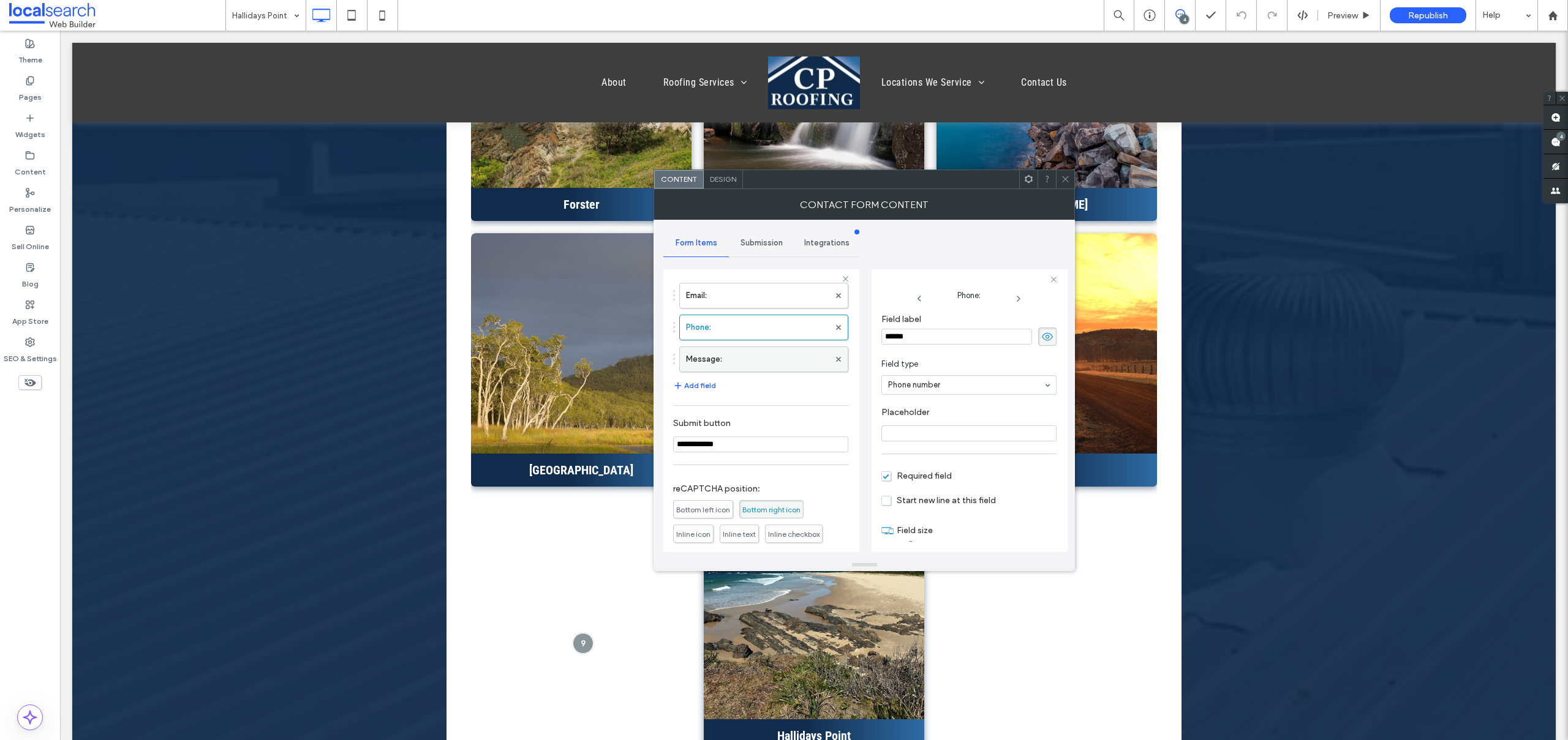
click at [776, 365] on label "Message:" at bounding box center [757, 359] width 143 height 24
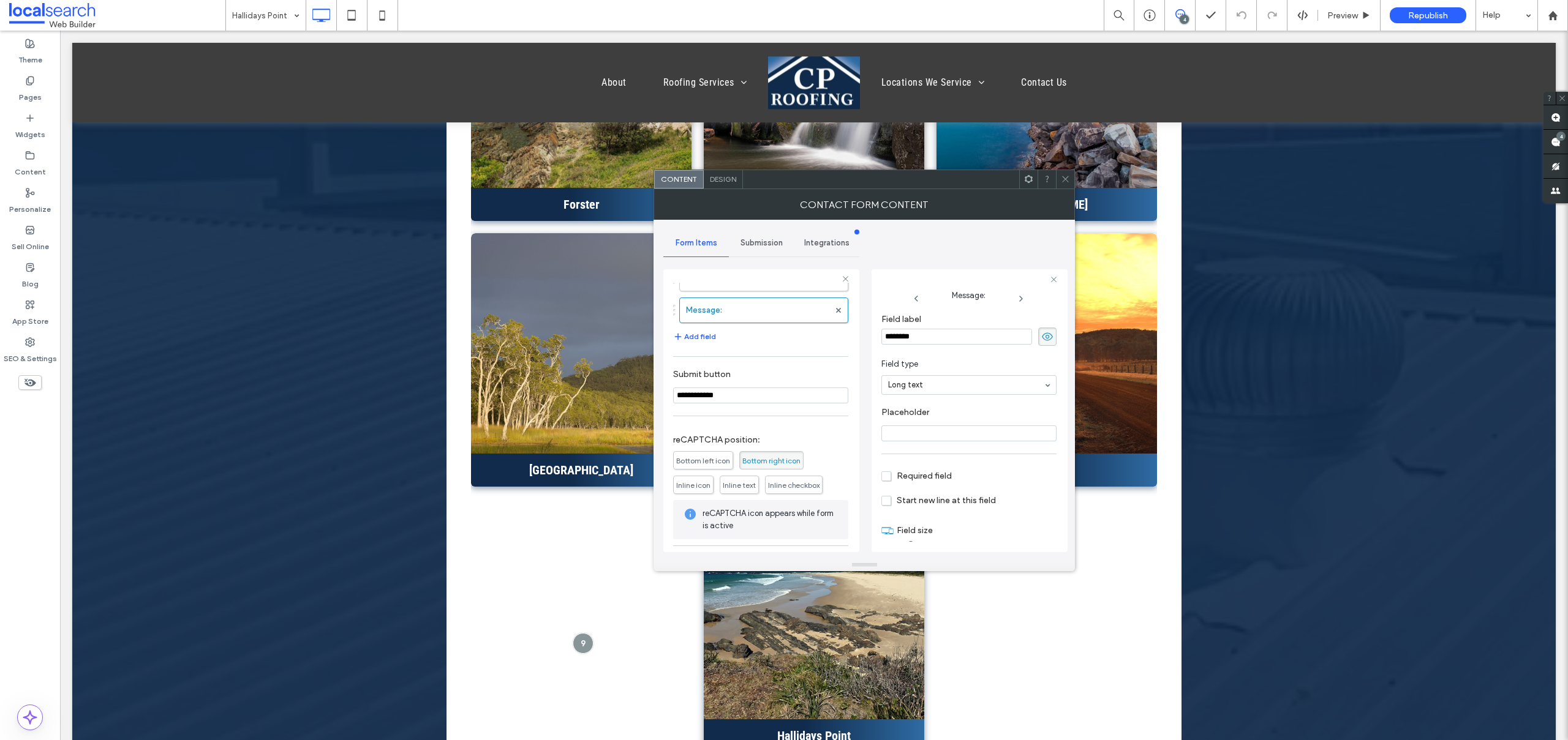
scroll to position [184, 0]
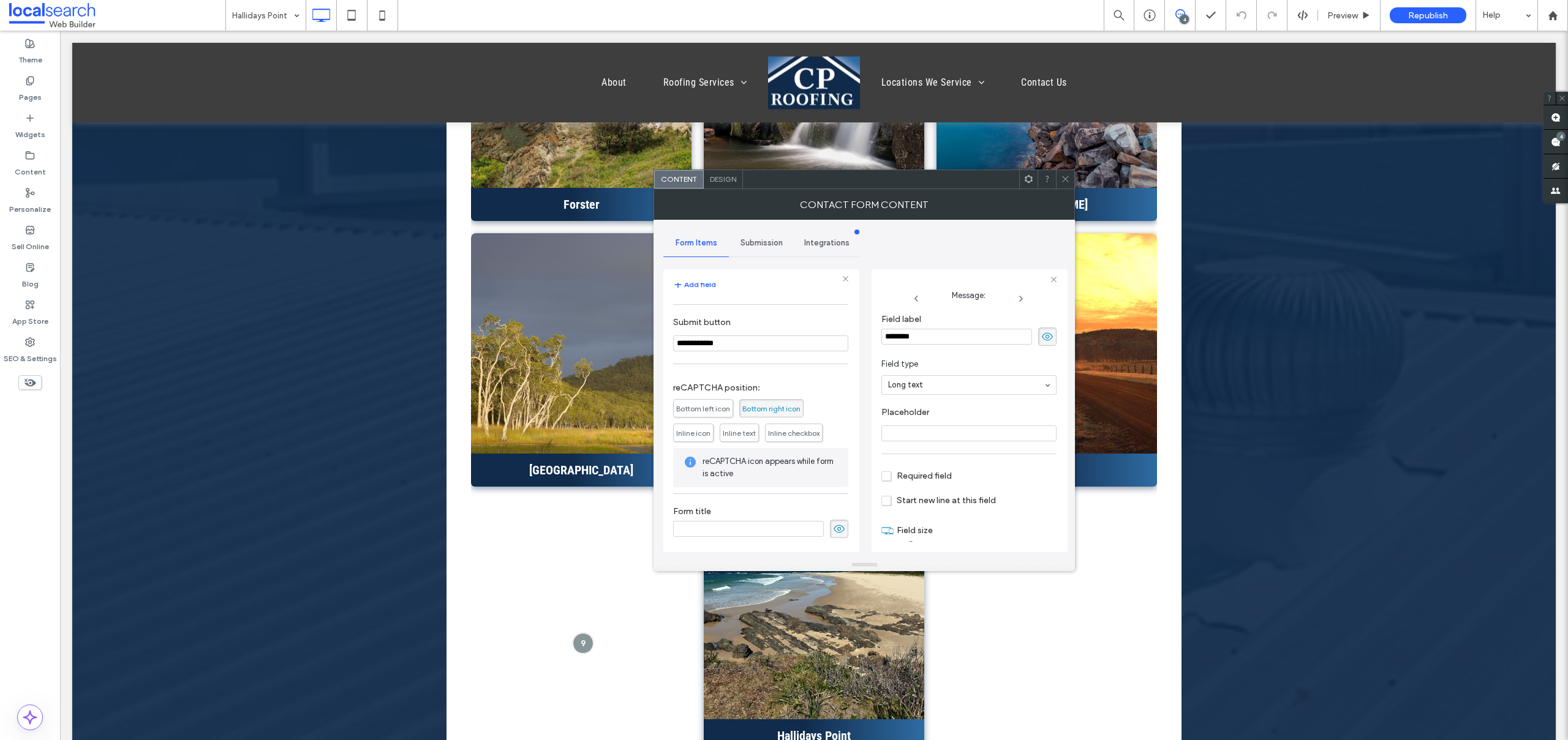
click at [771, 245] on span "Submission" at bounding box center [761, 243] width 43 height 10
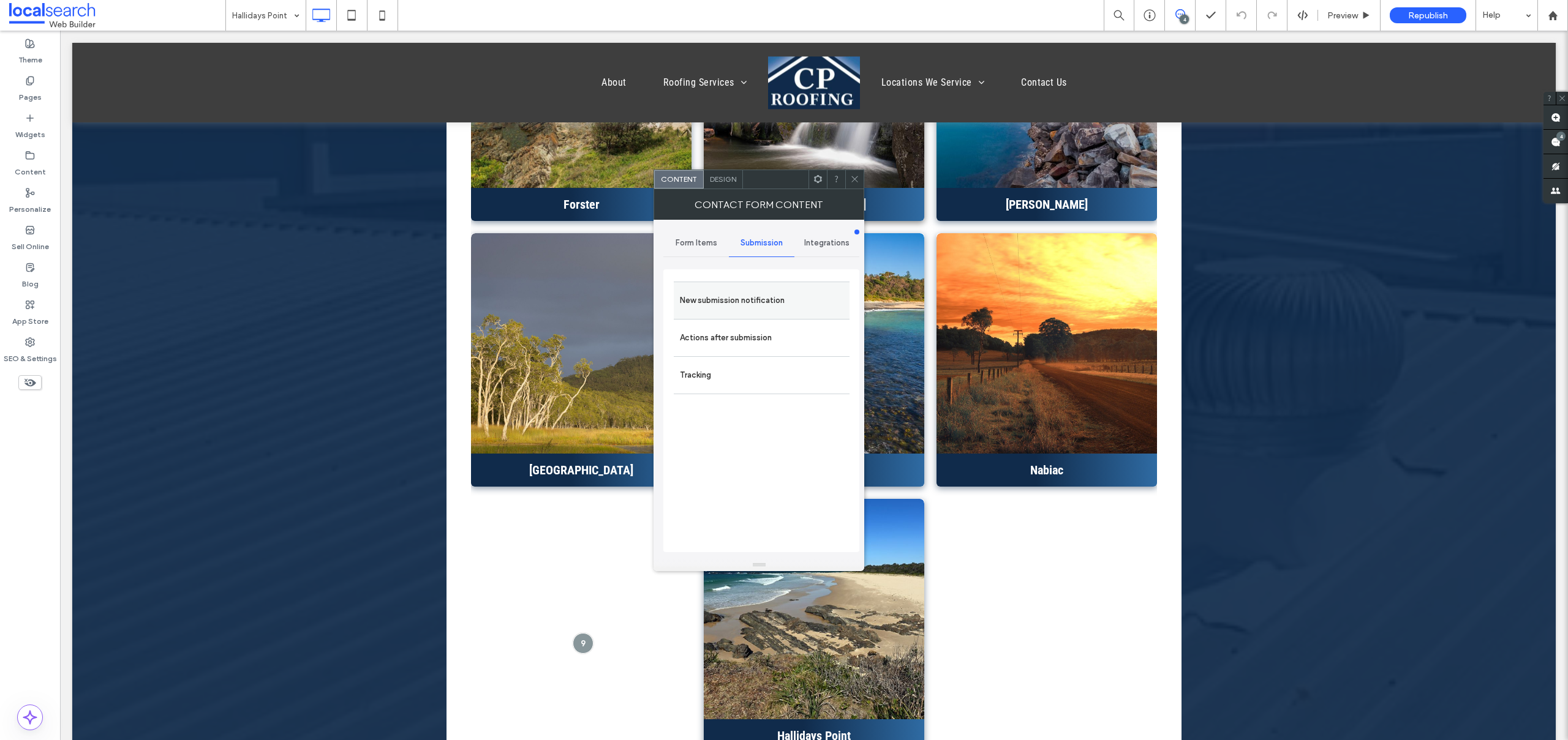
click at [755, 297] on label "New submission notification" at bounding box center [762, 300] width 163 height 24
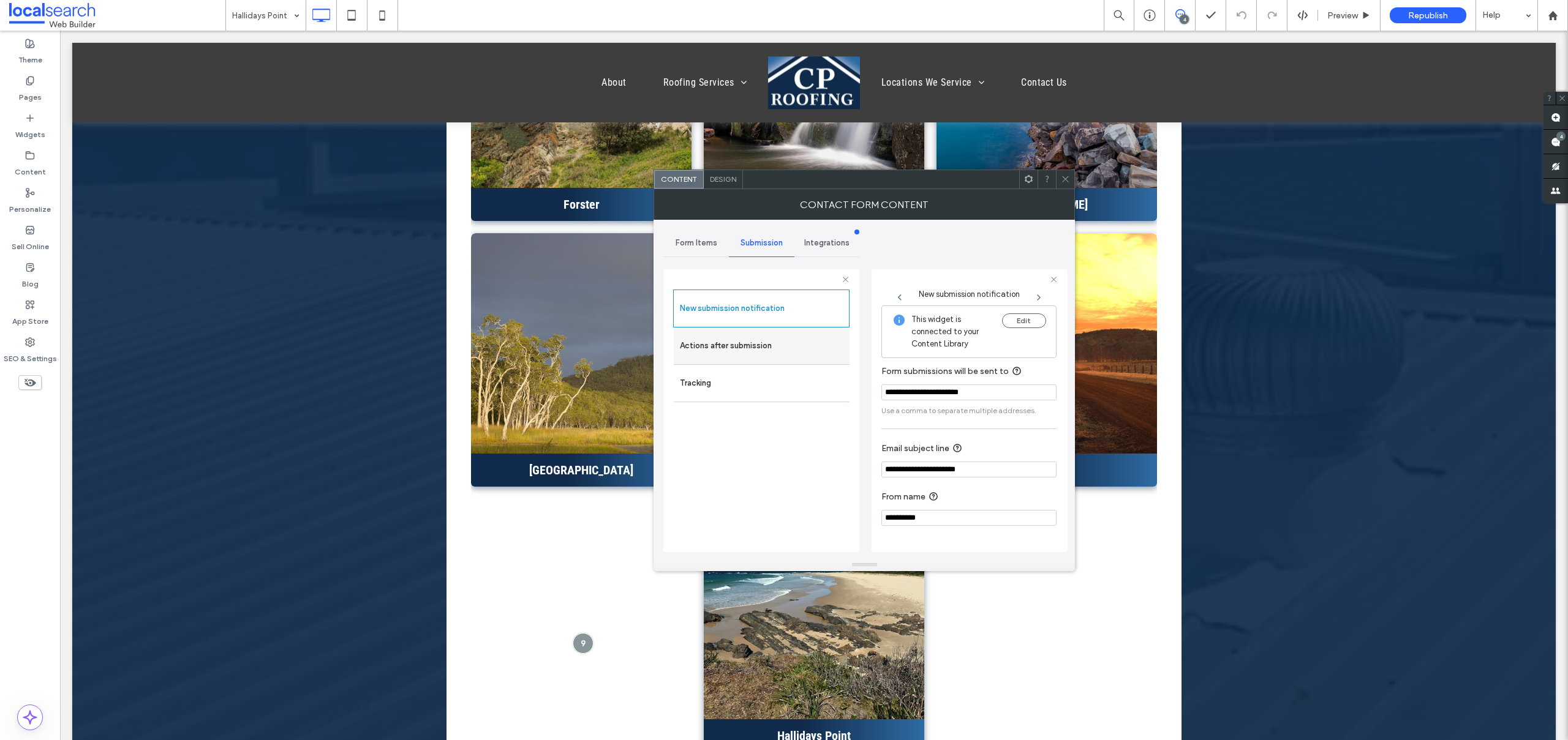
click at [771, 349] on label "Actions after submission" at bounding box center [762, 346] width 163 height 24
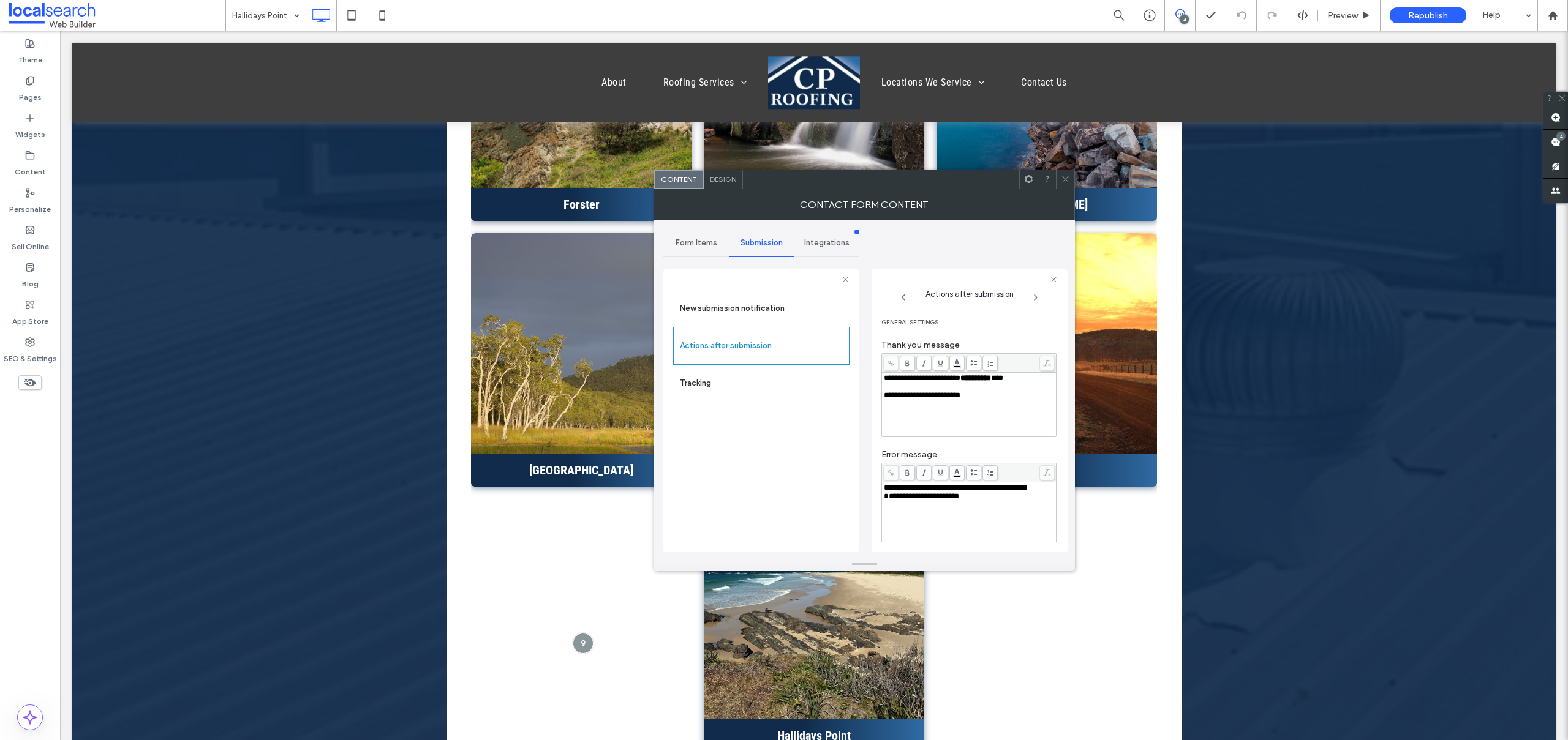
click at [888, 501] on span "**********" at bounding box center [920, 496] width 75 height 8
click at [716, 180] on span "Design" at bounding box center [723, 179] width 26 height 9
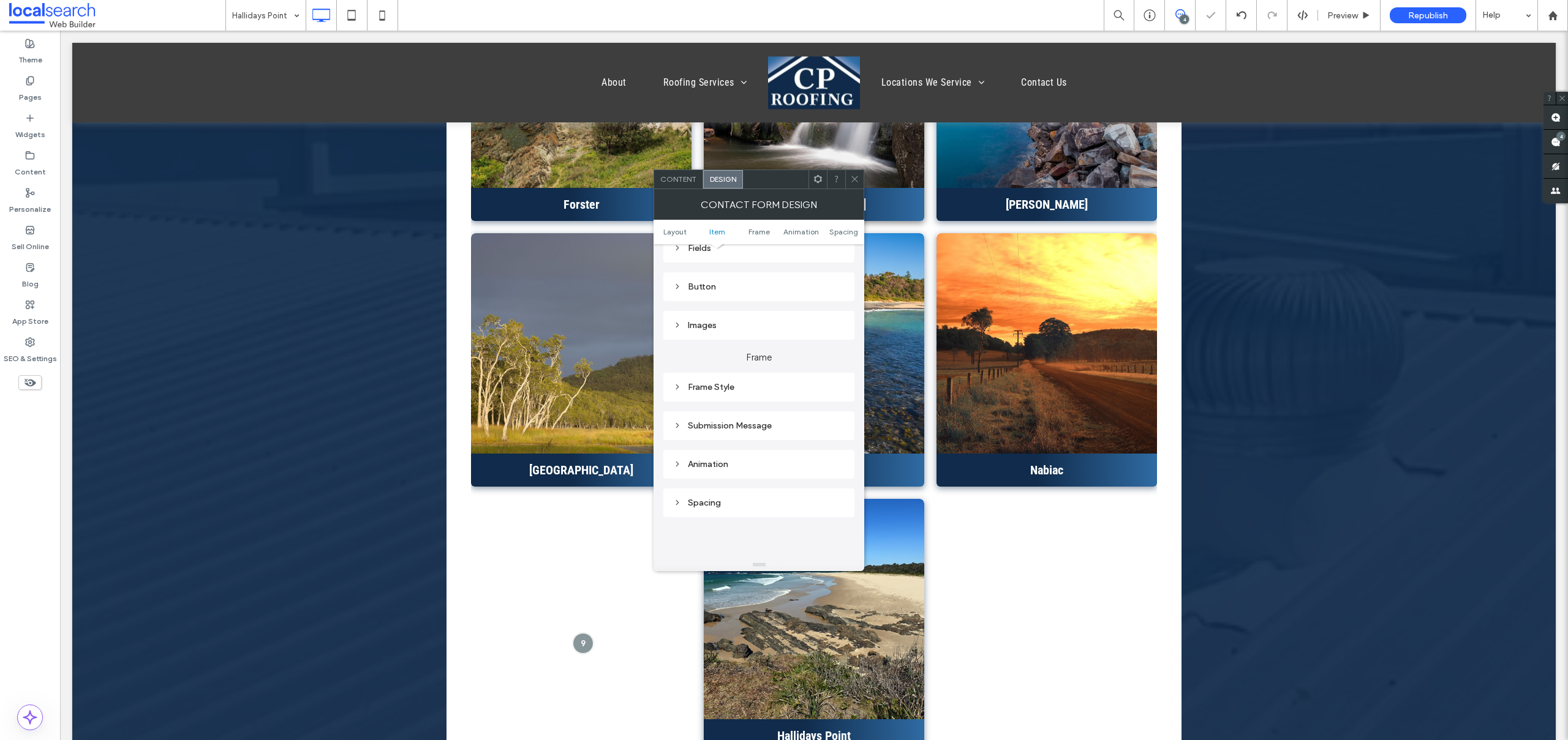
scroll to position [239, 0]
click at [763, 418] on div "Submission Message" at bounding box center [758, 424] width 171 height 16
click at [855, 180] on icon at bounding box center [854, 179] width 9 height 9
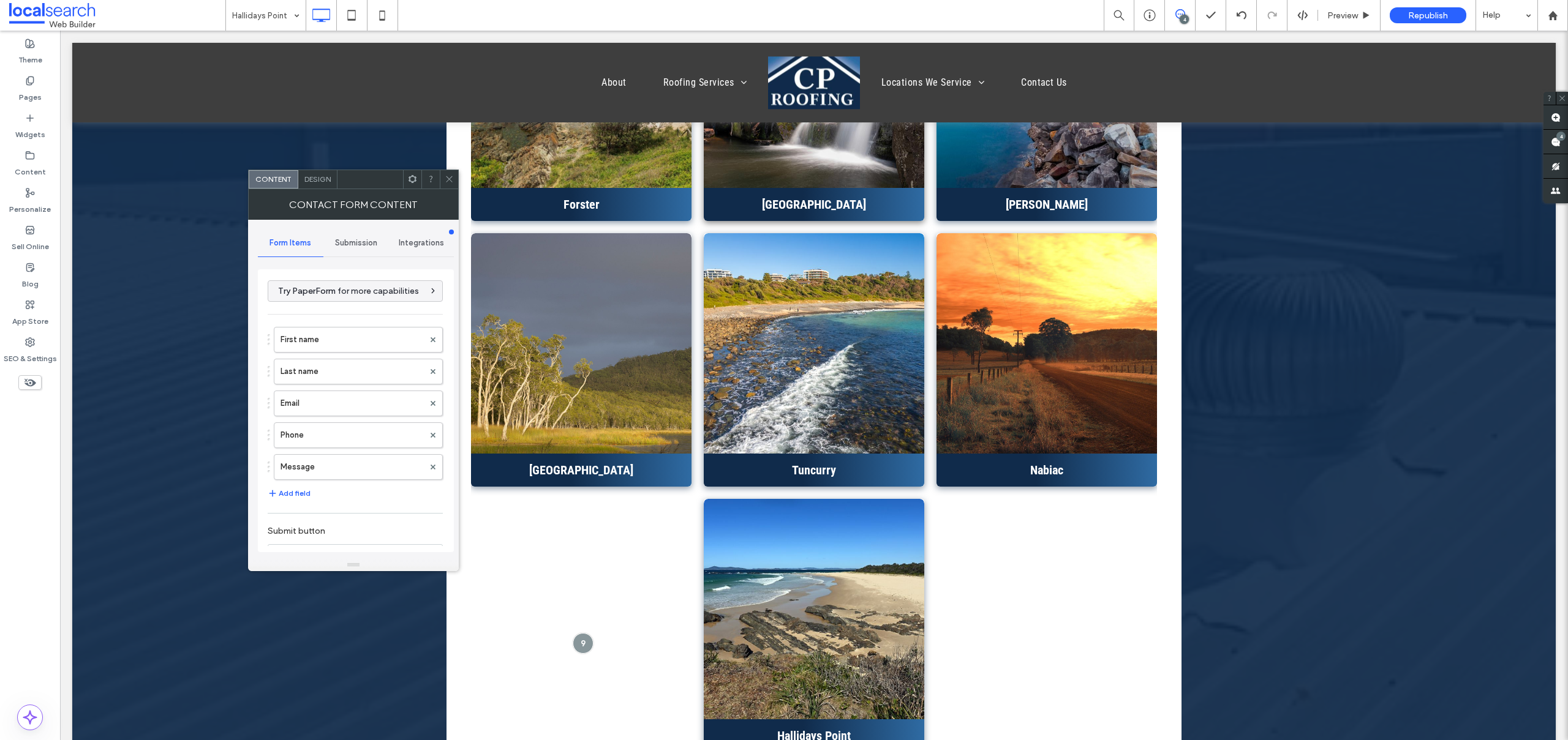
click at [345, 356] on div "First name Last name Email Phone Message" at bounding box center [355, 401] width 175 height 160
click at [350, 347] on label "First name" at bounding box center [352, 339] width 143 height 24
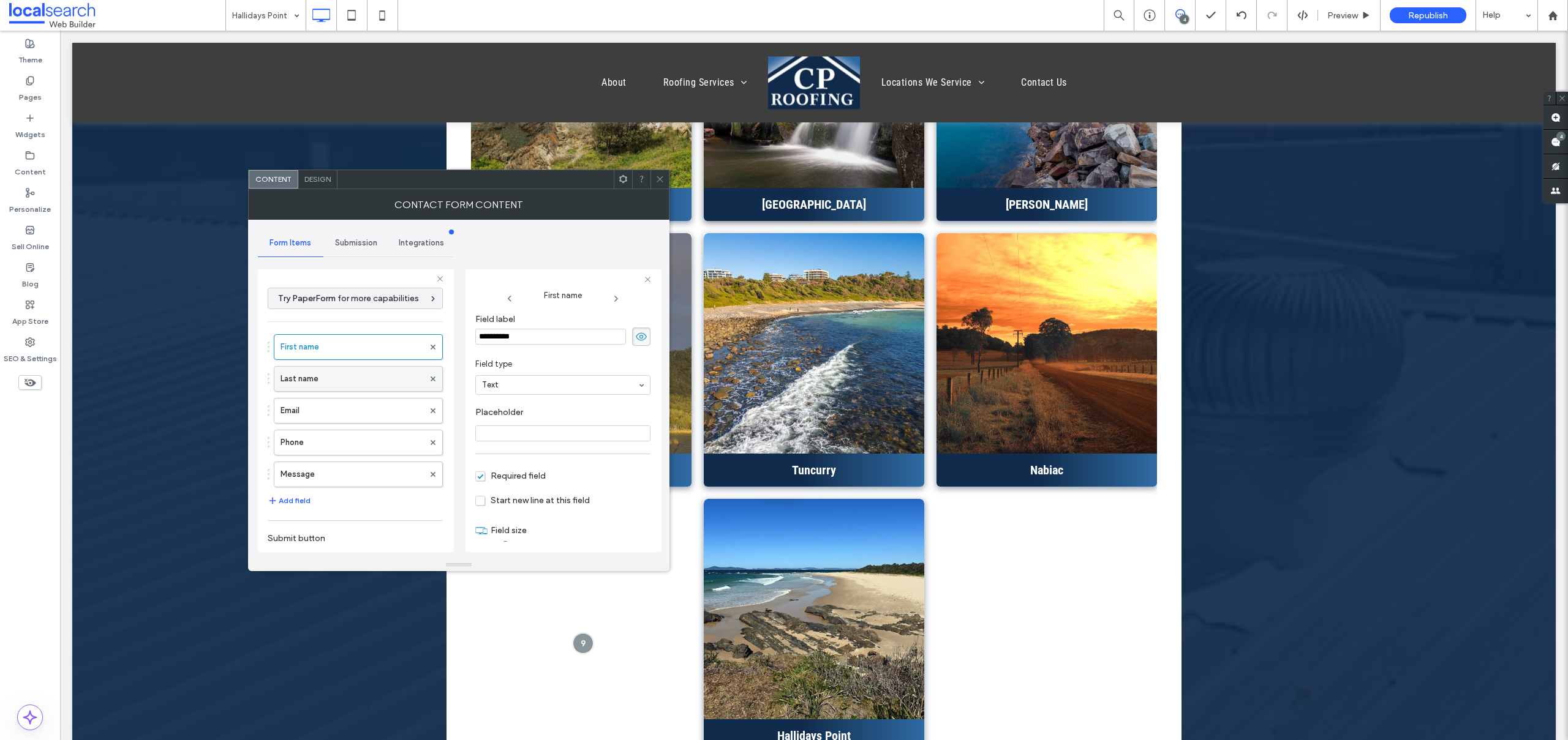
click at [348, 383] on label "Last name" at bounding box center [352, 379] width 143 height 24
click at [330, 404] on label "Email" at bounding box center [352, 411] width 143 height 24
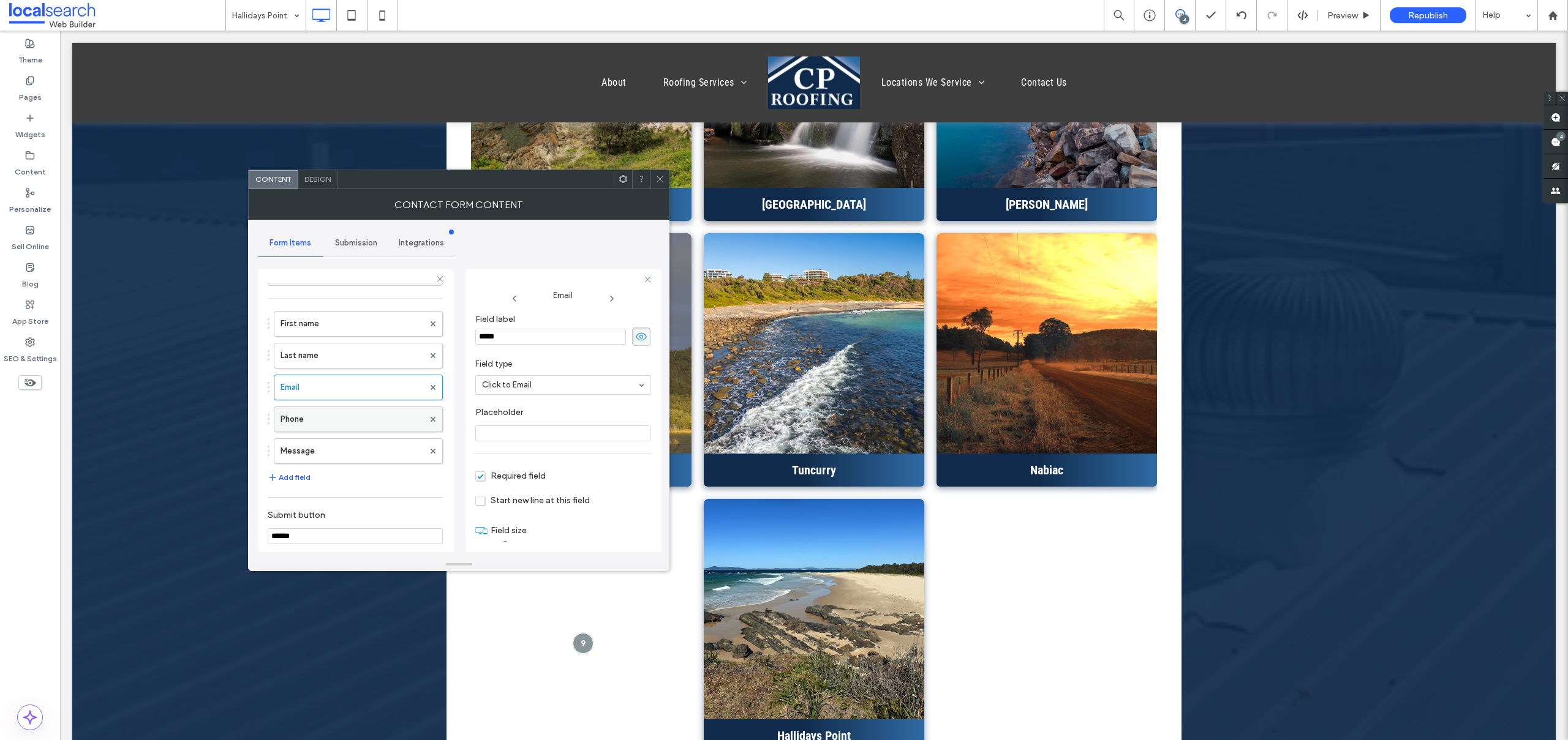
click at [356, 414] on label "Phone" at bounding box center [352, 419] width 143 height 24
click at [350, 441] on label "Message" at bounding box center [352, 451] width 143 height 24
type input "**"
click at [346, 226] on div "Form Items Submission Integrations Try PaperForm for more capabilities First na…" at bounding box center [355, 389] width 196 height 339
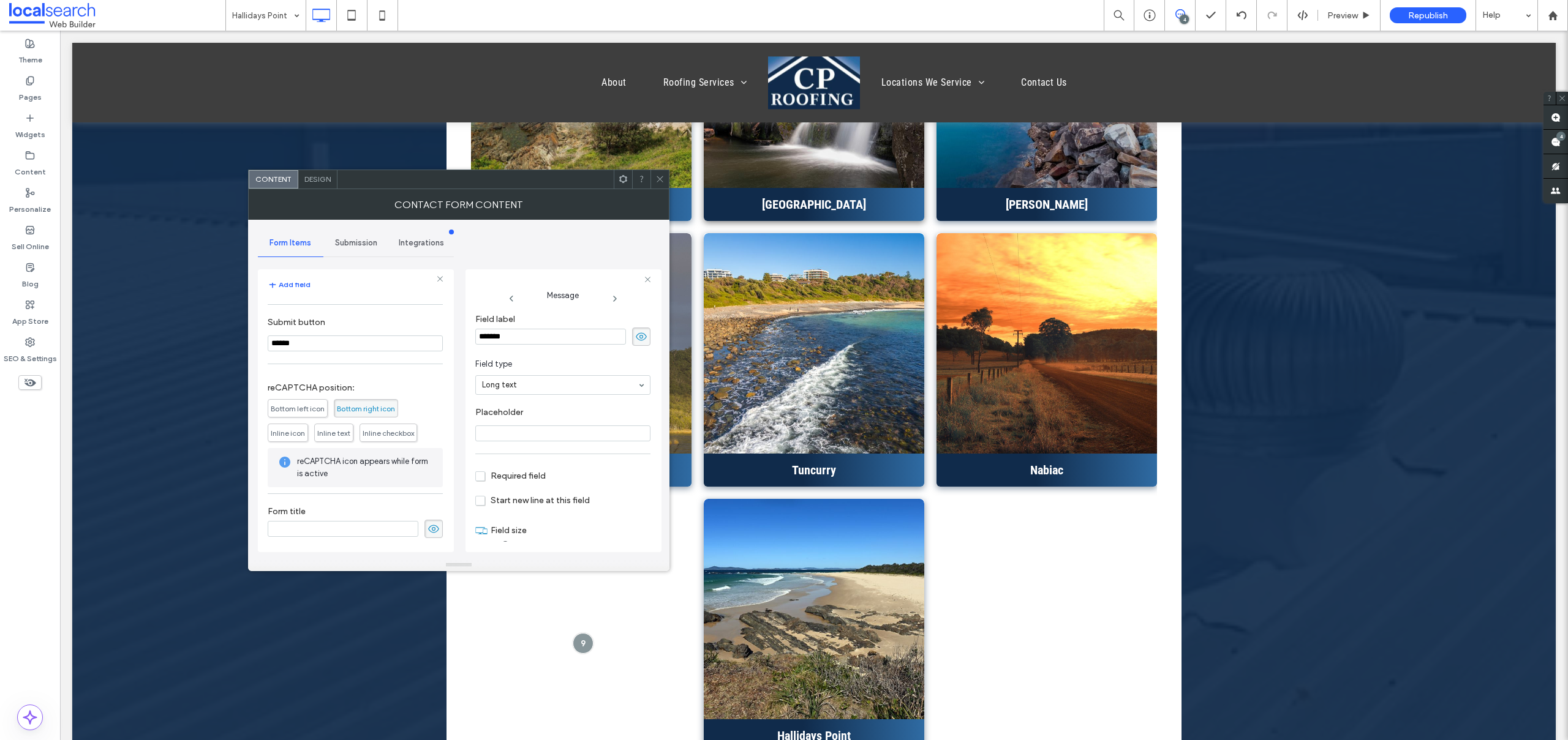
click at [349, 237] on div "Submission" at bounding box center [356, 243] width 65 height 27
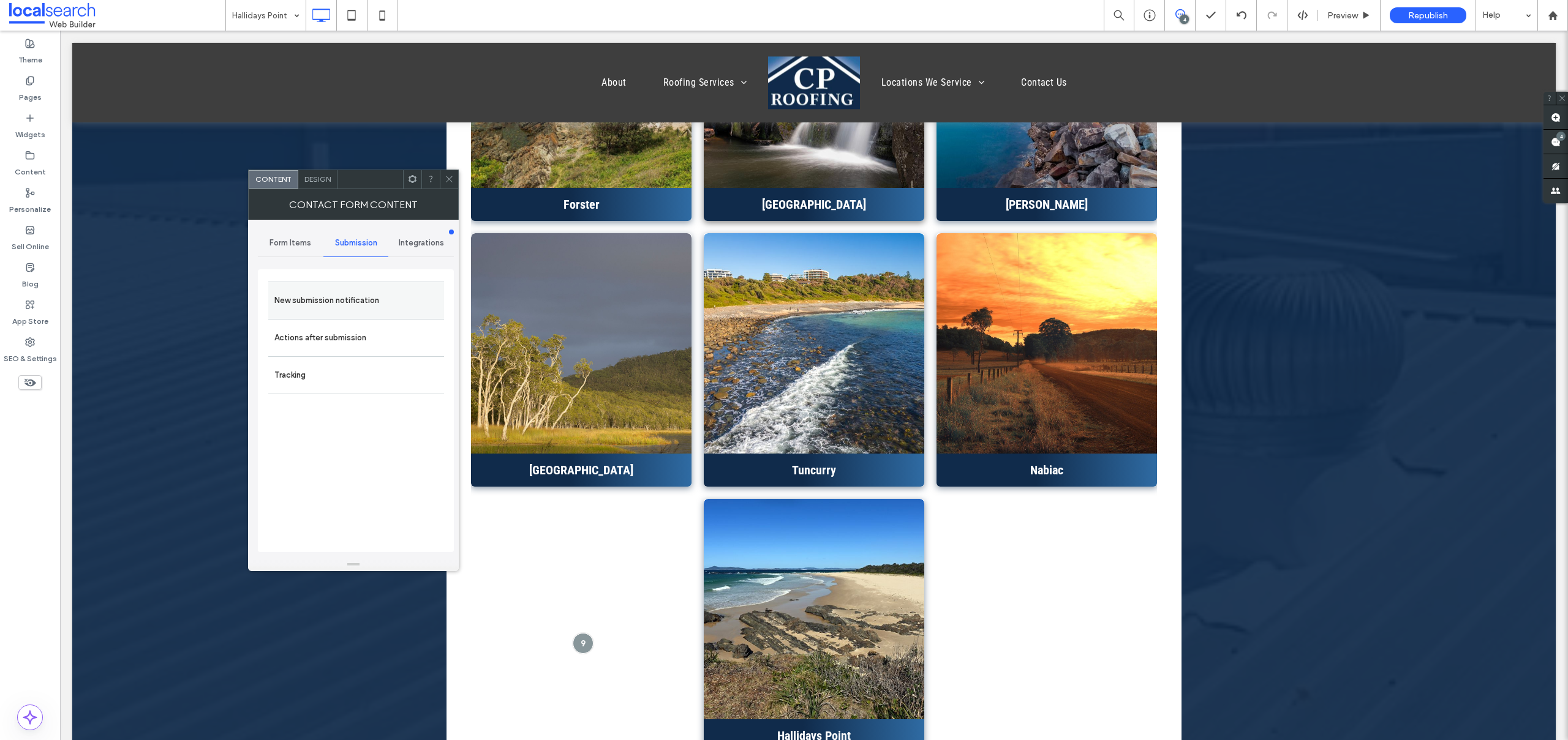
click at [350, 297] on label "New submission notification" at bounding box center [356, 300] width 163 height 24
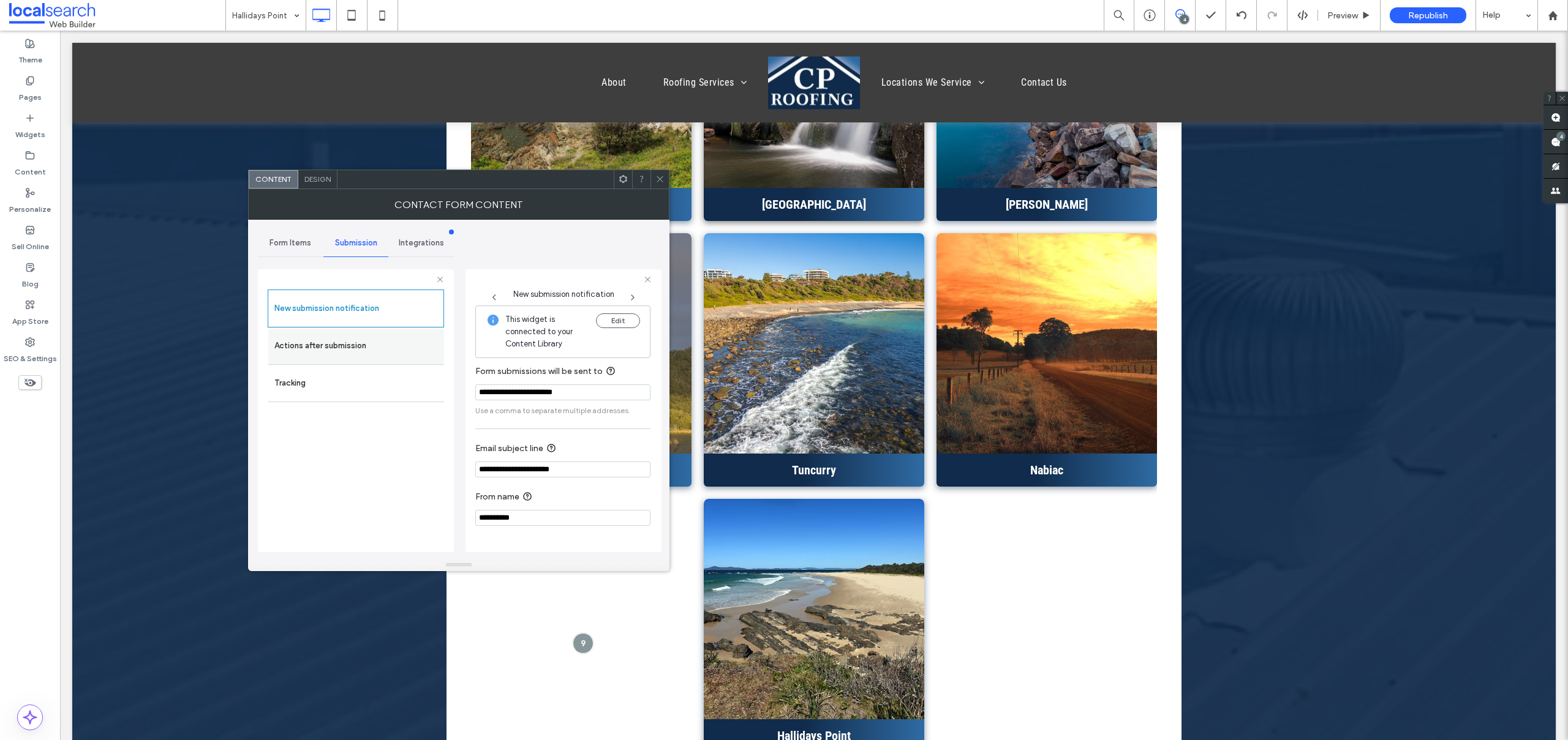
click at [290, 346] on label "Actions after submission" at bounding box center [356, 346] width 163 height 24
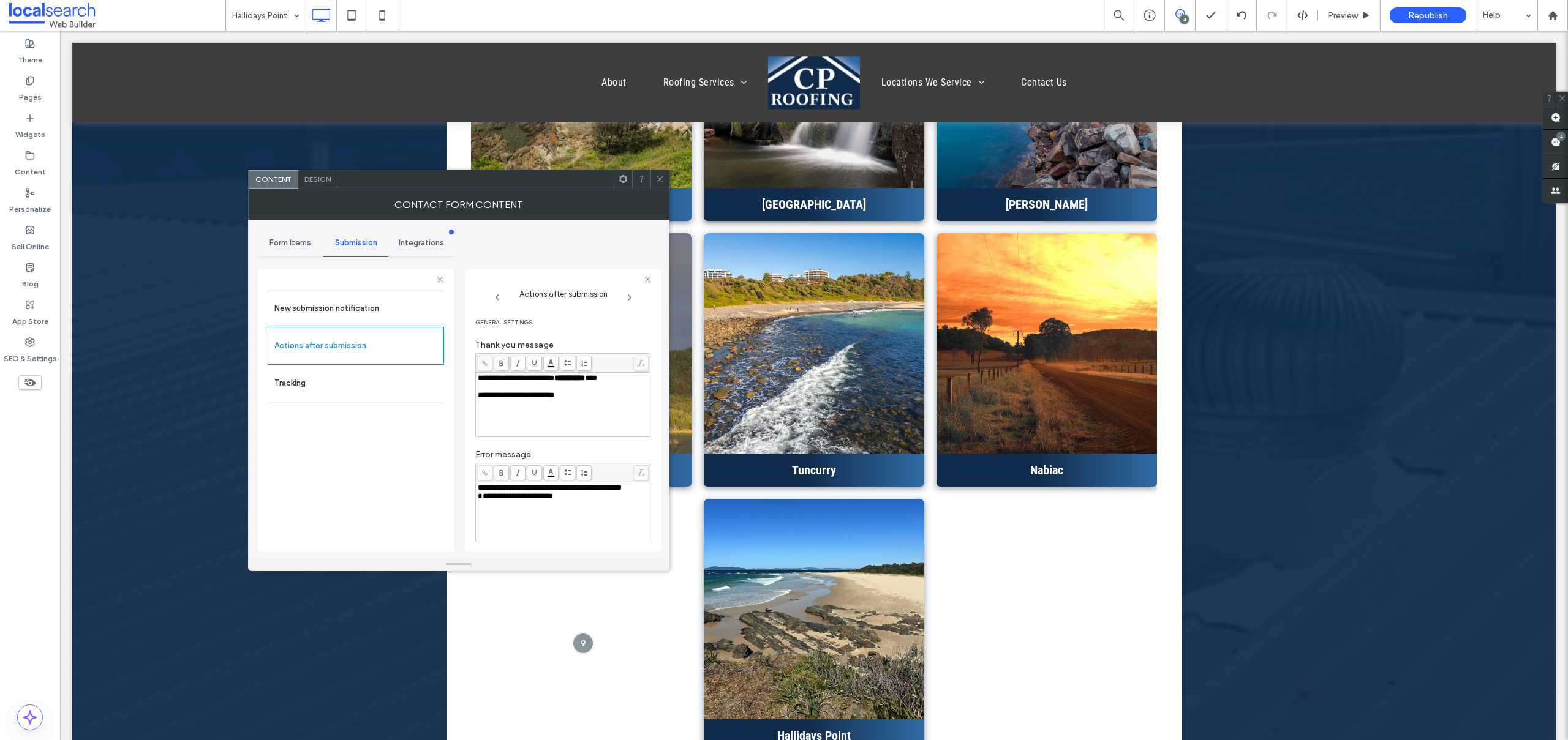
click at [479, 501] on span "**********" at bounding box center [515, 496] width 75 height 8
click at [307, 177] on span "Design" at bounding box center [317, 179] width 26 height 9
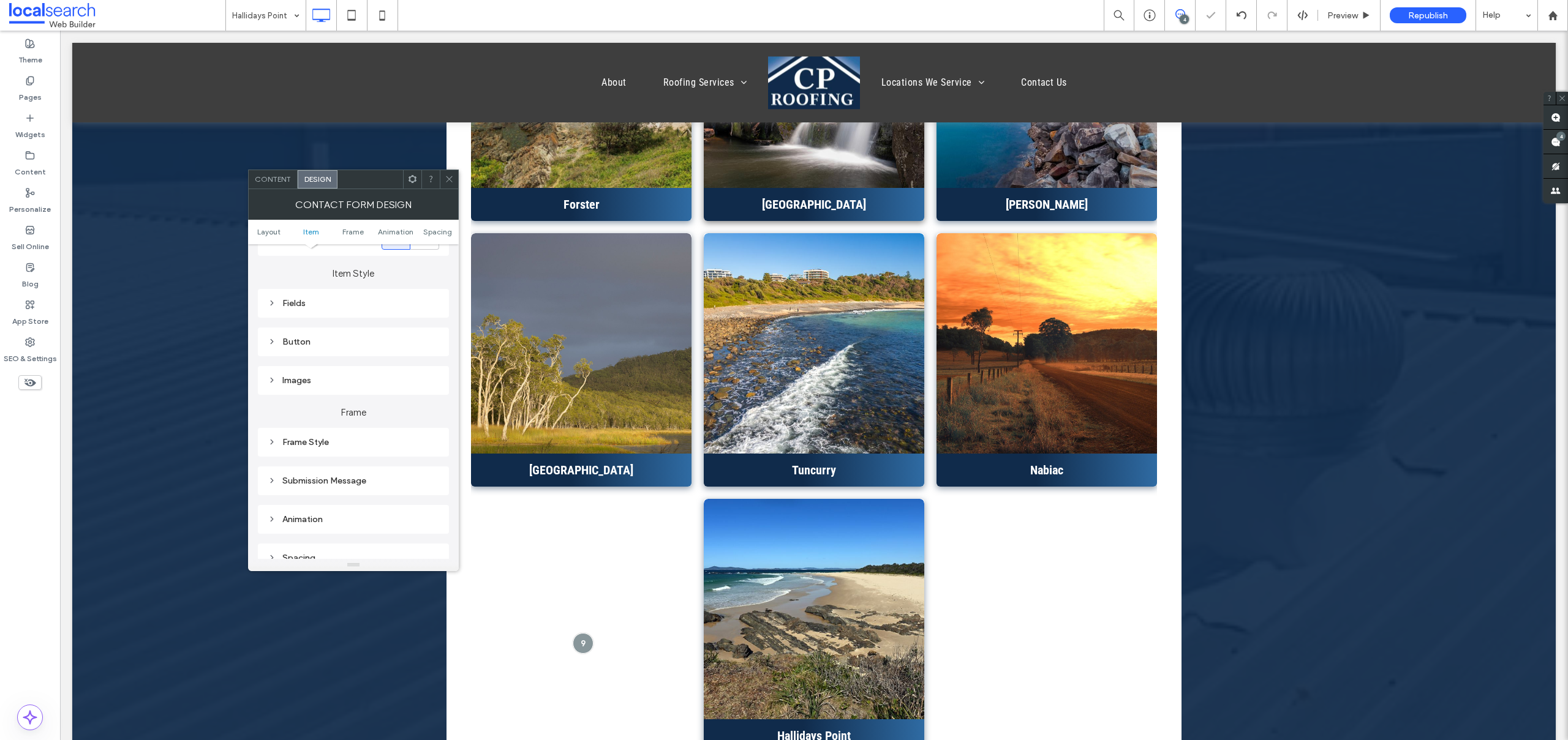
scroll to position [263, 0]
click at [354, 404] on div "Submission Message" at bounding box center [353, 401] width 171 height 10
click at [450, 179] on use at bounding box center [449, 179] width 6 height 6
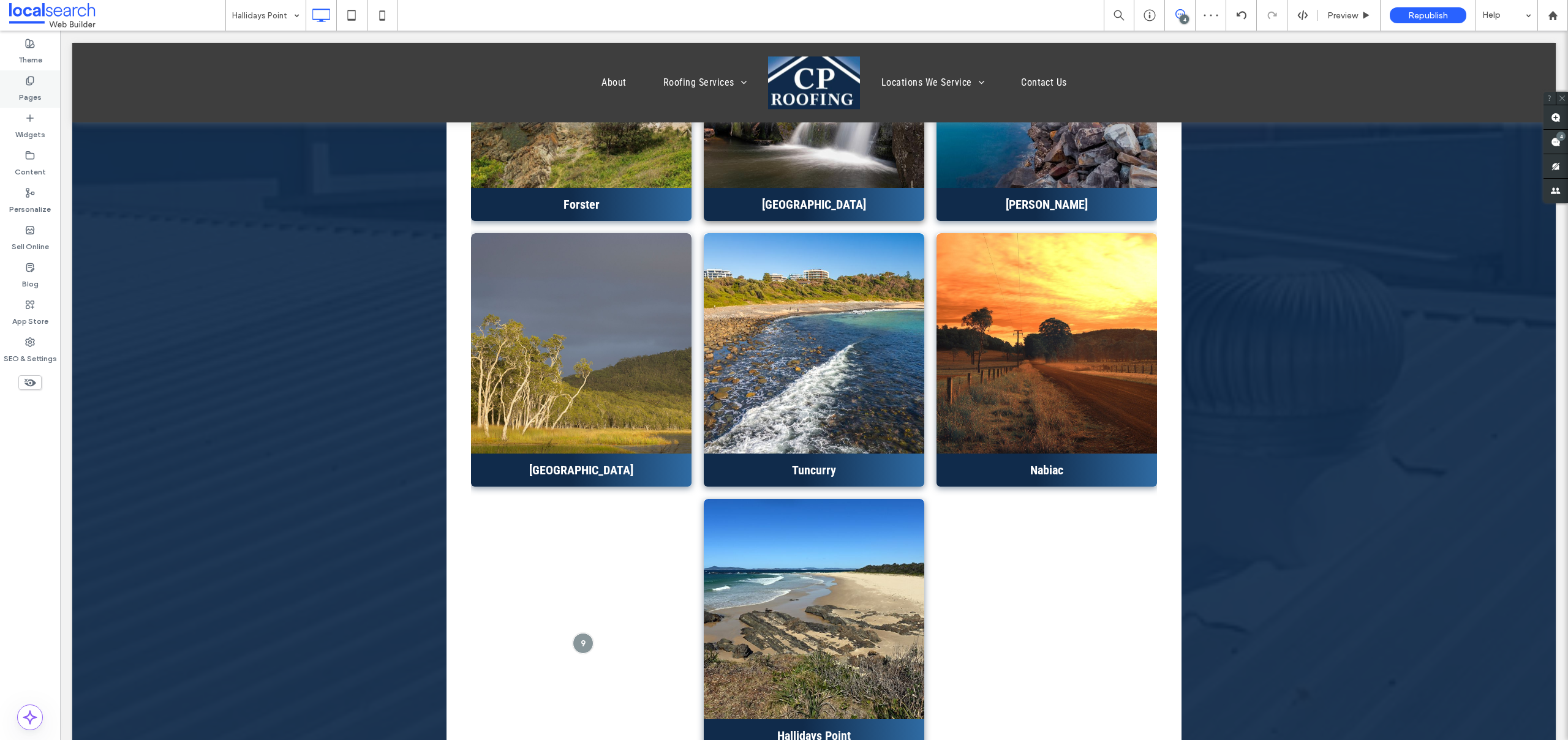
click at [37, 92] on label "Pages" at bounding box center [30, 94] width 23 height 17
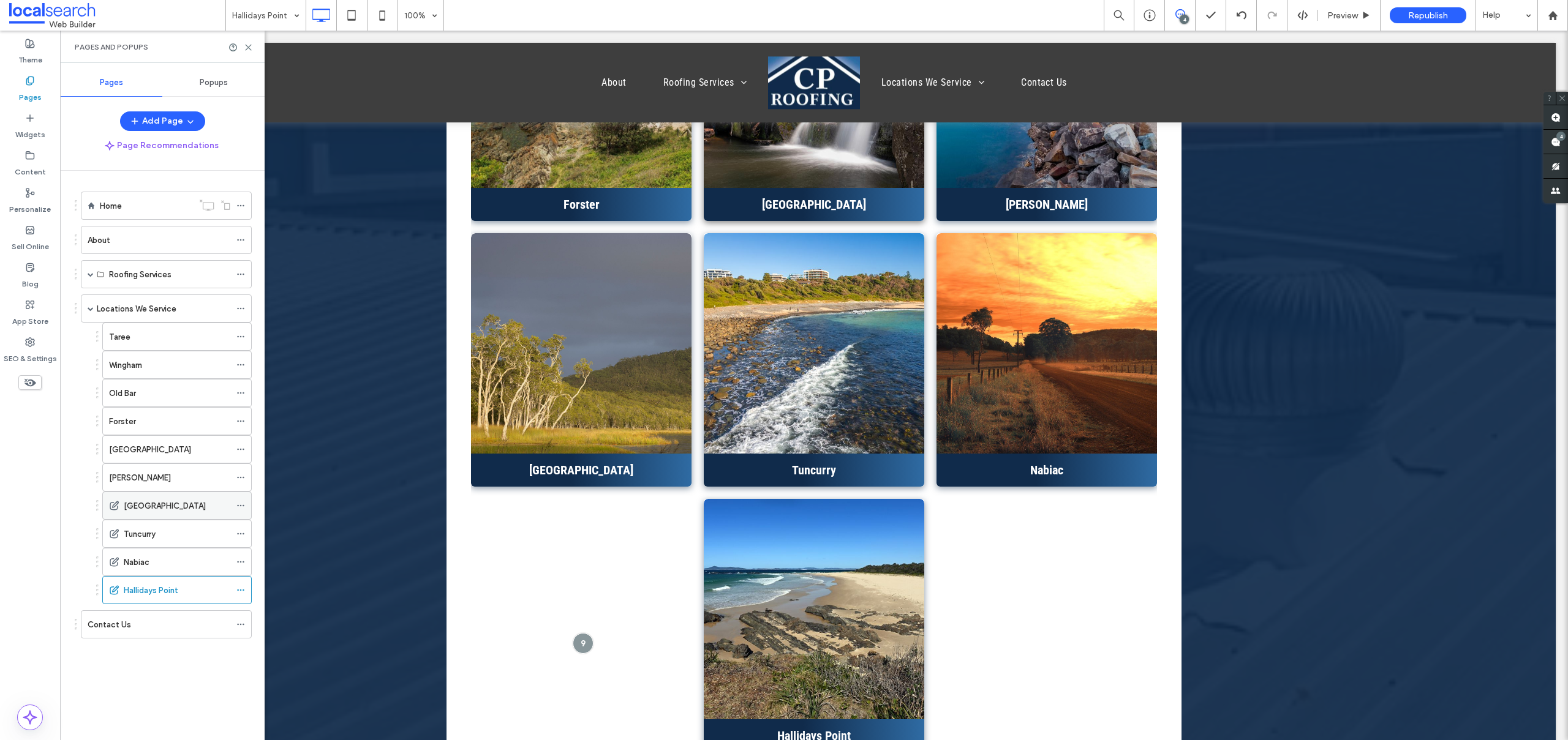
click at [185, 504] on div "[GEOGRAPHIC_DATA]" at bounding box center [177, 506] width 107 height 13
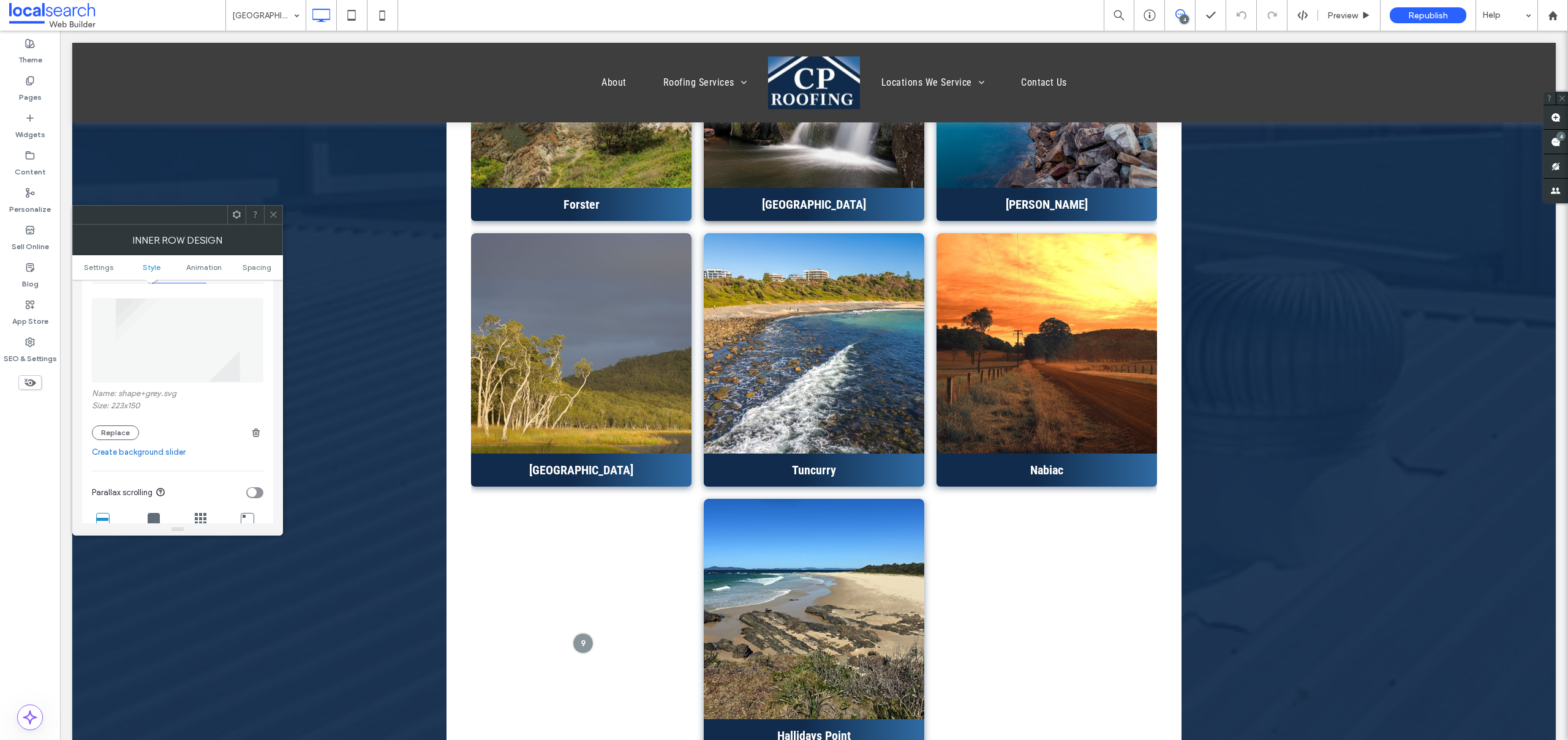
scroll to position [102, 0]
click at [278, 212] on icon at bounding box center [273, 215] width 9 height 9
click at [270, 213] on icon at bounding box center [273, 215] width 9 height 9
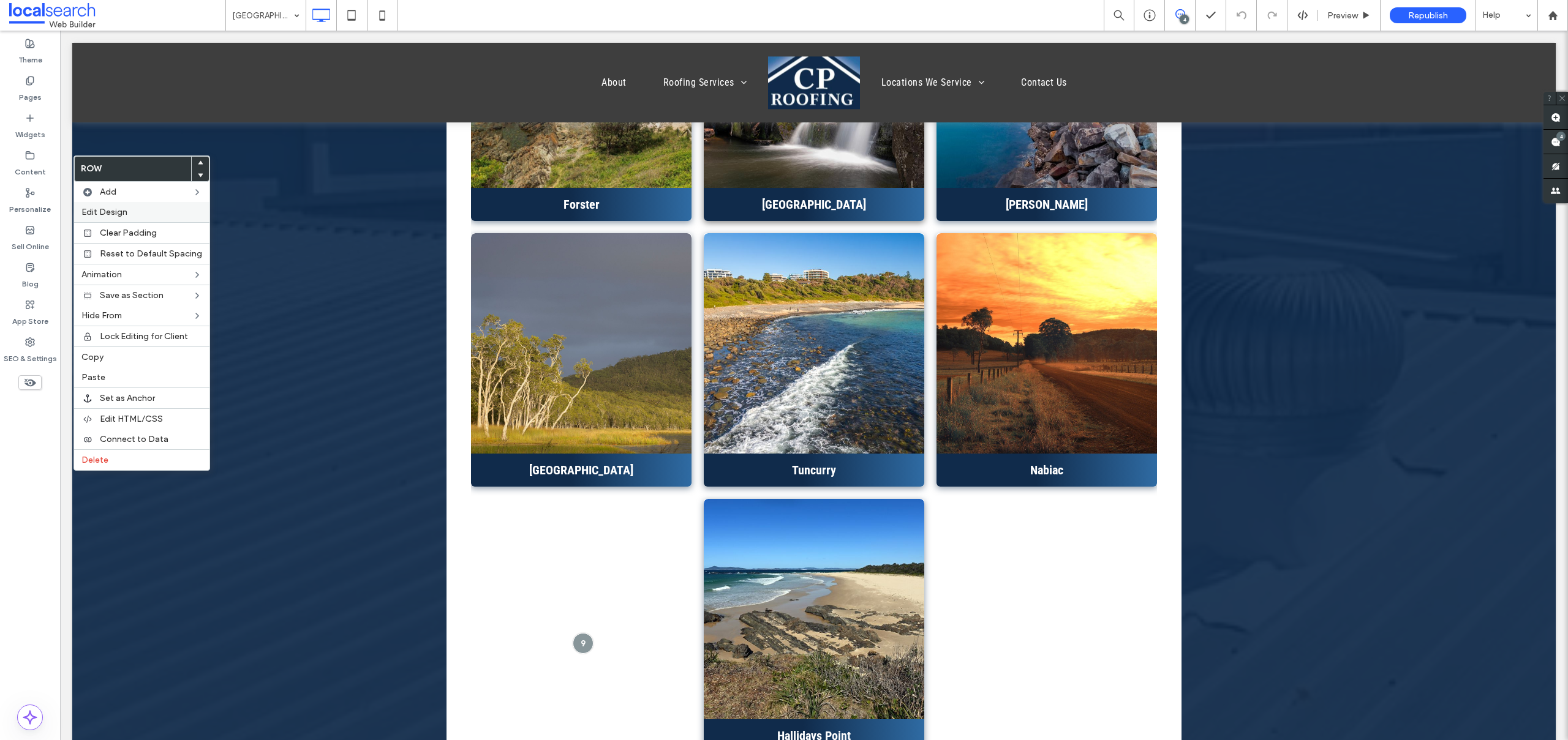
click at [122, 218] on div "Edit Design" at bounding box center [141, 212] width 135 height 20
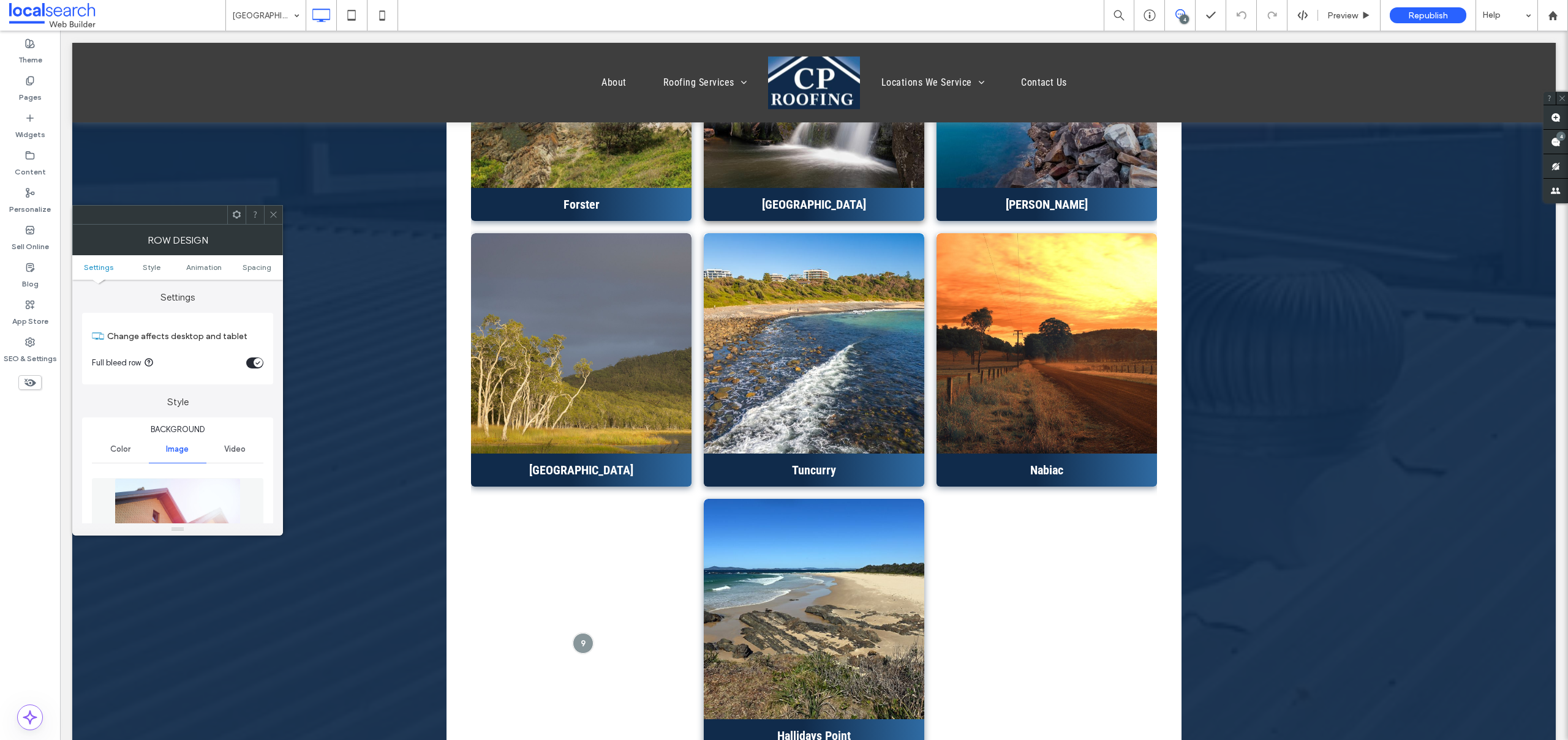
click at [190, 496] on img at bounding box center [177, 520] width 126 height 84
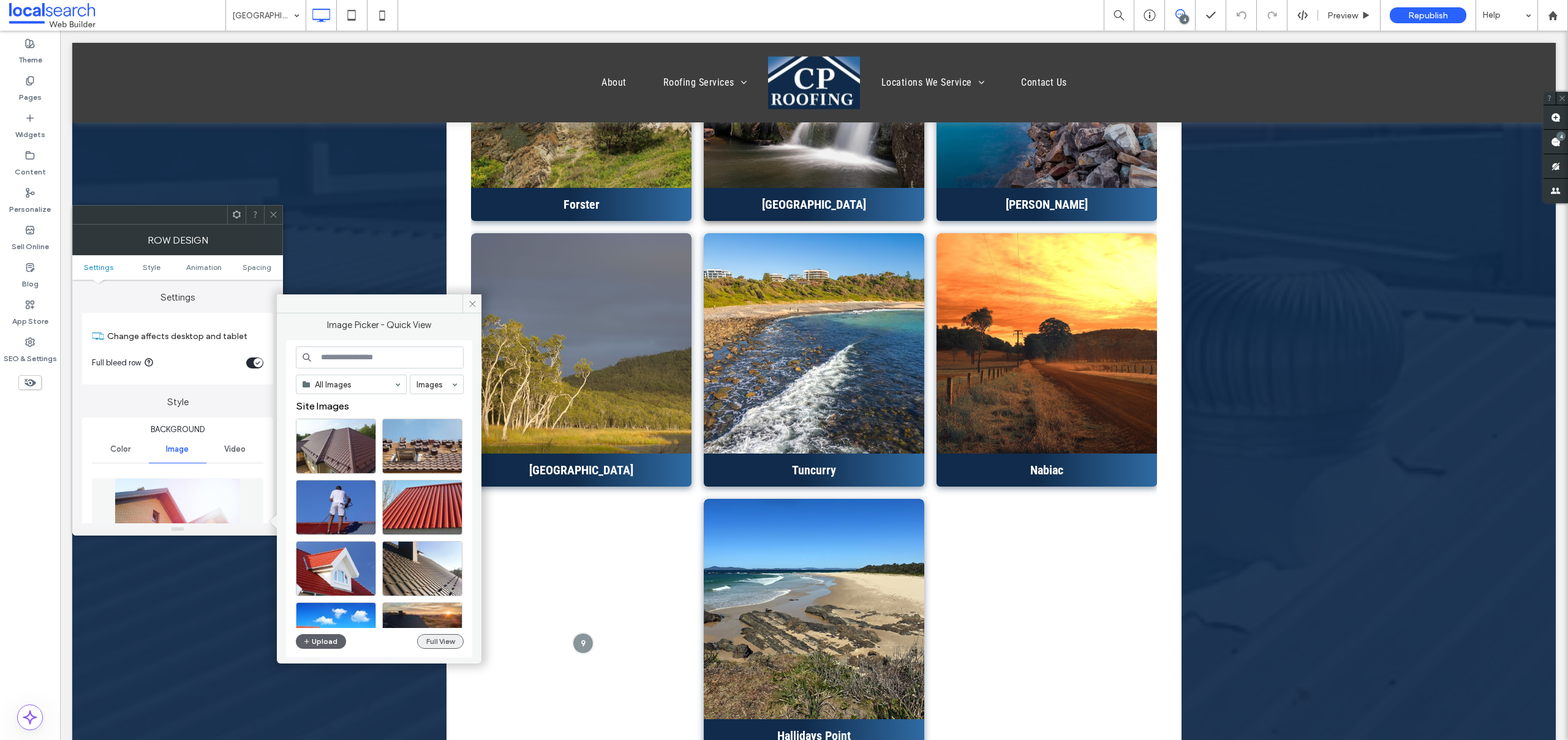
click at [429, 642] on button "Full View" at bounding box center [440, 642] width 46 height 15
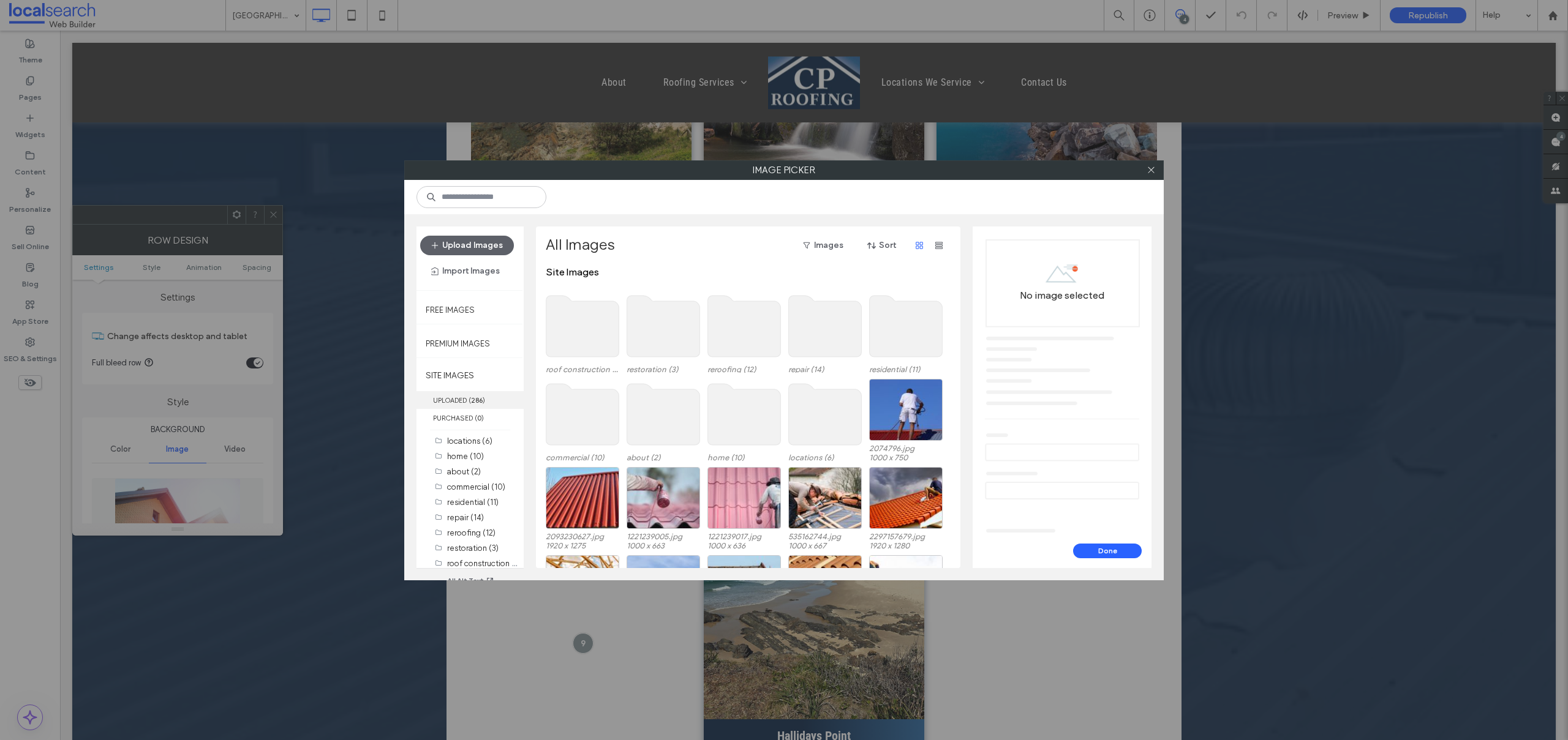
click at [478, 403] on b "286" at bounding box center [476, 400] width 12 height 8
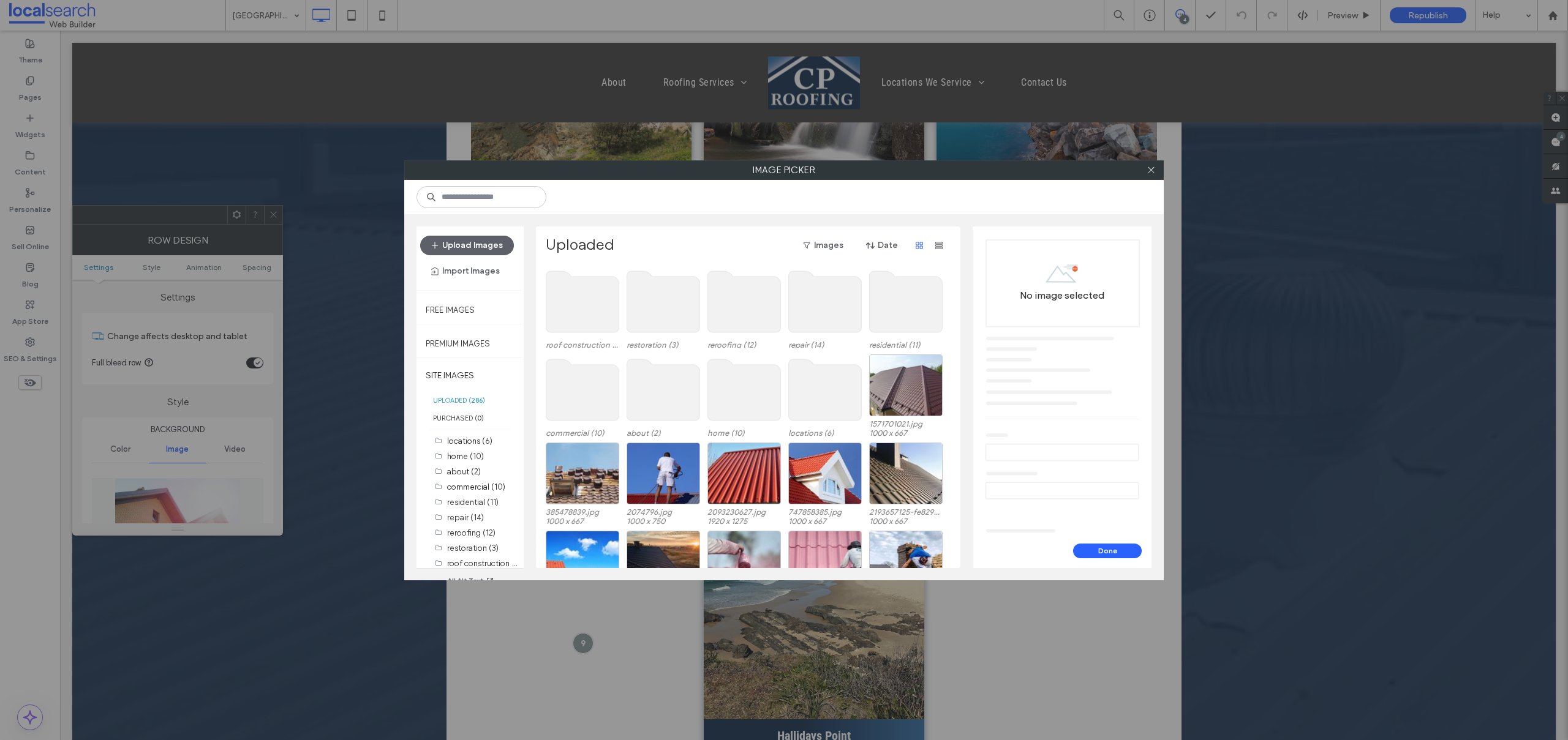
scroll to position [492, 0]
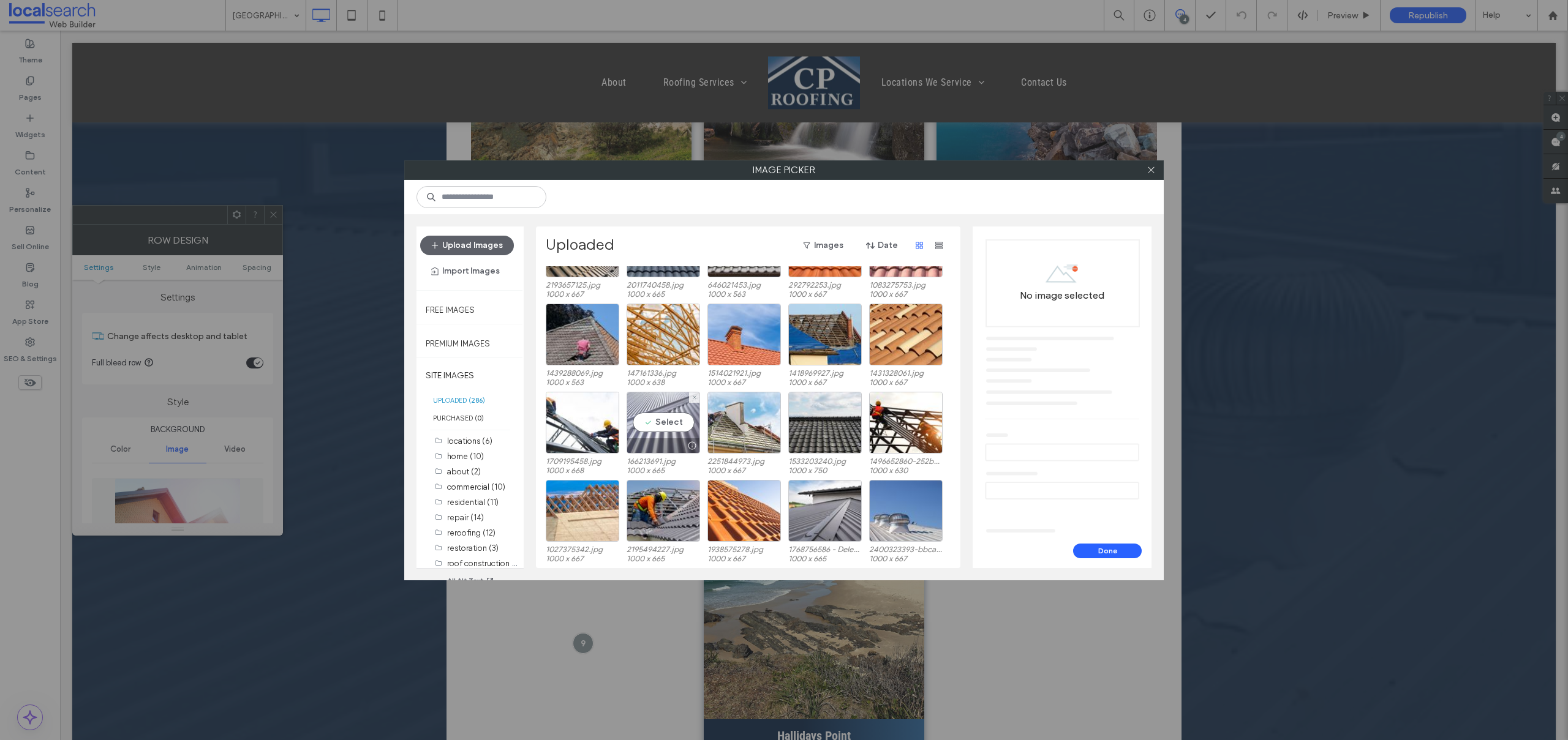
click at [652, 414] on div "Select" at bounding box center [663, 423] width 73 height 62
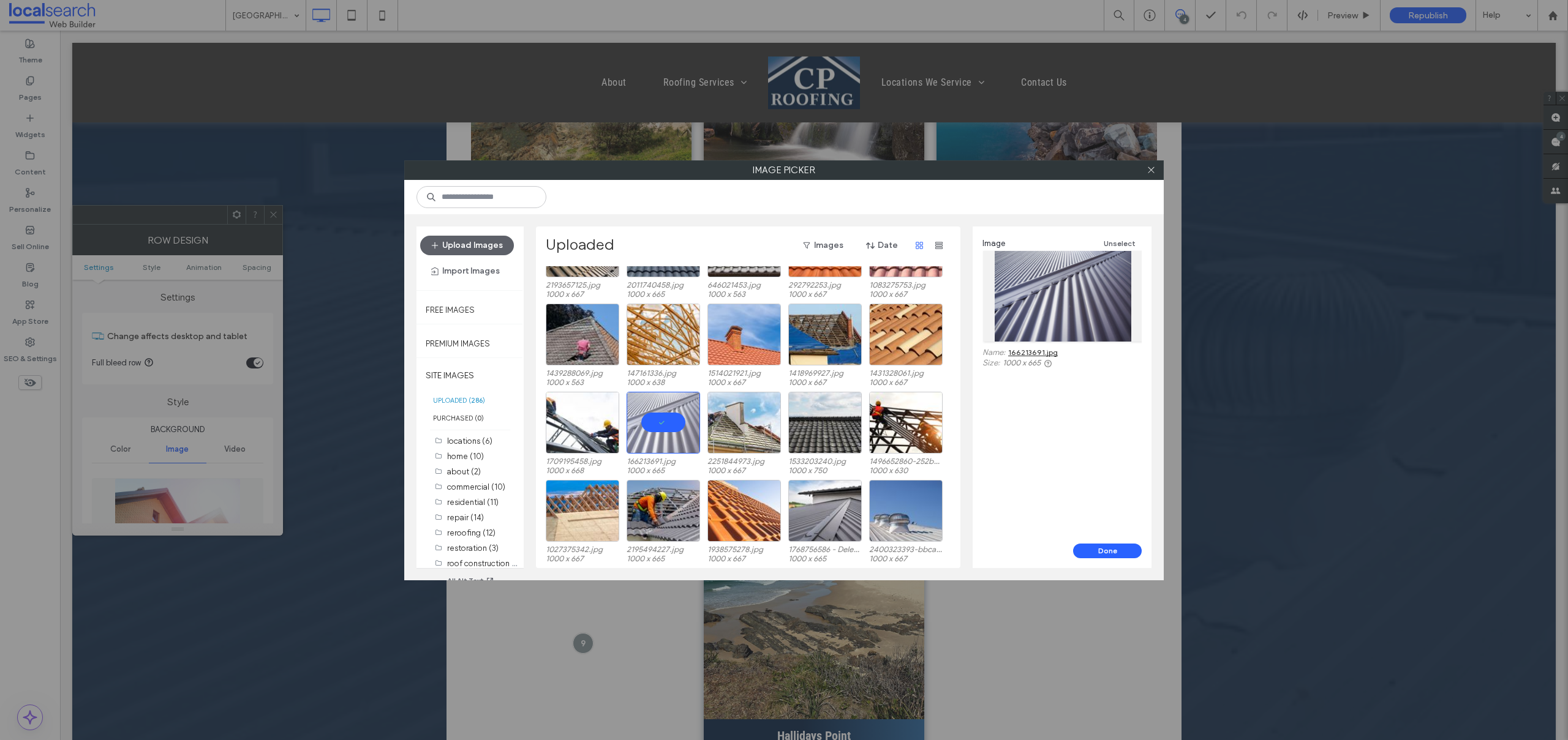
click at [1122, 552] on button "Done" at bounding box center [1107, 551] width 69 height 15
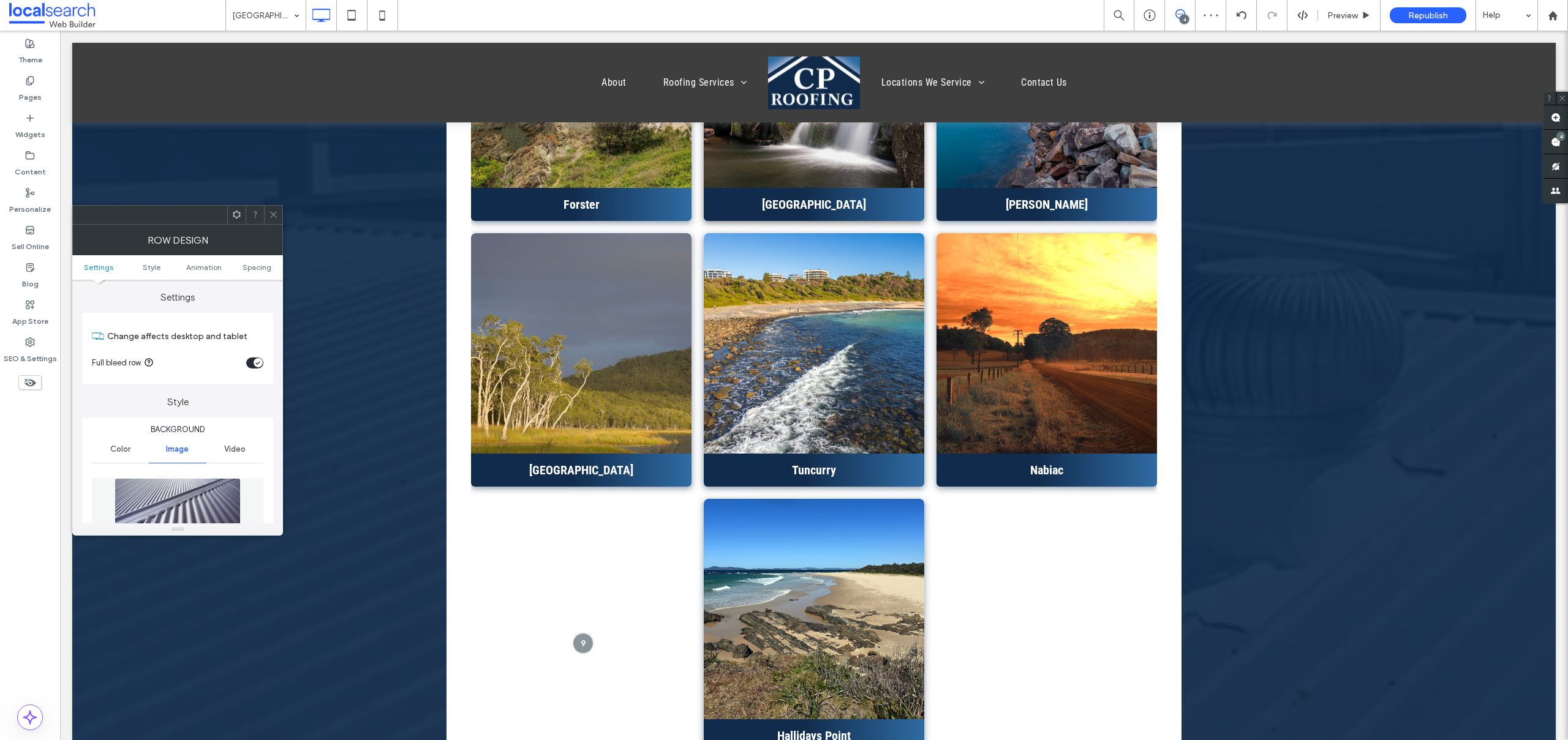
click at [272, 211] on icon at bounding box center [273, 215] width 9 height 9
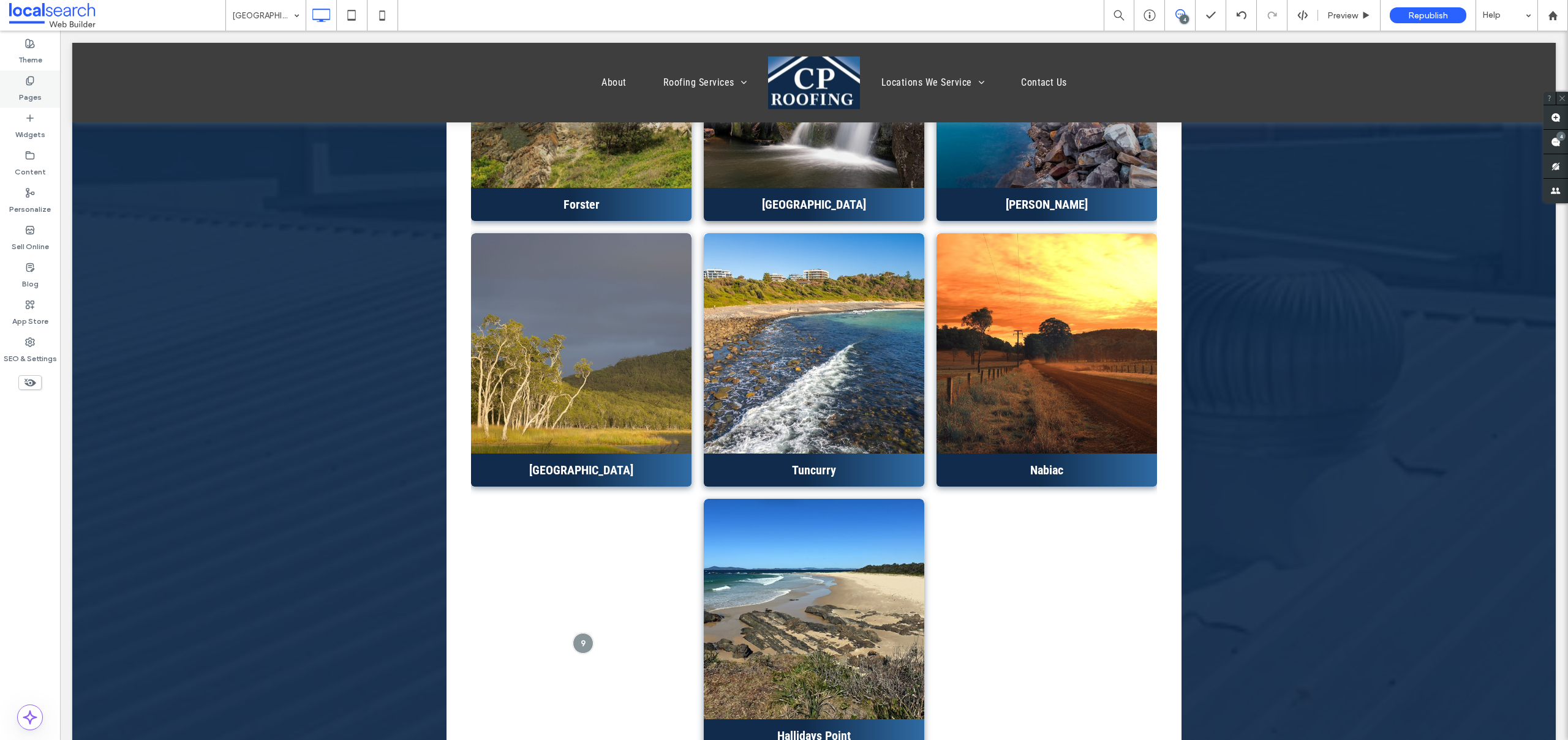
click at [30, 96] on label "Pages" at bounding box center [30, 94] width 23 height 17
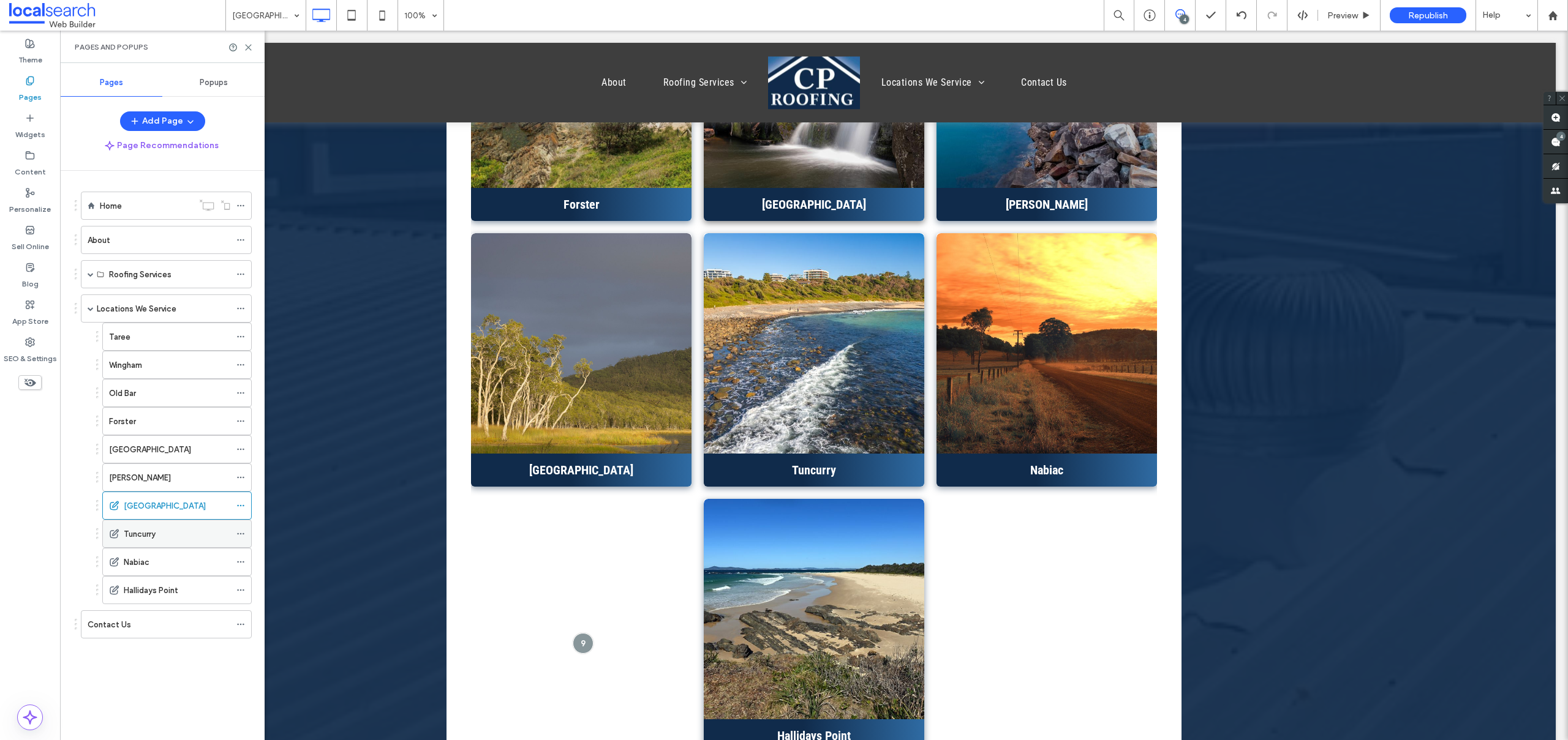
click at [141, 539] on label "Tuncurry" at bounding box center [139, 534] width 32 height 22
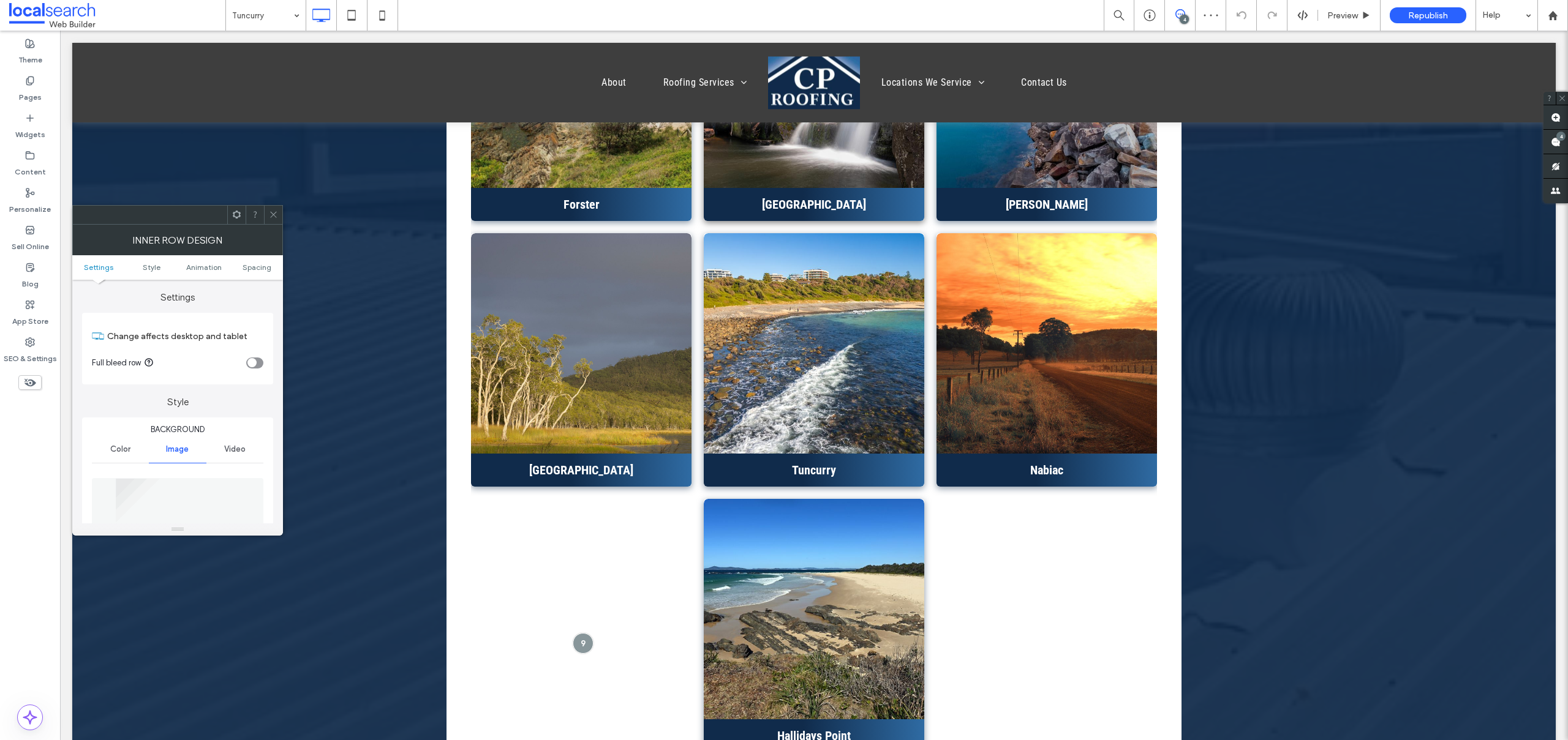
click at [270, 219] on span at bounding box center [273, 215] width 9 height 18
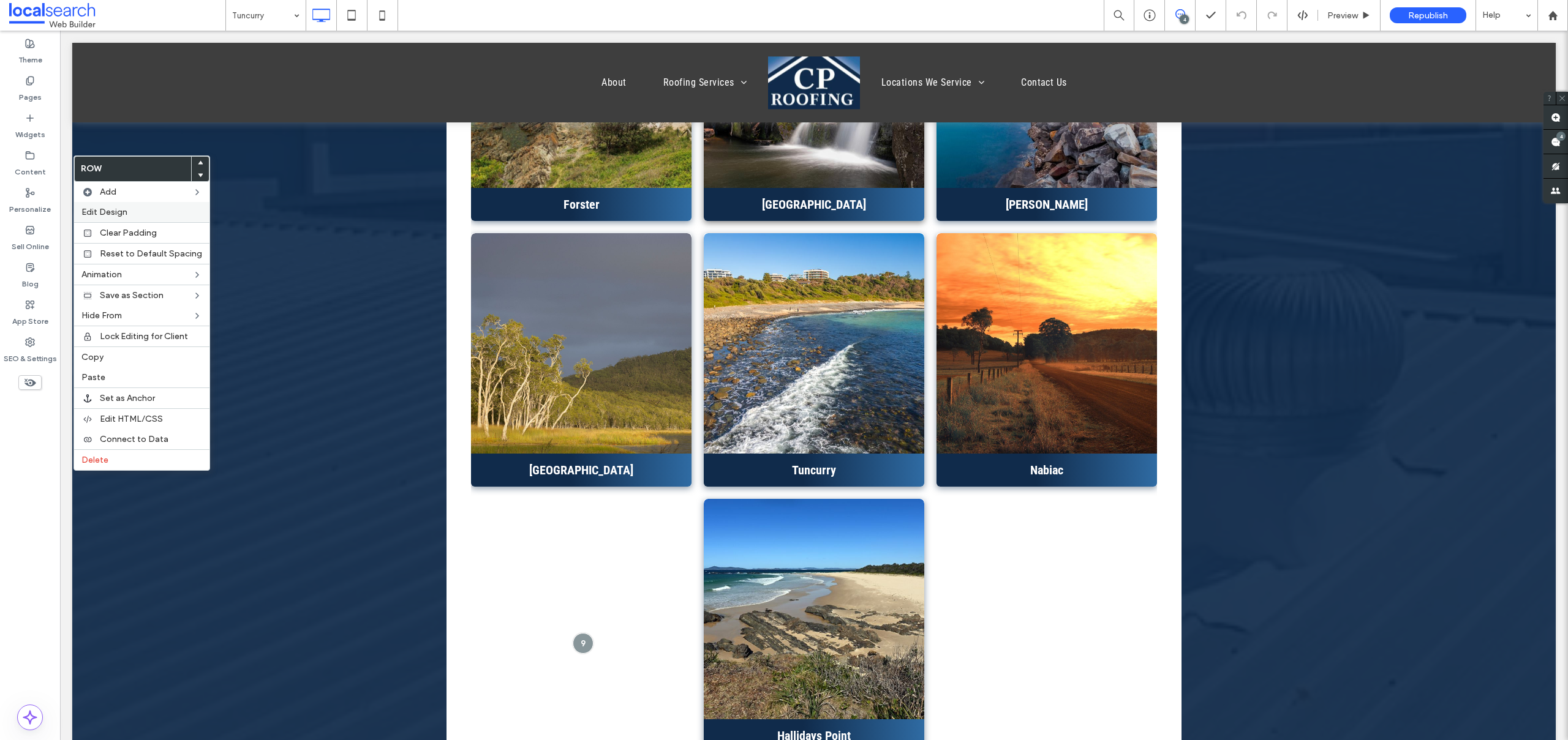
click at [119, 213] on span "Edit Design" at bounding box center [104, 211] width 46 height 10
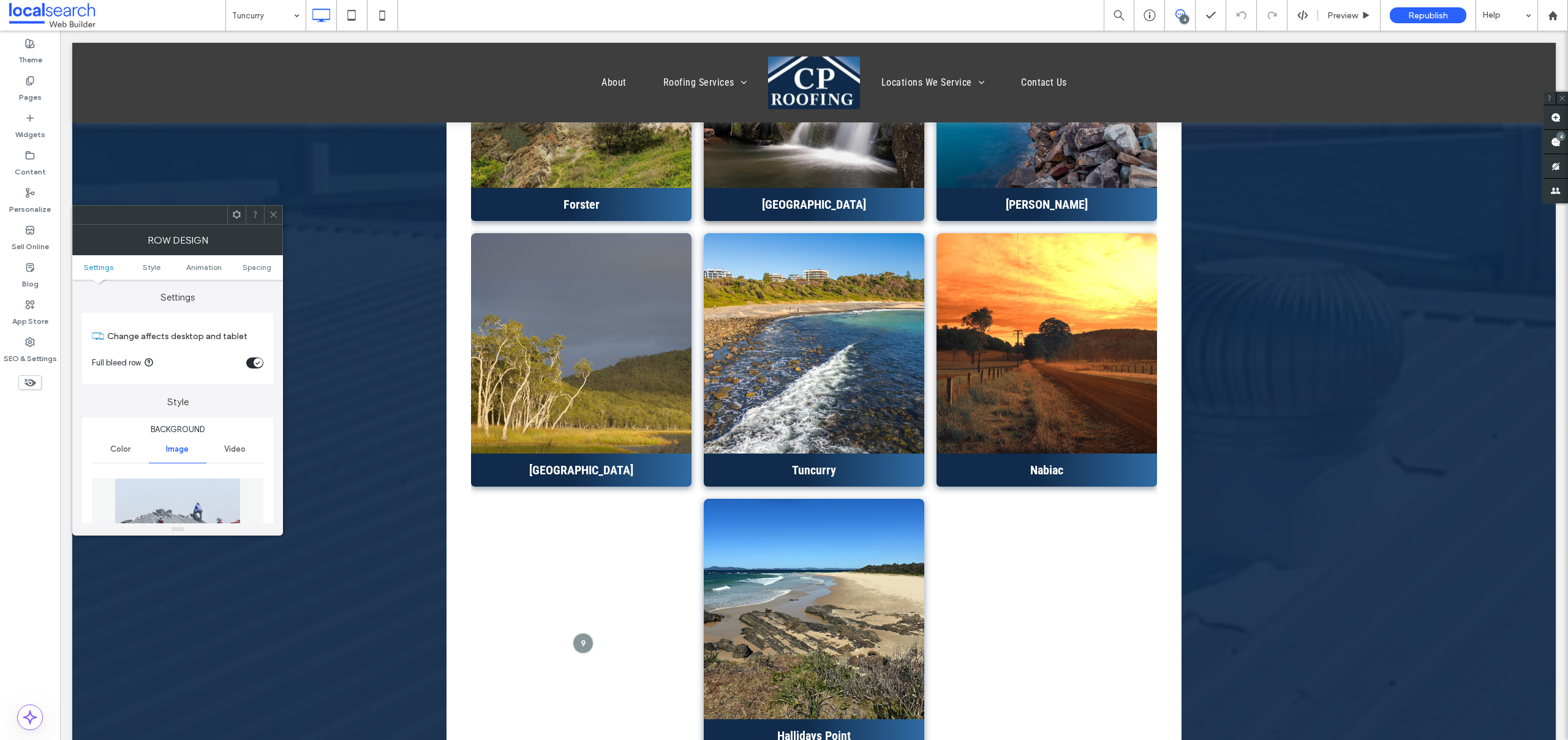
click at [189, 508] on img at bounding box center [177, 520] width 126 height 84
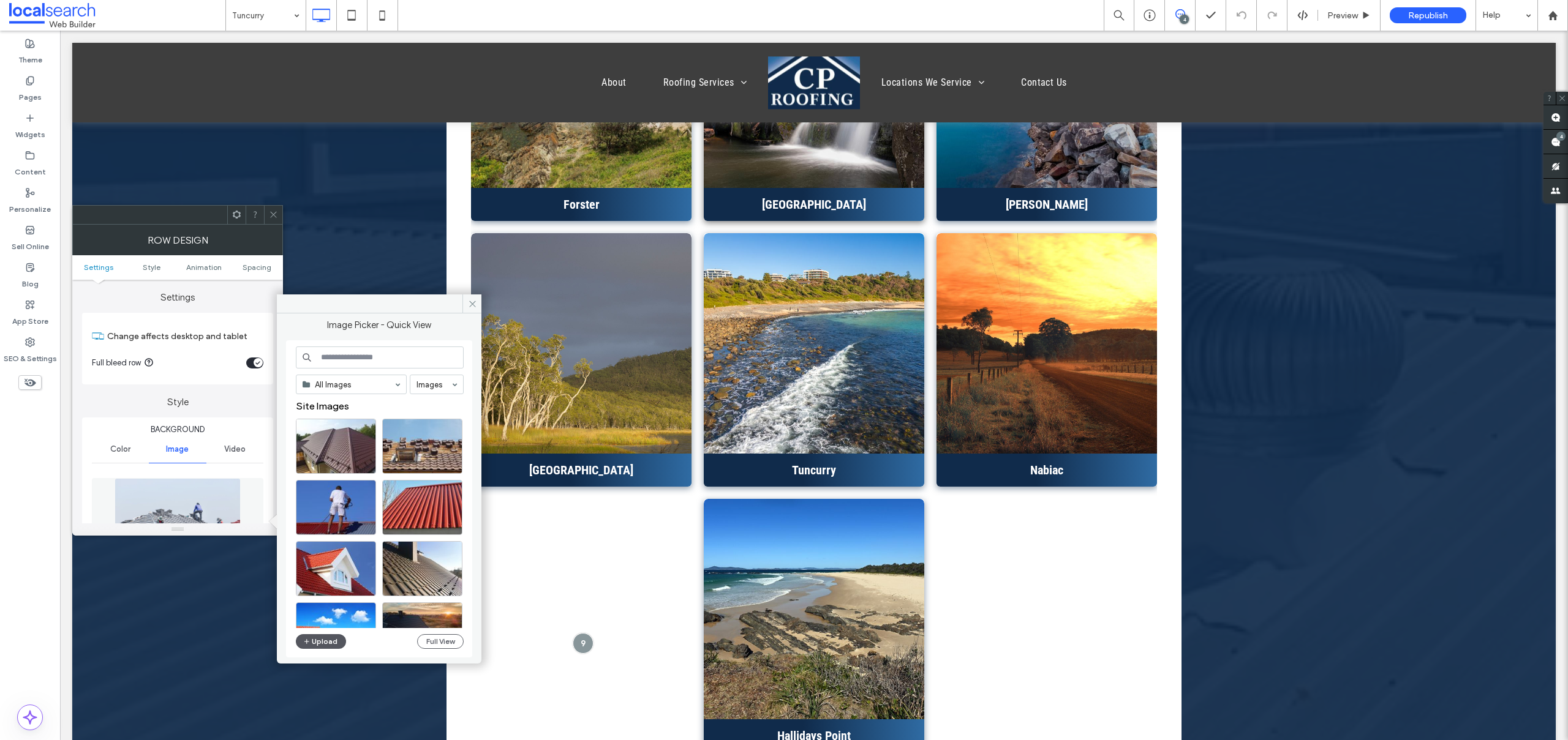
click at [326, 642] on button "Upload" at bounding box center [320, 642] width 50 height 15
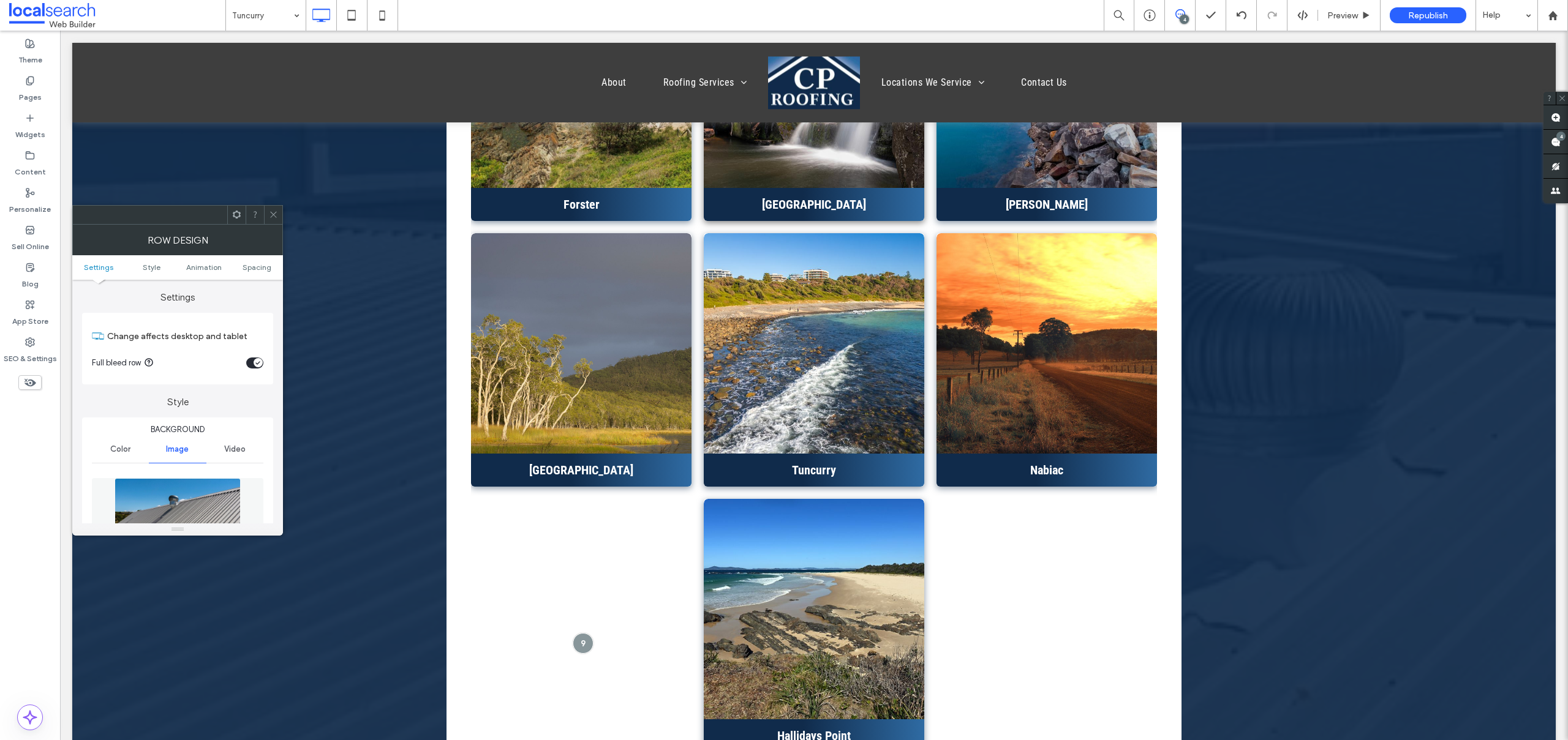
click at [273, 214] on use at bounding box center [273, 215] width 6 height 6
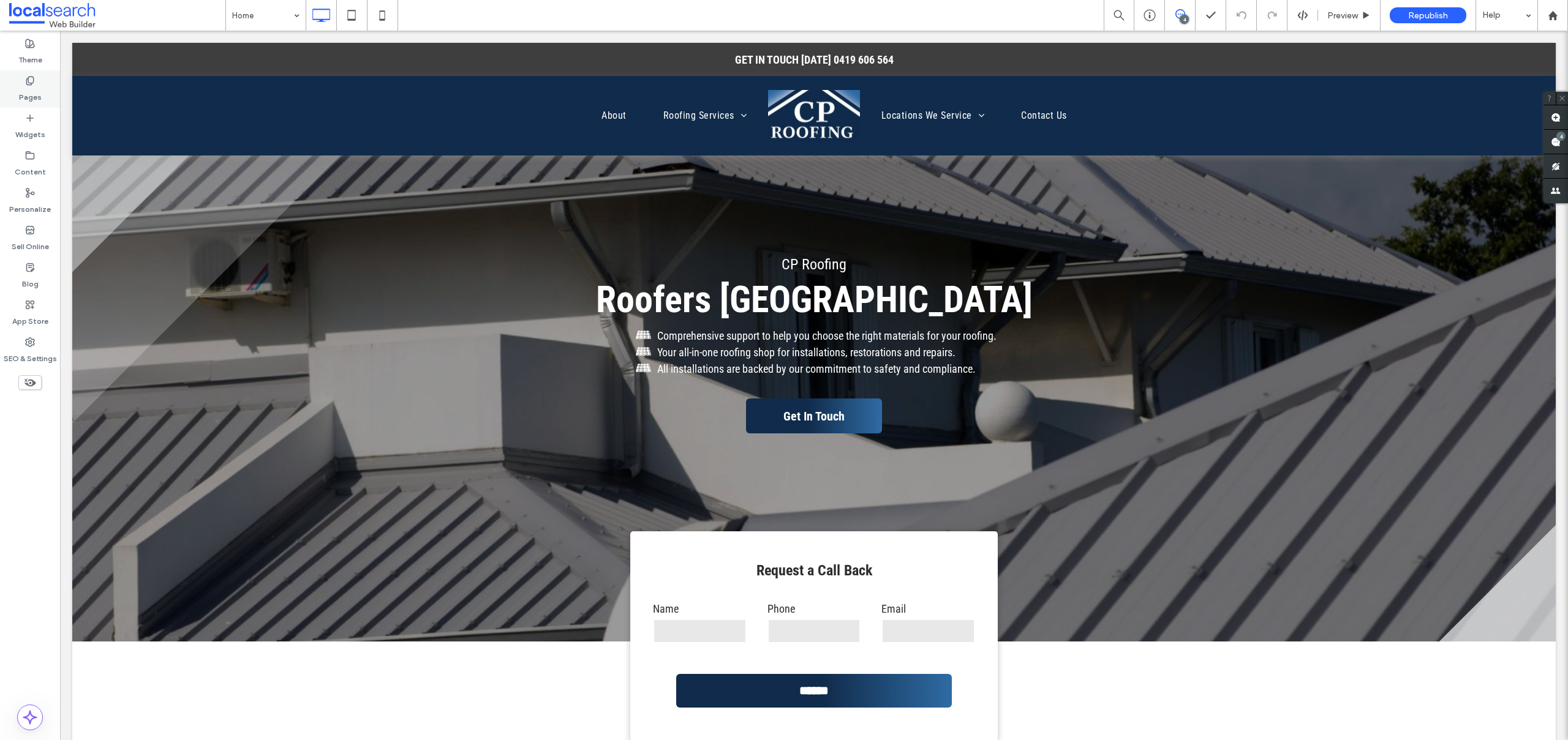
click at [26, 89] on label "Pages" at bounding box center [30, 94] width 23 height 17
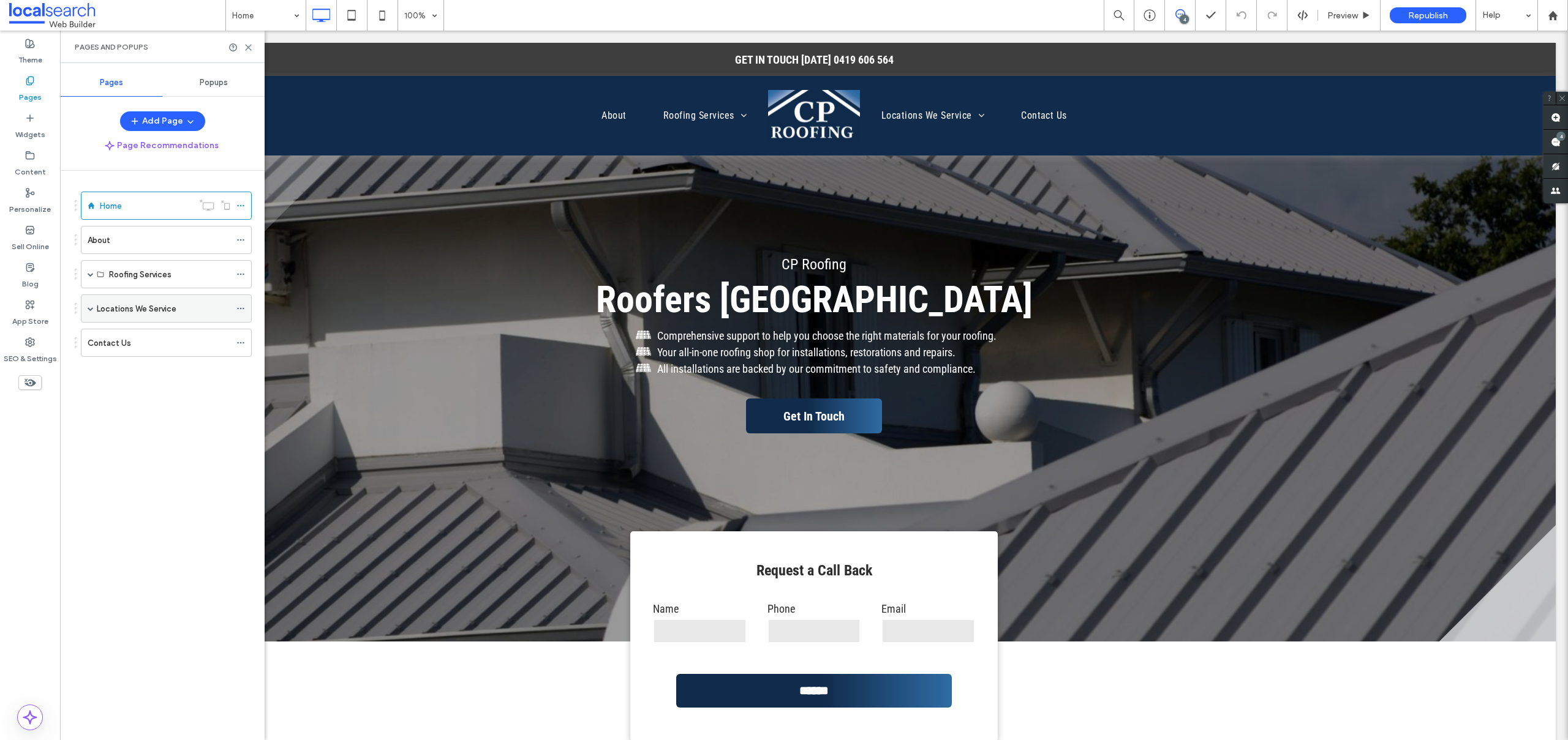
click at [92, 308] on span at bounding box center [91, 308] width 6 height 6
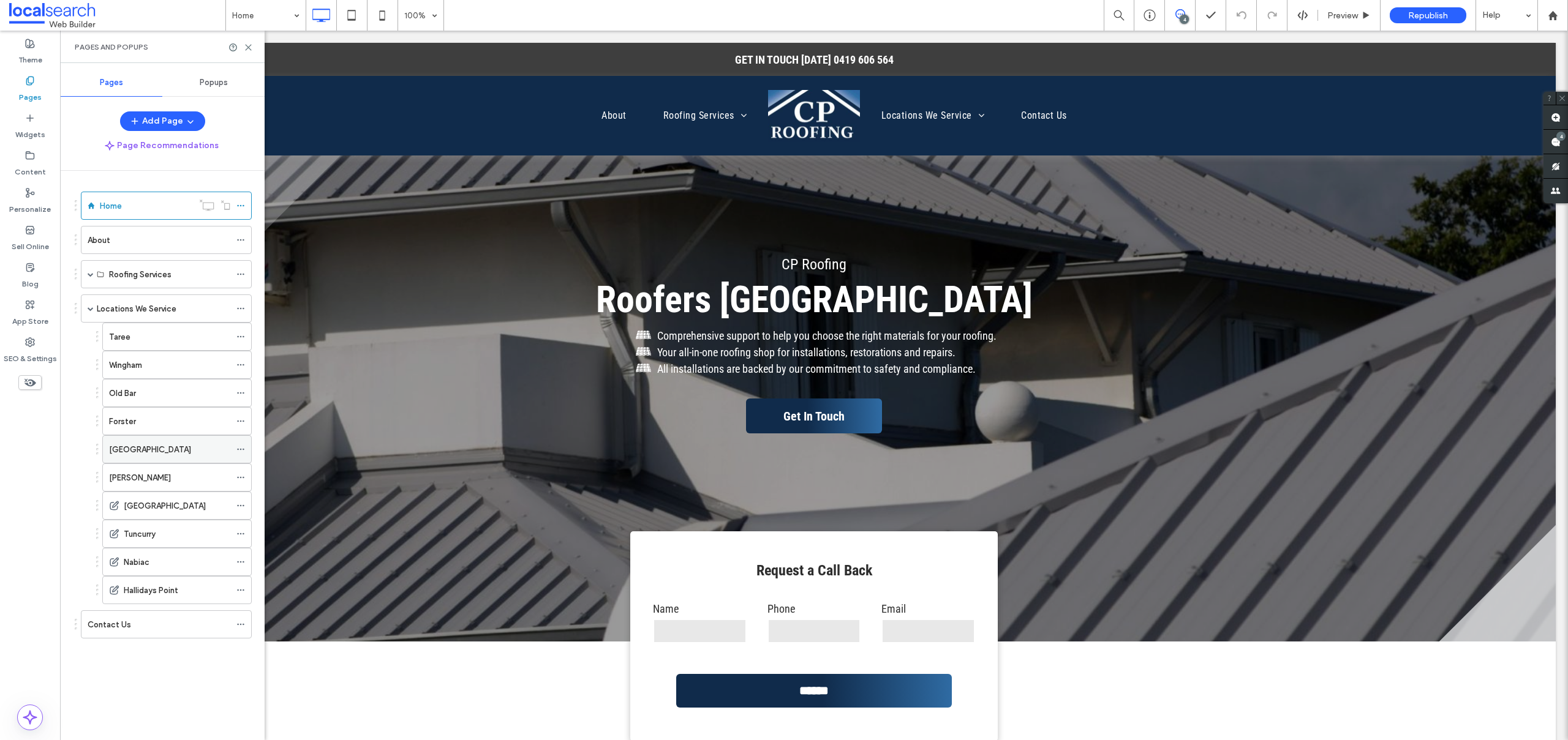
click at [190, 448] on div "[GEOGRAPHIC_DATA]" at bounding box center [170, 450] width 122 height 13
click at [152, 370] on div "Wingham" at bounding box center [170, 365] width 122 height 13
click at [157, 333] on div "Taree" at bounding box center [170, 337] width 122 height 13
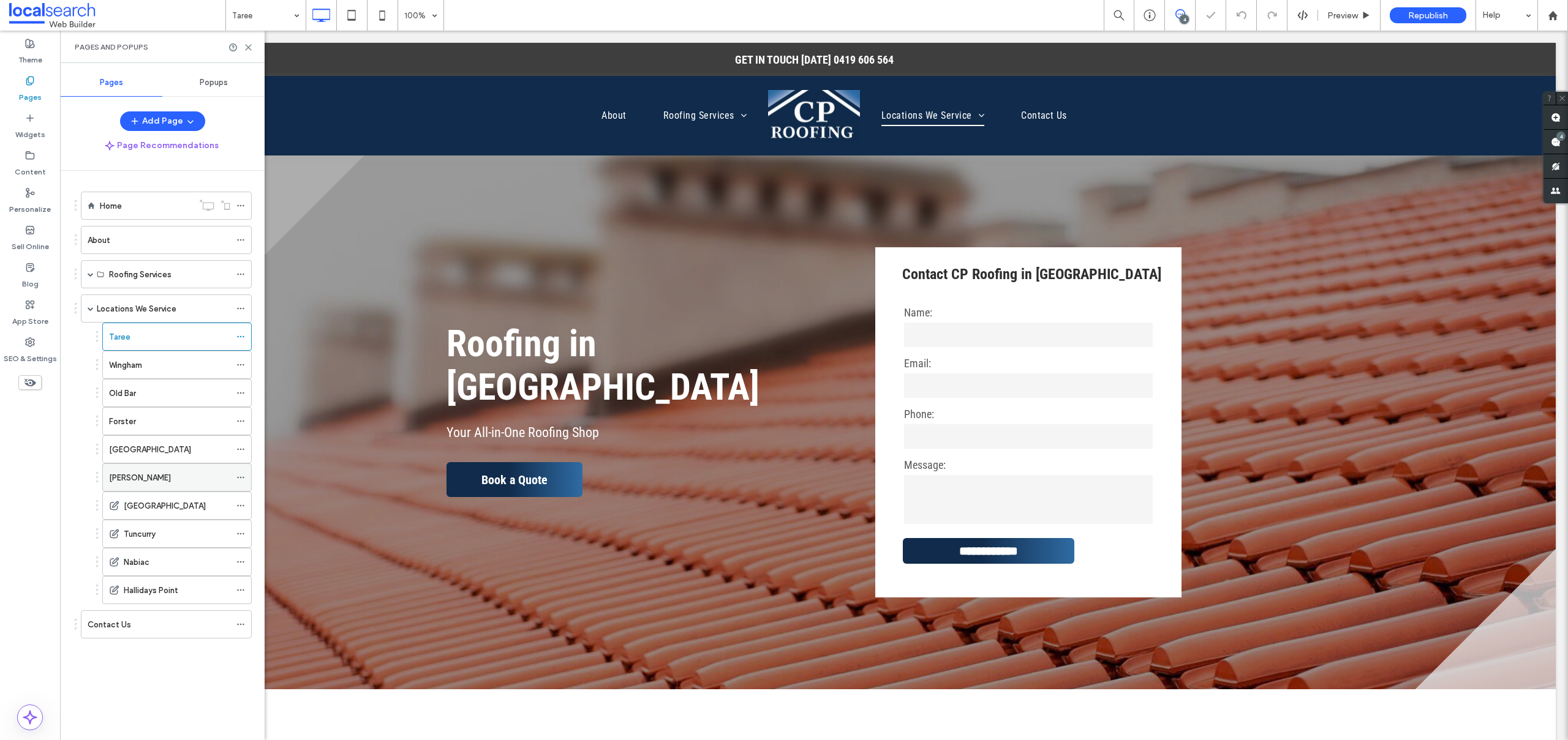
click at [141, 481] on label "[PERSON_NAME]" at bounding box center [140, 478] width 62 height 22
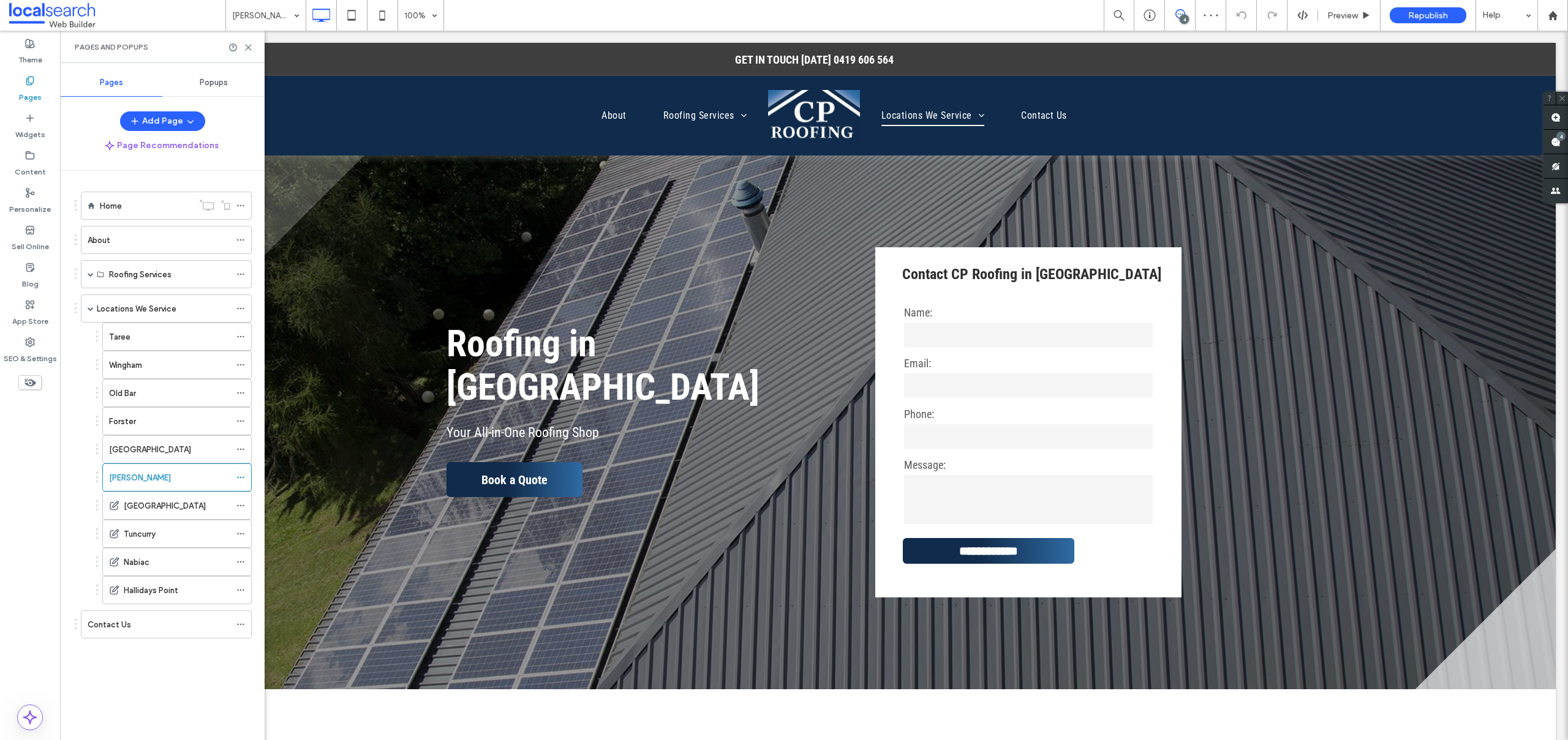
click at [145, 592] on label "Hallidays Point" at bounding box center [151, 591] width 54 height 22
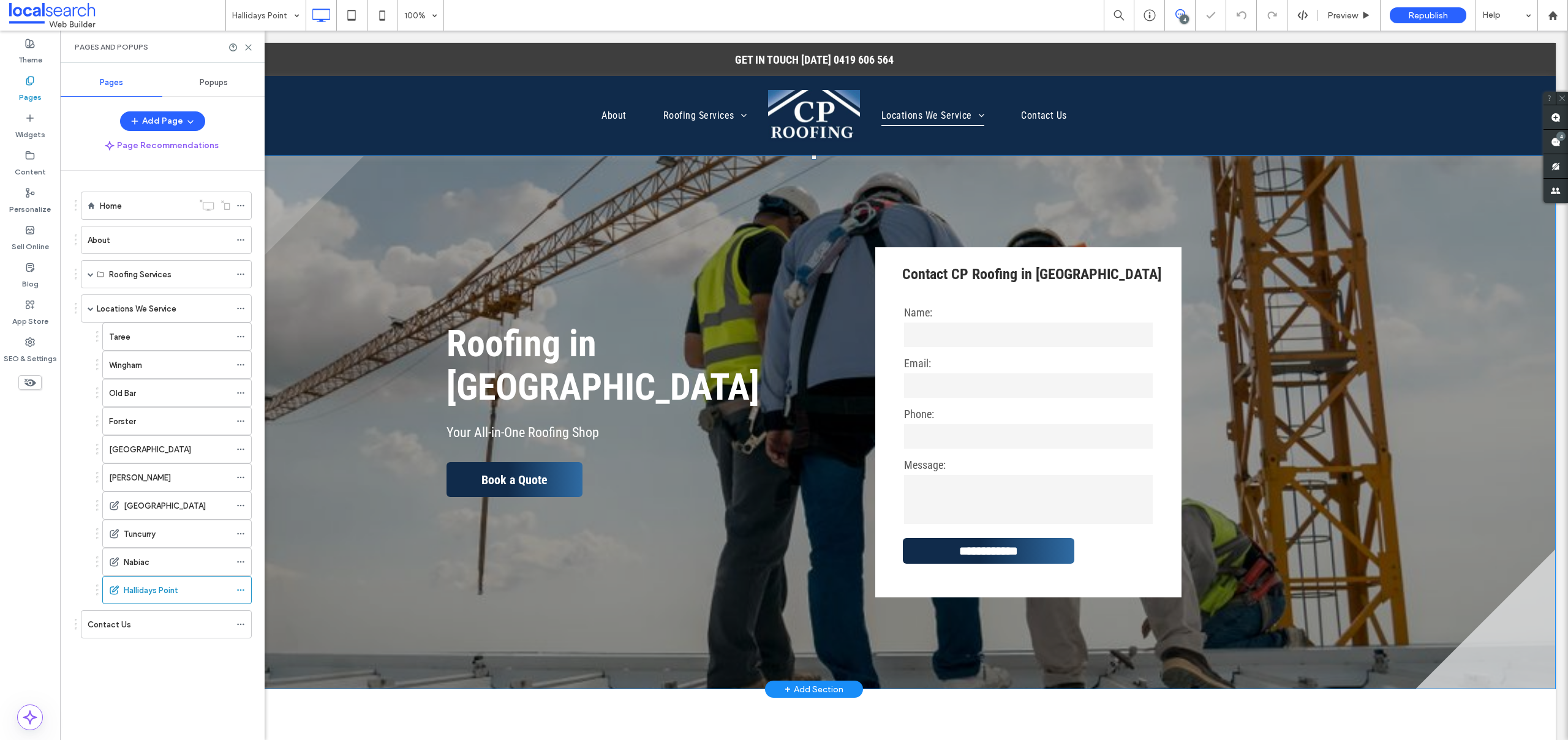
click at [317, 268] on div "**********" at bounding box center [814, 423] width 1484 height 534
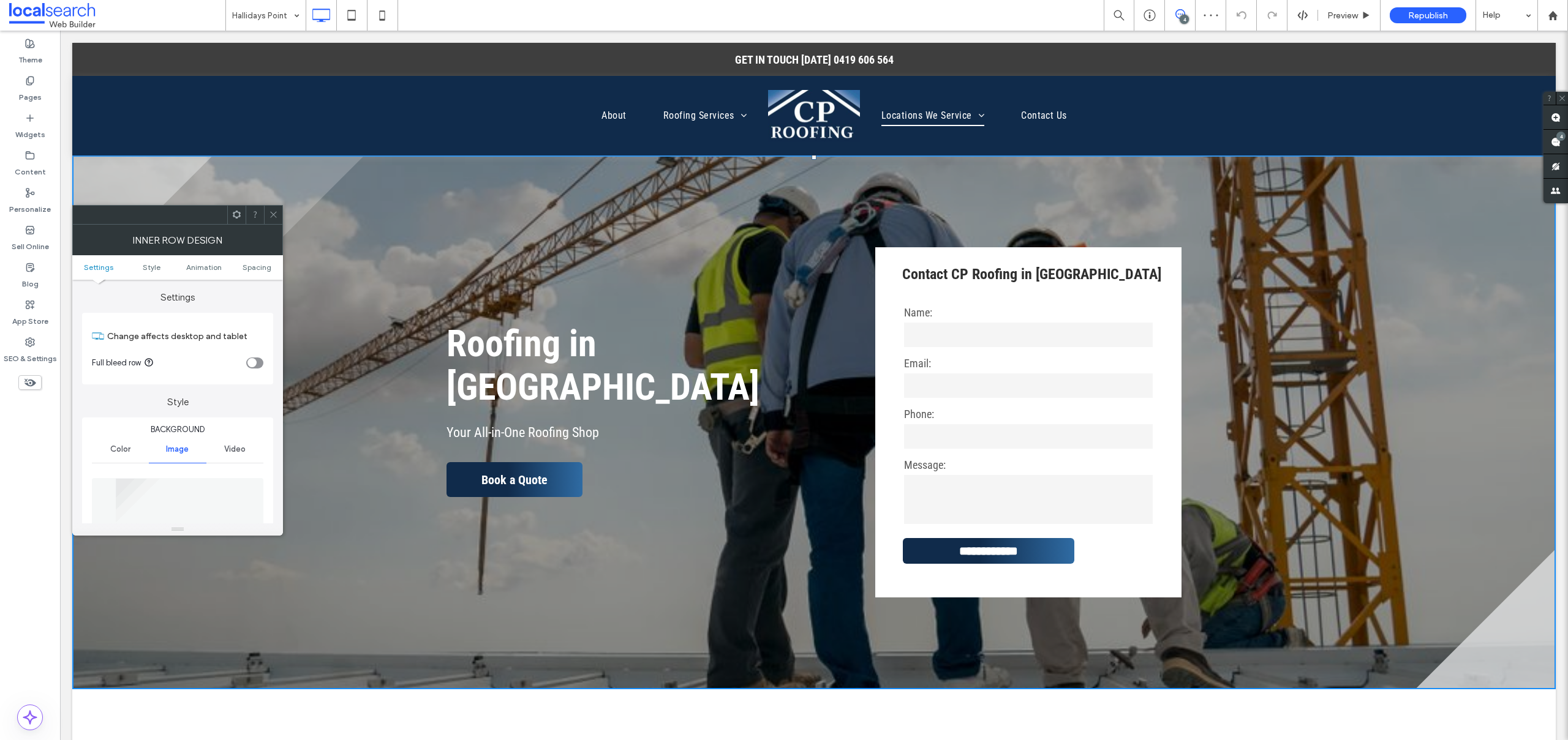
click at [270, 213] on icon at bounding box center [273, 215] width 9 height 9
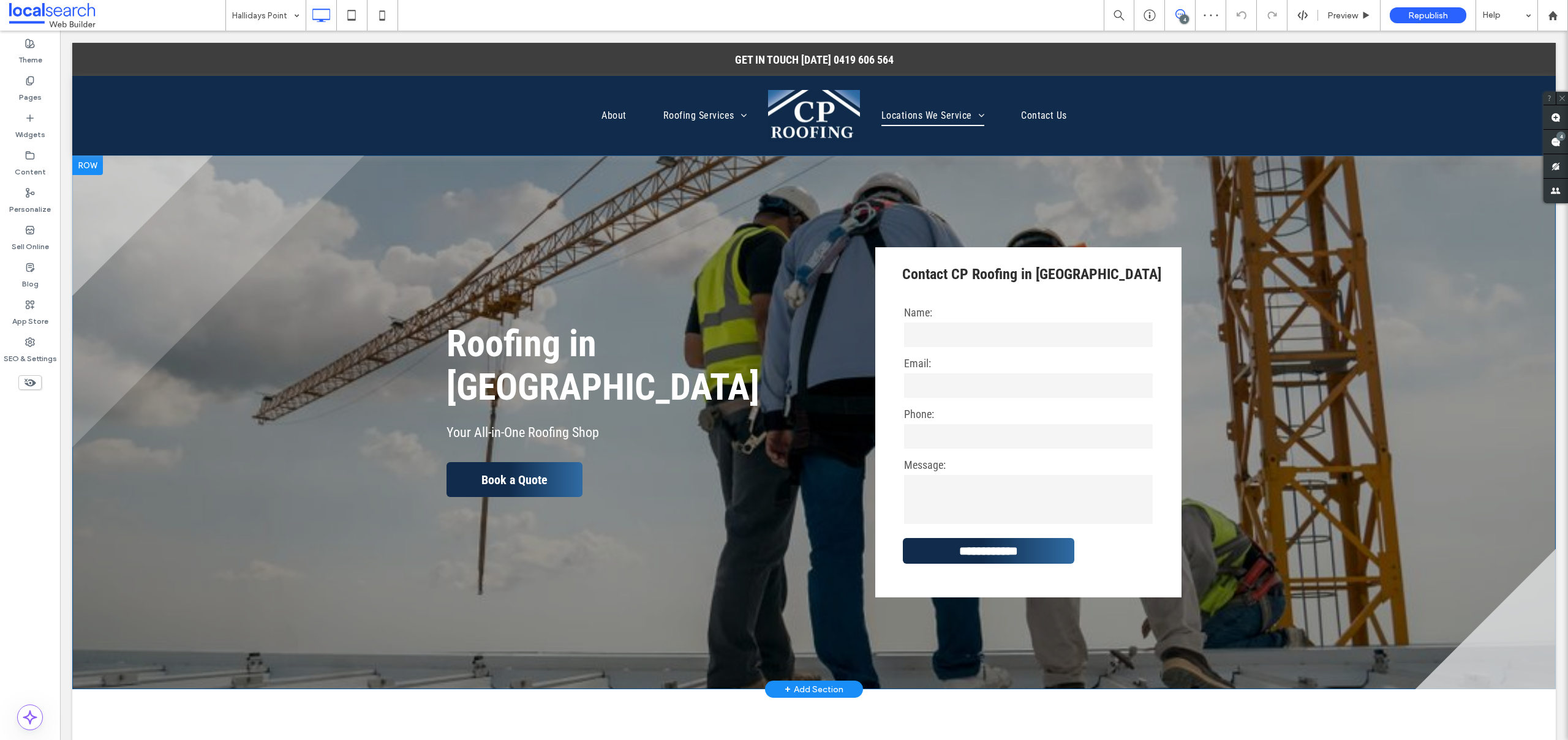
click at [82, 165] on div at bounding box center [88, 166] width 31 height 20
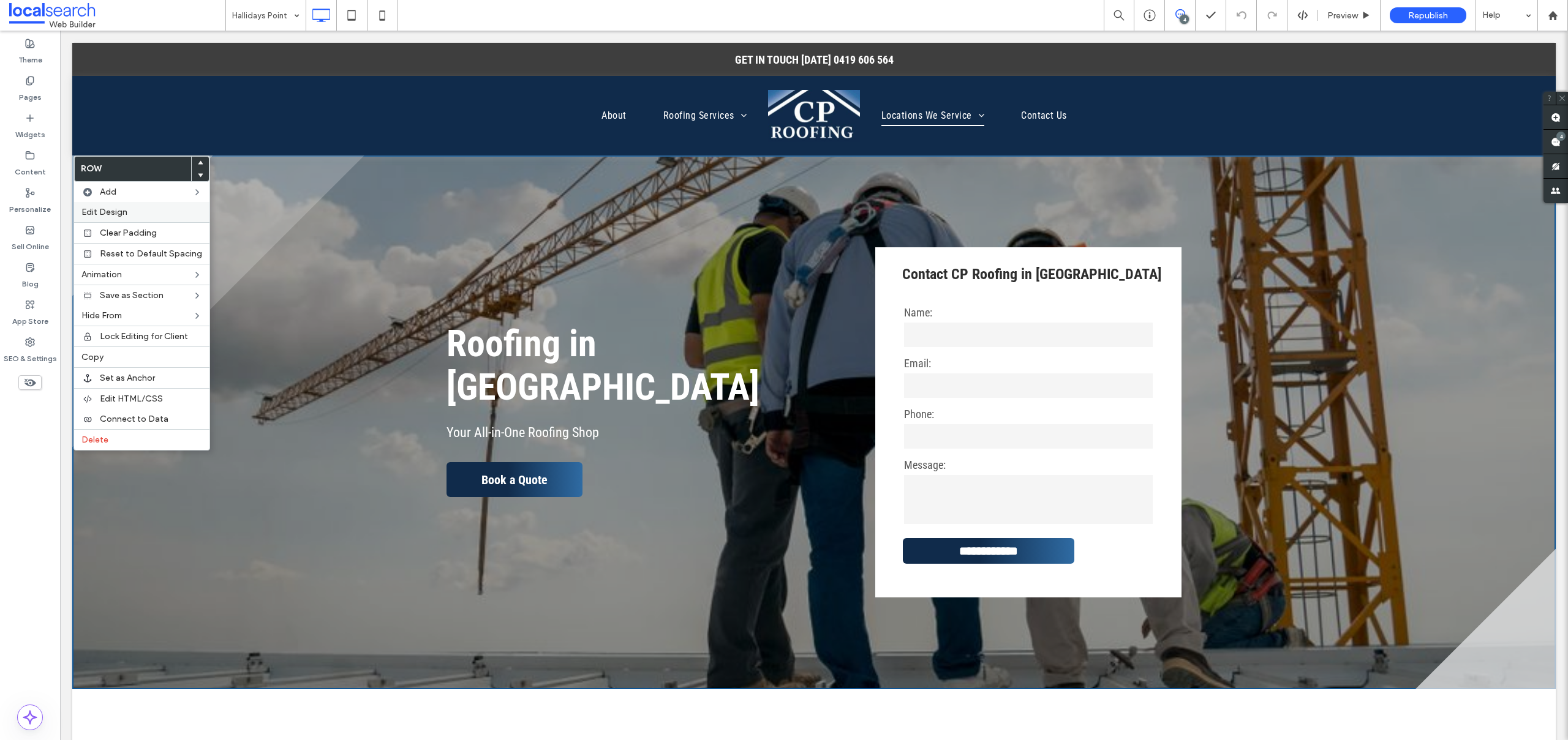
click at [127, 217] on label "Edit Design" at bounding box center [141, 211] width 121 height 10
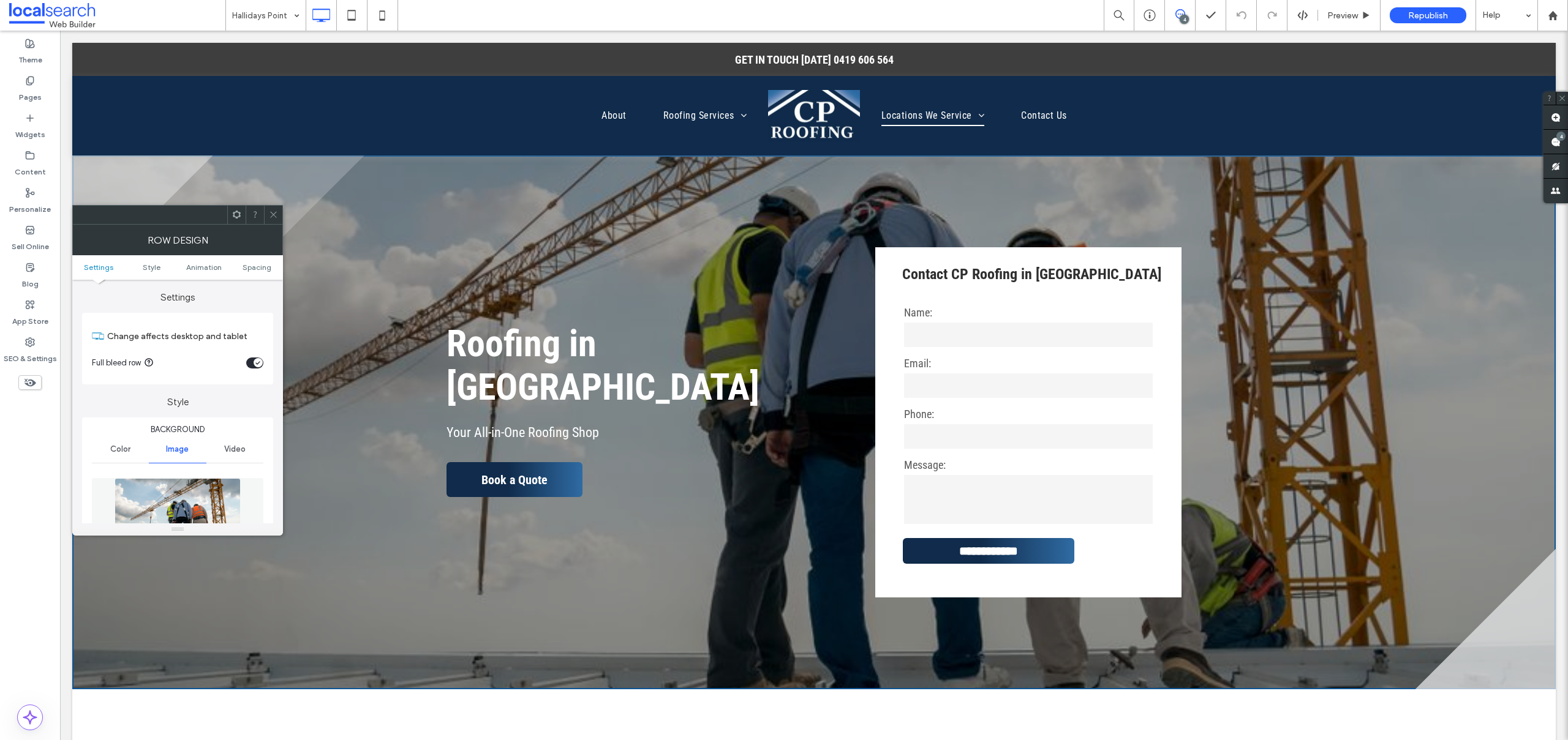
click at [144, 477] on div at bounding box center [177, 521] width 171 height 97
click at [148, 491] on img at bounding box center [177, 520] width 126 height 84
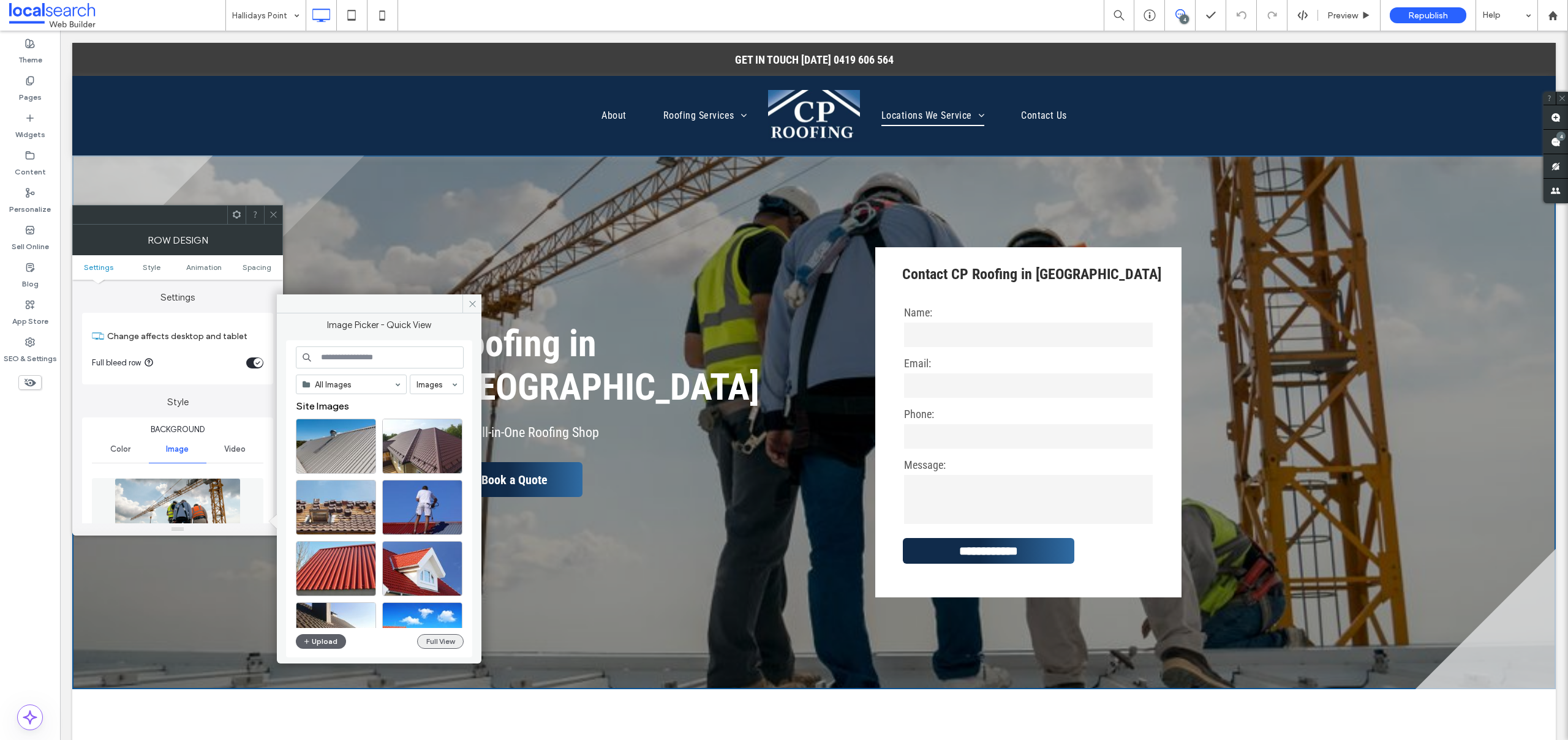
click at [433, 638] on button "Full View" at bounding box center [440, 642] width 46 height 15
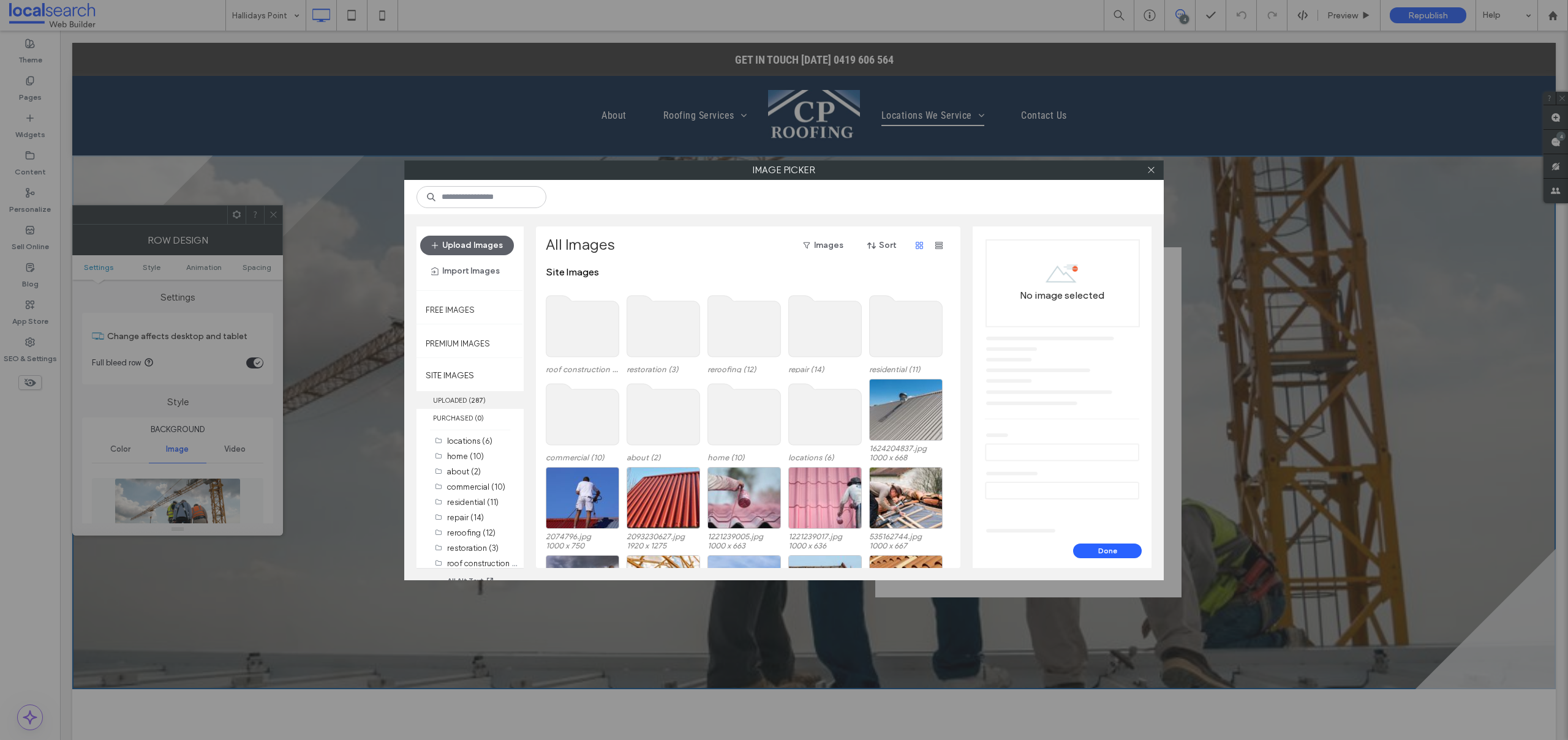
click at [452, 398] on label "UPLOADED ( 287 )" at bounding box center [470, 401] width 107 height 18
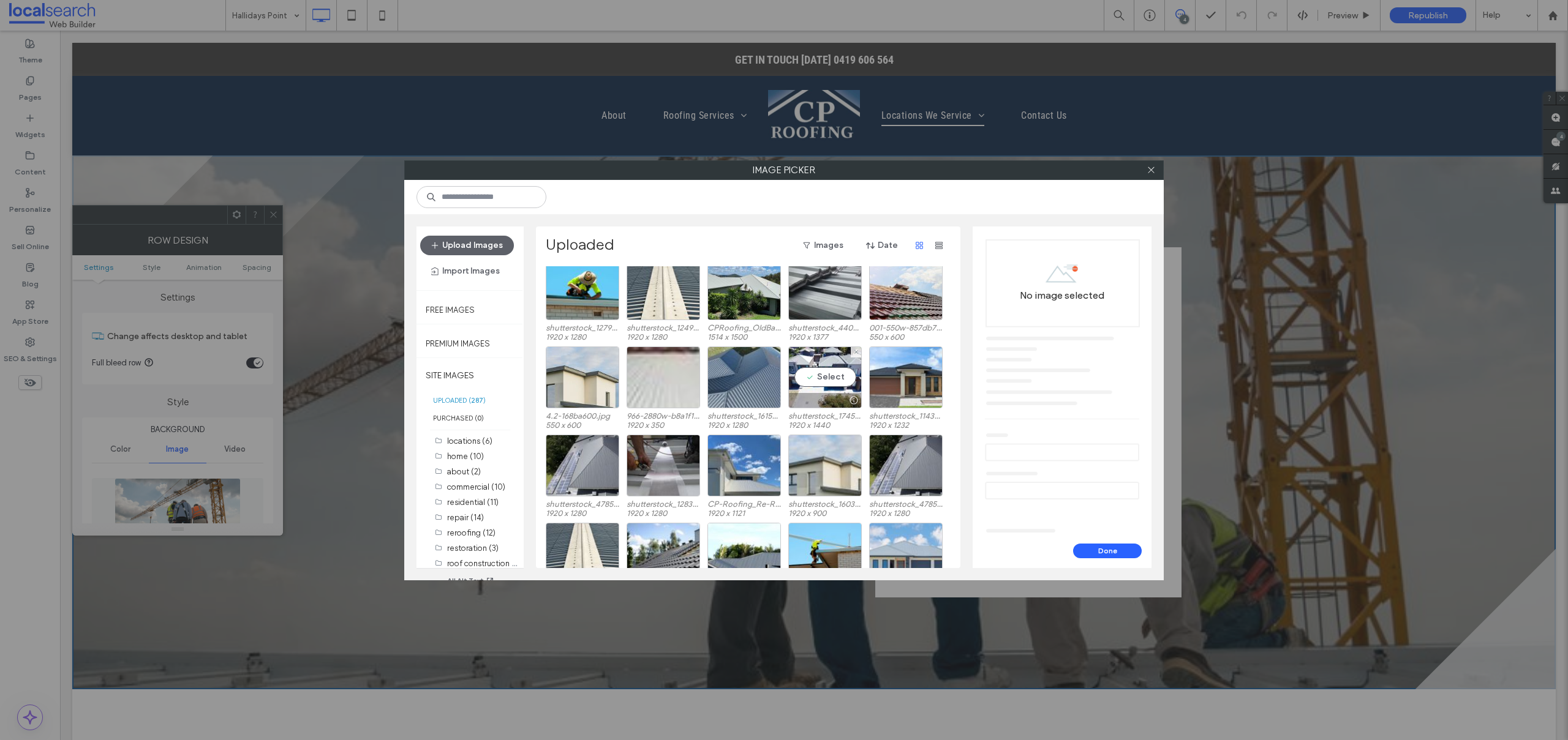
scroll to position [1620, 0]
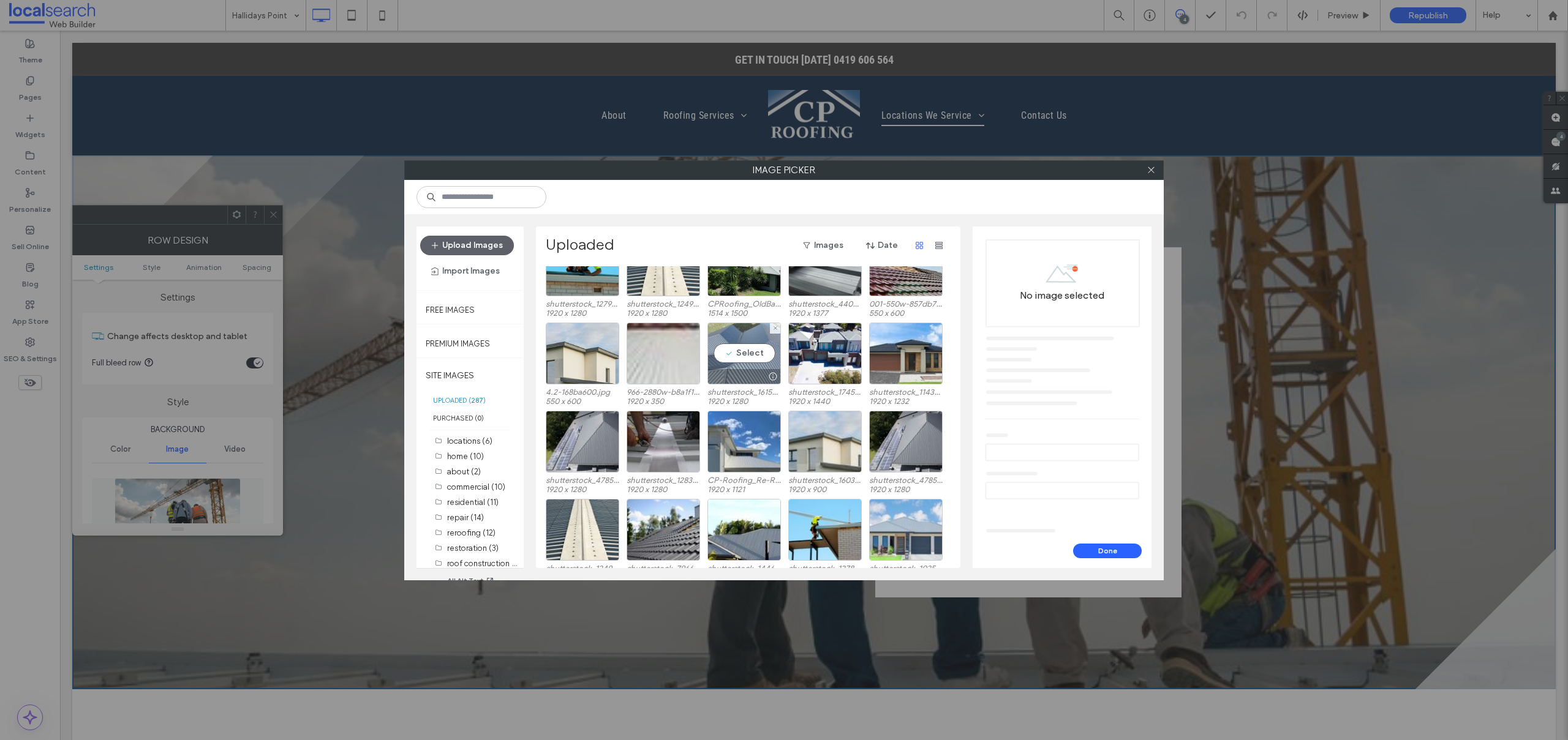
drag, startPoint x: 759, startPoint y: 348, endPoint x: 763, endPoint y: 355, distance: 8.1
click at [759, 348] on div "Select" at bounding box center [744, 354] width 73 height 62
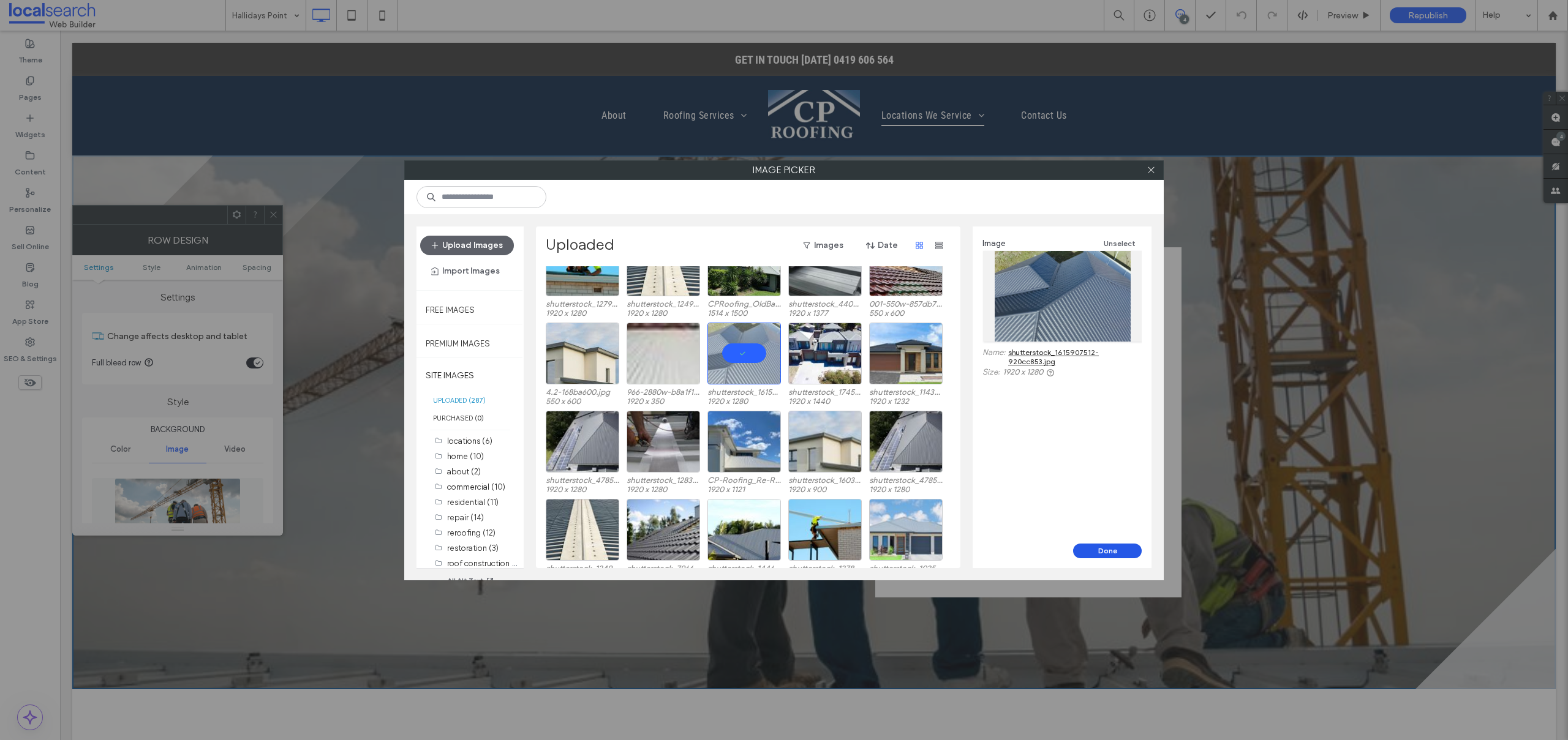
click at [1120, 551] on button "Done" at bounding box center [1107, 551] width 69 height 15
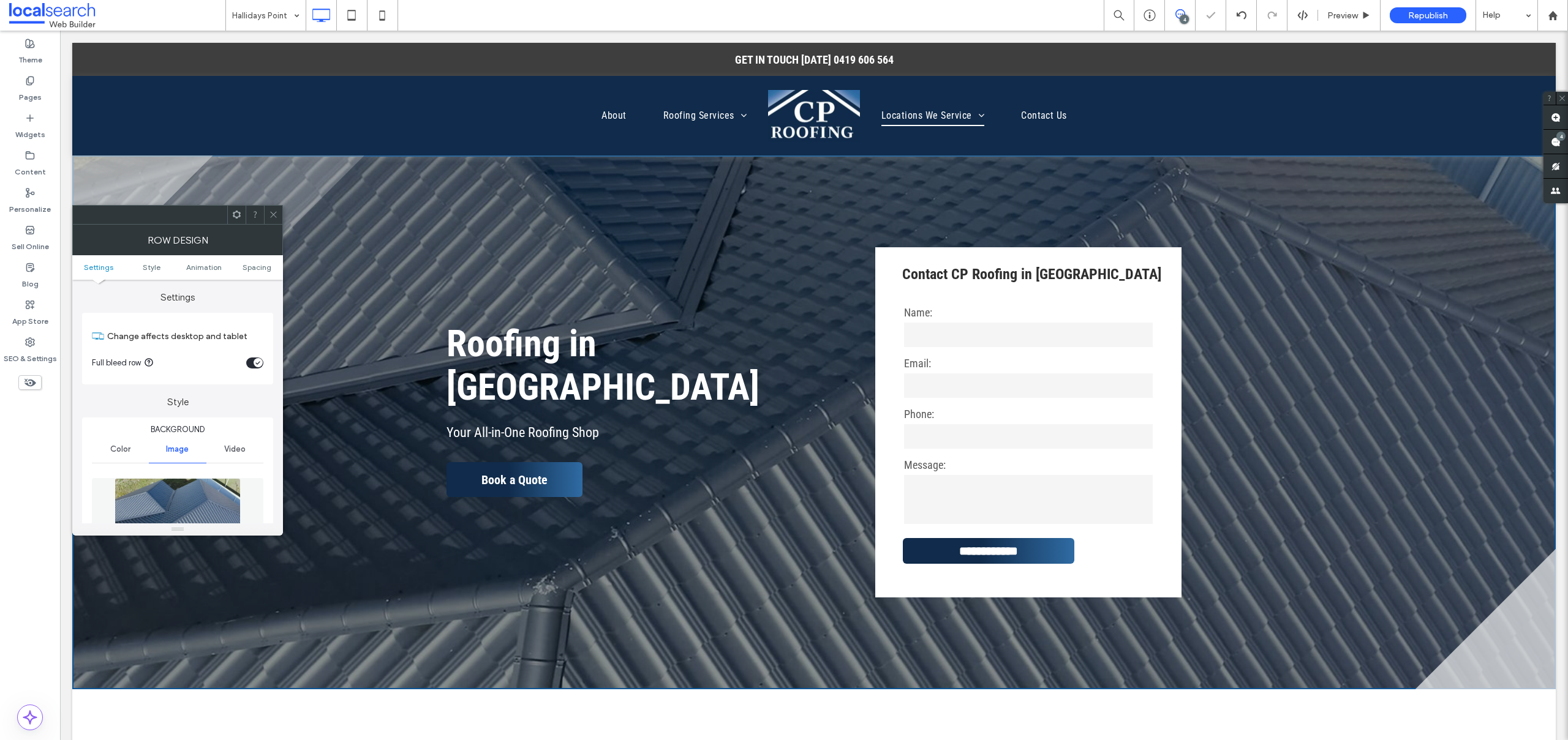
click at [275, 217] on icon at bounding box center [273, 215] width 9 height 9
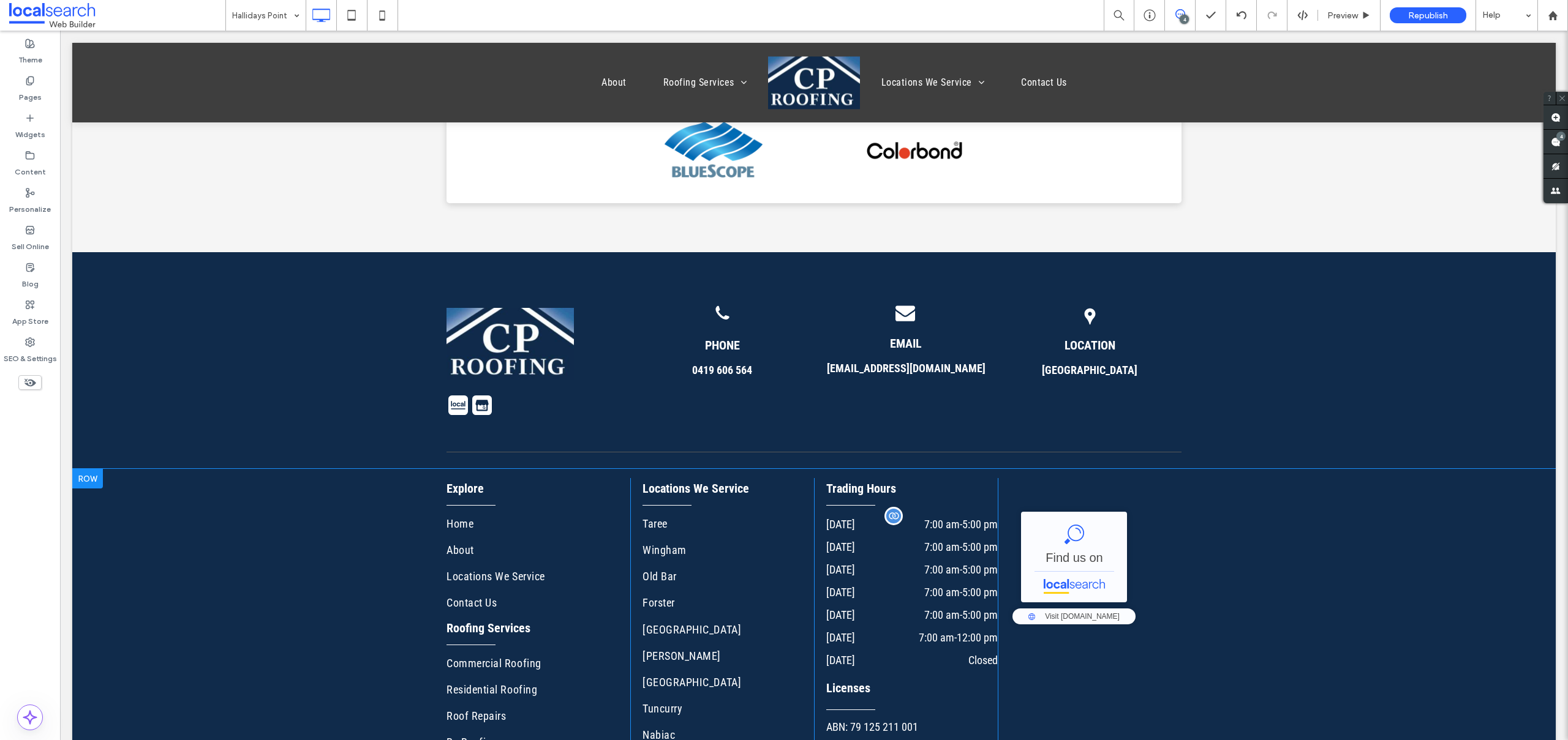
scroll to position [4839, 0]
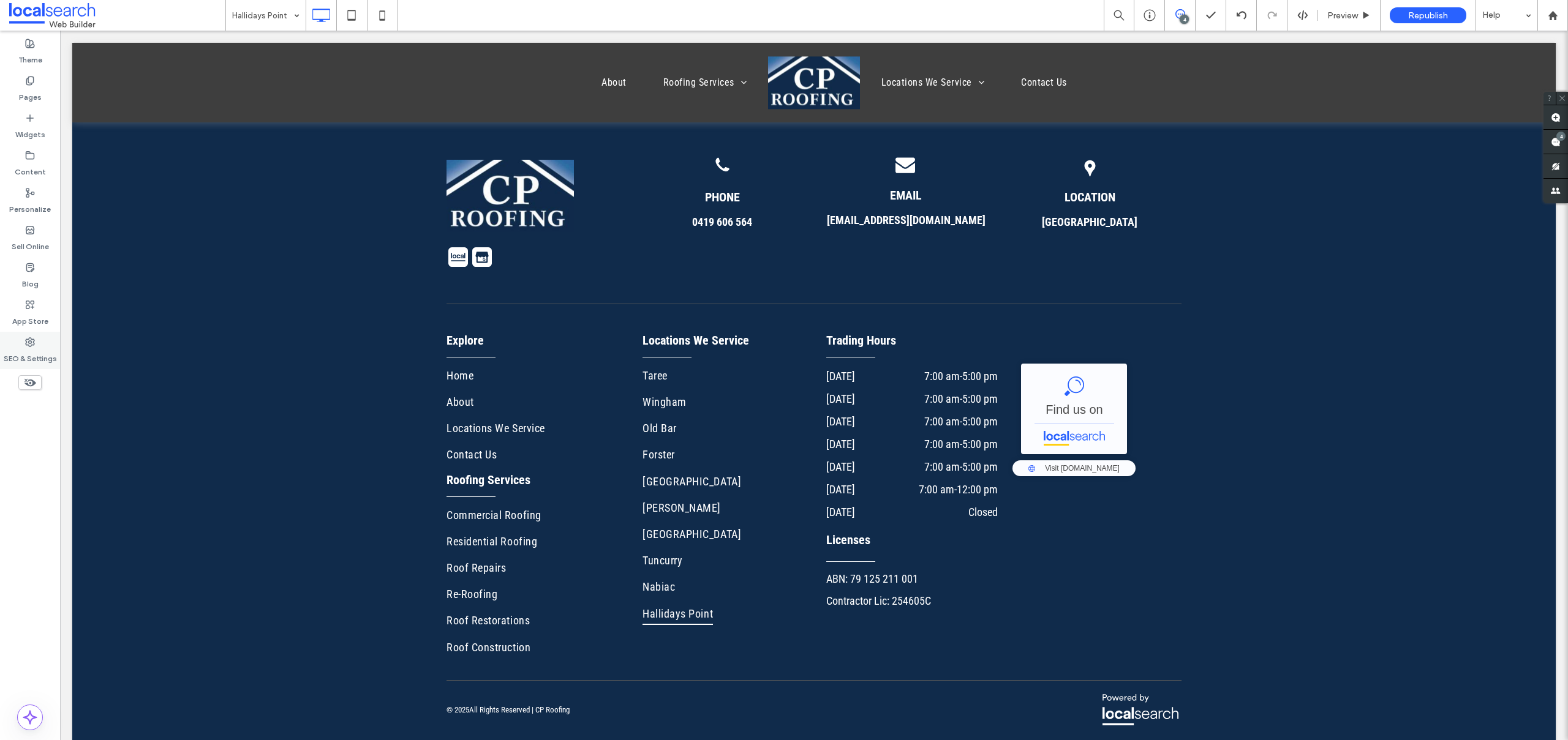
click at [46, 345] on div "SEO & Settings" at bounding box center [30, 350] width 60 height 37
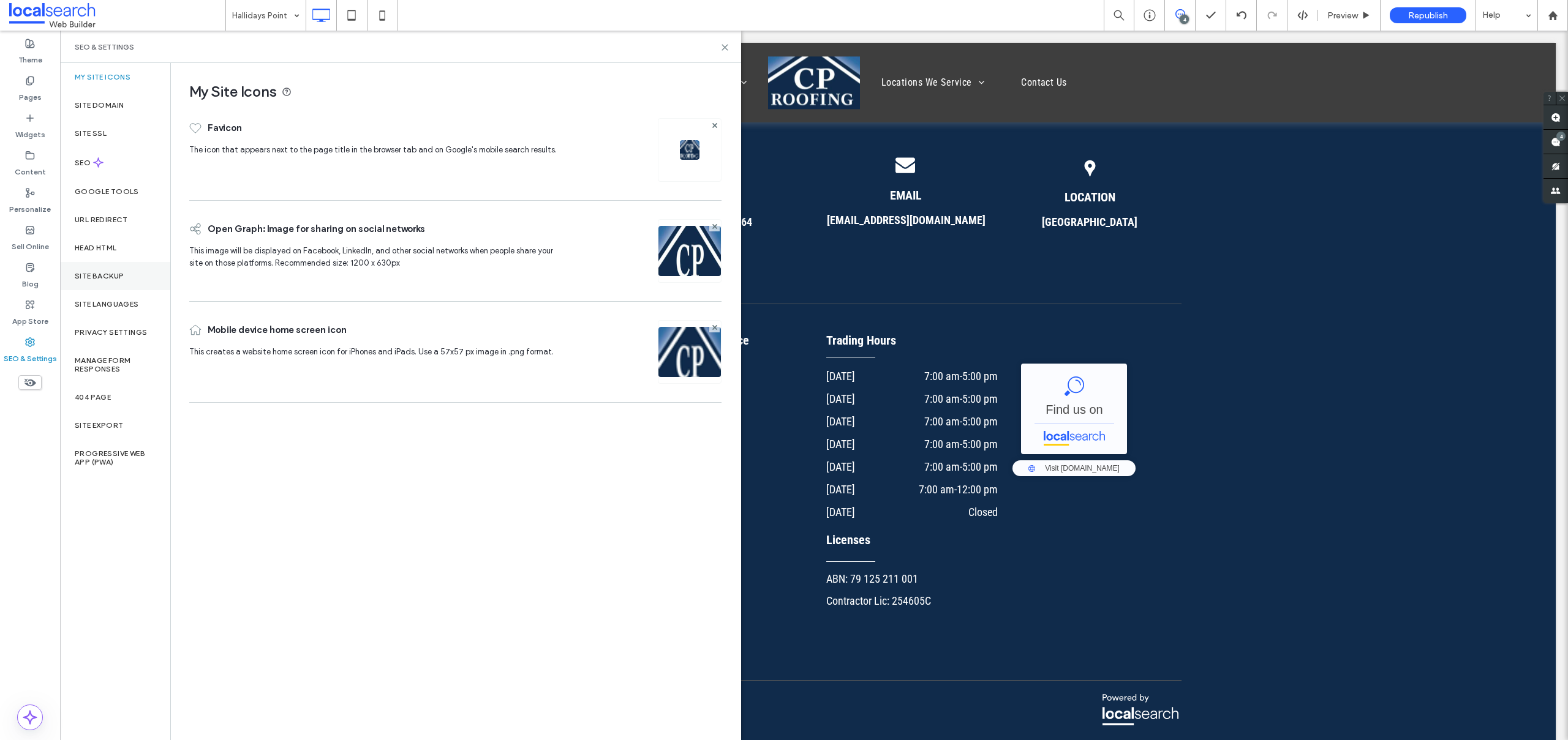
click at [111, 278] on label "Site Backup" at bounding box center [99, 276] width 49 height 8
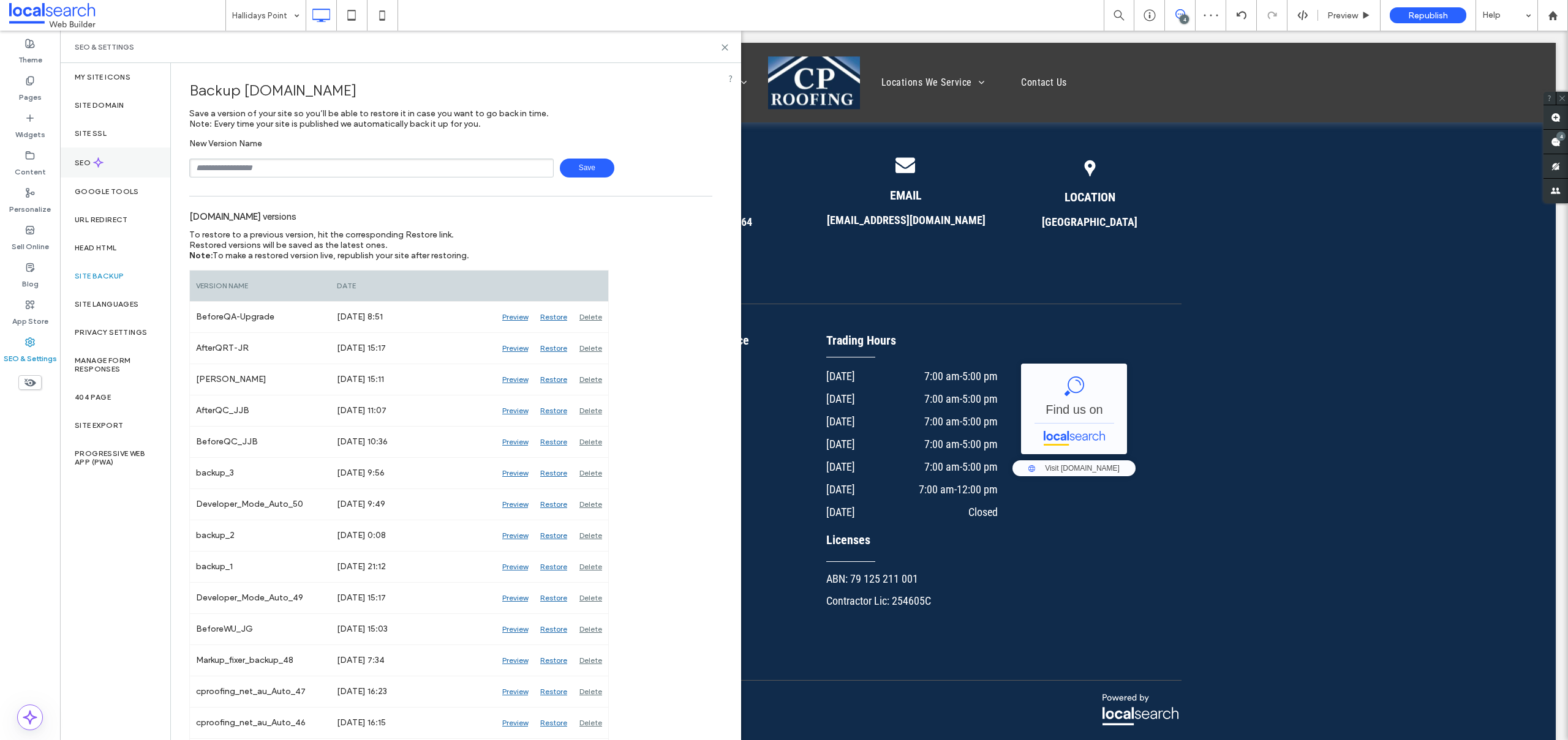
click at [92, 161] on label "SEO" at bounding box center [83, 162] width 18 height 8
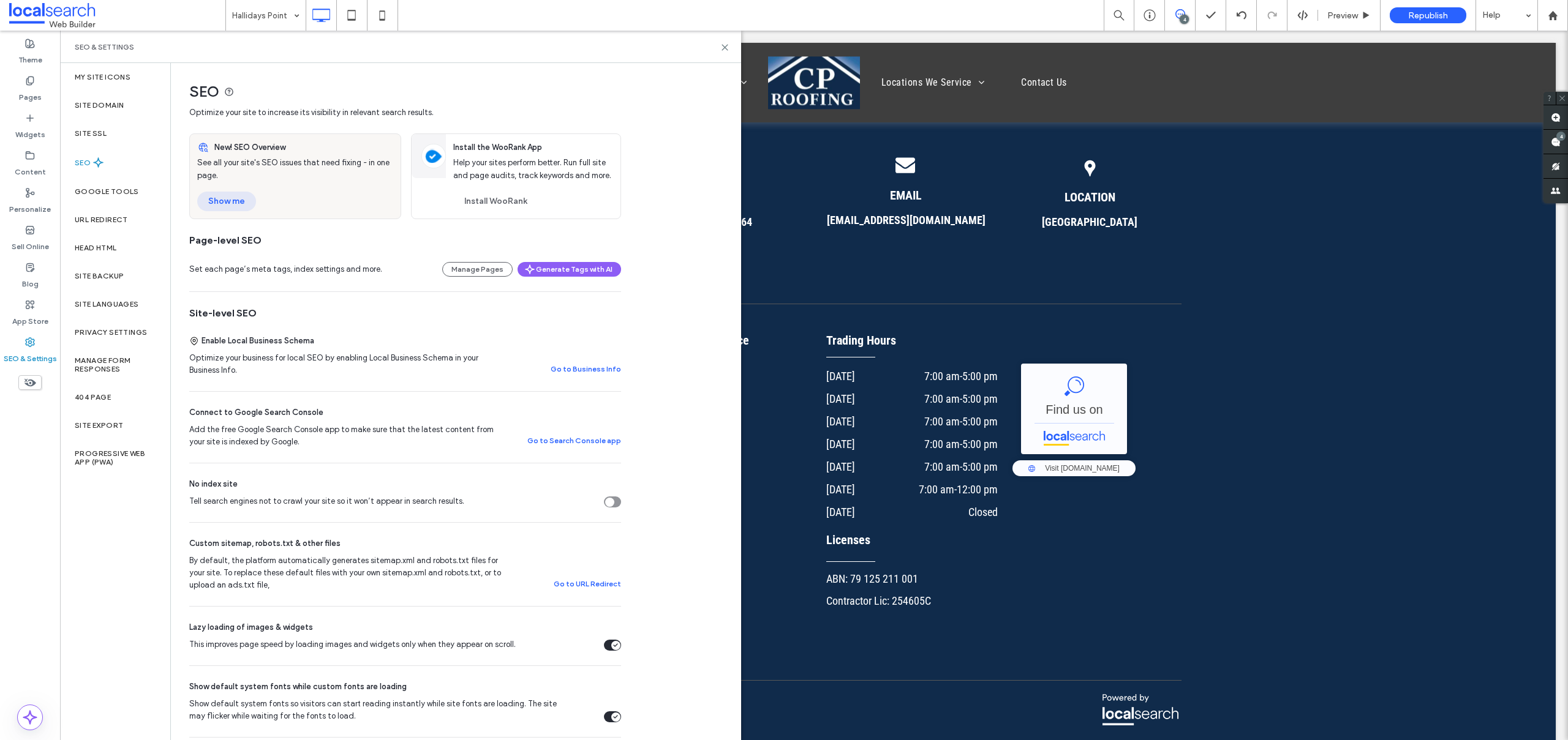
click at [231, 200] on button "Show me" at bounding box center [226, 201] width 59 height 20
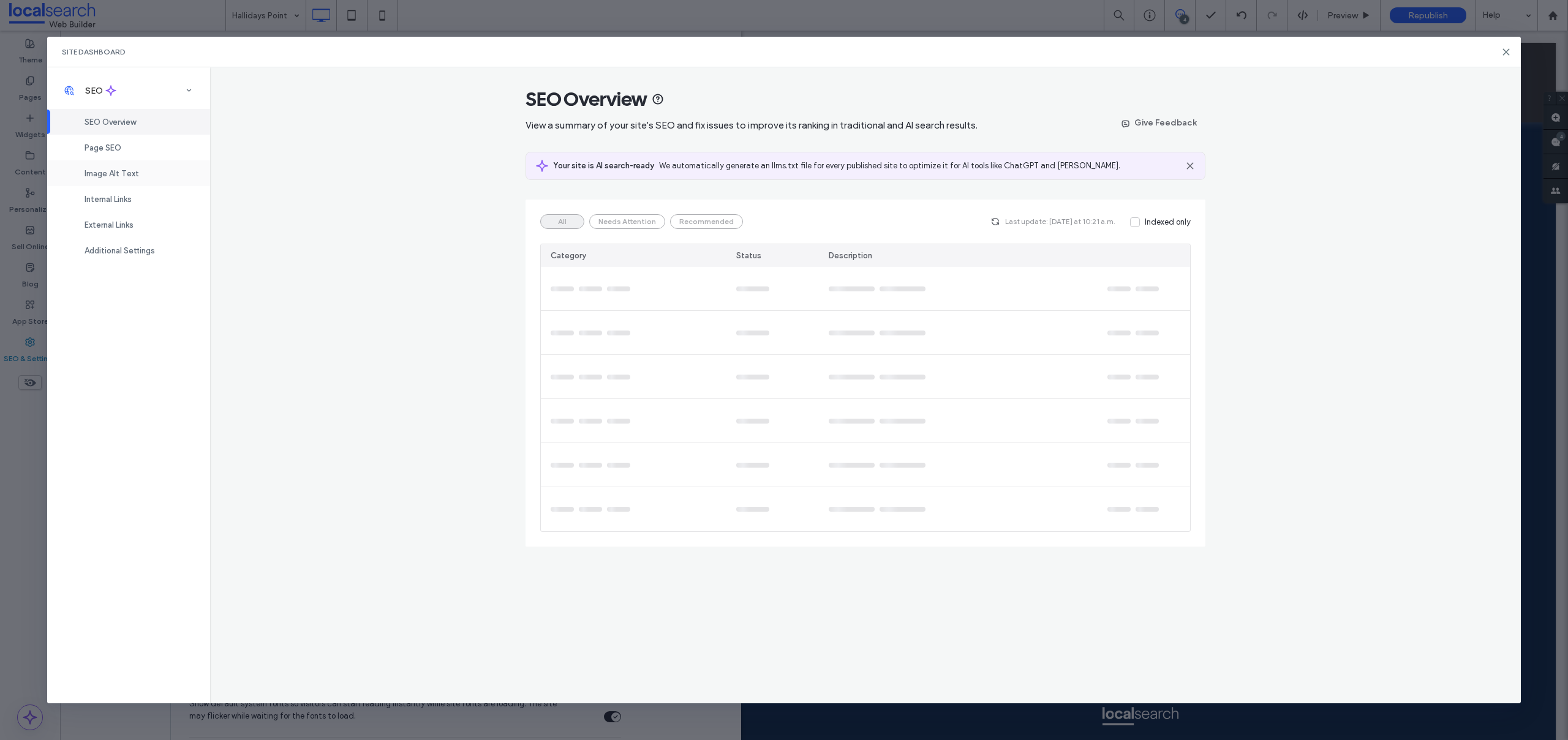
click at [112, 173] on span "Image Alt Text" at bounding box center [112, 173] width 54 height 9
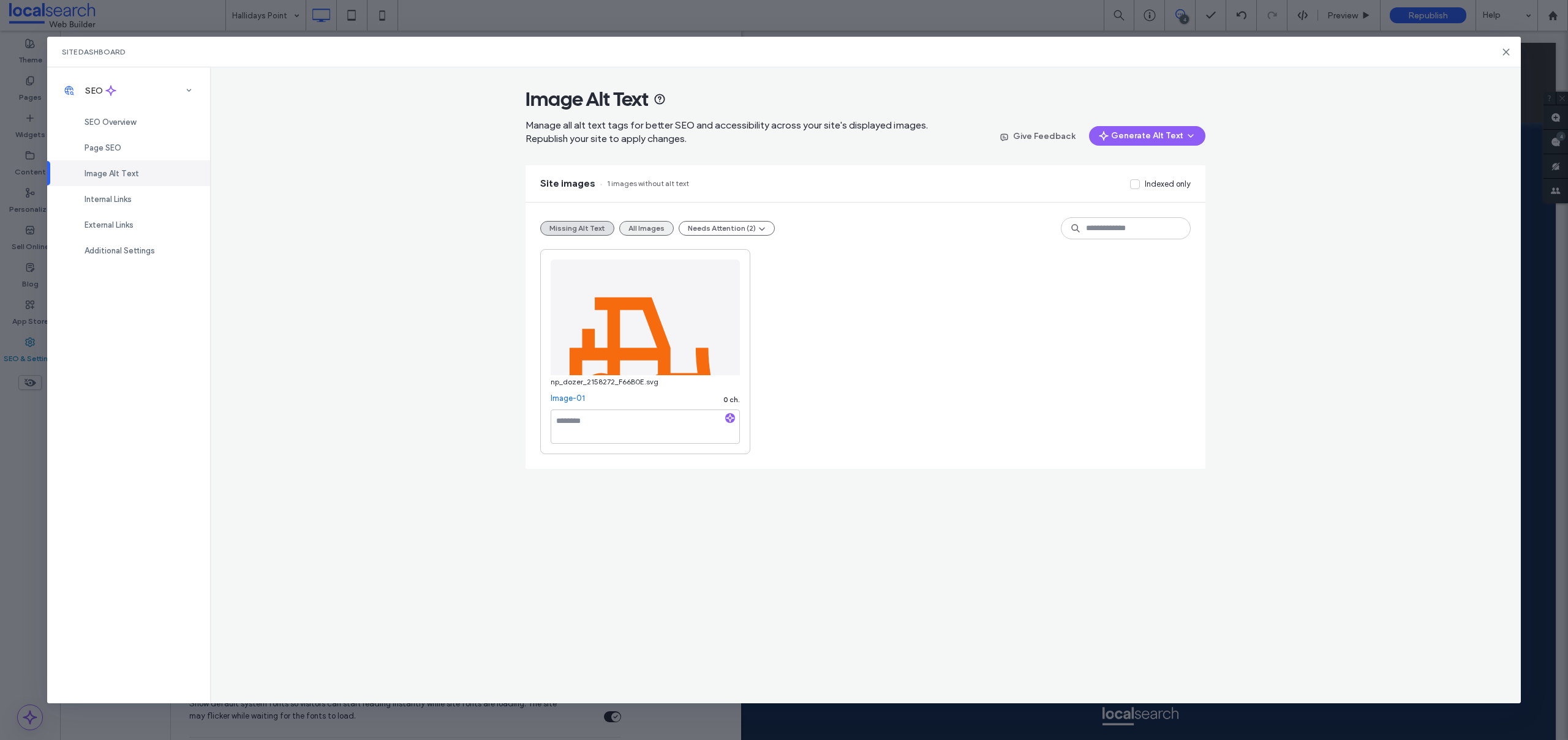
click at [652, 229] on button "All Images" at bounding box center [647, 229] width 54 height 15
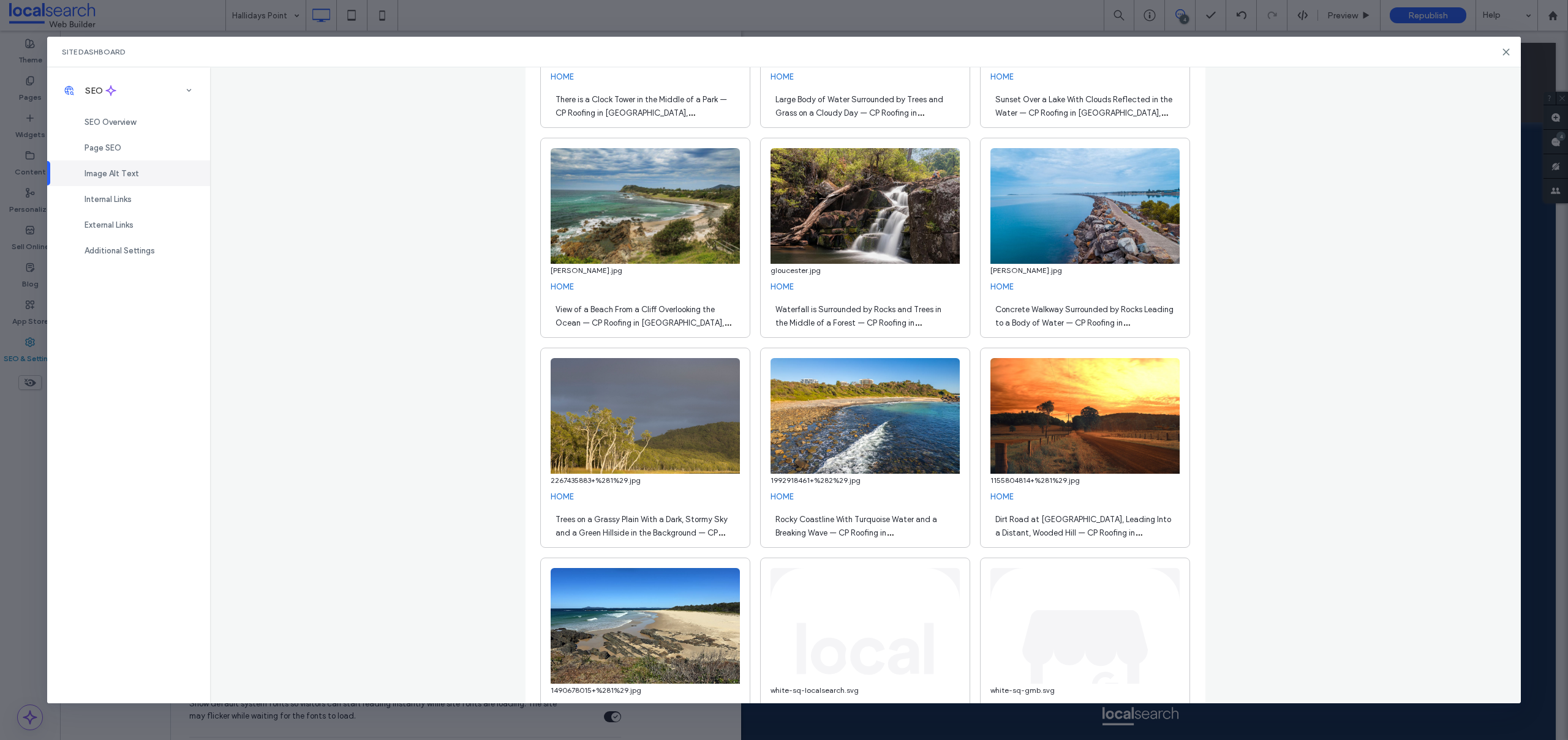
scroll to position [967, 0]
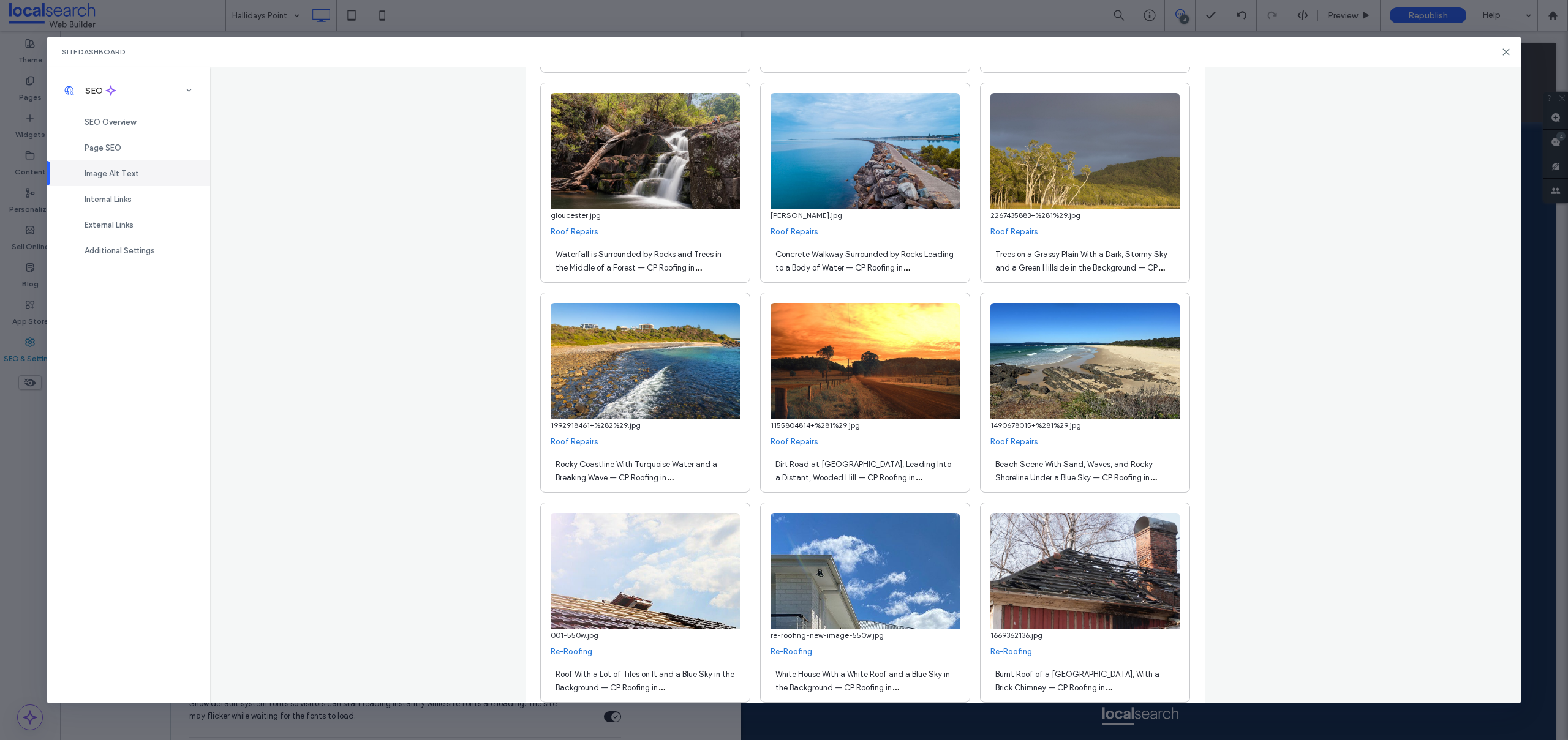
scroll to position [7801, 0]
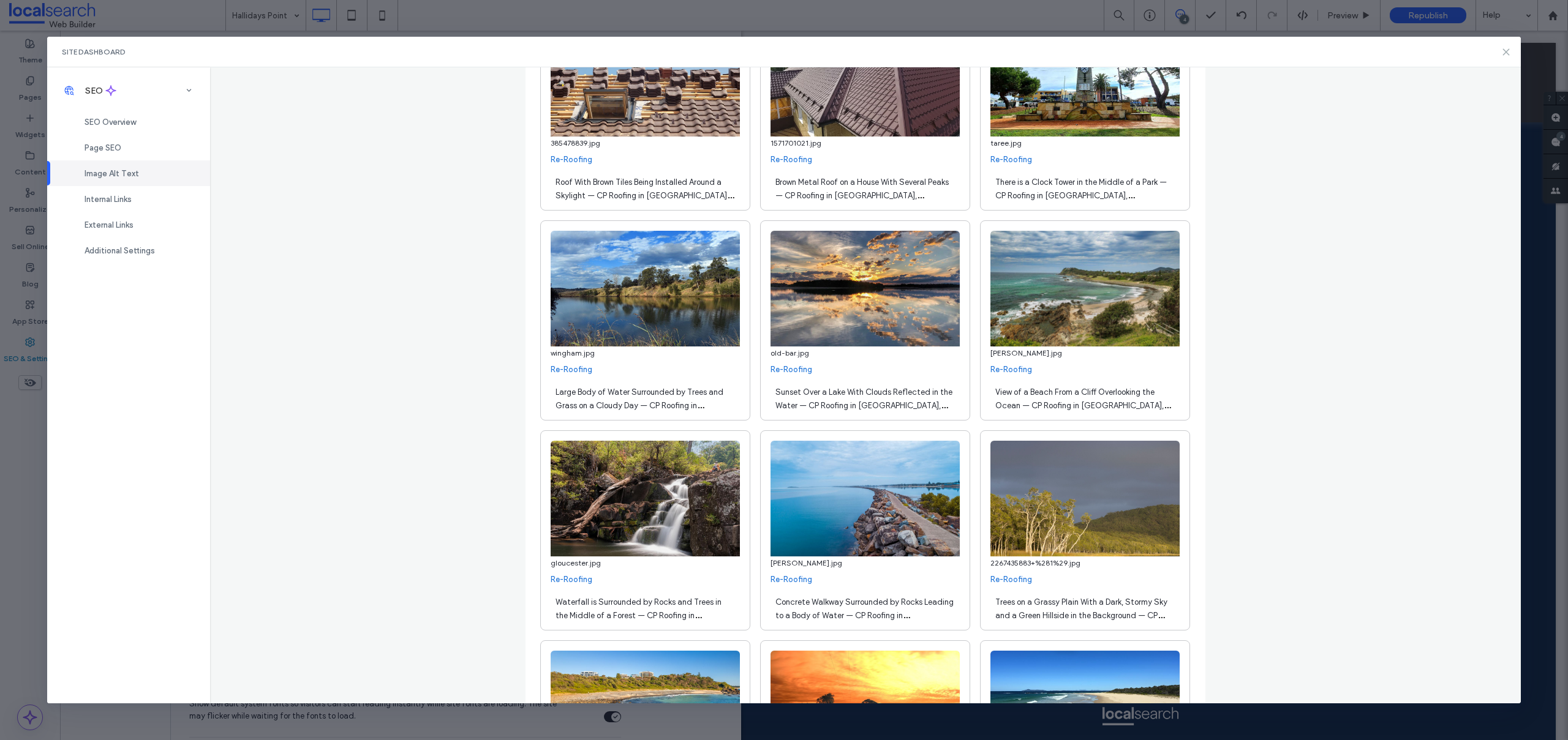
drag, startPoint x: 1504, startPoint y: 52, endPoint x: 1454, endPoint y: 102, distance: 70.7
click at [1504, 52] on icon at bounding box center [1505, 52] width 10 height 10
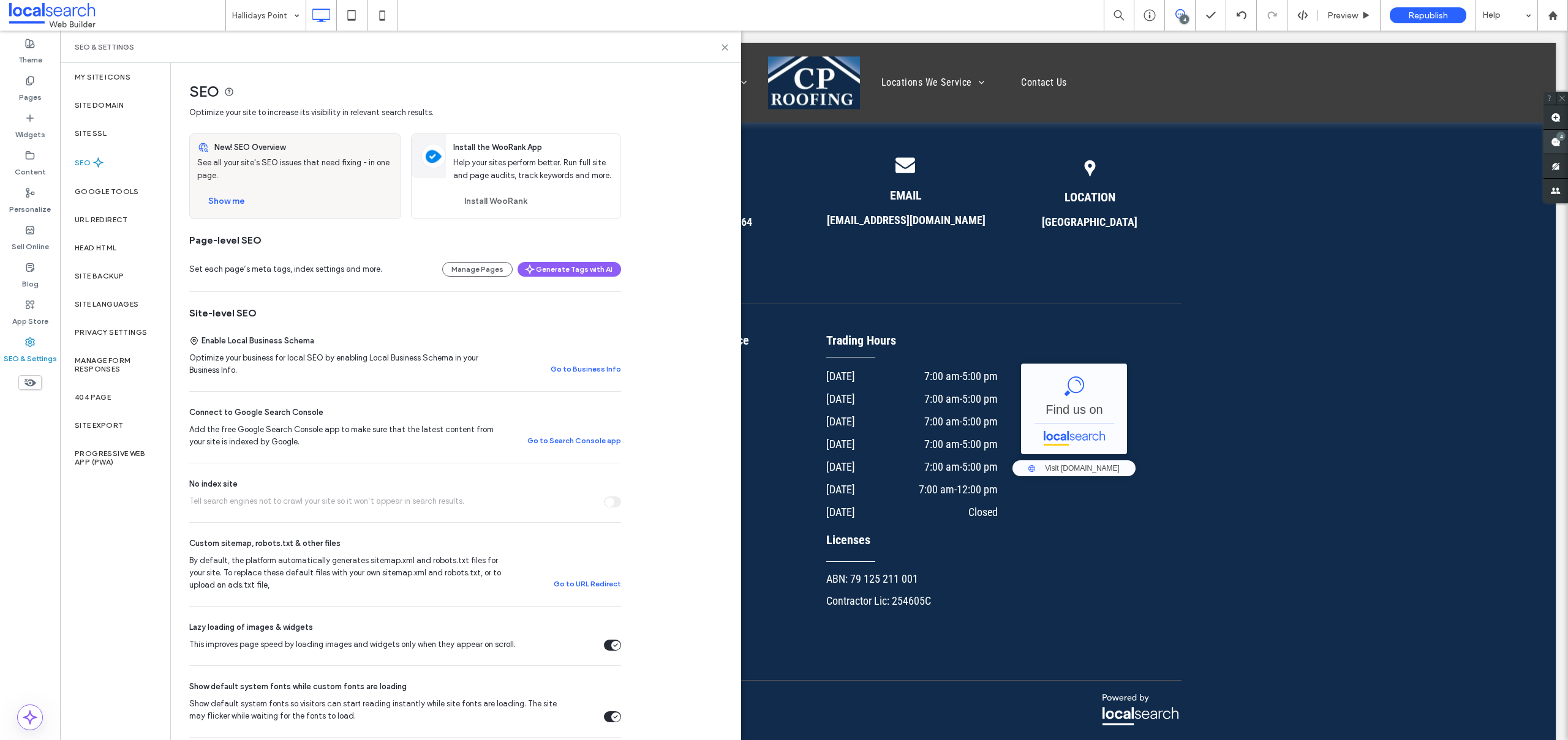
click at [1552, 142] on use at bounding box center [1555, 141] width 10 height 10
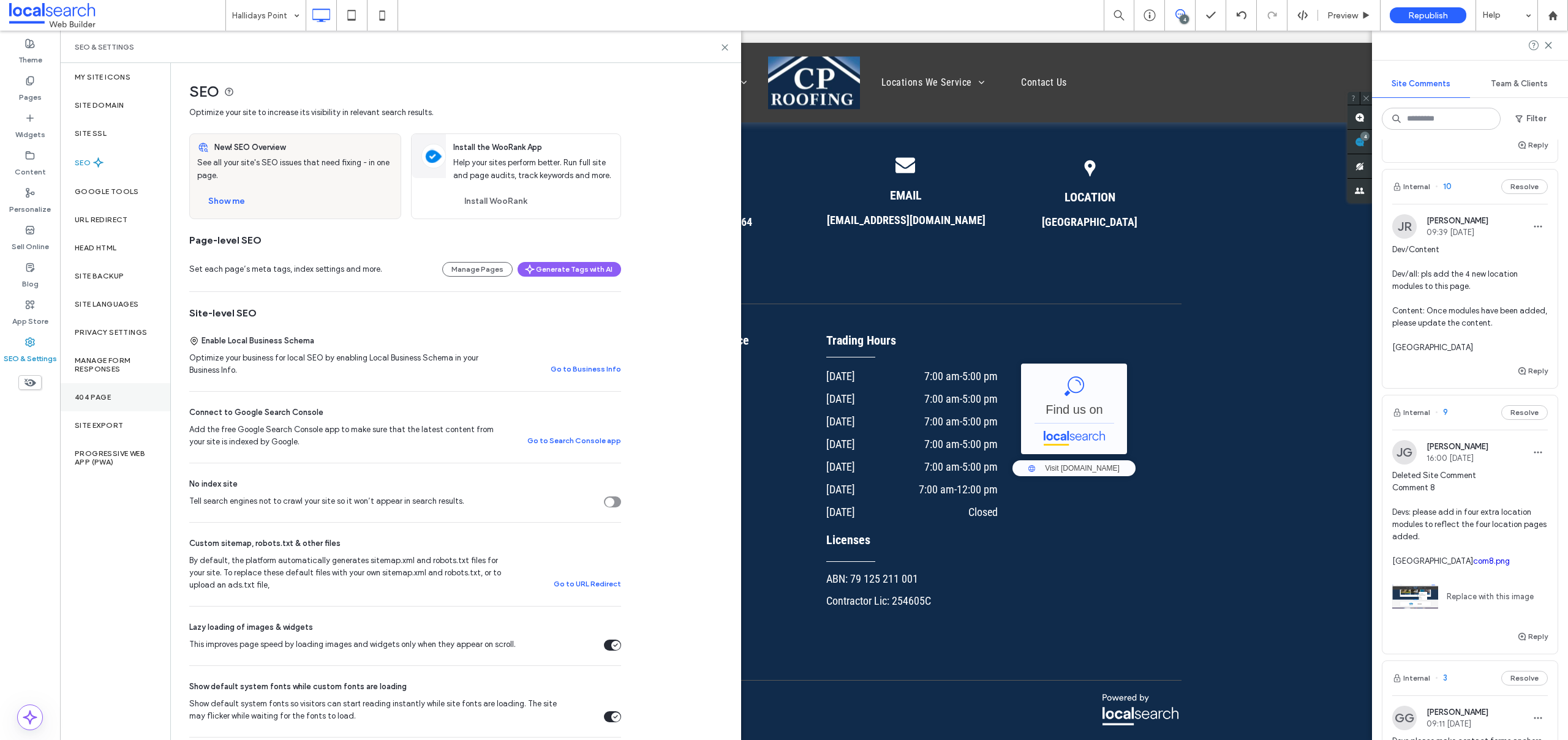
scroll to position [127, 0]
click at [92, 280] on div "Site Backup" at bounding box center [115, 276] width 111 height 28
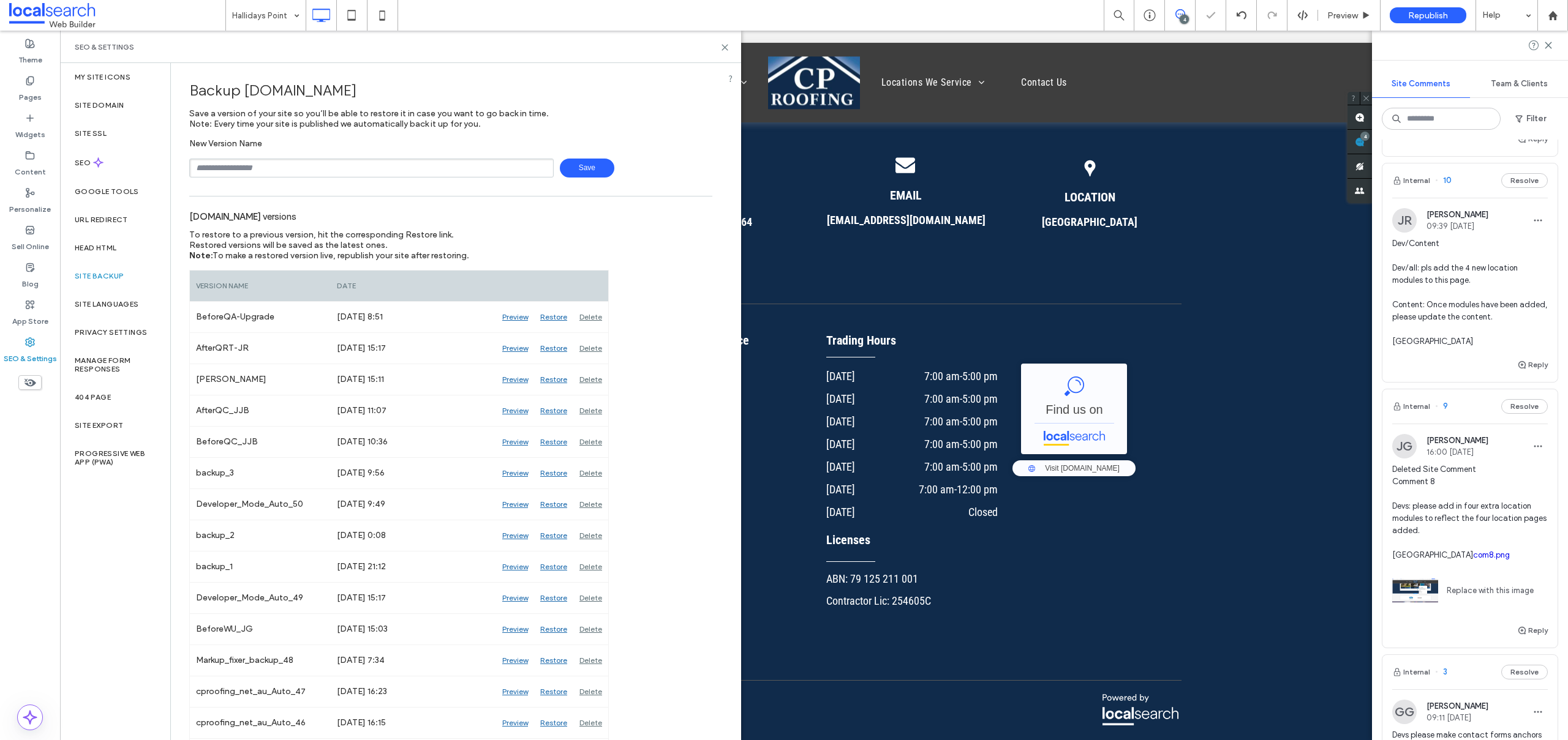
click at [268, 170] on input "text" at bounding box center [372, 168] width 365 height 19
type input "**********"
click at [569, 166] on span "Save" at bounding box center [587, 168] width 54 height 19
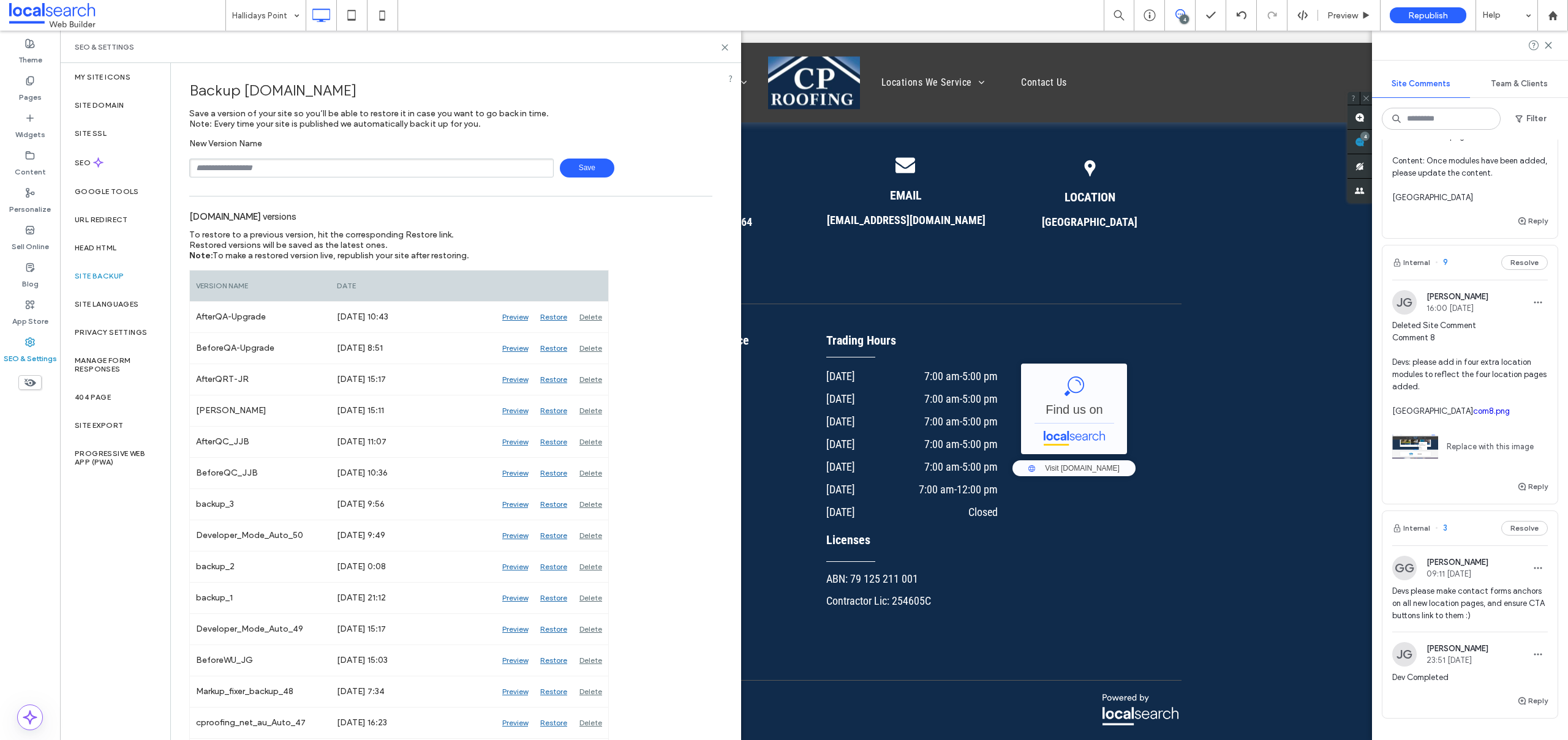
scroll to position [522, 0]
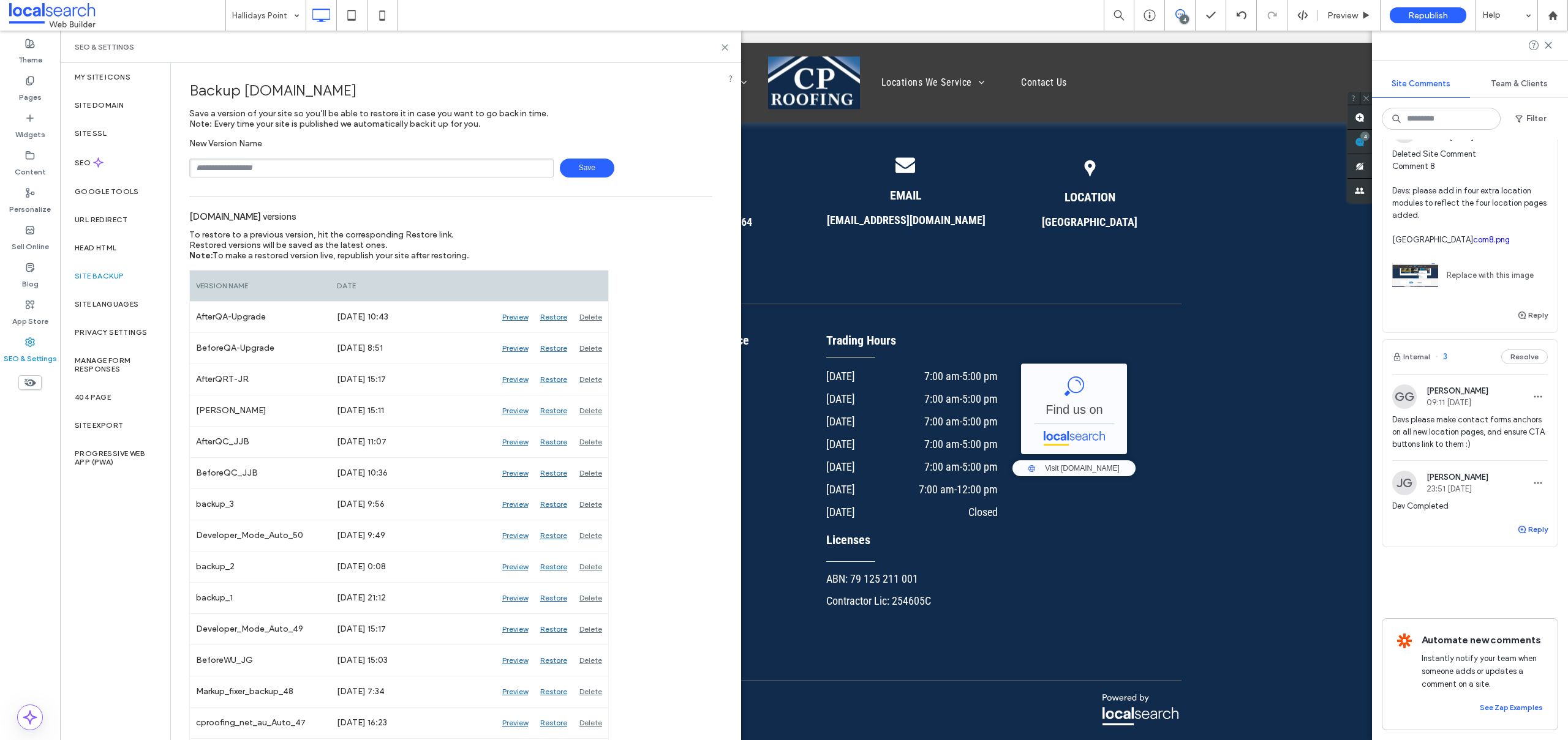
click at [1519, 522] on button "Reply" at bounding box center [1533, 530] width 31 height 15
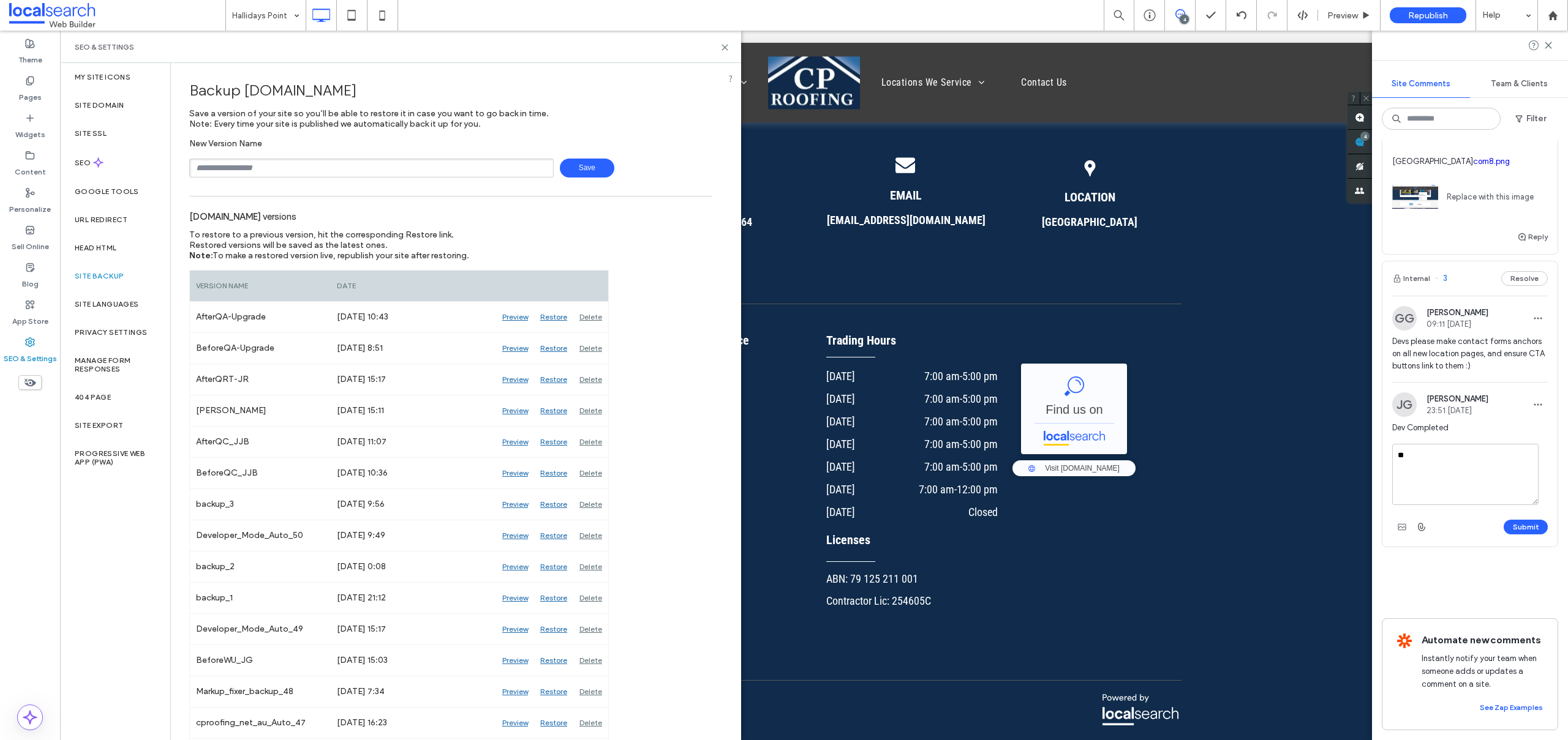
type textarea "*"
type textarea "**********"
click at [1506, 535] on button "Submit" at bounding box center [1525, 527] width 44 height 15
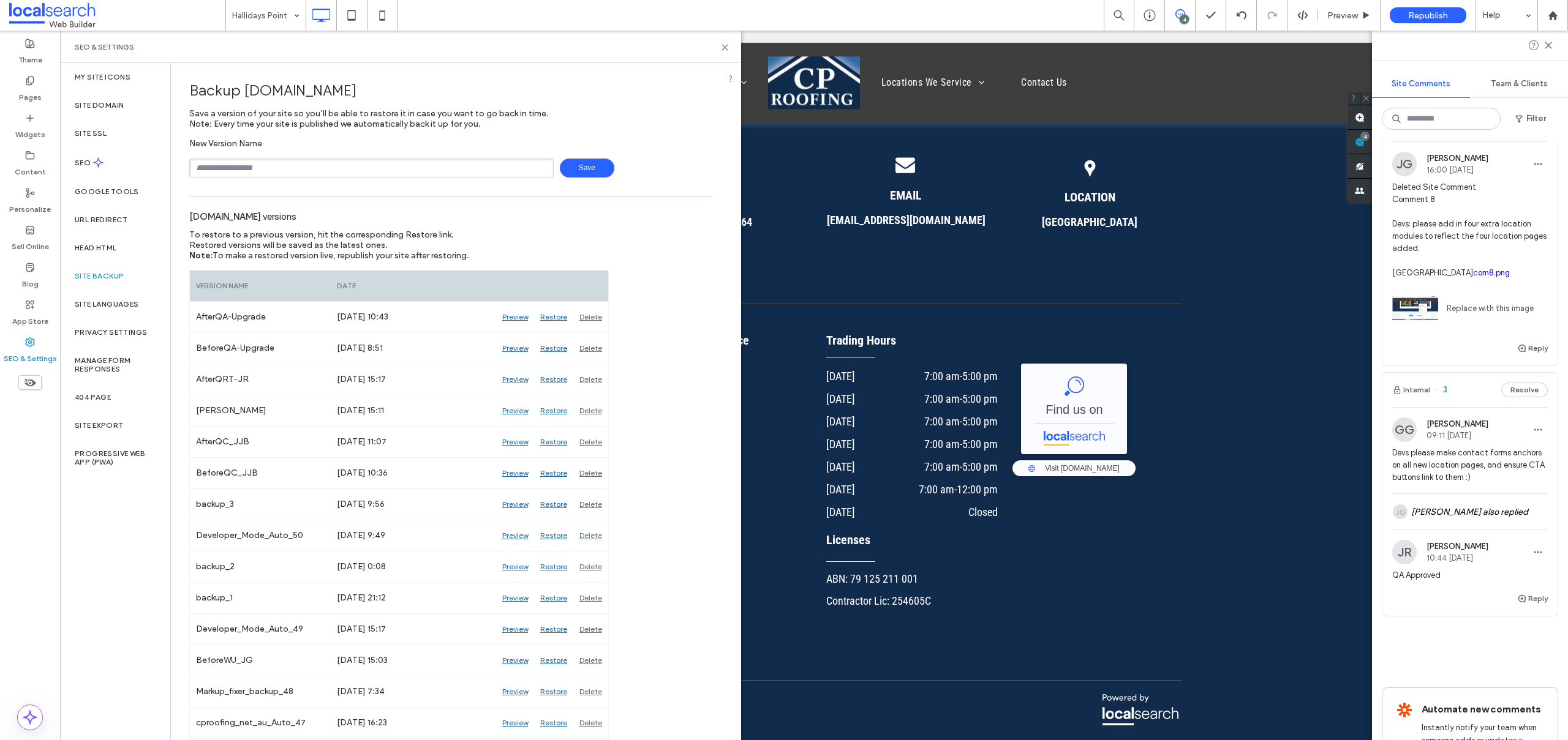
scroll to position [404, 0]
click at [1522, 361] on button "Reply" at bounding box center [1533, 354] width 31 height 15
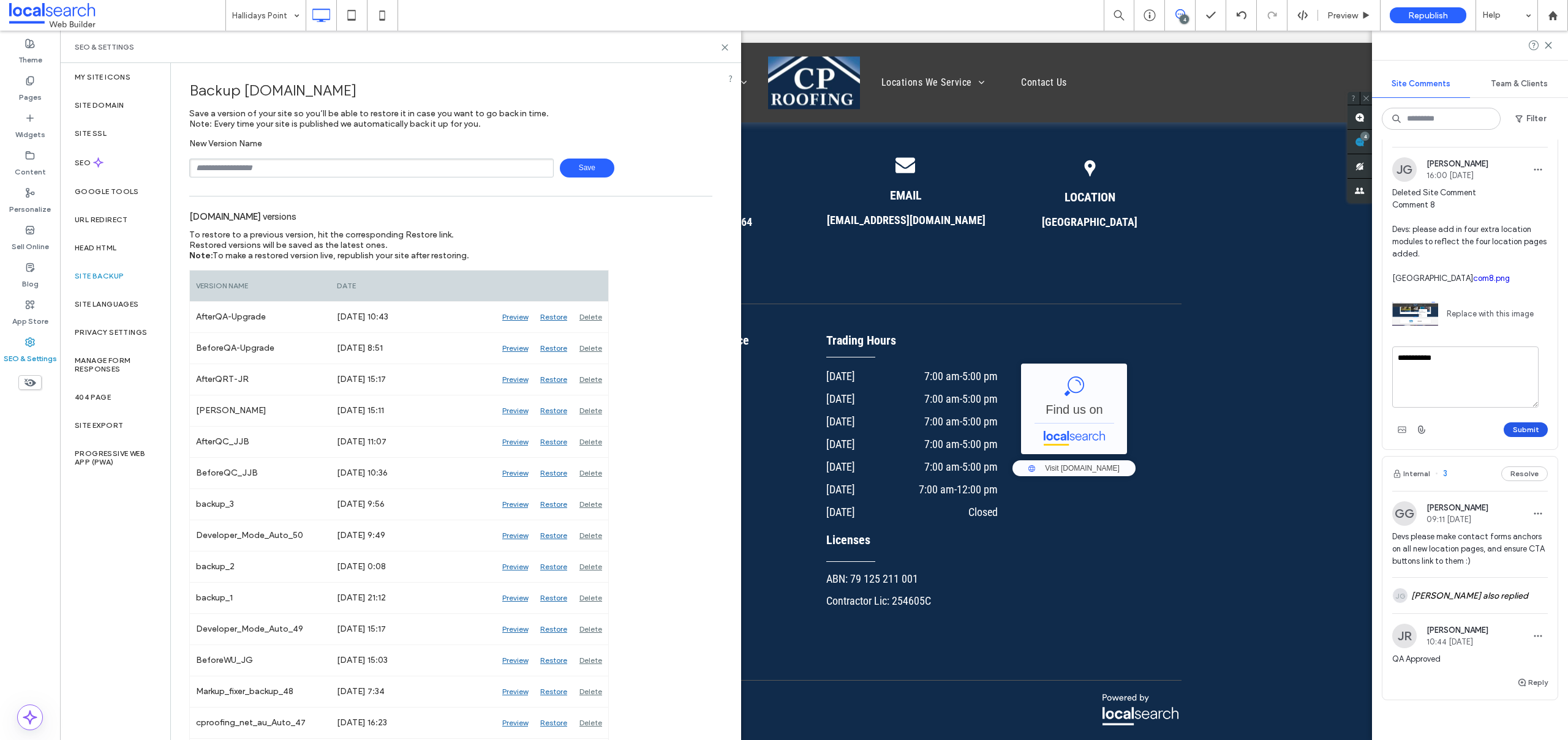
type textarea "**********"
click at [1515, 437] on button "Submit" at bounding box center [1525, 430] width 44 height 15
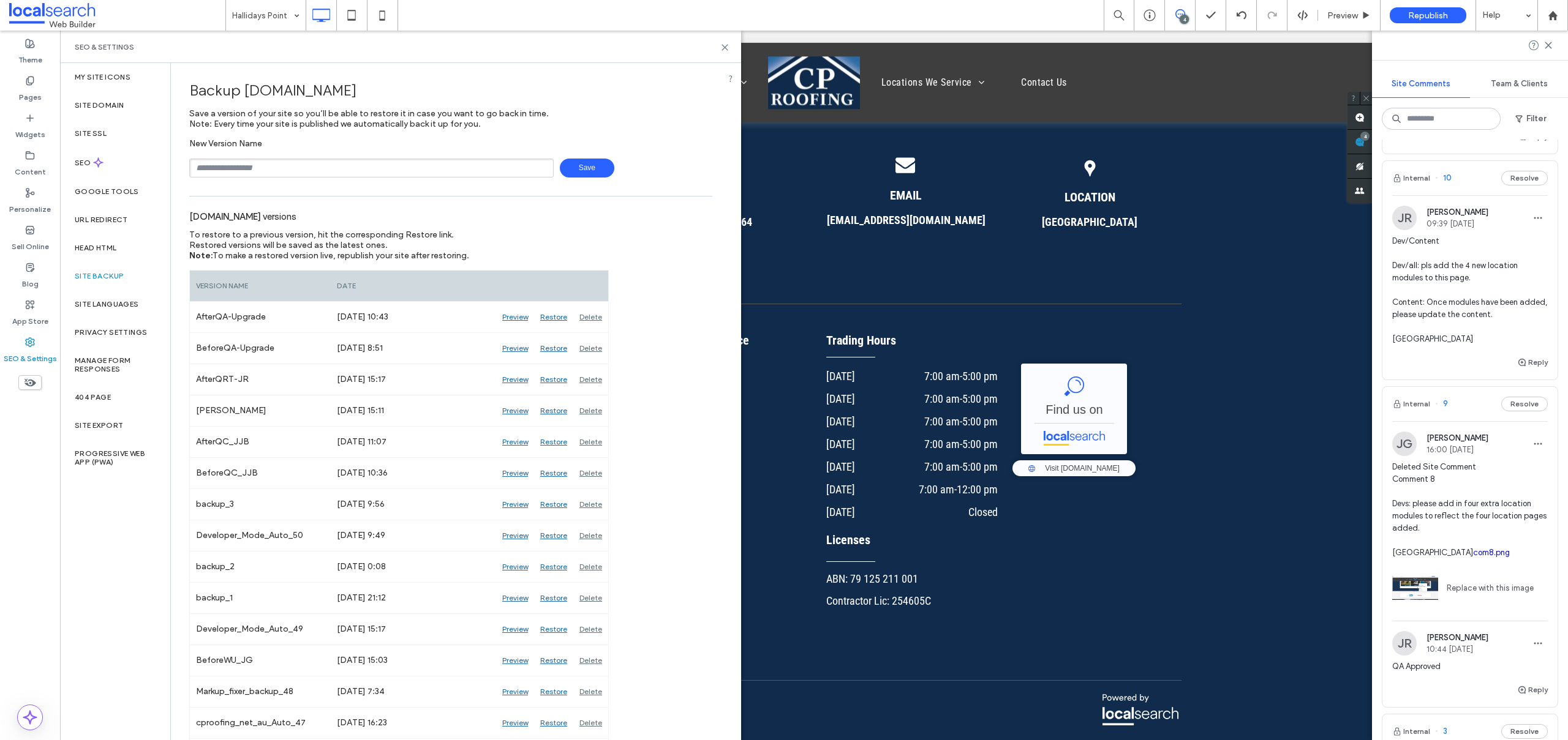
scroll to position [0, 0]
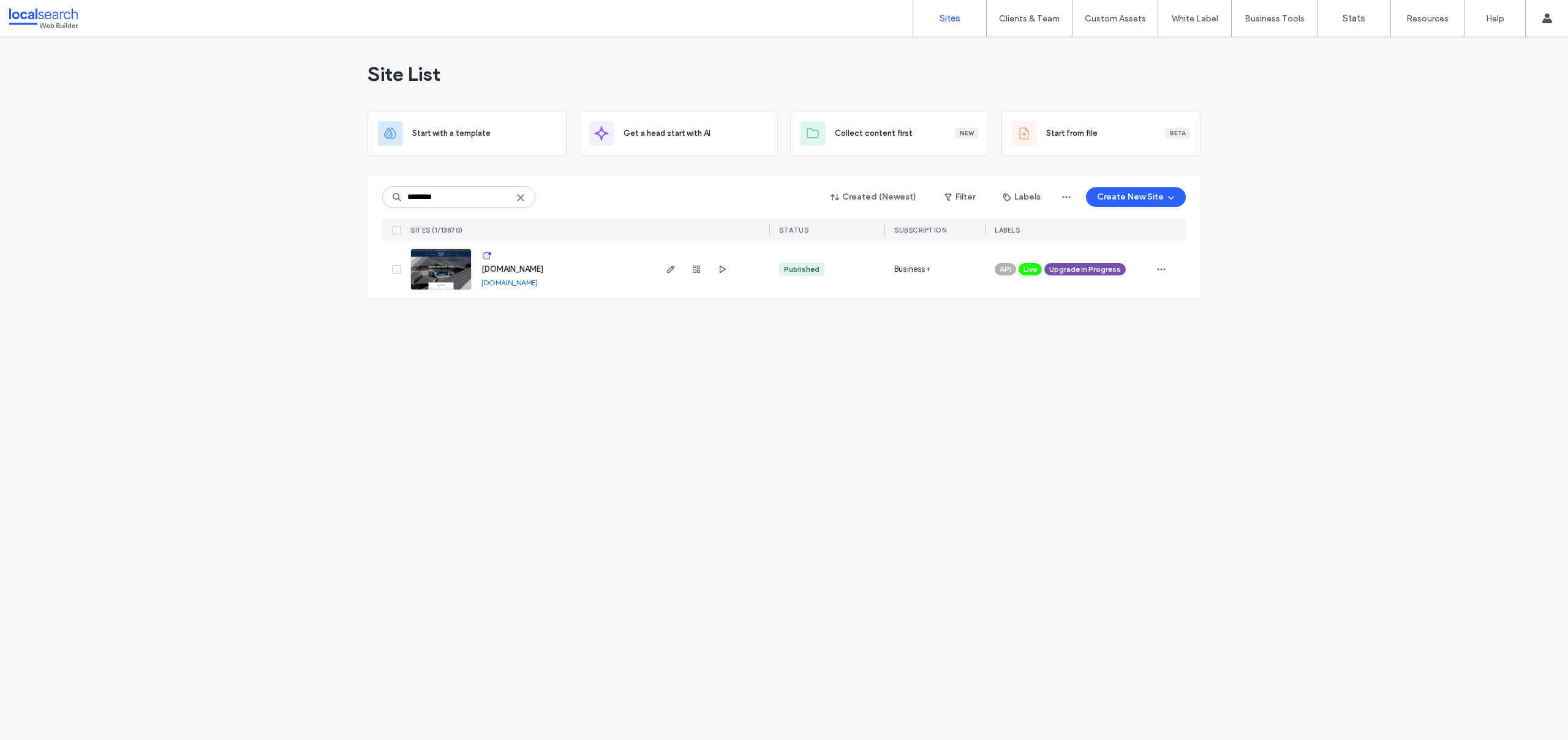
click at [523, 195] on use at bounding box center [521, 198] width 5 height 5
click at [472, 197] on input at bounding box center [458, 197] width 153 height 22
paste input "********"
type input "********"
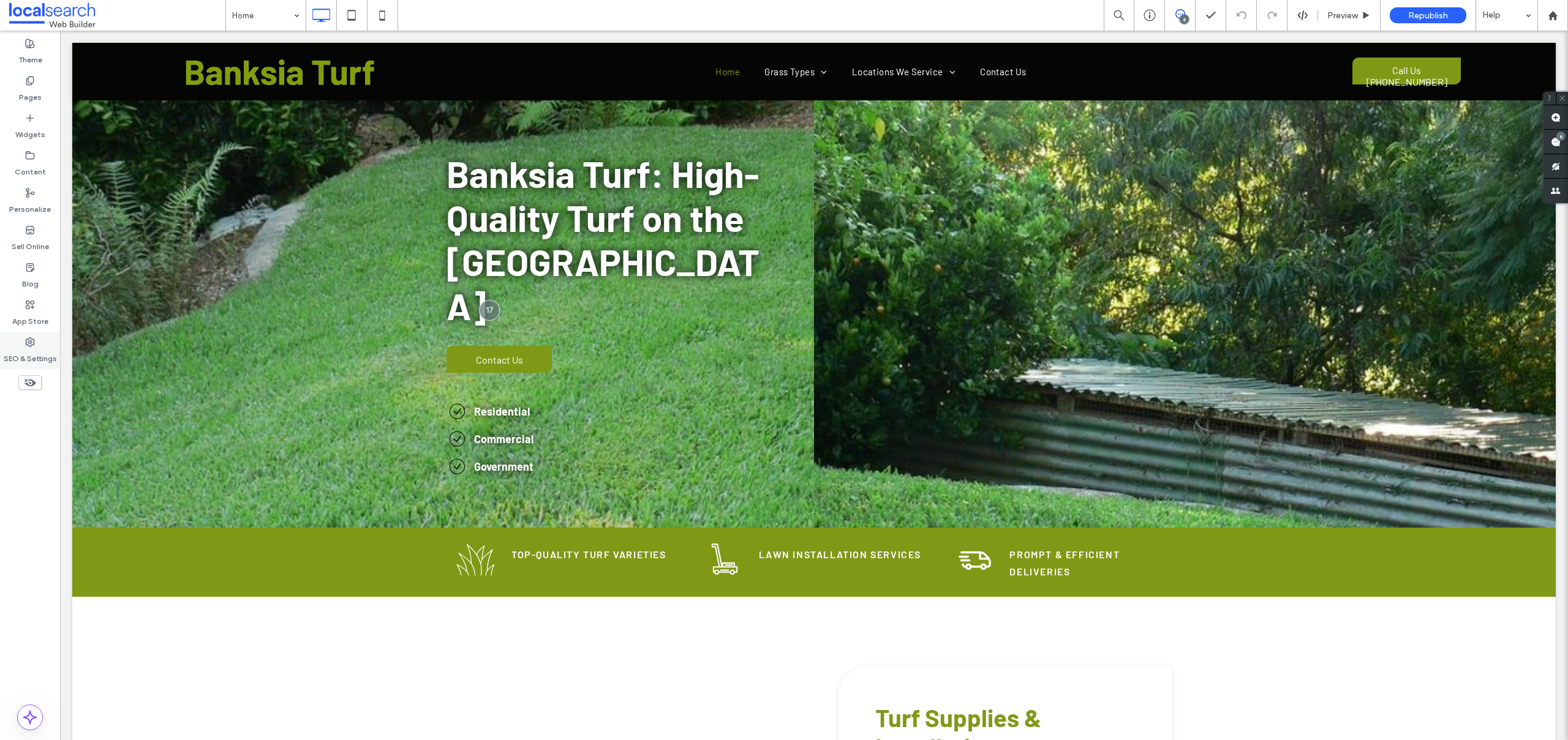
click at [37, 351] on label "SEO & Settings" at bounding box center [30, 355] width 54 height 17
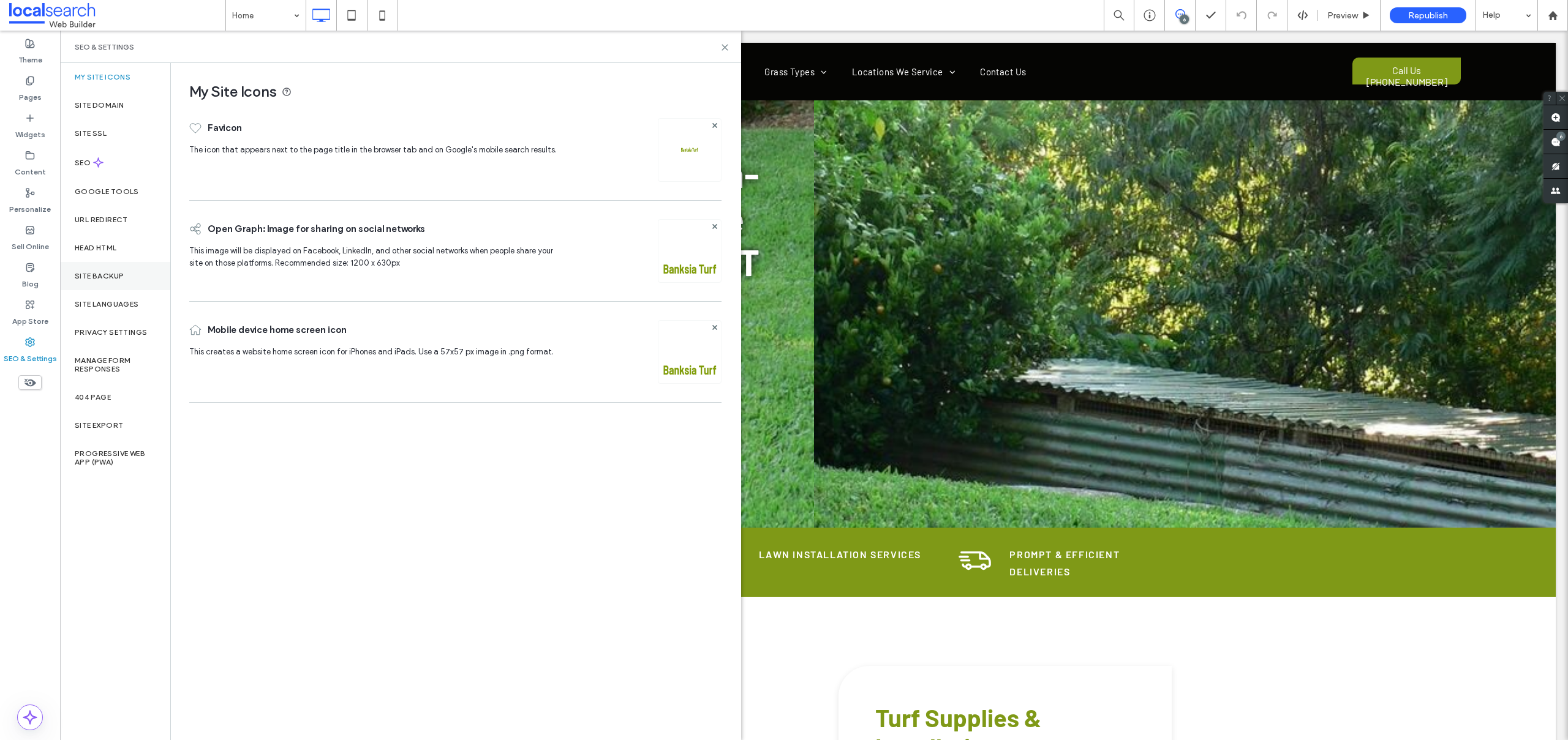
click at [139, 281] on div "Site Backup" at bounding box center [115, 276] width 111 height 28
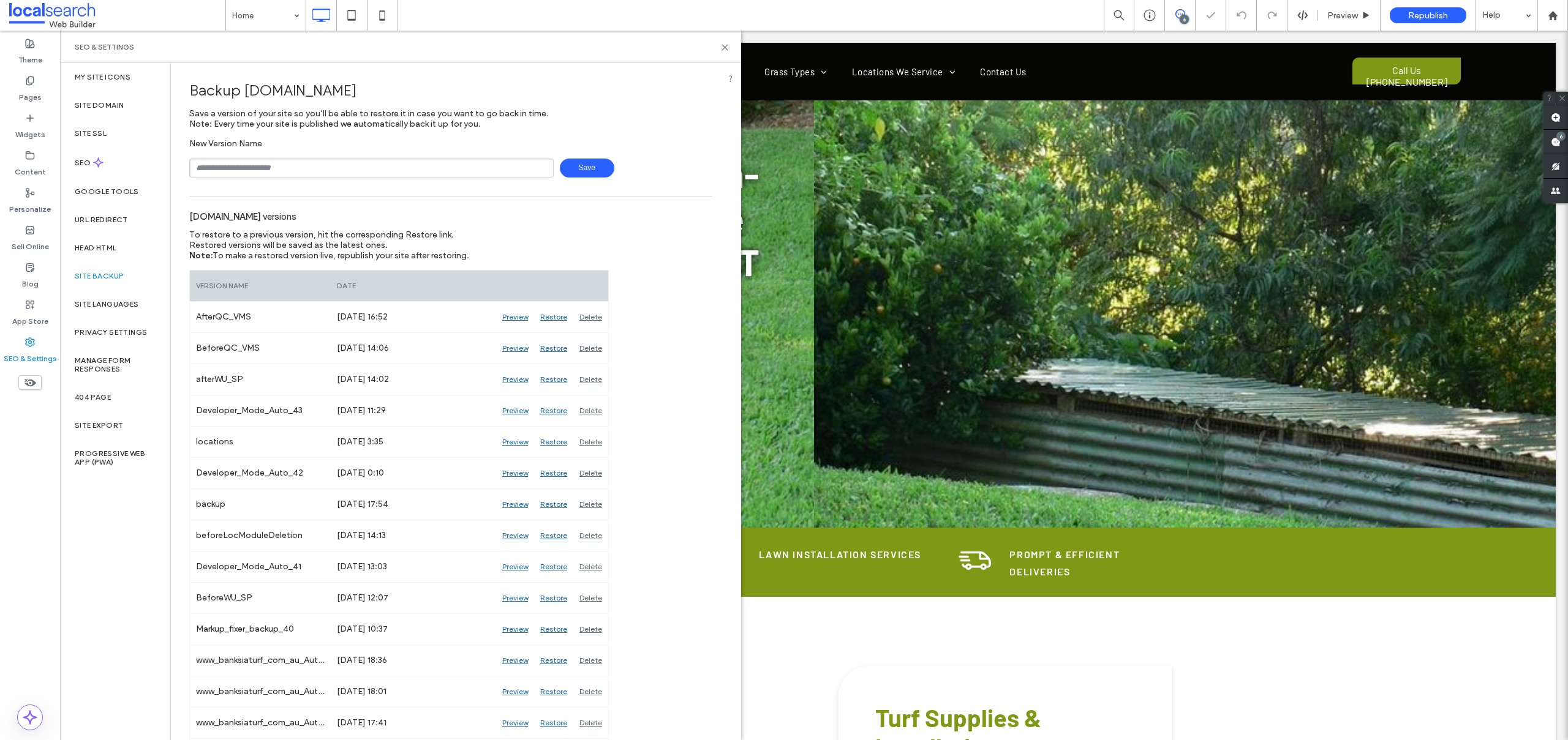
click at [228, 167] on input "text" at bounding box center [372, 168] width 365 height 19
type input "**********"
click at [580, 165] on span "Save" at bounding box center [587, 168] width 54 height 19
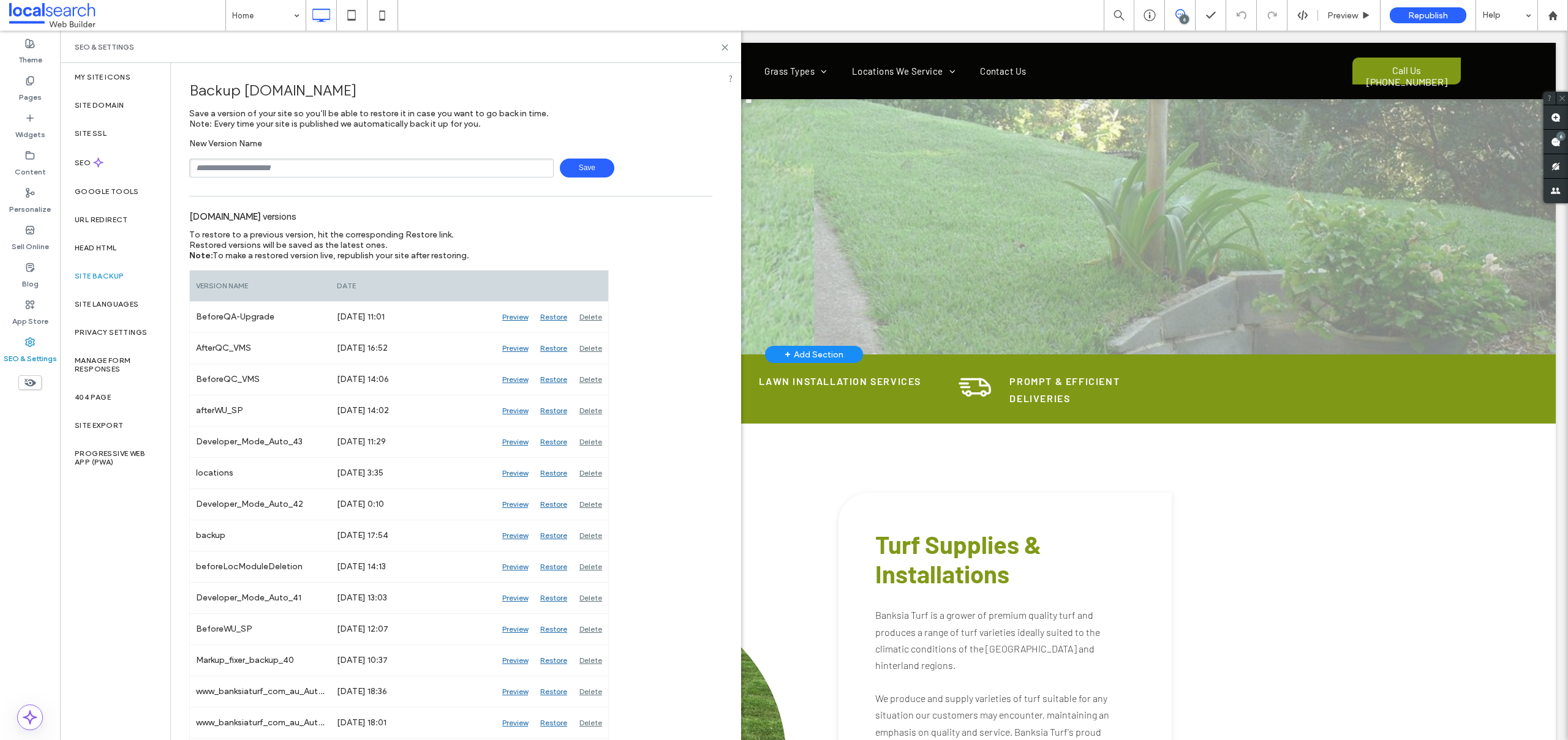
scroll to position [206, 0]
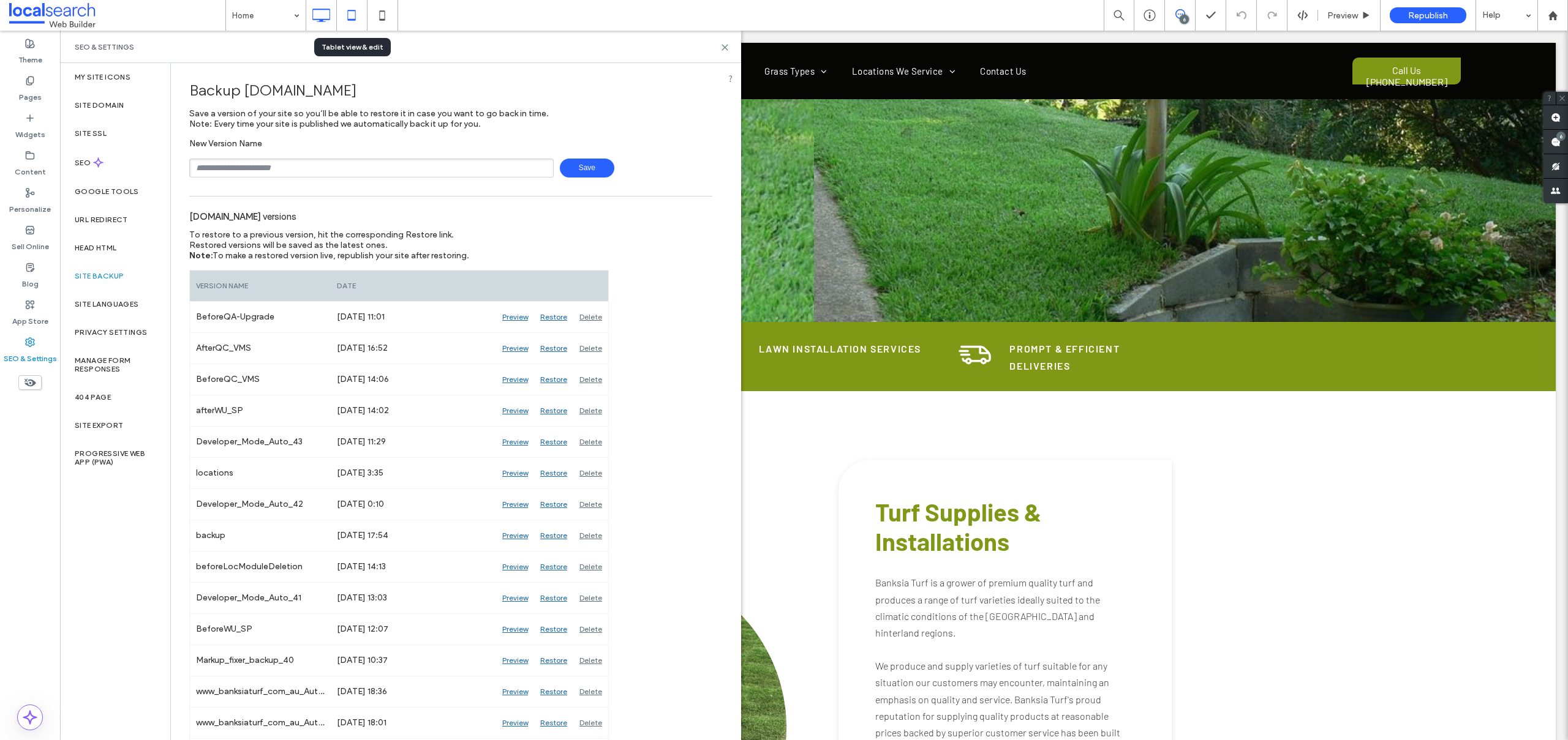
click at [348, 15] on icon at bounding box center [351, 15] width 24 height 24
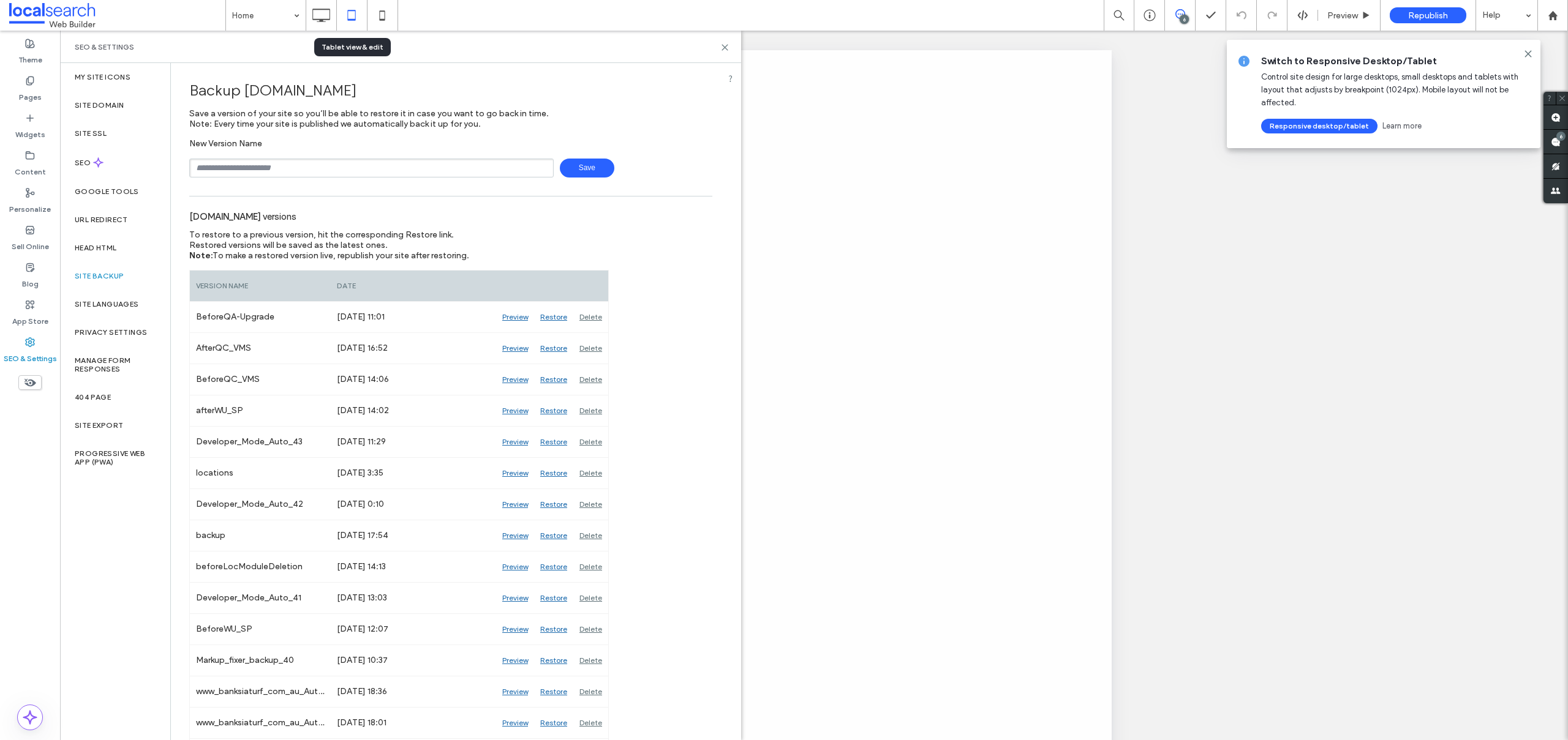
scroll to position [0, 0]
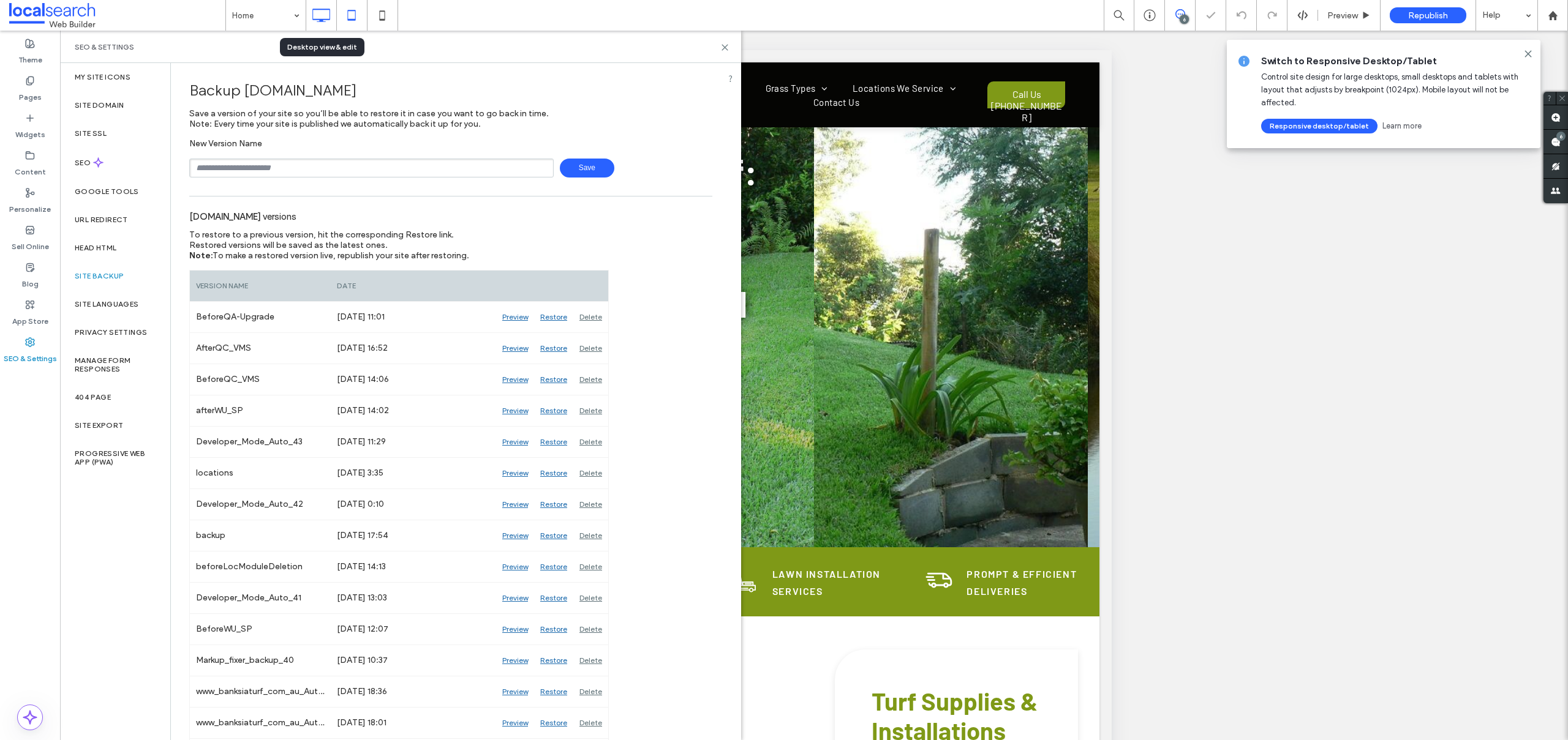
click at [326, 5] on icon at bounding box center [320, 15] width 24 height 24
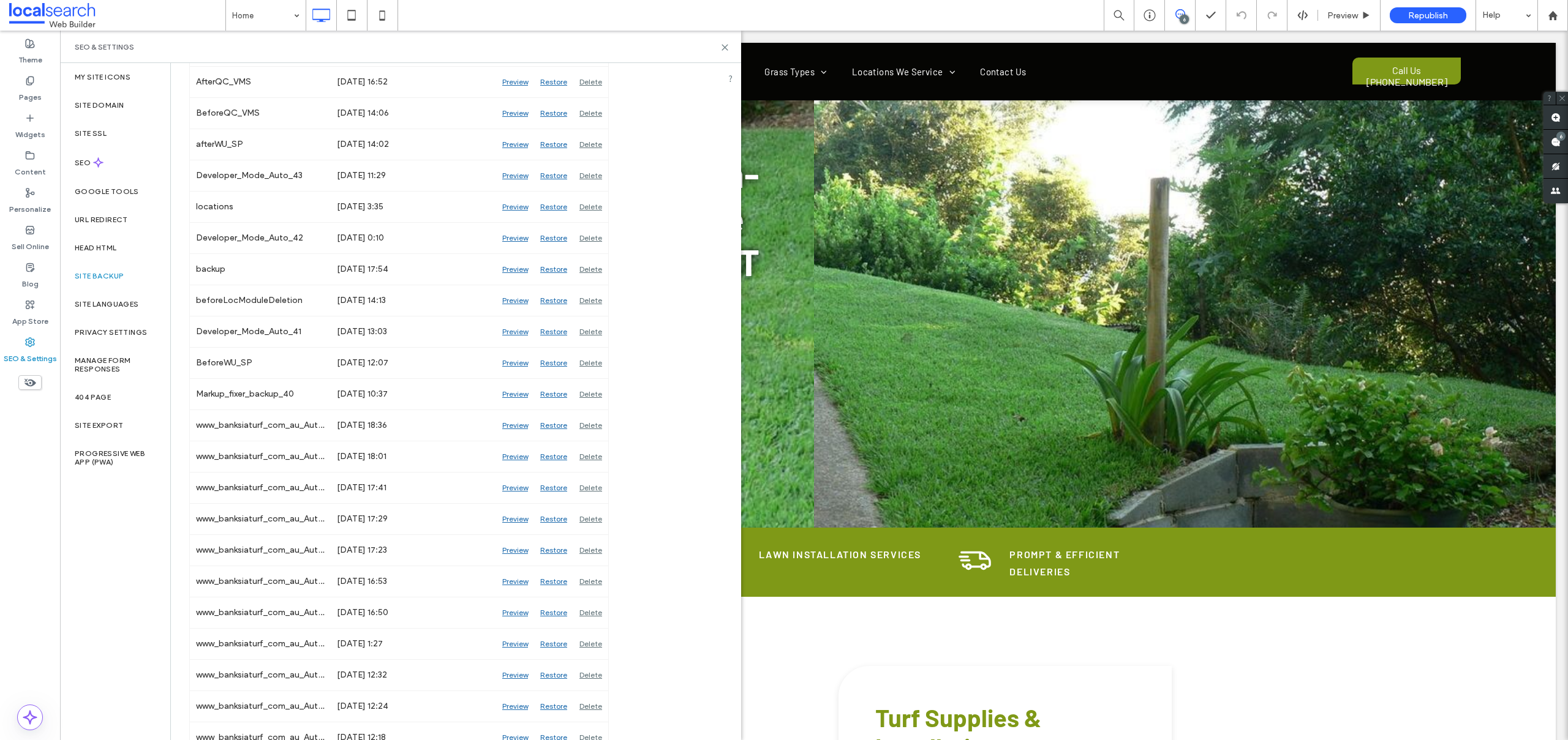
scroll to position [133, 0]
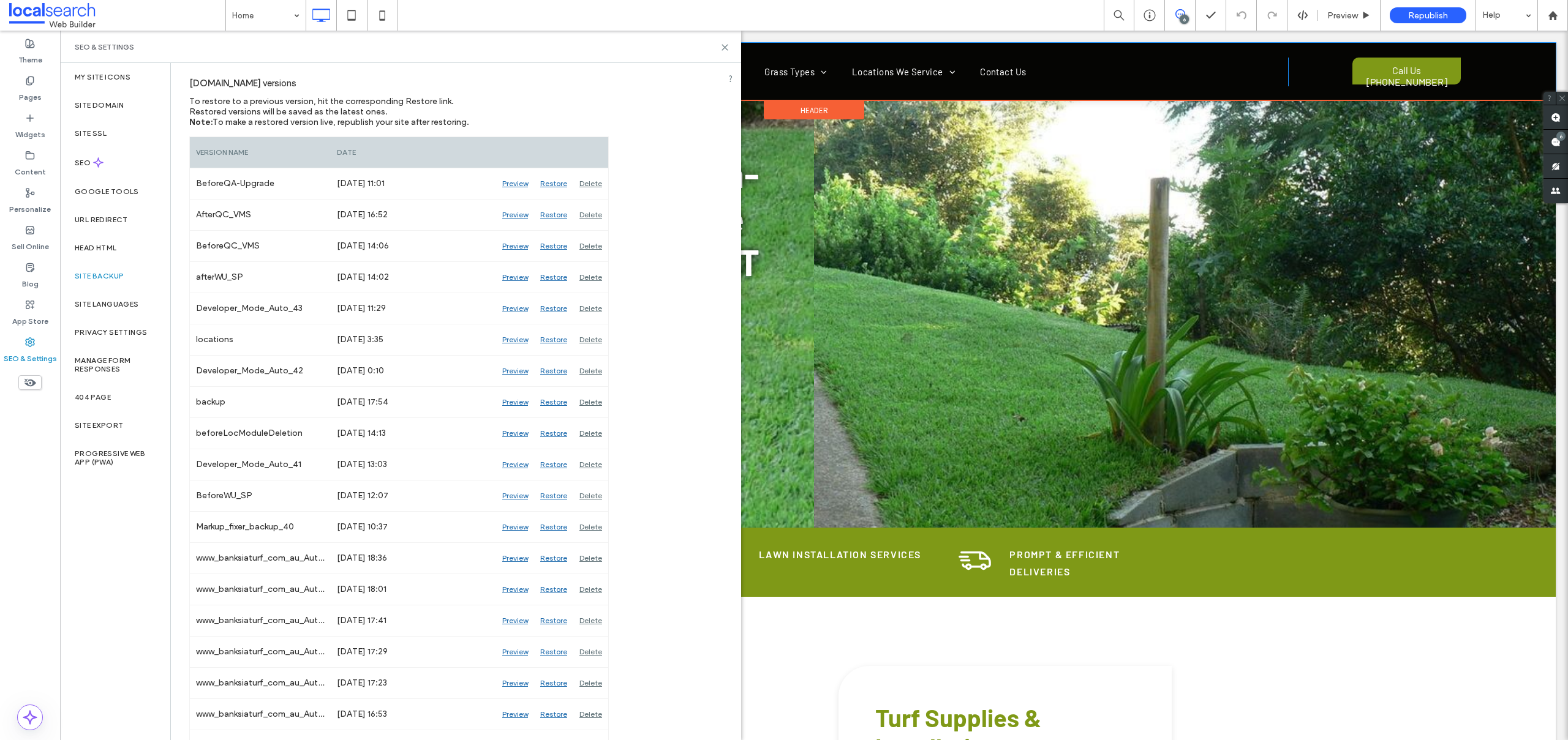
click at [1543, 57] on div "Click To Paste Home Grass Types Greenlees Park Couch Grass Sapphire Buffalo Gra…" at bounding box center [814, 71] width 1484 height 57
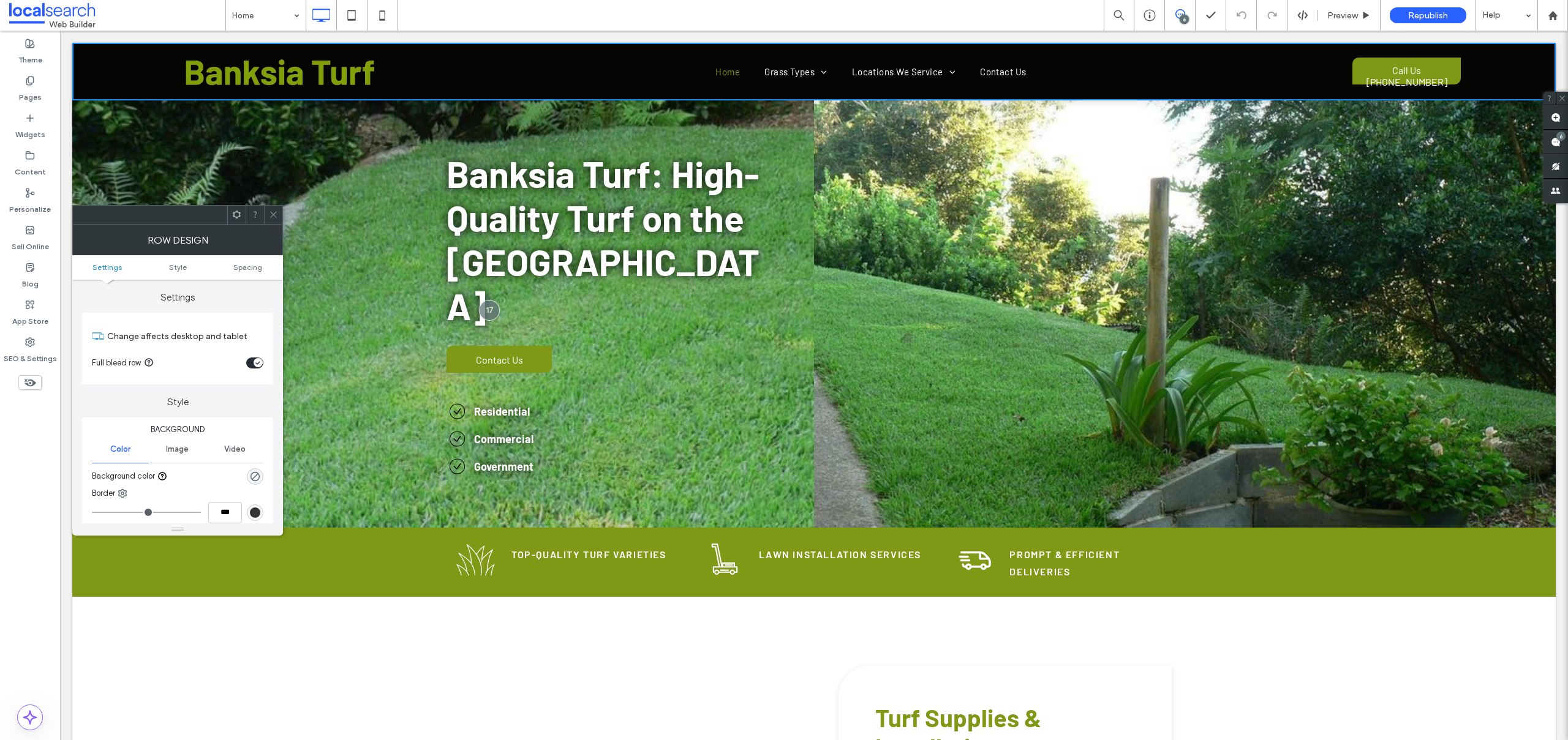
click at [273, 212] on icon at bounding box center [273, 215] width 9 height 9
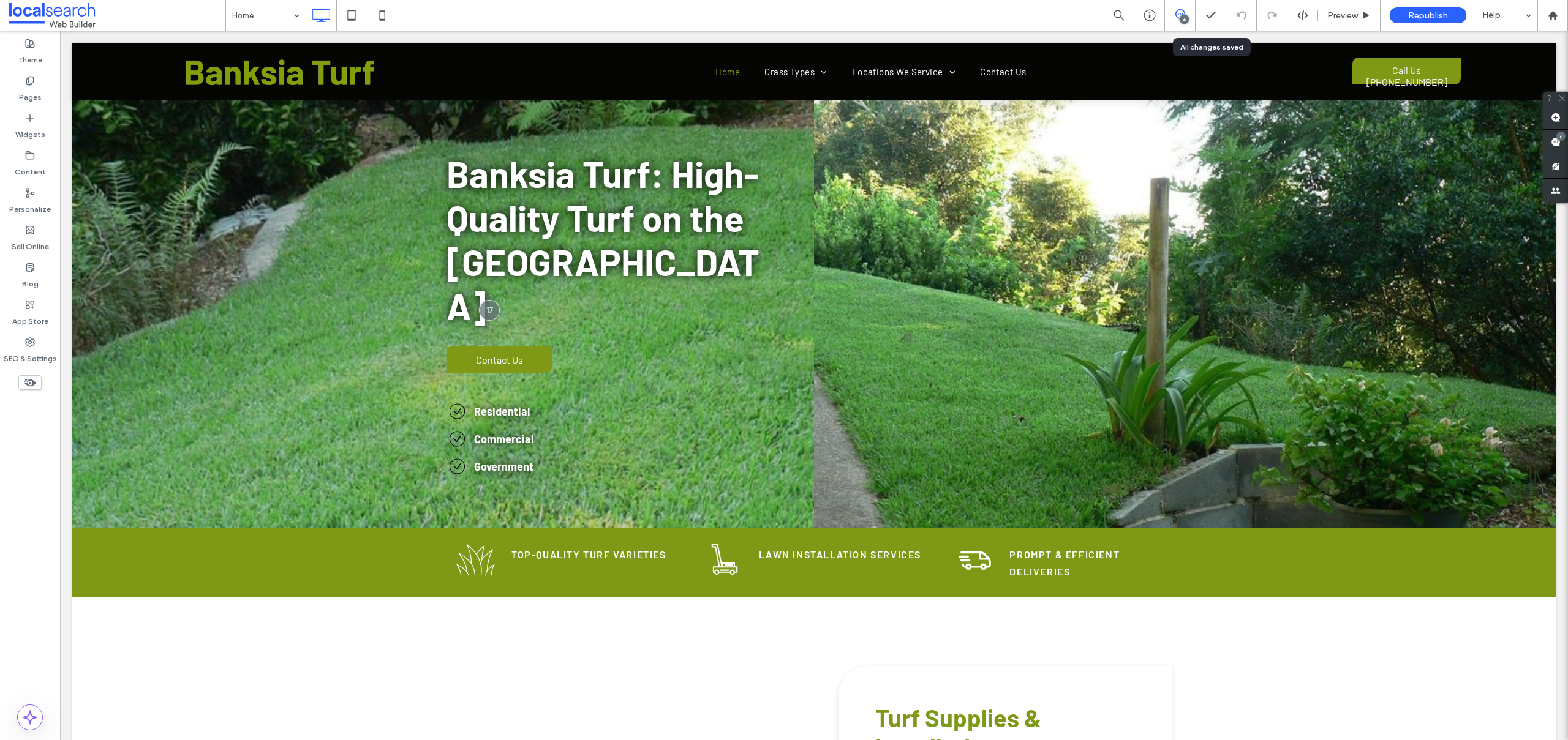
click at [1182, 11] on icon at bounding box center [1180, 14] width 10 height 10
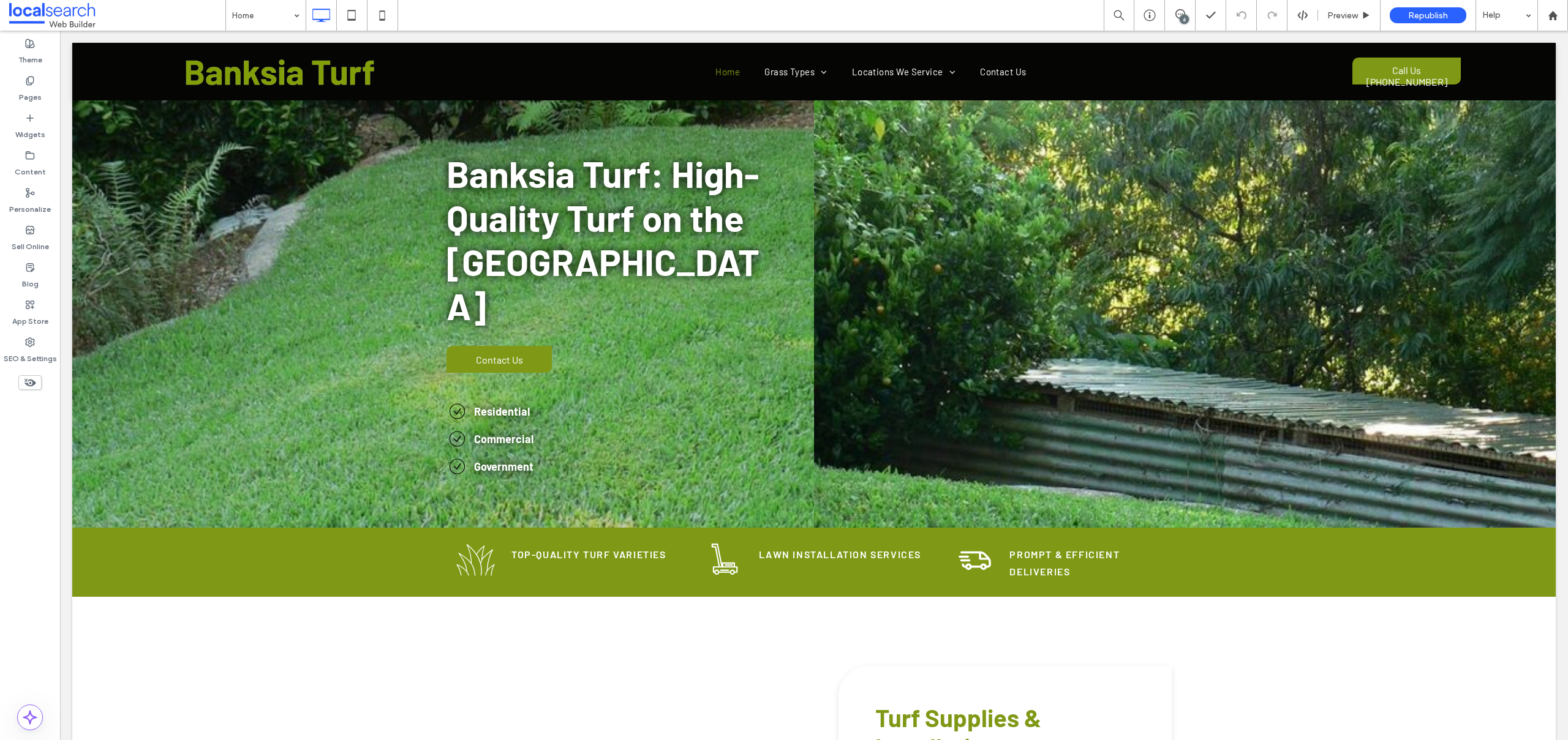
click at [1182, 16] on div "6" at bounding box center [1184, 19] width 9 height 9
click at [1555, 128] on span at bounding box center [1555, 117] width 24 height 24
click at [1555, 118] on use at bounding box center [1555, 117] width 10 height 10
click at [1565, 151] on span at bounding box center [1555, 141] width 24 height 24
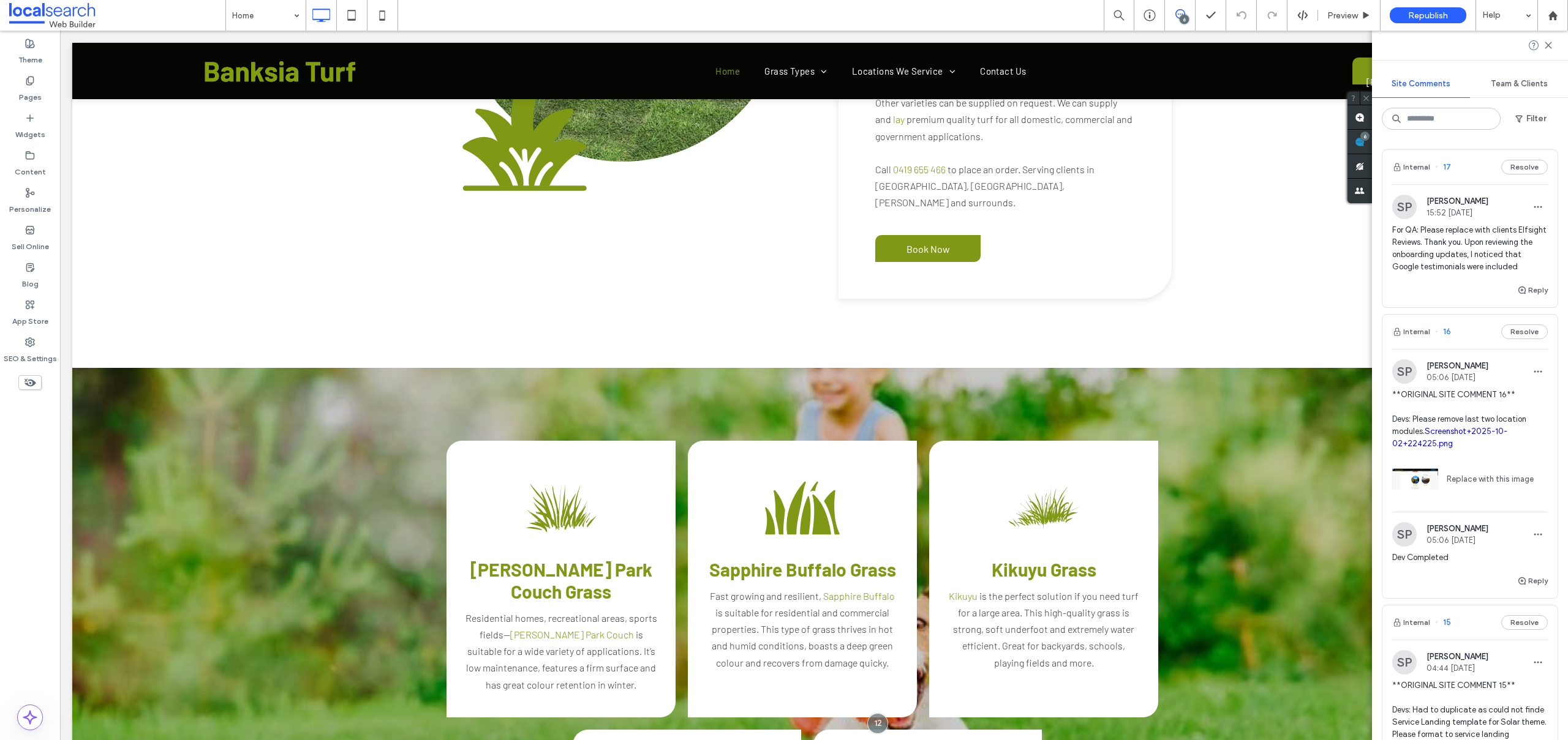
scroll to position [716, 0]
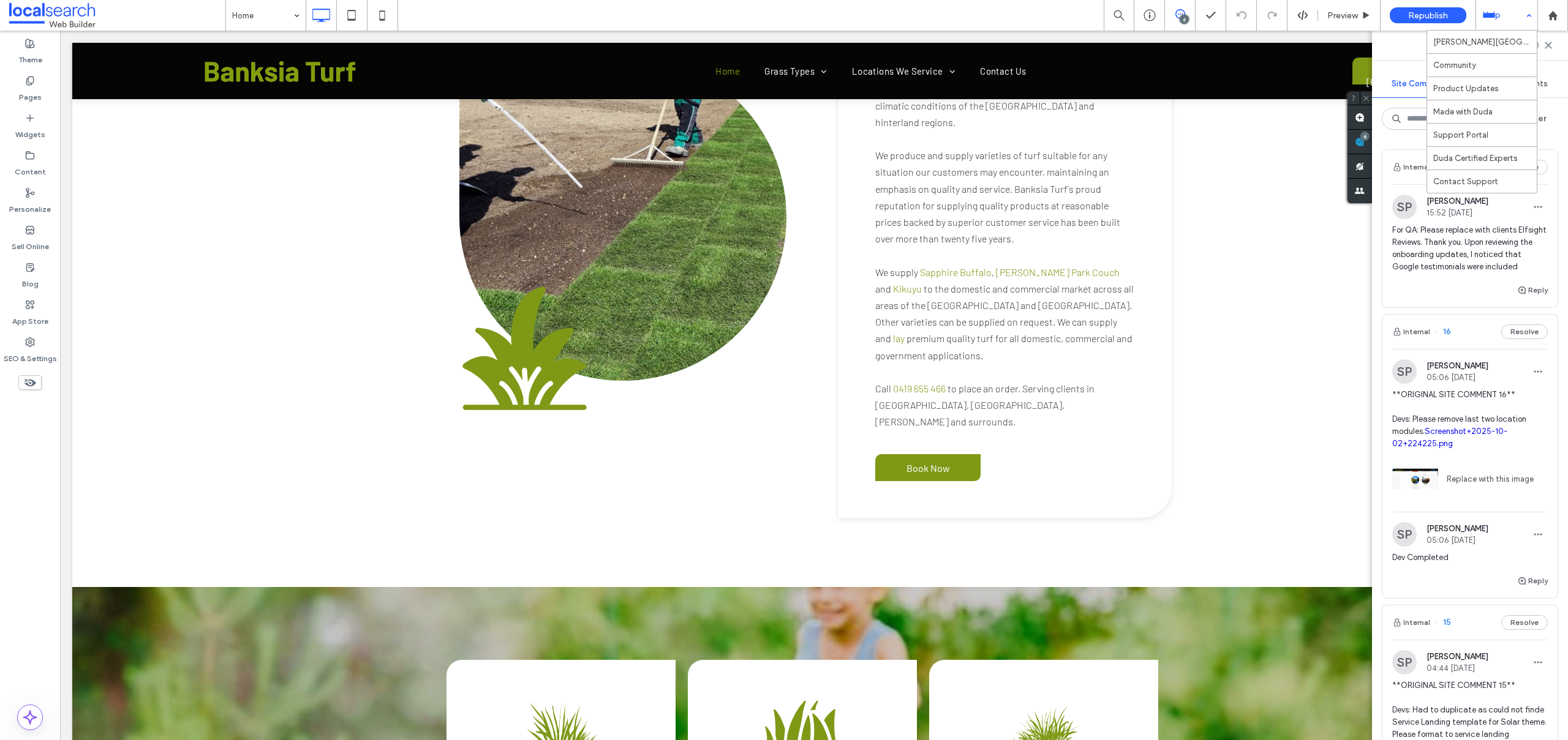
click at [1512, 19] on div "Help" at bounding box center [1506, 15] width 62 height 31
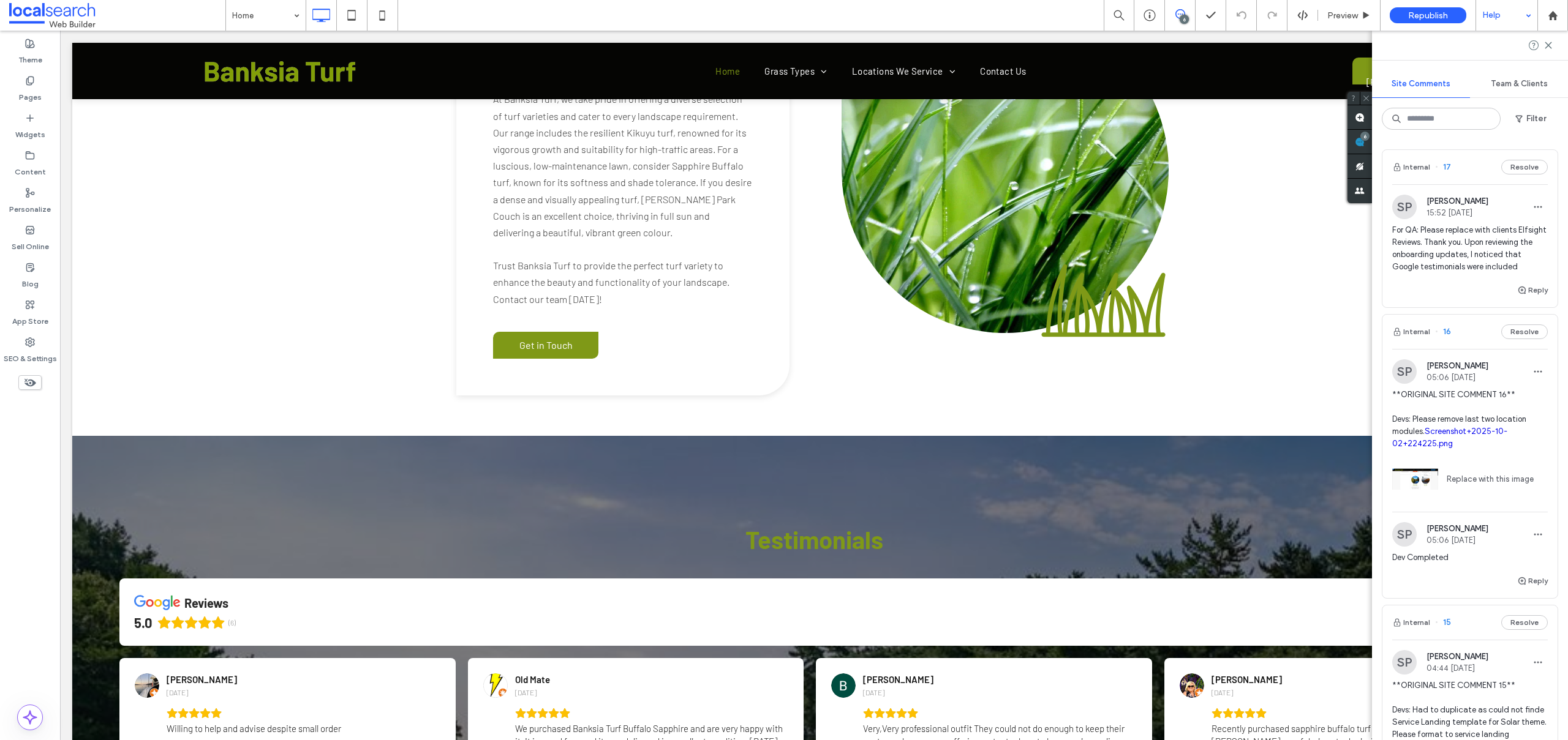
scroll to position [2489, 0]
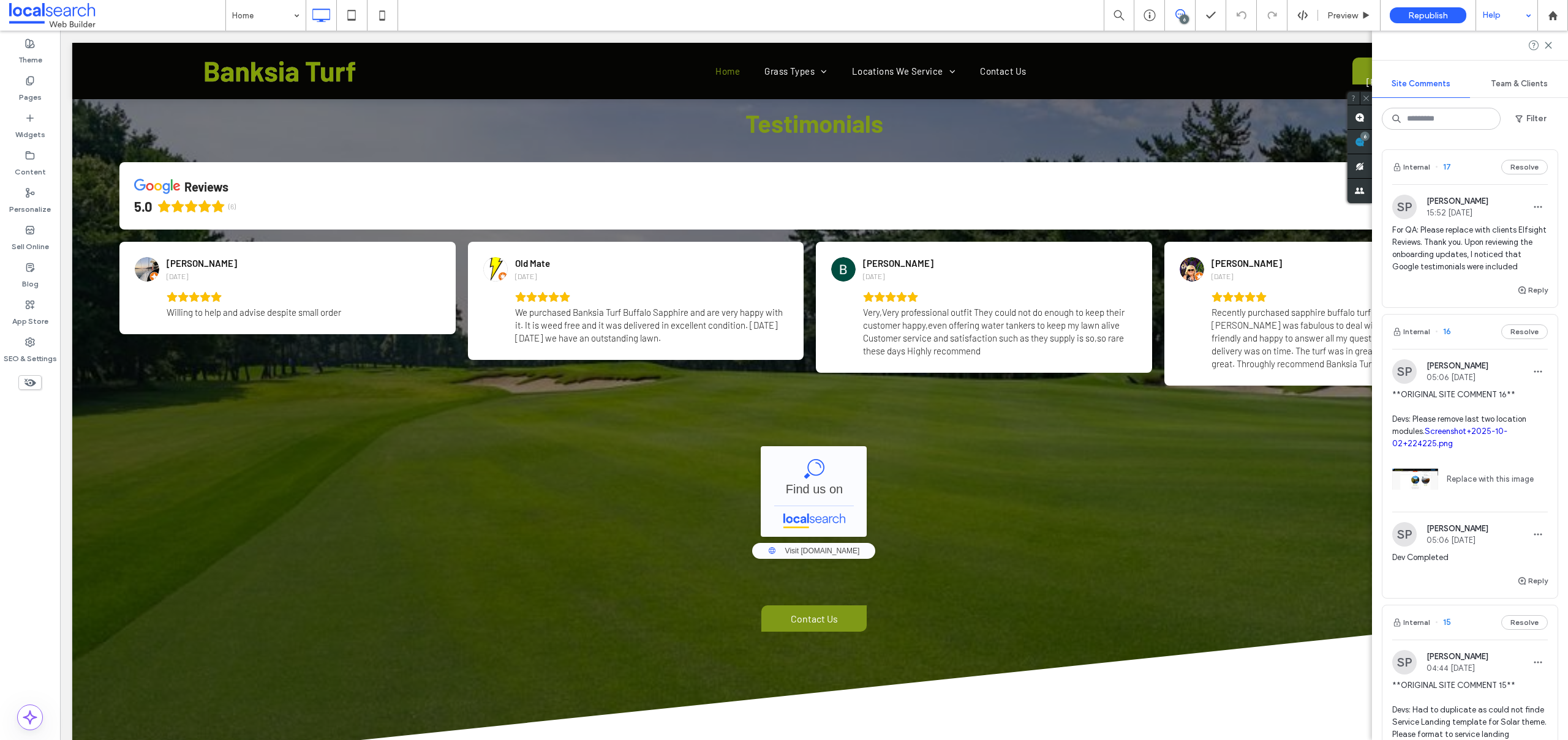
click at [39, 375] on div at bounding box center [30, 383] width 60 height 27
click at [41, 365] on div "SEO & Settings" at bounding box center [30, 350] width 60 height 37
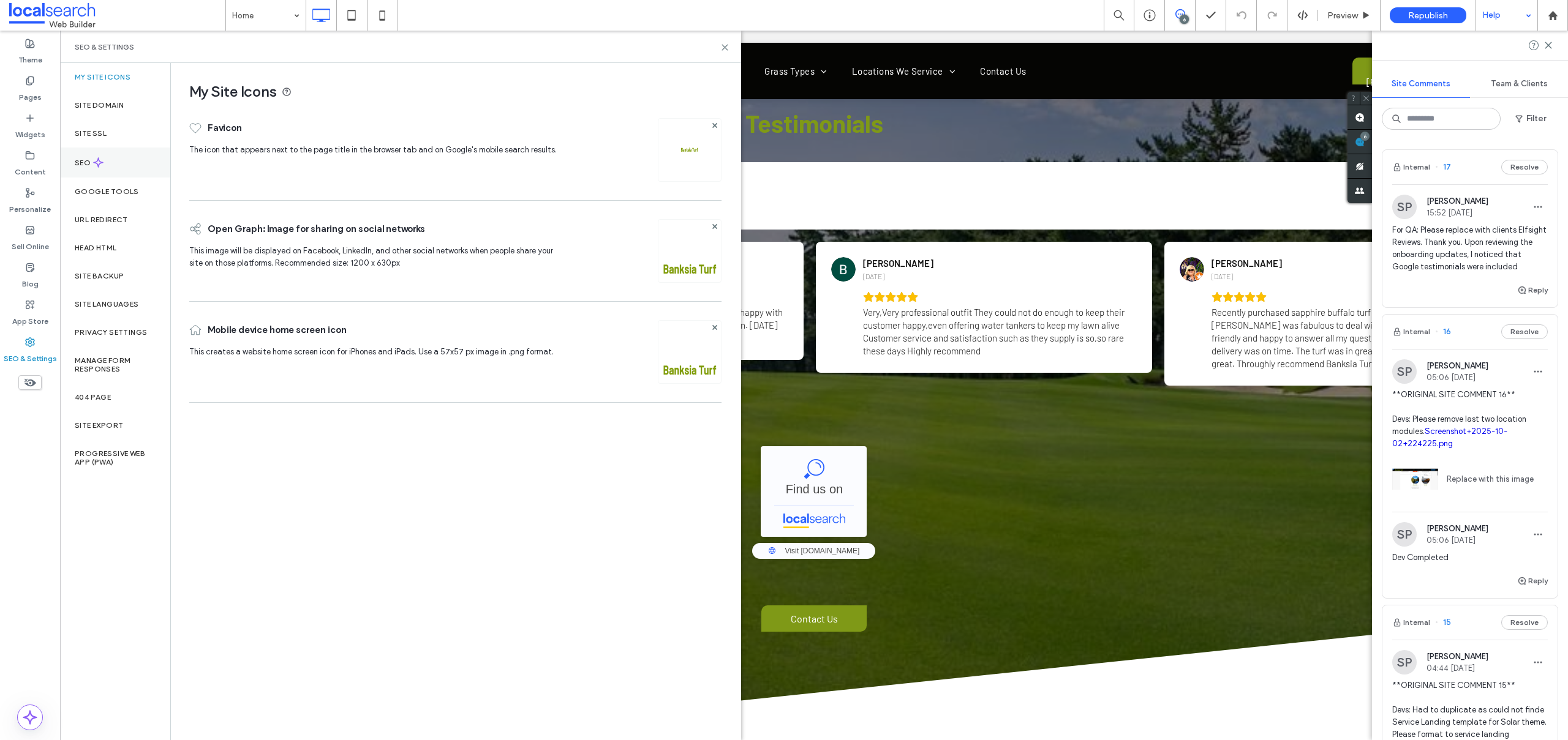
click at [102, 159] on icon at bounding box center [98, 162] width 10 height 10
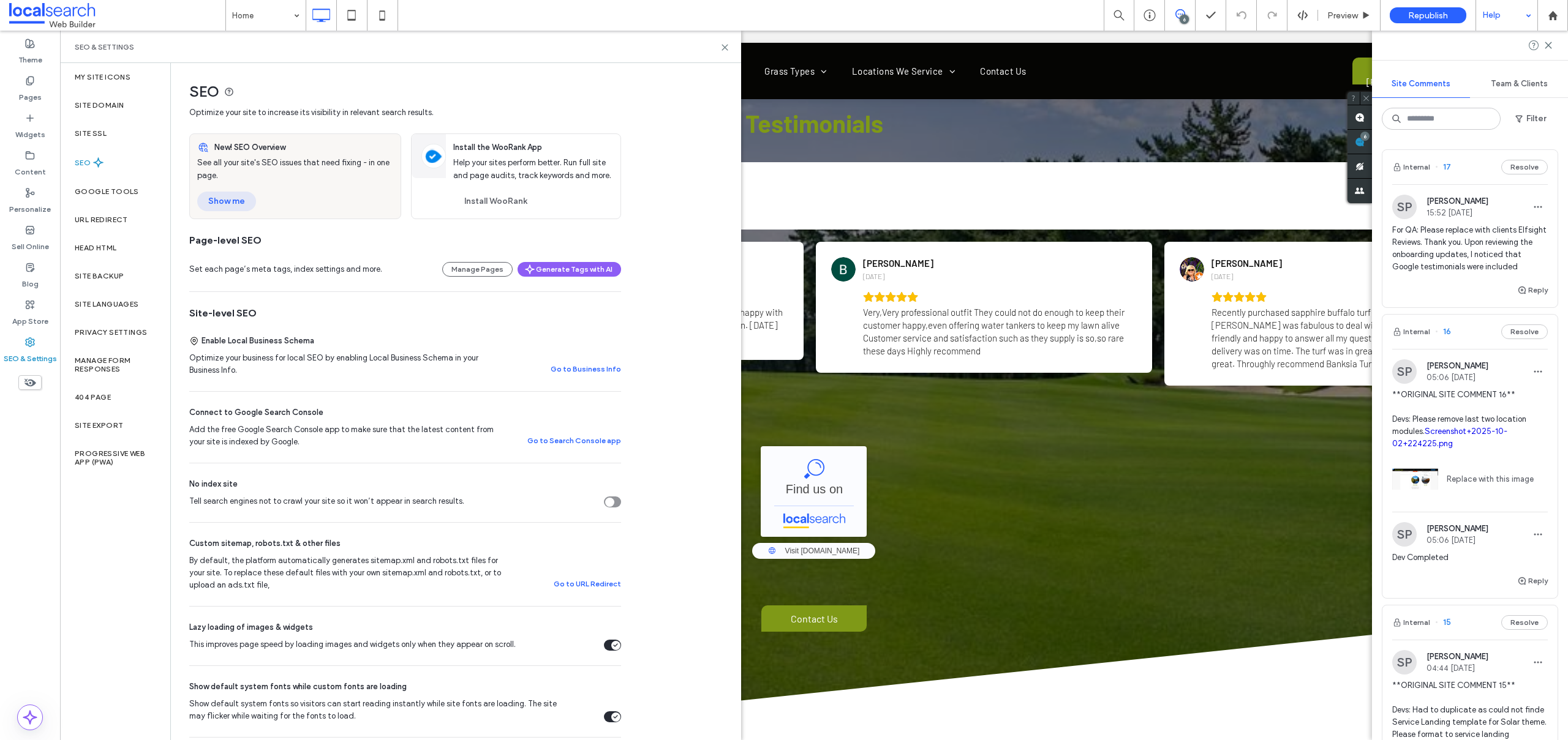
click at [230, 199] on button "Show me" at bounding box center [226, 201] width 59 height 20
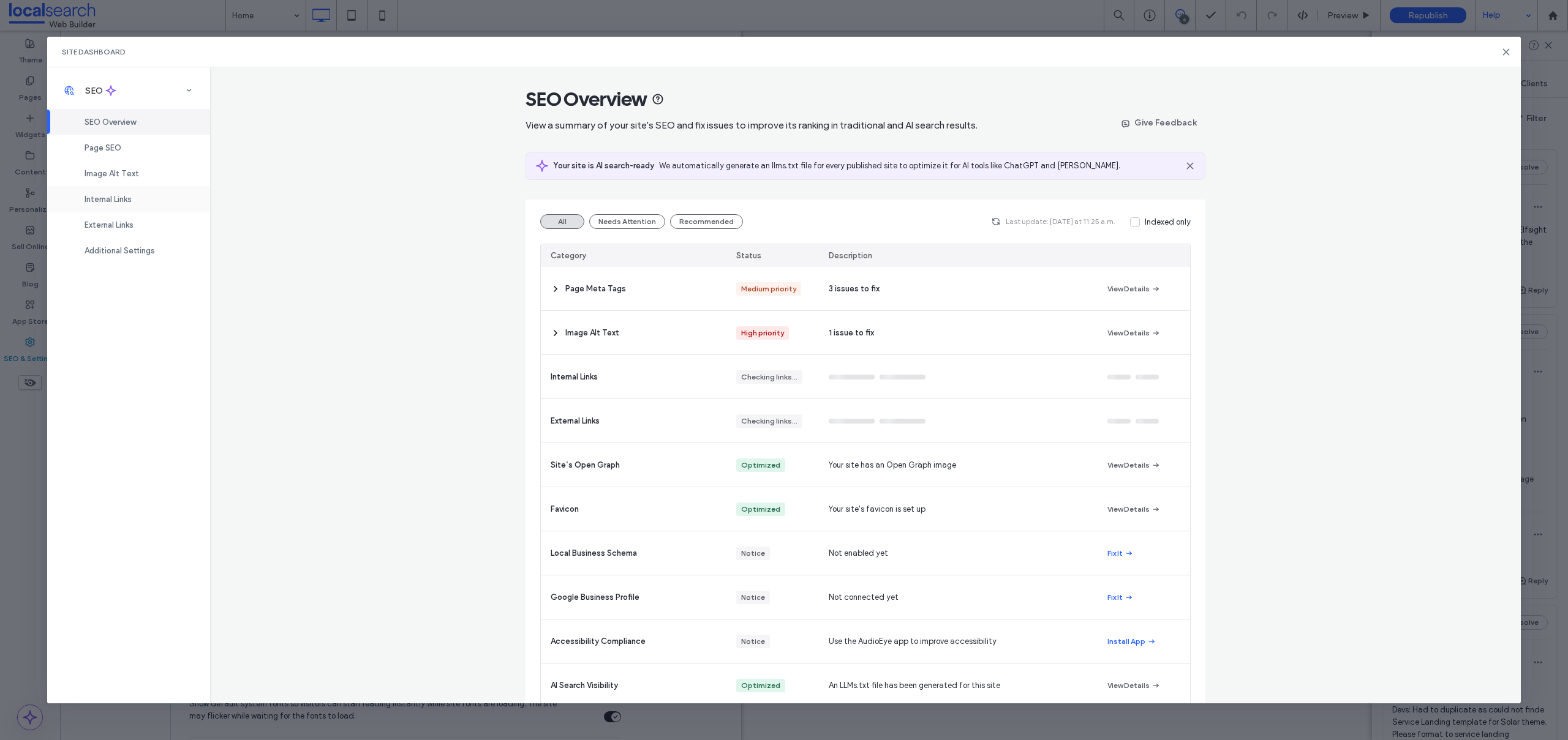
click at [140, 200] on div "Internal Links" at bounding box center [129, 199] width 163 height 25
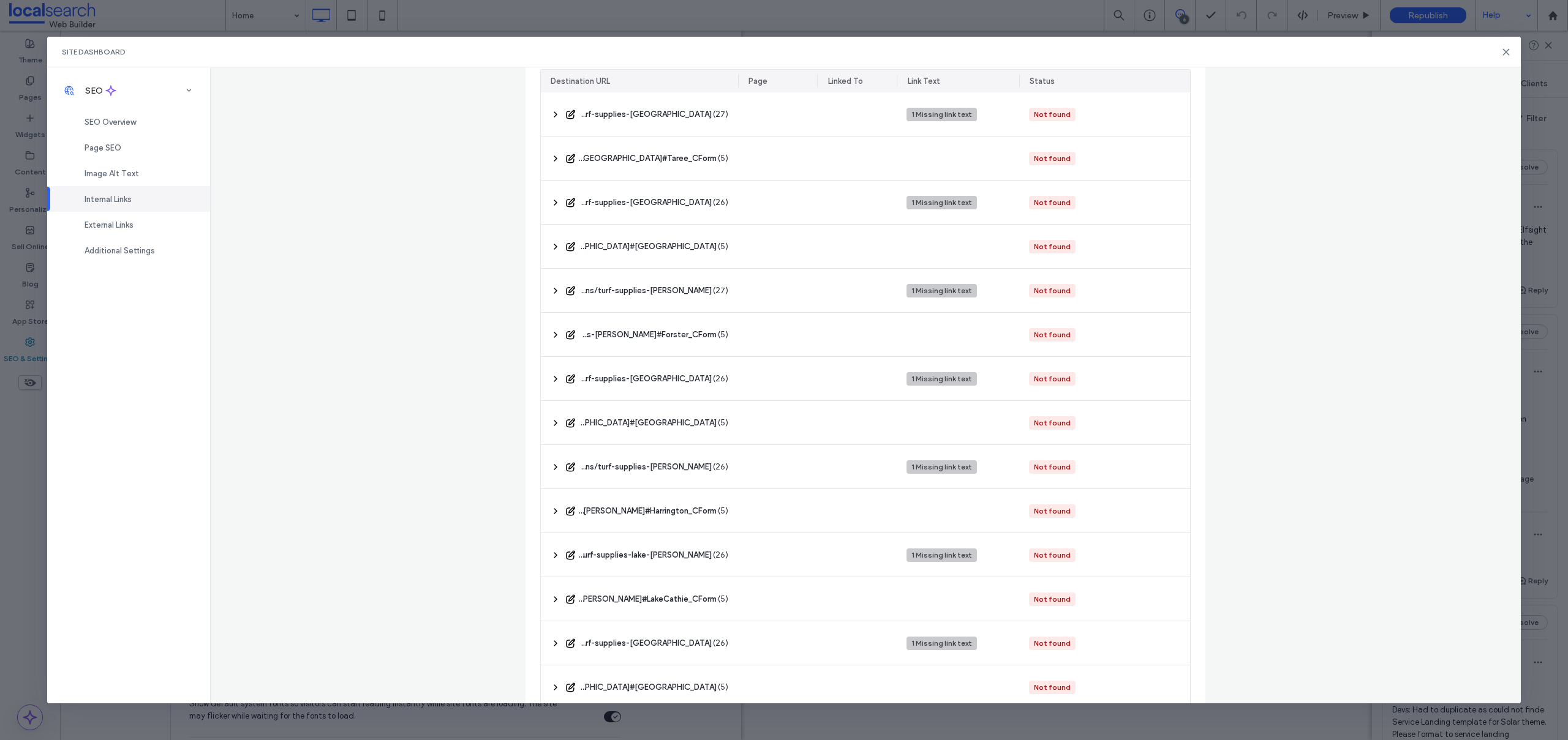
scroll to position [0, 0]
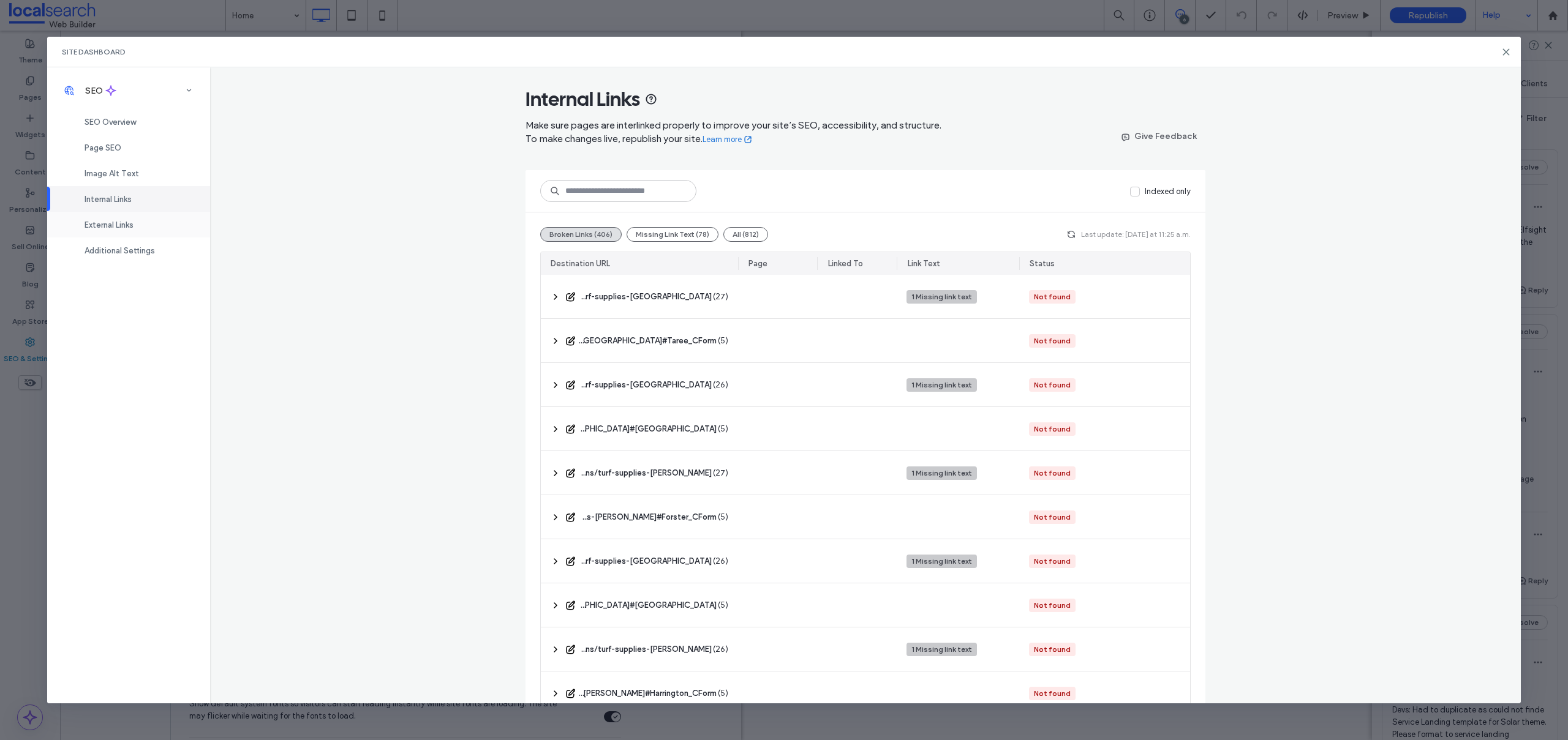
click at [127, 225] on span "External Links" at bounding box center [109, 225] width 49 height 9
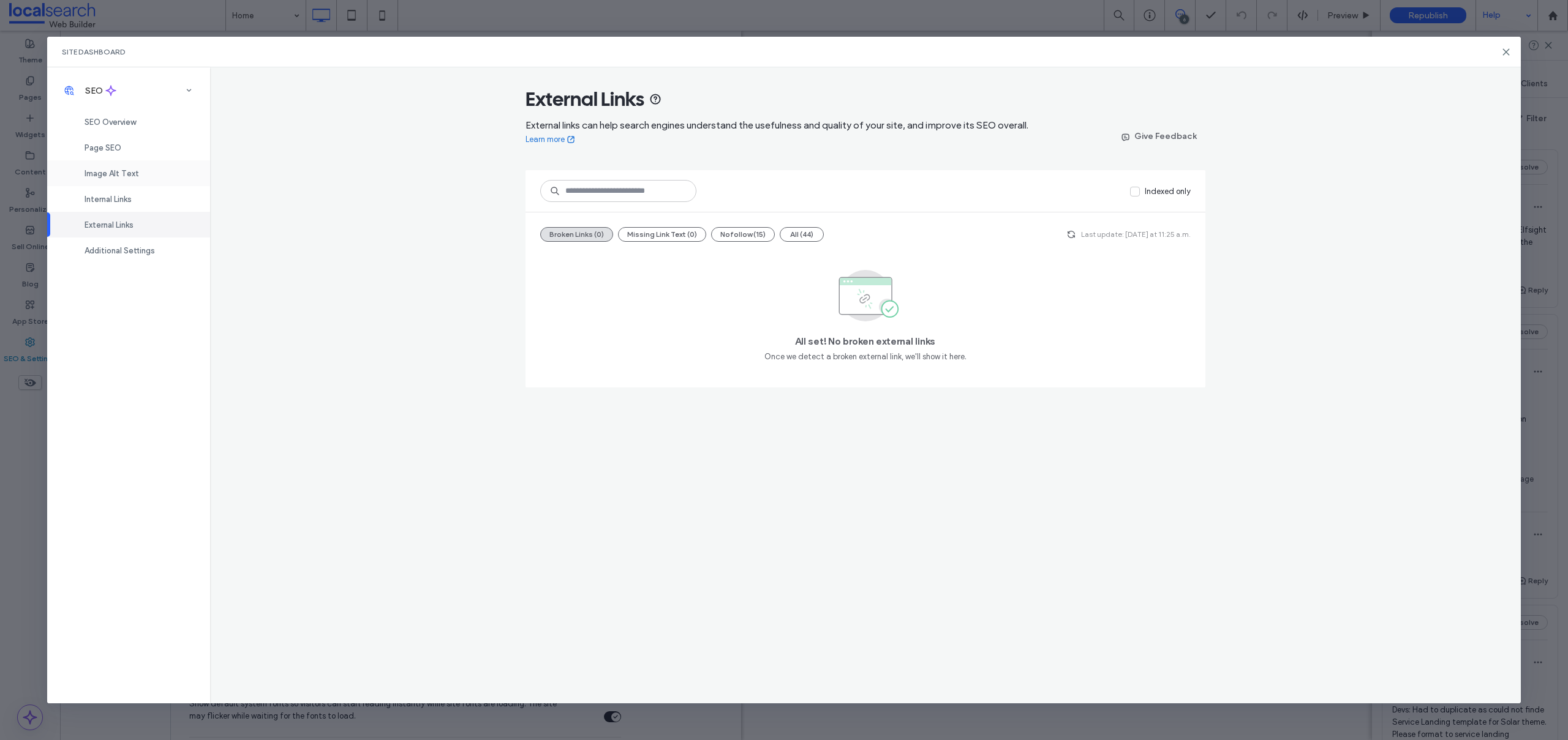
click at [126, 169] on span "Image Alt Text" at bounding box center [112, 173] width 54 height 9
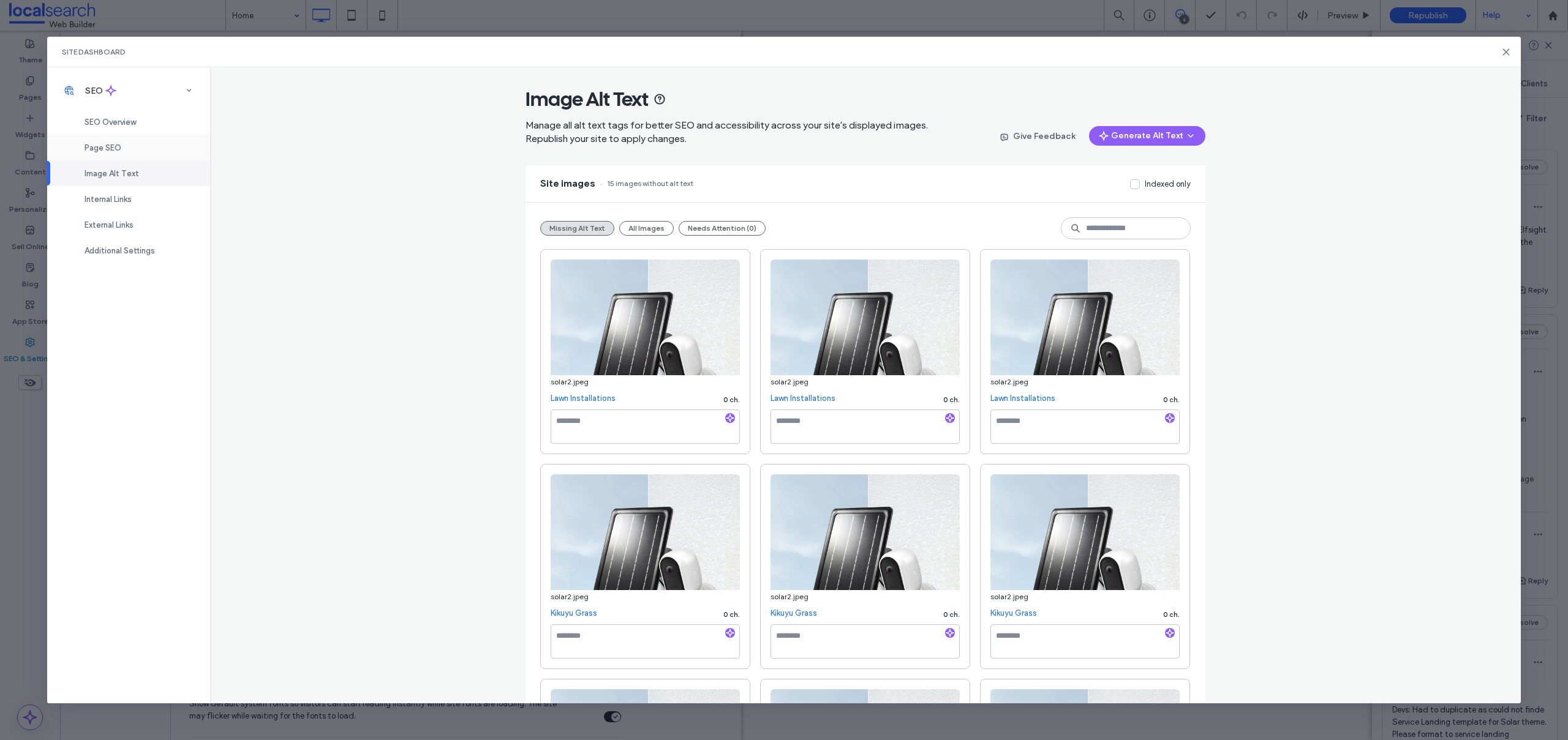
click at [111, 145] on span "Page SEO" at bounding box center [102, 148] width 37 height 9
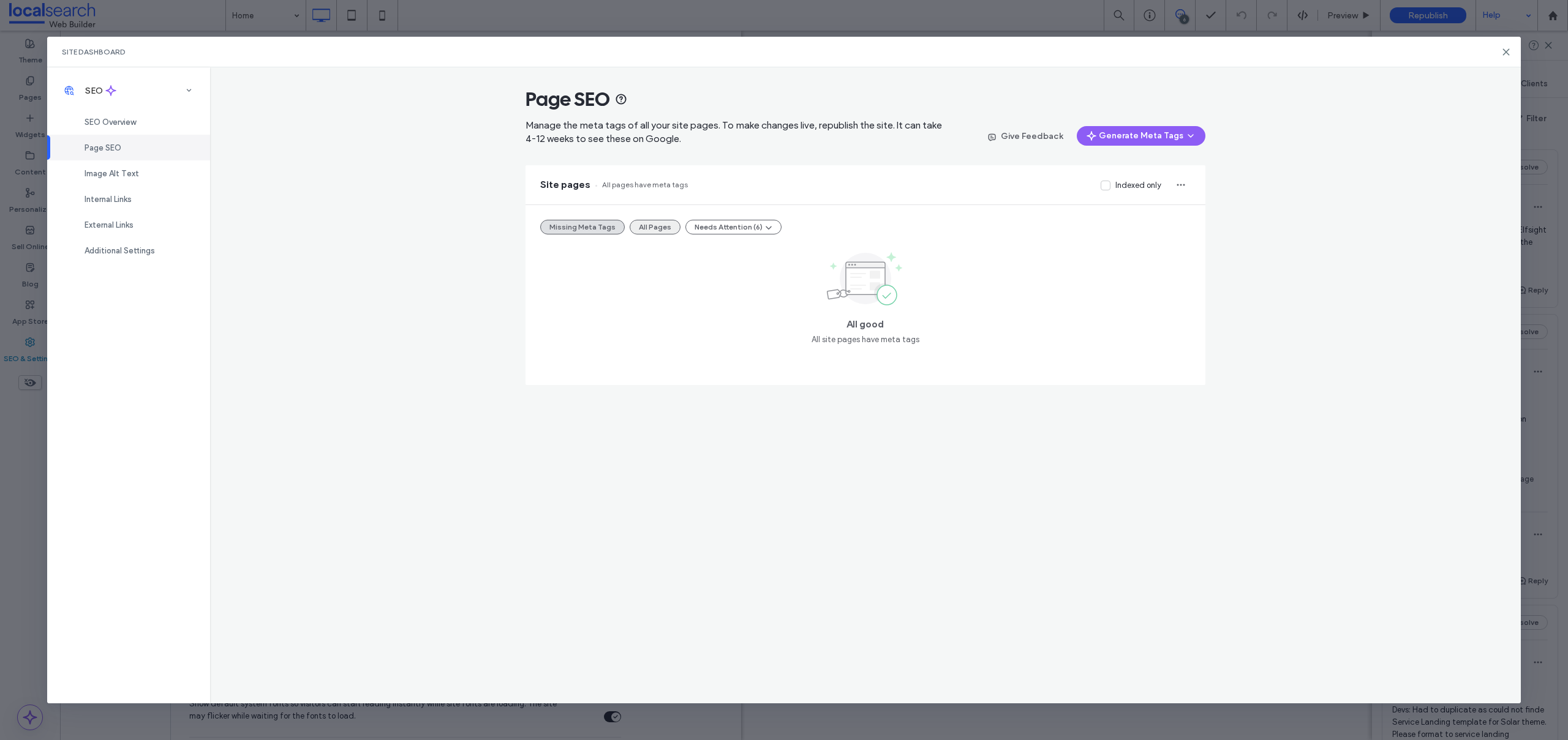
click at [669, 233] on button "All Pages" at bounding box center [655, 227] width 51 height 15
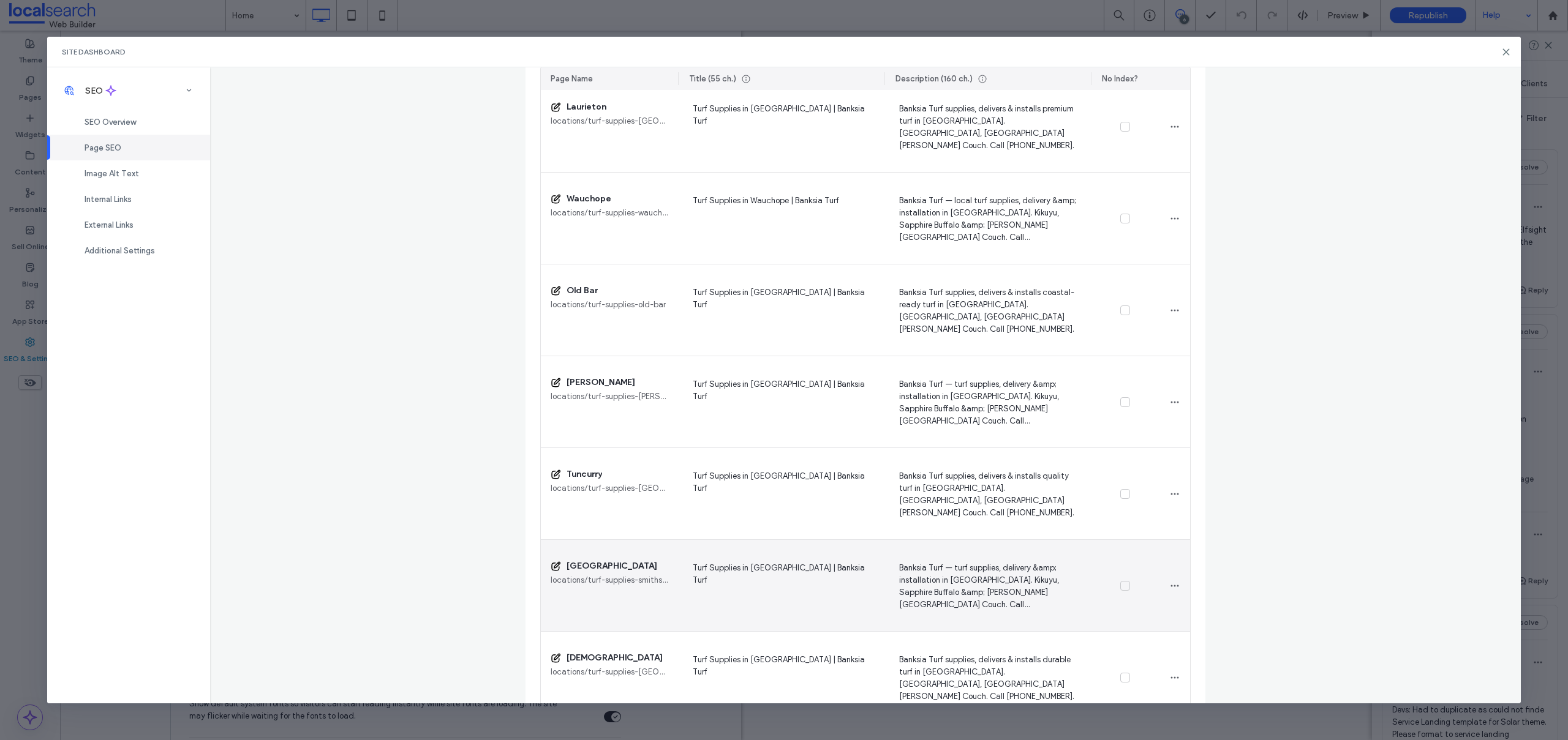
scroll to position [1365, 0]
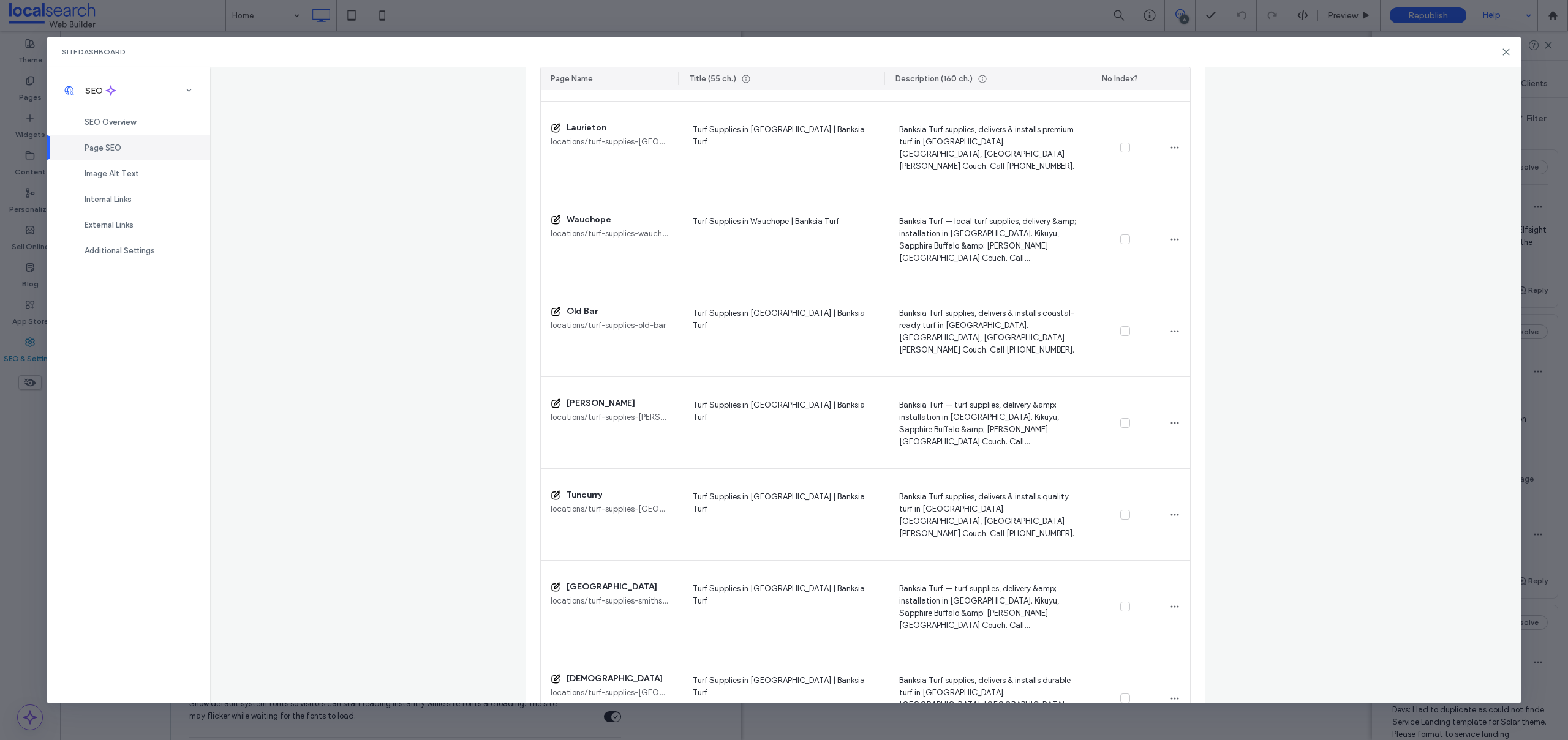
click at [1506, 50] on icon at bounding box center [1505, 52] width 10 height 10
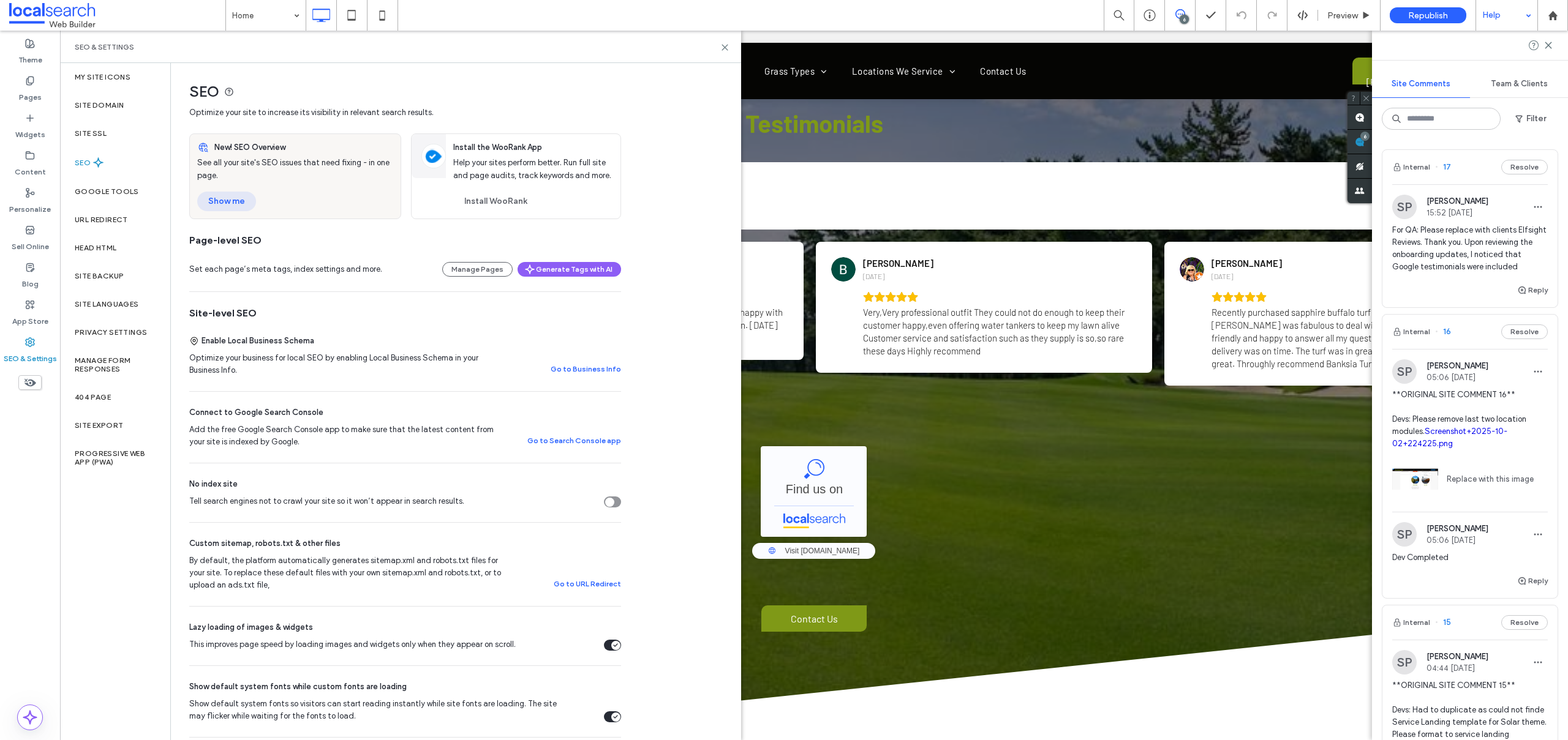
click at [234, 205] on button "Show me" at bounding box center [226, 201] width 59 height 20
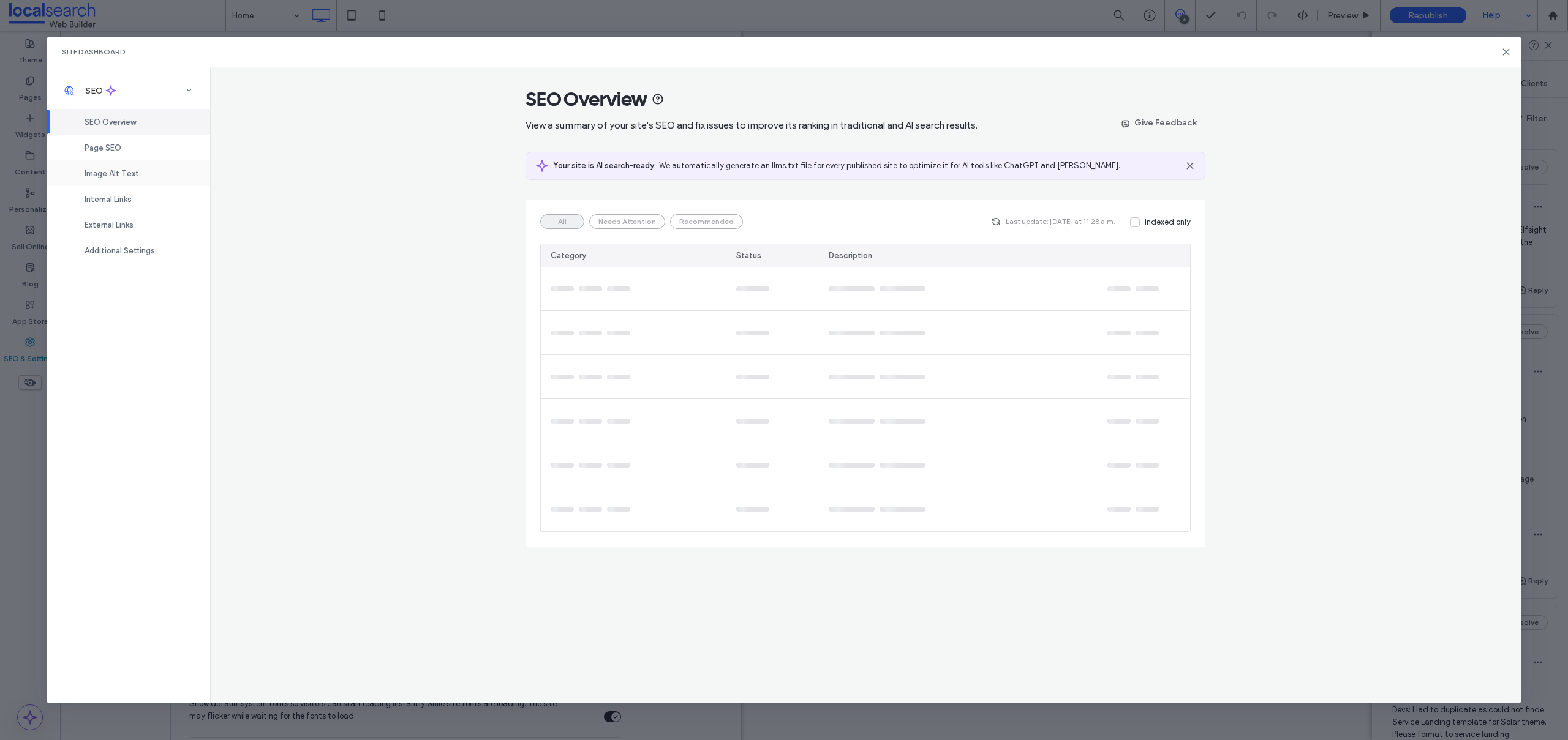
click at [141, 169] on div "Image Alt Text" at bounding box center [129, 173] width 163 height 25
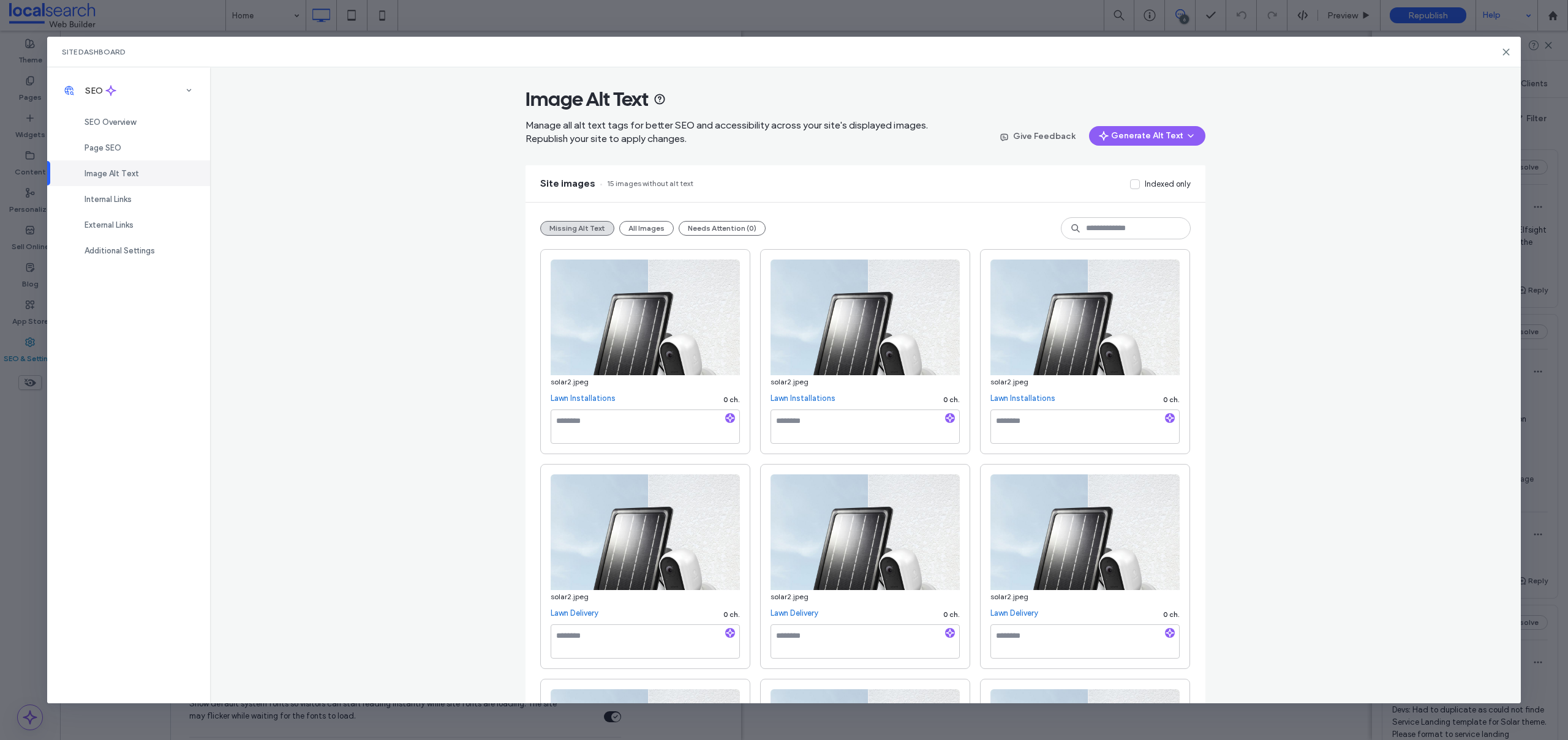
click at [625, 227] on button "All Images" at bounding box center [647, 229] width 54 height 15
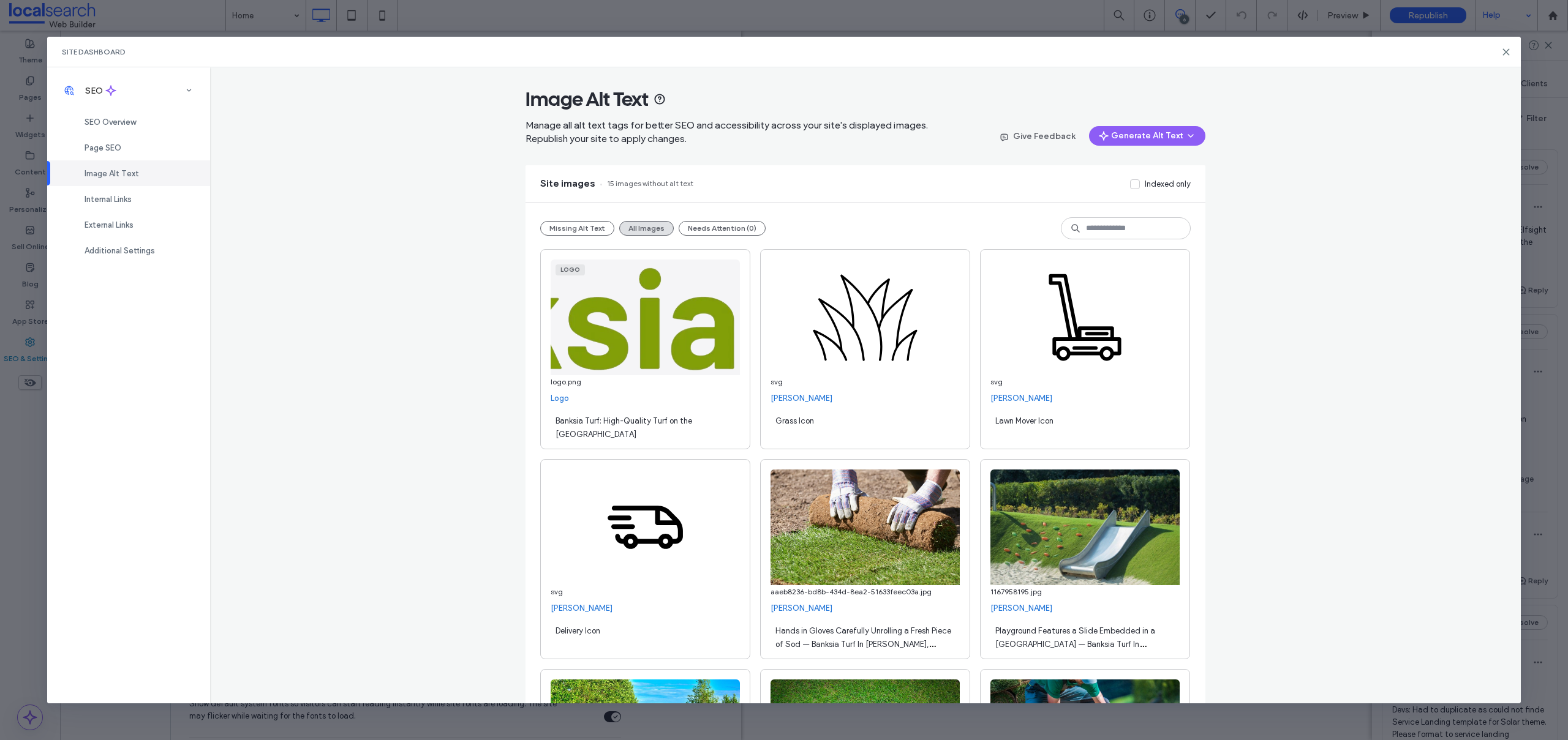
scroll to position [20025, 0]
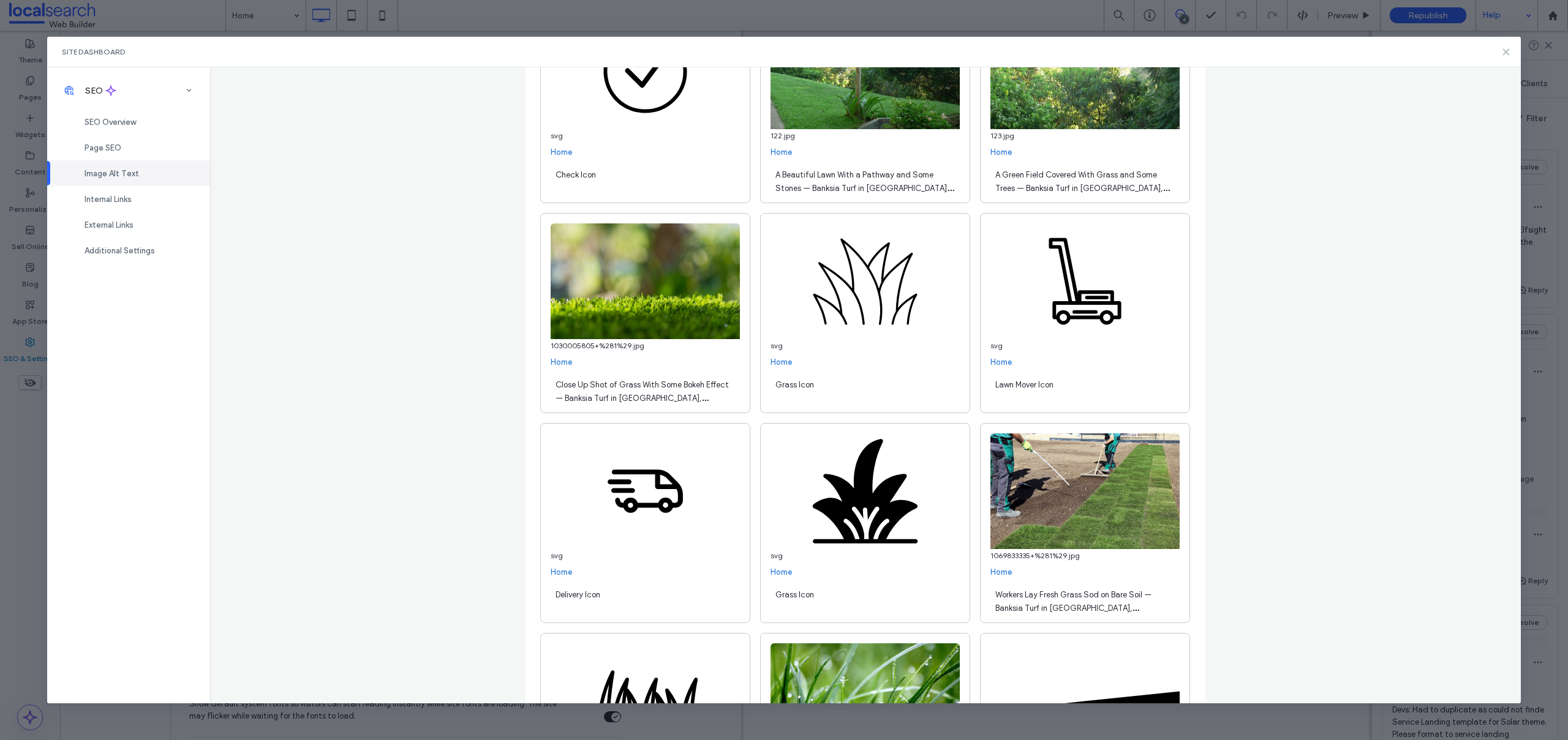
click at [1506, 52] on use at bounding box center [1506, 52] width 5 height 5
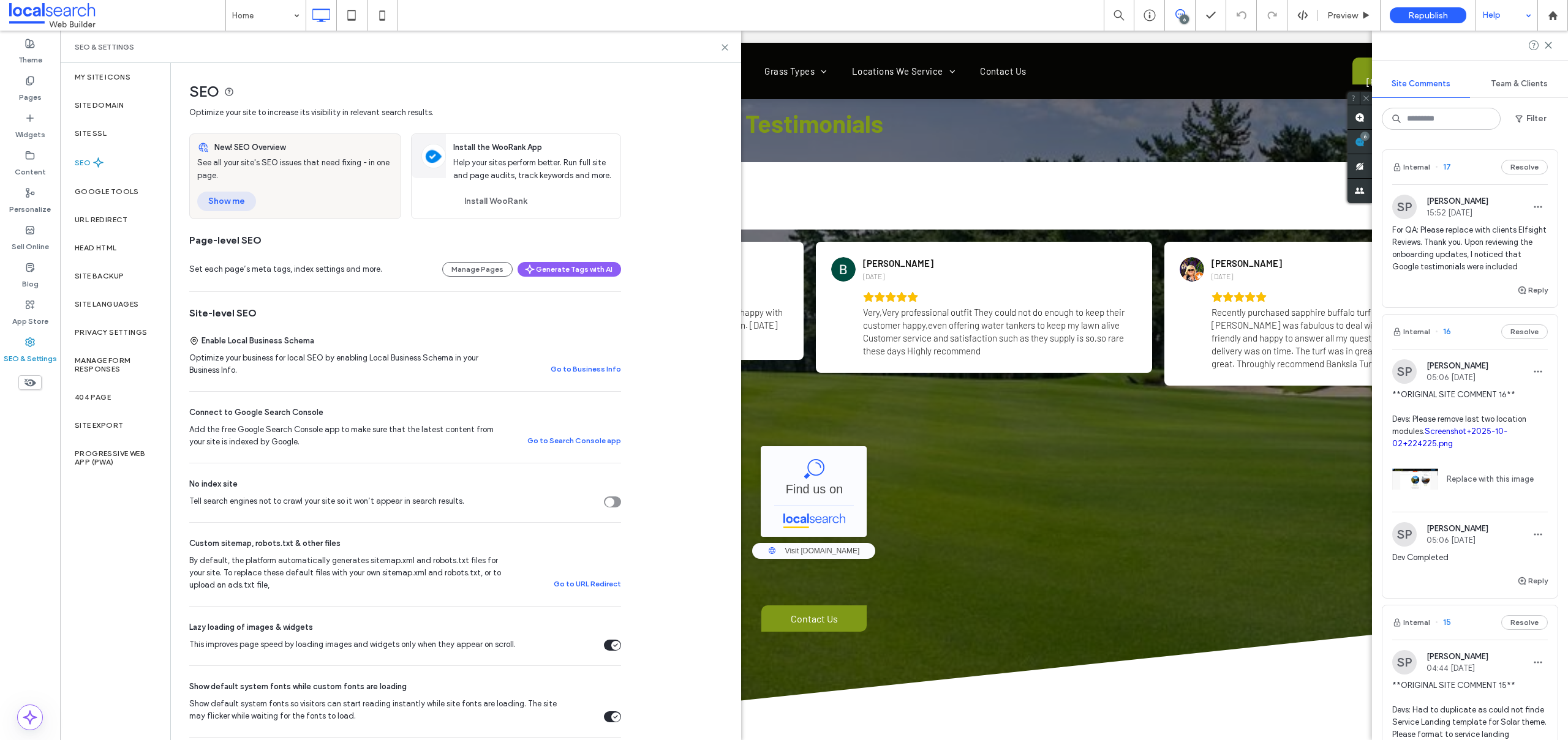
click at [227, 197] on button "Show me" at bounding box center [226, 201] width 59 height 20
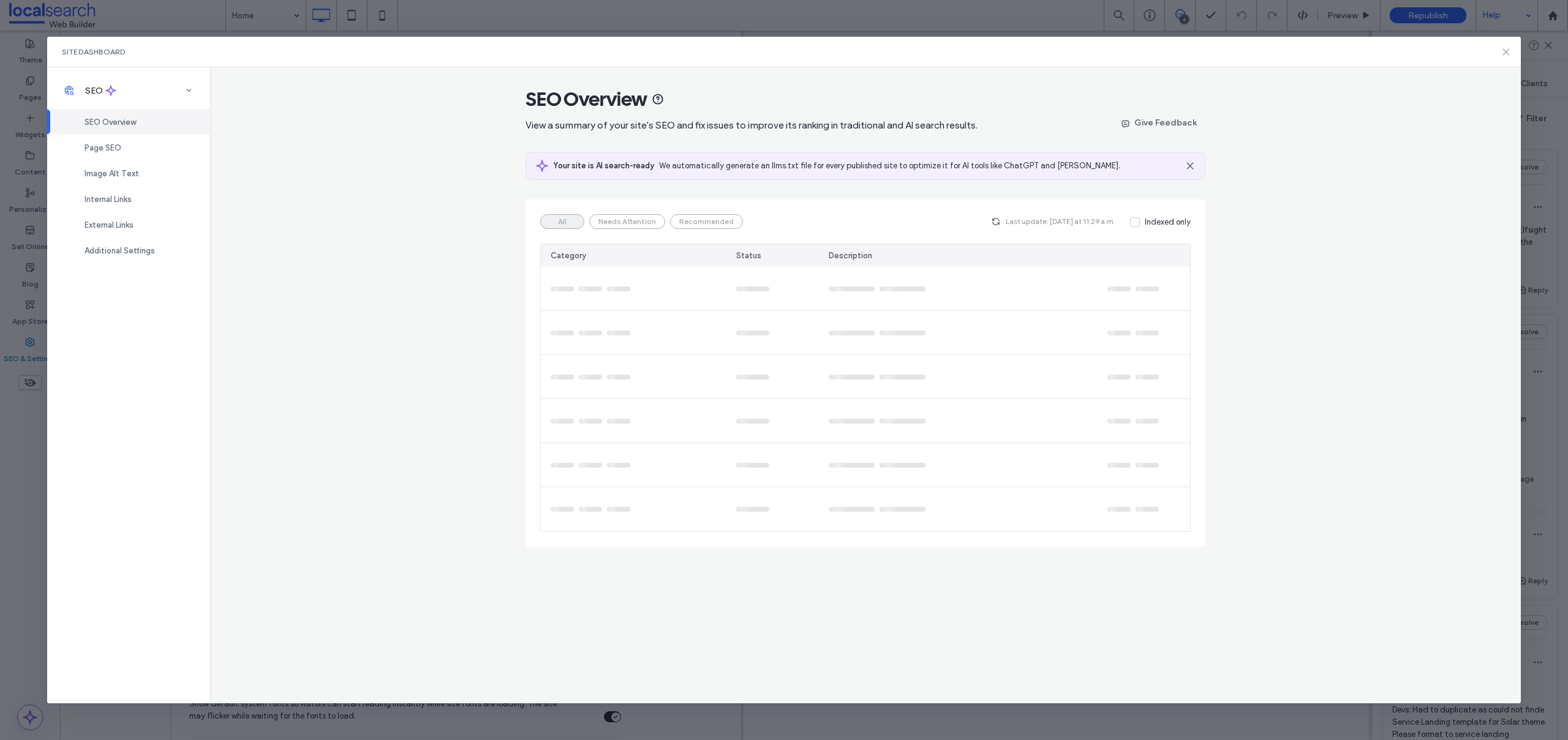
click at [1505, 50] on use at bounding box center [1506, 52] width 5 height 5
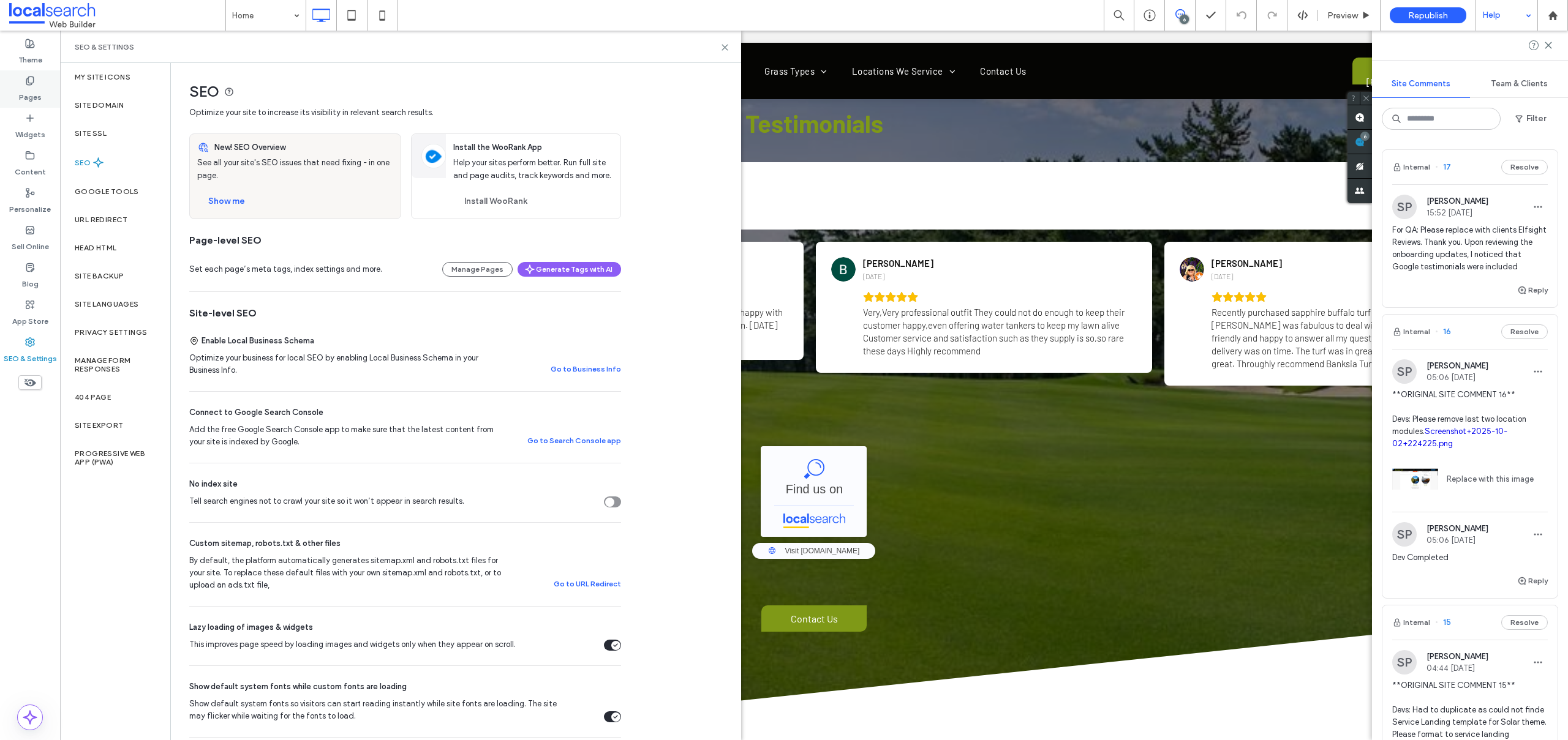
click at [31, 77] on icon at bounding box center [30, 81] width 10 height 10
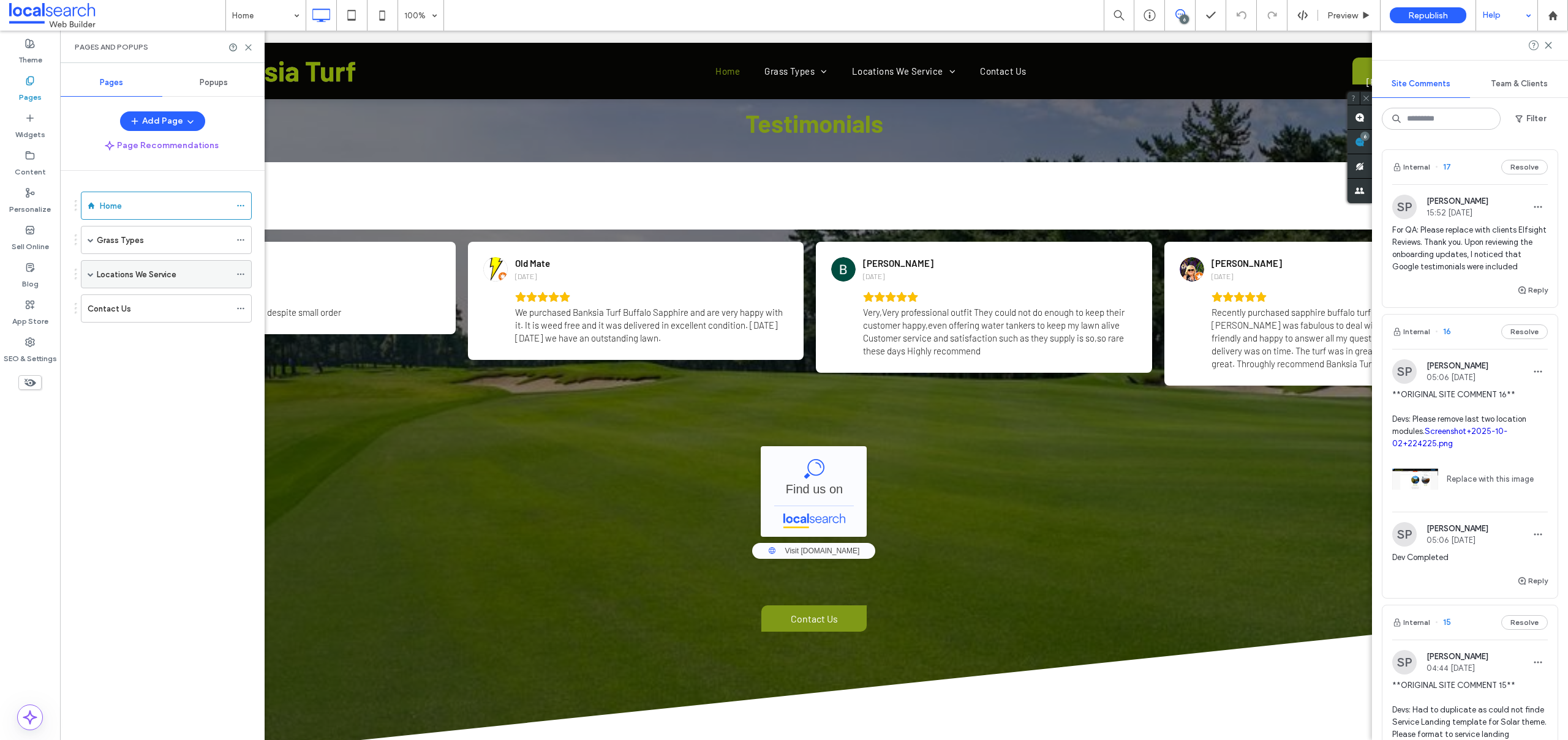
click at [90, 274] on span at bounding box center [91, 274] width 6 height 6
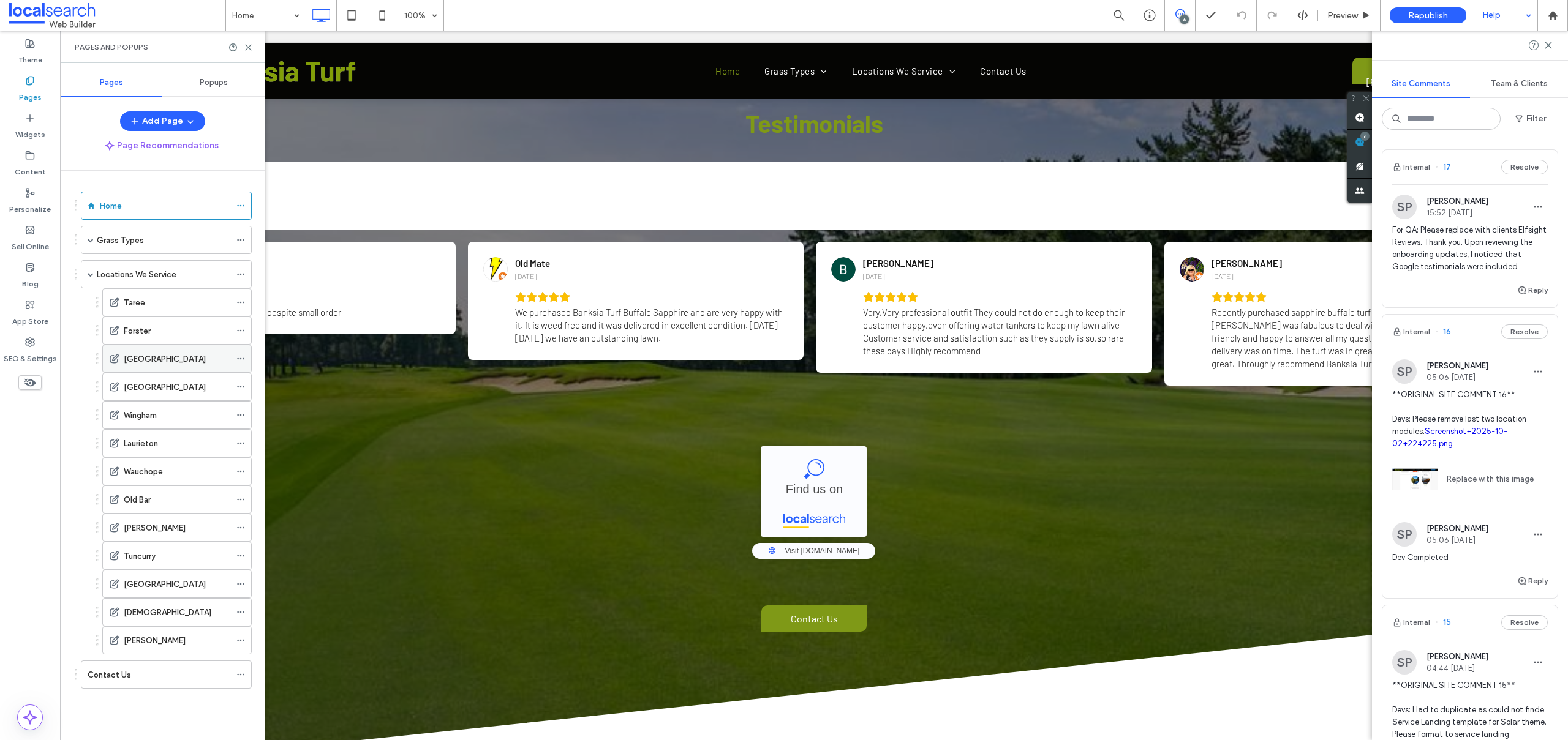
click at [162, 358] on label "[GEOGRAPHIC_DATA]" at bounding box center [164, 359] width 82 height 22
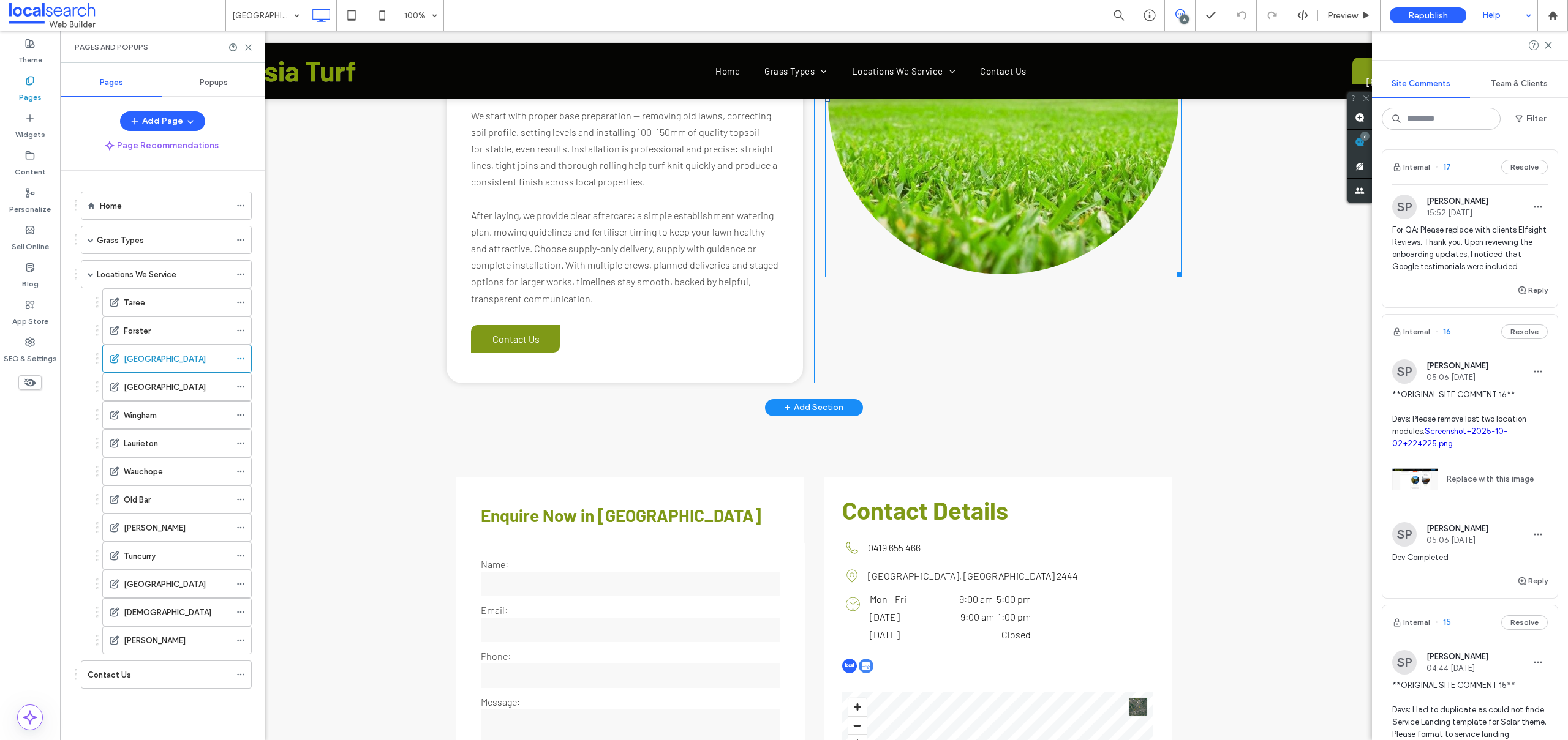
scroll to position [2485, 0]
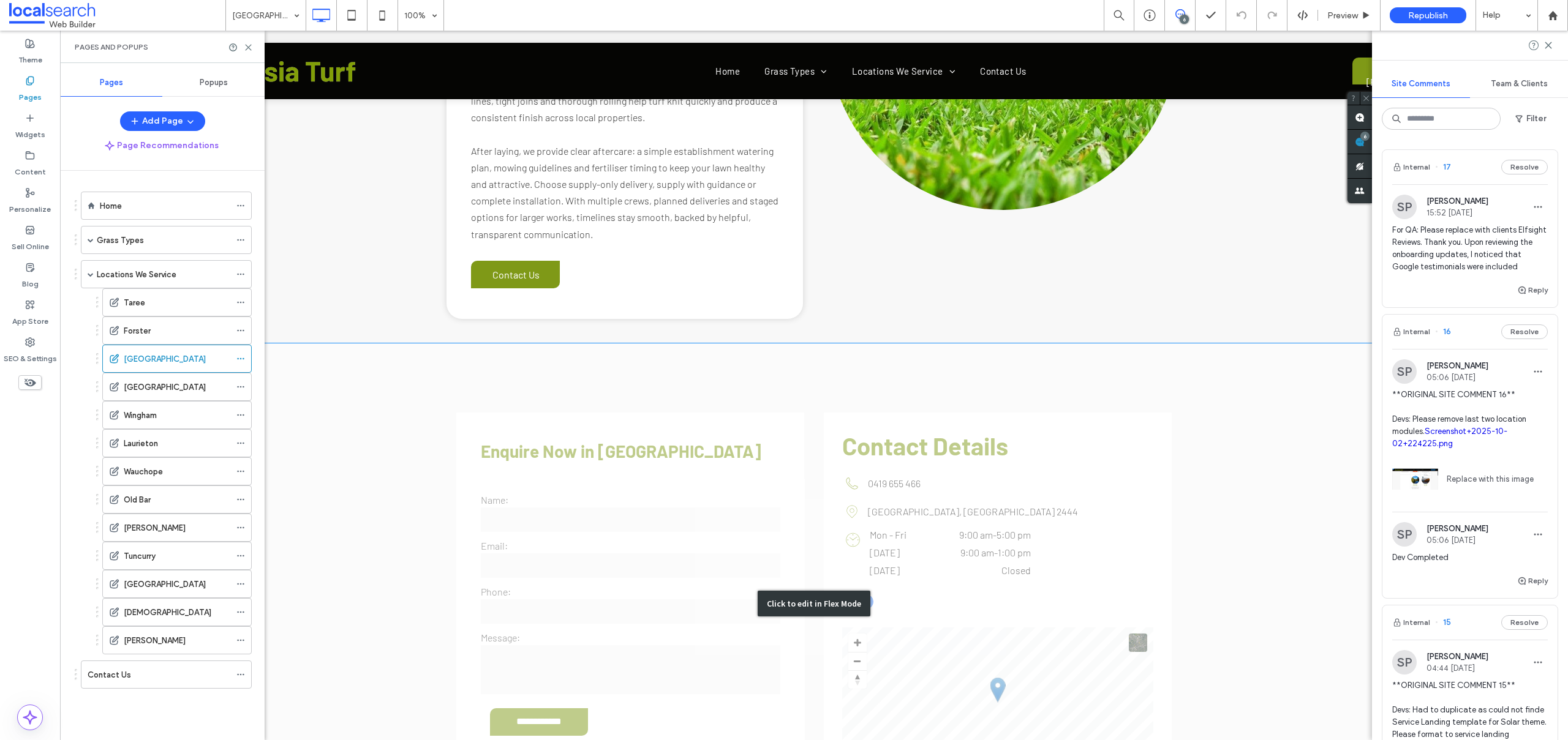
scroll to position [2604, 0]
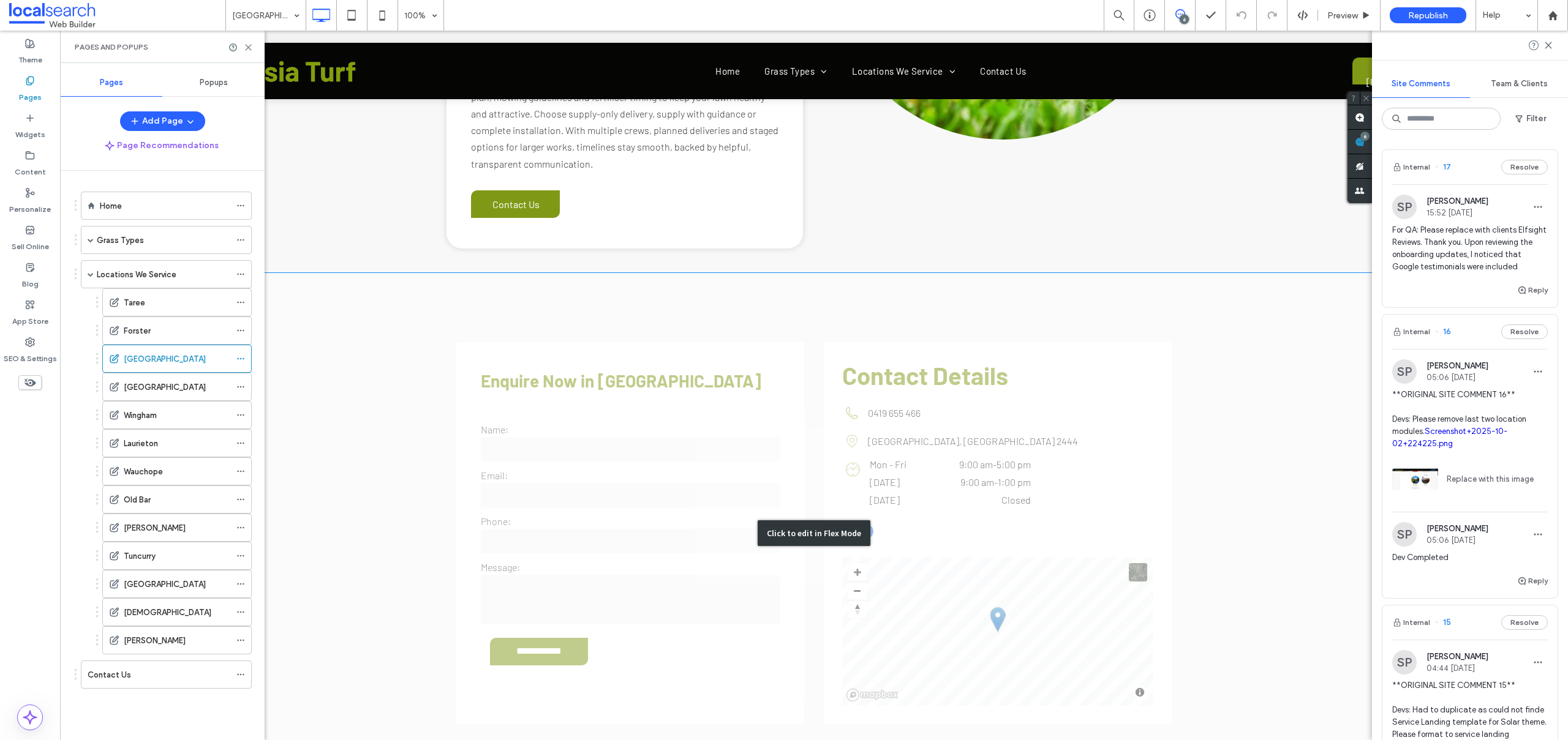
click at [625, 289] on div "Click to edit in Flex Mode" at bounding box center [814, 533] width 1484 height 521
click at [625, 367] on p "Enquire Now in [GEOGRAPHIC_DATA]" at bounding box center [636, 382] width 311 height 29
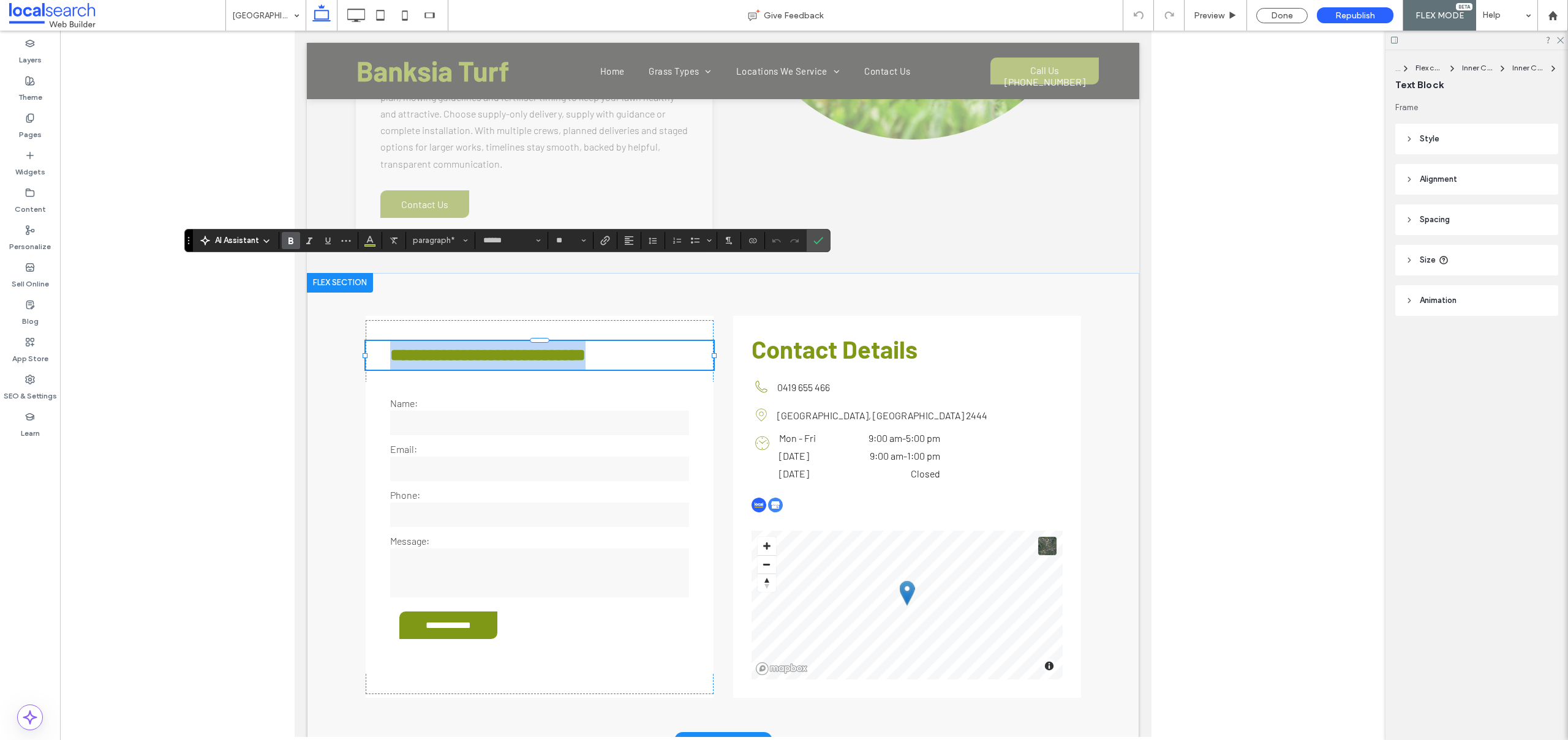
click at [585, 346] on strong "**********" at bounding box center [486, 355] width 195 height 17
click at [814, 239] on icon "Confirm" at bounding box center [818, 240] width 10 height 10
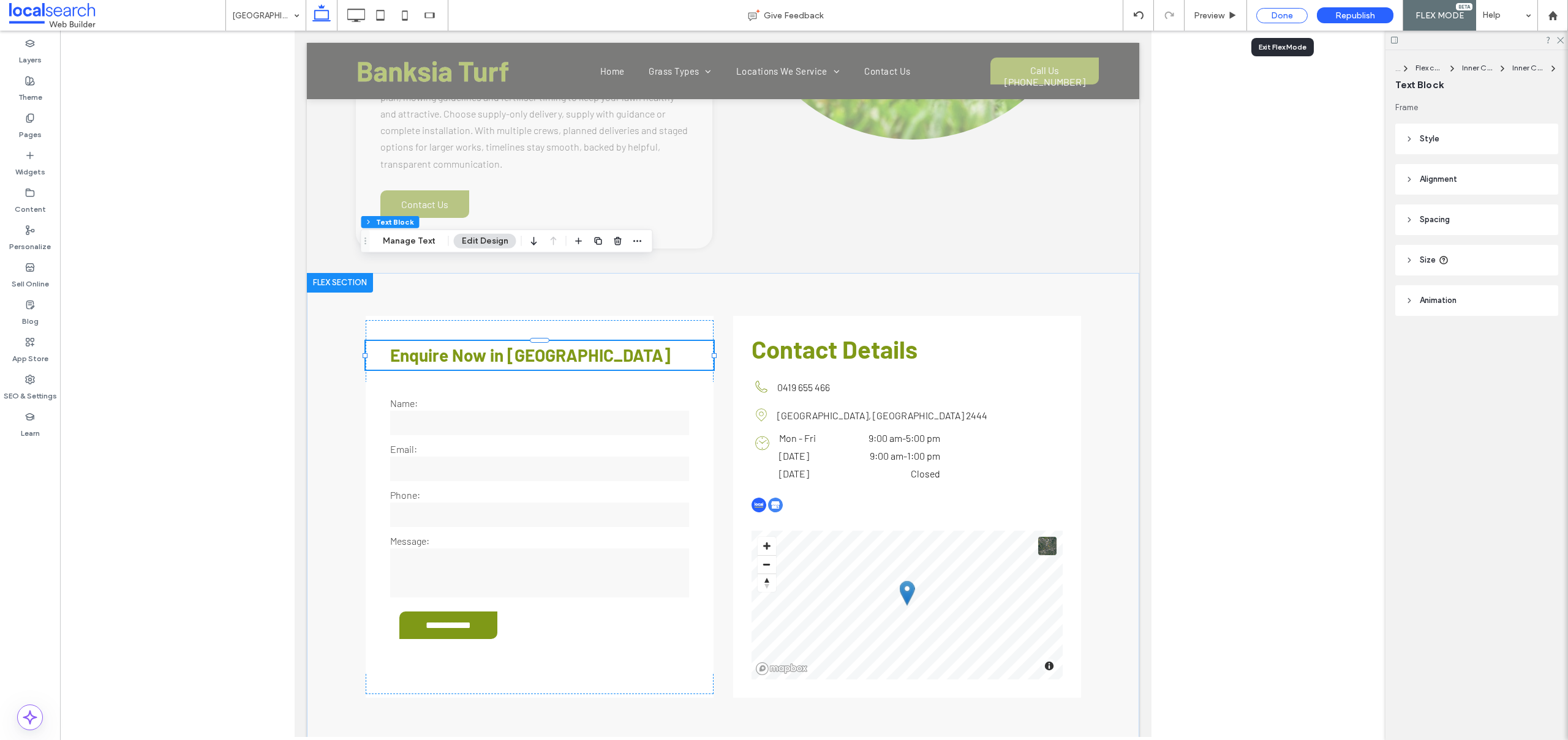
drag, startPoint x: 1290, startPoint y: 15, endPoint x: 1085, endPoint y: 462, distance: 491.8
click at [1290, 15] on div "Done" at bounding box center [1281, 15] width 52 height 15
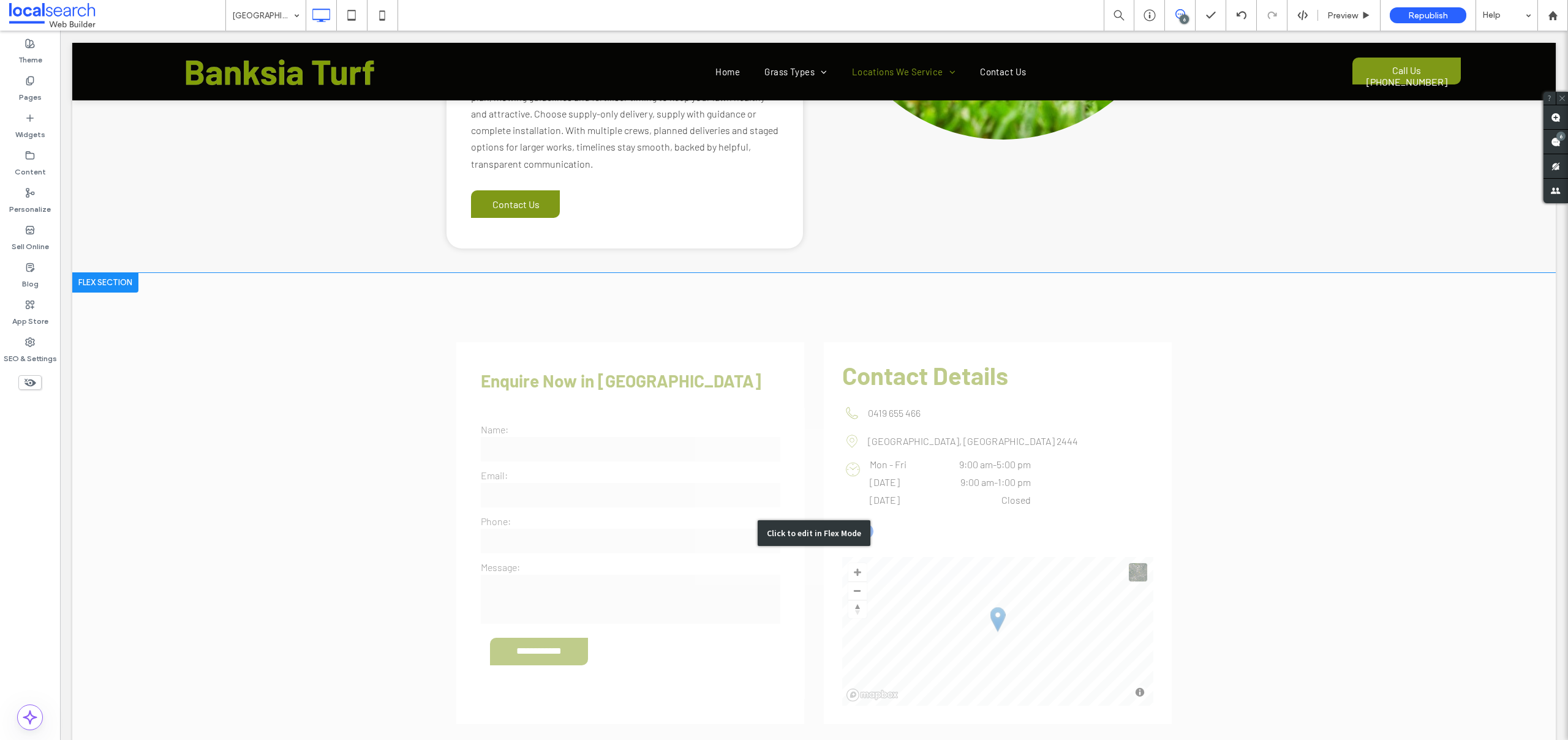
click at [920, 366] on div "Click to edit in Flex Mode" at bounding box center [814, 533] width 1484 height 521
click at [870, 459] on div "Mon - Fri 9:00 am - 5:00 pm" at bounding box center [950, 468] width 161 height 18
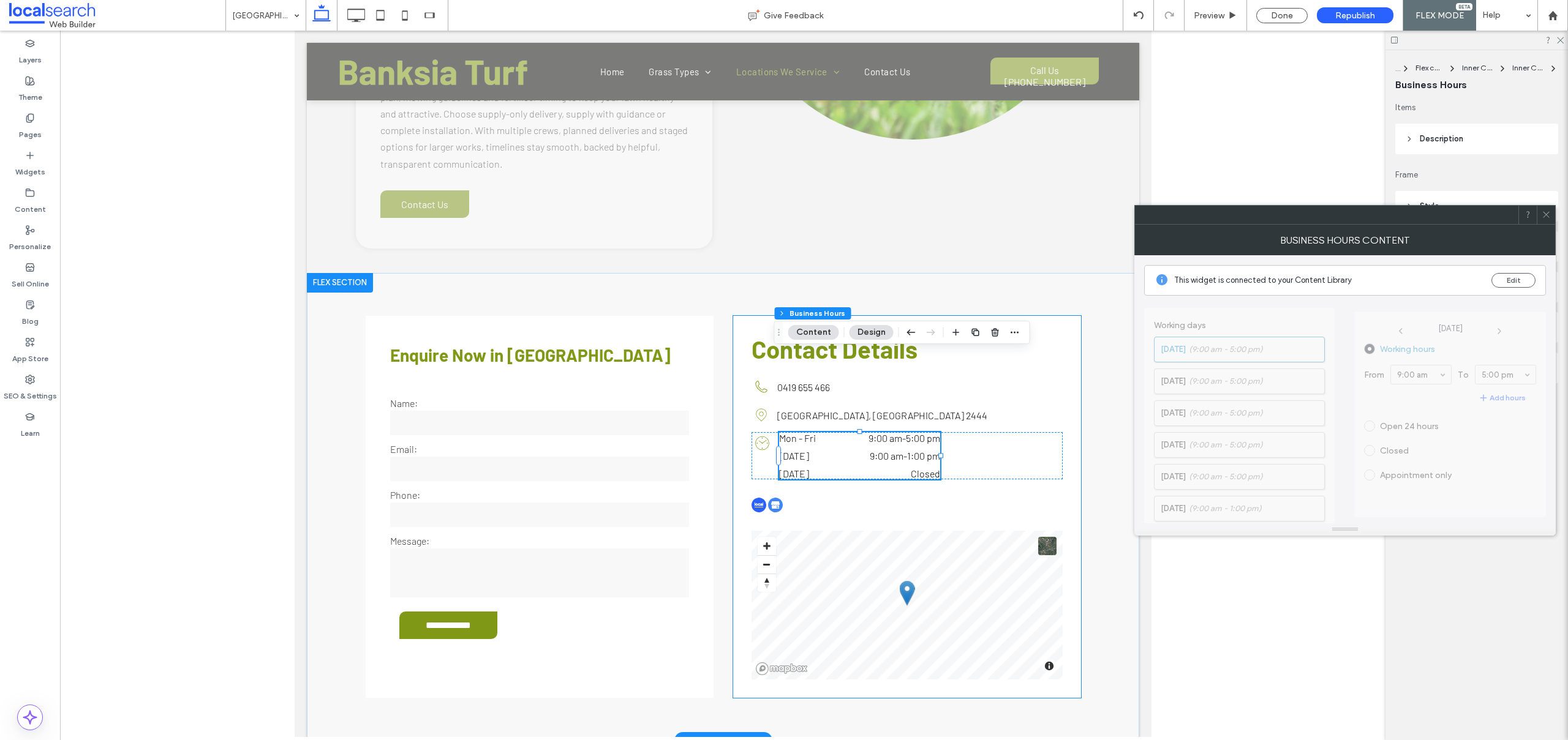
click at [893, 316] on div "Contact Details Phone Icon 0419 655 466 Pin Icon [GEOGRAPHIC_DATA], [GEOGRAPHIC…" at bounding box center [907, 506] width 348 height 382
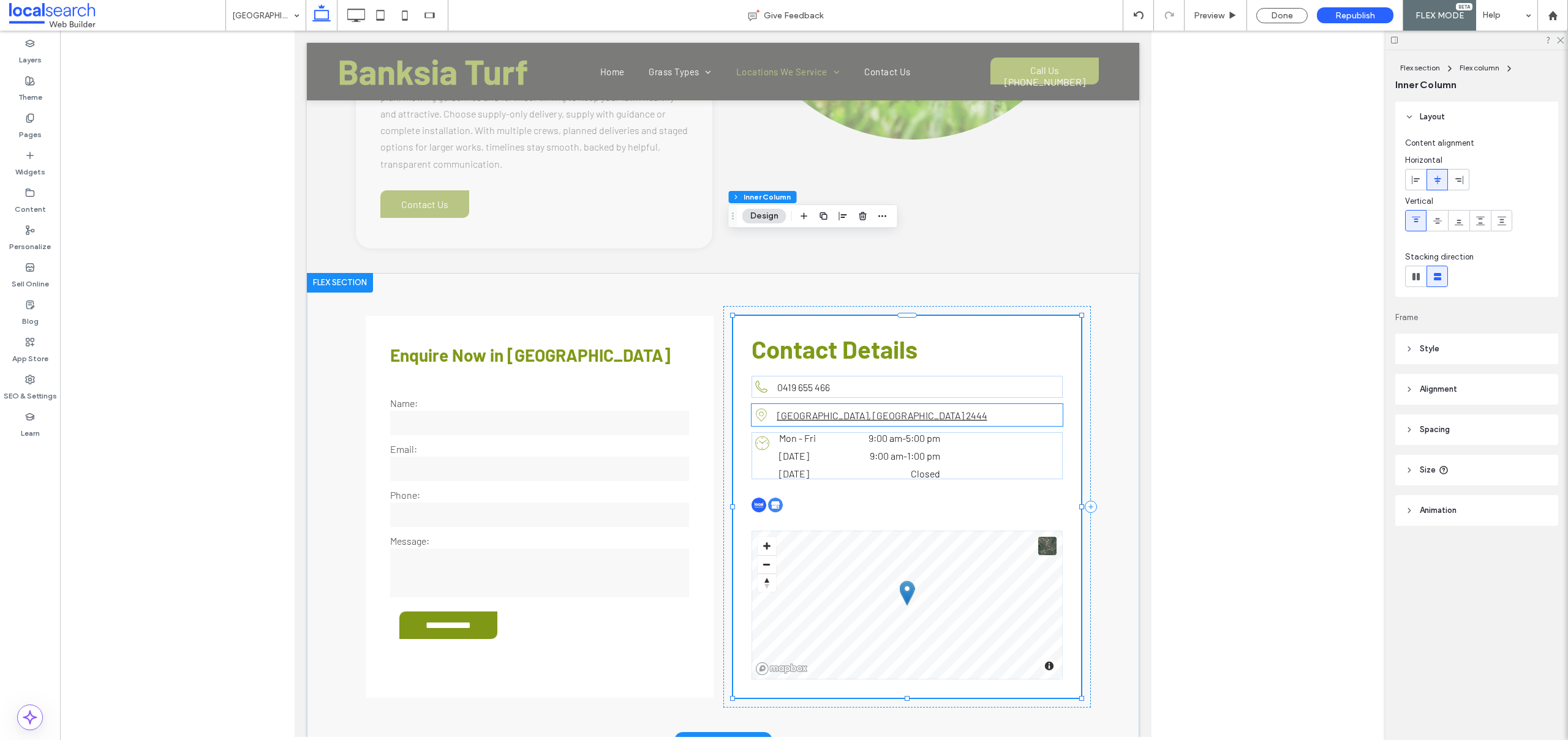
click at [810, 410] on link "[GEOGRAPHIC_DATA], [GEOGRAPHIC_DATA] 2444" at bounding box center [881, 415] width 210 height 12
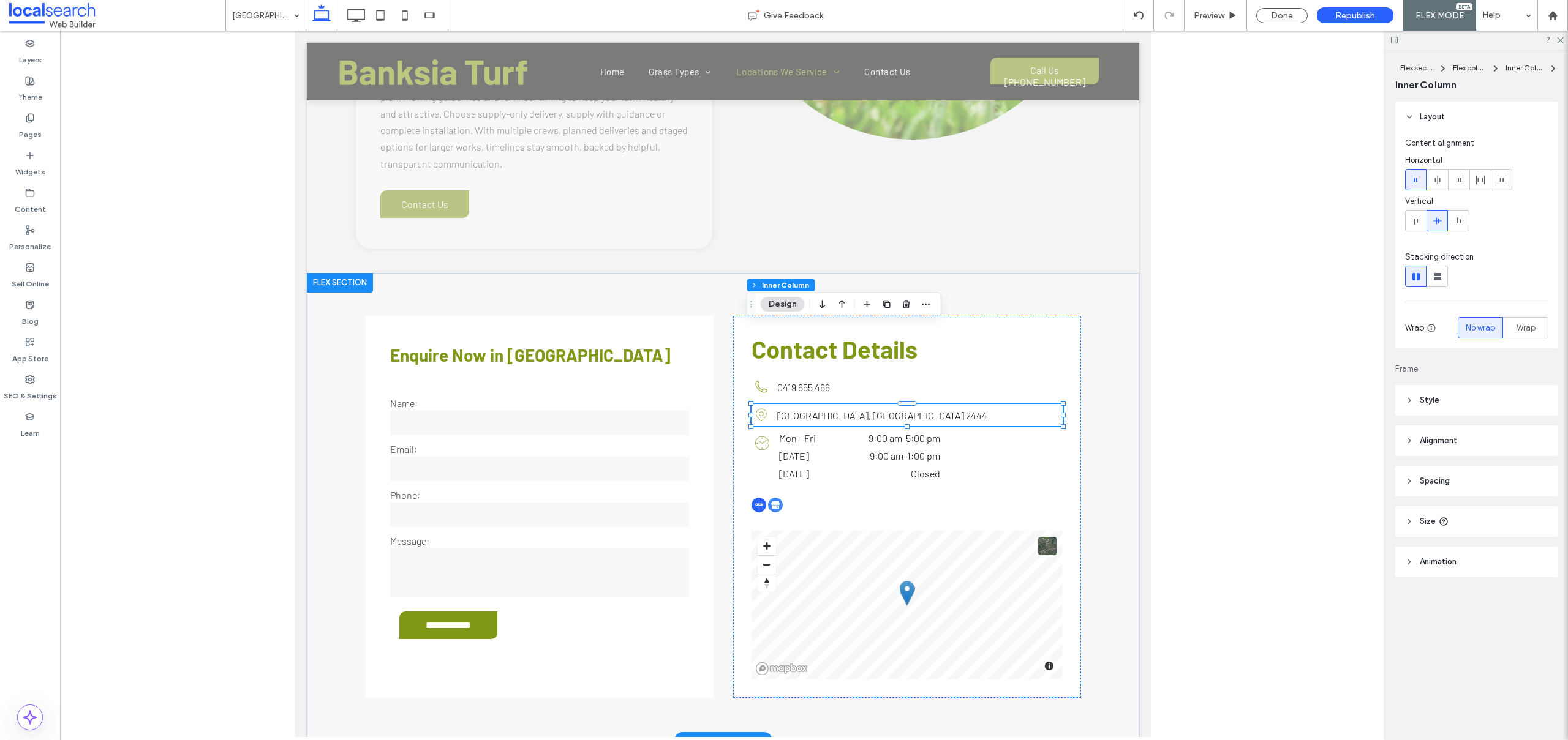
click at [810, 410] on link "[GEOGRAPHIC_DATA], [GEOGRAPHIC_DATA] 2444" at bounding box center [881, 415] width 210 height 12
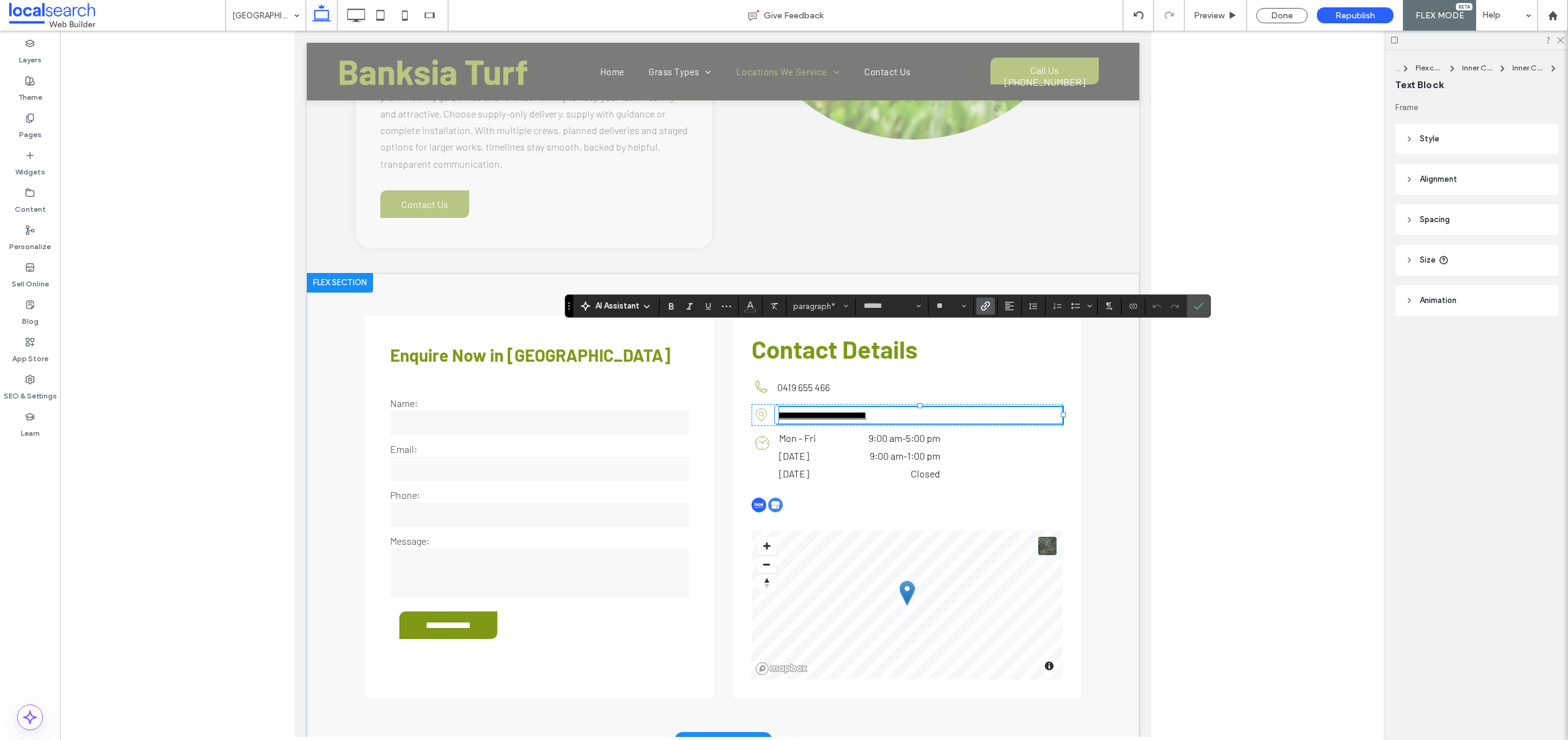
click at [823, 411] on link "**********" at bounding box center [821, 415] width 90 height 9
click at [1193, 304] on icon "Confirm" at bounding box center [1198, 306] width 10 height 10
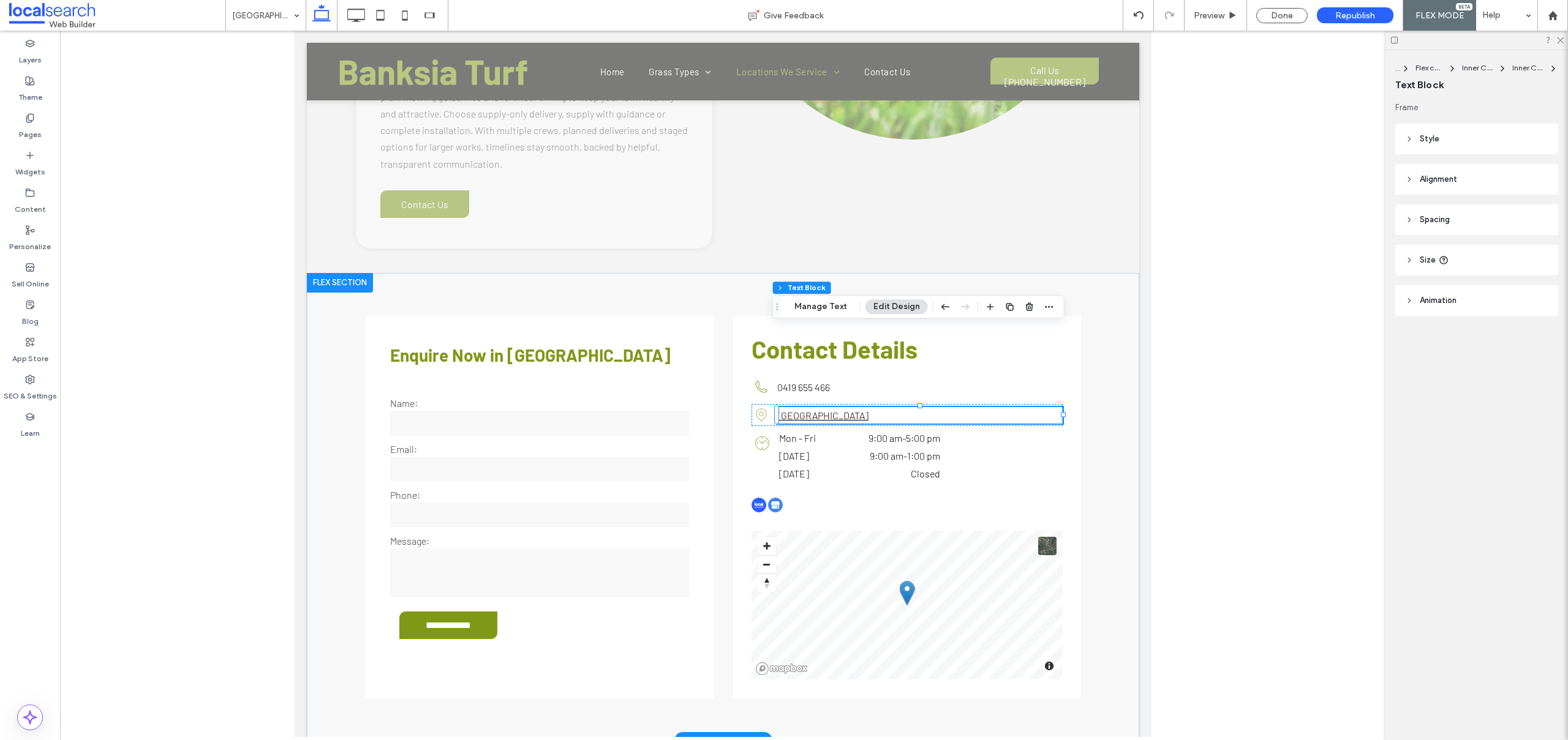
scroll to position [2605, 0]
click at [1224, 219] on div at bounding box center [722, 384] width 1325 height 706
click at [1286, 15] on div "Done" at bounding box center [1281, 15] width 52 height 15
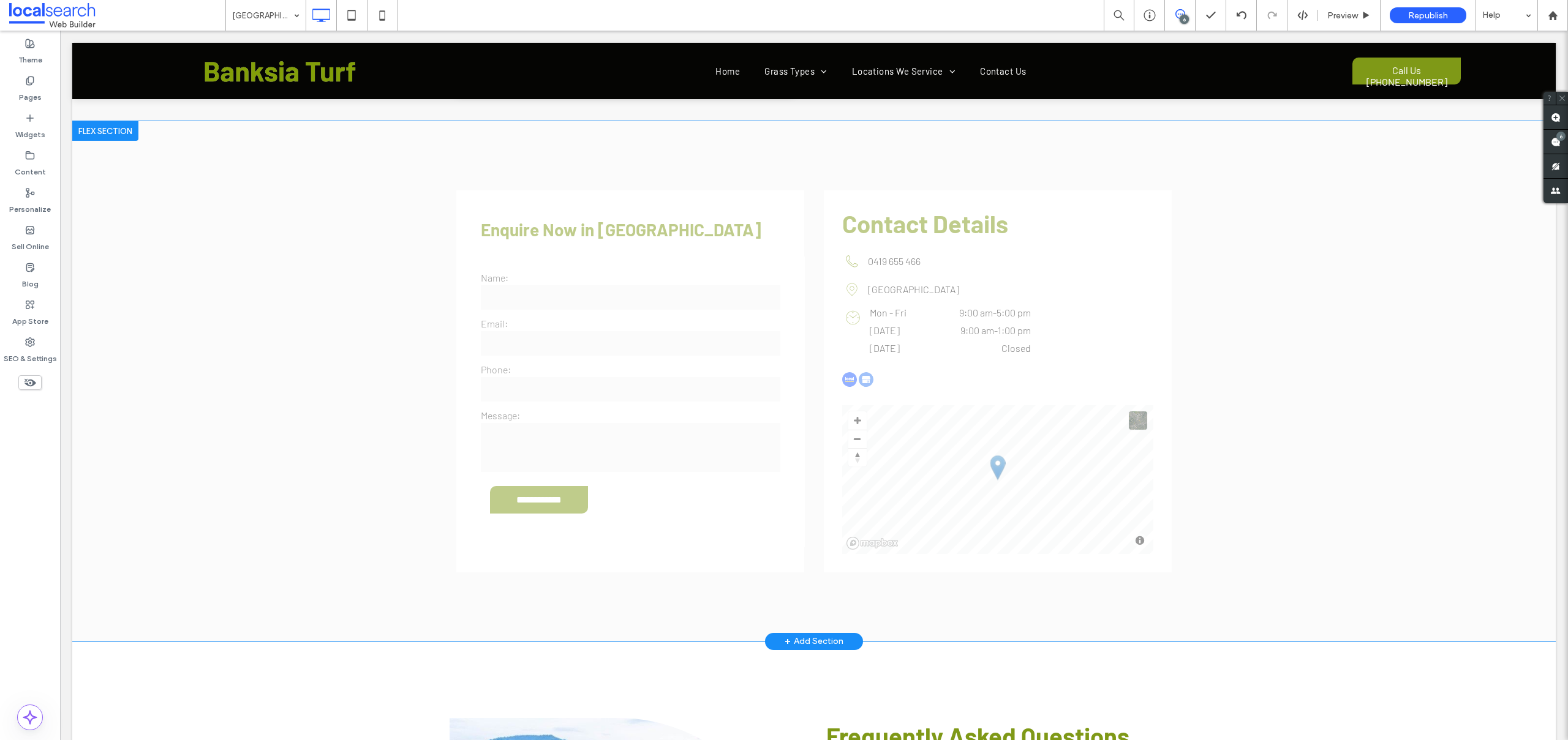
scroll to position [3173, 0]
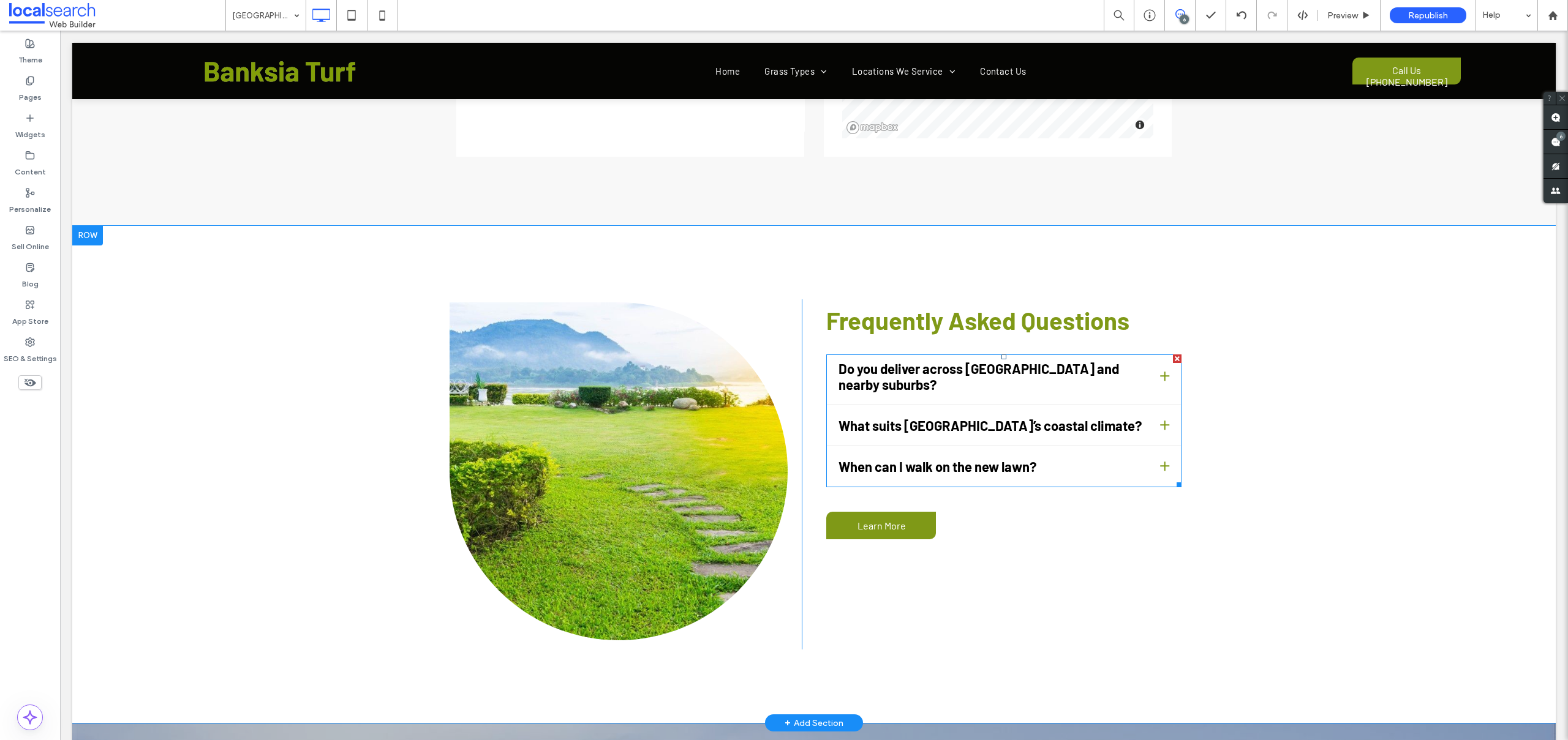
click at [925, 355] on span at bounding box center [1004, 421] width 355 height 133
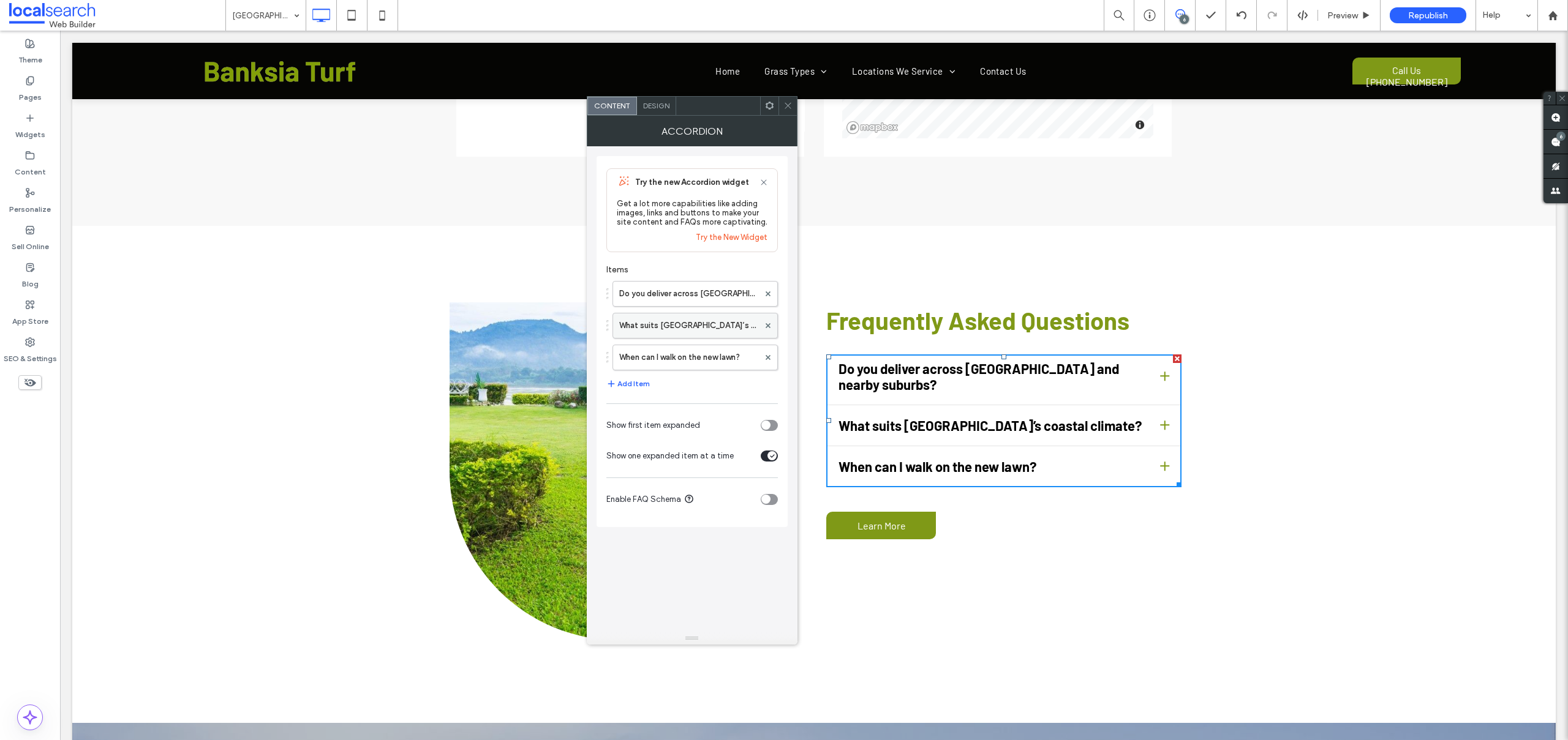
click at [703, 333] on label "What suits [GEOGRAPHIC_DATA]’s coastal climate?" at bounding box center [689, 326] width 140 height 24
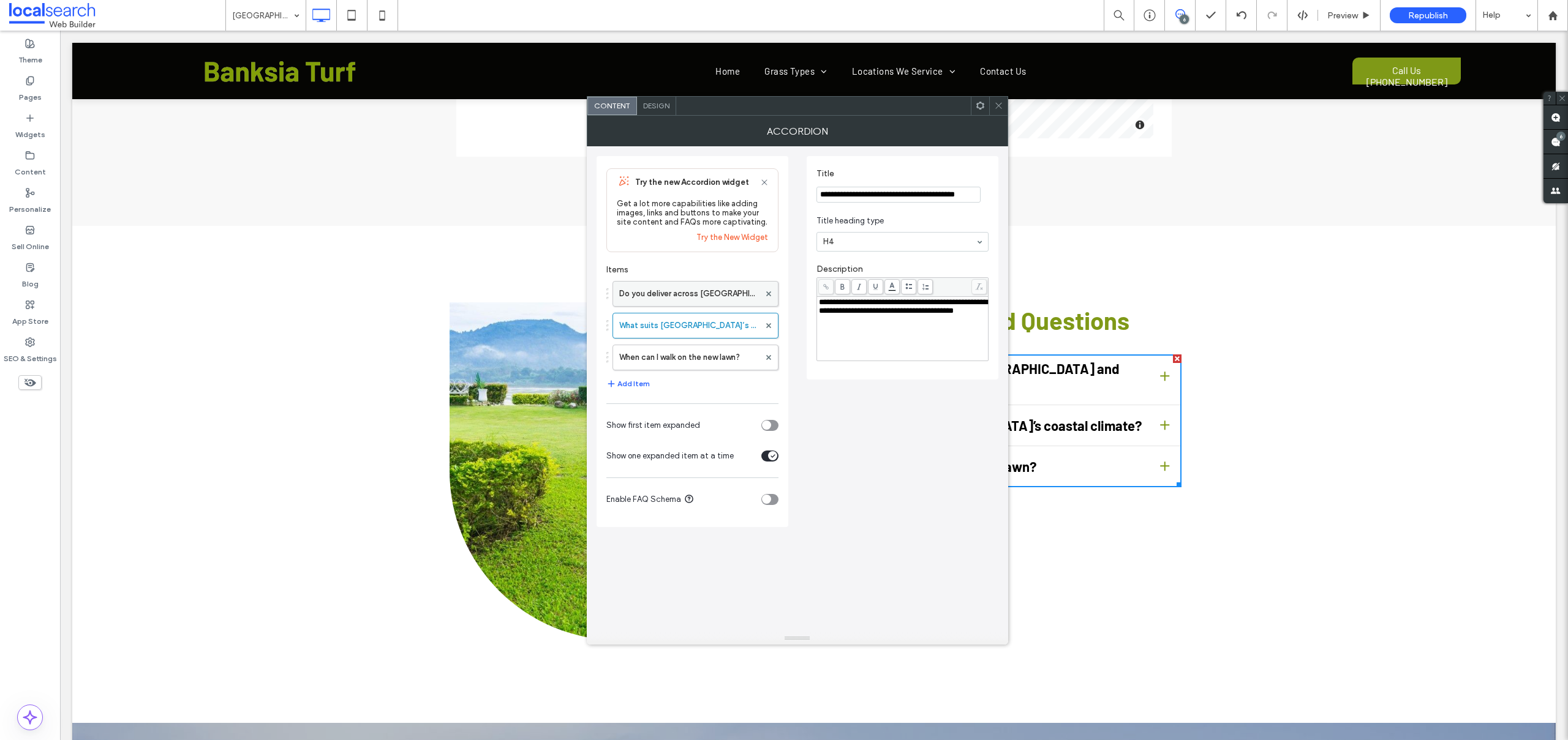
click at [694, 287] on label "Do you deliver across [GEOGRAPHIC_DATA] and nearby suburbs?" at bounding box center [689, 294] width 141 height 24
click at [677, 347] on label "When can I walk on the new lawn?" at bounding box center [689, 357] width 141 height 24
click at [993, 103] on div at bounding box center [998, 106] width 18 height 18
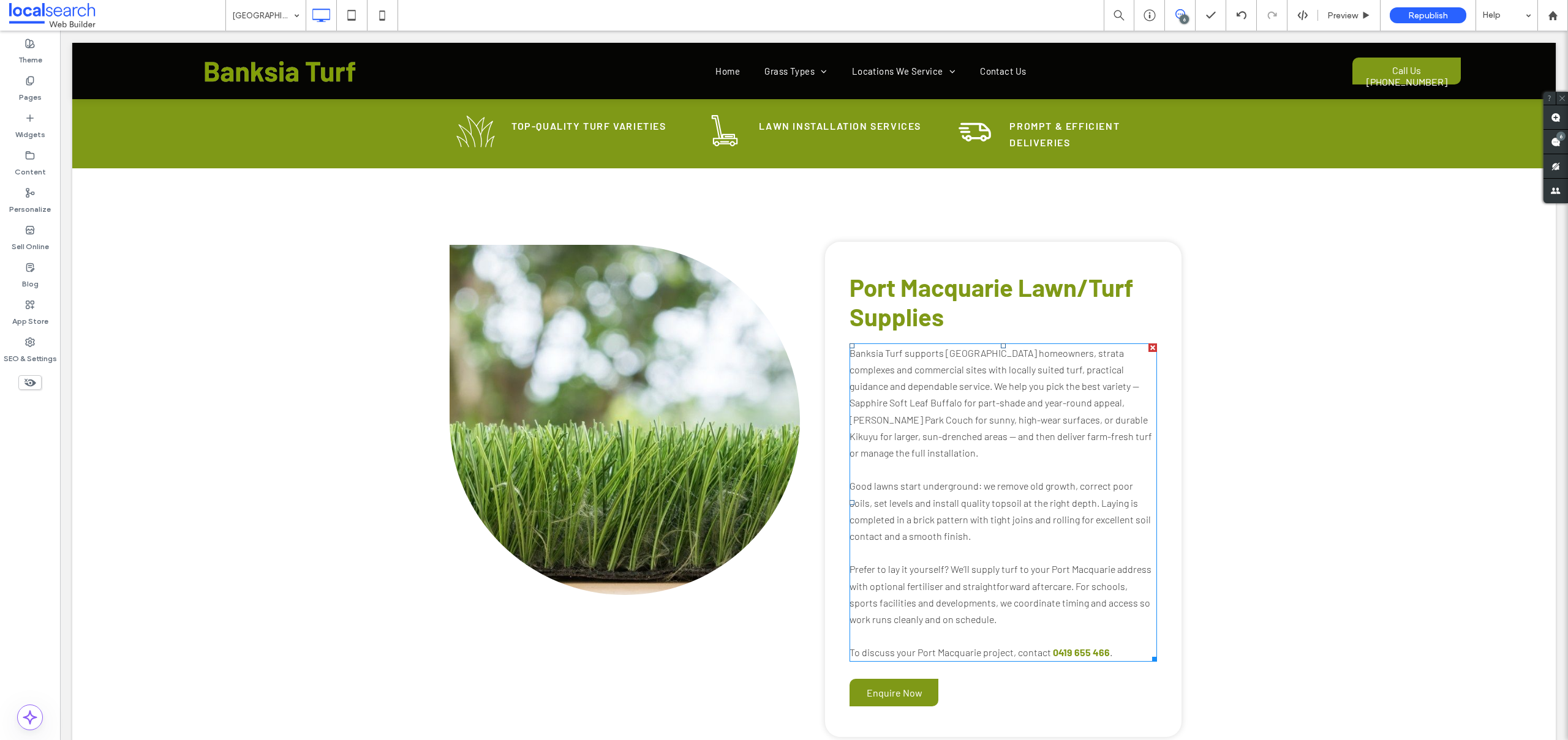
scroll to position [0, 0]
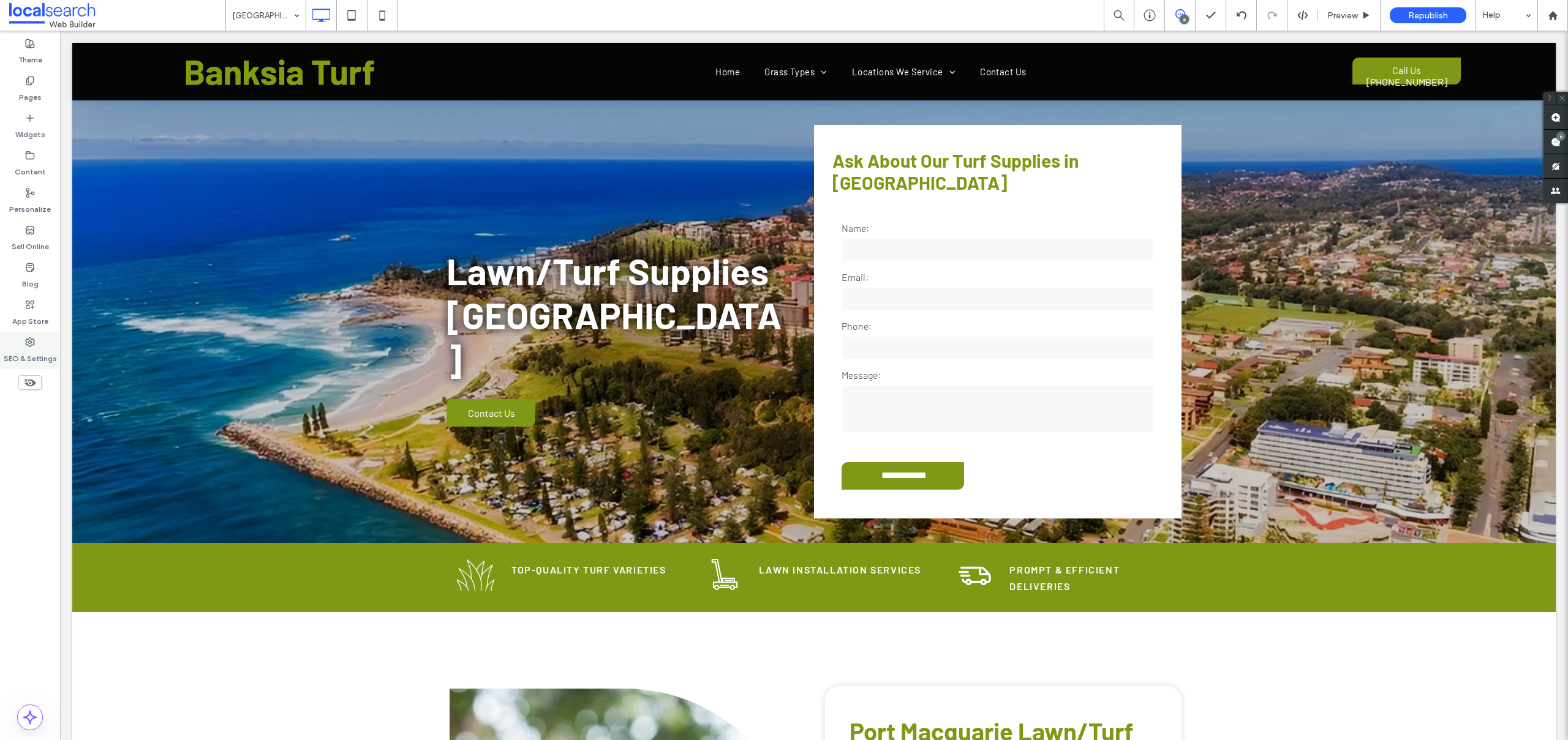
click at [34, 337] on icon at bounding box center [30, 342] width 10 height 10
